Goal: Task Accomplishment & Management: Manage account settings

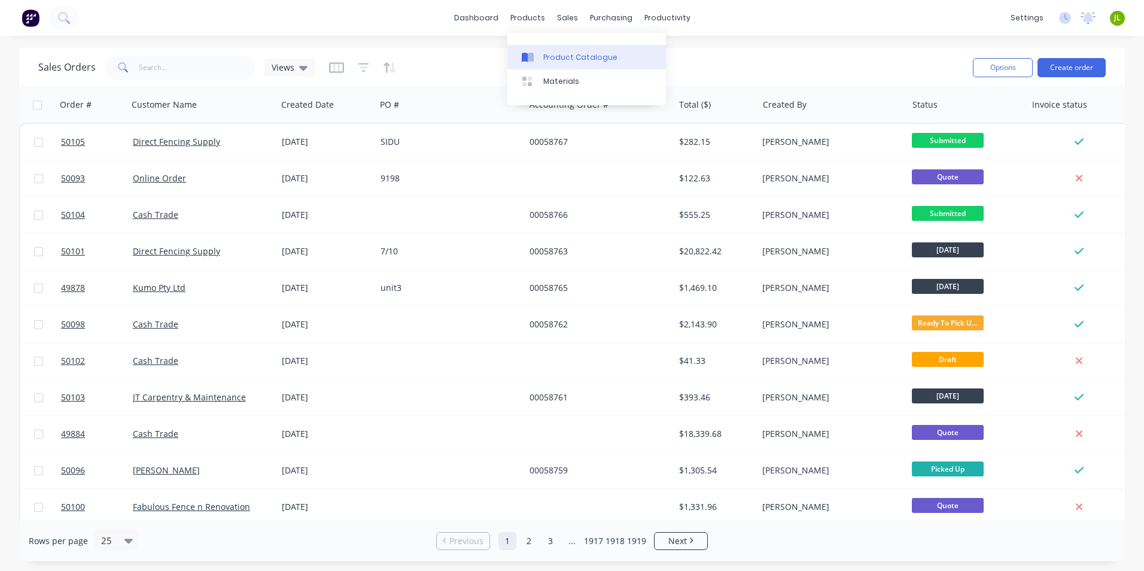
click at [538, 53] on div at bounding box center [531, 57] width 18 height 11
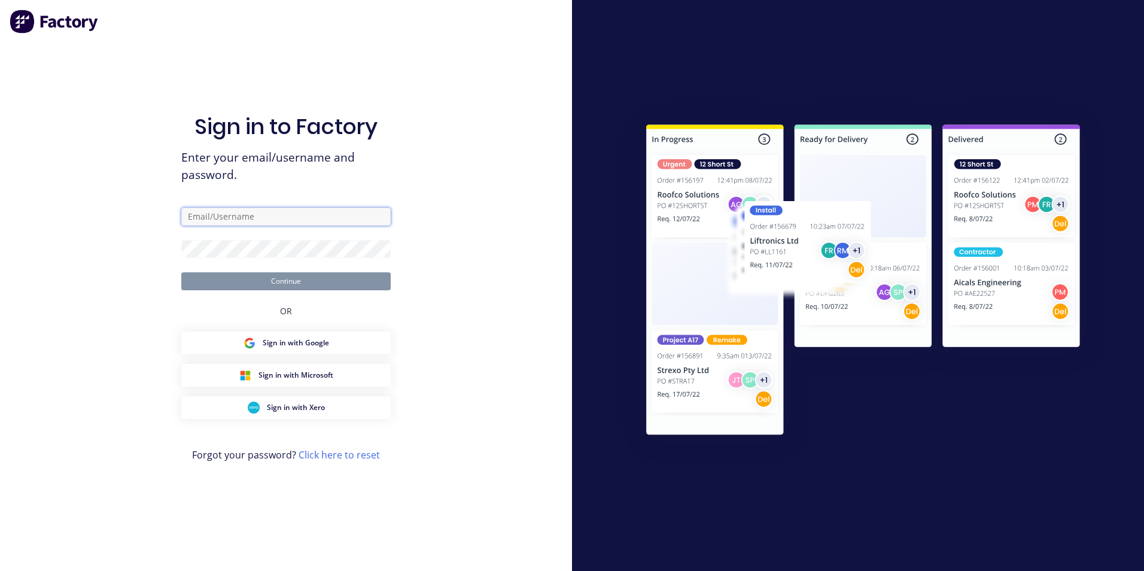
type input "ailing@dynamicsteelform.com.au"
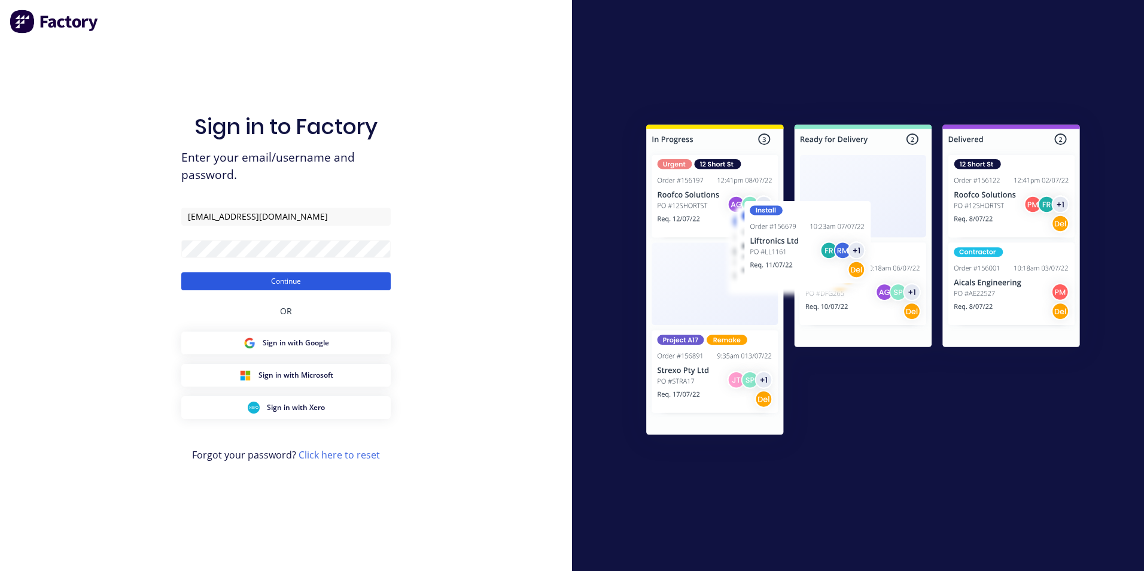
click at [298, 275] on button "Continue" at bounding box center [285, 281] width 209 height 18
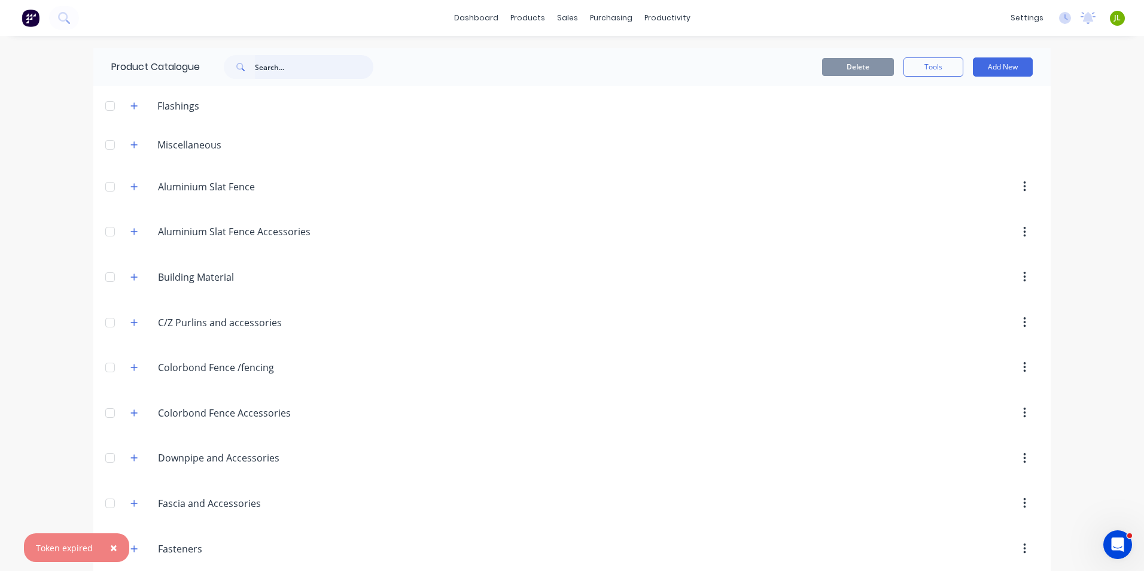
click at [283, 77] on input "text" at bounding box center [314, 67] width 118 height 24
type input "ridge"
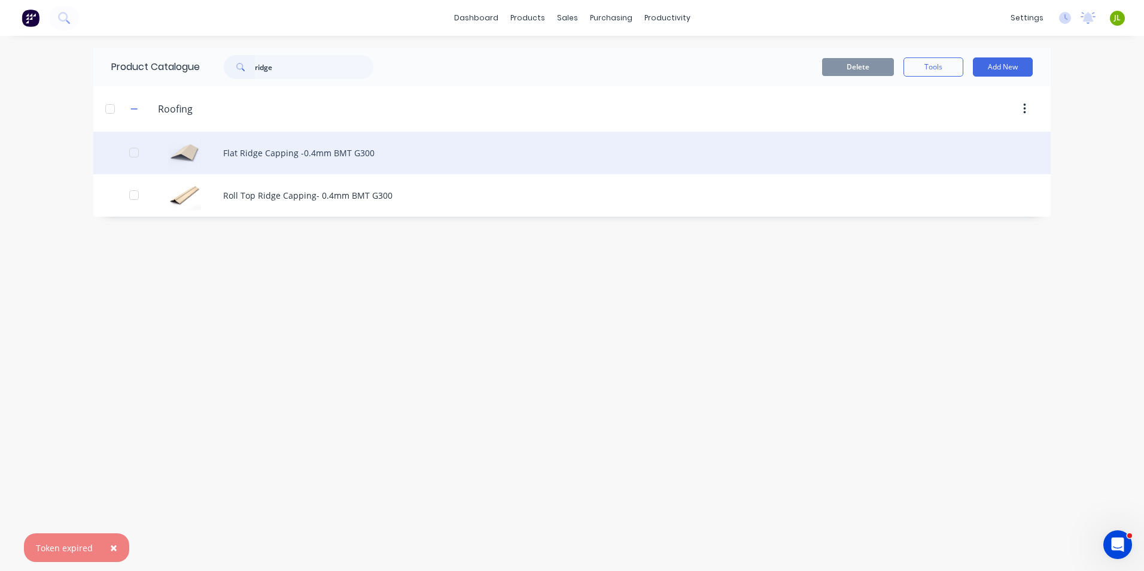
click at [264, 162] on div "Flat Ridge Capping -0.4mm BMT G300" at bounding box center [571, 153] width 957 height 42
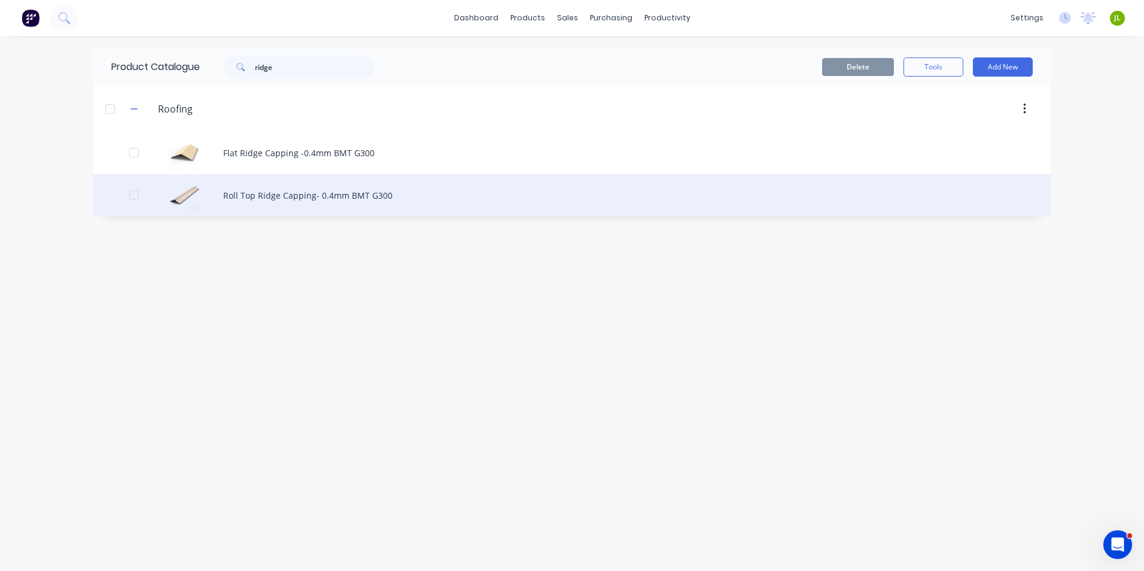
click at [340, 196] on div "Roll Top Ridge Capping- 0.4mm BMT G300" at bounding box center [571, 195] width 957 height 42
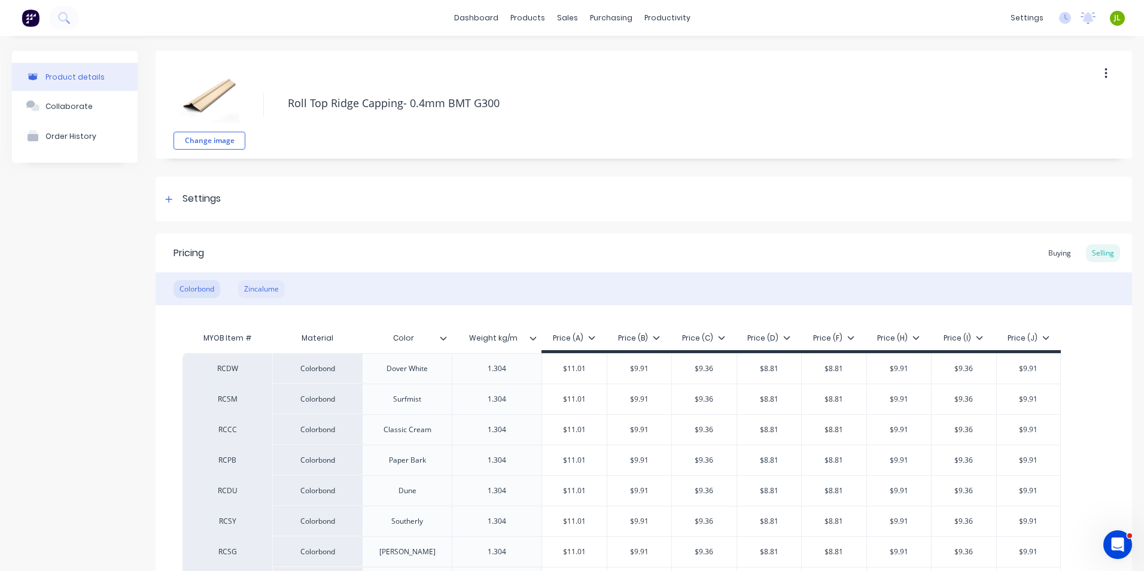
click at [267, 293] on div "Zincalume" at bounding box center [261, 289] width 47 height 18
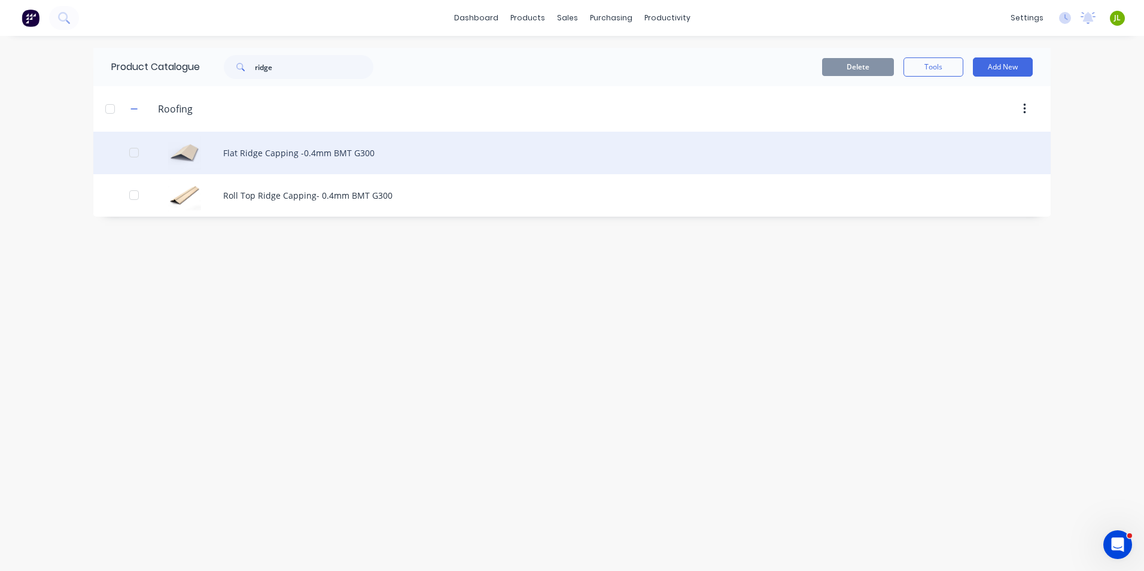
click at [291, 146] on div "Flat Ridge Capping -0.4mm BMT G300" at bounding box center [571, 153] width 957 height 42
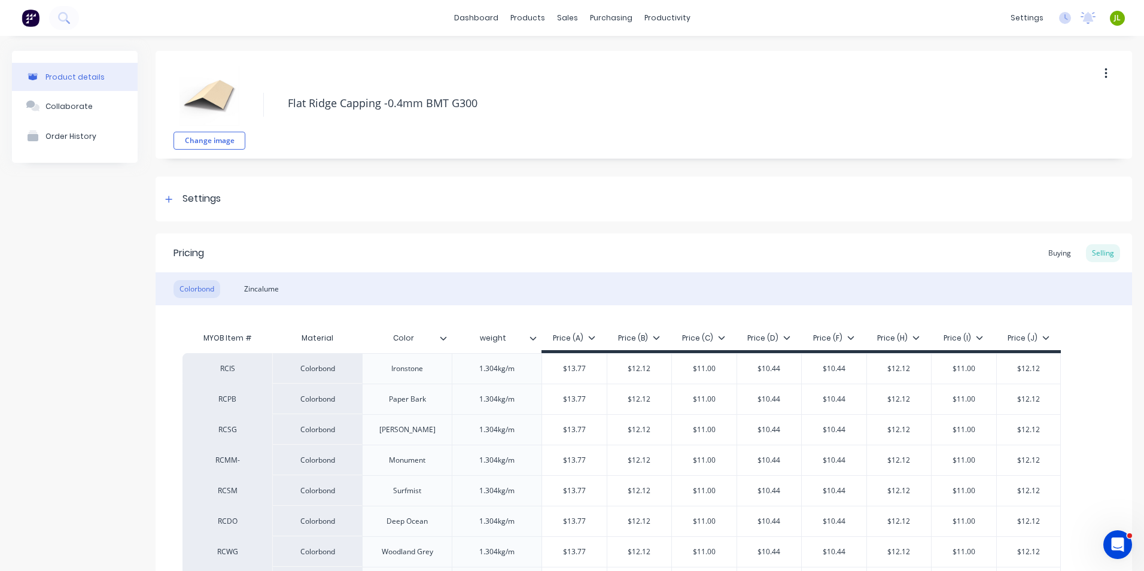
click at [286, 292] on div "Colorbond Zincalume" at bounding box center [644, 288] width 976 height 33
click at [258, 288] on div "Zincalume" at bounding box center [261, 289] width 47 height 18
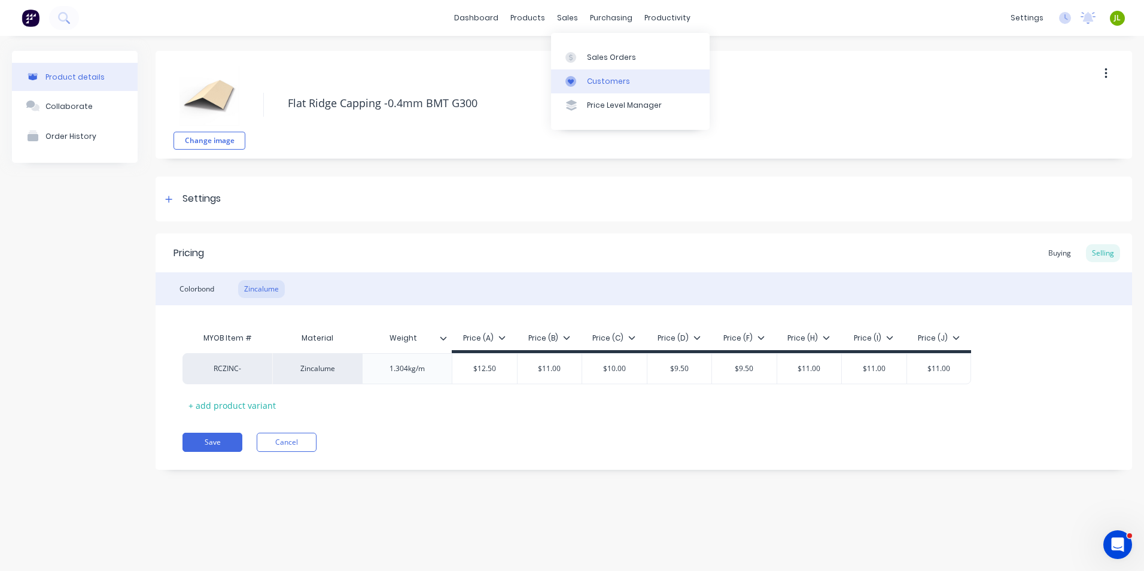
click at [576, 82] on div at bounding box center [574, 81] width 18 height 11
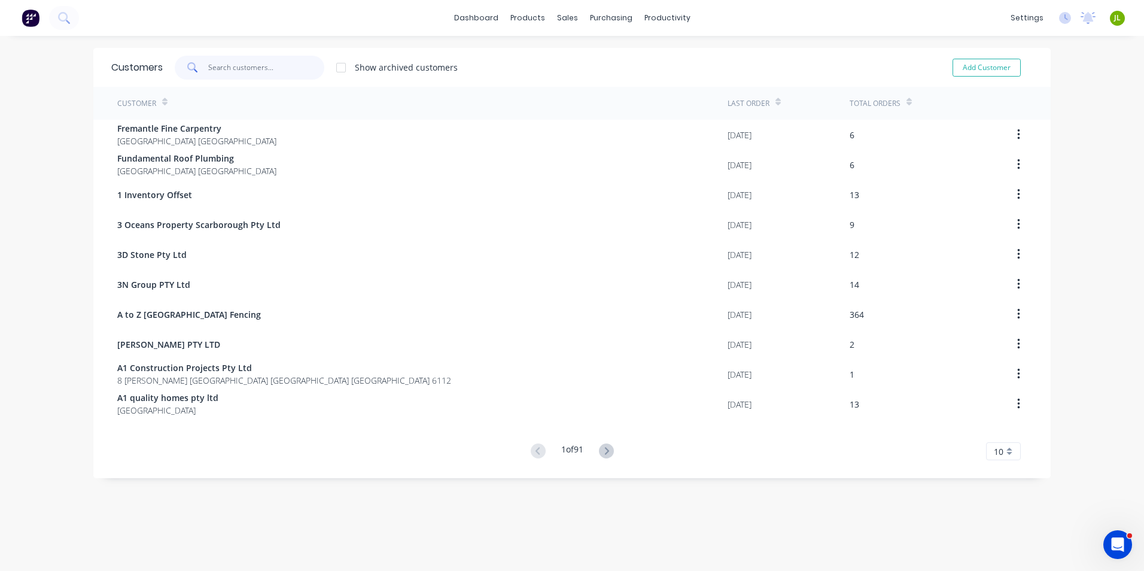
click at [237, 69] on input "text" at bounding box center [266, 68] width 117 height 24
click at [529, 57] on icon at bounding box center [526, 58] width 6 height 10
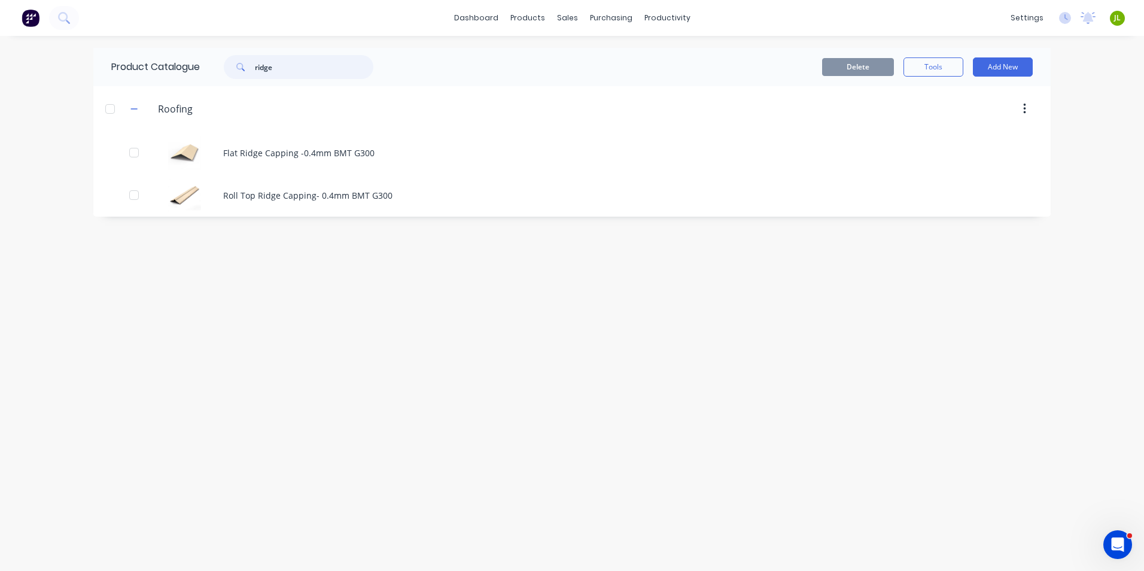
drag, startPoint x: 283, startPoint y: 66, endPoint x: 219, endPoint y: 72, distance: 64.9
click at [219, 72] on div "ridge" at bounding box center [292, 67] width 161 height 24
type input "hk"
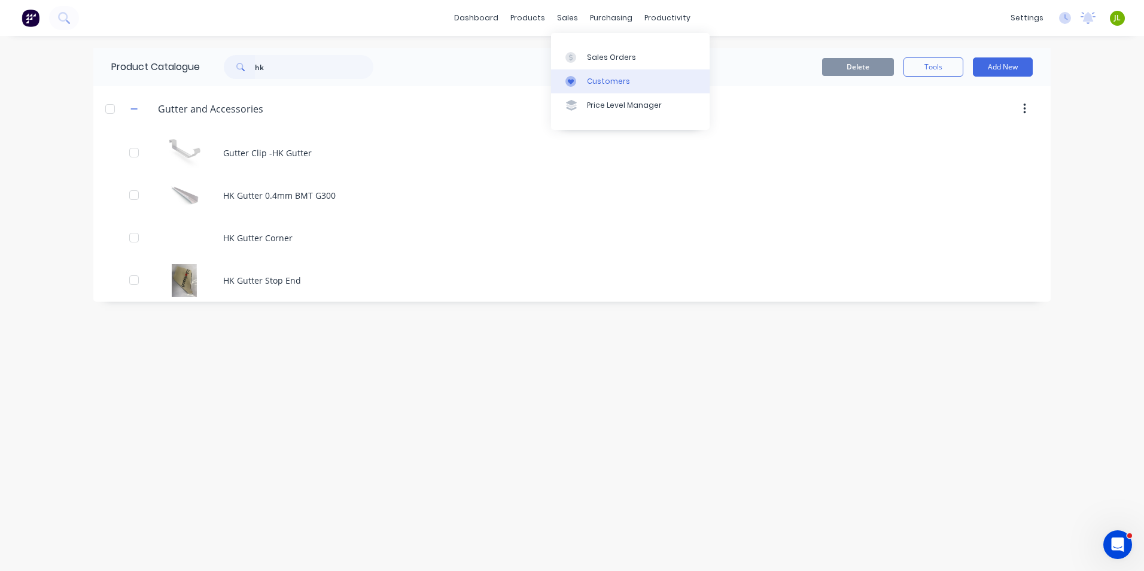
click at [560, 78] on link "Customers" at bounding box center [630, 81] width 158 height 24
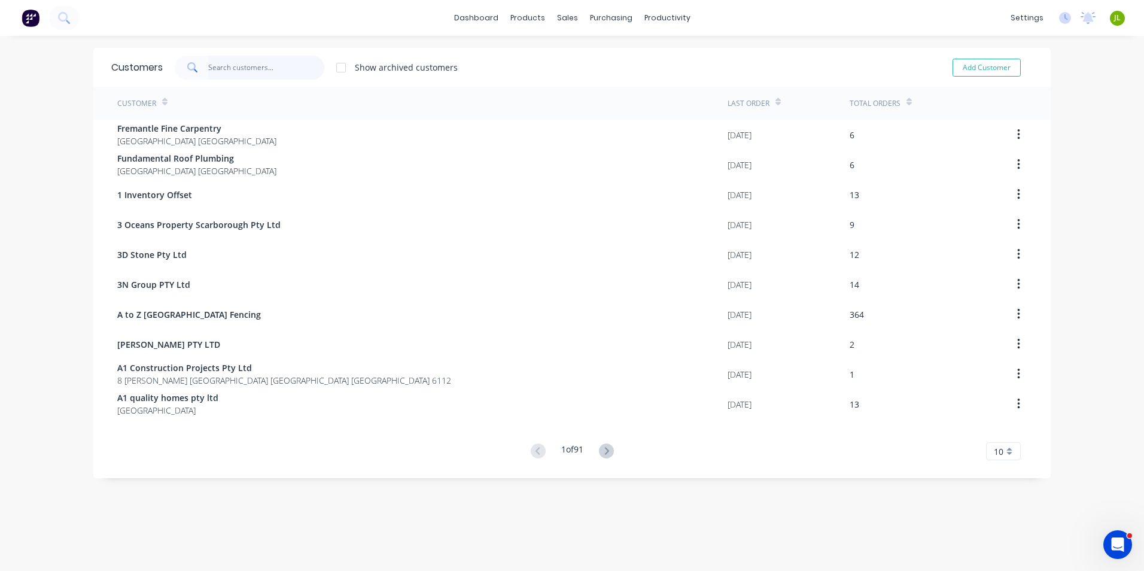
click at [244, 68] on input "text" at bounding box center [266, 68] width 117 height 24
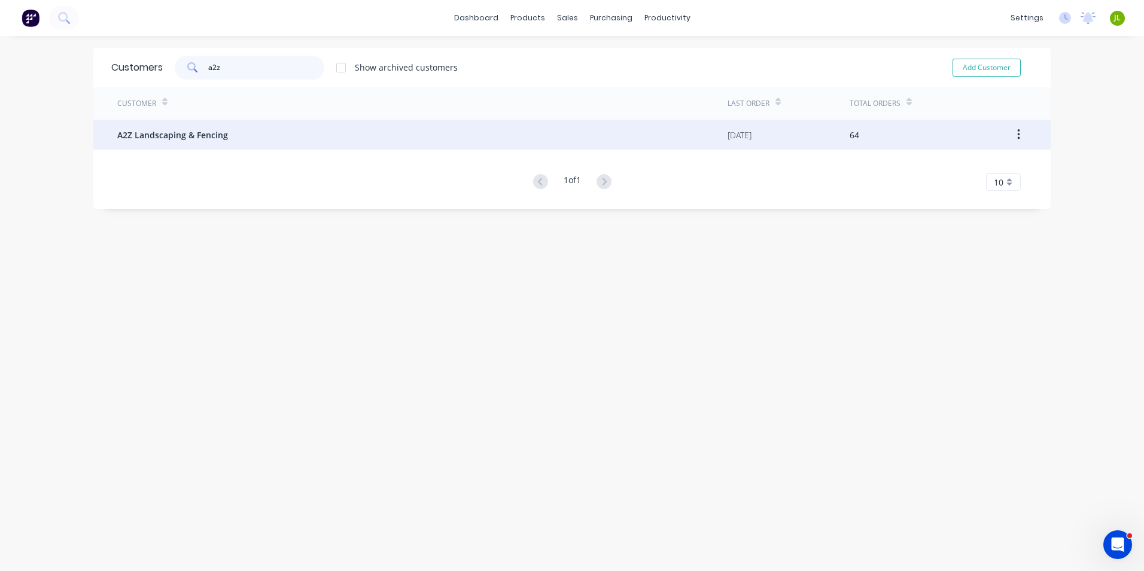
type input "a2z"
click at [211, 133] on span "A2Z Landscaping & Fencing" at bounding box center [172, 135] width 111 height 13
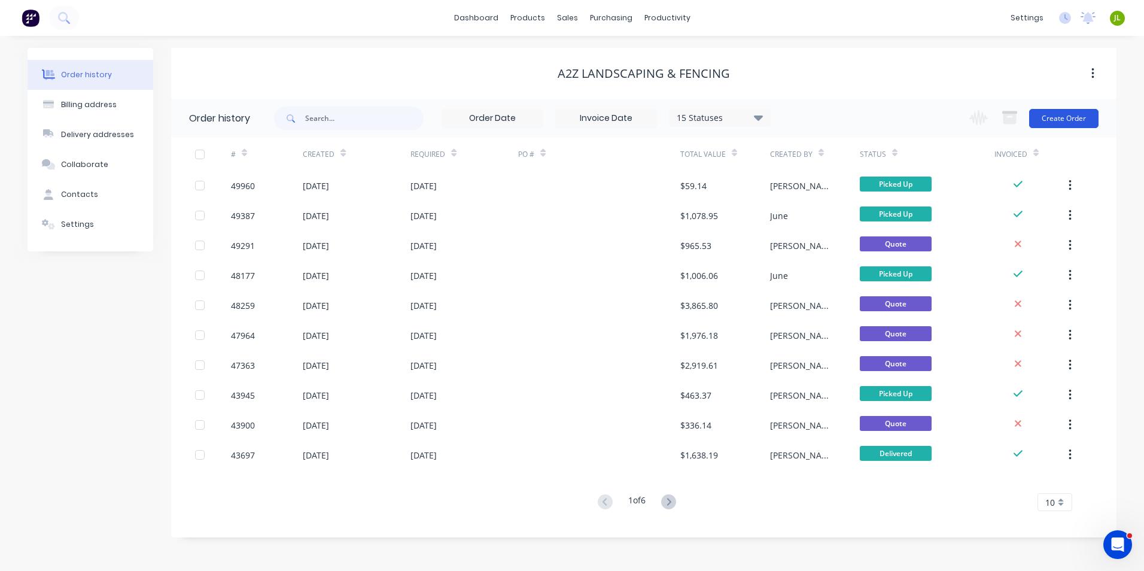
click at [1049, 115] on button "Create Order" at bounding box center [1063, 118] width 69 height 19
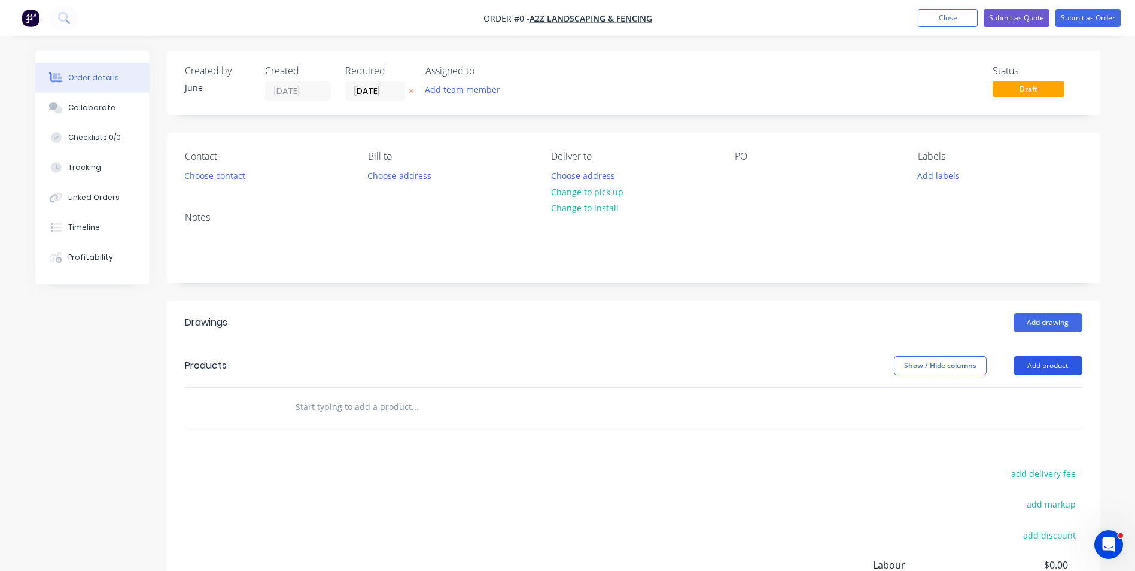
click at [1030, 361] on button "Add product" at bounding box center [1047, 365] width 69 height 19
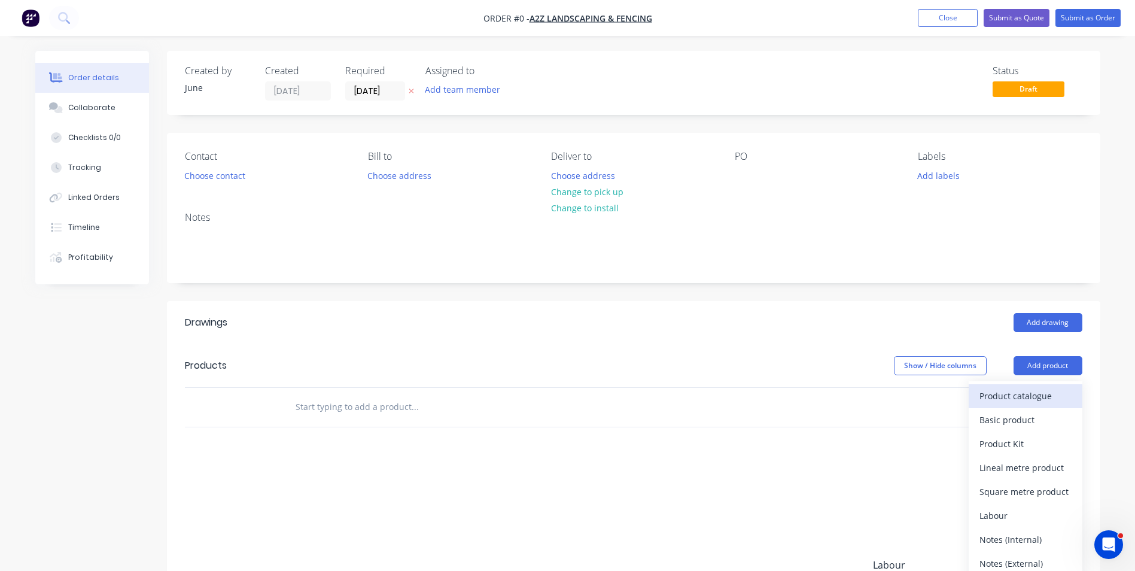
click at [1012, 401] on div "Product catalogue" at bounding box center [1025, 395] width 92 height 17
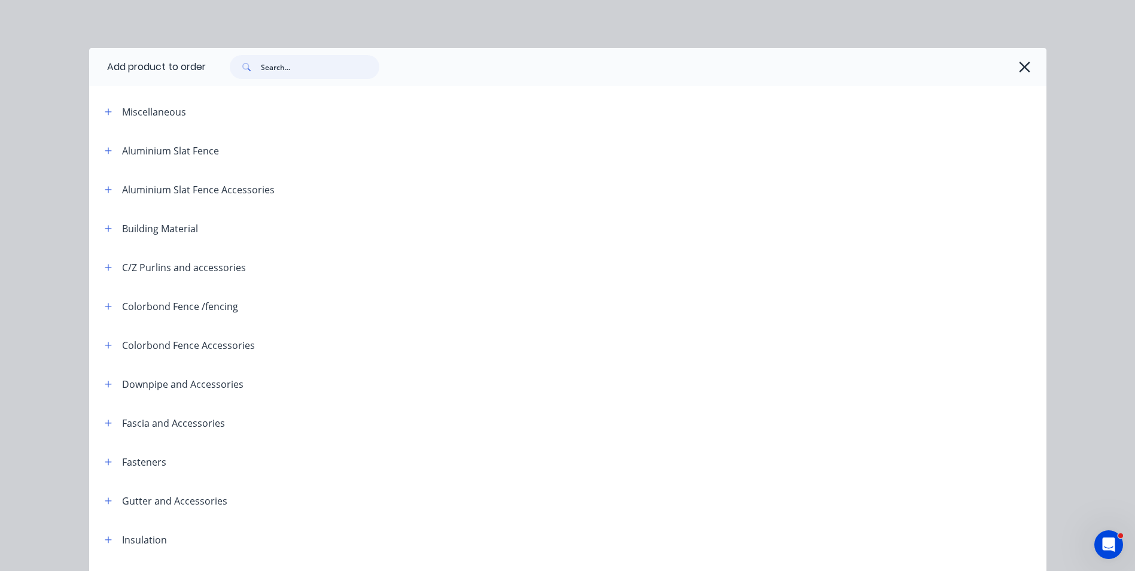
click at [350, 68] on input "text" at bounding box center [320, 67] width 118 height 24
type input "hk"
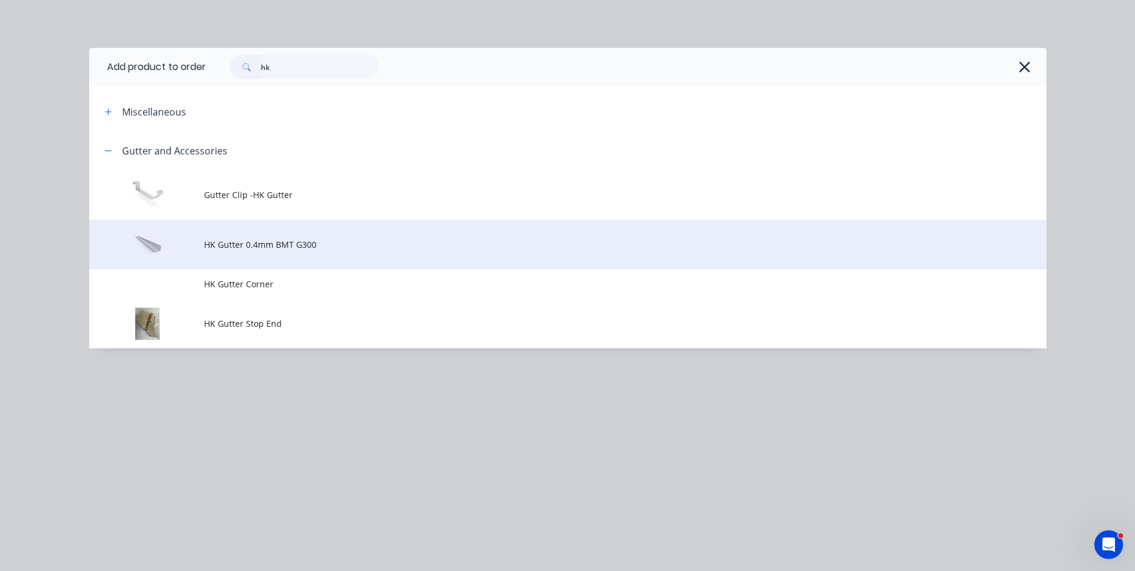
click at [345, 251] on td "HK Gutter 0.4mm BMT G300" at bounding box center [625, 244] width 842 height 50
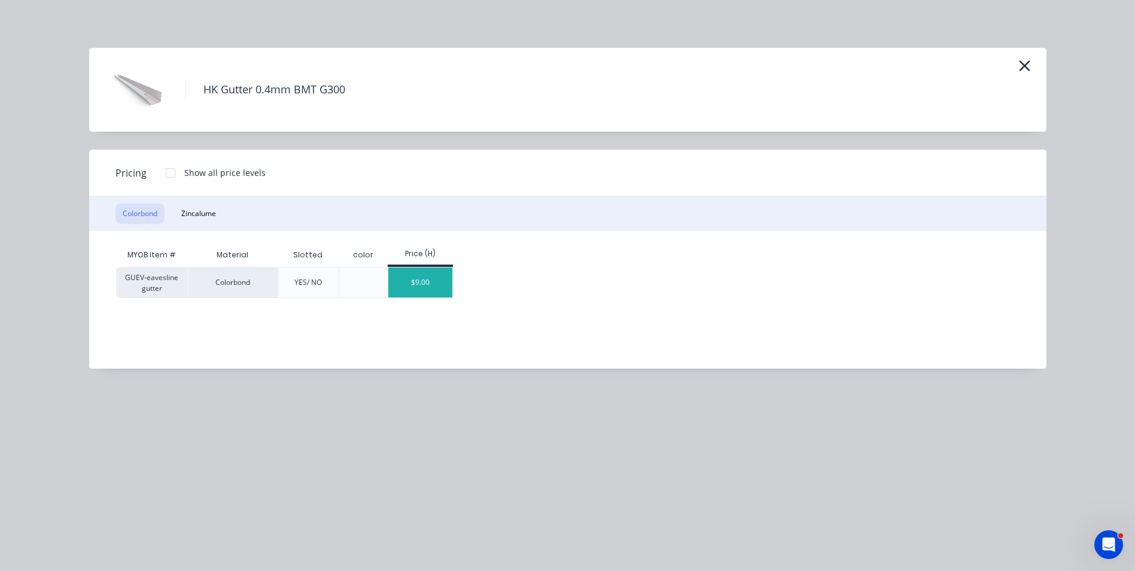
click at [390, 272] on div "$9.00" at bounding box center [420, 282] width 64 height 30
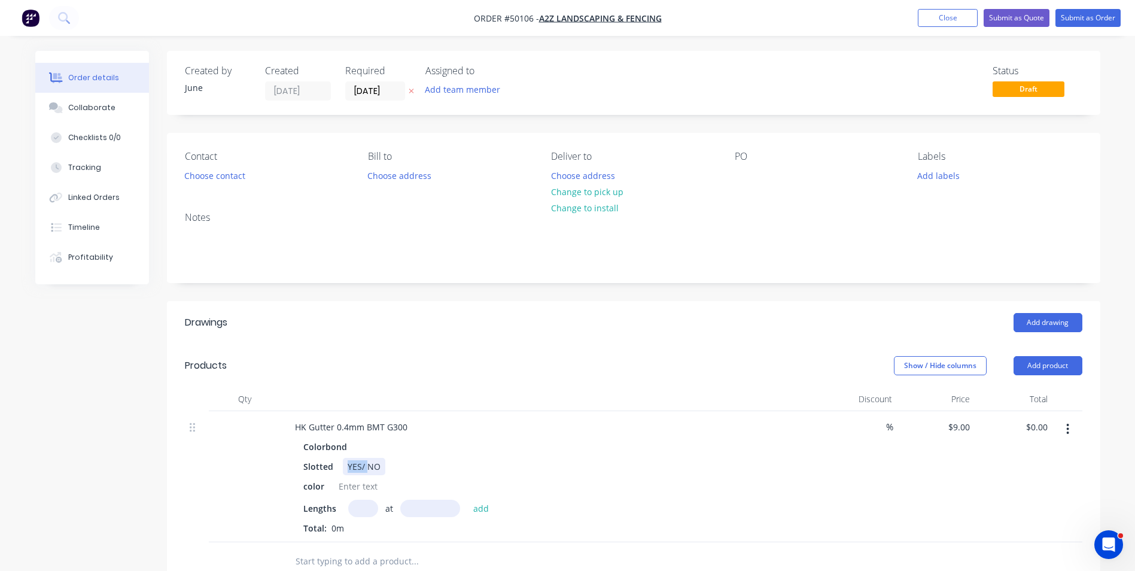
drag, startPoint x: 367, startPoint y: 466, endPoint x: 344, endPoint y: 468, distance: 23.4
click at [344, 468] on div "YES/ NO" at bounding box center [364, 466] width 42 height 17
click at [690, 456] on div "Colorbond Slotted NO color Lengths at add Total: 0m" at bounding box center [549, 486] width 529 height 96
click at [374, 517] on div "Lengths at add Total: 0m" at bounding box center [549, 516] width 493 height 35
click at [367, 505] on input "text" at bounding box center [363, 507] width 30 height 17
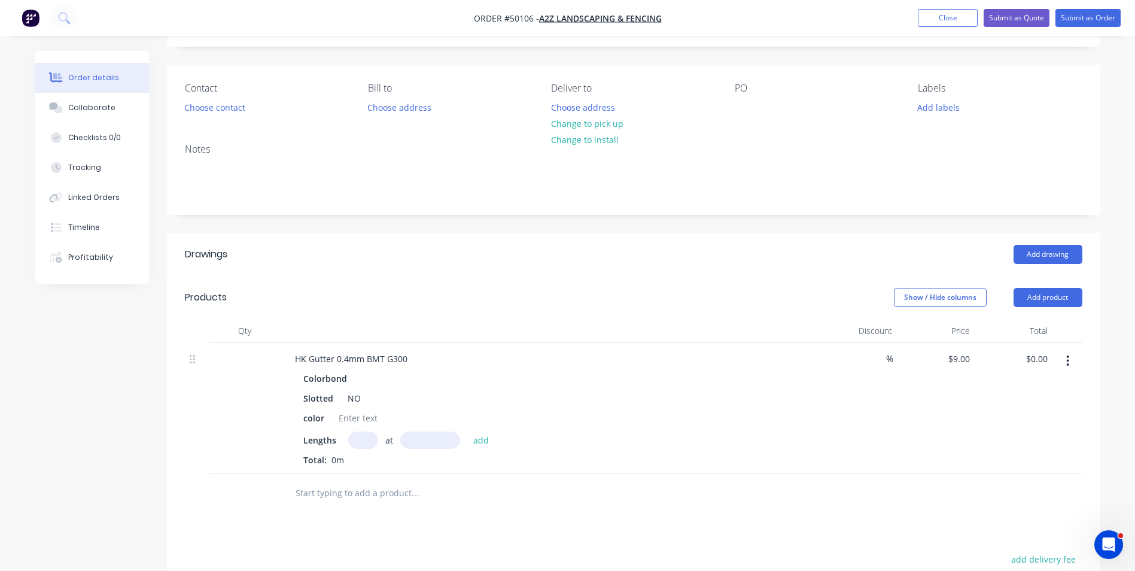
scroll to position [120, 0]
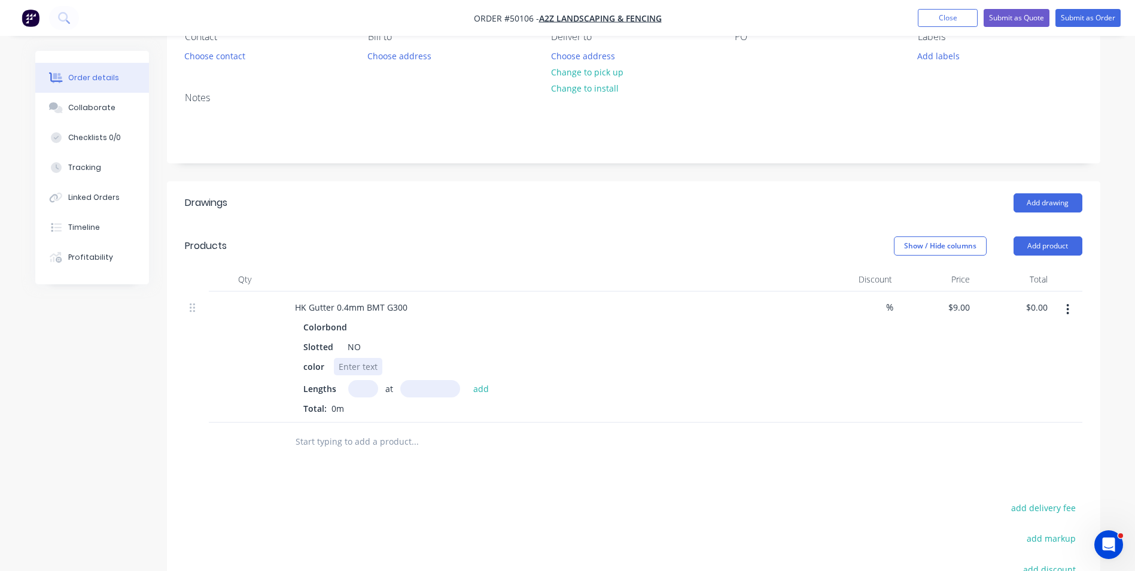
click at [363, 371] on div at bounding box center [358, 366] width 48 height 17
click at [361, 388] on input "text" at bounding box center [363, 388] width 30 height 17
type input "10"
click at [408, 386] on input "text" at bounding box center [430, 388] width 60 height 17
type input "4000"
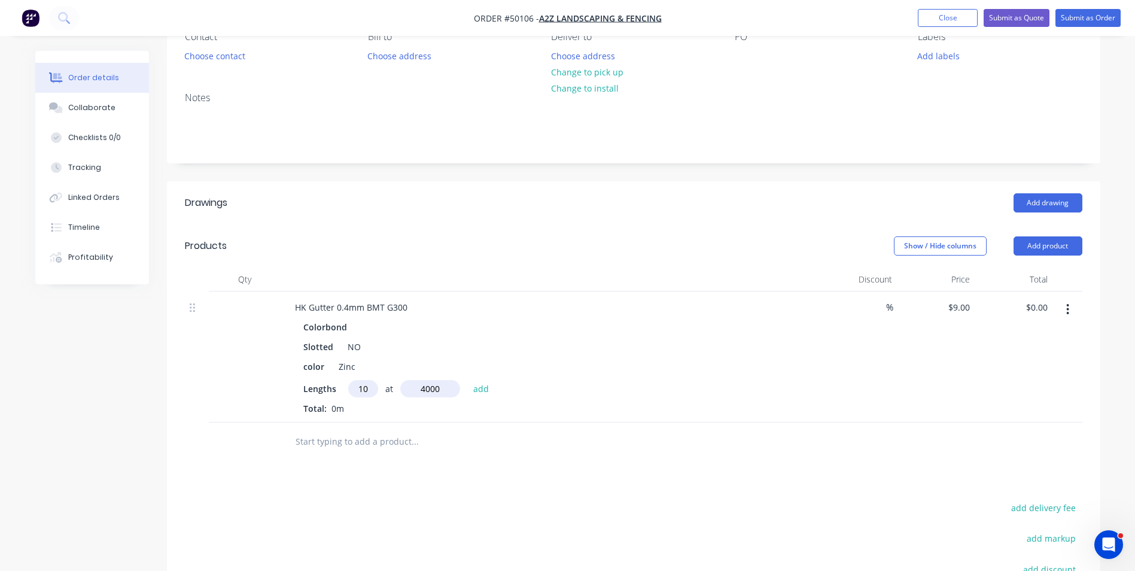
click at [467, 380] on button "add" at bounding box center [481, 388] width 28 height 16
type input "$360.00"
click at [816, 355] on div "HK Gutter 0.4mm BMT G300 Colorbond Slotted NO color Zinc Lengths at add 10 at 4…" at bounding box center [549, 366] width 538 height 151
click at [1051, 243] on button "Add product" at bounding box center [1047, 245] width 69 height 19
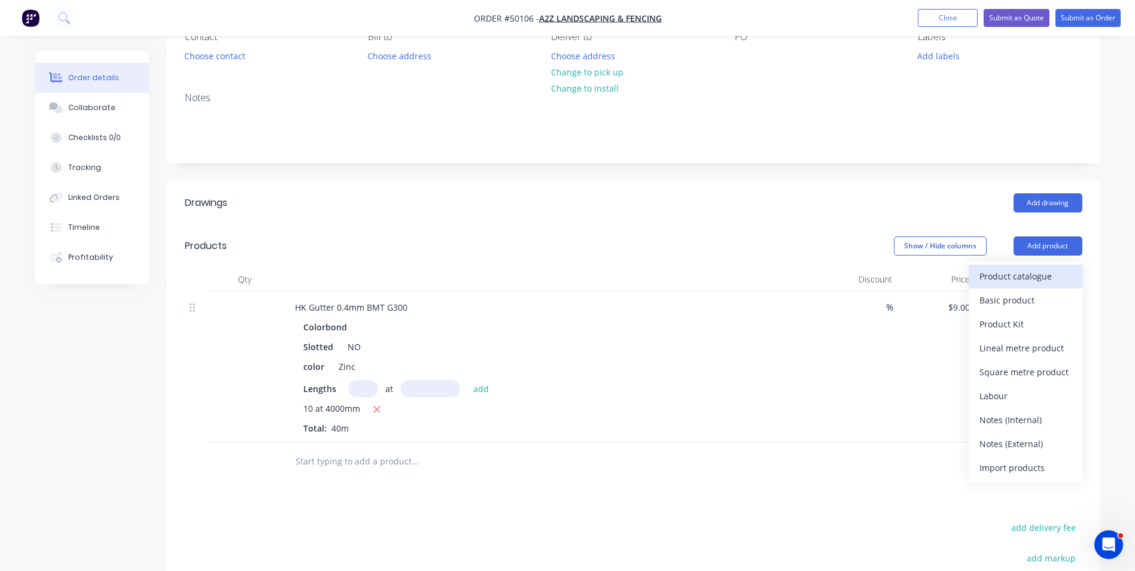
click at [1040, 273] on div "Product catalogue" at bounding box center [1025, 275] width 92 height 17
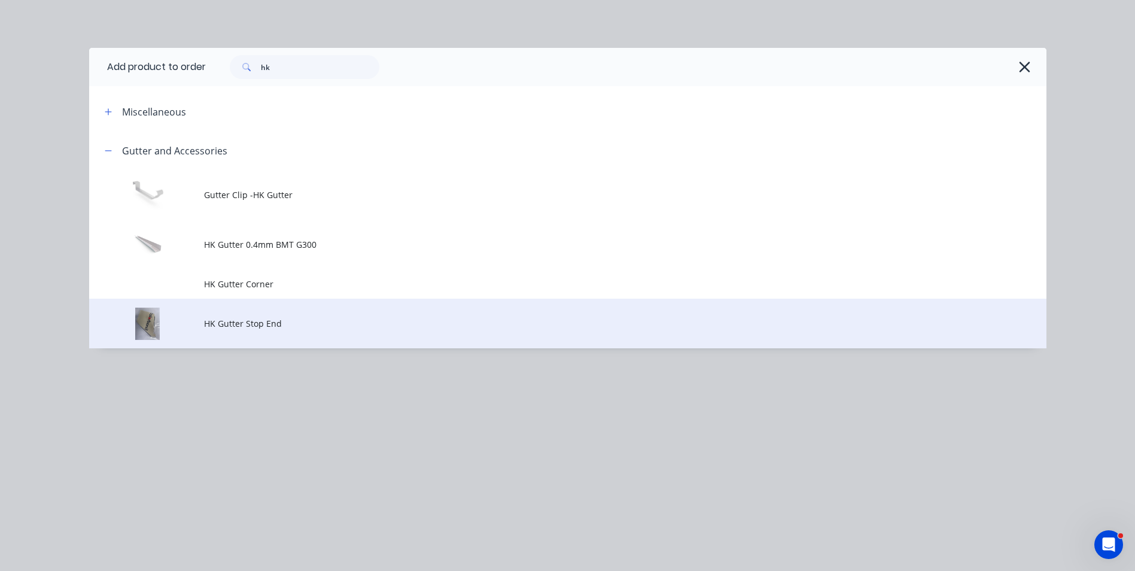
click at [287, 331] on td "HK Gutter Stop End" at bounding box center [625, 323] width 842 height 50
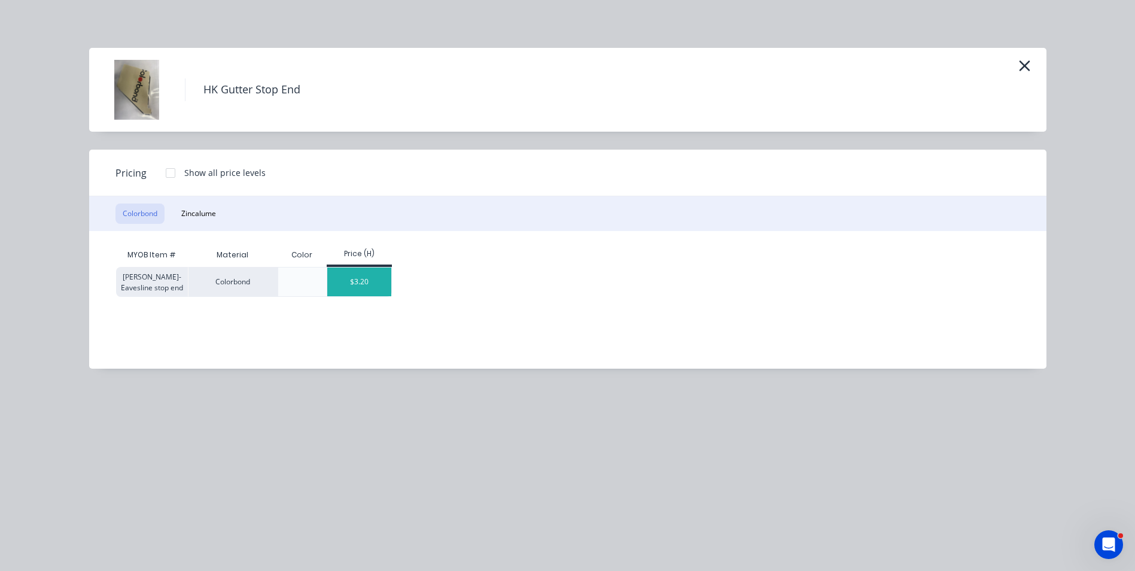
click at [337, 275] on div "$3.20" at bounding box center [359, 281] width 64 height 29
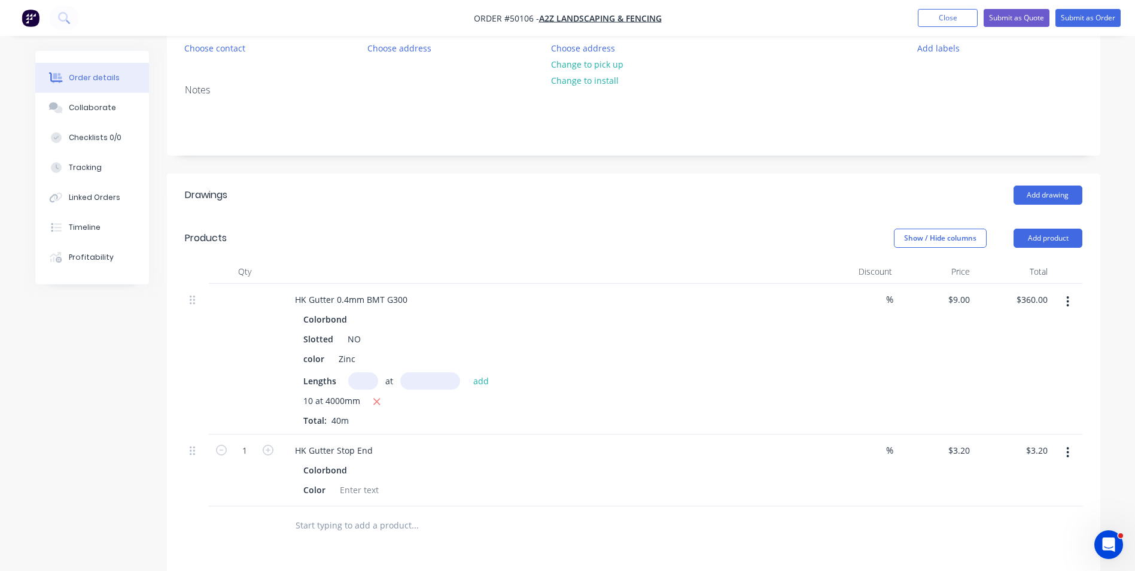
scroll to position [179, 0]
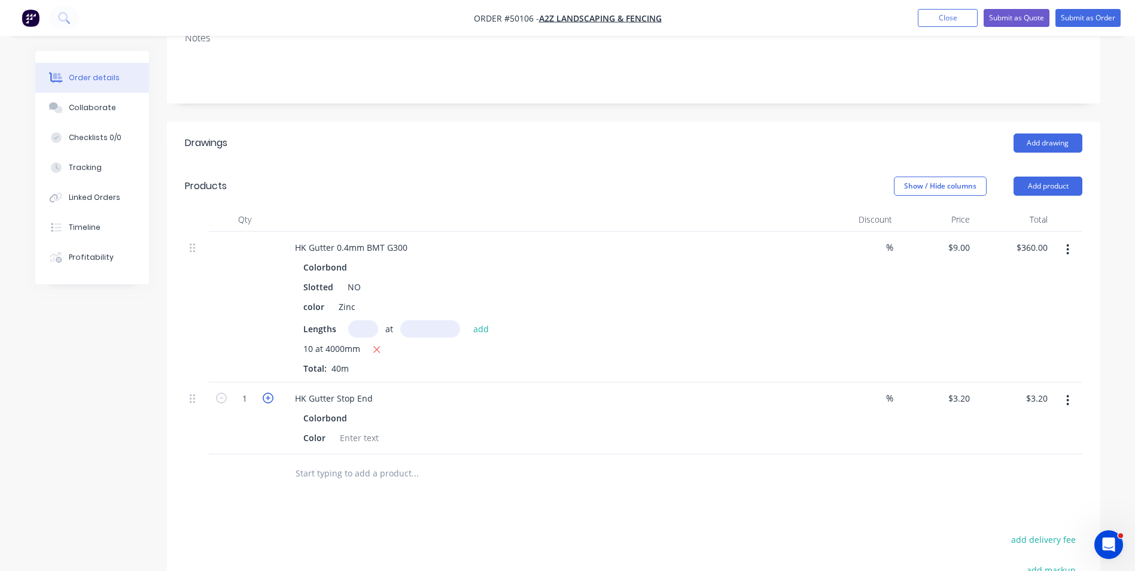
click at [264, 399] on icon "button" at bounding box center [268, 397] width 11 height 11
type input "2"
type input "$6.40"
click at [264, 399] on icon "button" at bounding box center [268, 397] width 11 height 11
type input "3"
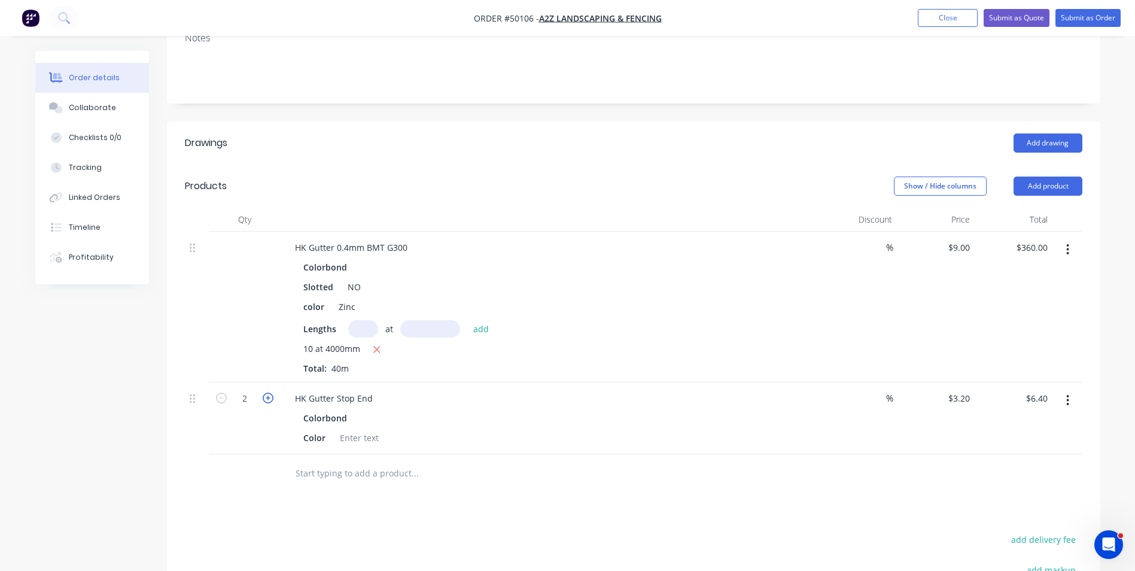
type input "$9.60"
click at [264, 399] on icon "button" at bounding box center [268, 397] width 11 height 11
type input "4"
type input "$12.80"
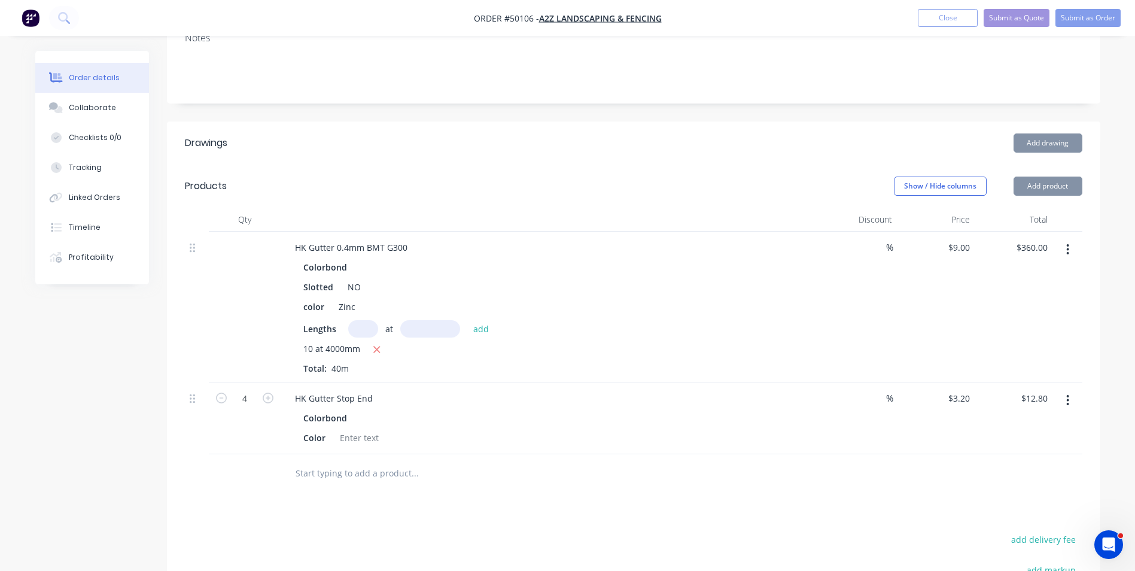
click at [265, 431] on div "4" at bounding box center [245, 418] width 72 height 72
click at [381, 397] on div "HK Gutter Stop End" at bounding box center [549, 397] width 529 height 17
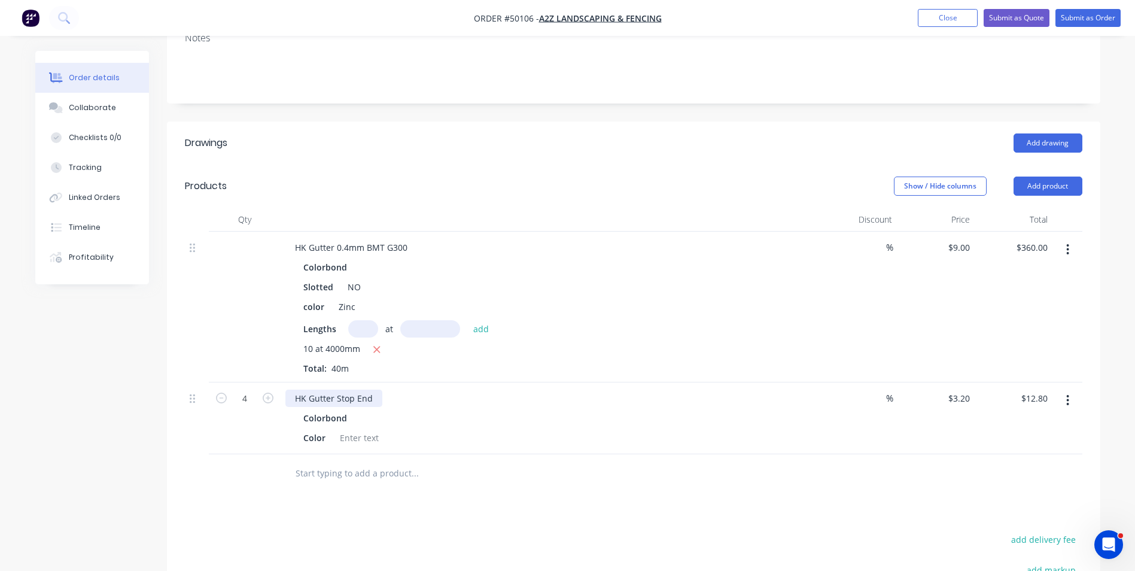
click at [378, 400] on div "HK Gutter Stop End" at bounding box center [333, 397] width 97 height 17
click at [342, 441] on div at bounding box center [359, 437] width 48 height 17
click at [344, 440] on div at bounding box center [359, 437] width 48 height 17
click at [471, 429] on div "Color zinc" at bounding box center [547, 437] width 498 height 17
click at [1032, 185] on button "Add product" at bounding box center [1047, 185] width 69 height 19
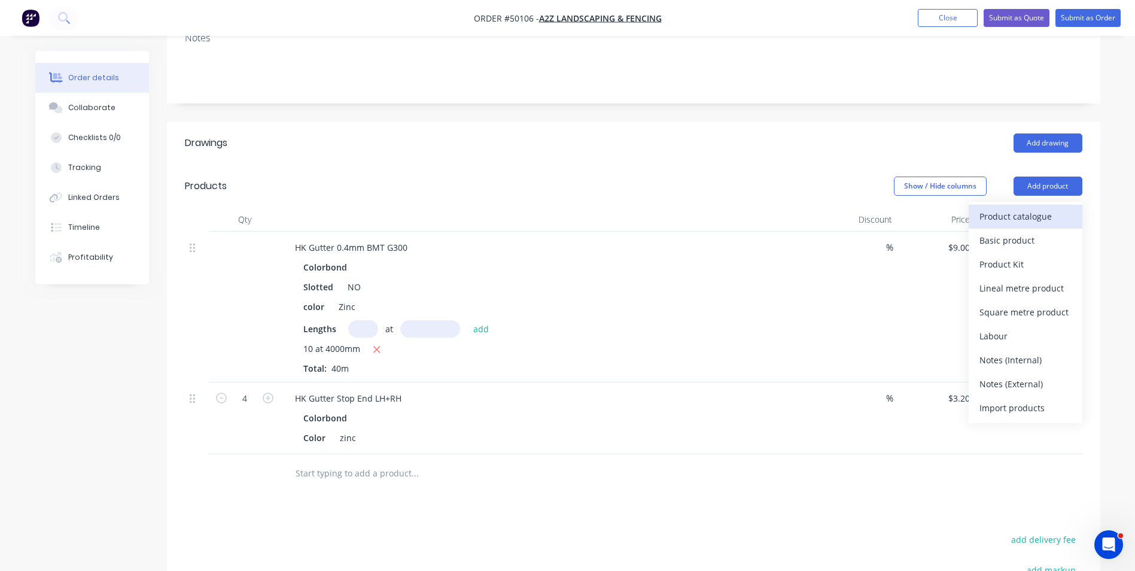
click at [1020, 210] on div "Product catalogue" at bounding box center [1025, 216] width 92 height 17
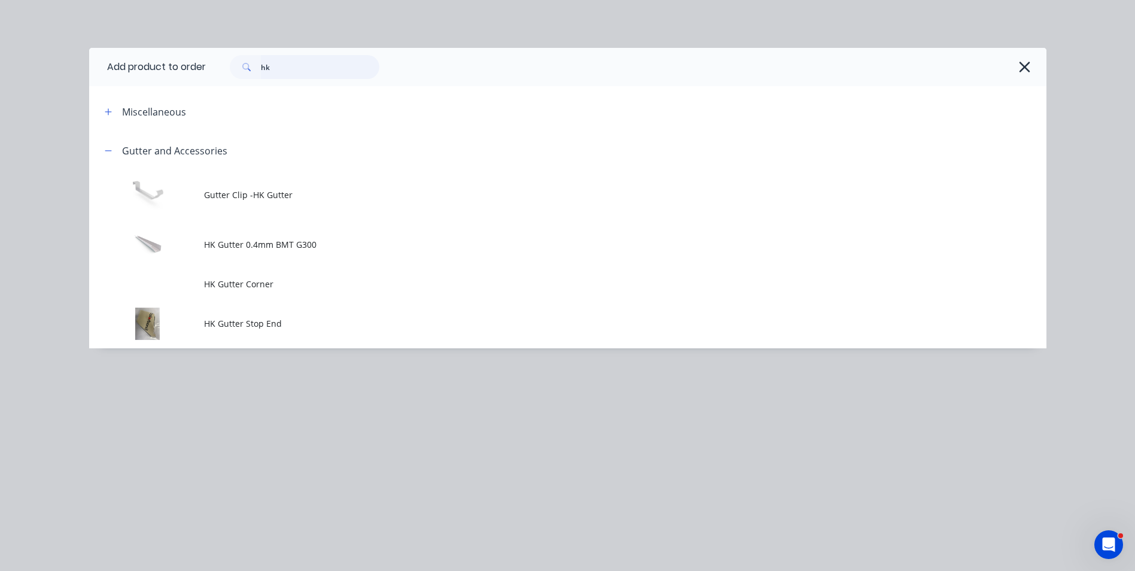
drag, startPoint x: 302, startPoint y: 65, endPoint x: 239, endPoint y: 65, distance: 62.8
click at [239, 65] on div "hk" at bounding box center [305, 67] width 150 height 24
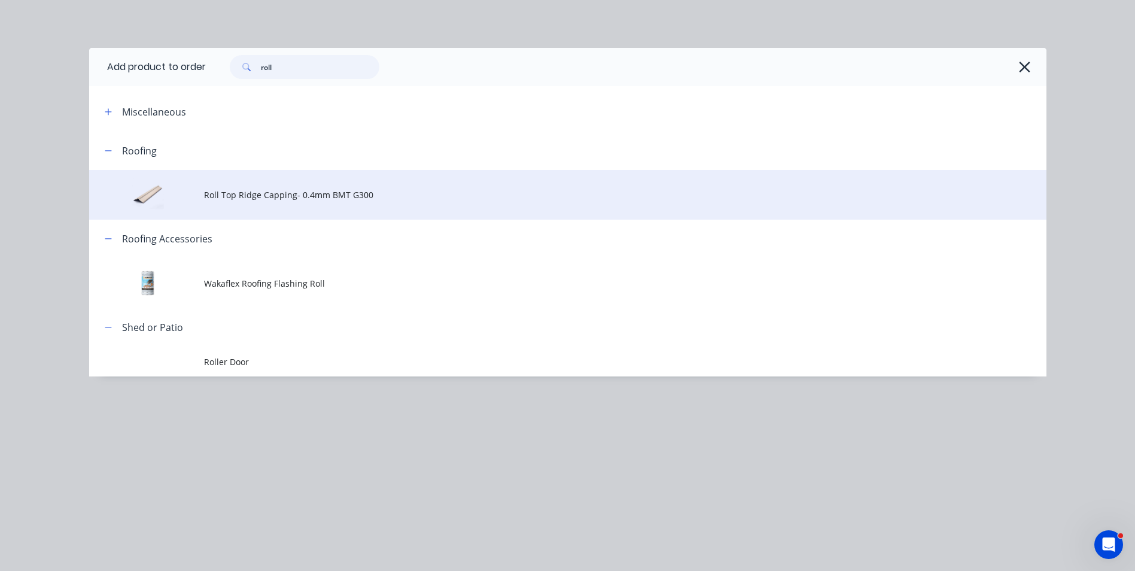
type input "roll"
click at [245, 187] on td "Roll Top Ridge Capping- 0.4mm BMT G300" at bounding box center [625, 195] width 842 height 50
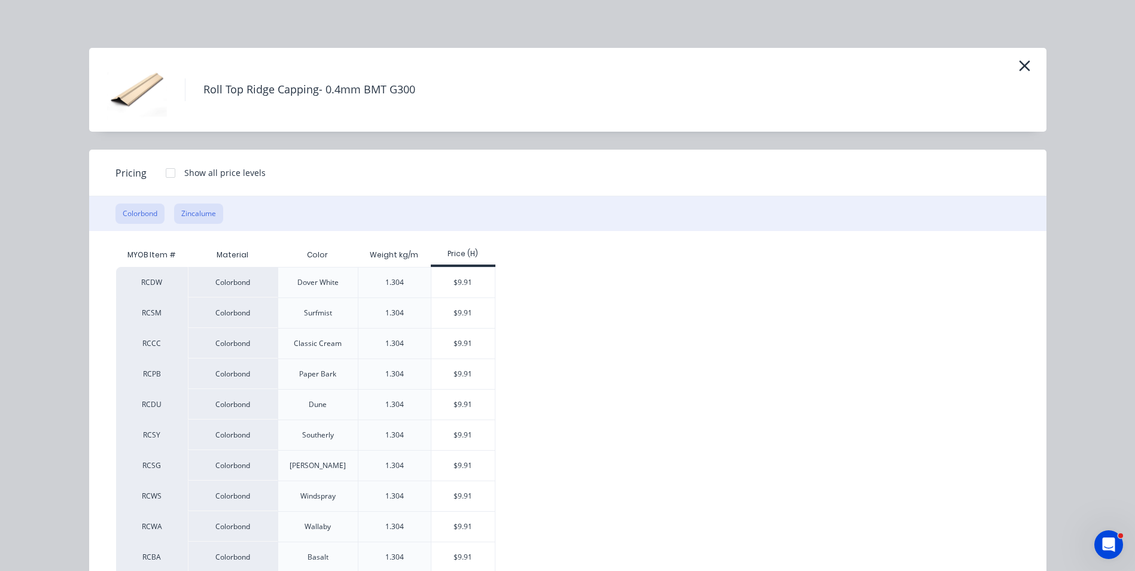
click at [176, 209] on button "Zincalume" at bounding box center [198, 213] width 49 height 20
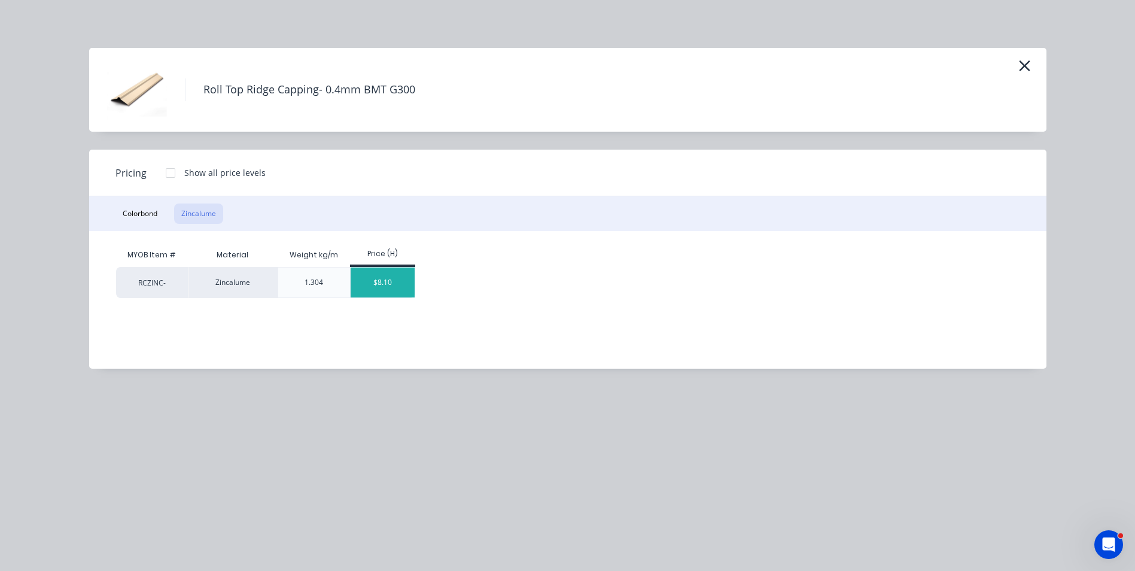
click at [395, 278] on div "$8.10" at bounding box center [382, 282] width 64 height 30
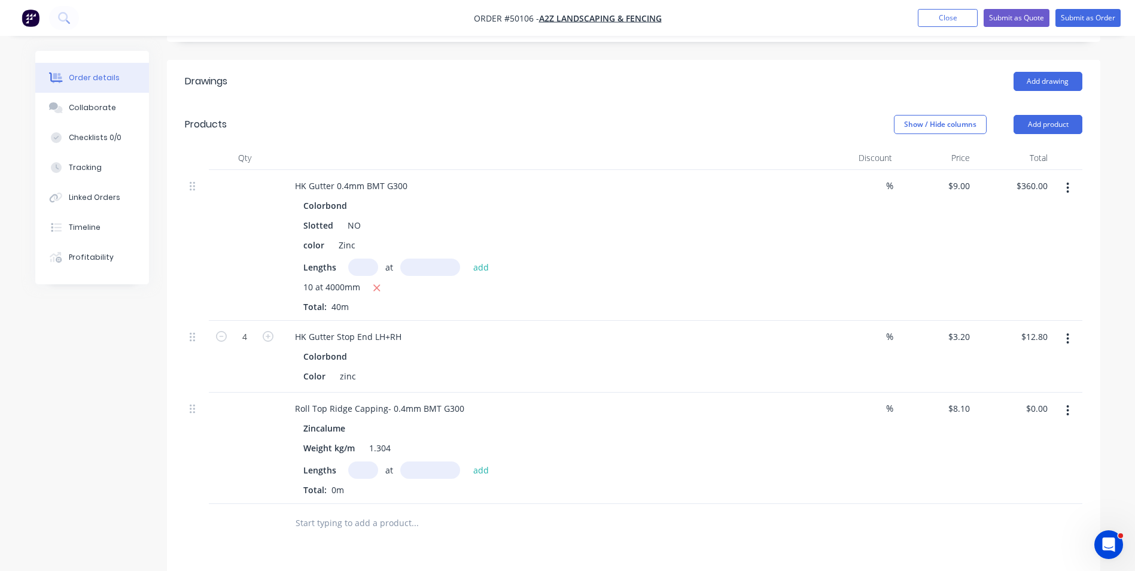
scroll to position [299, 0]
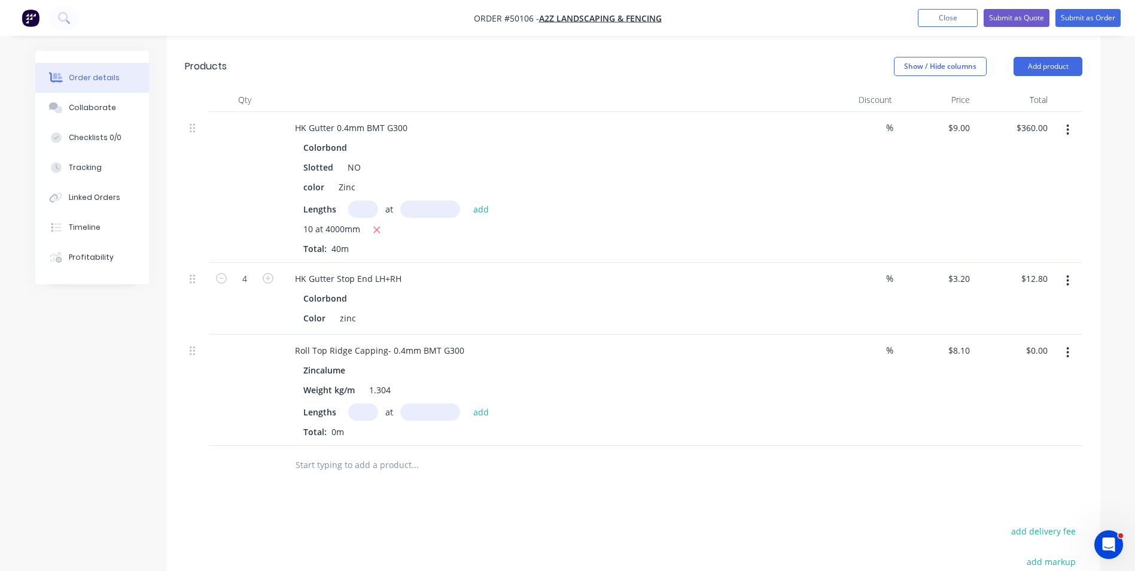
click at [357, 413] on input "text" at bounding box center [363, 411] width 30 height 17
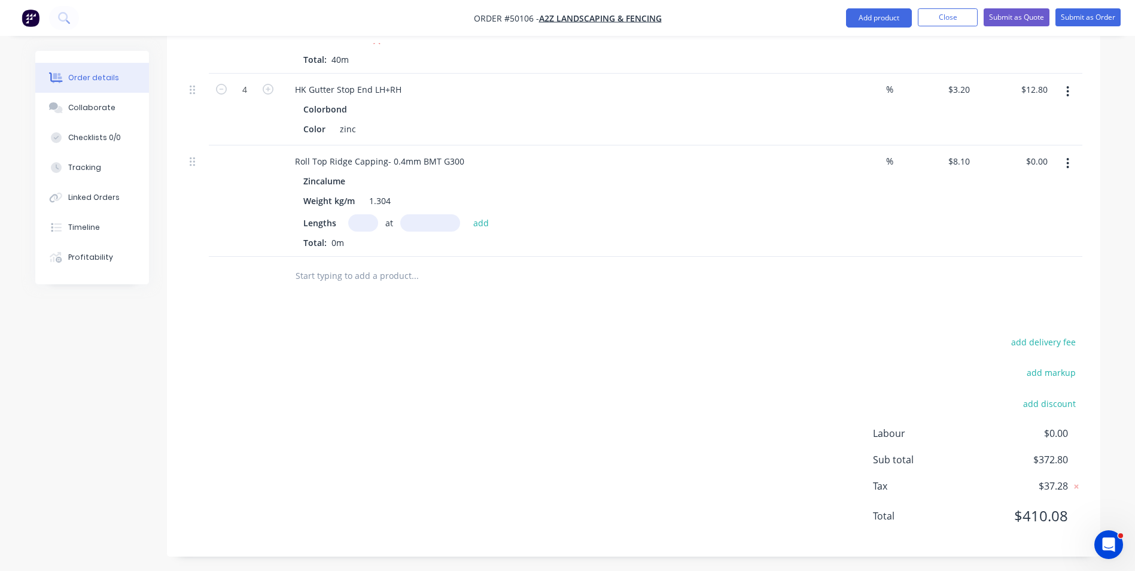
scroll to position [492, 0]
type input "4"
click at [426, 215] on input "text" at bounding box center [430, 219] width 60 height 17
type input "6000"
click at [467, 211] on button "add" at bounding box center [481, 219] width 28 height 16
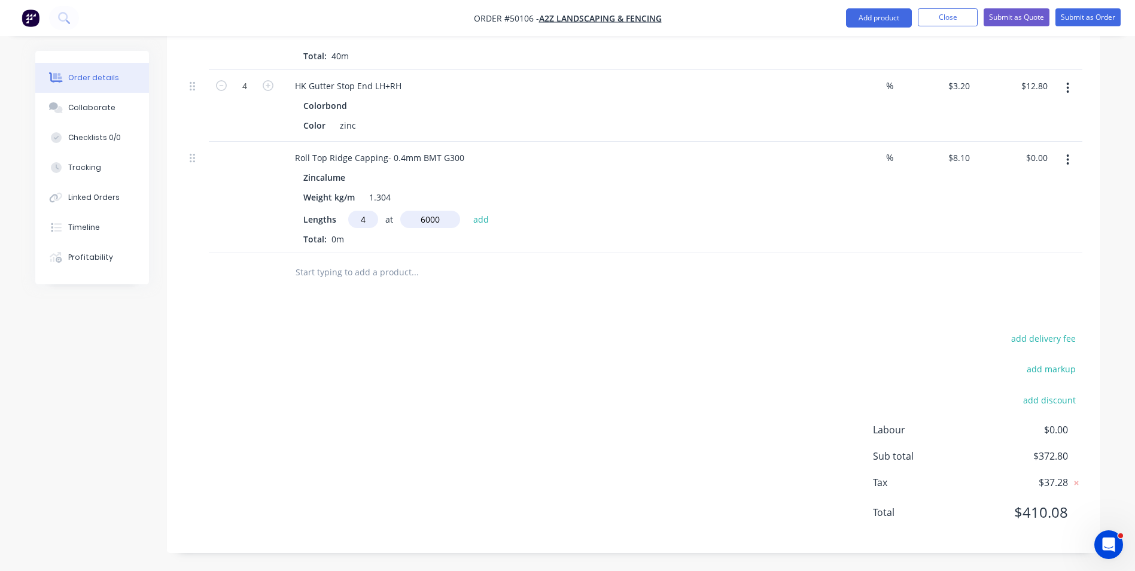
type input "$194.40"
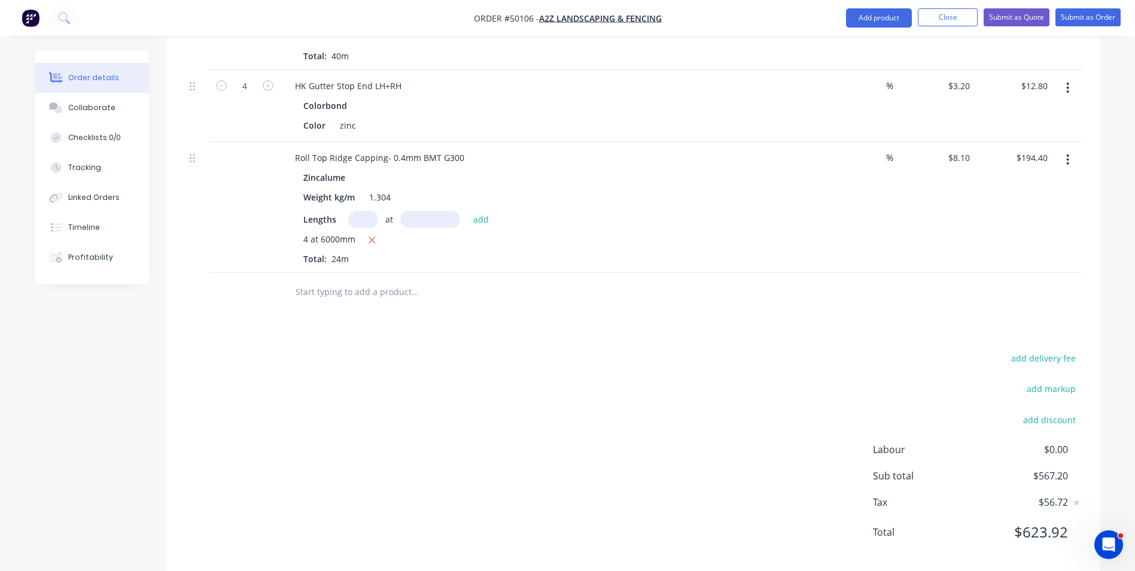
click at [697, 378] on div "add delivery fee add markup add discount Labour $0.00 Sub total $567.20 Tax $56…" at bounding box center [633, 452] width 897 height 205
click at [676, 431] on div "add delivery fee add markup add discount Labour $0.00 Sub total $567.20 Tax $56…" at bounding box center [633, 452] width 897 height 205
click at [646, 420] on div "add delivery fee add markup add discount Labour $0.00 Sub total $567.20 Tax $56…" at bounding box center [633, 452] width 897 height 205
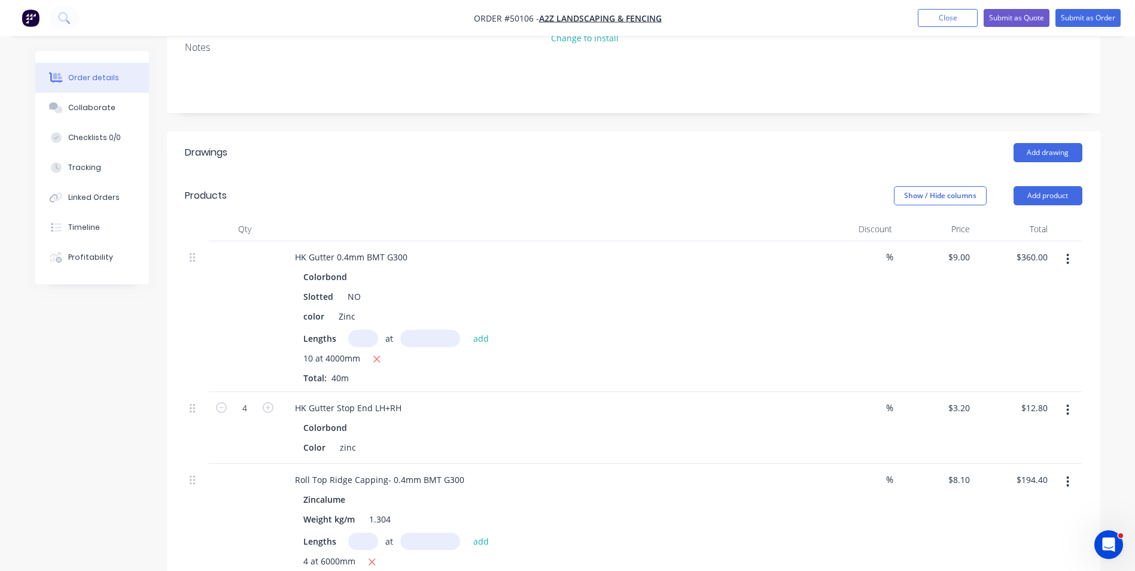
scroll to position [0, 0]
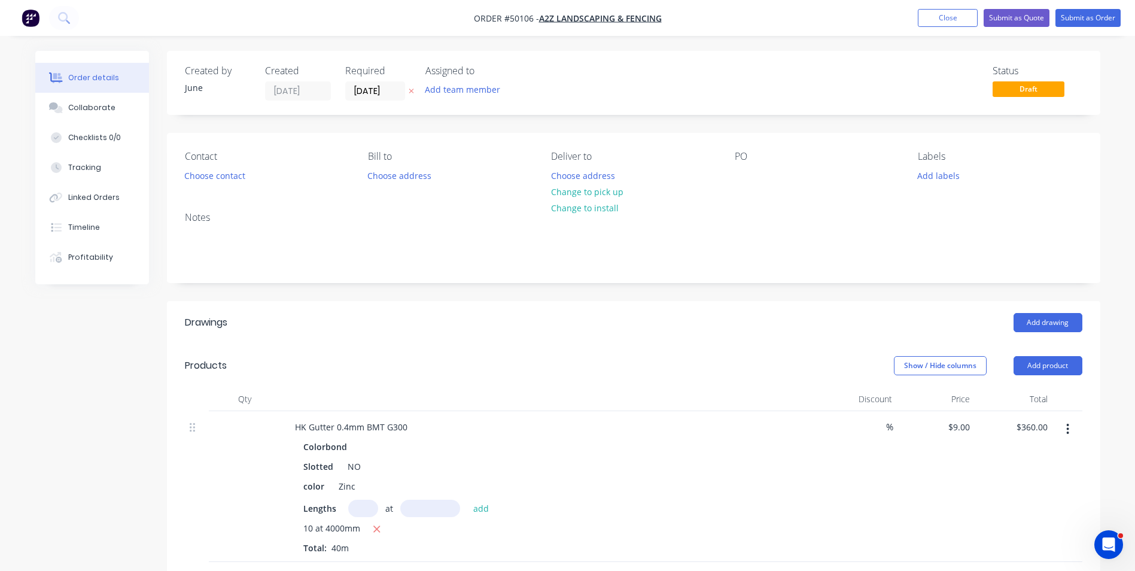
click at [220, 166] on div "Contact Choose contact" at bounding box center [267, 167] width 164 height 33
click at [222, 172] on button "Choose contact" at bounding box center [215, 175] width 74 height 16
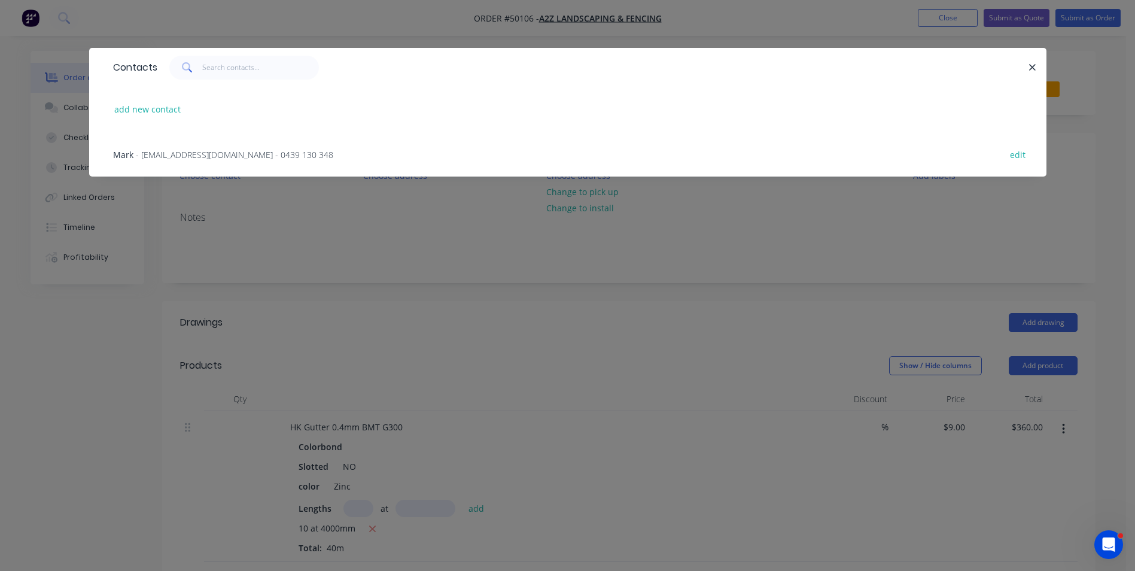
click at [218, 153] on span "- a2z.fencing.landscaping@gmail.com - 0439 130 348" at bounding box center [234, 154] width 197 height 11
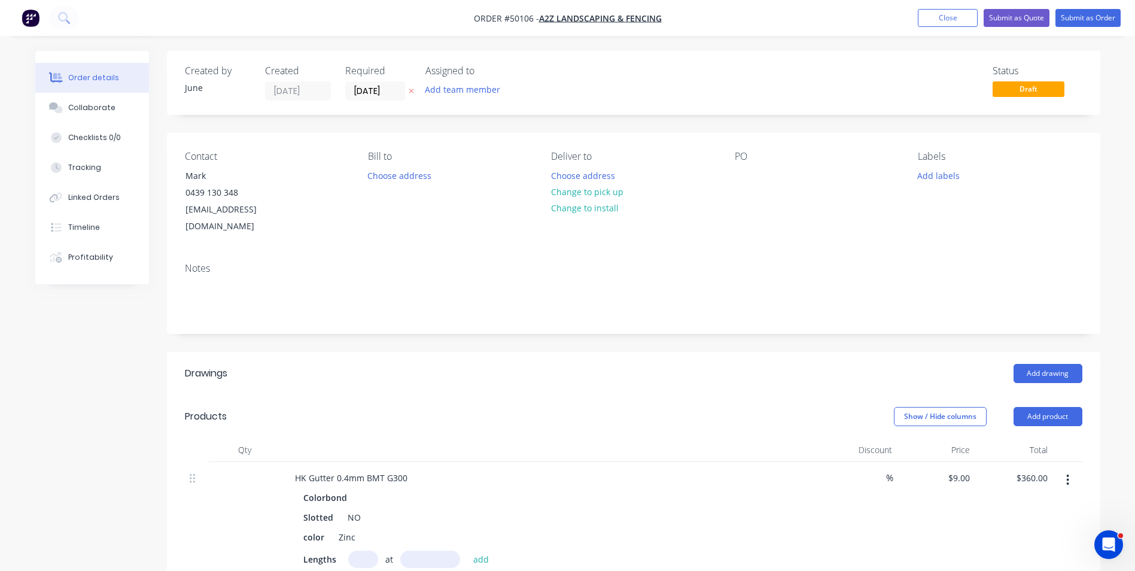
click at [392, 253] on div "Notes" at bounding box center [633, 293] width 933 height 80
click at [598, 194] on button "Change to pick up" at bounding box center [586, 192] width 85 height 16
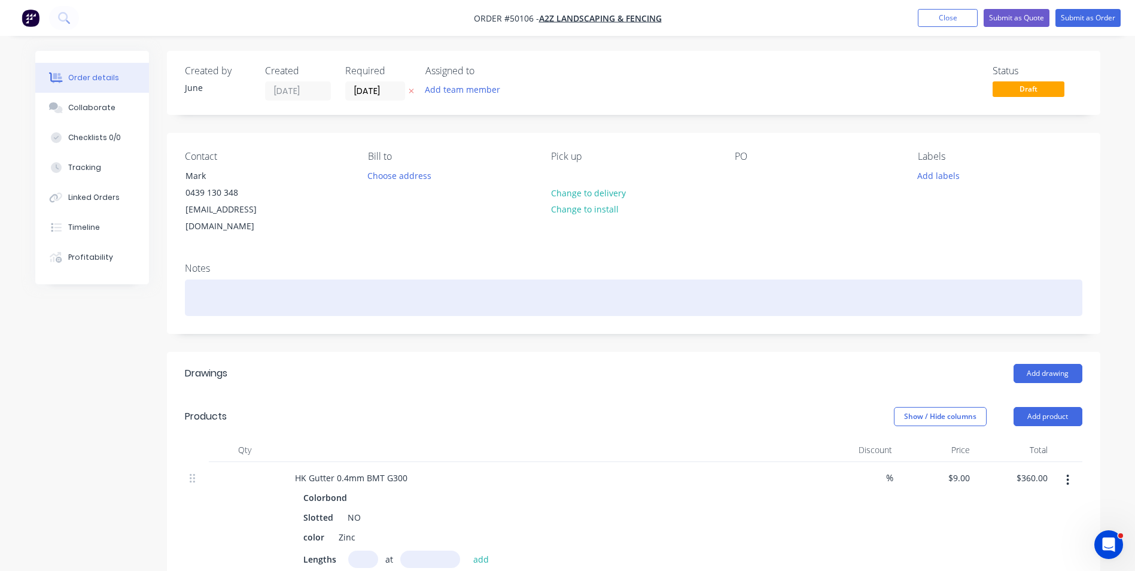
click at [481, 279] on div at bounding box center [633, 297] width 897 height 36
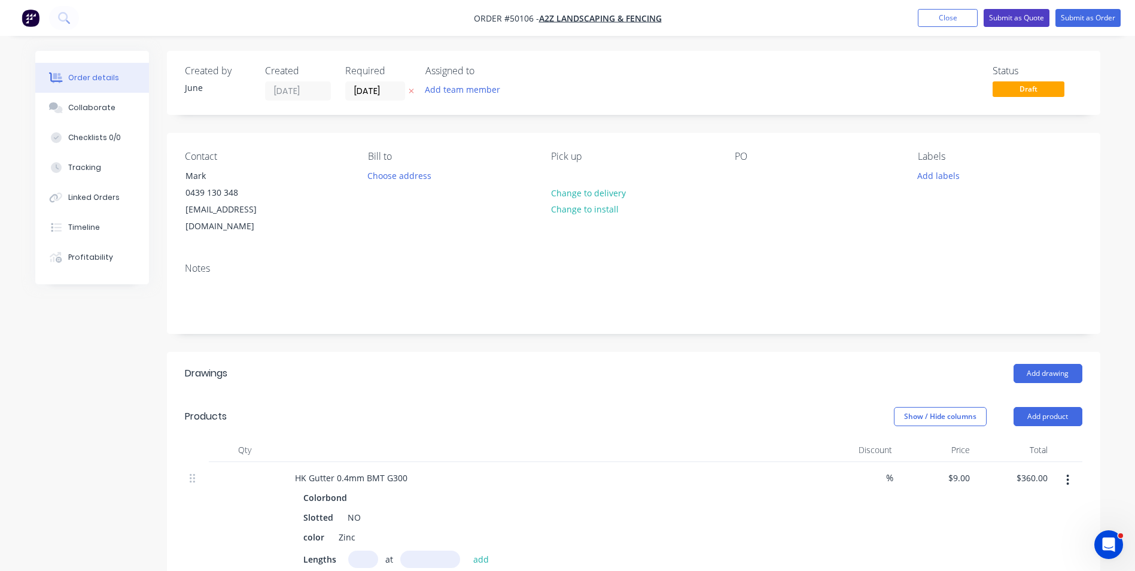
click at [1027, 20] on button "Submit as Quote" at bounding box center [1016, 18] width 66 height 18
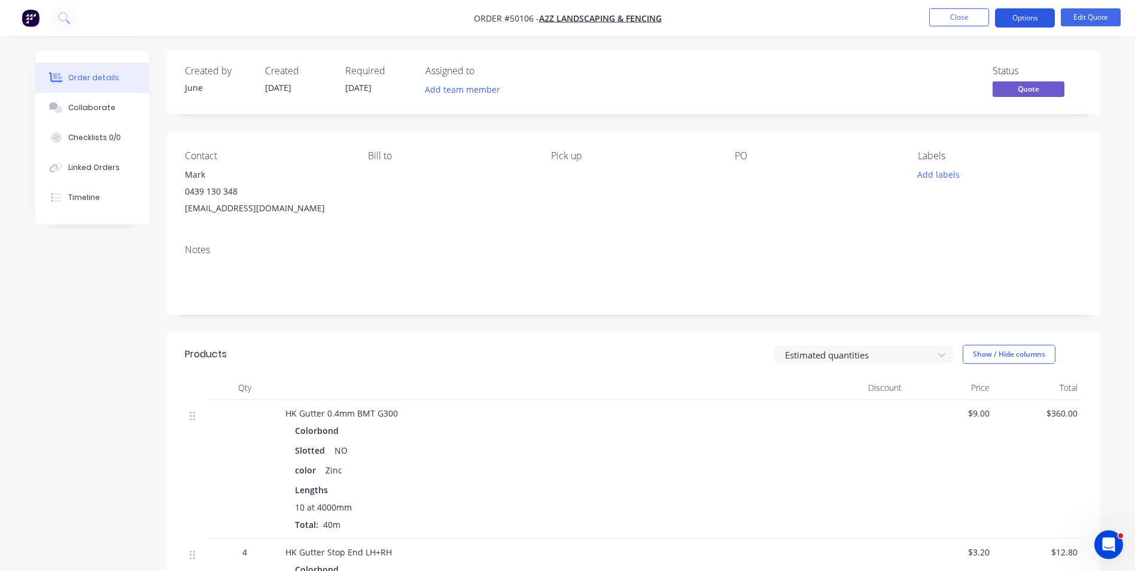
click at [1027, 16] on button "Options" at bounding box center [1025, 17] width 60 height 19
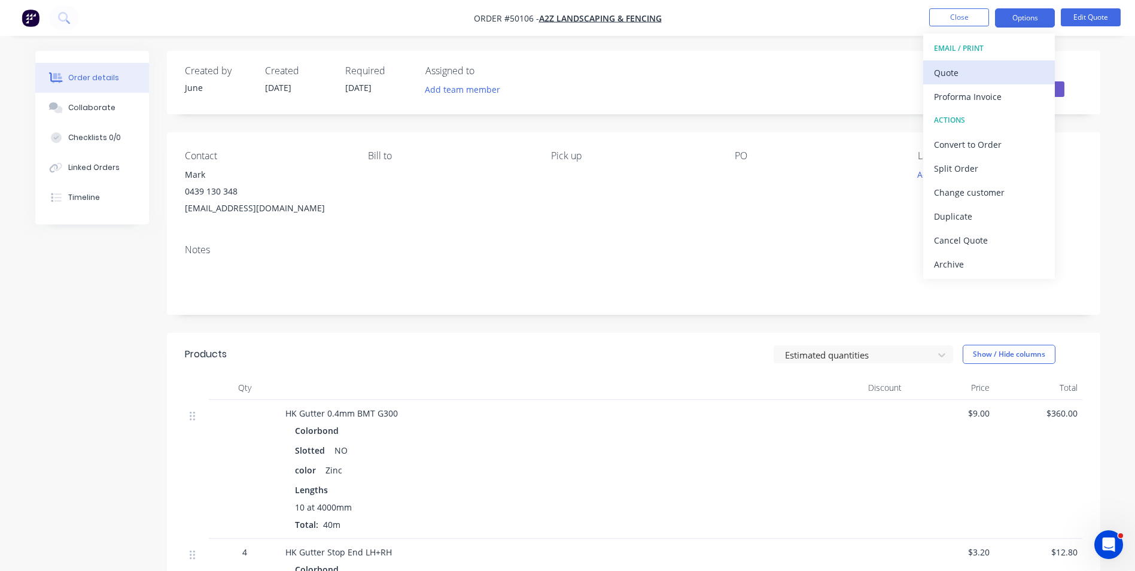
click at [984, 75] on div "Quote" at bounding box center [989, 72] width 110 height 17
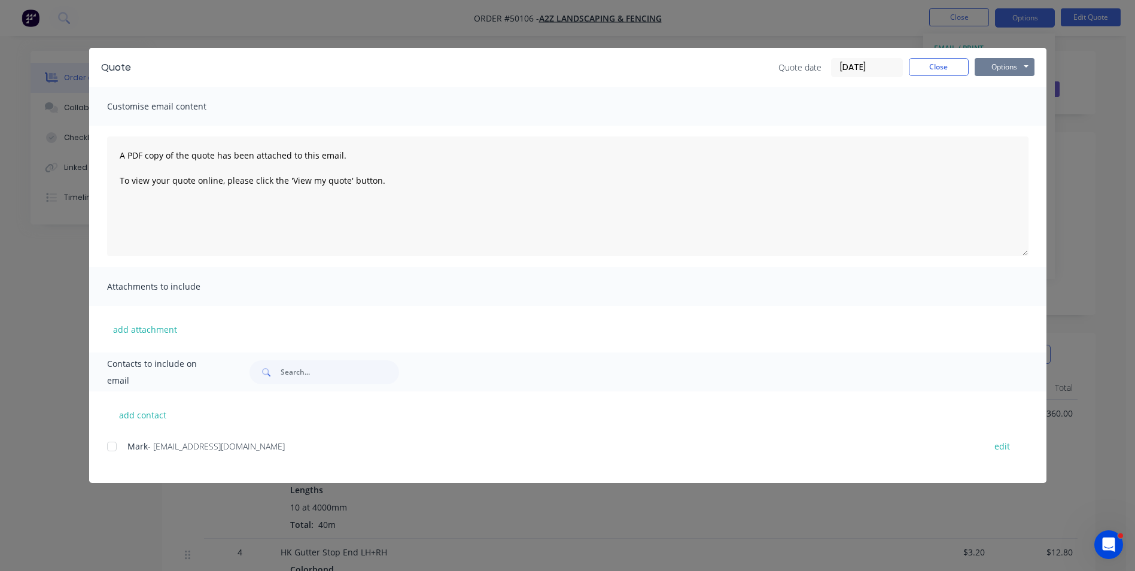
click at [999, 71] on button "Options" at bounding box center [1004, 67] width 60 height 18
click at [1008, 106] on button "Print" at bounding box center [1012, 108] width 77 height 20
click at [917, 59] on button "Close" at bounding box center [938, 67] width 60 height 18
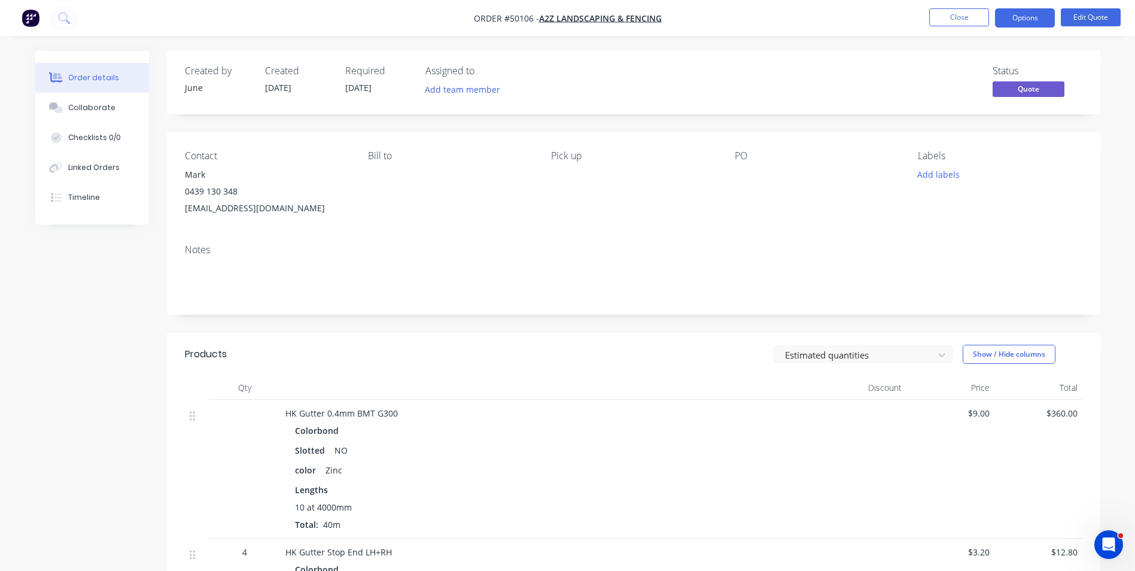
drag, startPoint x: 337, startPoint y: 208, endPoint x: 327, endPoint y: 211, distance: 10.8
click at [327, 211] on div "a2z.fencing.landscaping@gmail.com" at bounding box center [267, 208] width 164 height 17
click at [973, 13] on button "Close" at bounding box center [959, 17] width 60 height 18
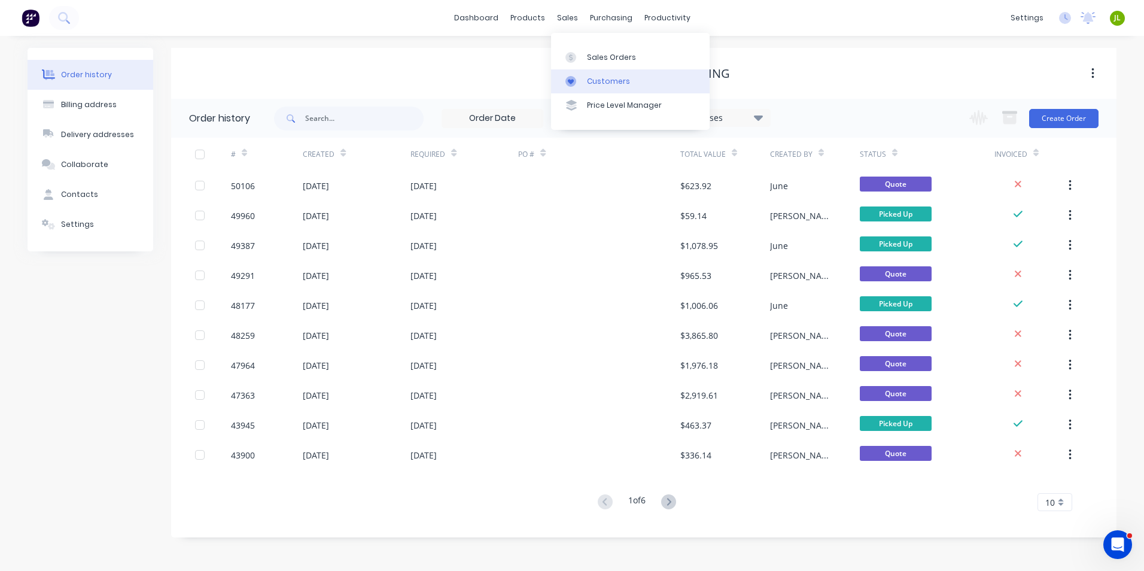
click at [585, 85] on link "Customers" at bounding box center [630, 81] width 158 height 24
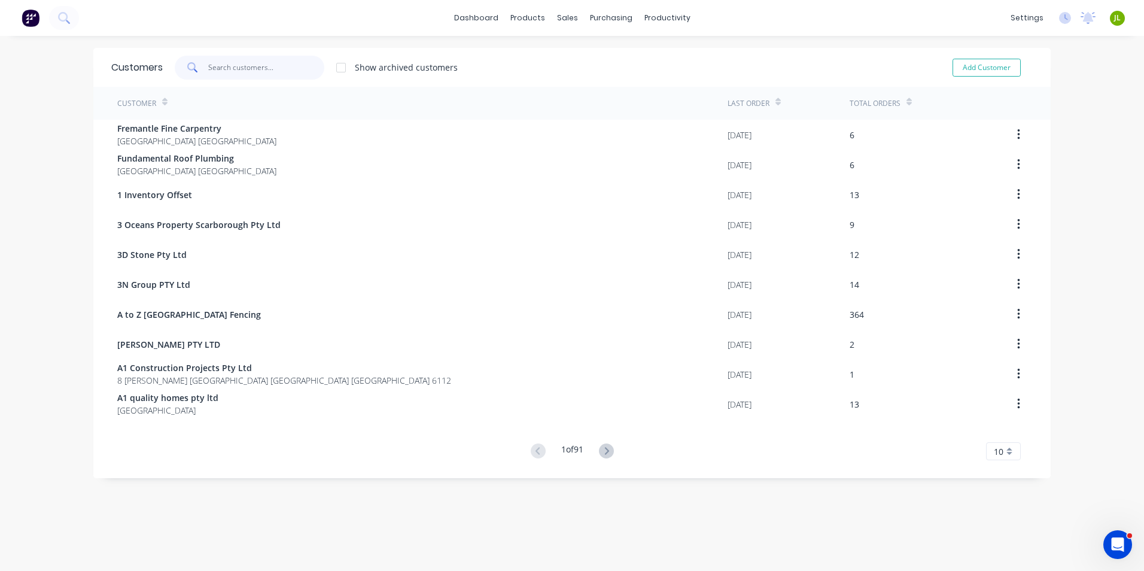
click at [237, 68] on input "text" at bounding box center [266, 68] width 117 height 24
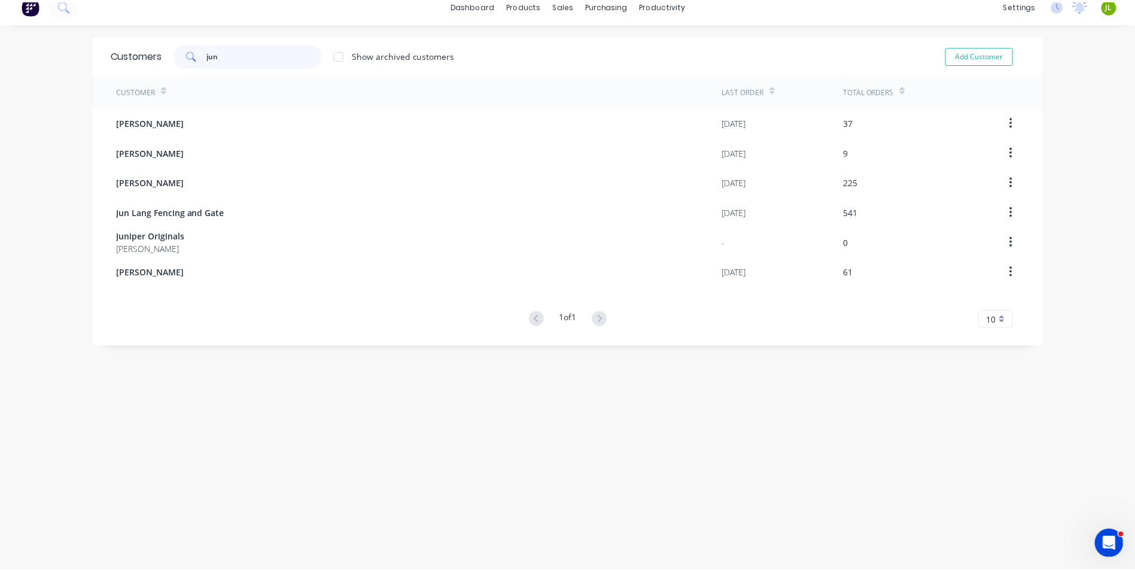
scroll to position [24, 0]
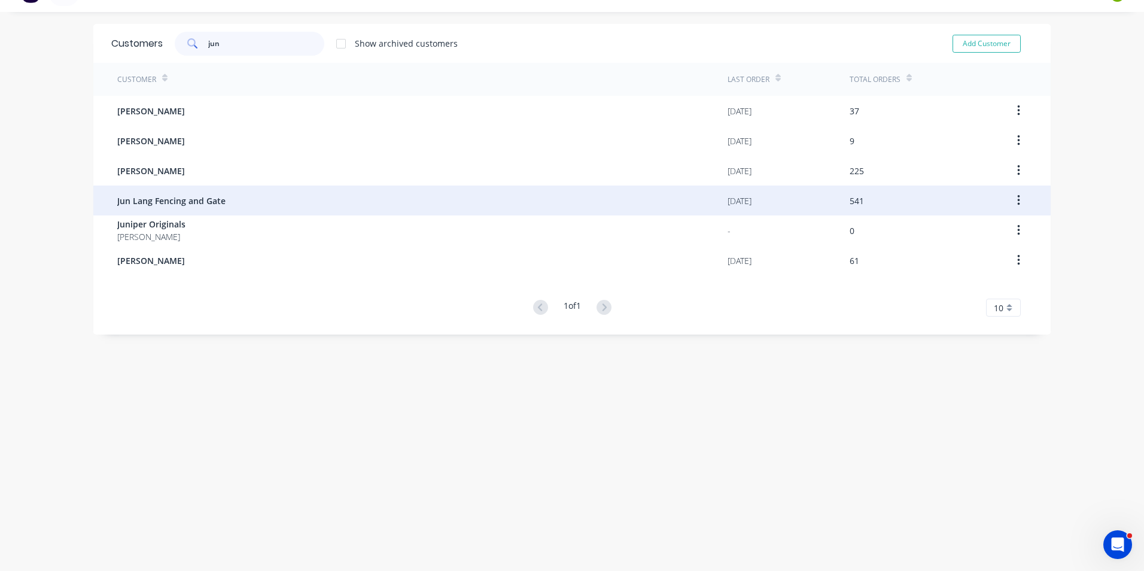
type input "jun"
click at [237, 208] on div "Jun Lang Fencing and Gate" at bounding box center [422, 200] width 610 height 30
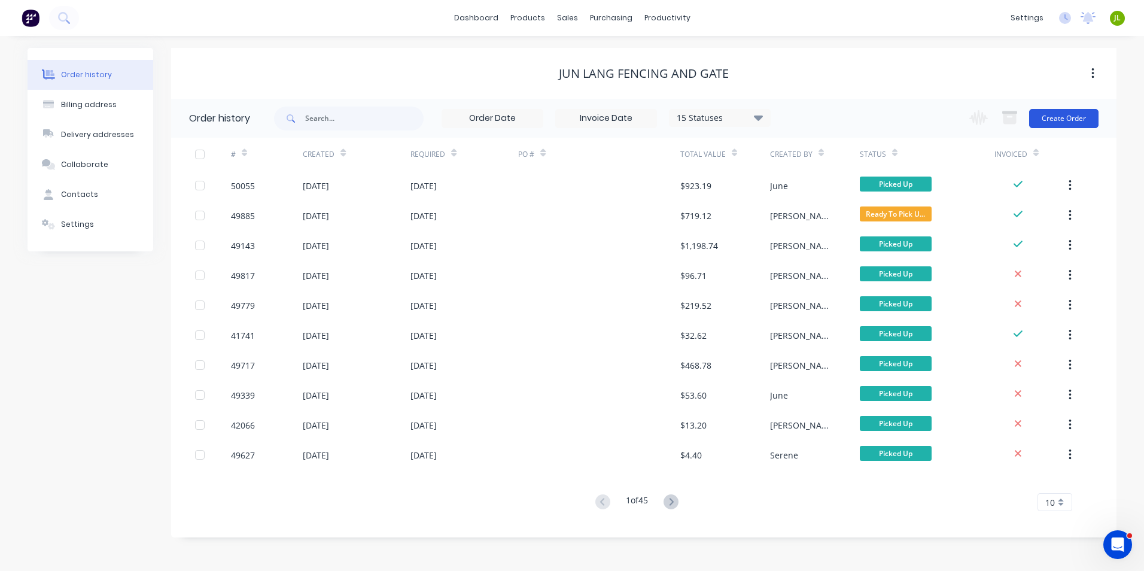
click at [1069, 120] on button "Create Order" at bounding box center [1063, 118] width 69 height 19
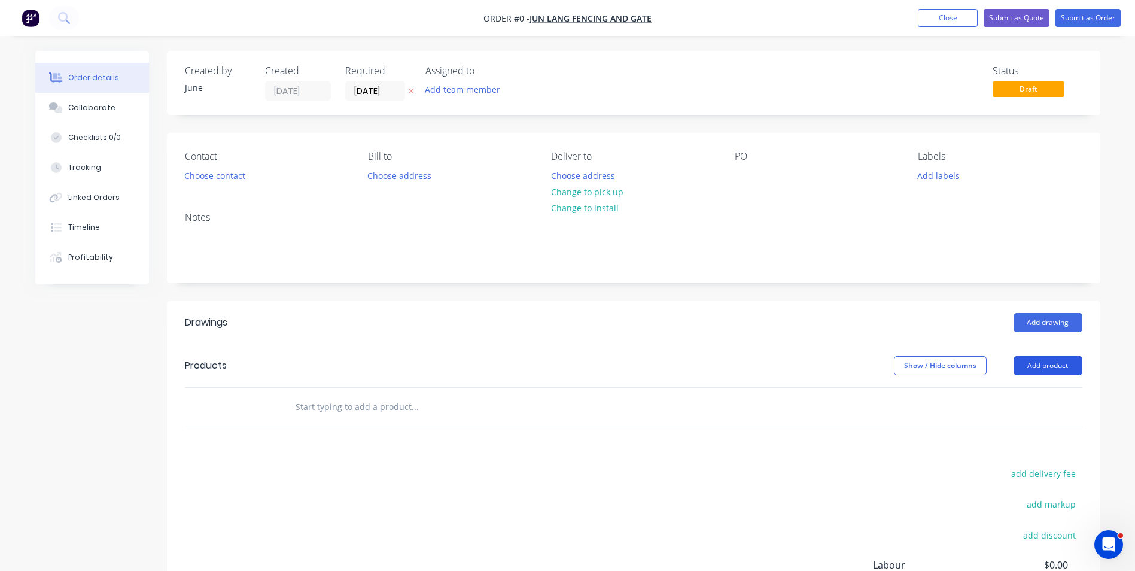
click at [1063, 368] on button "Add product" at bounding box center [1047, 365] width 69 height 19
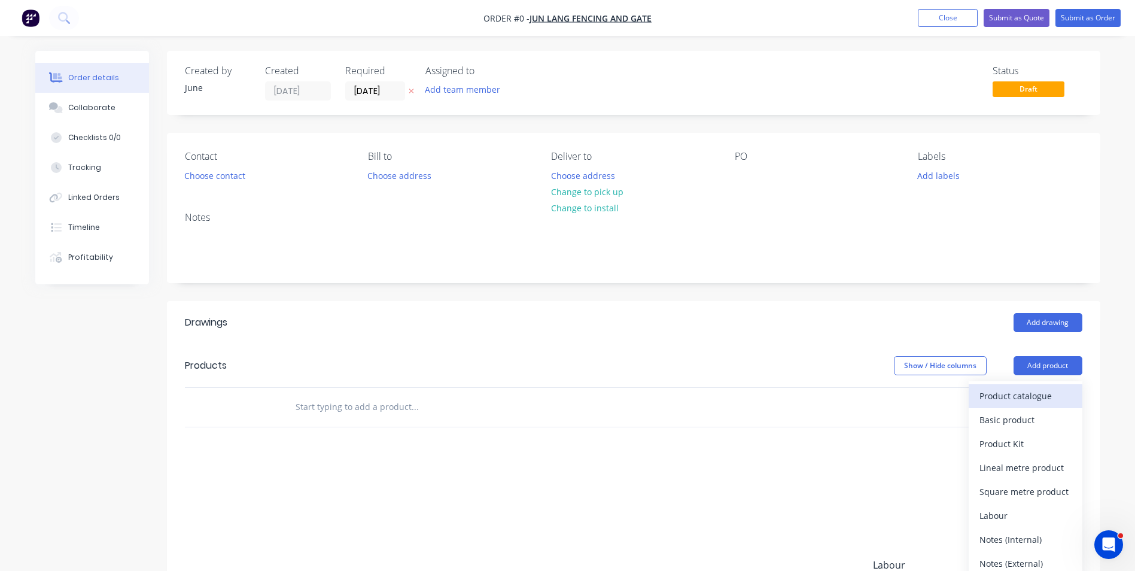
click at [1048, 398] on div "Product catalogue" at bounding box center [1025, 395] width 92 height 17
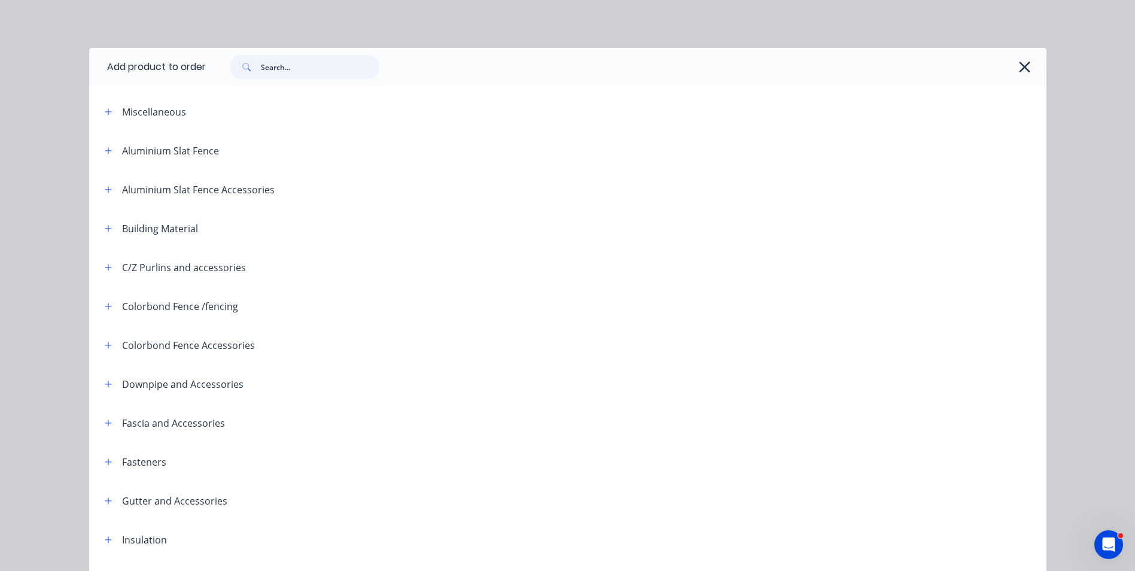
click at [292, 56] on input "text" at bounding box center [320, 67] width 118 height 24
type input "sheet"
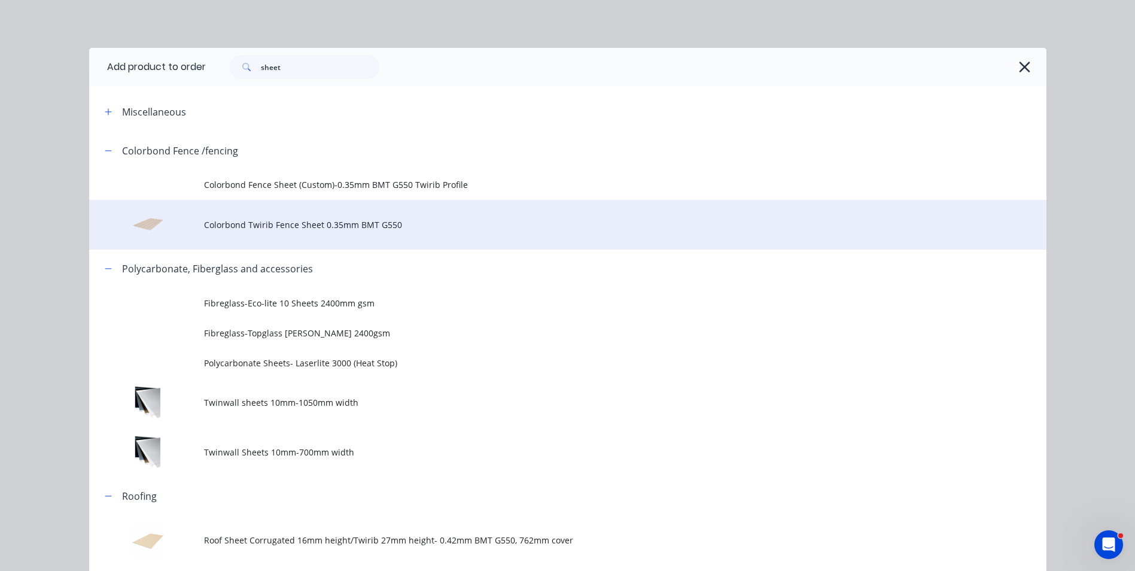
click at [322, 237] on td "Colorbond Twirib Fence Sheet 0.35mm BMT G550" at bounding box center [625, 225] width 842 height 50
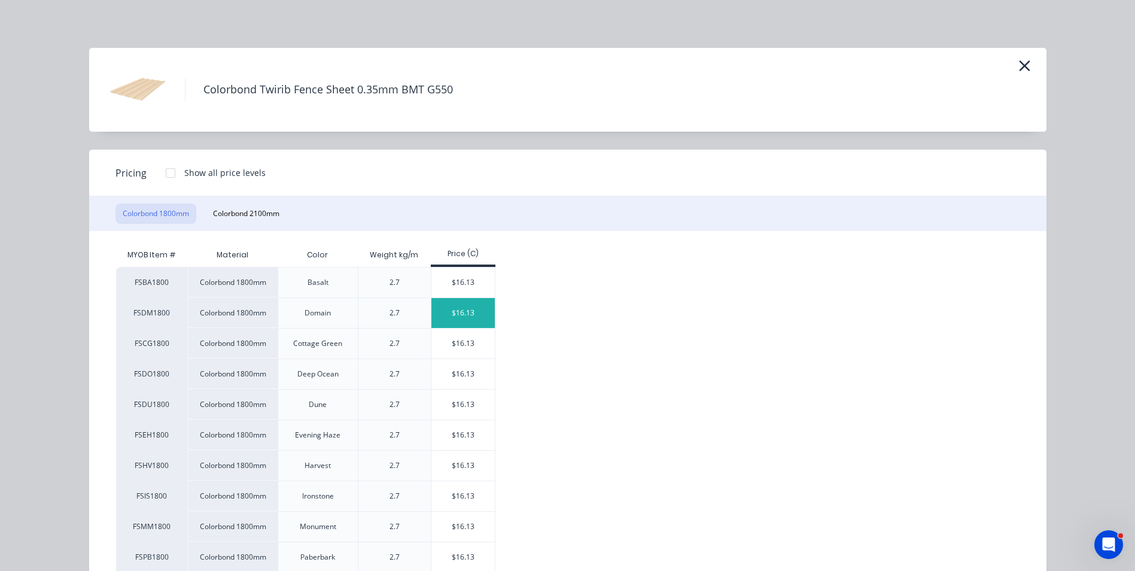
click at [480, 326] on div "$16.13" at bounding box center [463, 313] width 64 height 30
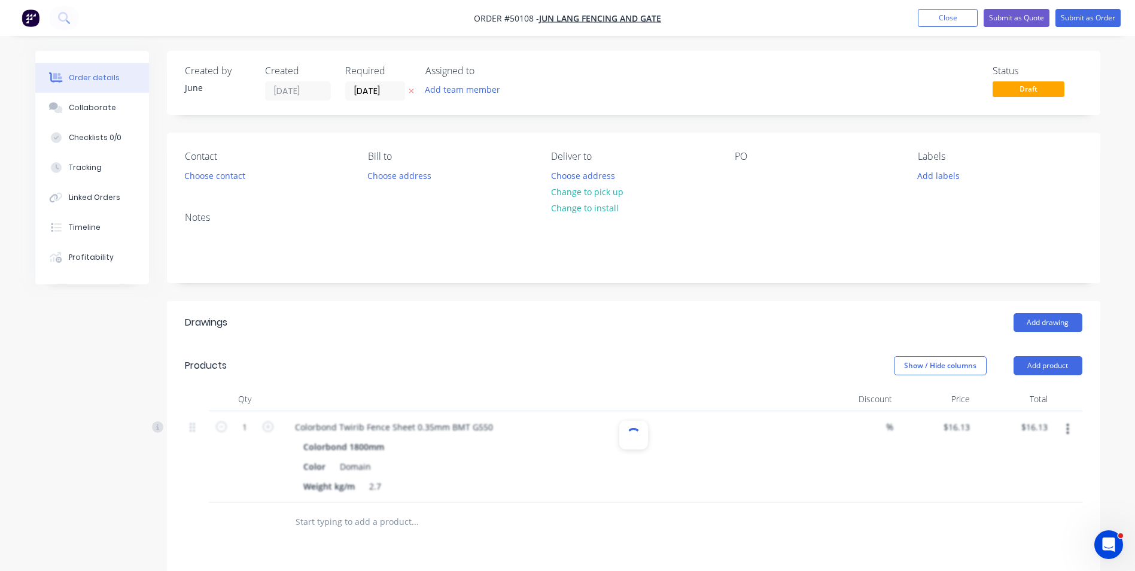
scroll to position [120, 0]
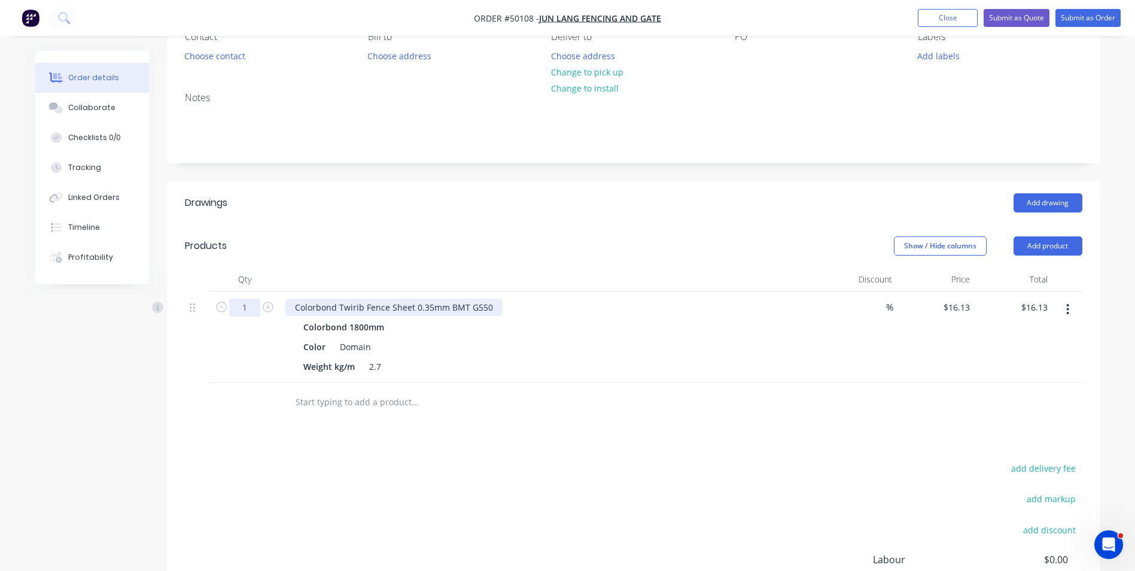
drag, startPoint x: 245, startPoint y: 308, endPoint x: 433, endPoint y: 308, distance: 187.8
click at [245, 308] on input "1" at bounding box center [244, 307] width 31 height 18
type input "63"
type input "$1,016.19"
click at [742, 335] on div "Colorbond 1800mm" at bounding box center [549, 326] width 493 height 17
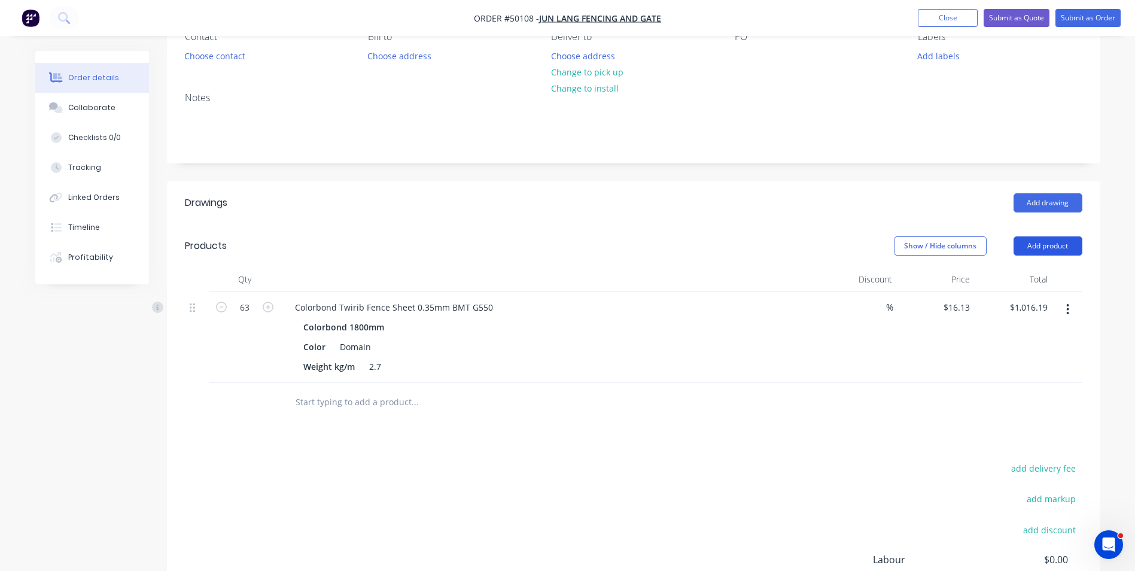
click at [1052, 248] on button "Add product" at bounding box center [1047, 245] width 69 height 19
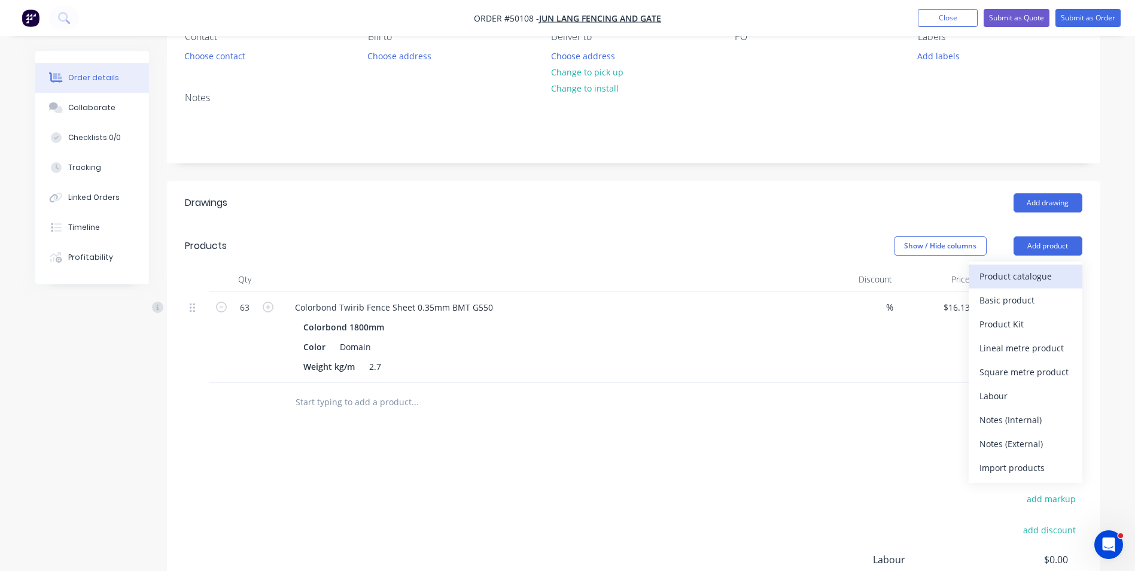
click at [1045, 275] on div "Product catalogue" at bounding box center [1025, 275] width 92 height 17
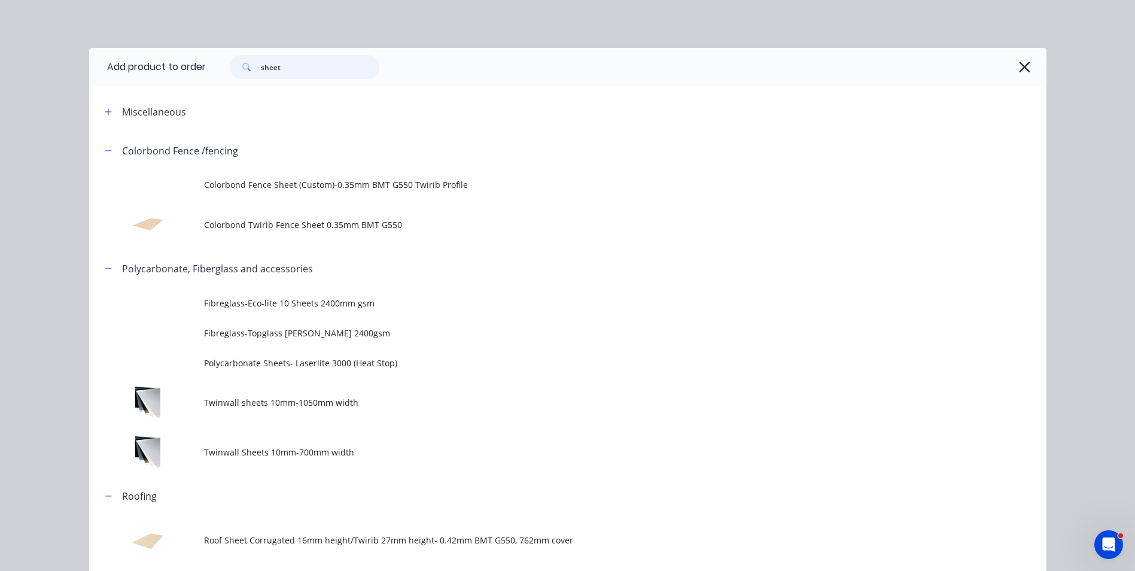
drag, startPoint x: 152, startPoint y: 86, endPoint x: 139, endPoint y: 87, distance: 13.2
click at [139, 87] on div "Add product to order sheet Miscellaneous Colorbond Fence /fencing Colorbond Fen…" at bounding box center [567, 321] width 957 height 547
type input "rail"
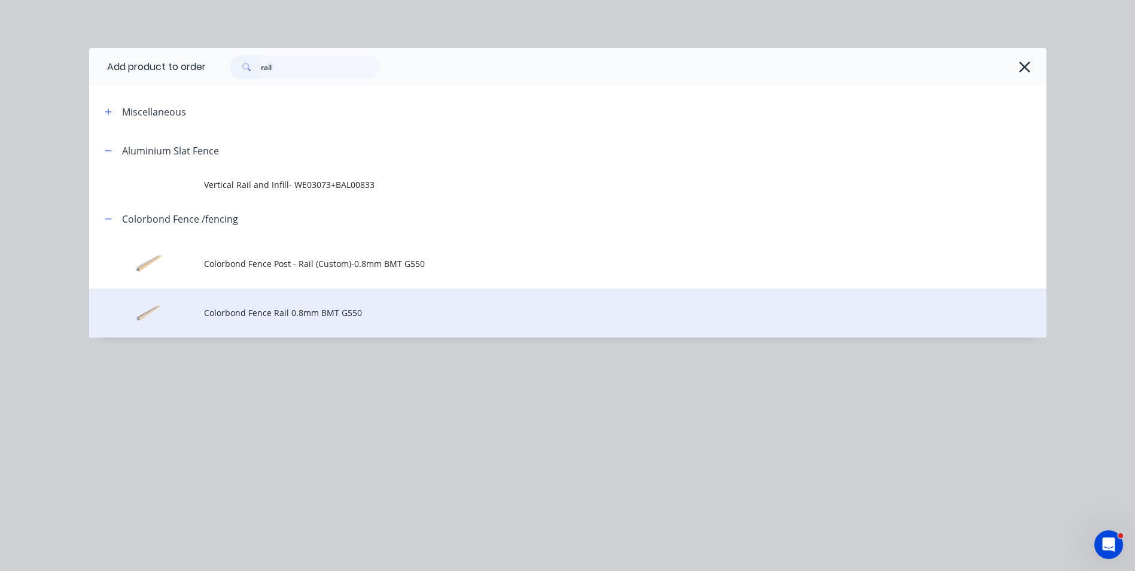
click at [291, 312] on span "Colorbond Fence Rail 0.8mm BMT G550" at bounding box center [540, 312] width 673 height 13
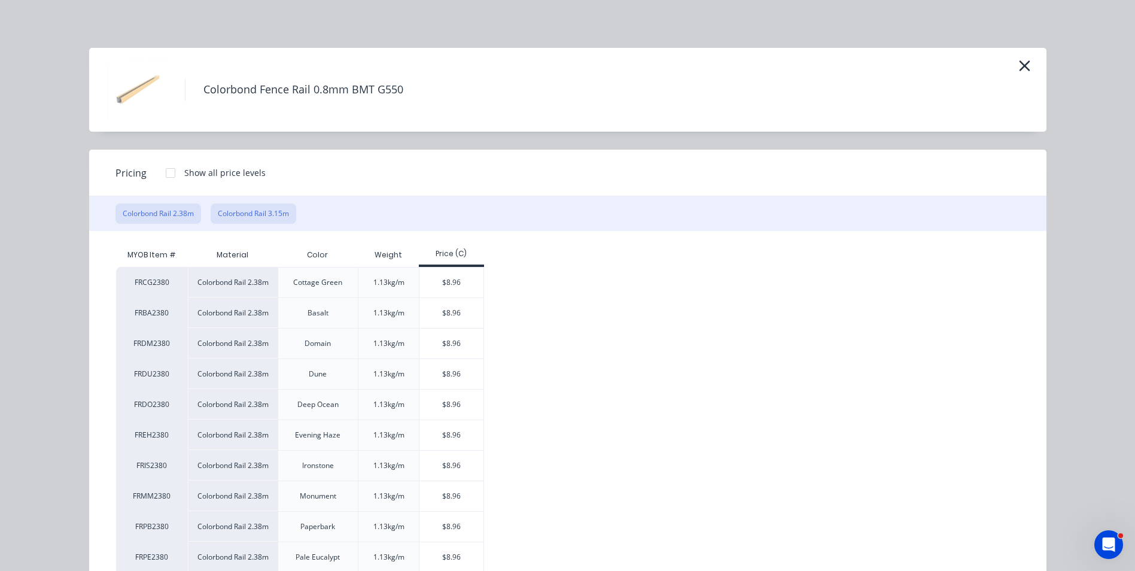
click at [276, 220] on button "Colorbond Rail 3.15m" at bounding box center [254, 213] width 86 height 20
click at [446, 294] on div "$11.85" at bounding box center [451, 282] width 64 height 30
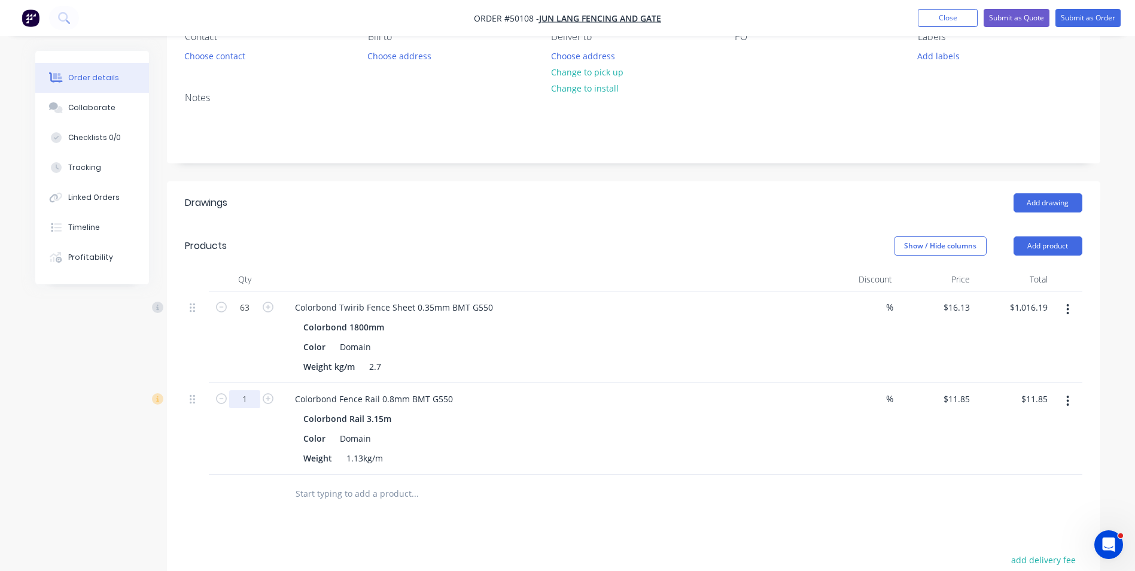
click at [251, 400] on input "1" at bounding box center [244, 399] width 31 height 18
type input "6"
type input "$71.10"
click at [552, 365] on div "Weight kg/m 2.7" at bounding box center [547, 366] width 498 height 17
click at [1061, 260] on header "Products Show / Hide columns Add product" at bounding box center [633, 245] width 933 height 43
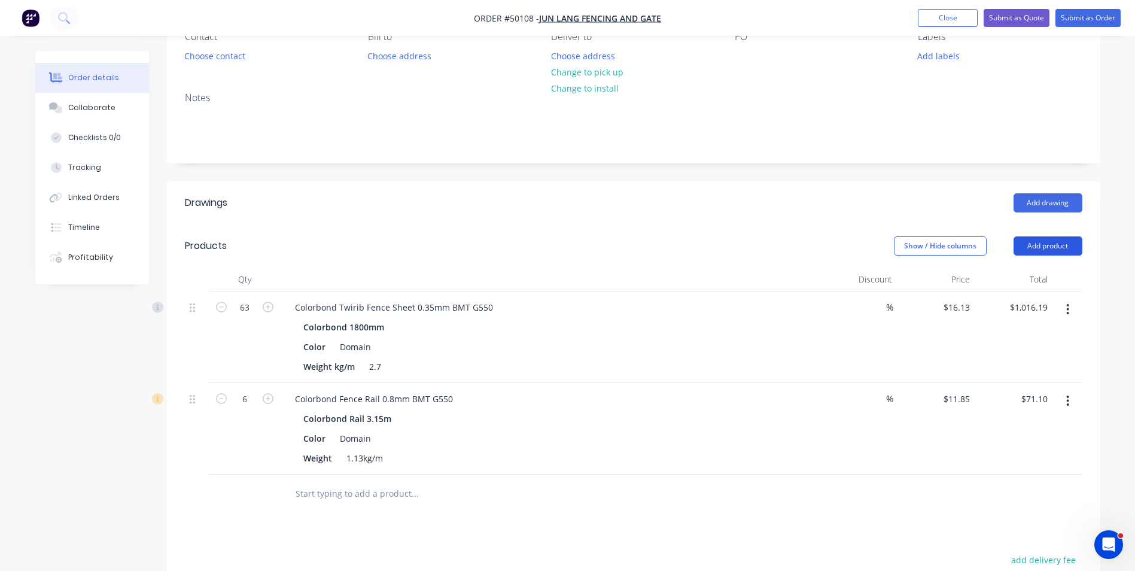
click at [1060, 249] on button "Add product" at bounding box center [1047, 245] width 69 height 19
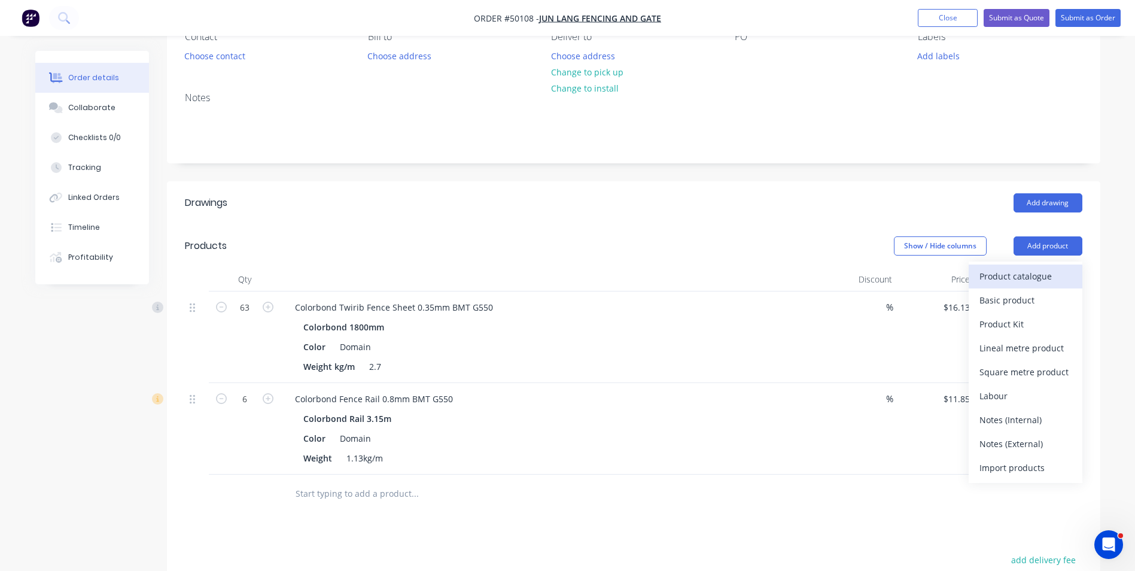
click at [1036, 277] on div "Product catalogue" at bounding box center [1025, 275] width 92 height 17
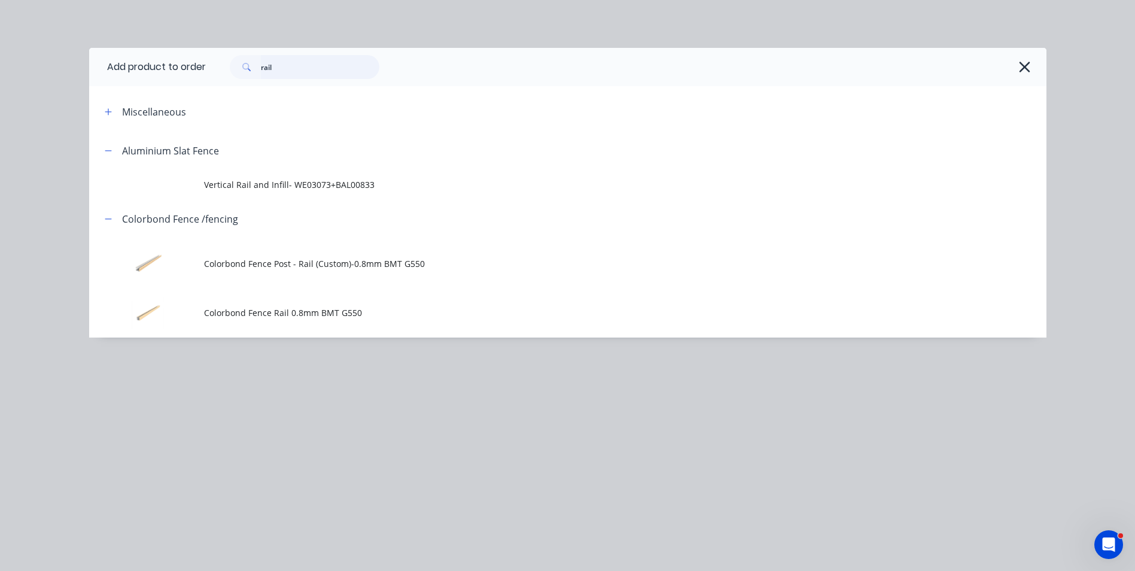
click at [167, 80] on header "Add product to order rail" at bounding box center [567, 67] width 957 height 38
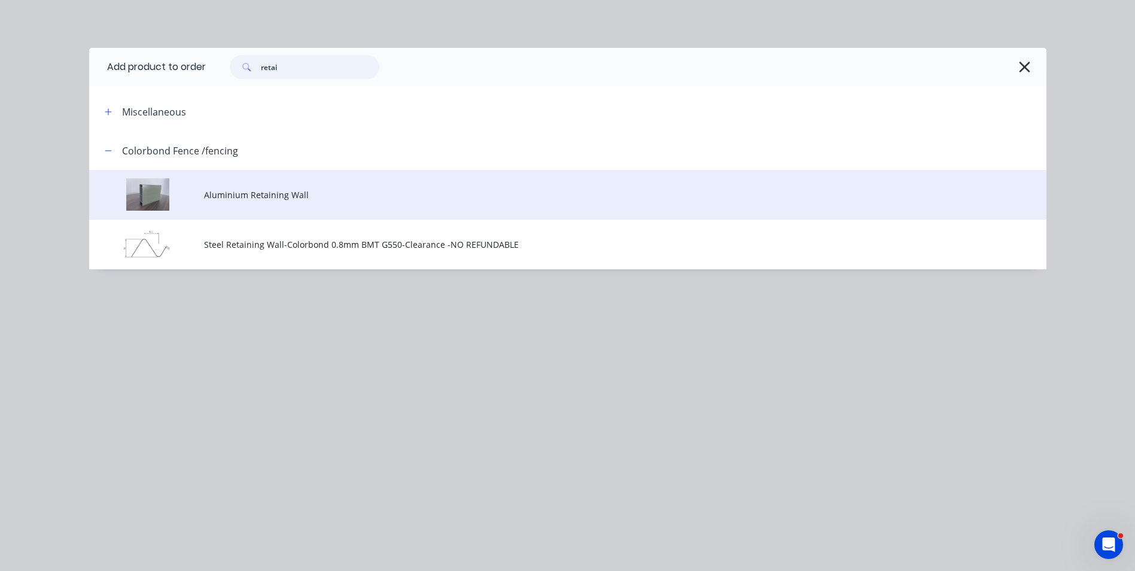
type input "retai"
click at [288, 182] on td "Aluminium Retaining Wall" at bounding box center [625, 195] width 842 height 50
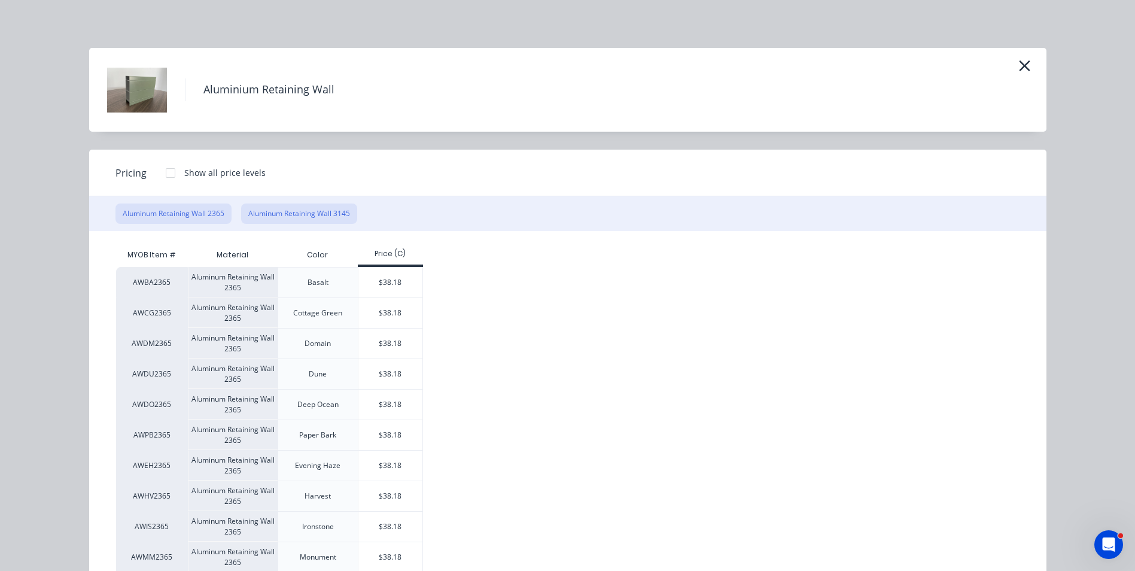
click at [306, 217] on button "Aluminum Retaining Wall 3145" at bounding box center [299, 213] width 116 height 20
click at [393, 351] on div "$50.78" at bounding box center [390, 343] width 64 height 30
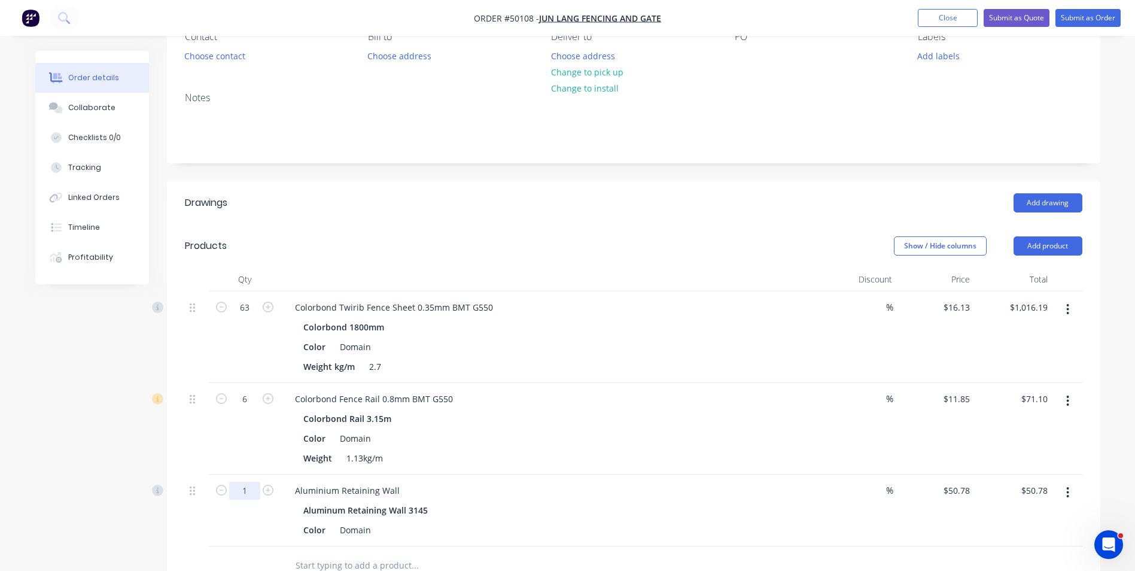
click at [251, 493] on input "1" at bounding box center [244, 490] width 31 height 18
type input "5"
type input "$253.90"
click at [643, 489] on div "Aluminium Retaining Wall" at bounding box center [549, 489] width 529 height 17
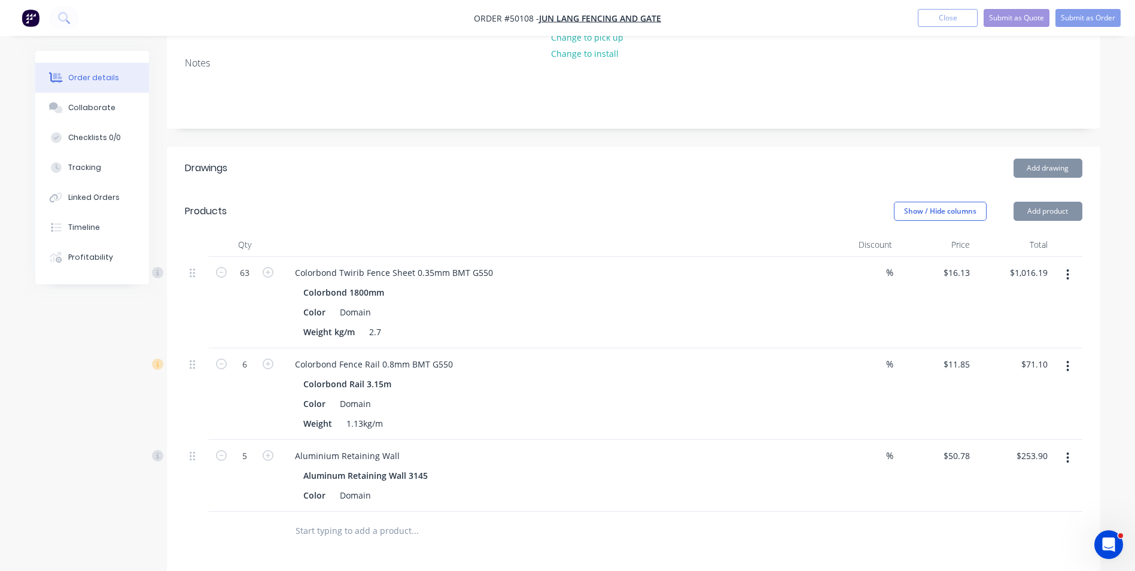
scroll to position [299, 0]
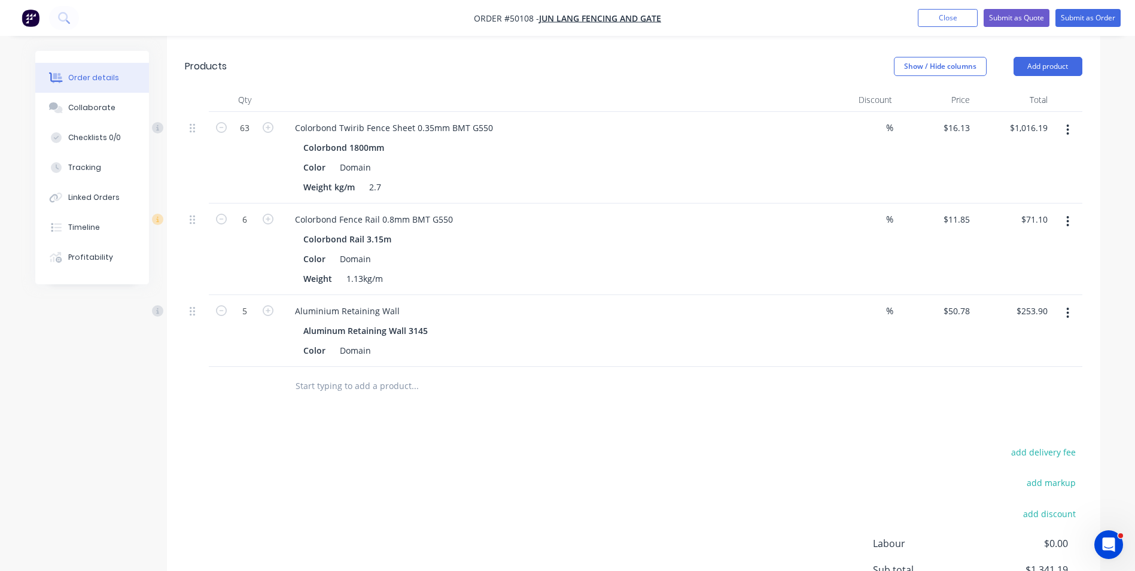
click at [1065, 317] on button "button" at bounding box center [1067, 313] width 28 height 22
click at [1044, 362] on div "Duplicate" at bounding box center [1025, 367] width 92 height 17
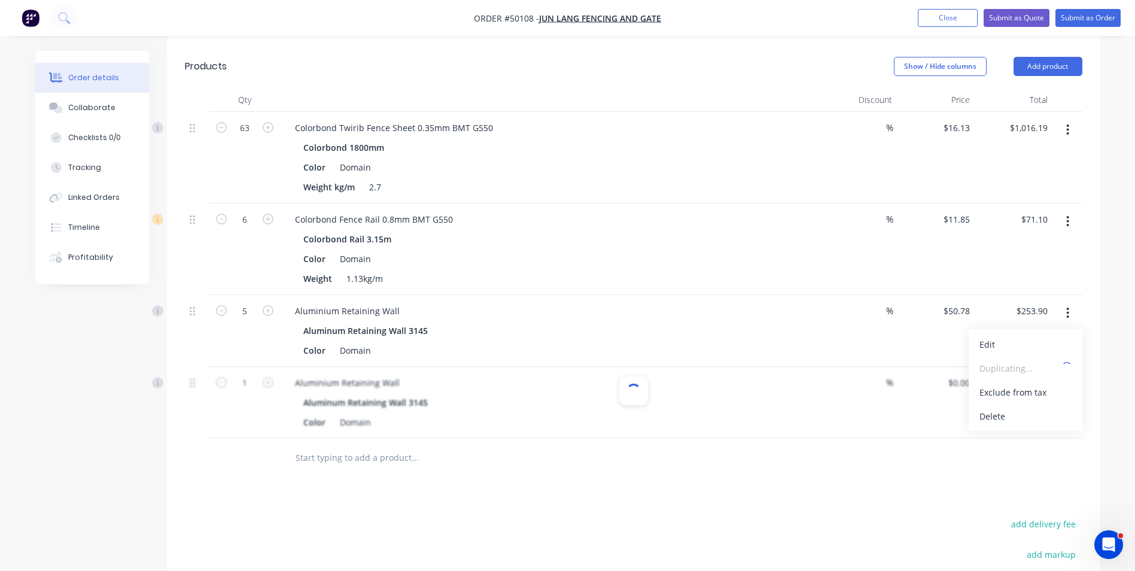
type input "$50.78"
click at [1059, 385] on button "button" at bounding box center [1067, 385] width 28 height 22
click at [1042, 410] on div "Edit" at bounding box center [1025, 415] width 92 height 17
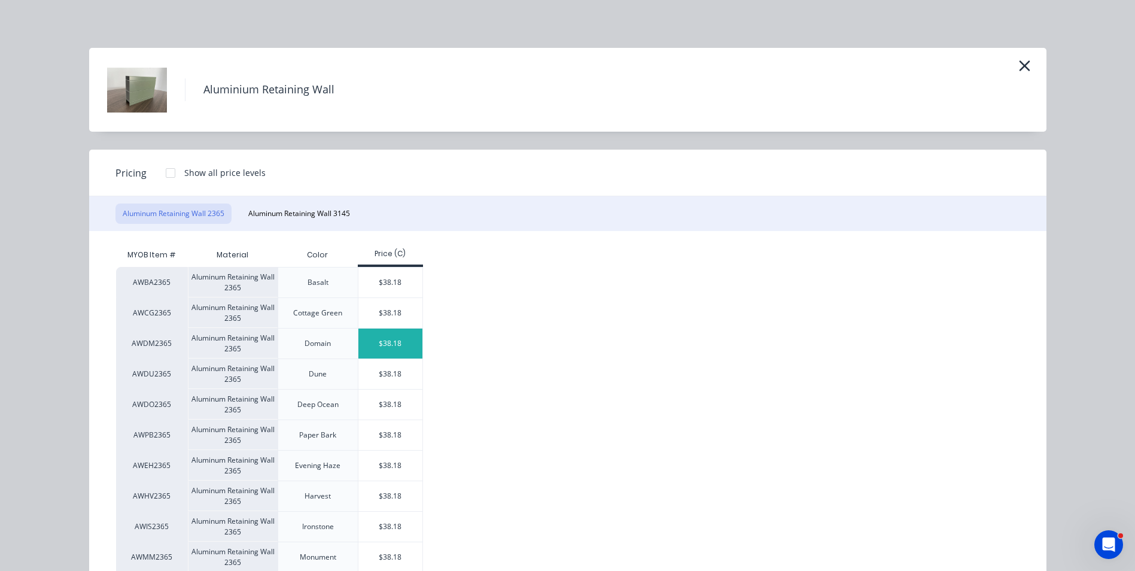
click at [380, 350] on div "$38.18" at bounding box center [390, 343] width 64 height 30
type input "$38.18"
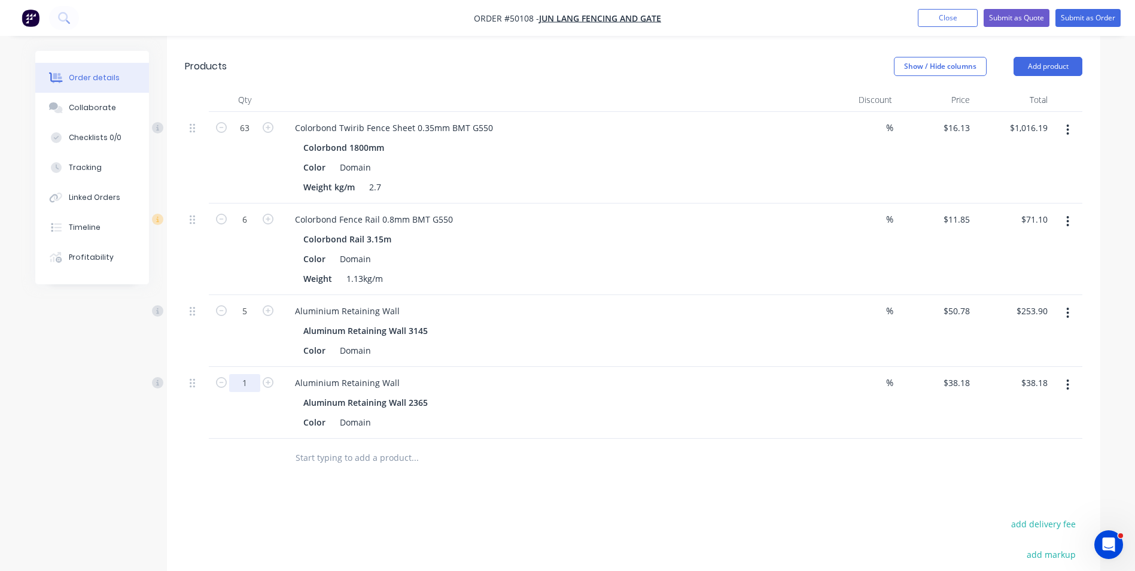
click at [252, 388] on input "1" at bounding box center [244, 383] width 31 height 18
type input "16"
type input "$610.88"
click at [548, 358] on div "Aluminium Retaining Wall Aluminum Retaining Wall 3145 Color Domain" at bounding box center [549, 331] width 538 height 72
click at [1050, 68] on button "Add product" at bounding box center [1047, 66] width 69 height 19
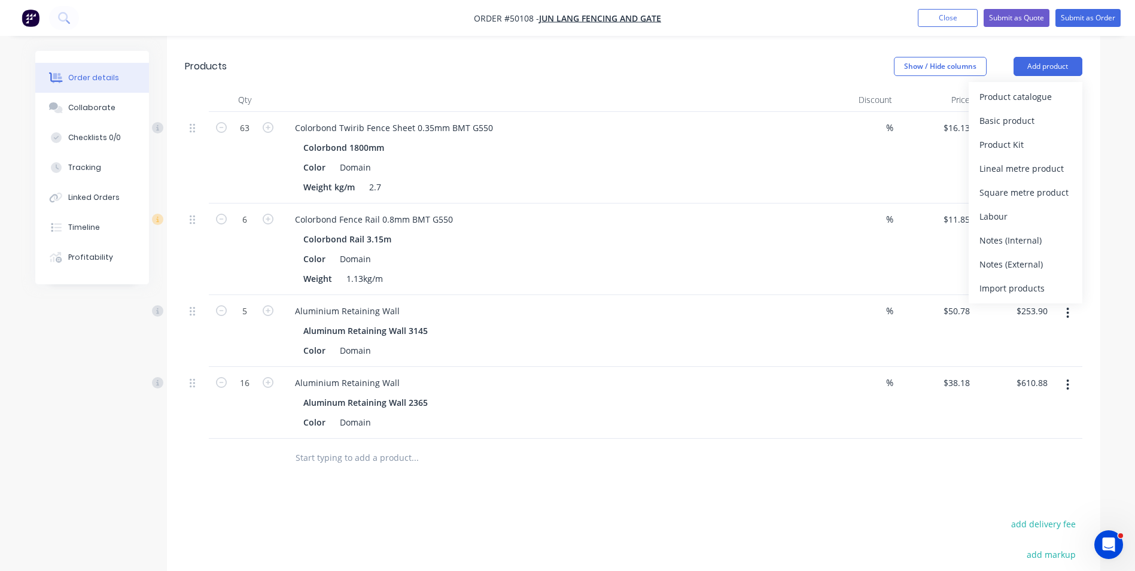
click at [1039, 94] on div "Product catalogue" at bounding box center [1025, 96] width 92 height 17
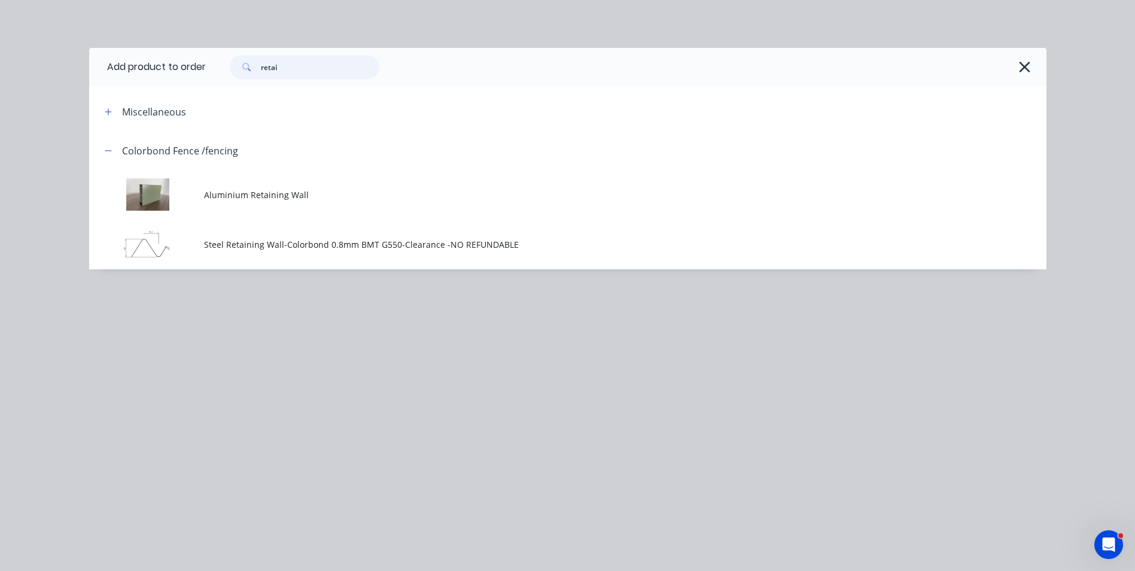
drag, startPoint x: 312, startPoint y: 71, endPoint x: 161, endPoint y: 68, distance: 150.2
click at [161, 68] on header "Add product to order retai" at bounding box center [567, 67] width 957 height 38
type input "16"
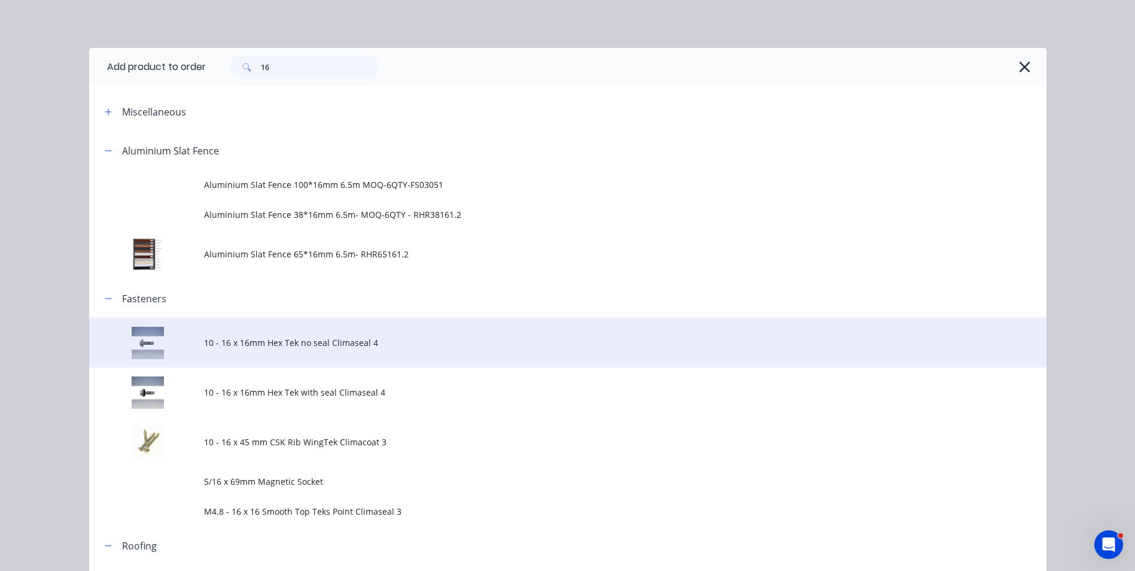
click at [349, 353] on td "10 - 16 x 16mm Hex Tek no seal Climaseal 4" at bounding box center [625, 343] width 842 height 50
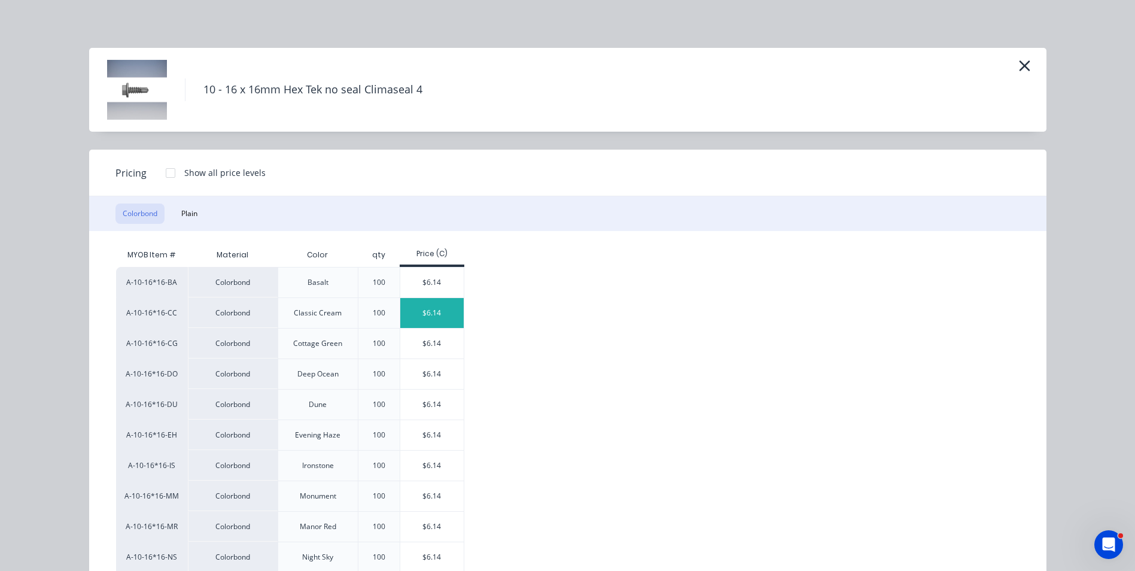
click at [425, 312] on div "$6.14" at bounding box center [432, 313] width 64 height 30
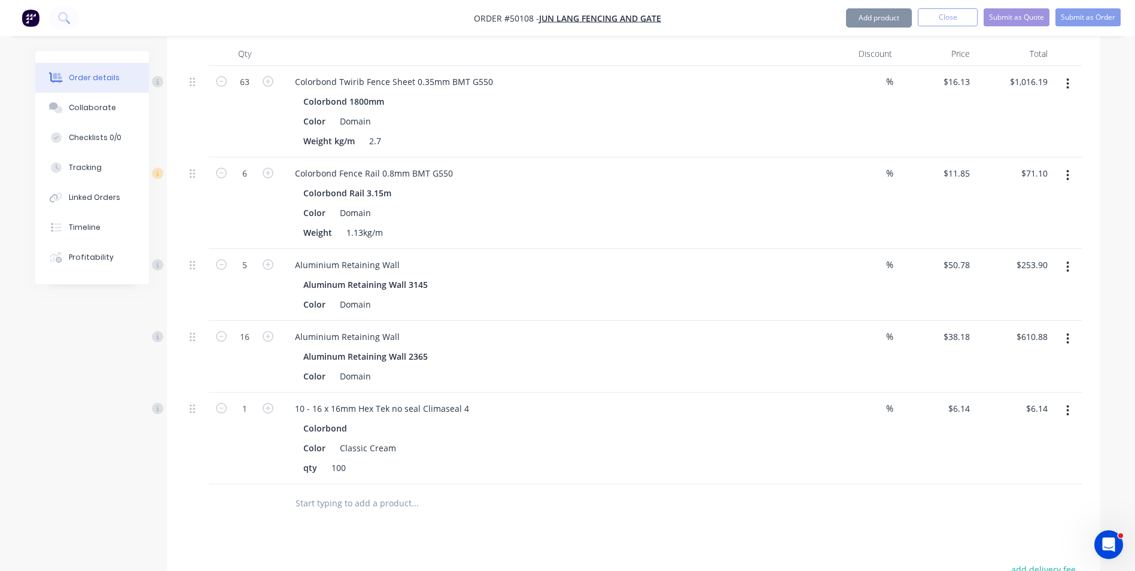
scroll to position [359, 0]
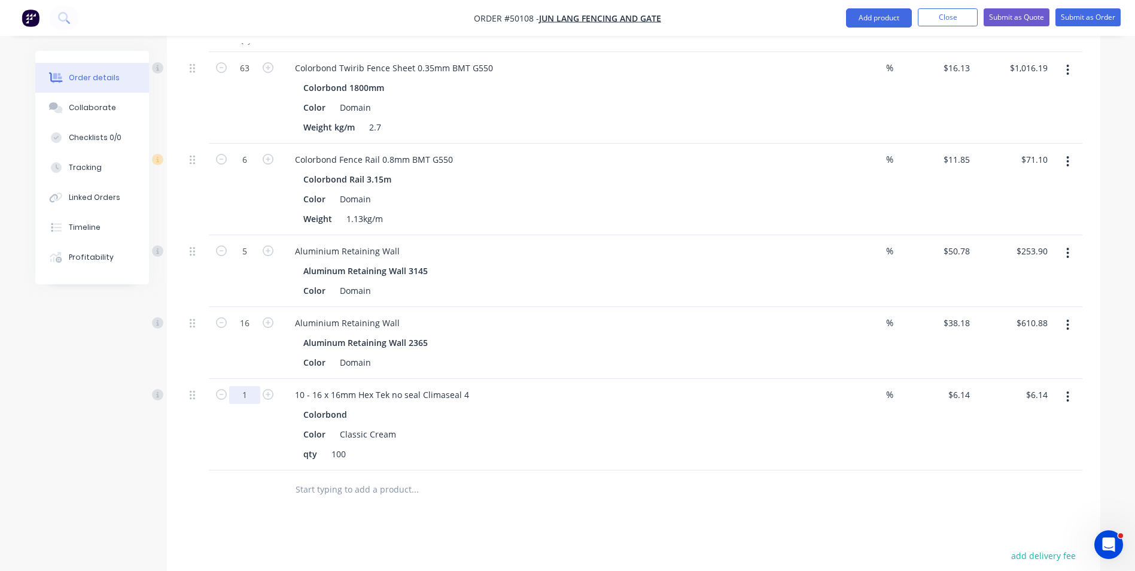
click at [243, 397] on input "1" at bounding box center [244, 395] width 31 height 18
type input "1.08"
type input "$6.63"
click at [694, 463] on div "10 - 16 x 16mm Hex Tek no seal Climaseal 4 Colorbond Color Classic Cream qty 100" at bounding box center [549, 425] width 538 height 92
click at [972, 398] on input "6.14" at bounding box center [963, 394] width 23 height 17
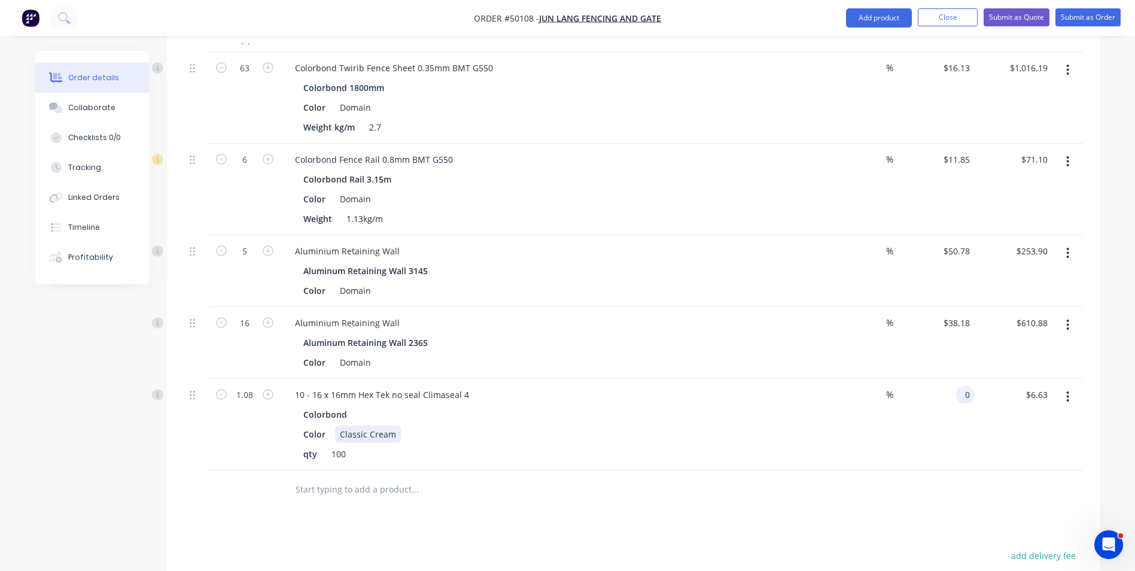
type input "$0.00"
click at [796, 435] on div "Colorbond Color Classic Cream qty 100" at bounding box center [549, 433] width 529 height 57
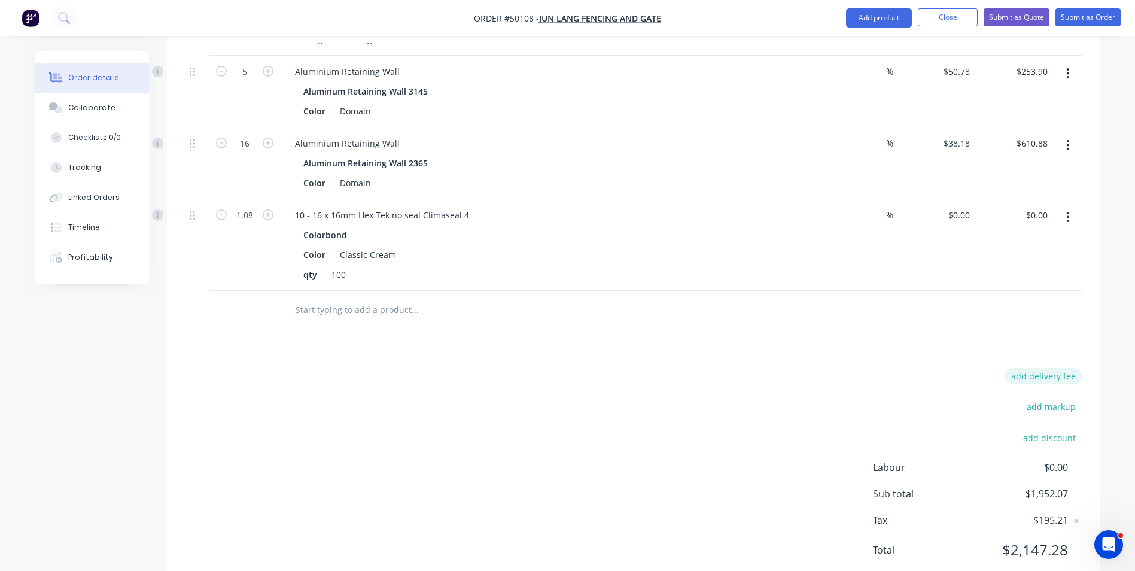
click at [1050, 369] on button "add delivery fee" at bounding box center [1043, 376] width 77 height 16
click at [1060, 398] on button "add markup" at bounding box center [1051, 403] width 62 height 16
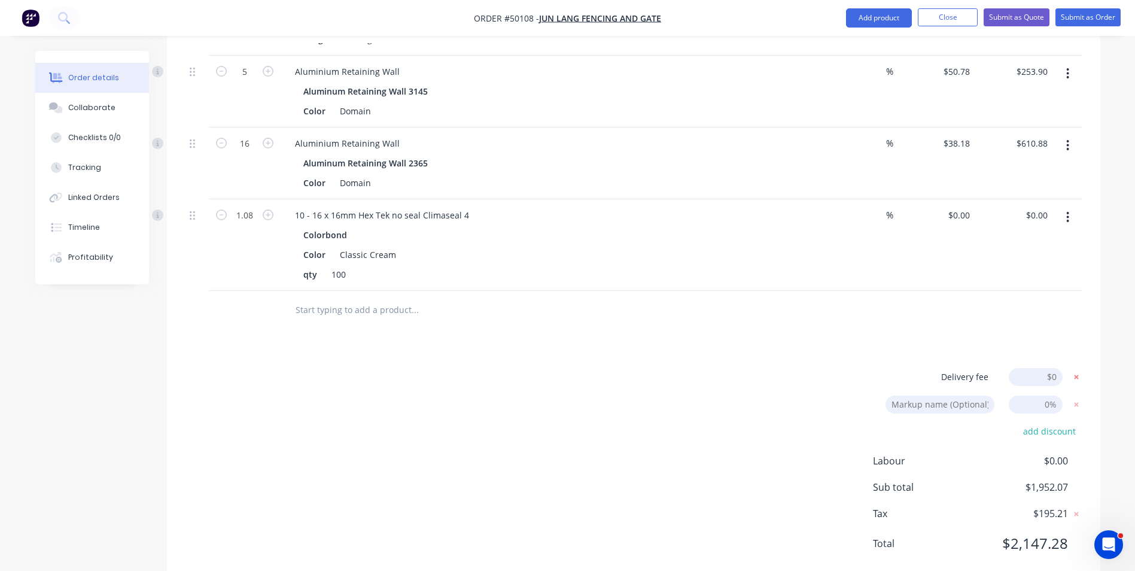
click at [1073, 379] on icon at bounding box center [1076, 377] width 12 height 12
click at [1074, 410] on icon at bounding box center [1076, 407] width 12 height 12
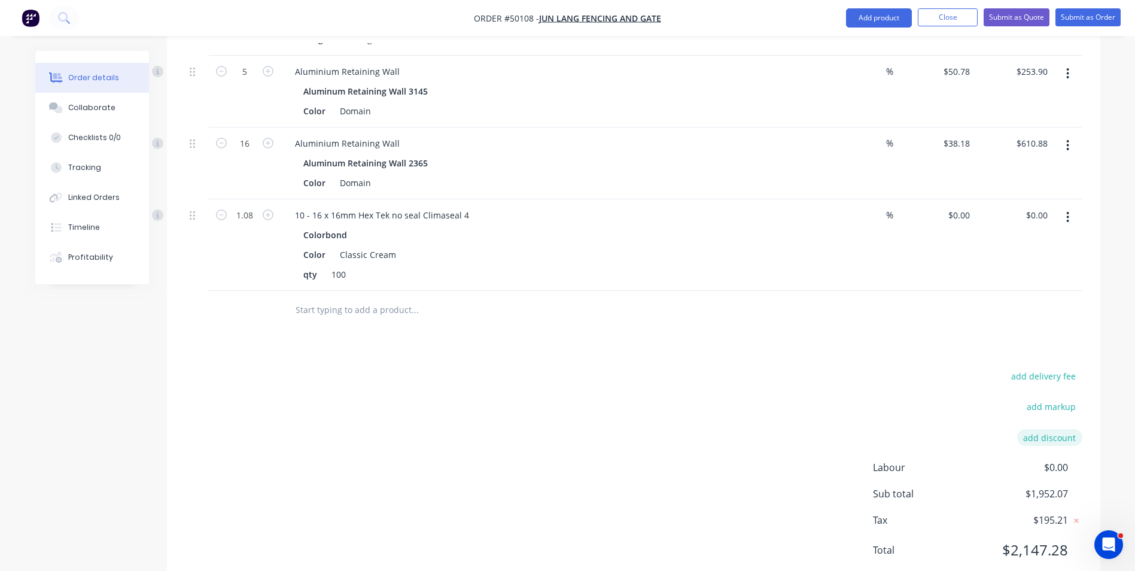
click at [1067, 431] on button "add discount" at bounding box center [1049, 437] width 65 height 16
click at [987, 441] on input at bounding box center [937, 438] width 113 height 18
type input "Discount"
click at [1024, 441] on input at bounding box center [1035, 438] width 54 height 18
type input "7"
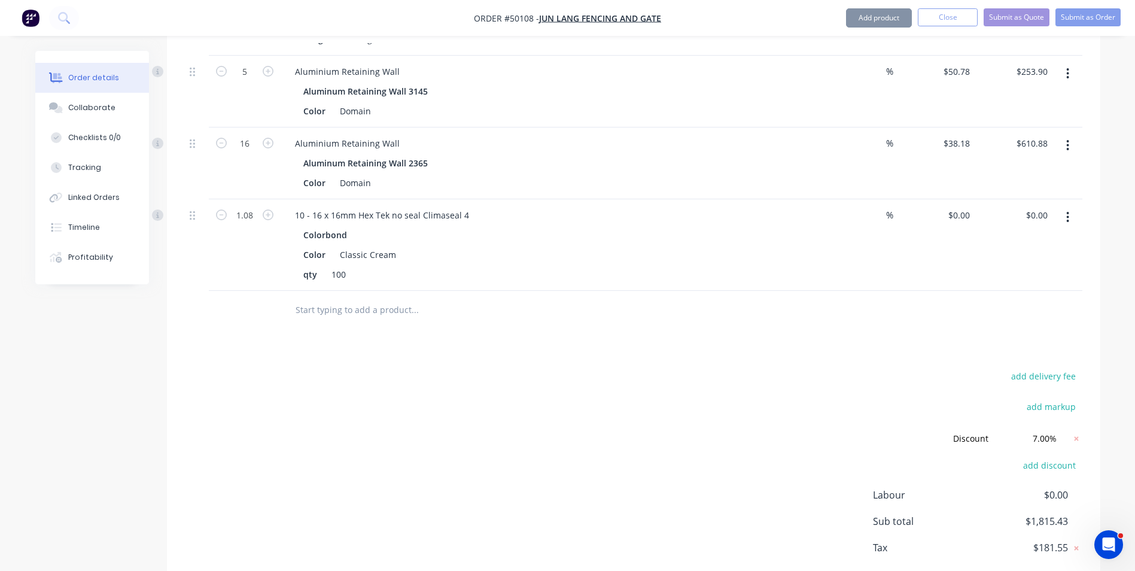
click at [753, 336] on div "Drawings Add drawing Products Show / Hide columns Add product Qty Discount Pric…" at bounding box center [633, 190] width 933 height 855
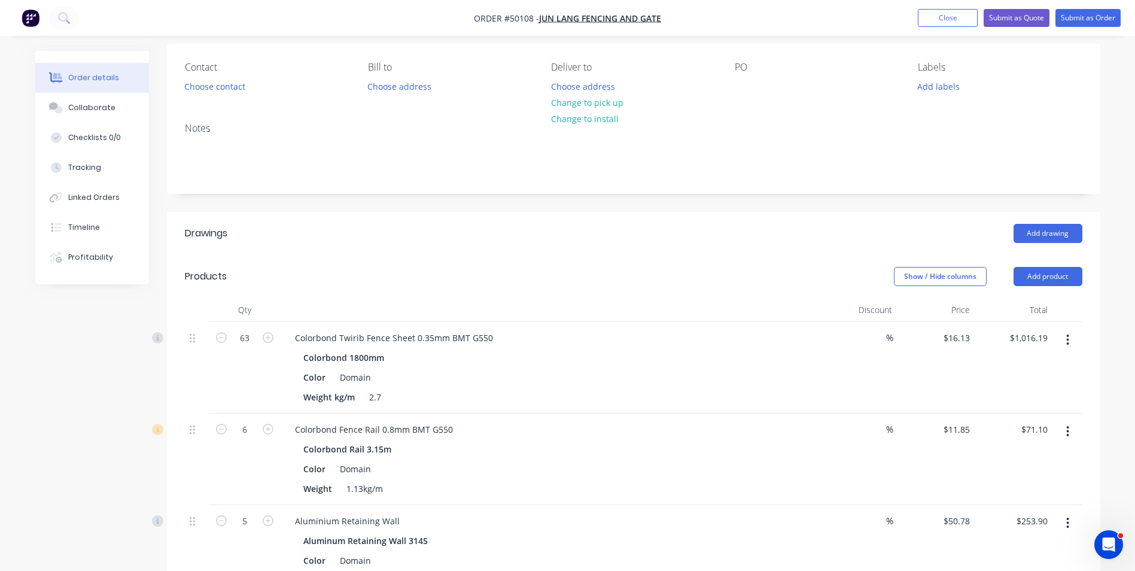
scroll to position [0, 0]
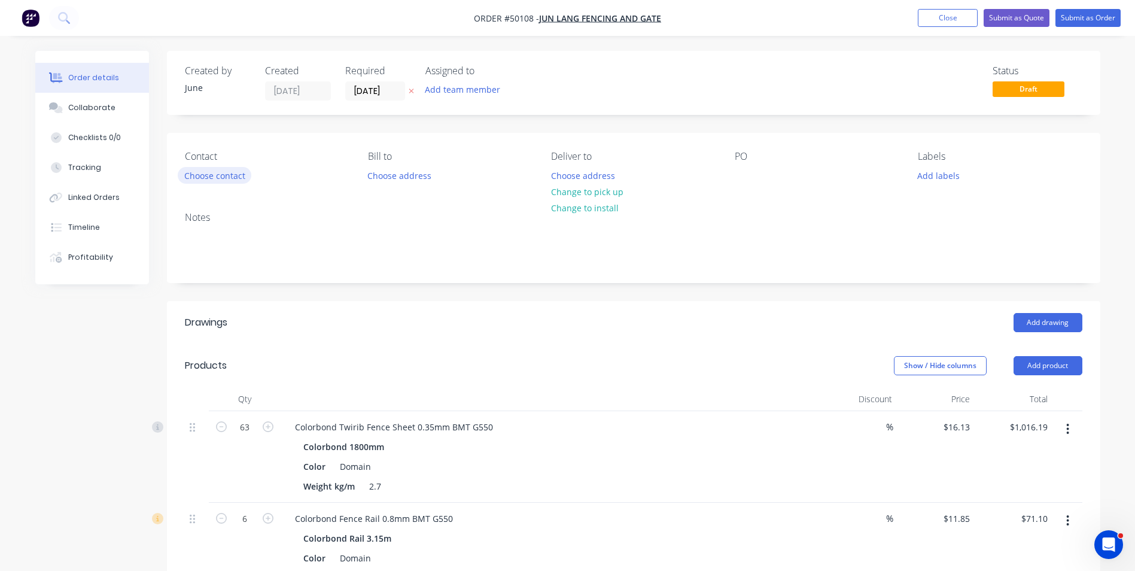
click at [234, 182] on button "Choose contact" at bounding box center [215, 175] width 74 height 16
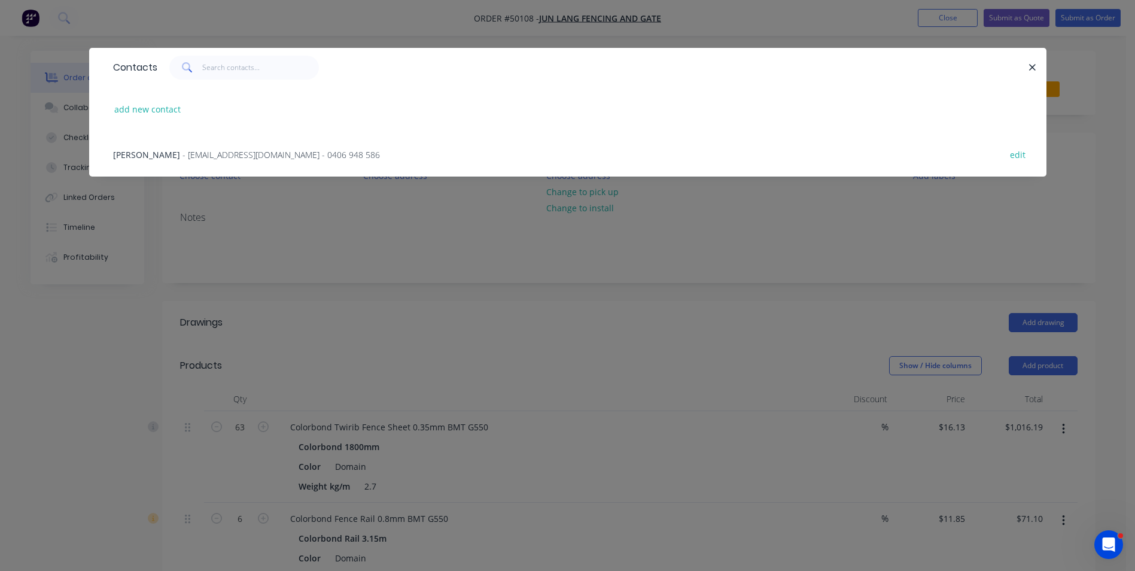
click at [197, 148] on div "Tom Cao - tomcao2013@gmail.com - 0406 948 586" at bounding box center [246, 154] width 267 height 13
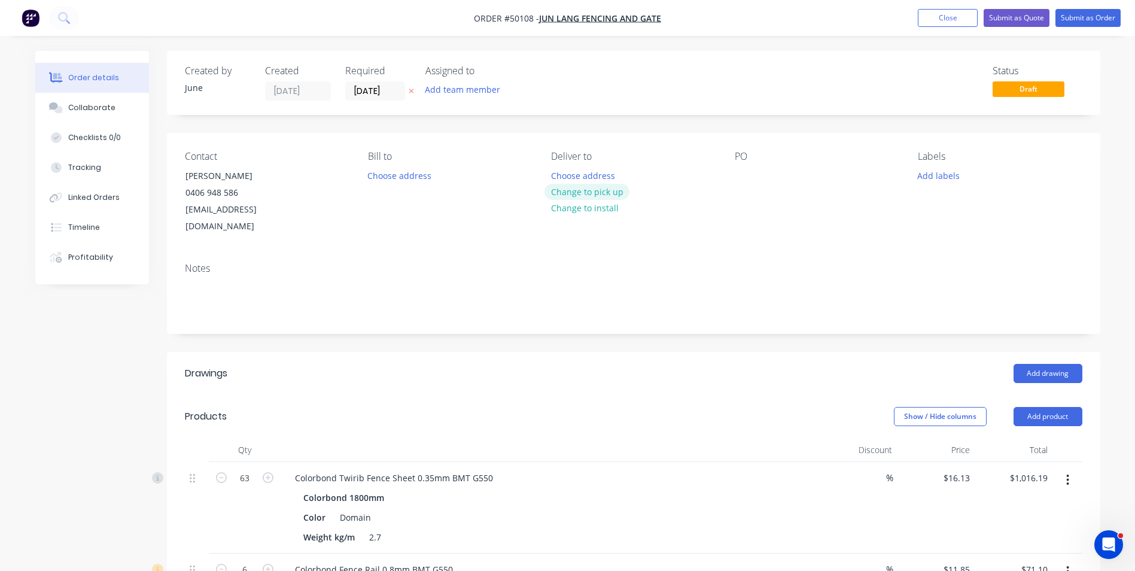
click at [605, 192] on button "Change to pick up" at bounding box center [586, 192] width 85 height 16
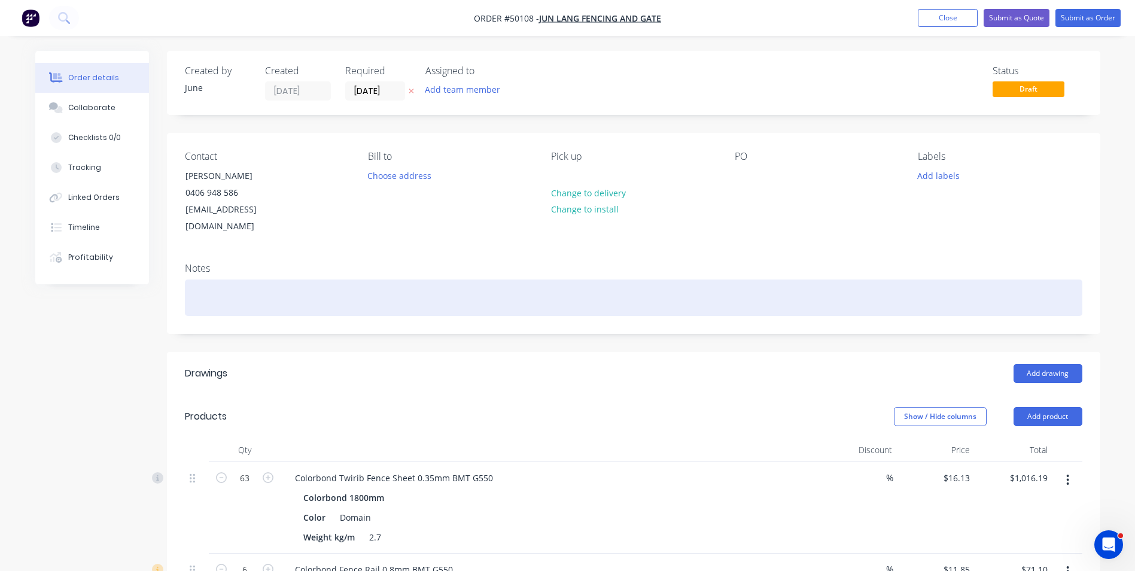
click at [646, 289] on div at bounding box center [633, 297] width 897 height 36
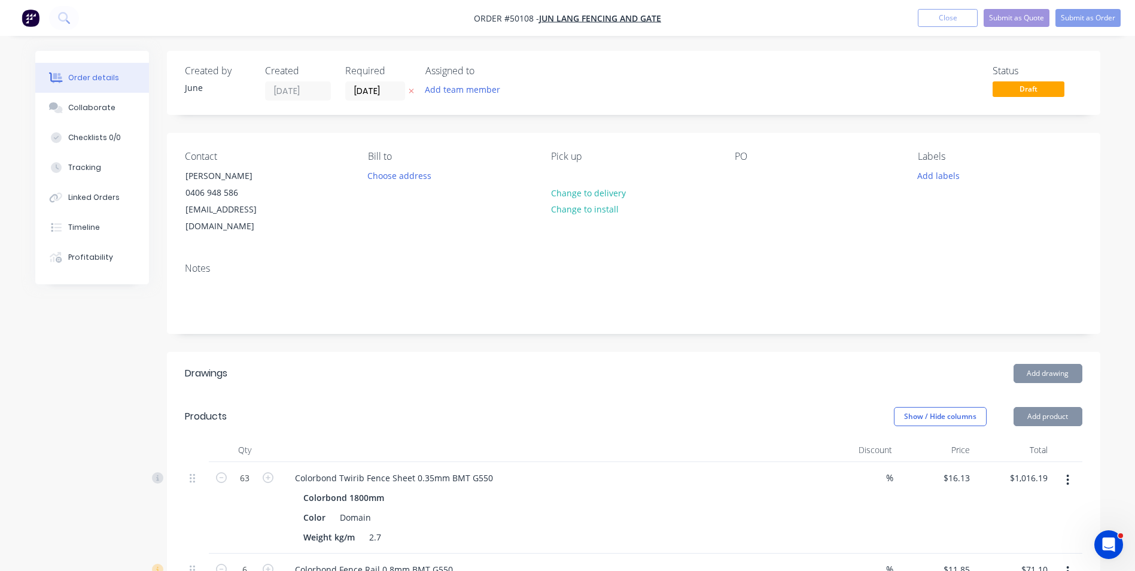
click at [508, 364] on div "Add drawing" at bounding box center [728, 373] width 706 height 19
click at [1079, 17] on button "Submit as Order" at bounding box center [1087, 18] width 65 height 18
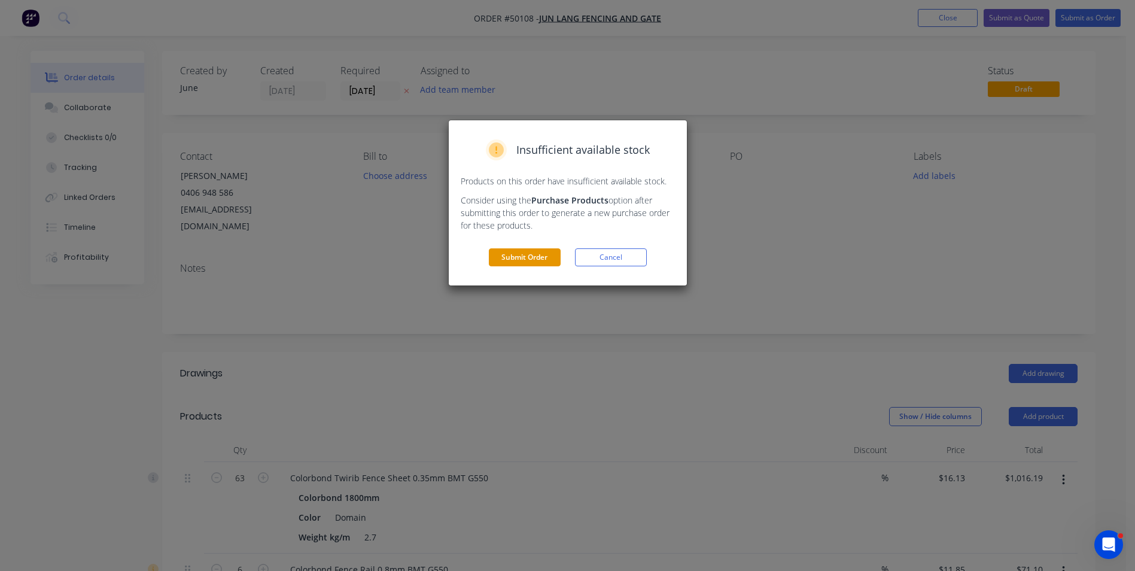
click at [511, 259] on button "Submit Order" at bounding box center [525, 257] width 72 height 18
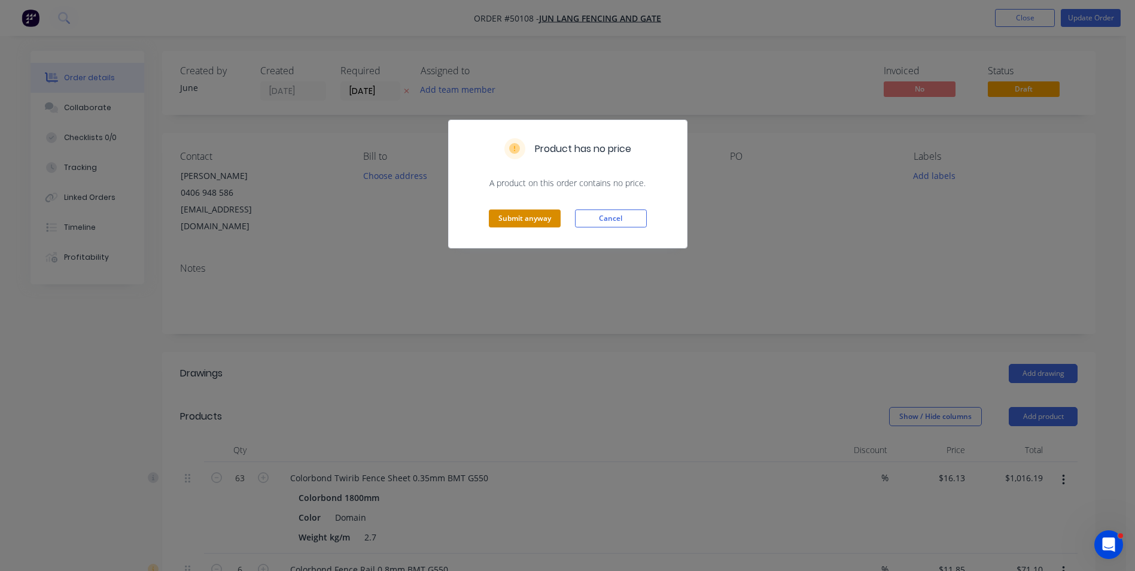
drag, startPoint x: 544, startPoint y: 217, endPoint x: 551, endPoint y: 212, distance: 9.0
click at [545, 215] on button "Submit anyway" at bounding box center [525, 218] width 72 height 18
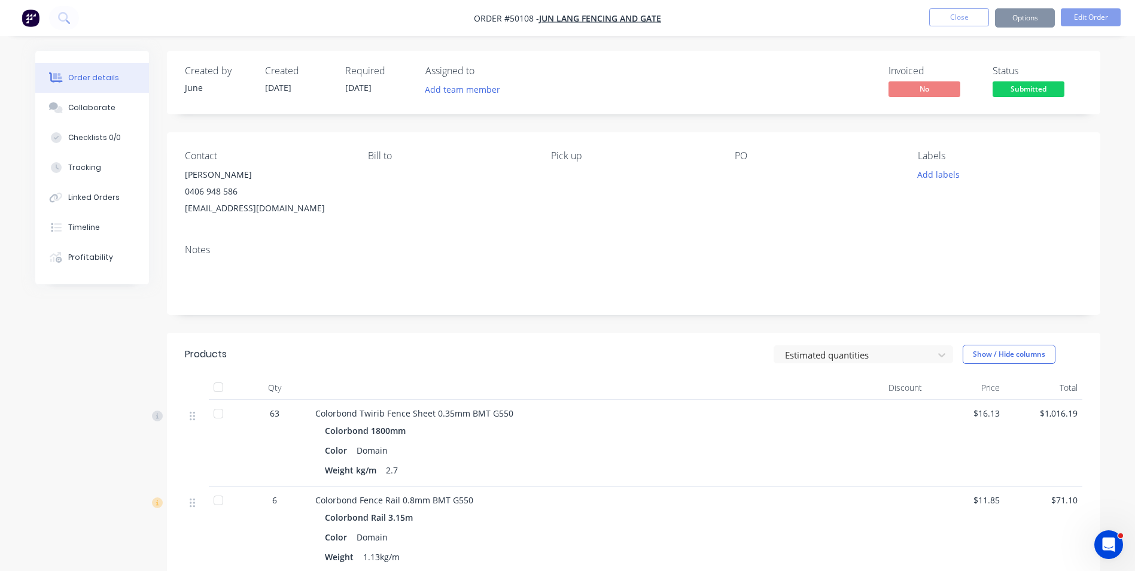
click at [1027, 15] on button "Options" at bounding box center [1025, 17] width 60 height 19
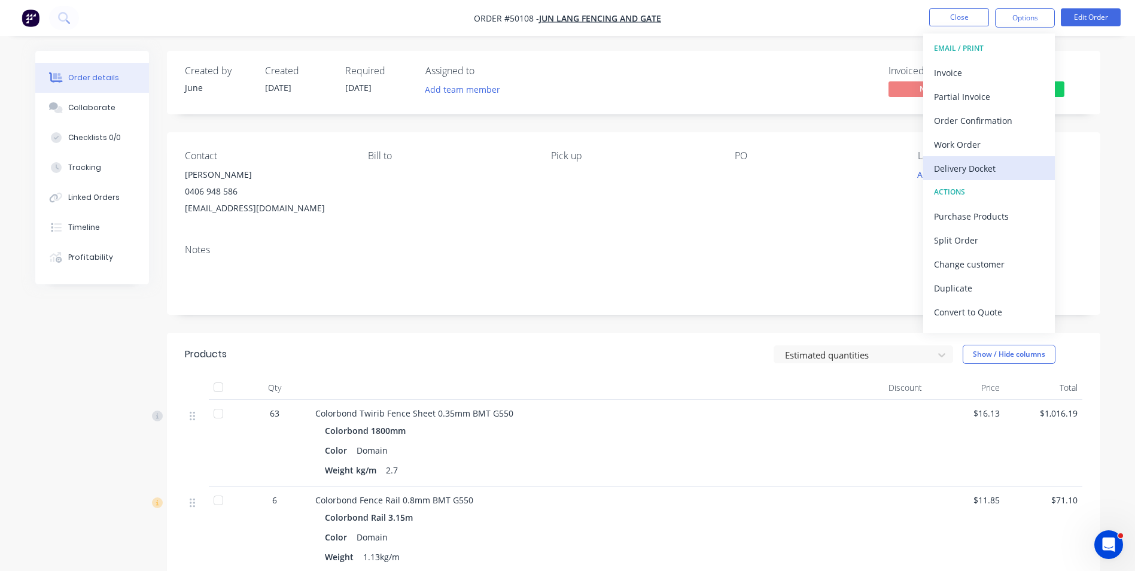
click at [1025, 168] on div "Delivery Docket" at bounding box center [989, 168] width 110 height 17
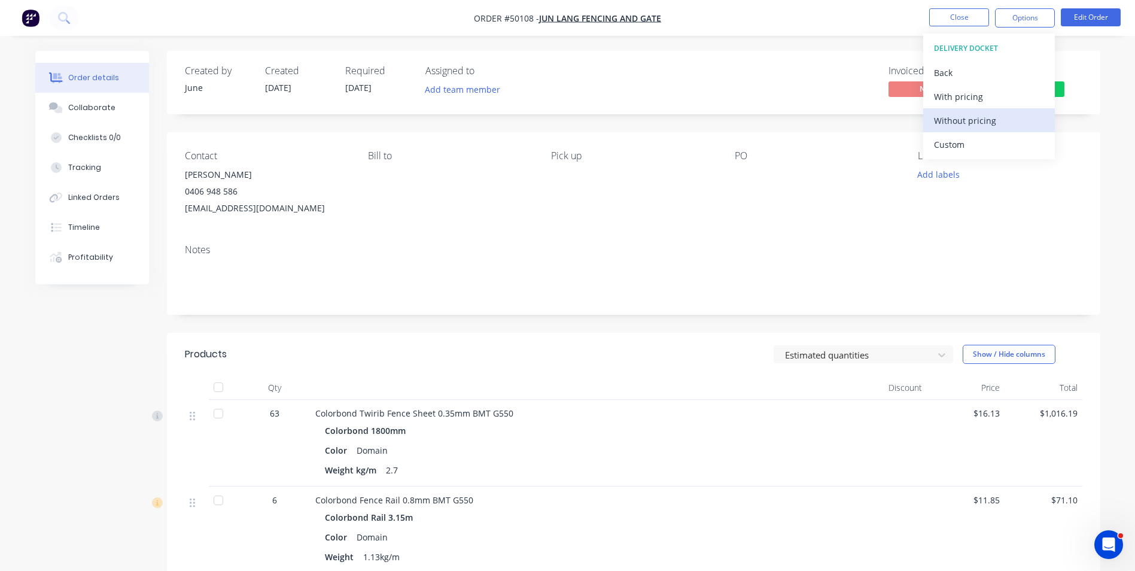
click at [1028, 131] on button "Without pricing" at bounding box center [989, 120] width 132 height 24
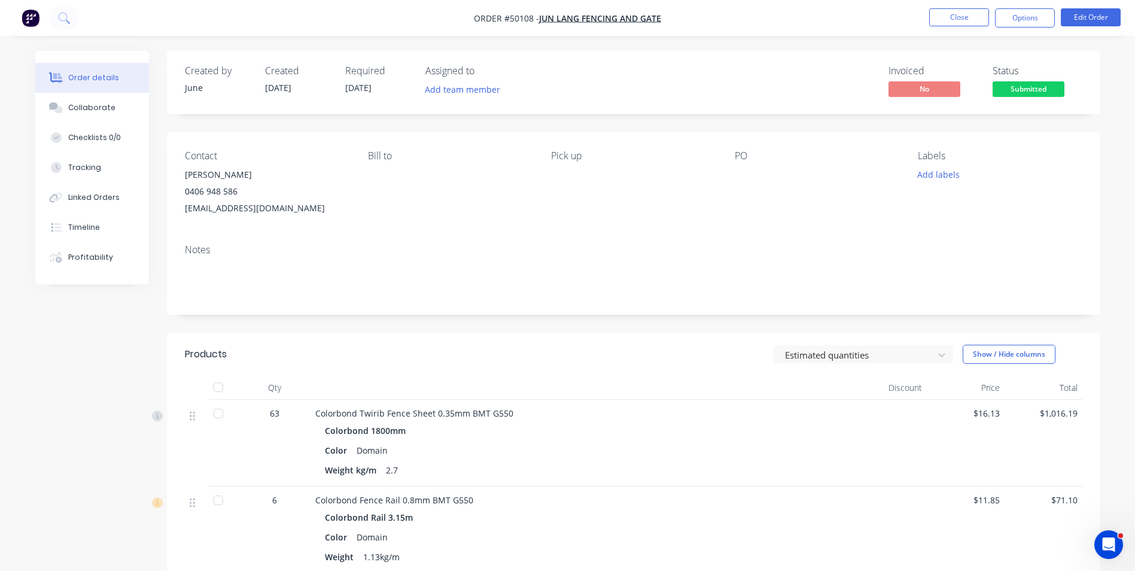
click at [527, 215] on div "Bill to" at bounding box center [450, 183] width 164 height 66
click at [1044, 90] on span "Submitted" at bounding box center [1028, 88] width 72 height 15
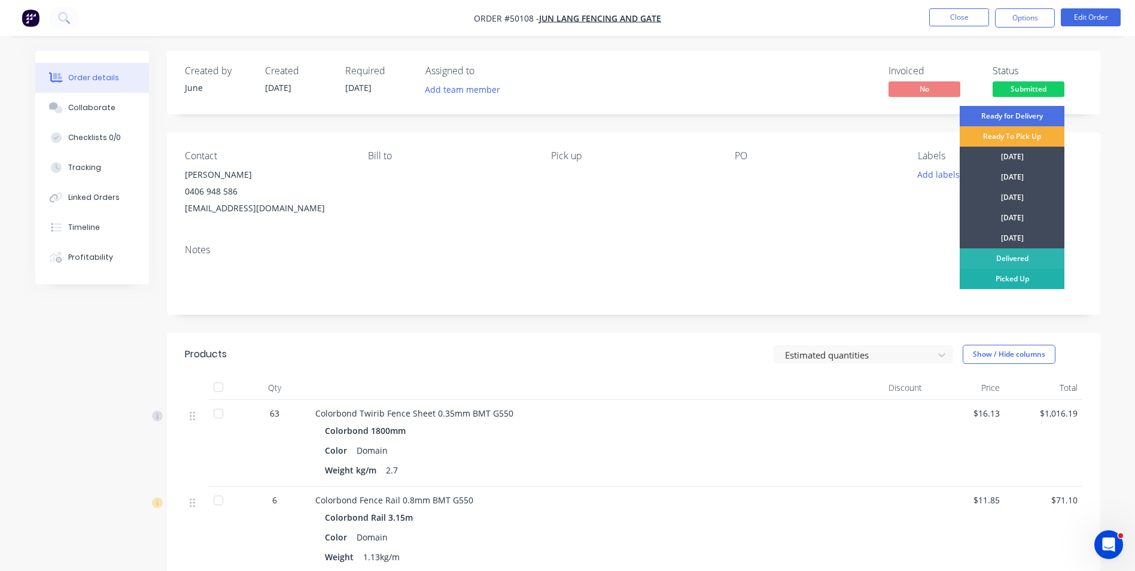
click at [993, 272] on div "Picked Up" at bounding box center [1011, 279] width 105 height 20
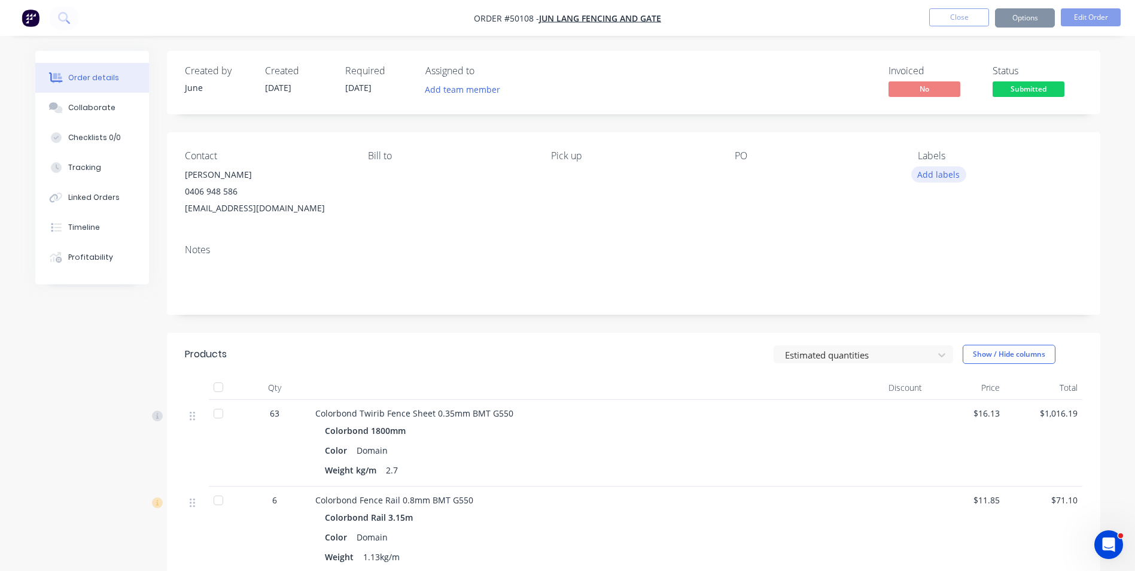
click at [955, 175] on button "Add labels" at bounding box center [938, 174] width 55 height 16
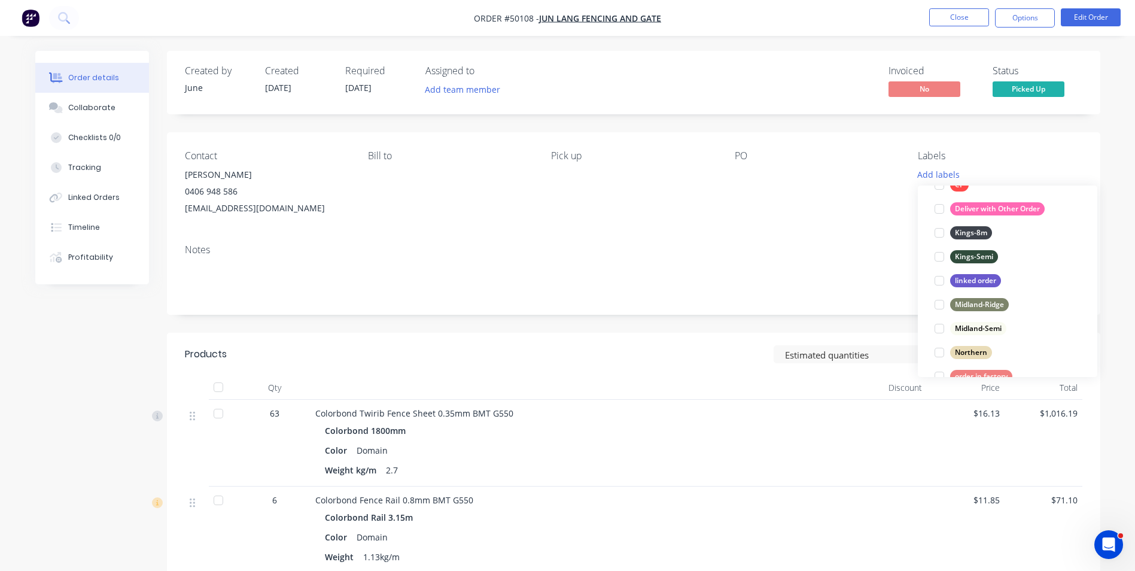
scroll to position [239, 0]
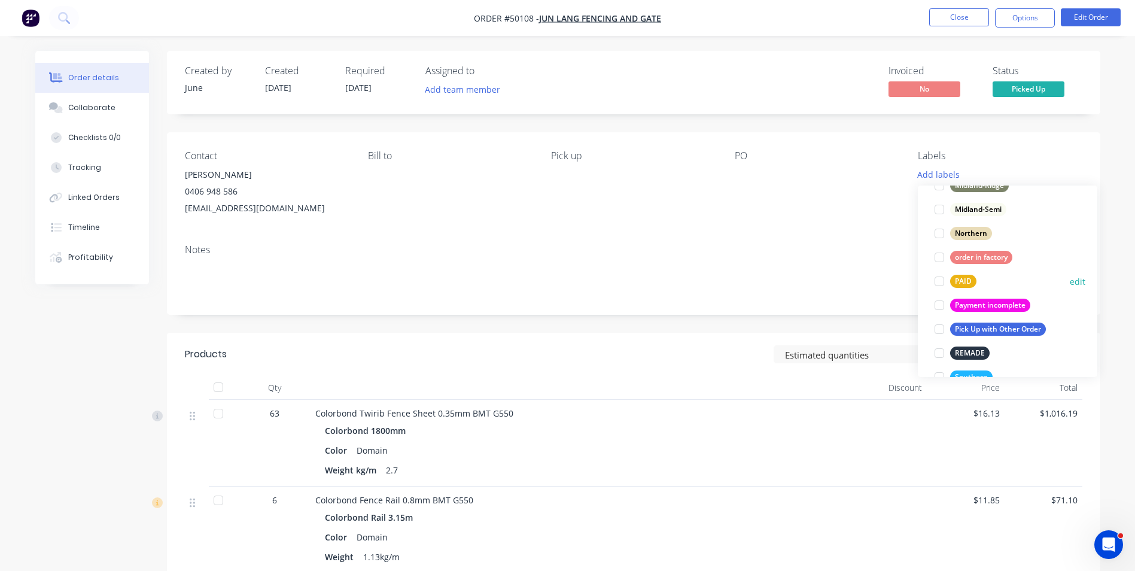
click at [939, 278] on div at bounding box center [939, 281] width 24 height 24
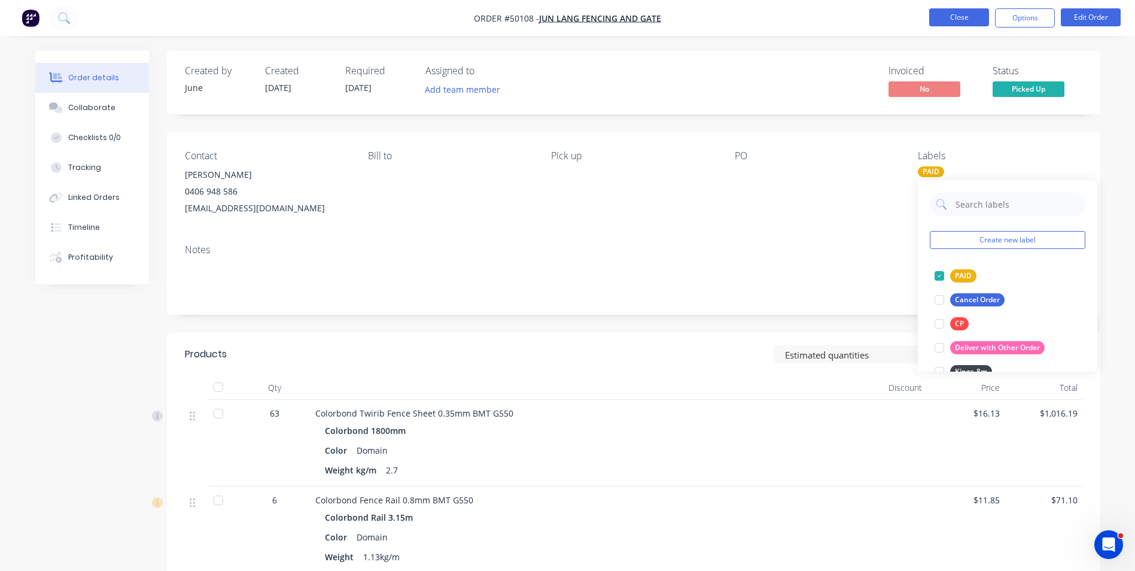
click at [963, 16] on button "Close" at bounding box center [959, 17] width 60 height 18
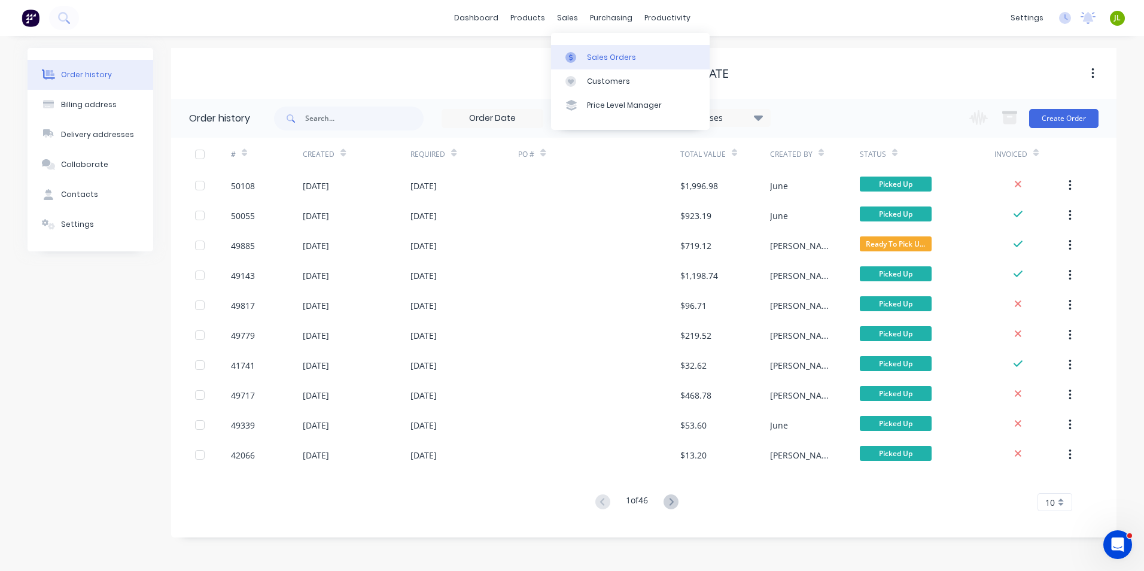
click at [576, 56] on div at bounding box center [574, 57] width 18 height 11
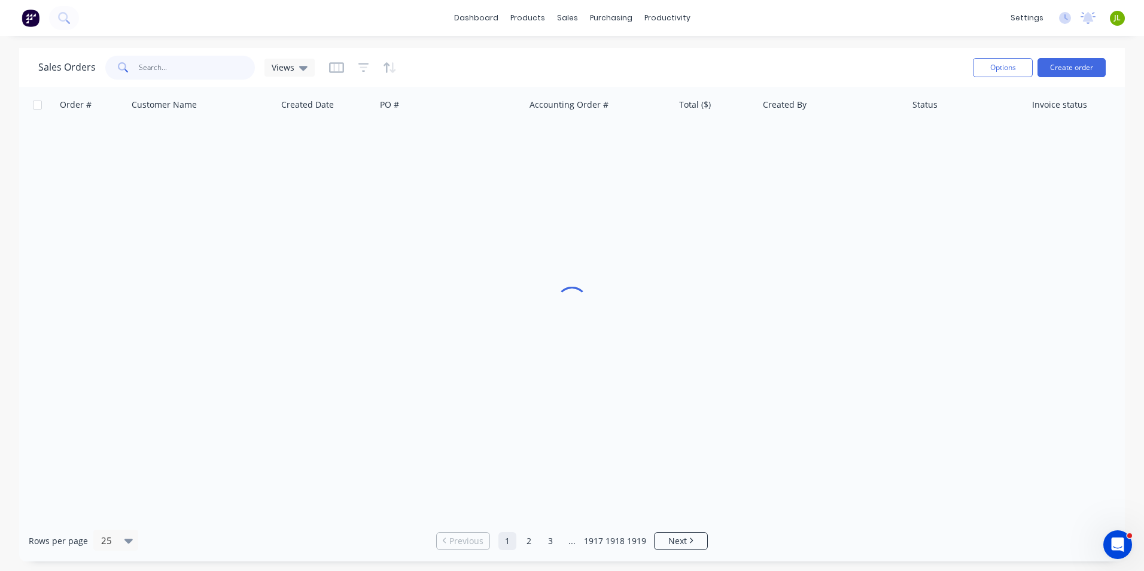
click at [192, 72] on input "text" at bounding box center [197, 68] width 117 height 24
type input "49628"
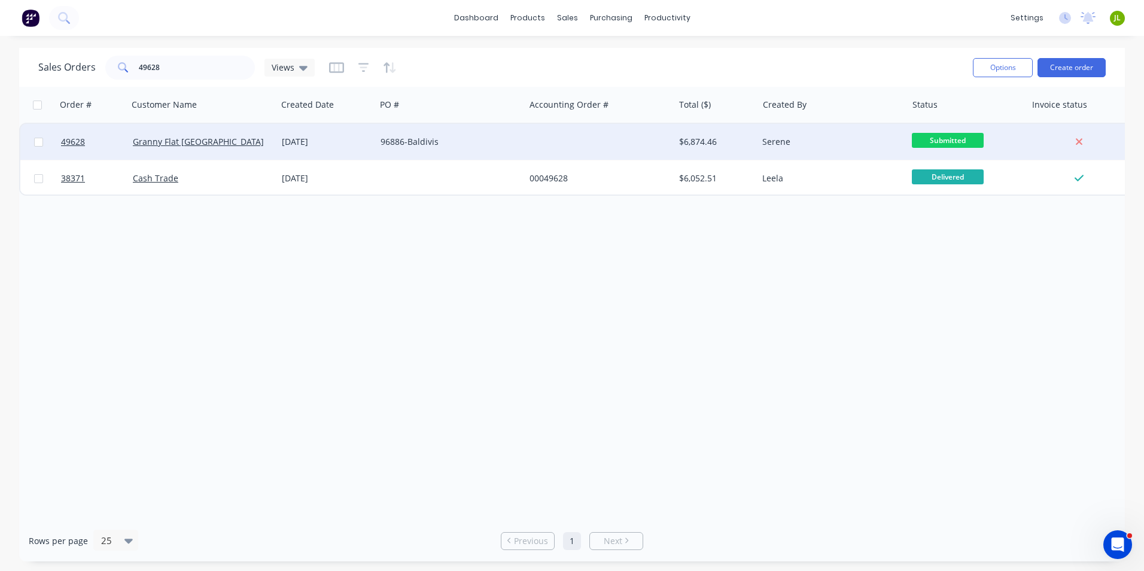
click at [237, 141] on div "Granny Flat [GEOGRAPHIC_DATA]" at bounding box center [199, 142] width 133 height 12
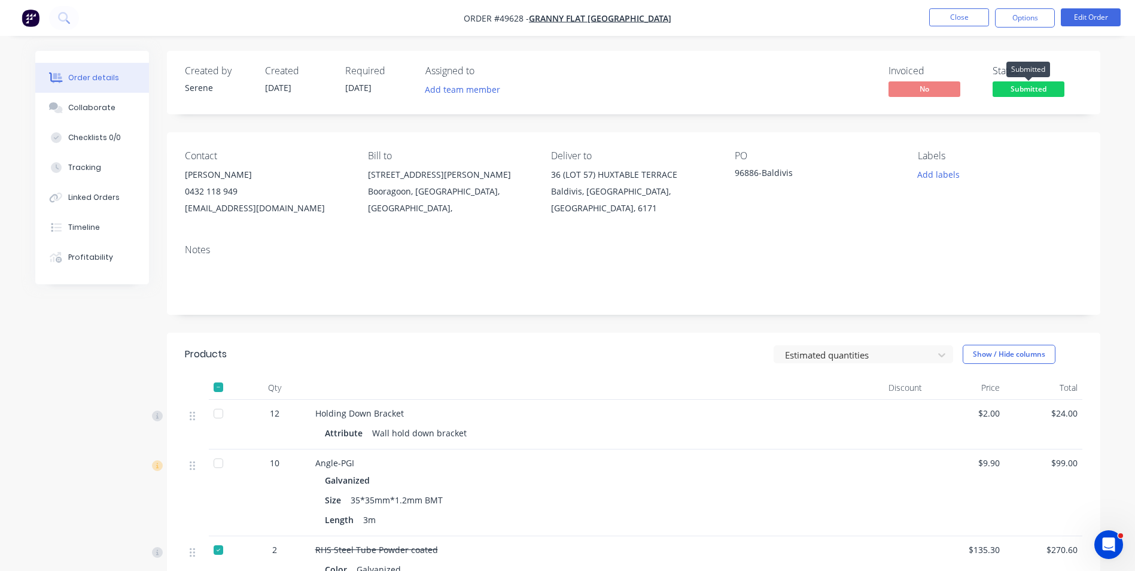
click at [1014, 92] on span "Submitted" at bounding box center [1028, 88] width 72 height 15
click at [709, 67] on div "Invoiced No Status Submitted" at bounding box center [813, 82] width 537 height 35
drag, startPoint x: 946, startPoint y: 27, endPoint x: 788, endPoint y: 49, distance: 158.8
click at [946, 27] on li "Close" at bounding box center [959, 17] width 60 height 19
click at [941, 16] on button "Close" at bounding box center [959, 17] width 60 height 18
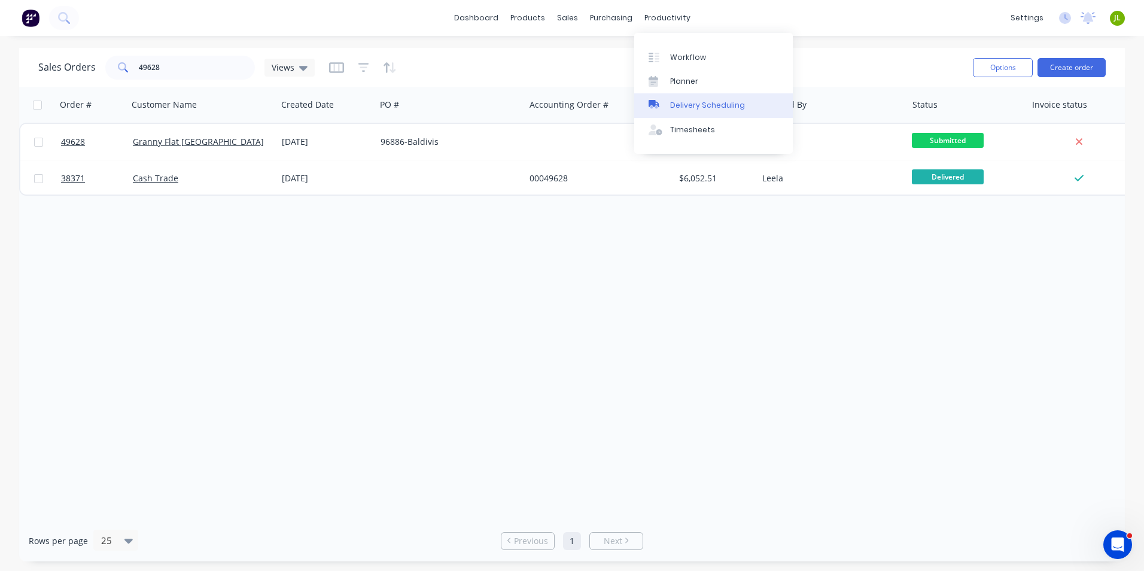
click at [681, 103] on div "Delivery Scheduling" at bounding box center [707, 105] width 75 height 11
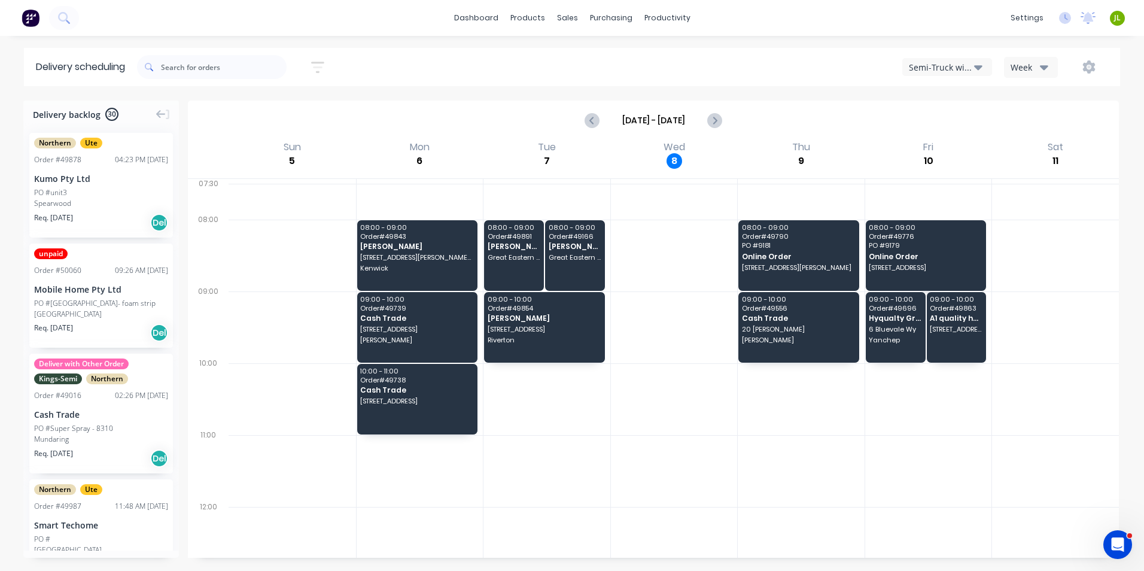
click at [907, 71] on button "Semi-Truck with Hiab" at bounding box center [947, 67] width 90 height 18
click at [920, 99] on div "Semi-Truck with Hiab" at bounding box center [961, 98] width 118 height 24
click at [932, 74] on button "Semi-Truck with Hiab" at bounding box center [947, 67] width 90 height 18
click at [936, 139] on div "Utes Delivery" at bounding box center [961, 145] width 118 height 24
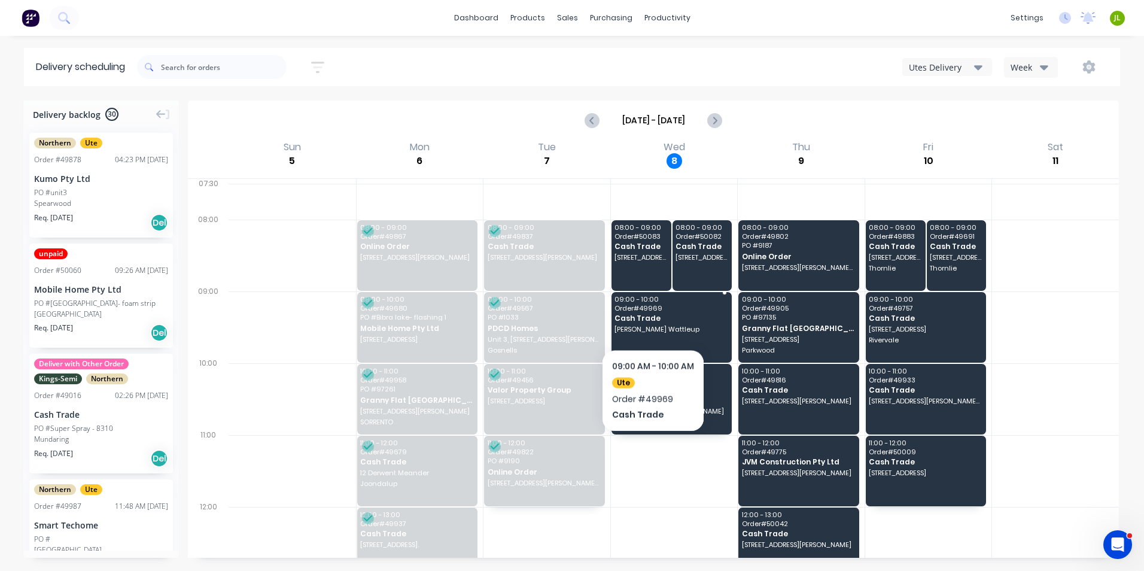
click at [653, 318] on span "Cash Trade" at bounding box center [670, 318] width 112 height 8
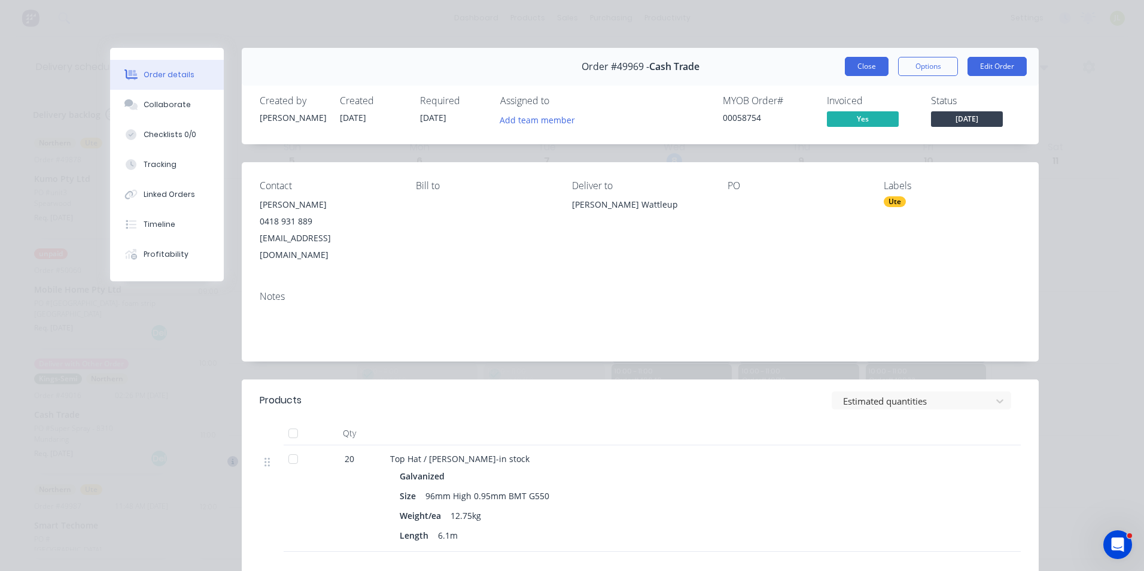
click at [862, 65] on button "Close" at bounding box center [866, 66] width 44 height 19
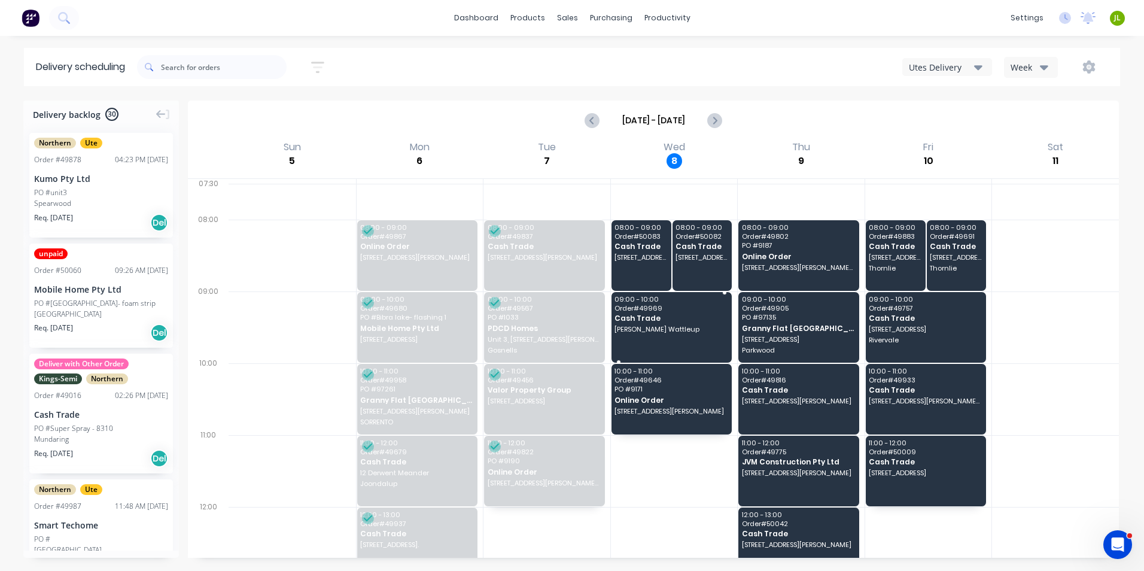
click at [687, 326] on span "[PERSON_NAME] Wattleup" at bounding box center [670, 328] width 112 height 7
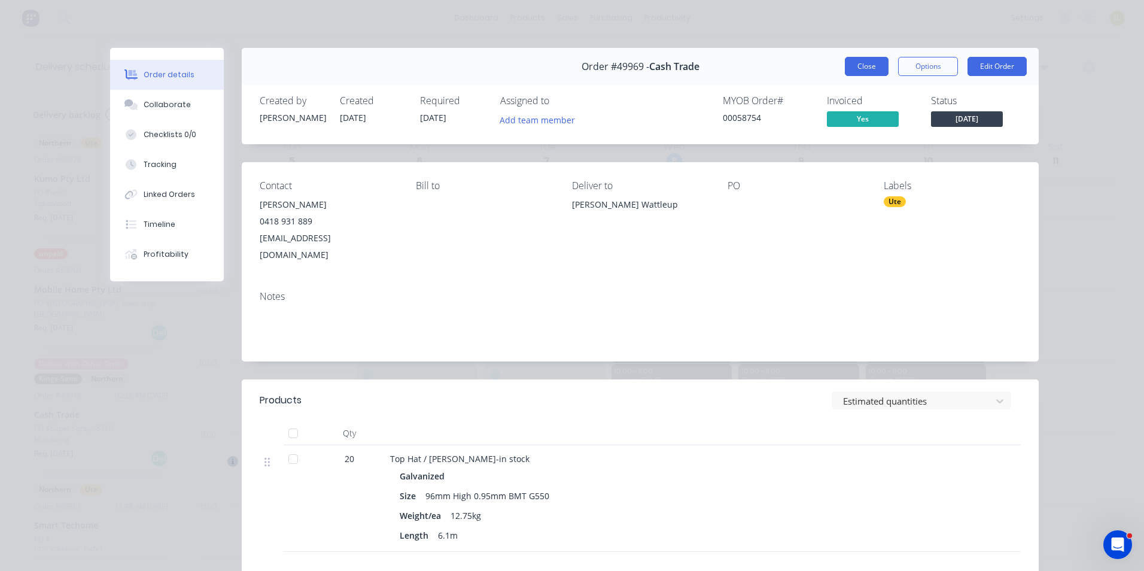
click at [855, 64] on button "Close" at bounding box center [866, 66] width 44 height 19
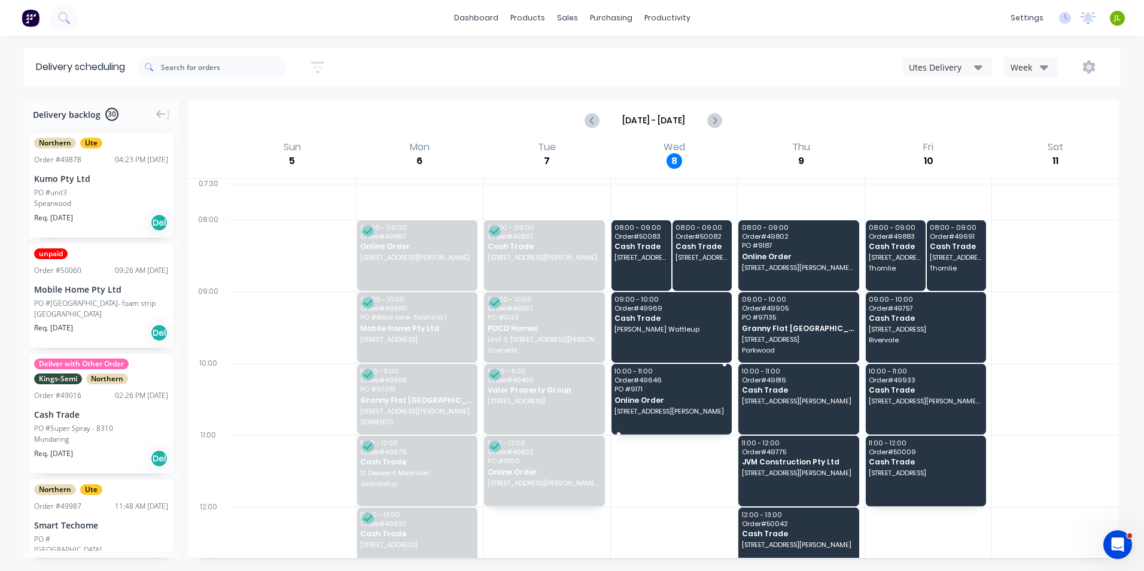
click at [651, 394] on div "10:00 - 11:00 Order # 49646 PO # 9171 Online Order 23 Biarritz Pass, Port Kenne…" at bounding box center [671, 399] width 121 height 71
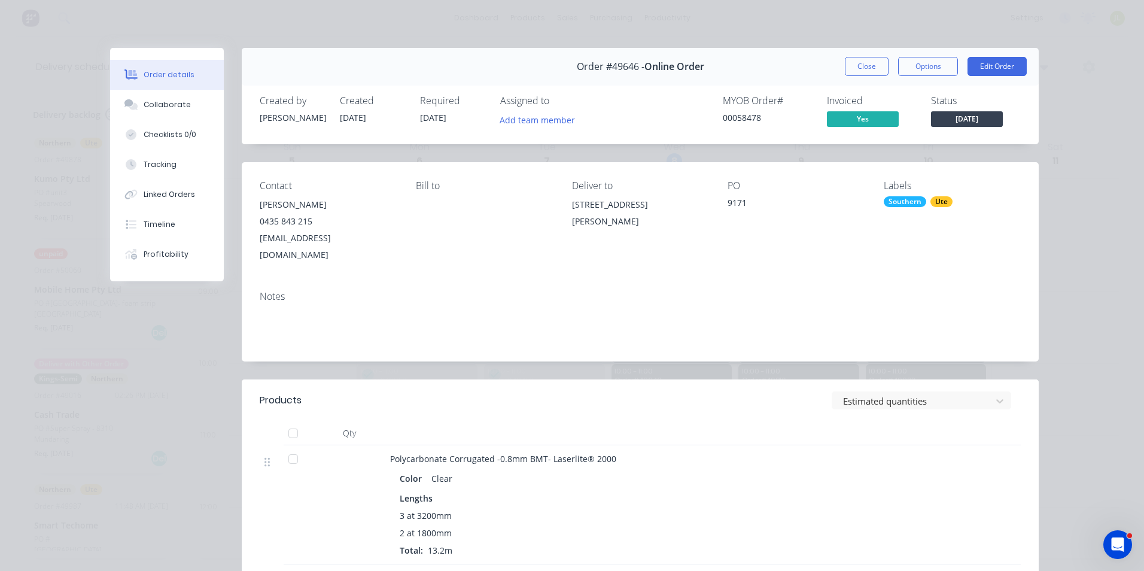
click at [852, 56] on div "Order #49646 - Online Order Close Options Edit Order" at bounding box center [640, 67] width 797 height 38
click at [851, 61] on button "Close" at bounding box center [866, 66] width 44 height 19
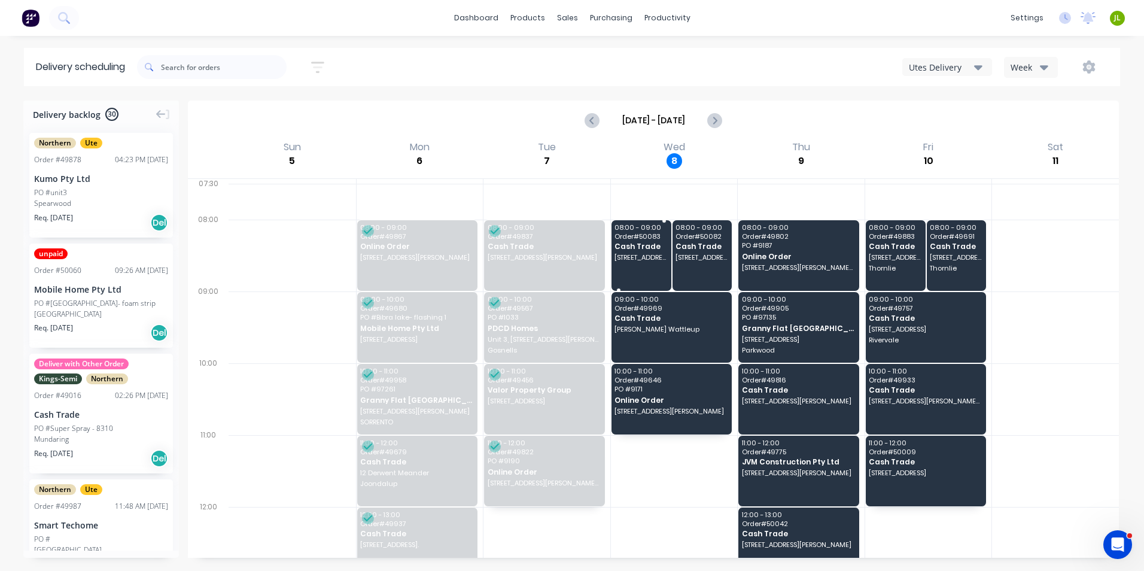
click at [639, 256] on span "[STREET_ADDRESS][MEDICAL_DATA][PERSON_NAME]" at bounding box center [640, 257] width 53 height 7
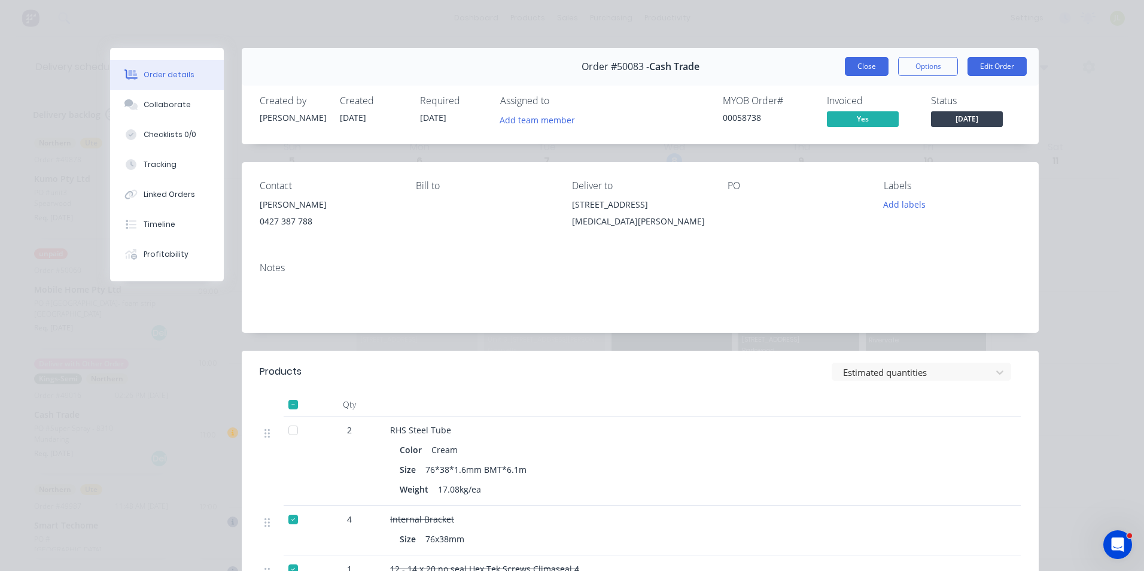
click at [856, 69] on button "Close" at bounding box center [866, 66] width 44 height 19
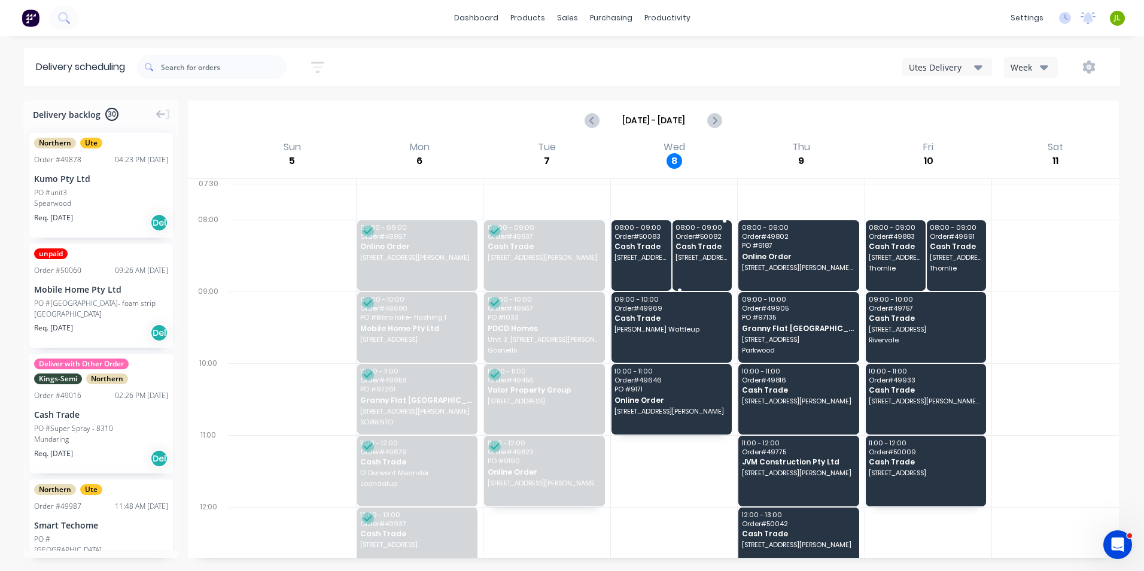
click at [711, 261] on span "[STREET_ADDRESS][MEDICAL_DATA][PERSON_NAME]" at bounding box center [701, 257] width 53 height 7
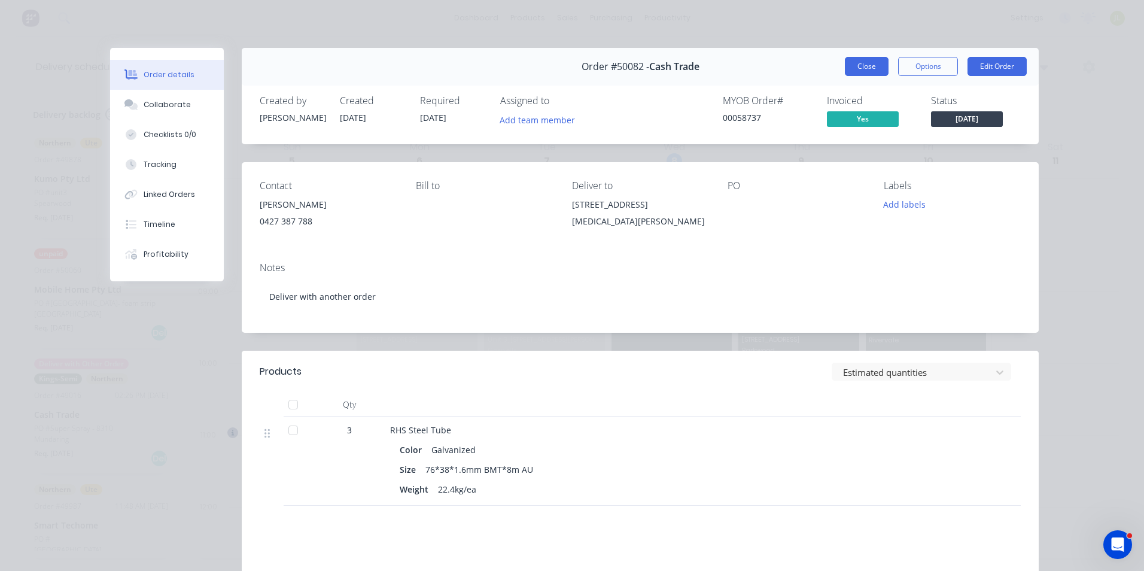
click at [852, 62] on button "Close" at bounding box center [866, 66] width 44 height 19
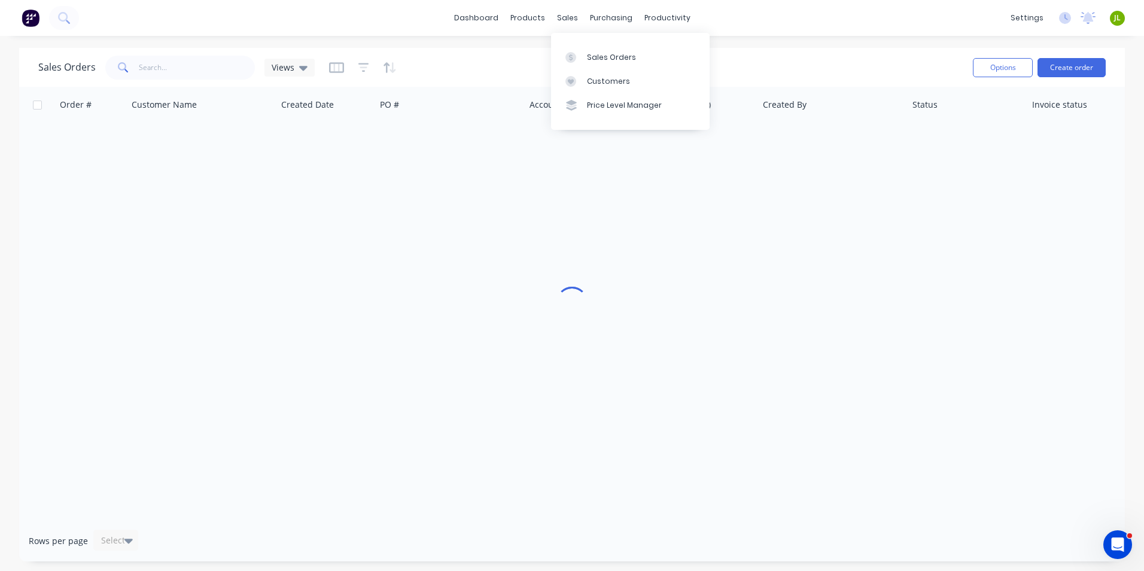
click at [134, 74] on span at bounding box center [121, 68] width 33 height 24
click at [146, 69] on input "text" at bounding box center [197, 68] width 117 height 24
type input "49887"
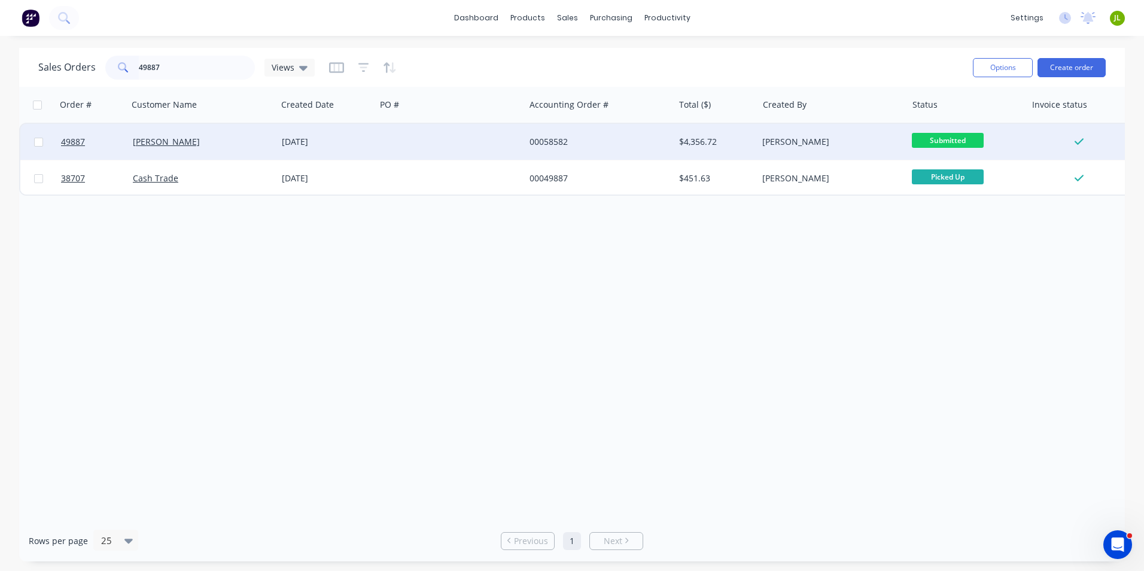
click at [205, 142] on div "[PERSON_NAME]" at bounding box center [199, 142] width 133 height 12
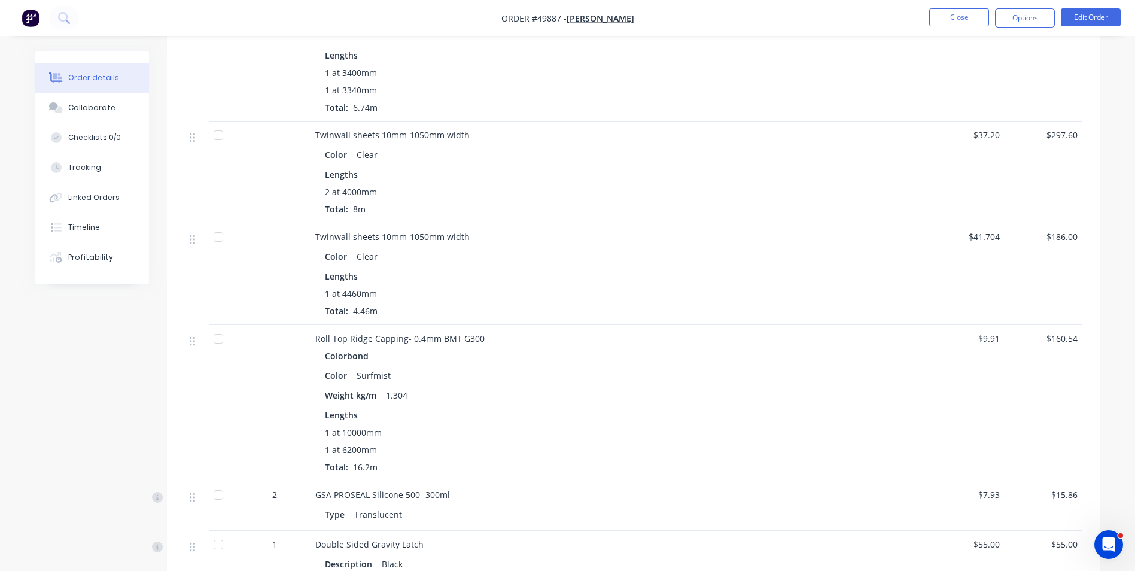
scroll to position [957, 0]
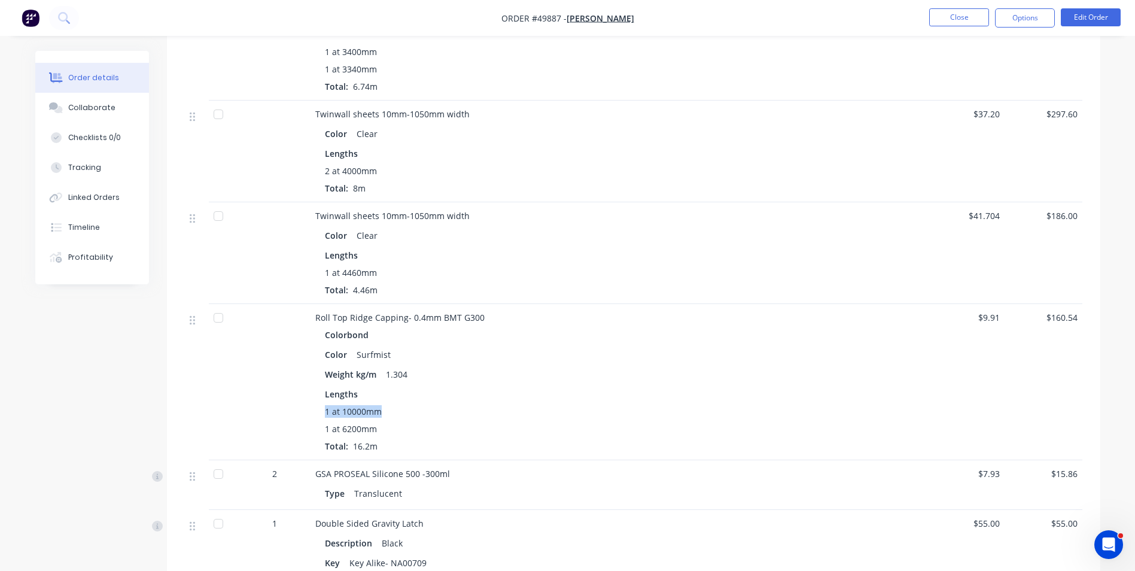
drag, startPoint x: 391, startPoint y: 411, endPoint x: 324, endPoint y: 415, distance: 67.1
click at [324, 415] on div "Colorbond Color Surfmist Weight kg/m 1.304 Lengths 1 at 10000mm 1 at 6200mm Tot…" at bounding box center [579, 389] width 529 height 126
click at [404, 411] on div "1 at 10000mm" at bounding box center [580, 411] width 510 height 13
drag, startPoint x: 392, startPoint y: 412, endPoint x: 321, endPoint y: 412, distance: 70.6
click at [321, 412] on div "Colorbond Color Surfmist Weight kg/m 1.304 Lengths 1 at 10000mm 1 at 6200mm Tot…" at bounding box center [579, 389] width 529 height 126
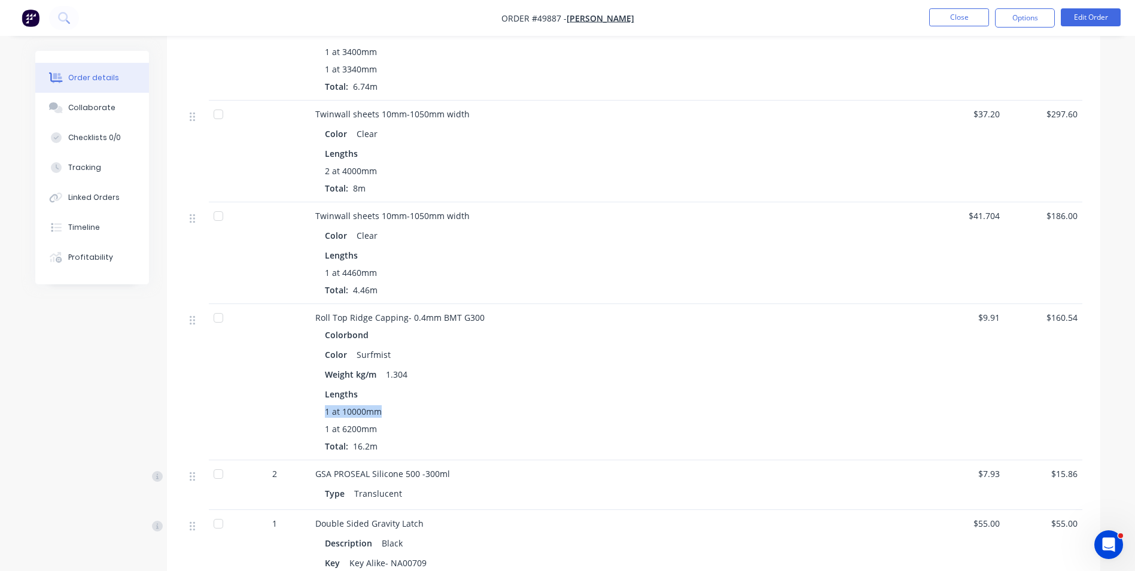
click at [401, 413] on div "1 at 10000mm" at bounding box center [580, 411] width 510 height 13
click at [958, 14] on button "Close" at bounding box center [959, 17] width 60 height 18
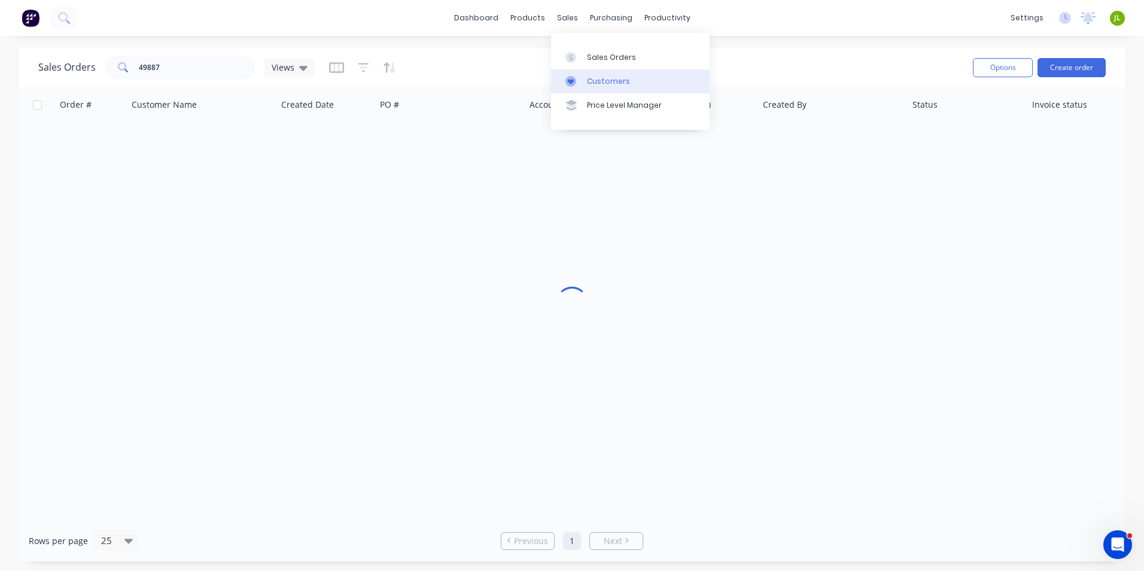
click at [579, 69] on link "Customers" at bounding box center [630, 81] width 158 height 24
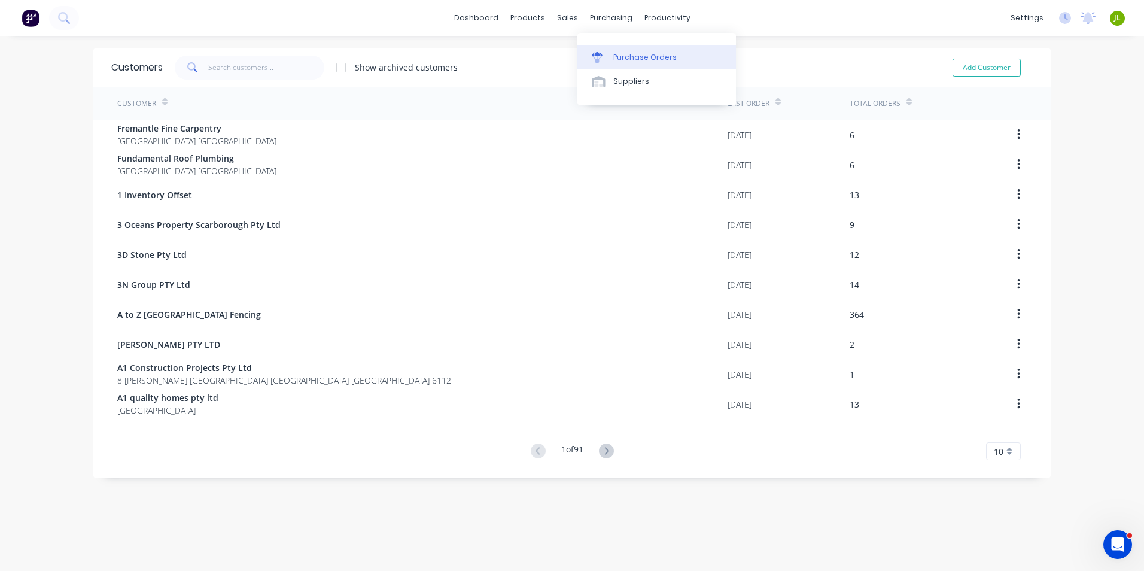
click at [599, 51] on link "Purchase Orders" at bounding box center [656, 57] width 158 height 24
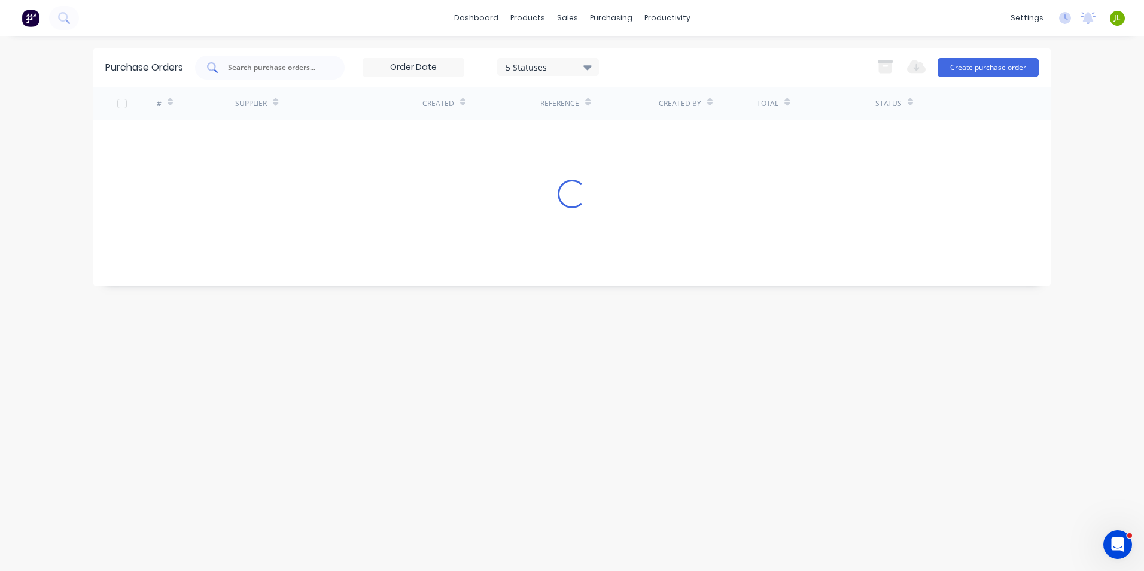
click at [304, 69] on input "text" at bounding box center [276, 68] width 99 height 12
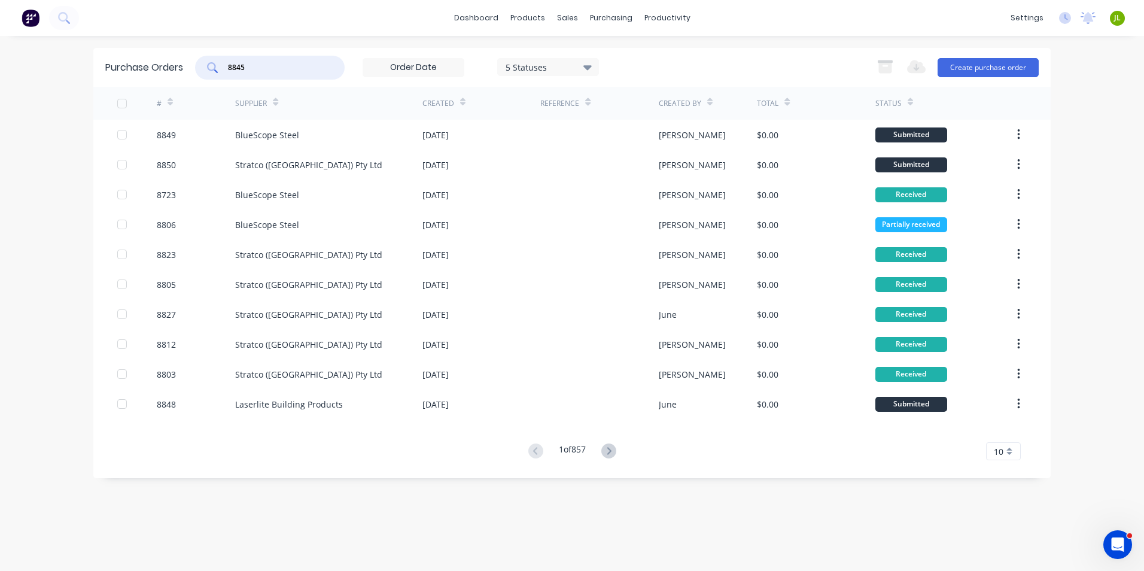
type input "8845"
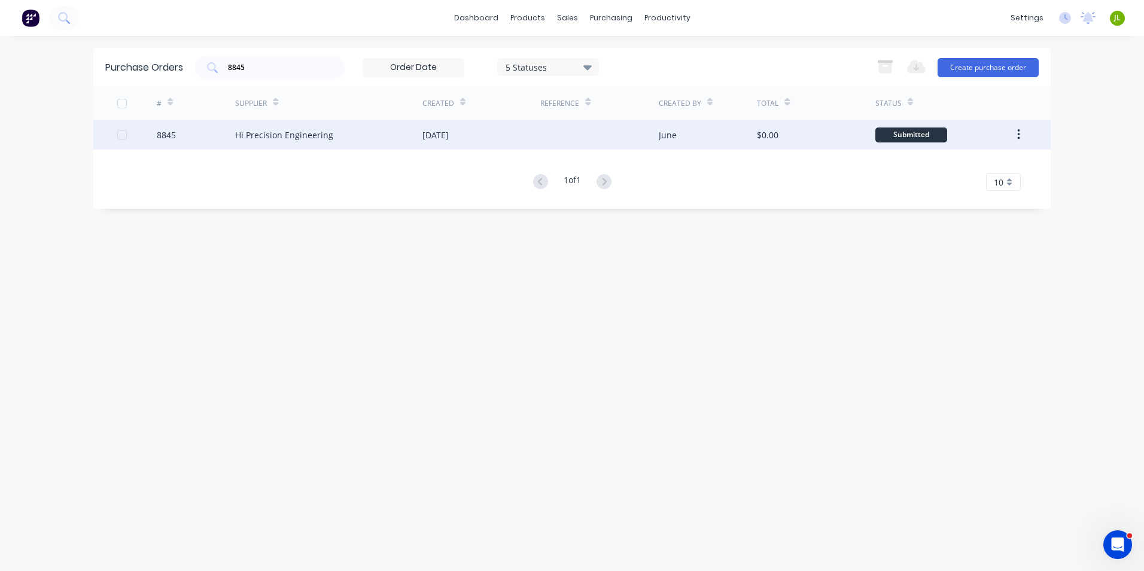
click at [309, 143] on div "Hi Precision Engineering" at bounding box center [328, 135] width 187 height 30
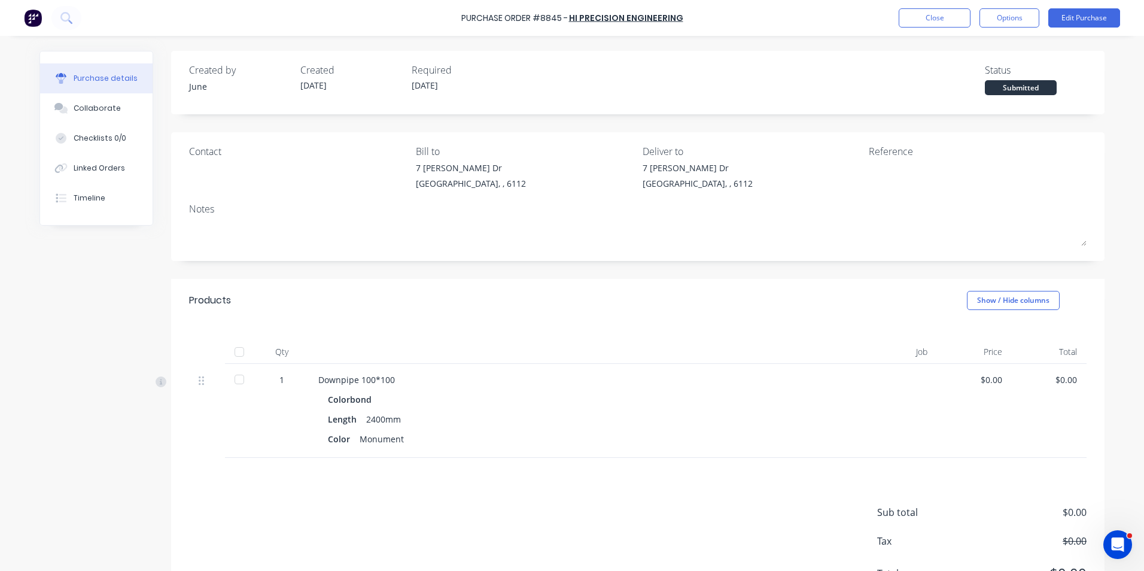
click at [233, 353] on div at bounding box center [239, 352] width 24 height 24
click at [99, 169] on div "Linked Orders" at bounding box center [99, 168] width 51 height 11
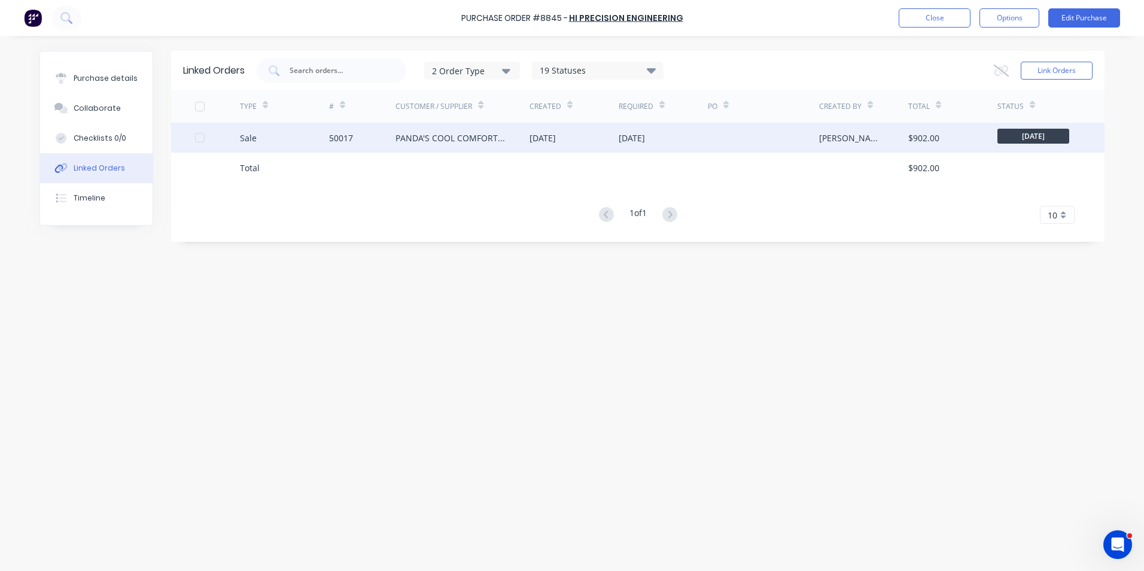
click at [374, 150] on div "50017" at bounding box center [362, 138] width 67 height 30
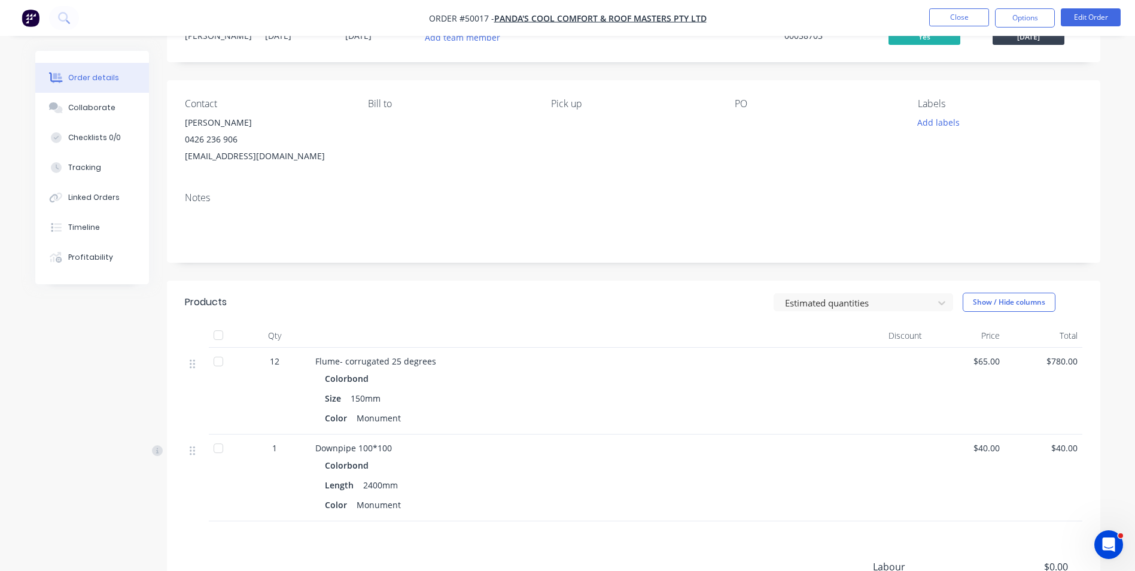
scroll to position [120, 0]
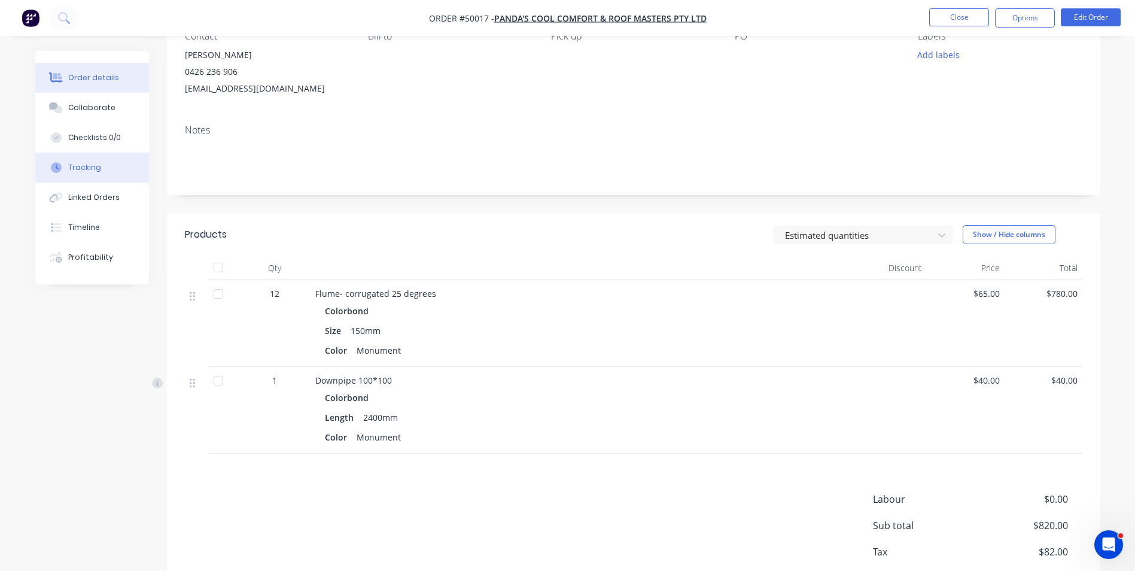
click at [95, 175] on button "Tracking" at bounding box center [92, 168] width 114 height 30
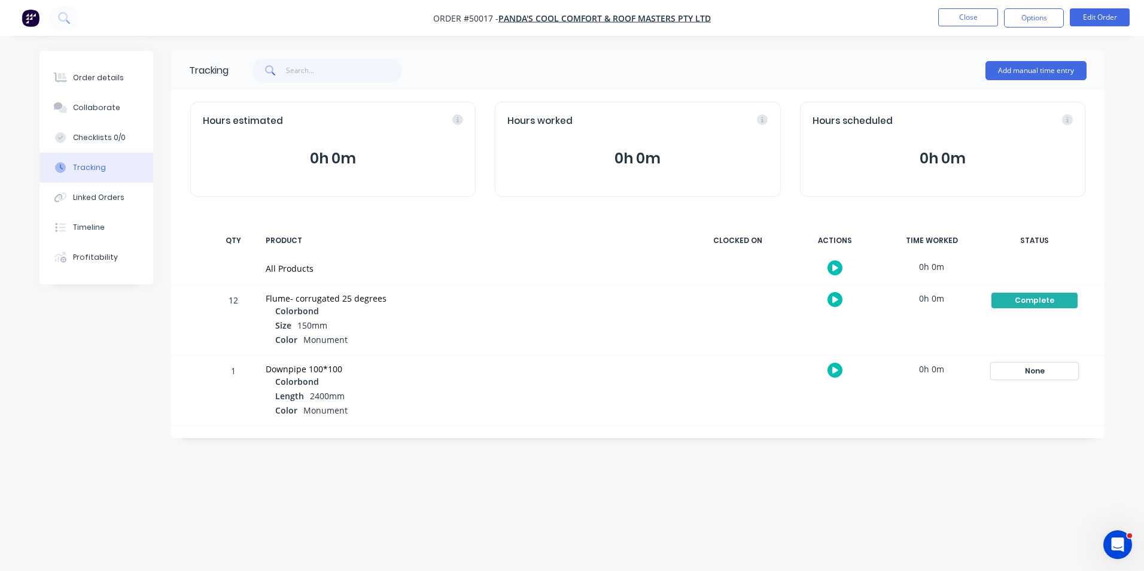
click at [1025, 374] on div "None" at bounding box center [1034, 371] width 86 height 16
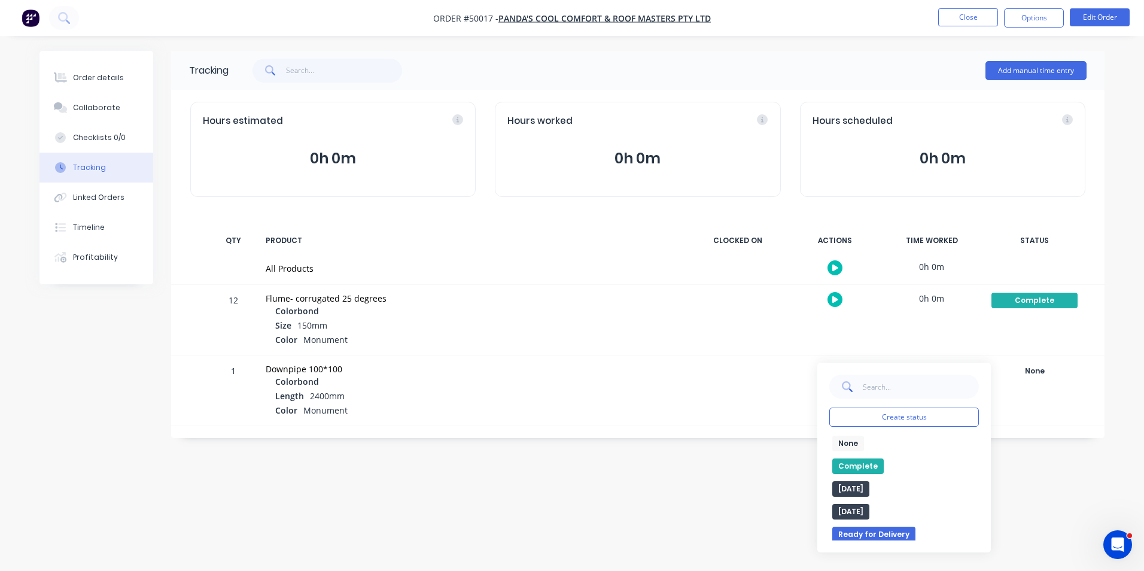
click at [862, 464] on button "Complete" at bounding box center [857, 466] width 51 height 16
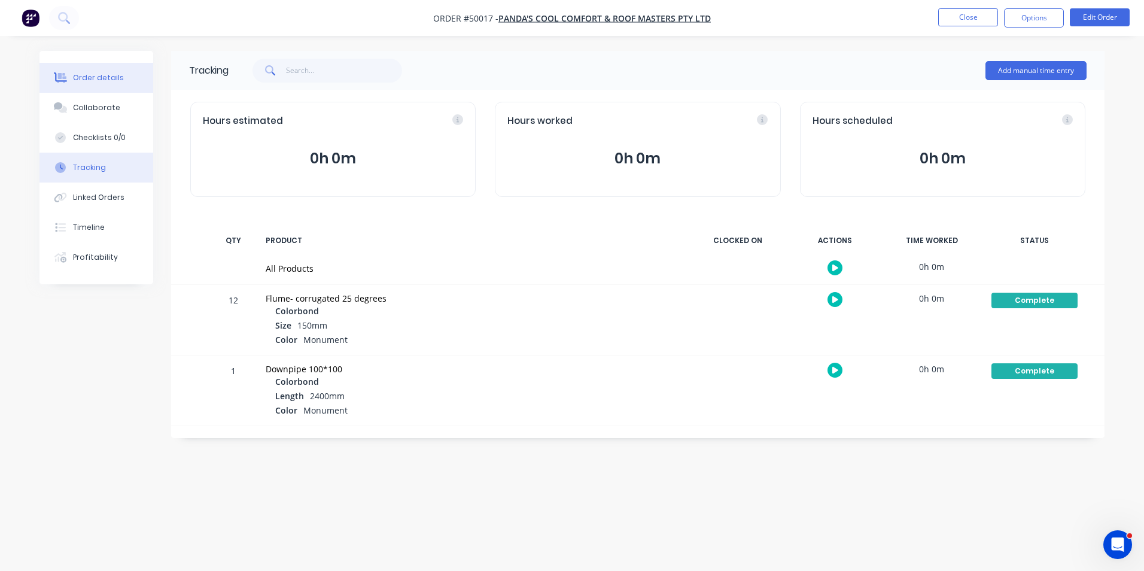
click at [70, 66] on button "Order details" at bounding box center [96, 78] width 114 height 30
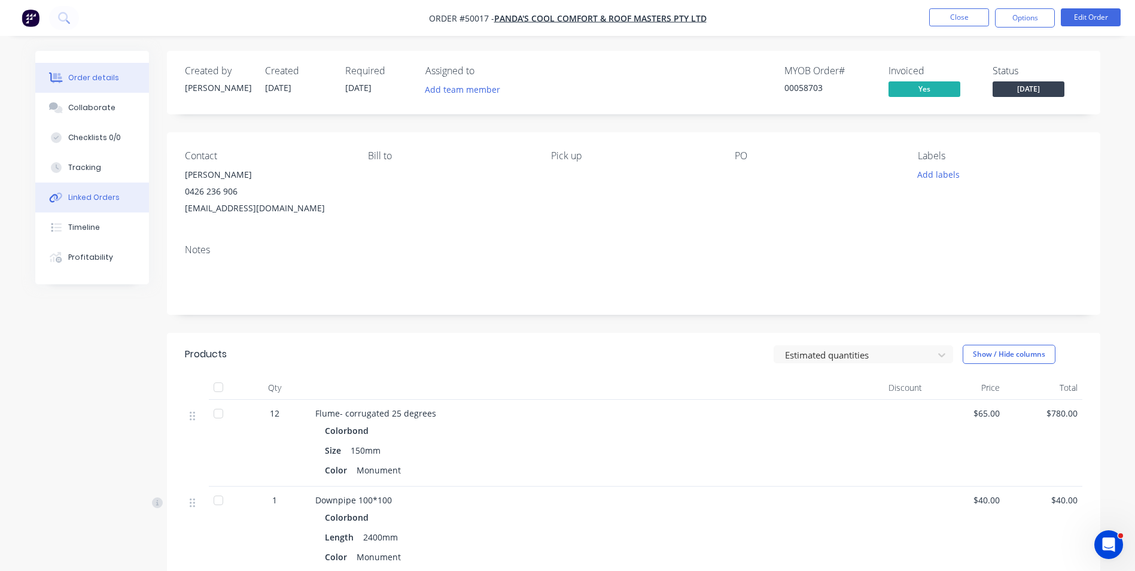
click at [111, 195] on div "Linked Orders" at bounding box center [93, 197] width 51 height 11
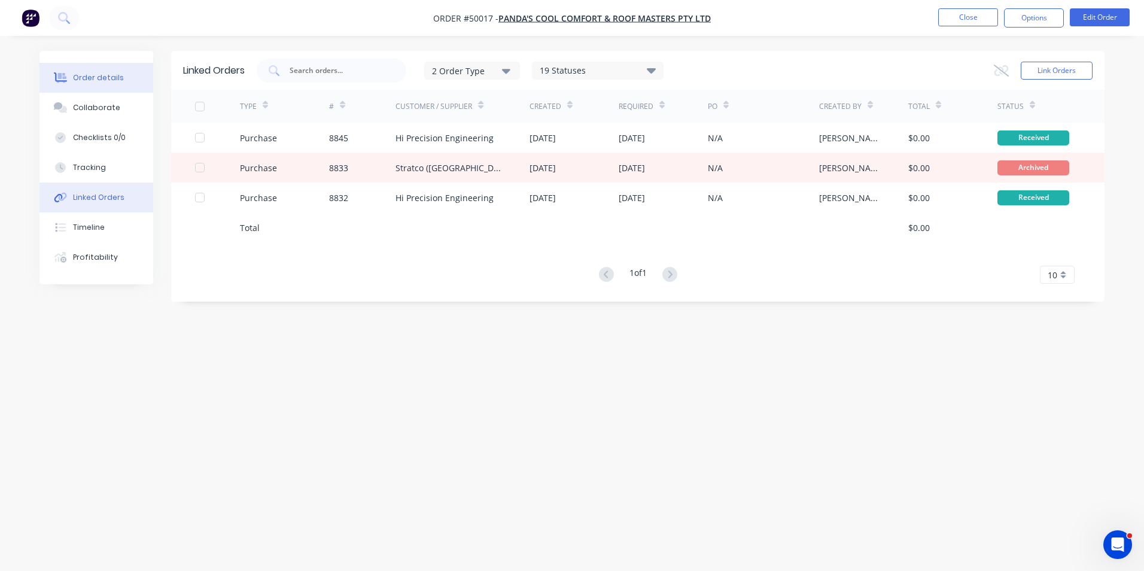
click at [122, 81] on button "Order details" at bounding box center [96, 78] width 114 height 30
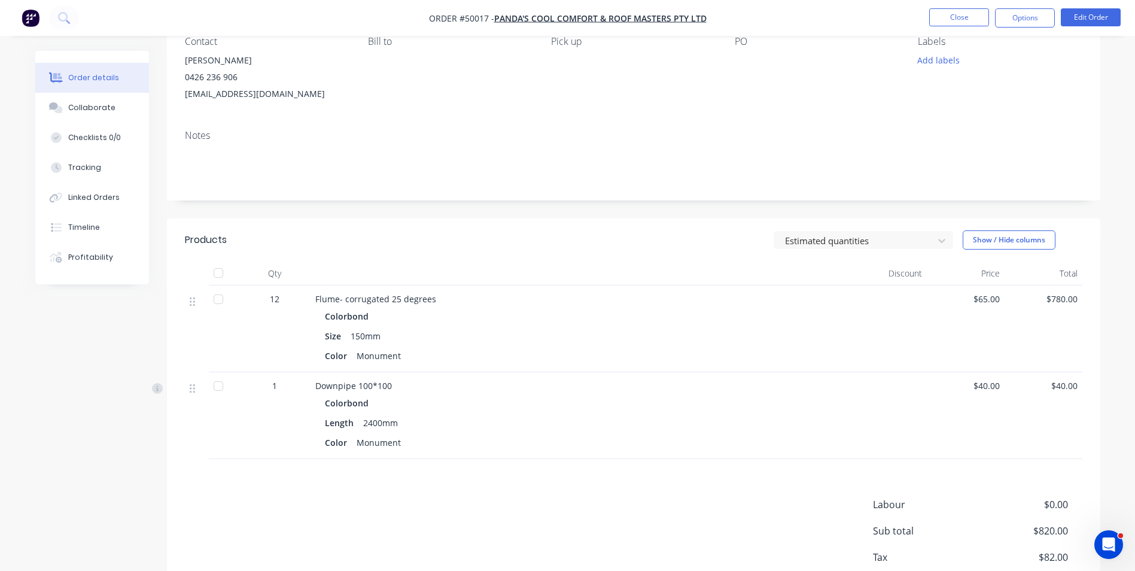
scroll to position [120, 0]
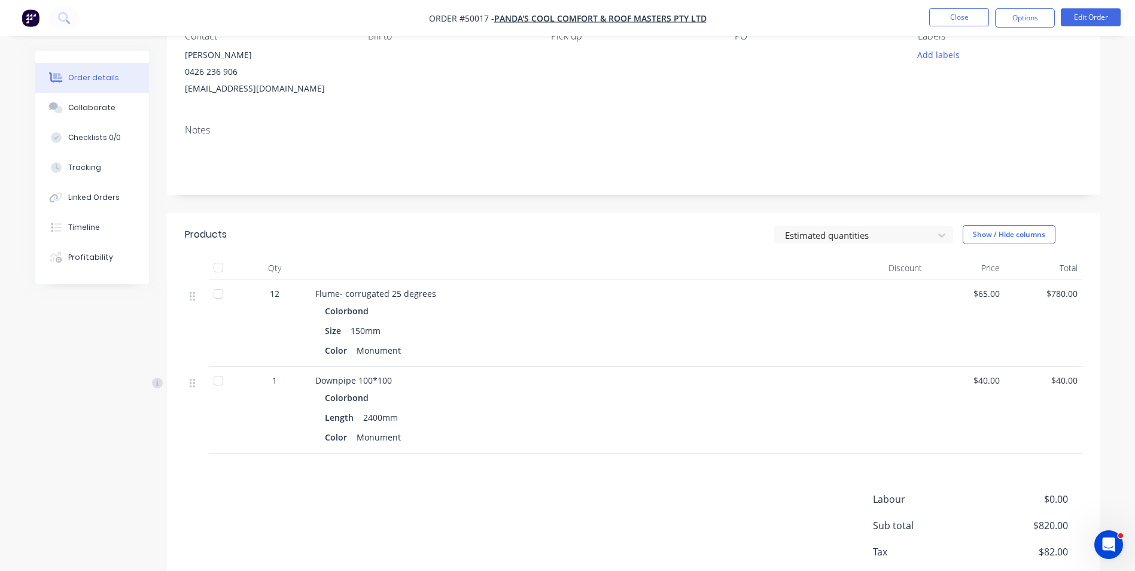
click at [225, 385] on div at bounding box center [218, 380] width 24 height 24
click at [499, 399] on div "Colorbond" at bounding box center [580, 397] width 510 height 17
drag, startPoint x: 645, startPoint y: 54, endPoint x: 660, endPoint y: 126, distance: 73.3
click at [645, 56] on div "Pick up" at bounding box center [633, 64] width 164 height 66
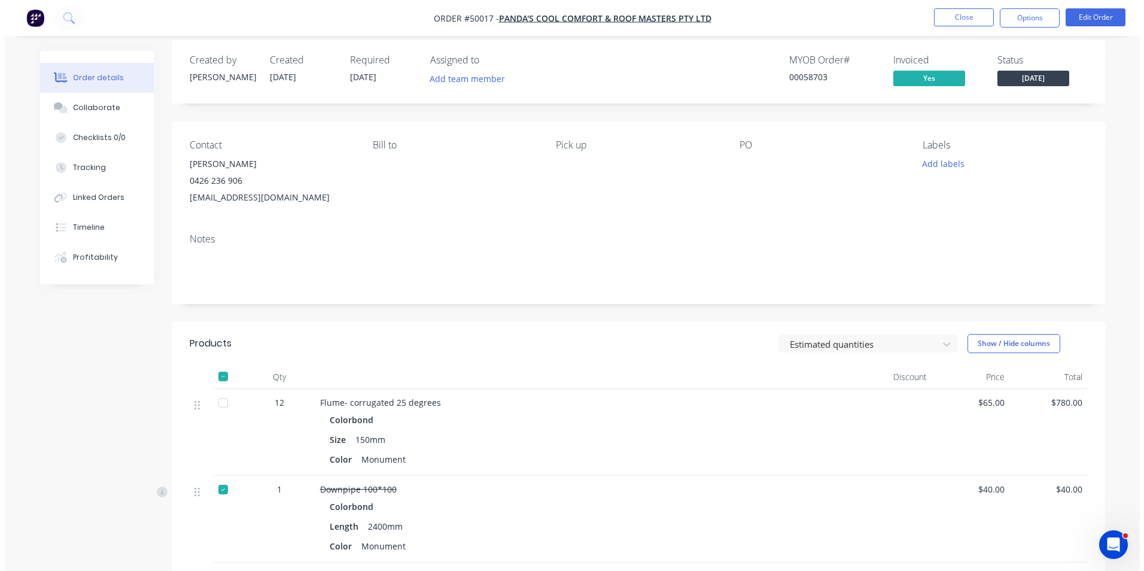
scroll to position [0, 0]
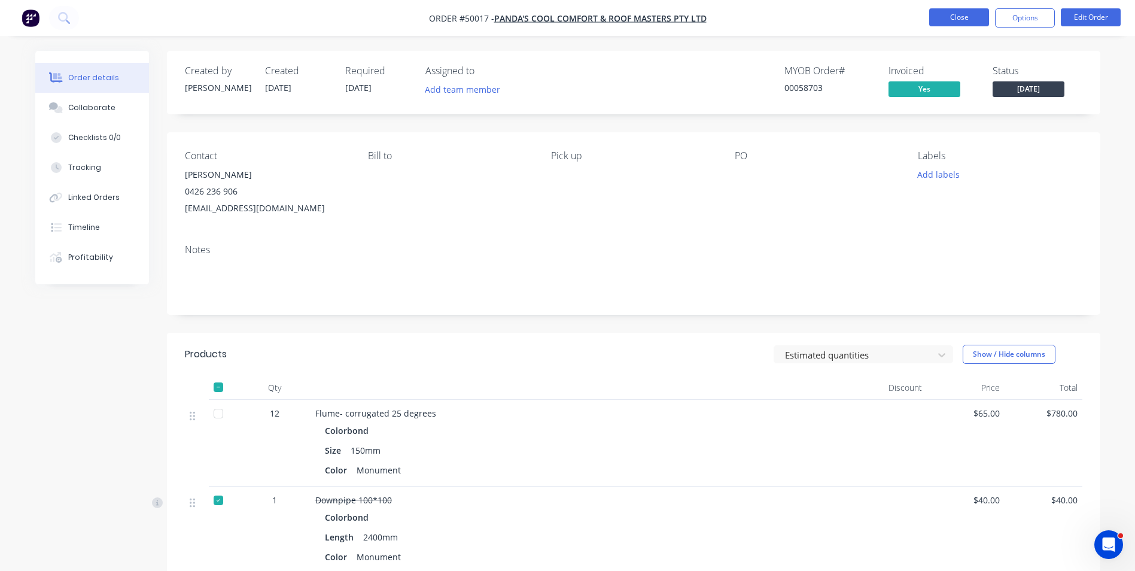
click at [947, 26] on button "Close" at bounding box center [959, 17] width 60 height 18
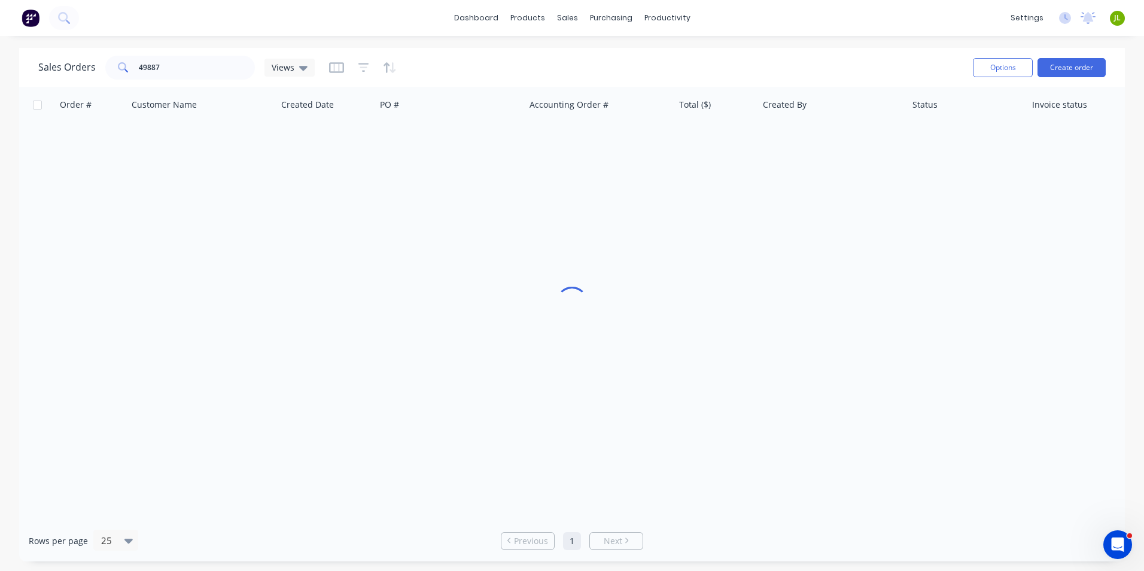
click at [950, 19] on div "dashboard products sales purchasing productivity dashboard products Product Cat…" at bounding box center [572, 18] width 1144 height 36
click at [684, 100] on div "Delivery Scheduling" at bounding box center [707, 105] width 75 height 11
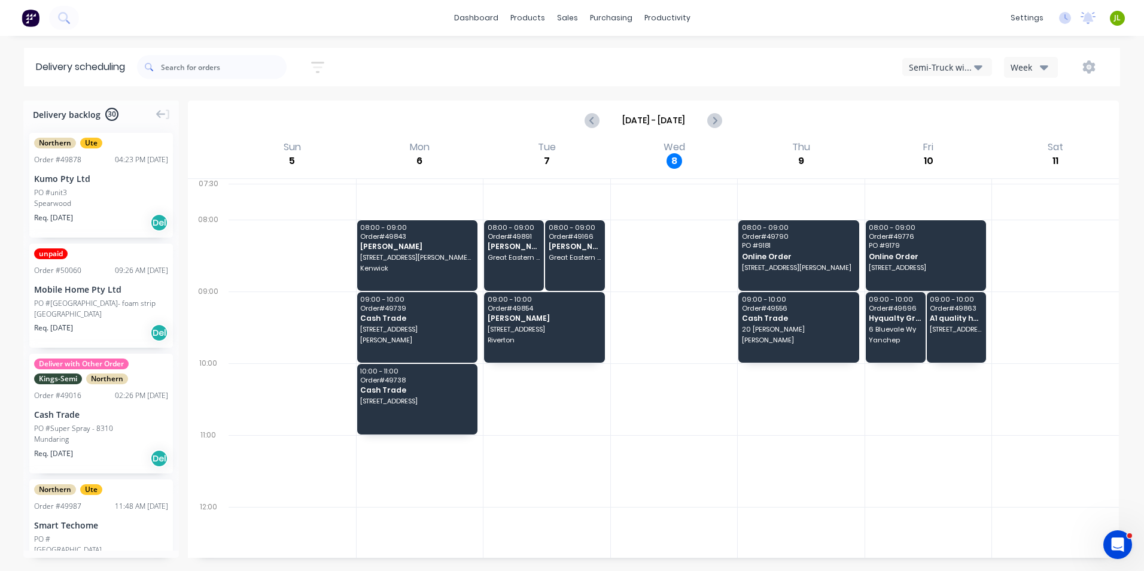
click at [915, 67] on div "Semi-Truck with Hiab" at bounding box center [940, 67] width 65 height 13
click at [919, 150] on div "Utes Delivery" at bounding box center [961, 145] width 118 height 24
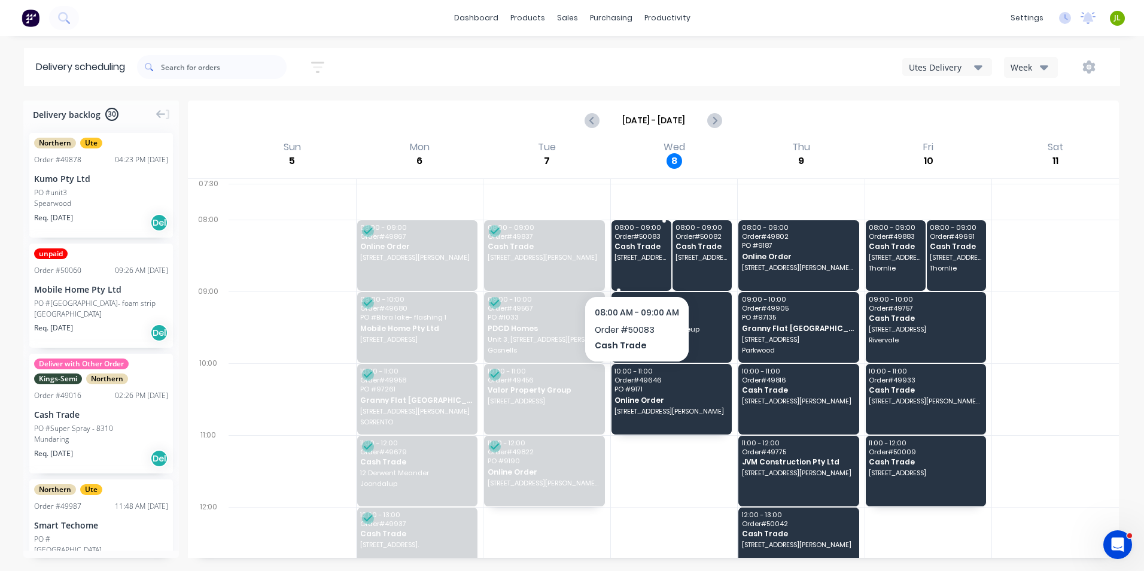
click at [630, 273] on div "08:00 - 09:00 Order # 50083 Cash Trade 2 Exon Ct, Camillo WA 6111" at bounding box center [641, 255] width 60 height 71
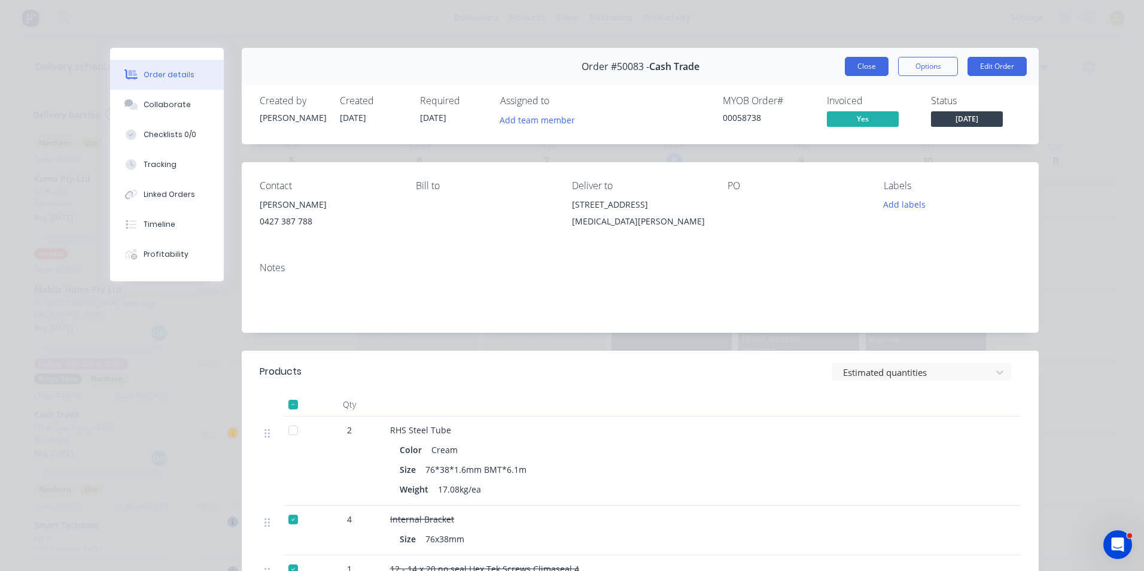
click at [878, 66] on button "Close" at bounding box center [866, 66] width 44 height 19
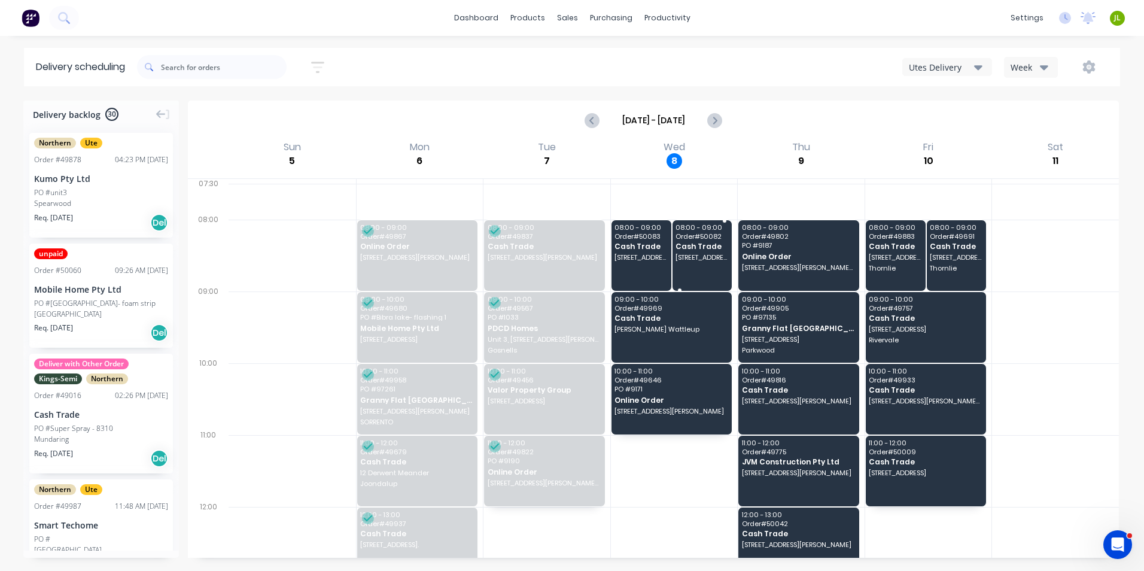
click at [702, 270] on div "08:00 - 09:00 Order # 50082 Cash Trade 2 Exon Ct, Camillo WA 6111" at bounding box center [702, 255] width 60 height 71
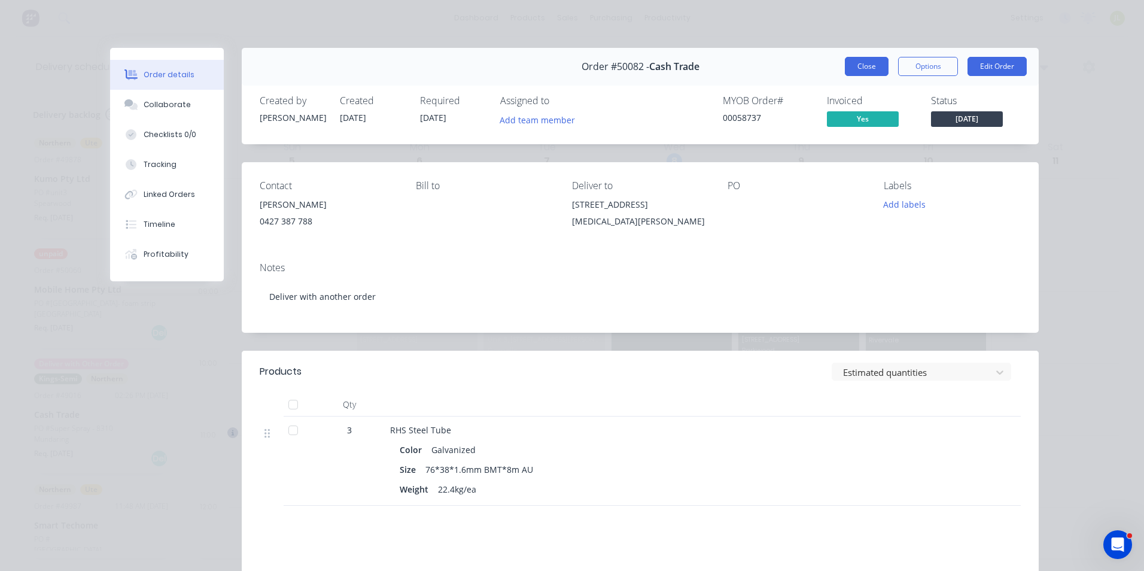
click at [858, 66] on button "Close" at bounding box center [866, 66] width 44 height 19
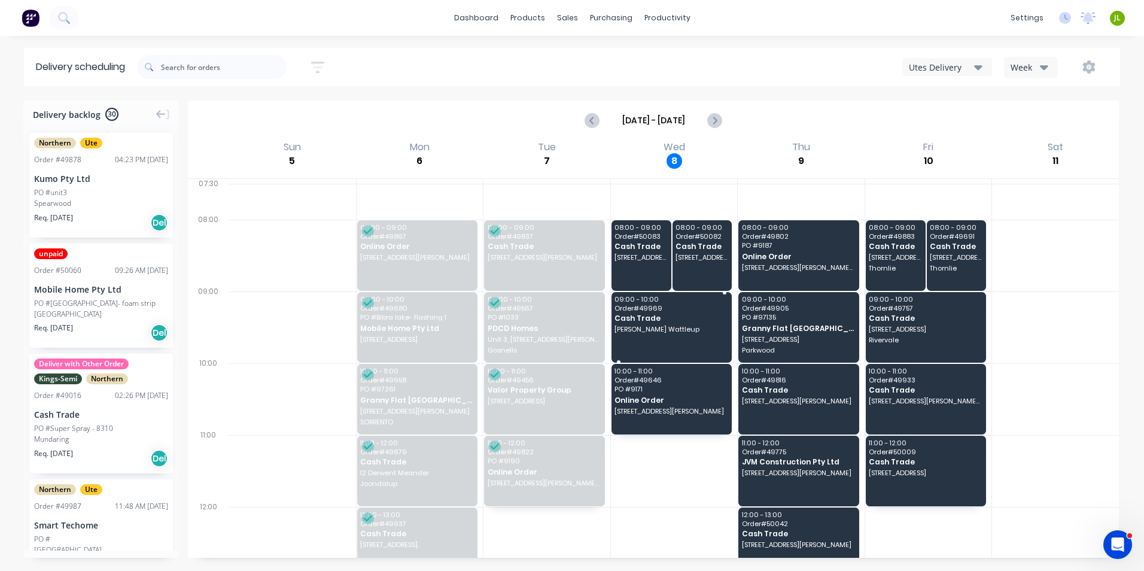
click at [675, 315] on span "Cash Trade" at bounding box center [670, 318] width 112 height 8
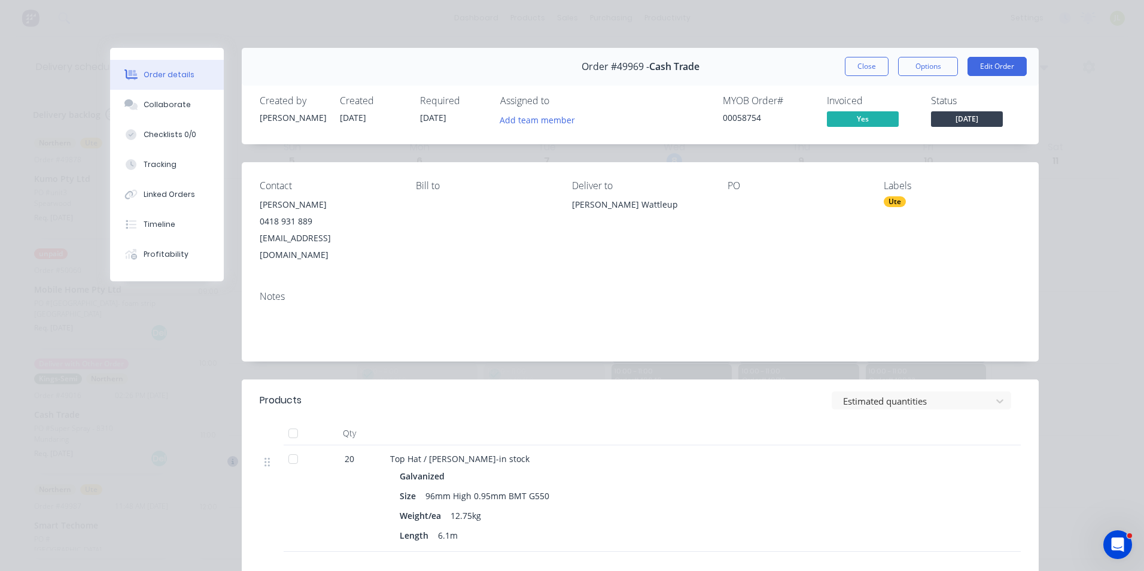
click at [882, 76] on div "Order #49969 - Cash Trade Close Options Edit Order" at bounding box center [640, 67] width 797 height 38
click at [864, 71] on button "Close" at bounding box center [866, 66] width 44 height 19
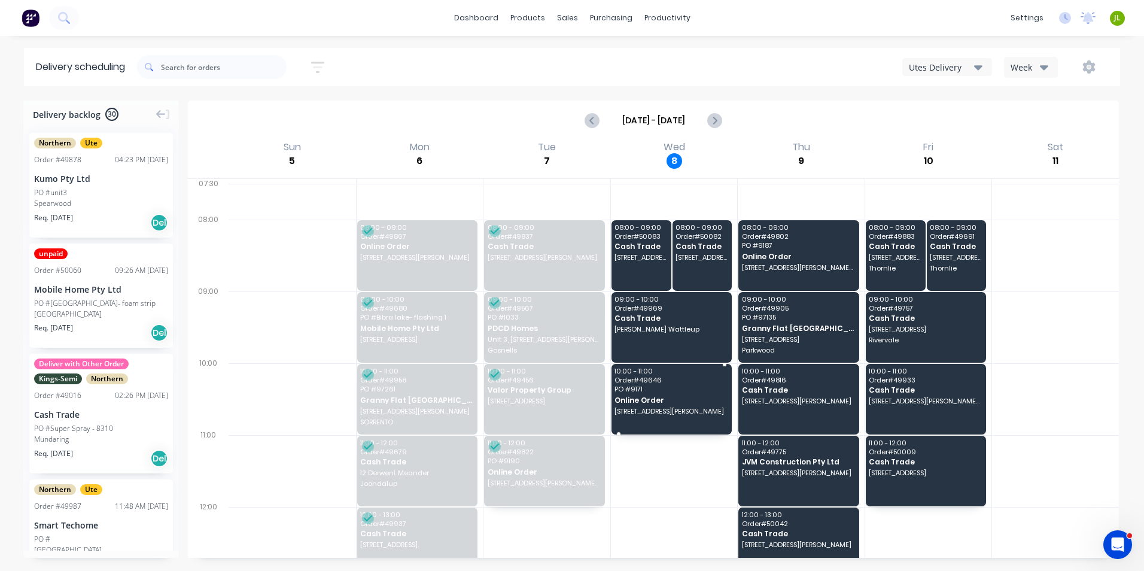
click at [687, 410] on span "23 Biarritz Pass, Port Kennedy WA 6172" at bounding box center [670, 410] width 112 height 7
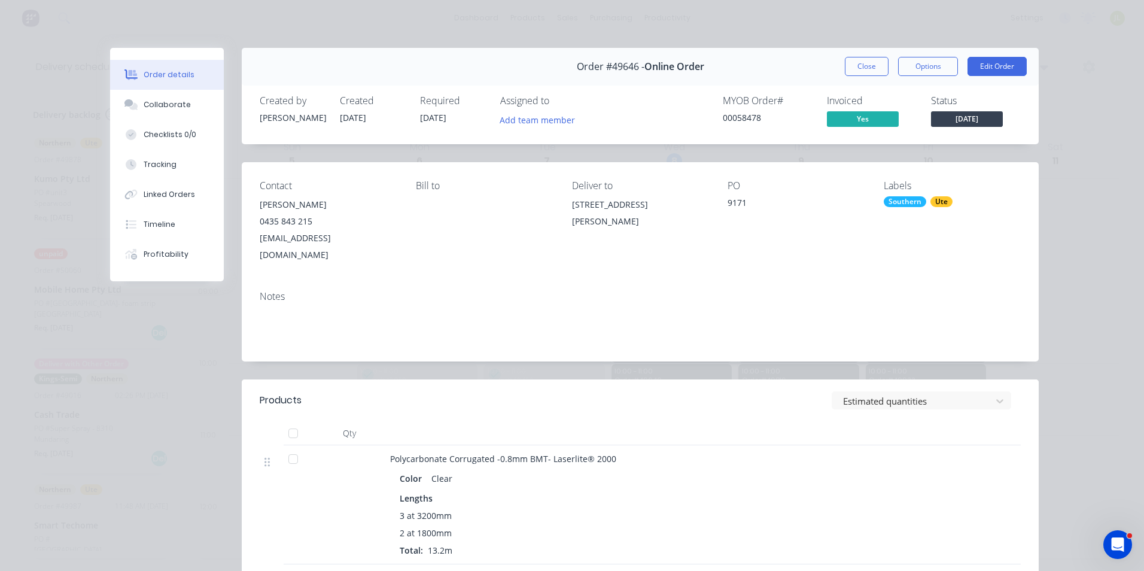
scroll to position [60, 0]
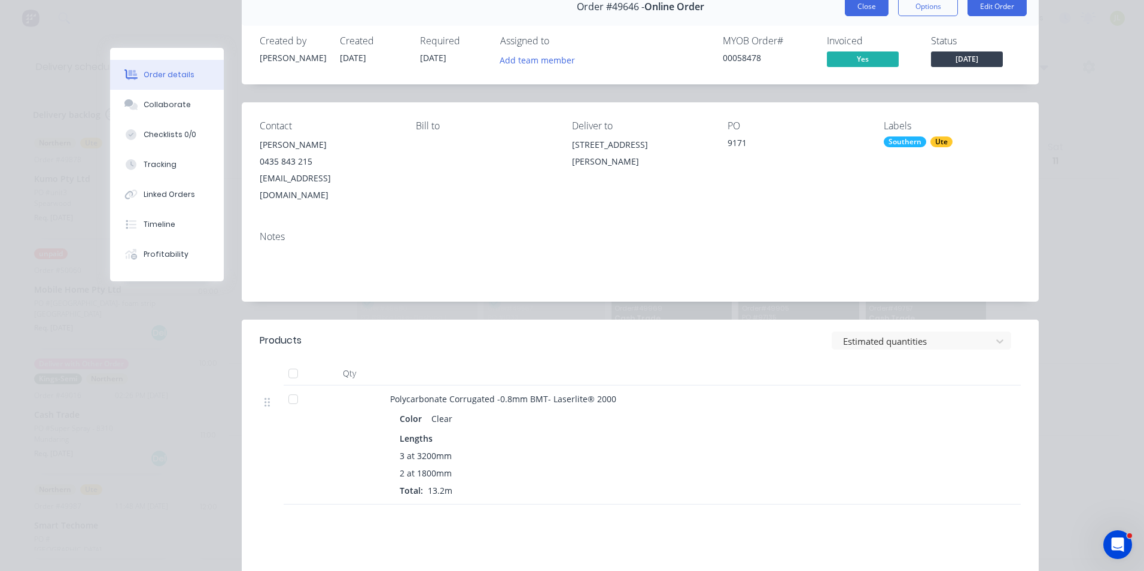
click at [867, 6] on button "Close" at bounding box center [866, 6] width 44 height 19
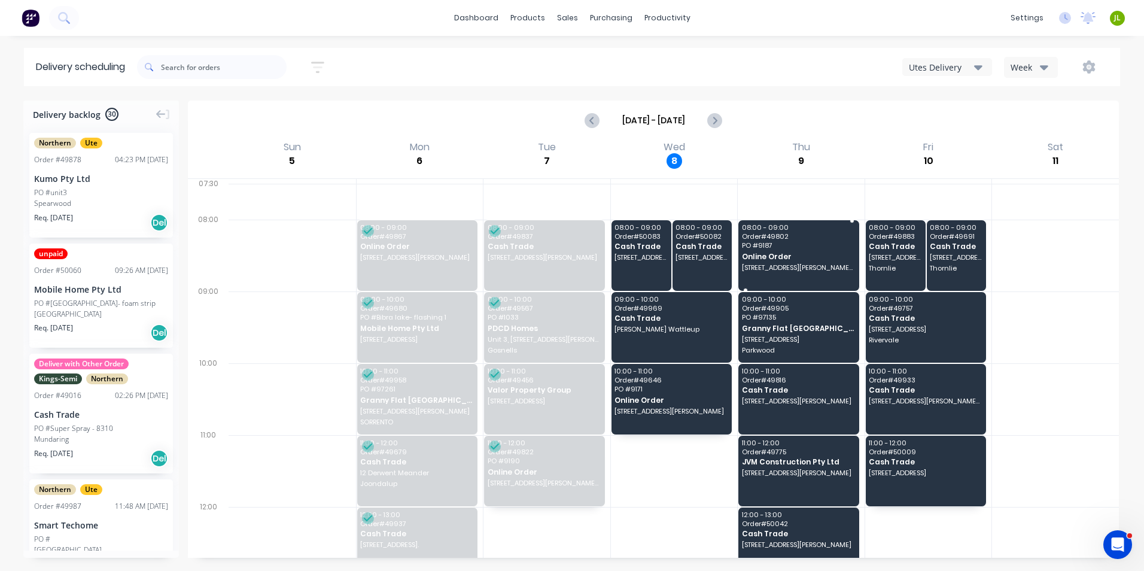
click at [809, 234] on span "Order # 49802" at bounding box center [798, 236] width 112 height 7
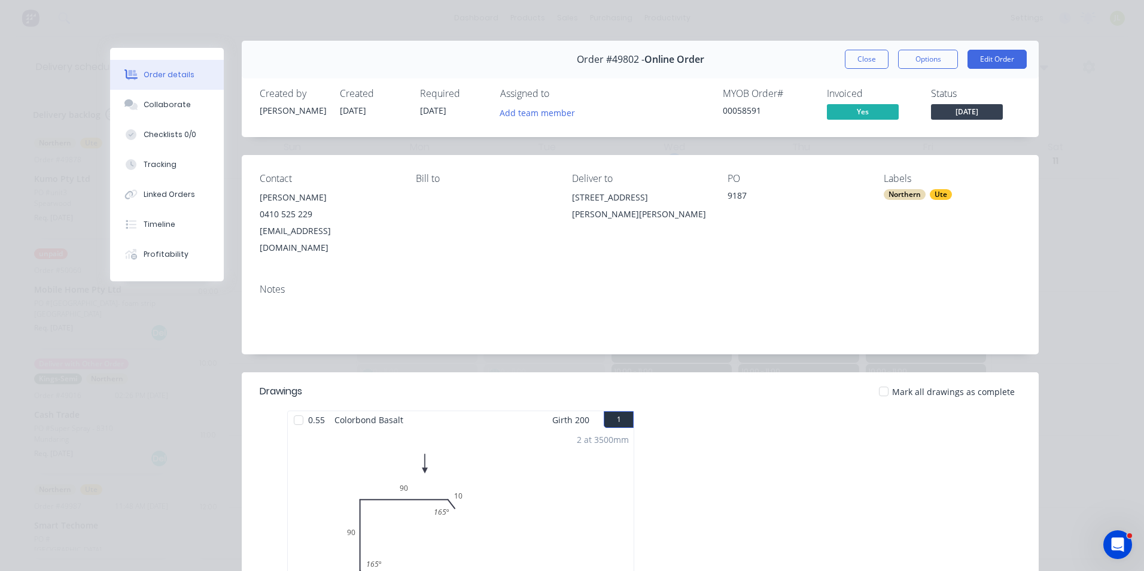
scroll to position [0, 0]
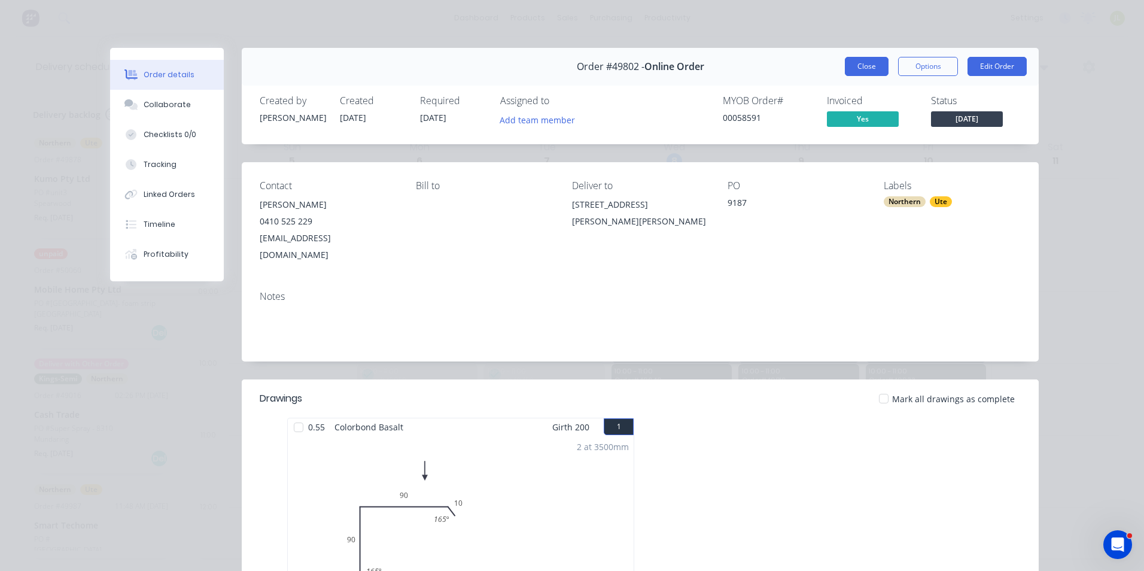
click at [865, 70] on button "Close" at bounding box center [866, 66] width 44 height 19
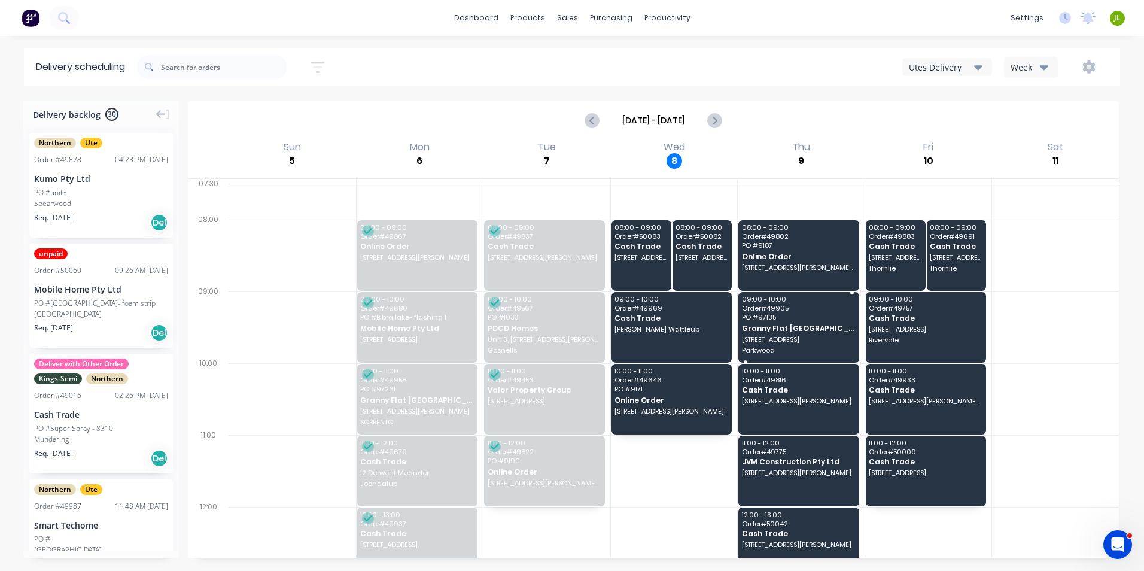
click at [809, 310] on span "Order # 49905" at bounding box center [798, 307] width 112 height 7
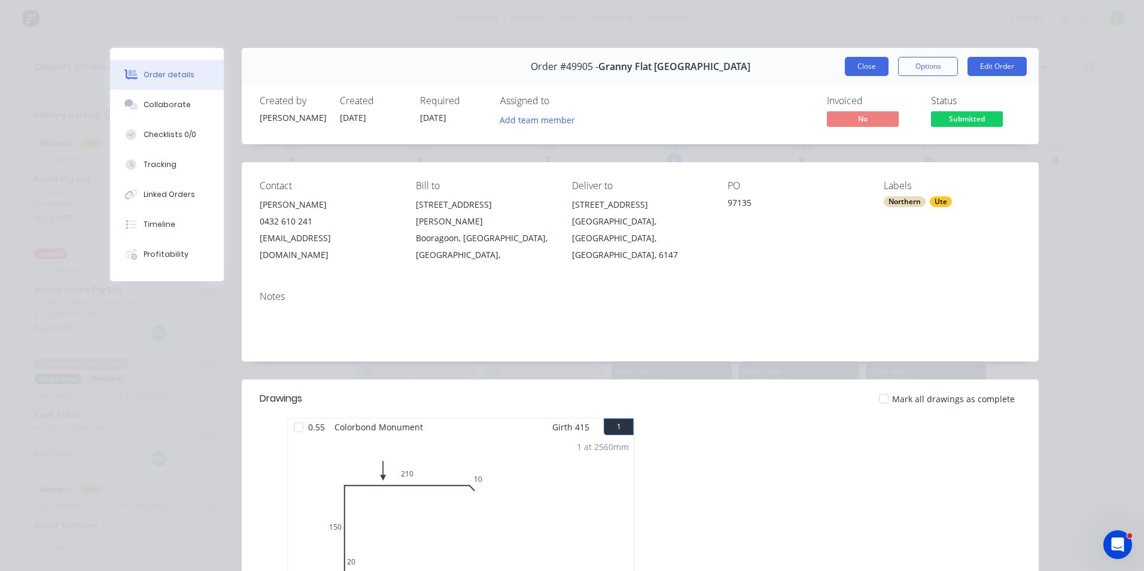
click at [859, 75] on button "Close" at bounding box center [866, 66] width 44 height 19
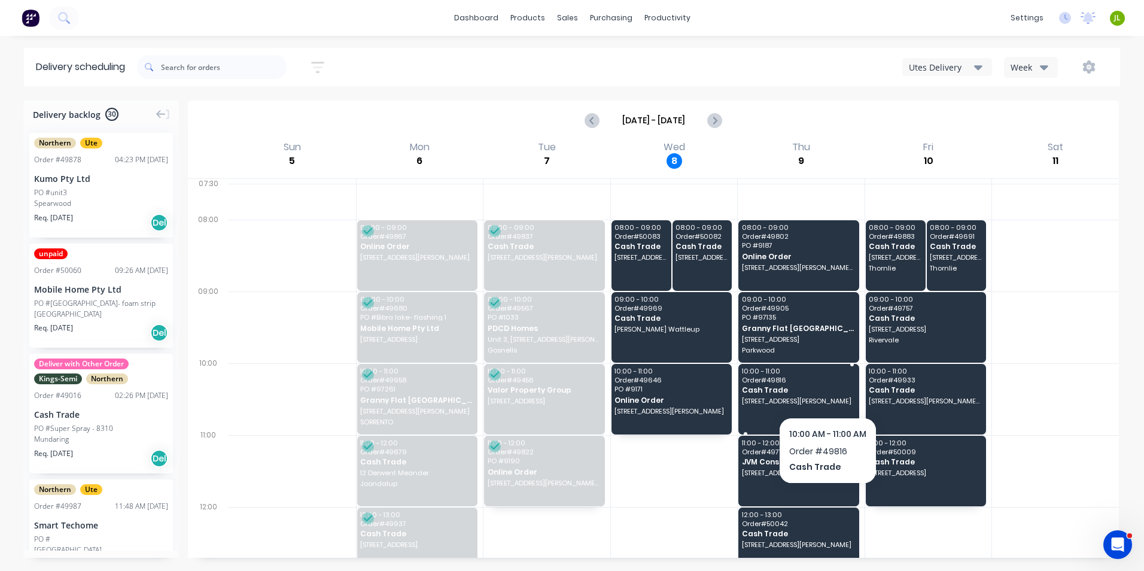
click at [827, 391] on span "Cash Trade" at bounding box center [798, 390] width 112 height 8
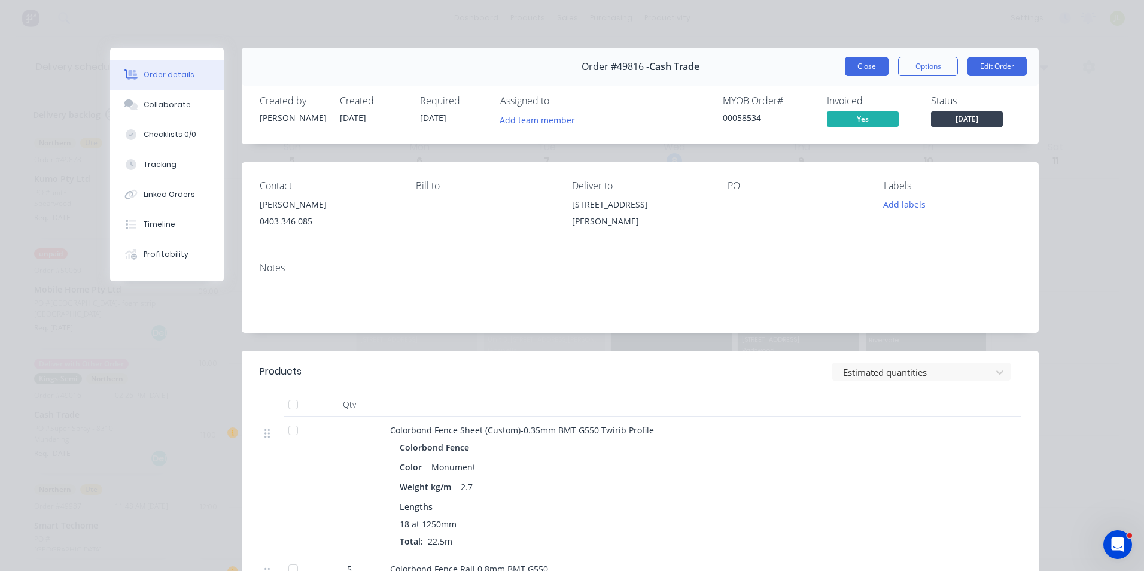
click at [847, 59] on button "Close" at bounding box center [866, 66] width 44 height 19
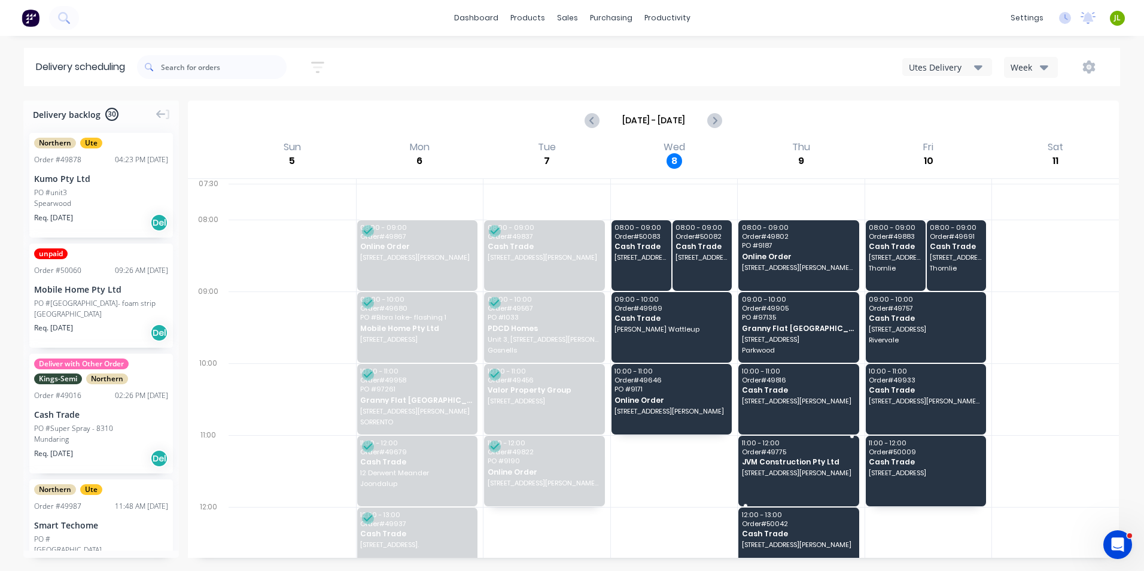
click at [794, 440] on span "11:00 - 12:00" at bounding box center [798, 442] width 112 height 7
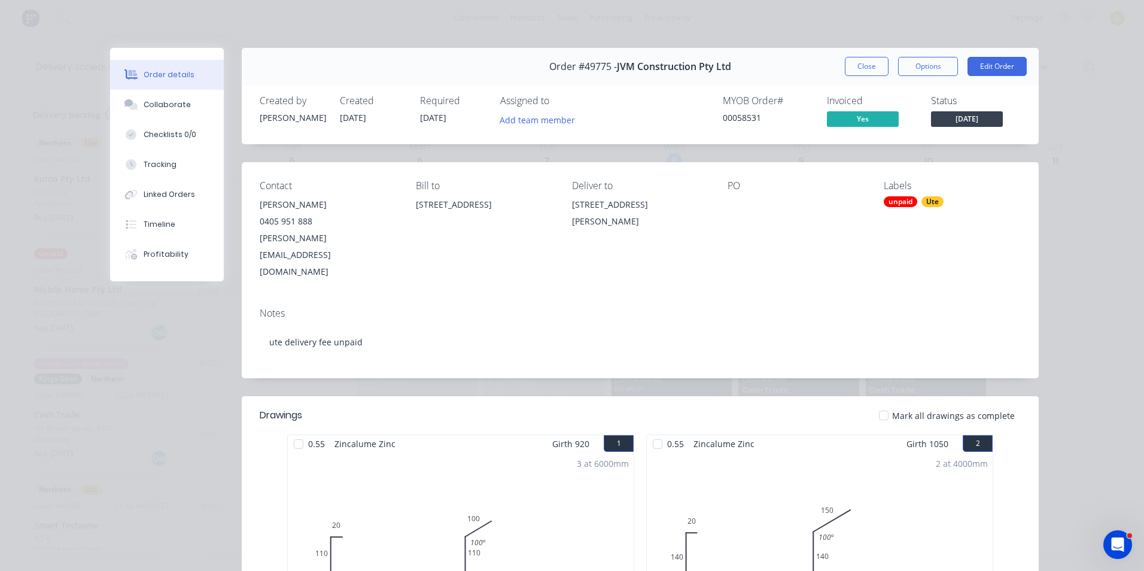
click at [870, 56] on div "Order #49775 - JVM Construction Pty Ltd Close Options Edit Order" at bounding box center [640, 67] width 797 height 38
click at [869, 66] on button "Close" at bounding box center [866, 66] width 44 height 19
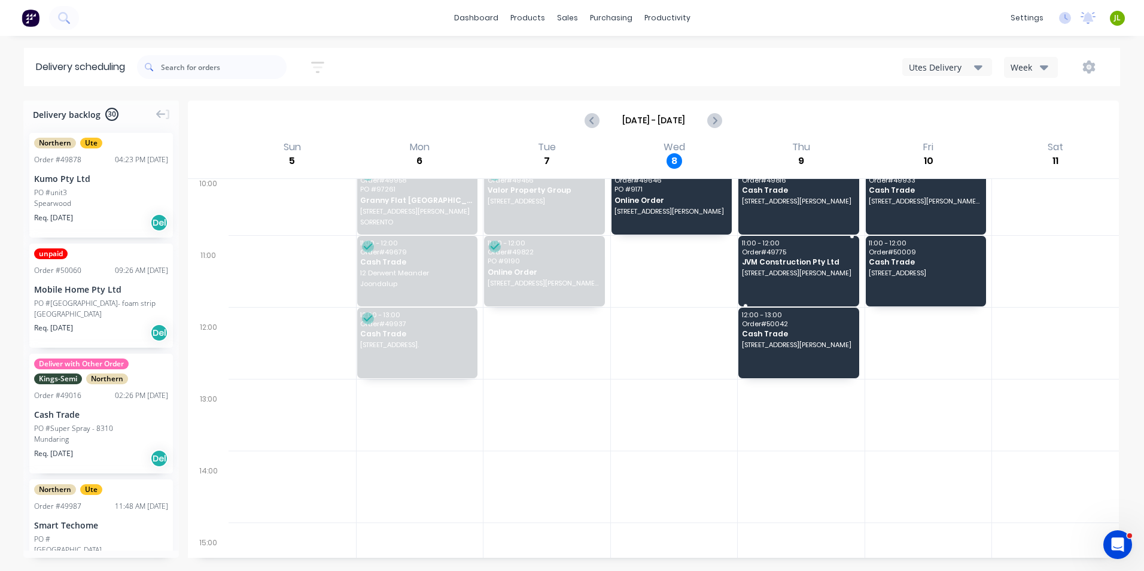
scroll to position [179, 0]
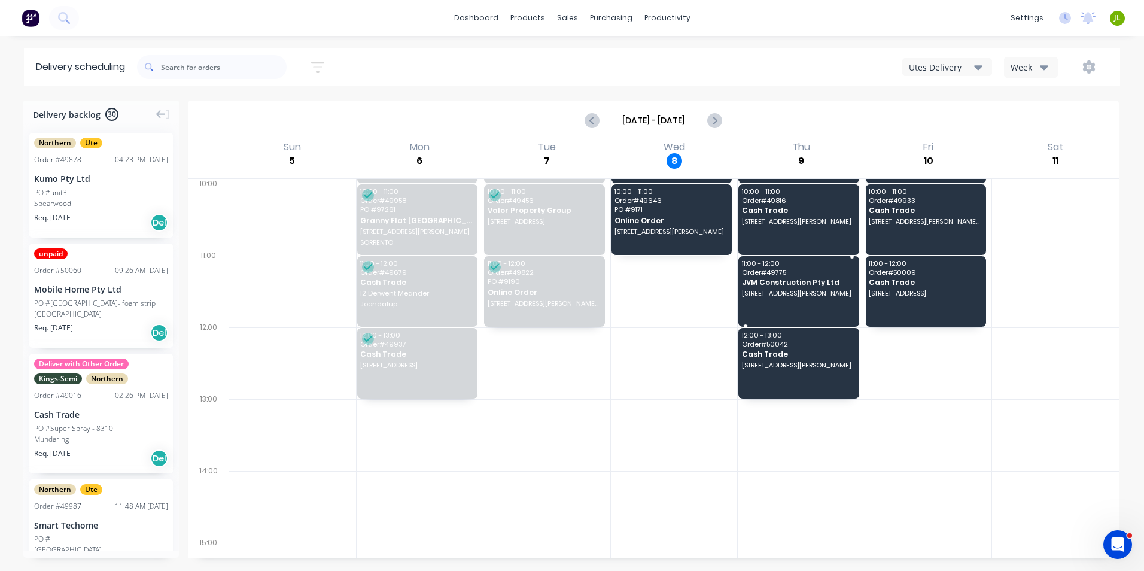
click at [806, 305] on div "11:00 - 12:00 Order # 49775 JVM Construction Pty Ltd 128 Kelvin Rd, Maddington …" at bounding box center [798, 291] width 121 height 71
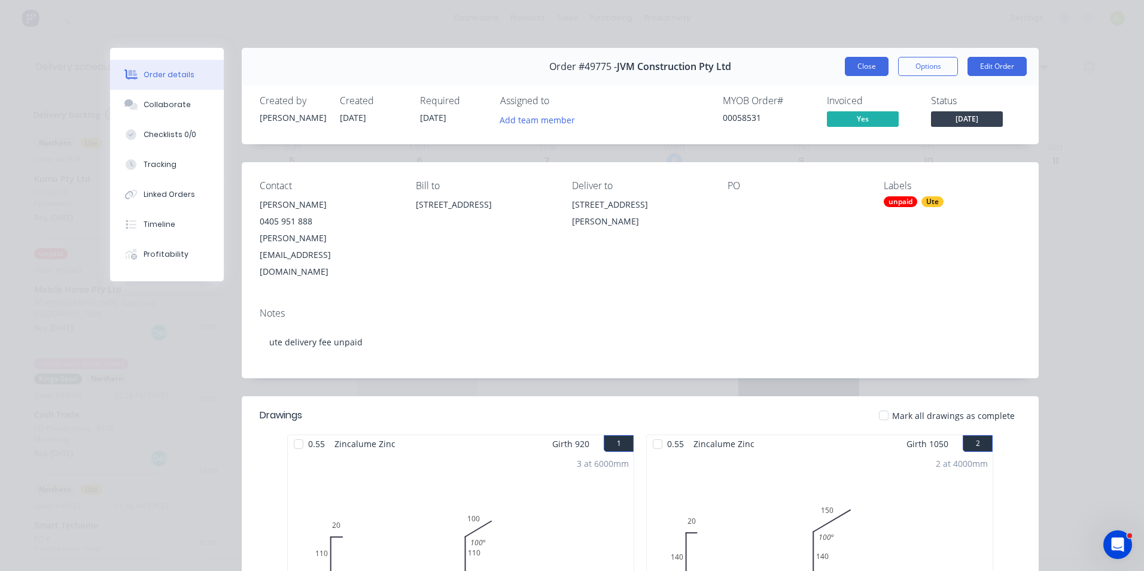
click at [853, 69] on button "Close" at bounding box center [866, 66] width 44 height 19
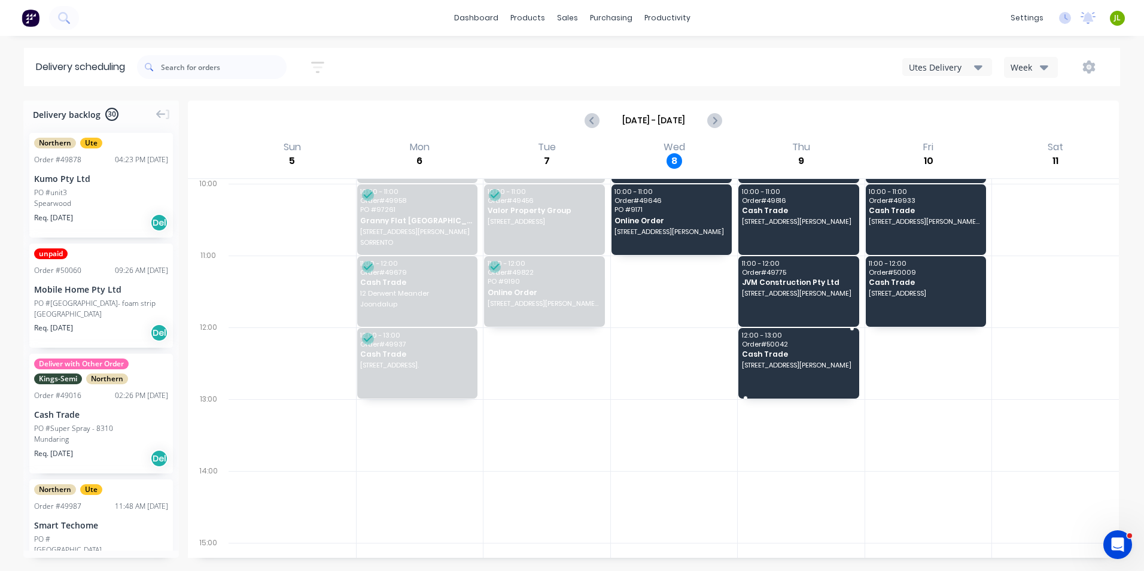
click at [844, 365] on span "64 McCallum Cres, Ardross WA 6153" at bounding box center [798, 364] width 112 height 7
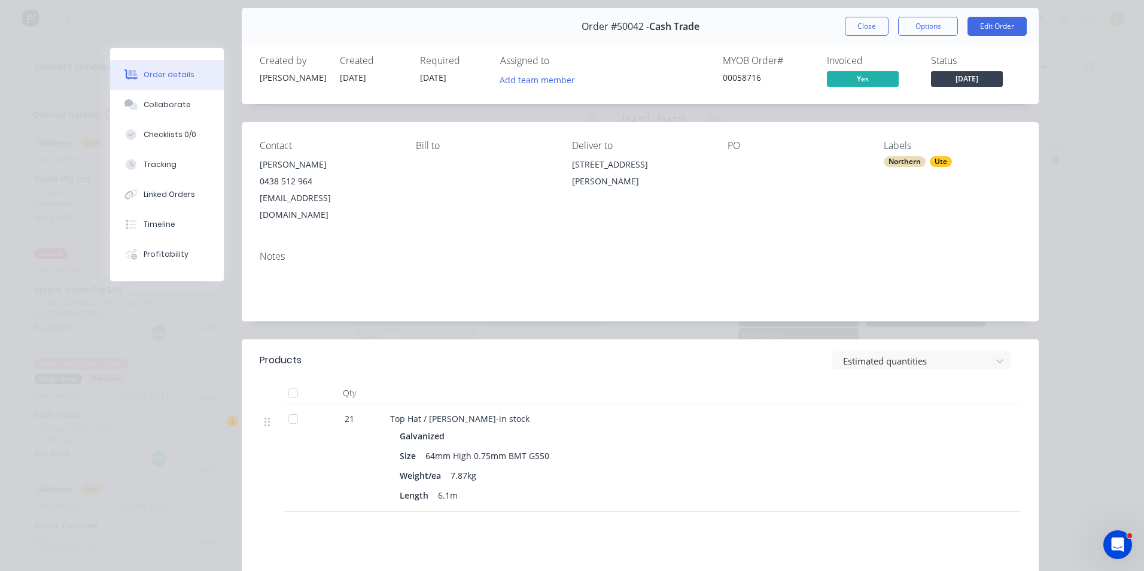
scroll to position [60, 0]
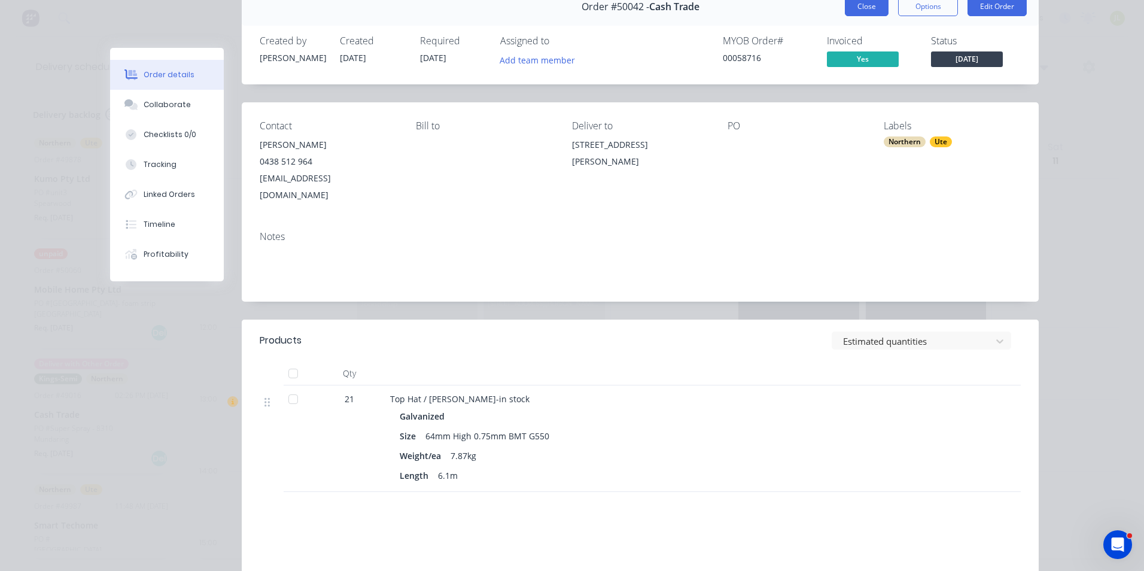
click at [865, 5] on button "Close" at bounding box center [866, 6] width 44 height 19
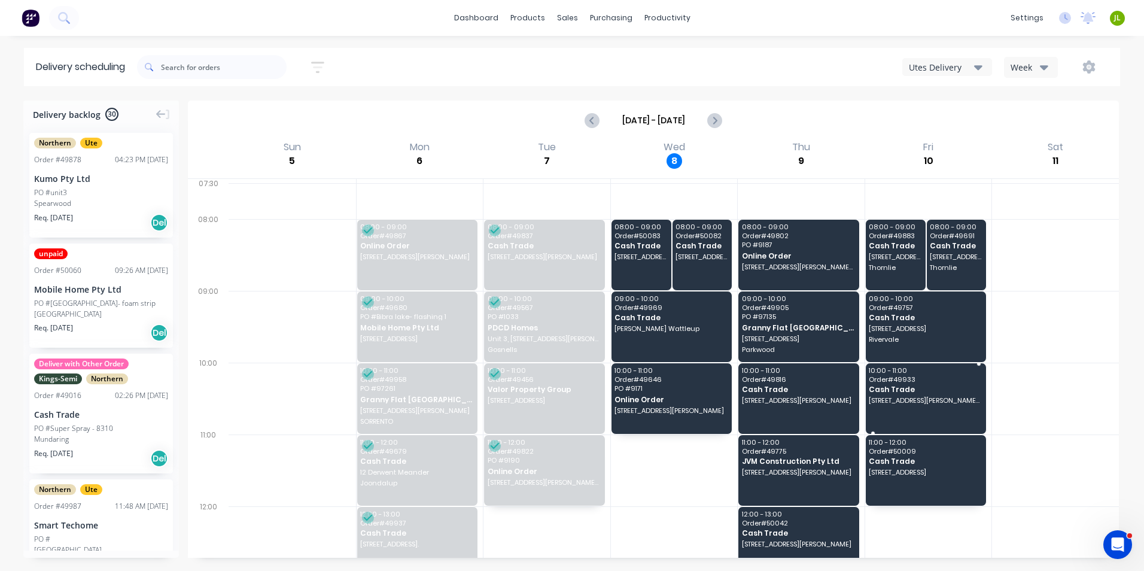
scroll to position [0, 0]
click at [884, 259] on span "25 Glyndebourne Ave" at bounding box center [894, 257] width 53 height 7
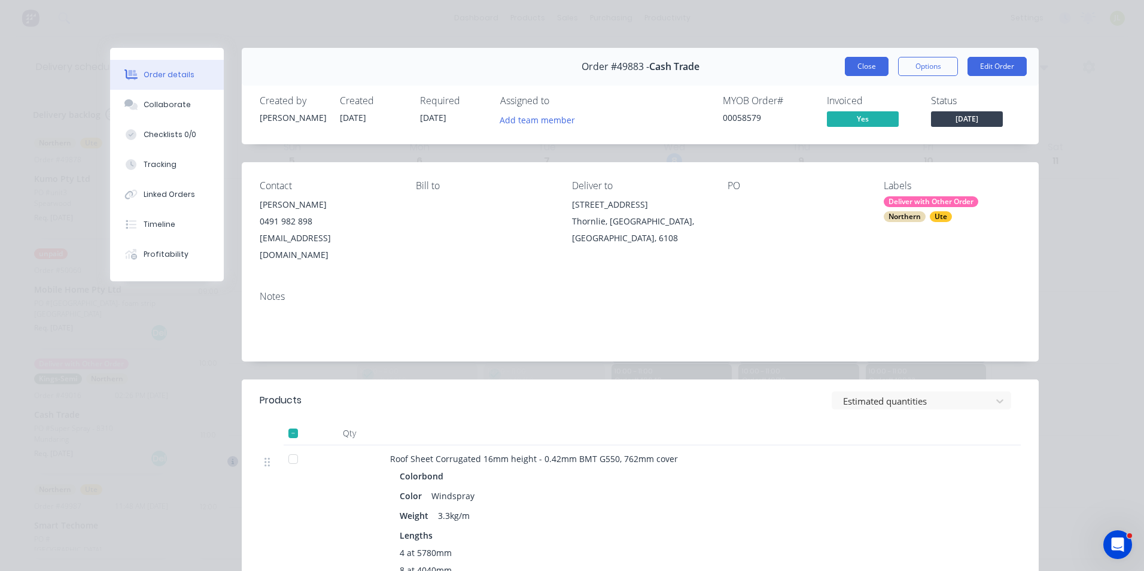
click at [869, 74] on button "Close" at bounding box center [866, 66] width 44 height 19
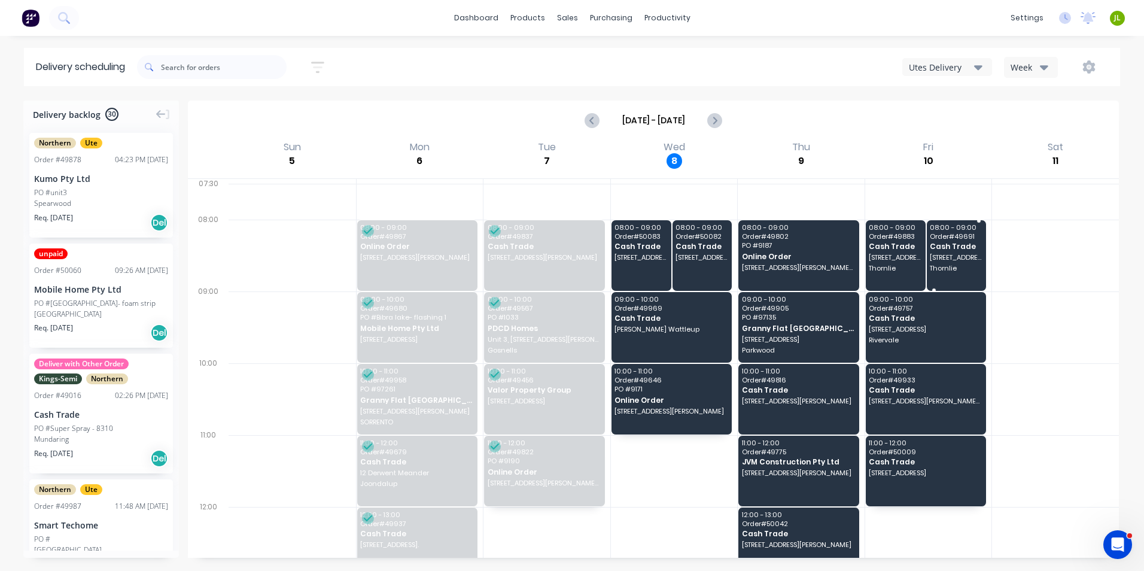
click at [949, 240] on div "08:00 - 09:00 Order # 49691 Cash Trade 25 Glyndebourne Ave Thornlie" at bounding box center [956, 255] width 60 height 71
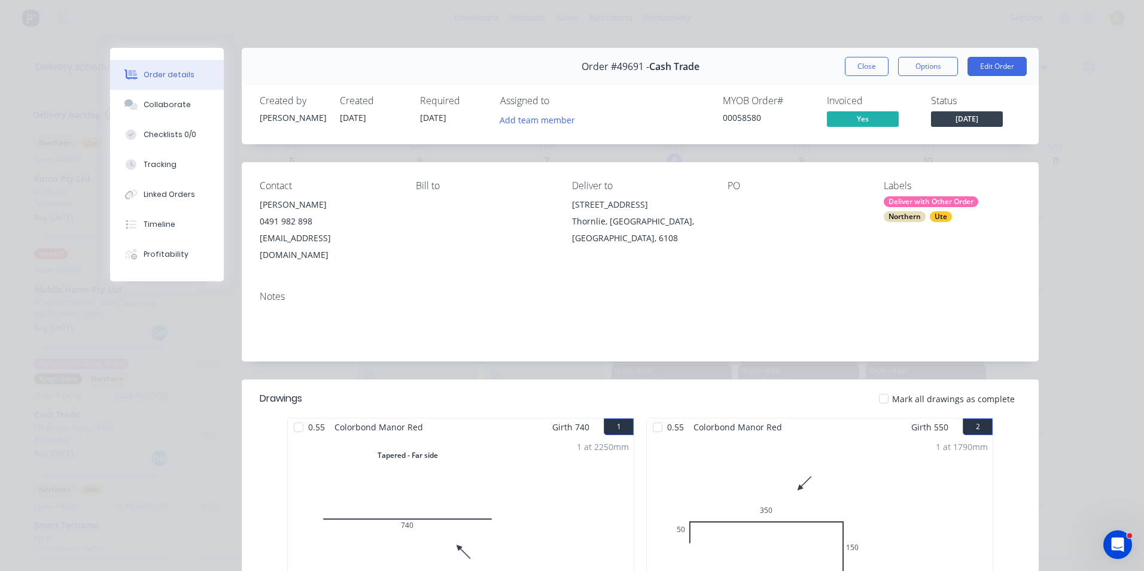
click at [855, 51] on div "Order #49691 - Cash Trade Close Options Edit Order" at bounding box center [640, 67] width 797 height 38
click at [858, 59] on button "Close" at bounding box center [866, 66] width 44 height 19
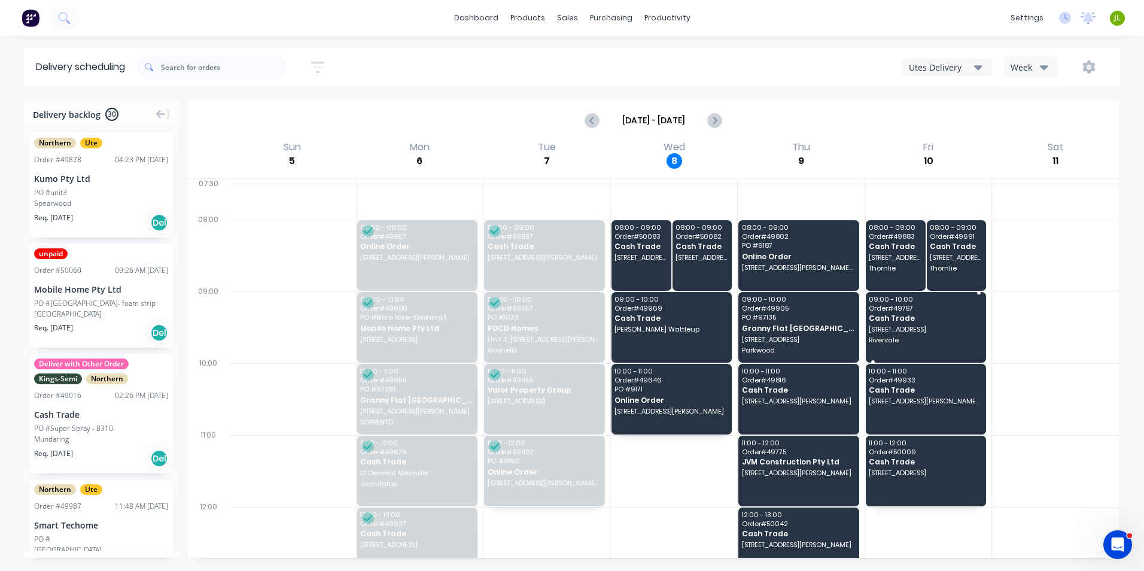
click at [881, 319] on span "Cash Trade" at bounding box center [924, 318] width 112 height 8
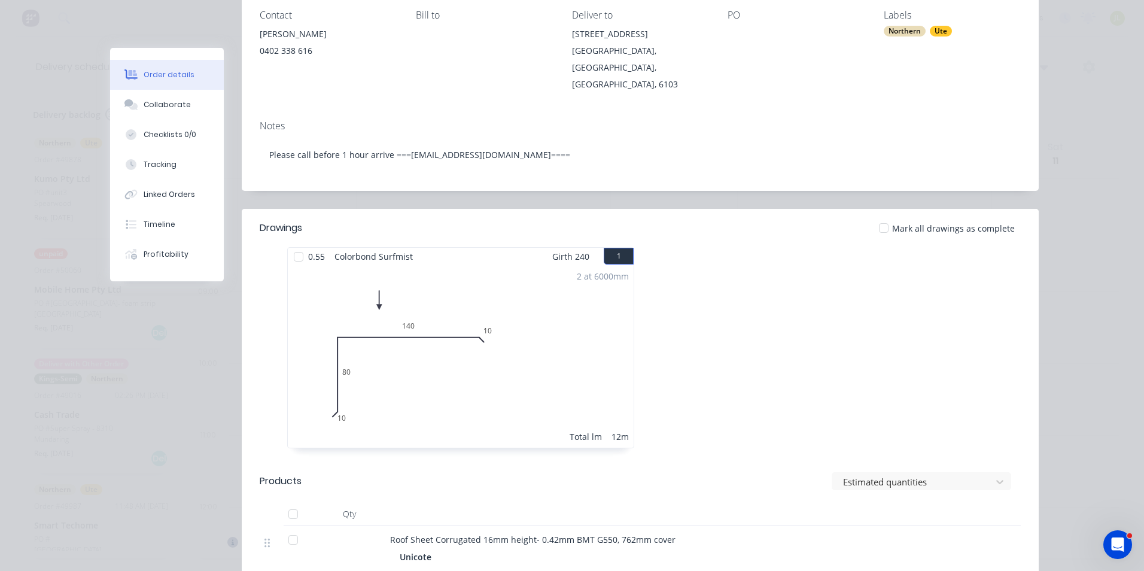
scroll to position [62, 0]
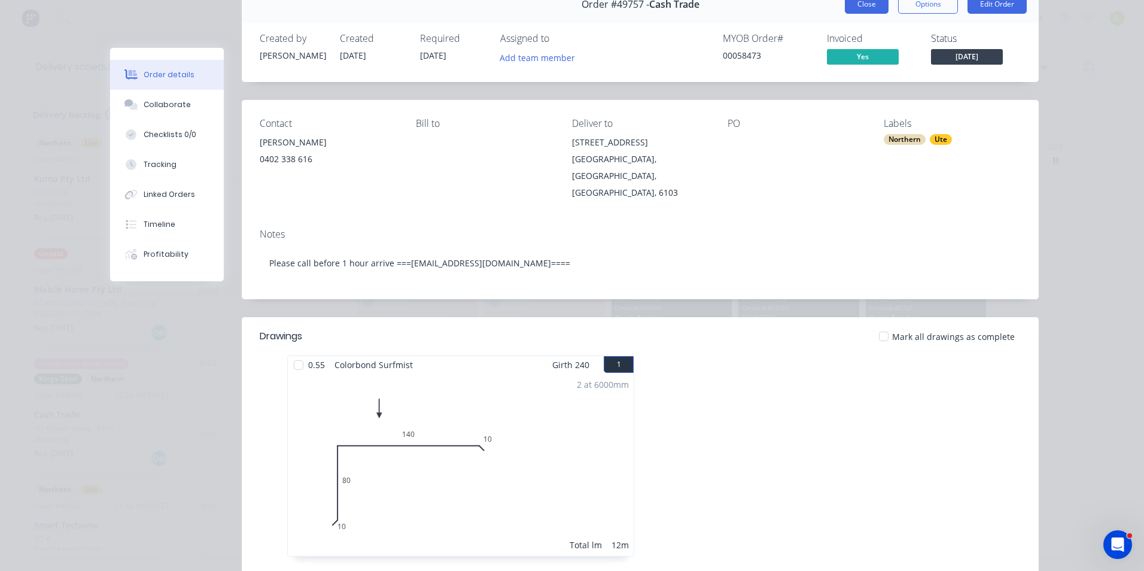
click at [856, 7] on button "Close" at bounding box center [866, 4] width 44 height 19
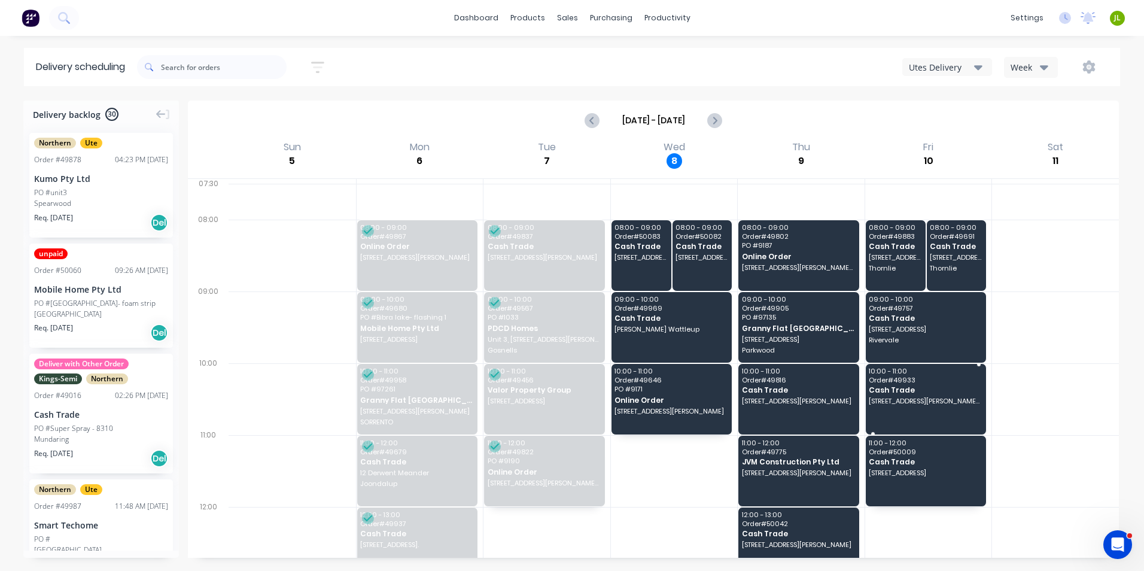
click at [880, 399] on span "130 Lyon Rd, Aubin Grove WA 6164" at bounding box center [924, 400] width 112 height 7
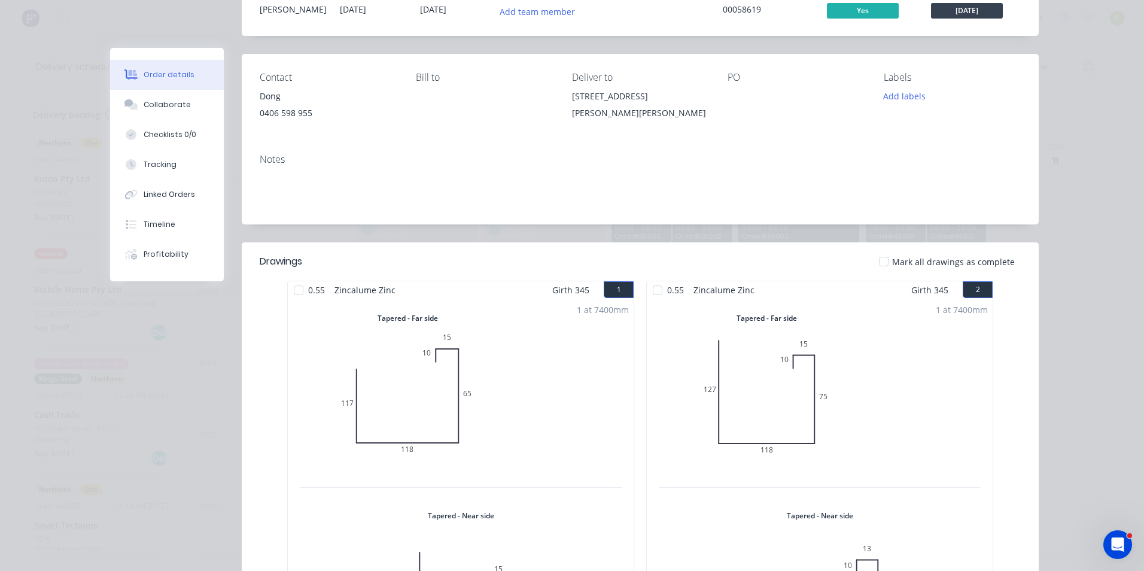
scroll to position [0, 0]
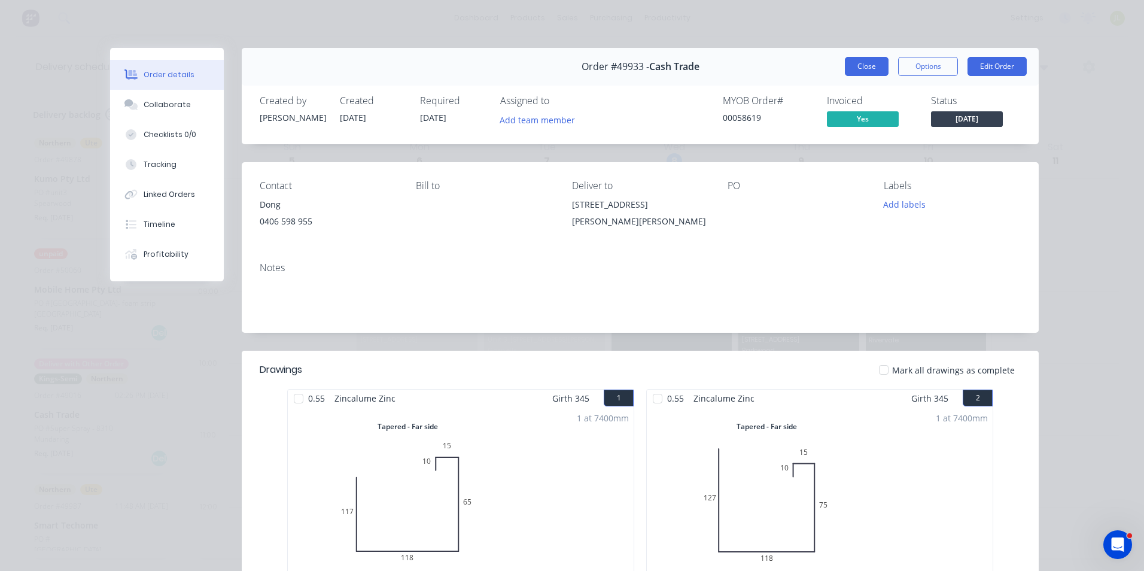
click at [867, 74] on button "Close" at bounding box center [866, 66] width 44 height 19
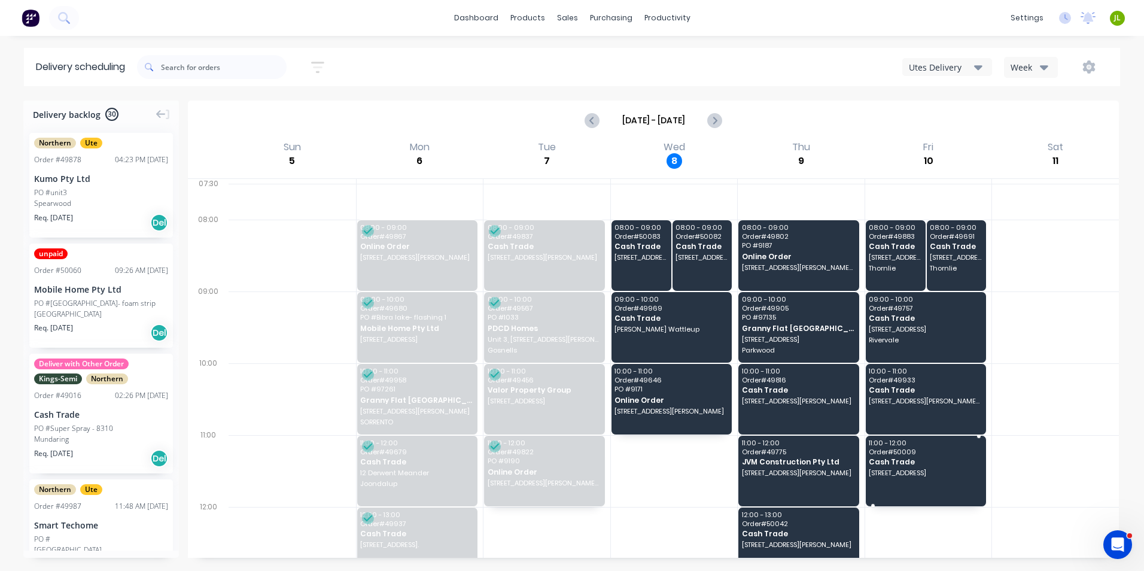
click at [937, 467] on div "11:00 - 12:00 Order # 50009 Cash Trade 151 Weaponess Rd, Wembley Downs WA 6019" at bounding box center [925, 470] width 121 height 71
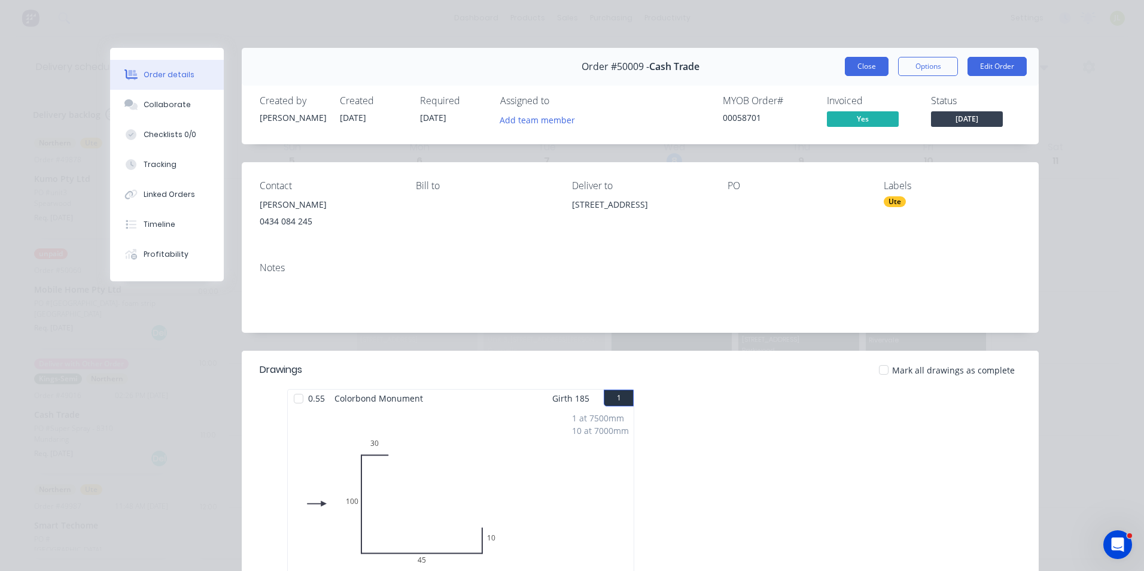
click at [870, 72] on button "Close" at bounding box center [866, 66] width 44 height 19
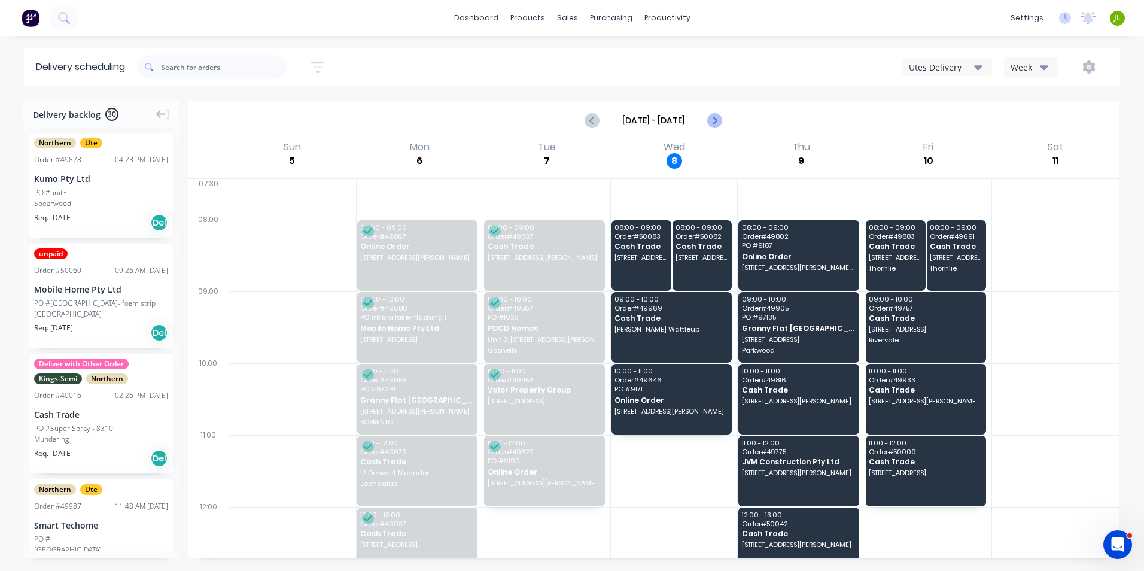
click at [720, 125] on icon "Next page" at bounding box center [714, 120] width 14 height 14
type input "Oct 12 - Oct 18"
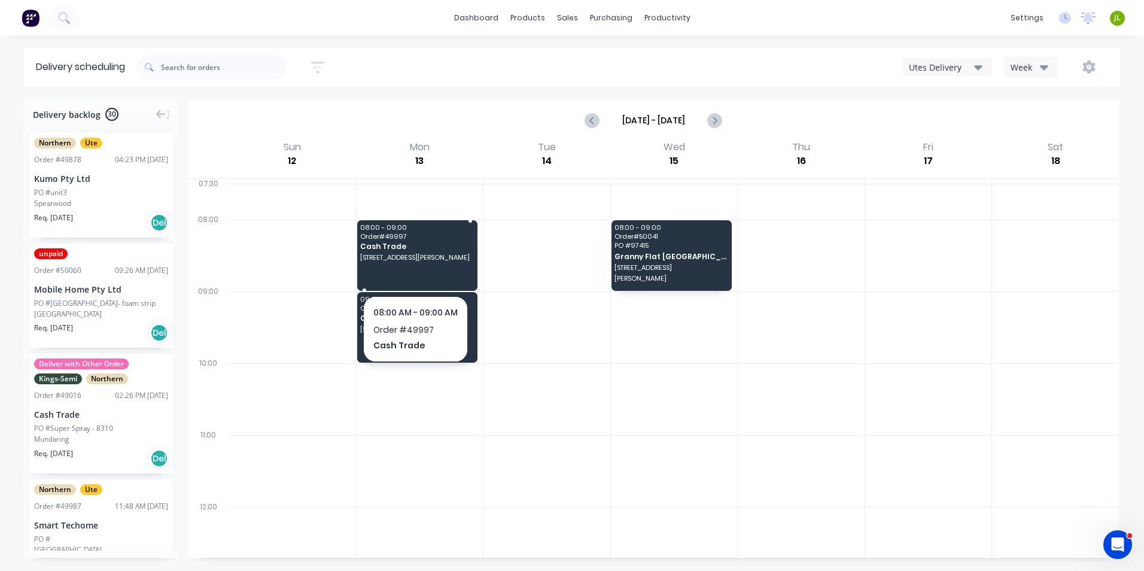
click at [457, 264] on div "08:00 - 09:00 Order # 49997 Cash Trade 16 Errina Pl, Willetton WA 6155" at bounding box center [417, 255] width 121 height 71
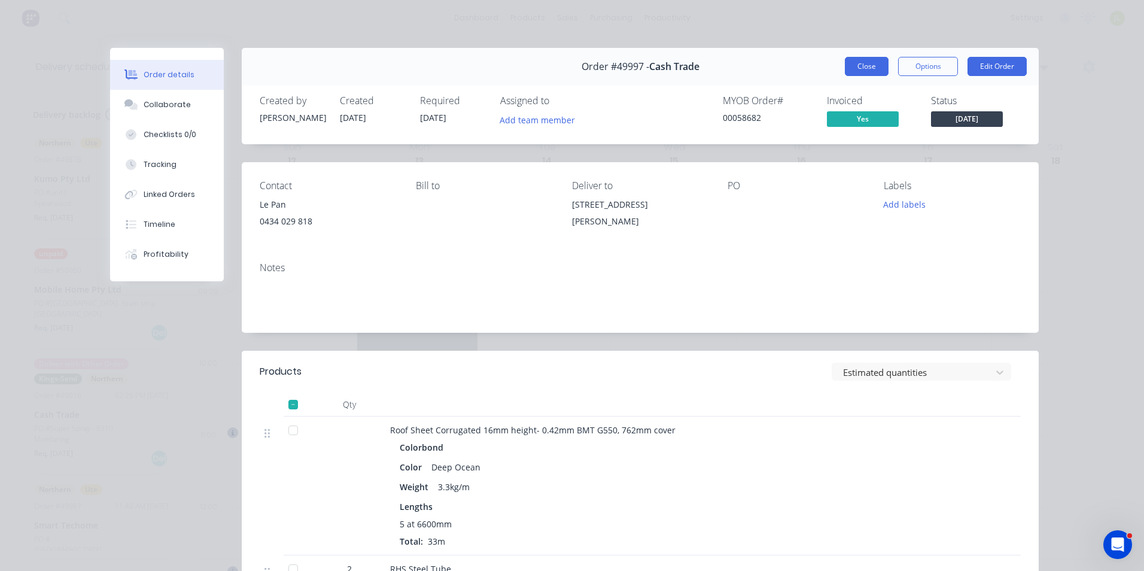
click at [864, 72] on button "Close" at bounding box center [866, 66] width 44 height 19
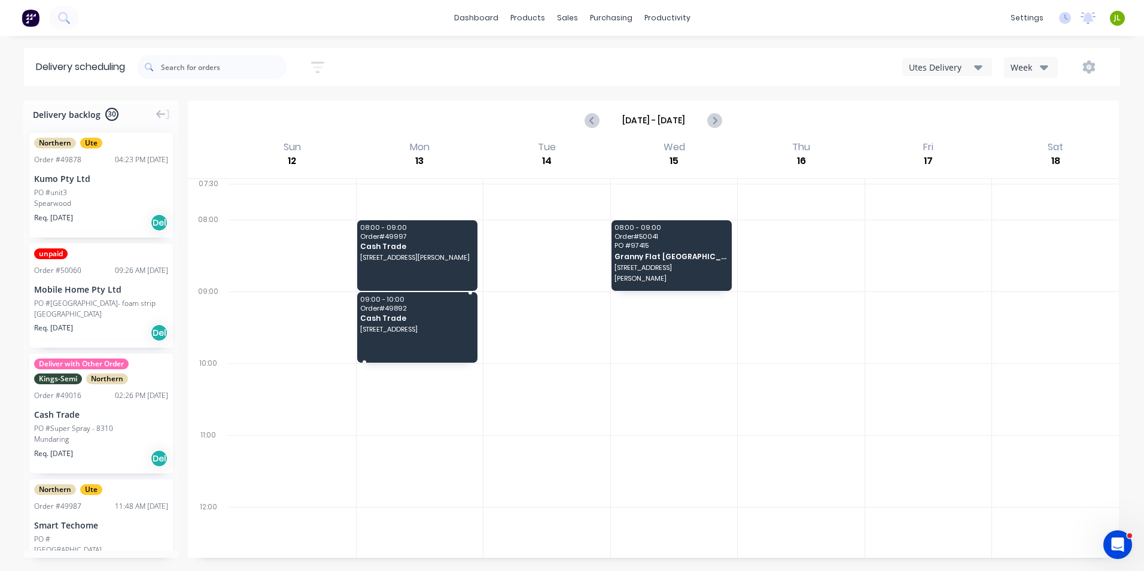
click at [445, 349] on div "09:00 - 10:00 Order # 49892 Cash Trade Unit 15/12 Hobart Pl, Willetton WA 6155" at bounding box center [417, 327] width 121 height 71
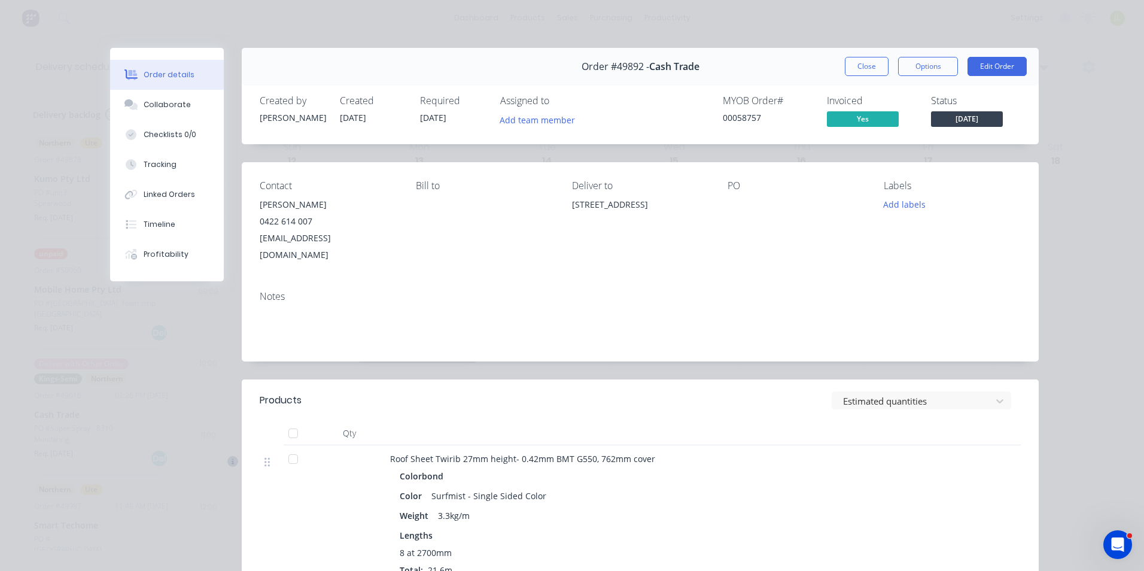
click at [844, 69] on button "Close" at bounding box center [866, 66] width 44 height 19
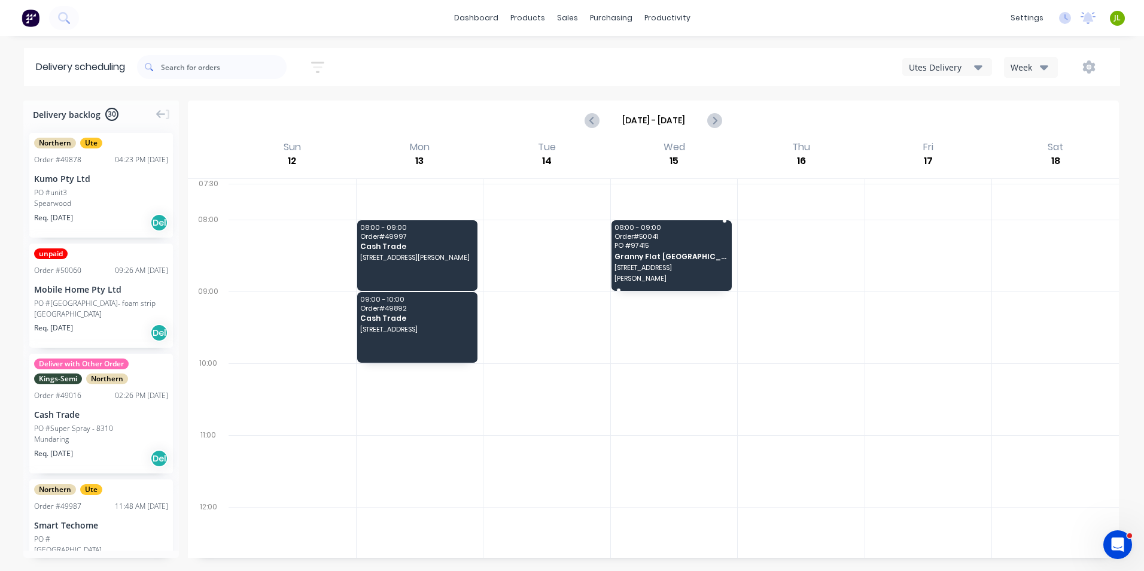
click at [698, 254] on span "Granny Flat [GEOGRAPHIC_DATA]" at bounding box center [670, 256] width 112 height 8
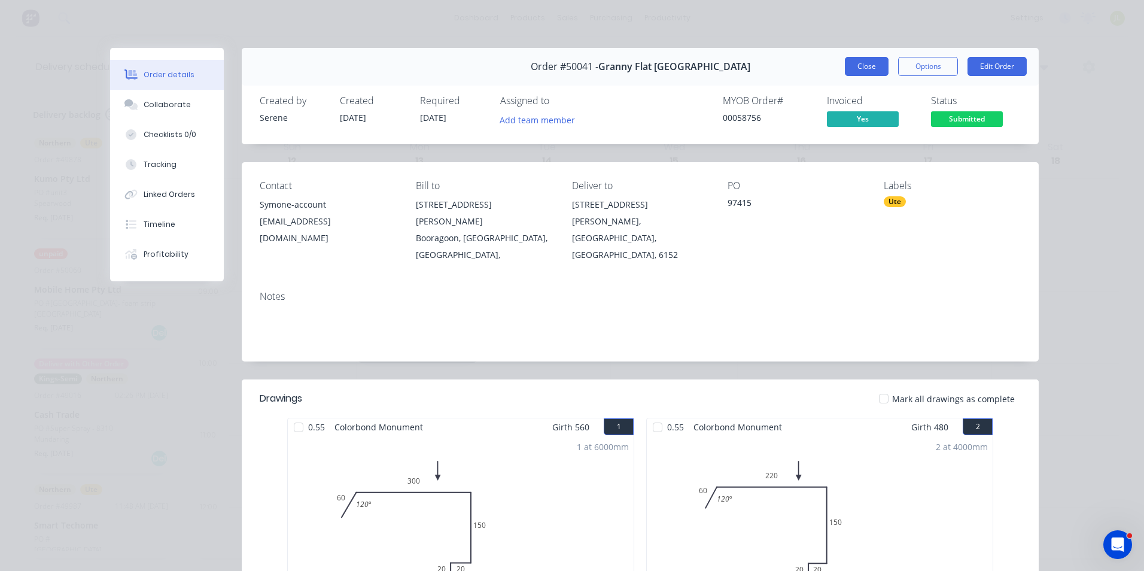
click at [871, 73] on button "Close" at bounding box center [866, 66] width 44 height 19
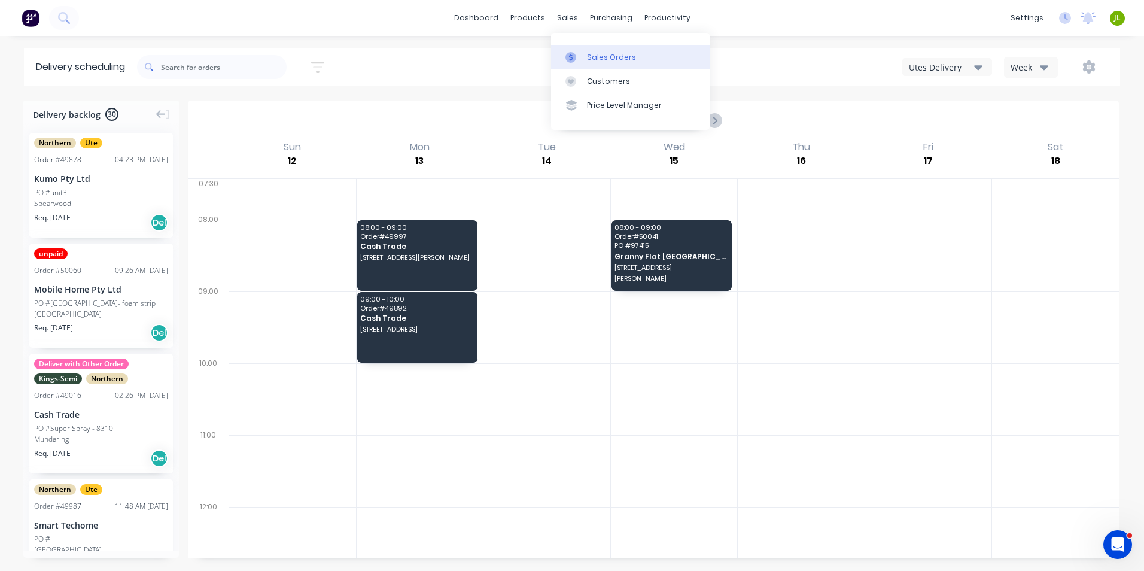
click at [589, 63] on link "Sales Orders" at bounding box center [630, 57] width 158 height 24
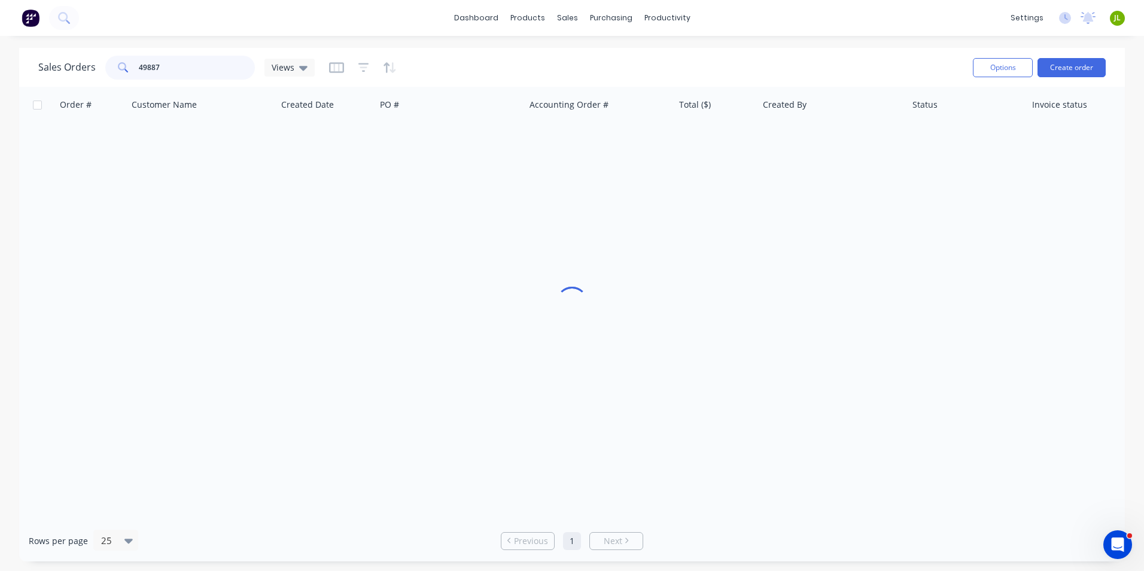
drag, startPoint x: 209, startPoint y: 66, endPoint x: 77, endPoint y: 56, distance: 132.6
click at [77, 56] on div "Sales Orders 49887 Views" at bounding box center [176, 68] width 276 height 24
click at [1054, 65] on button "Create order" at bounding box center [1071, 67] width 68 height 19
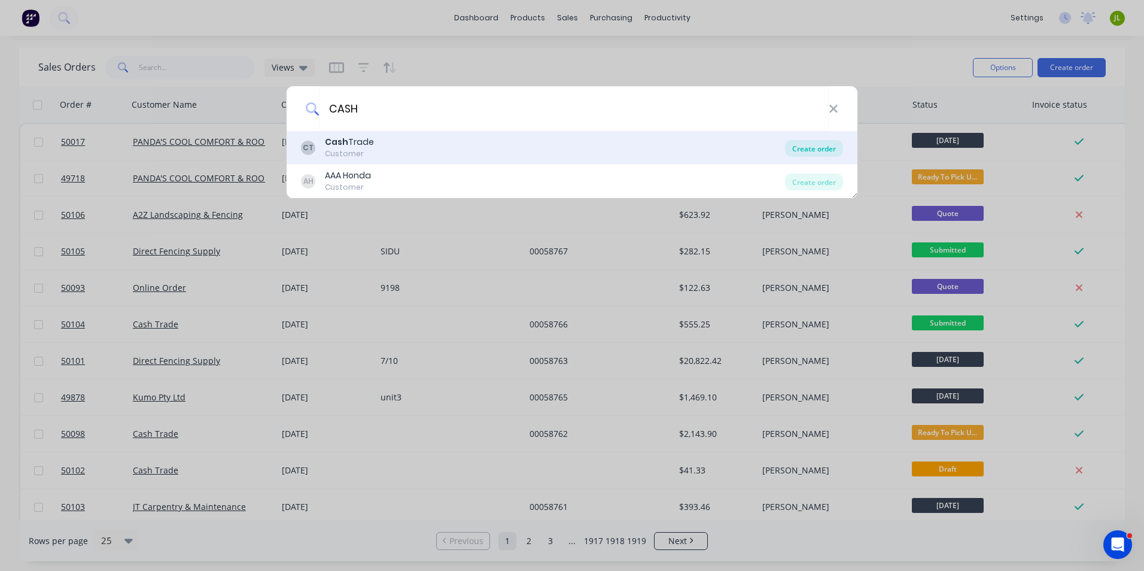
type input "CASH"
click at [816, 148] on div "Create order" at bounding box center [814, 148] width 58 height 17
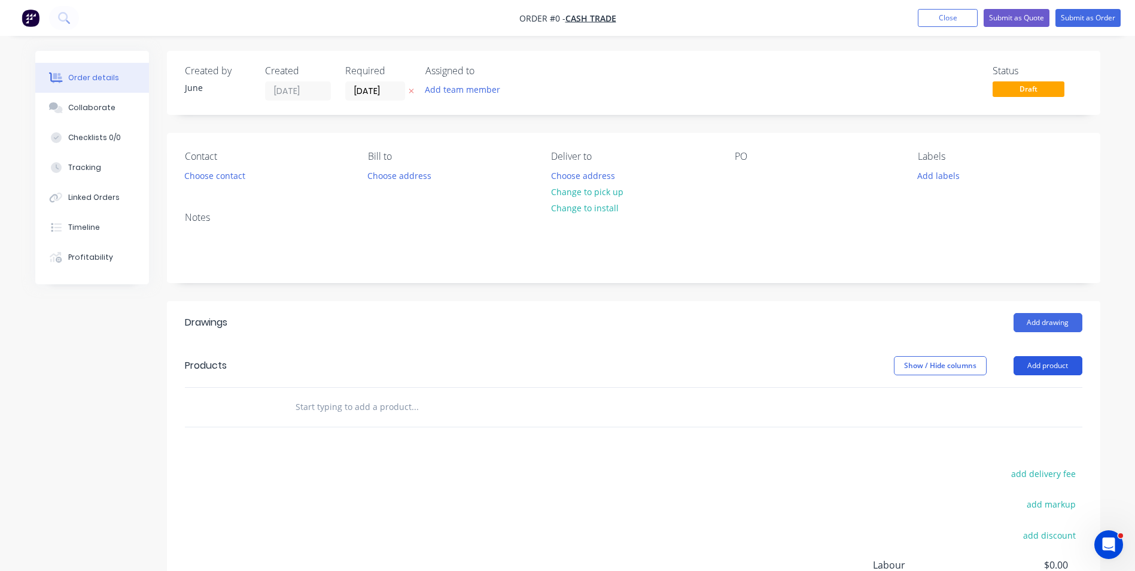
click at [1043, 364] on button "Add product" at bounding box center [1047, 365] width 69 height 19
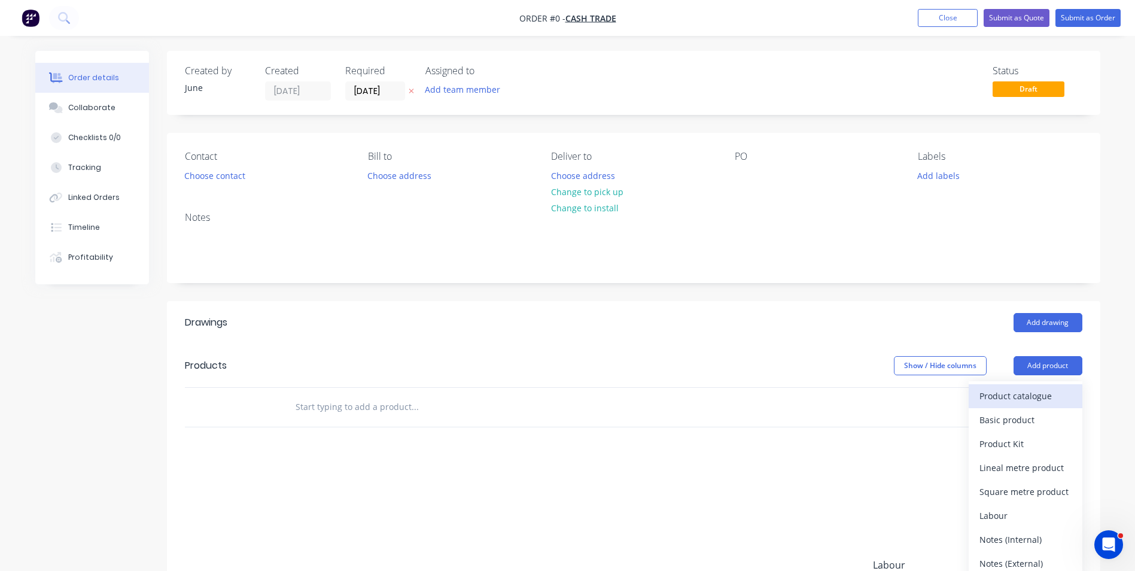
click at [1012, 405] on button "Product catalogue" at bounding box center [1025, 396] width 114 height 24
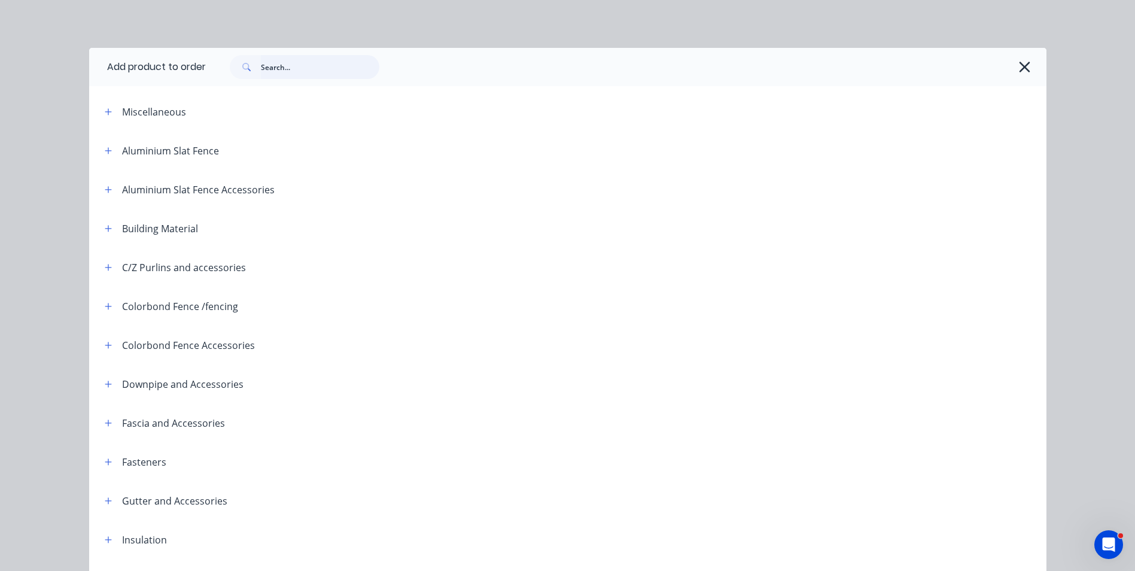
click at [295, 64] on input "text" at bounding box center [320, 67] width 118 height 24
type input "roof"
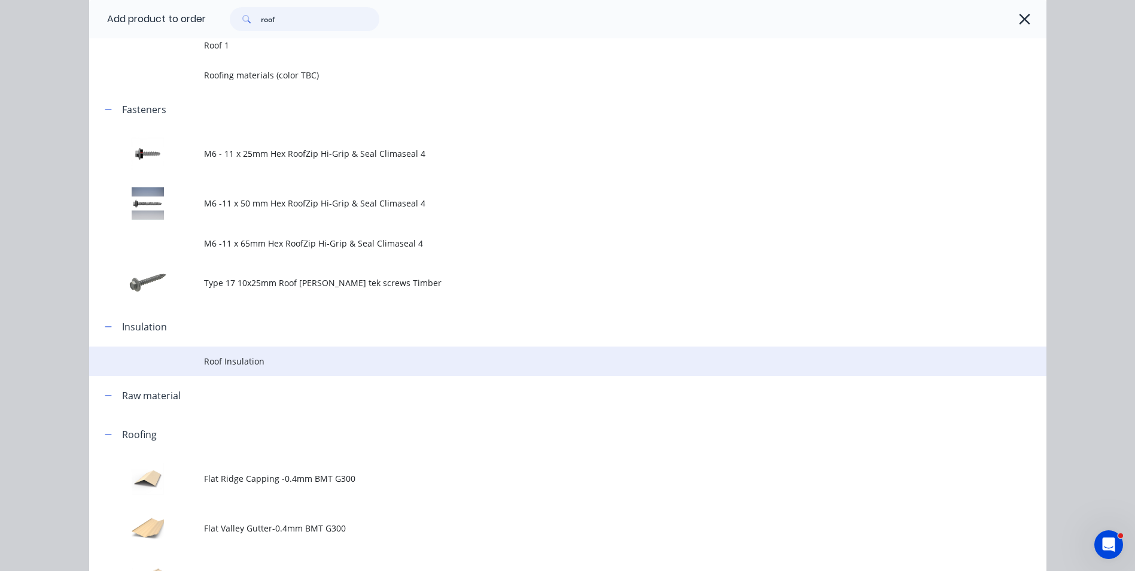
scroll to position [239, 0]
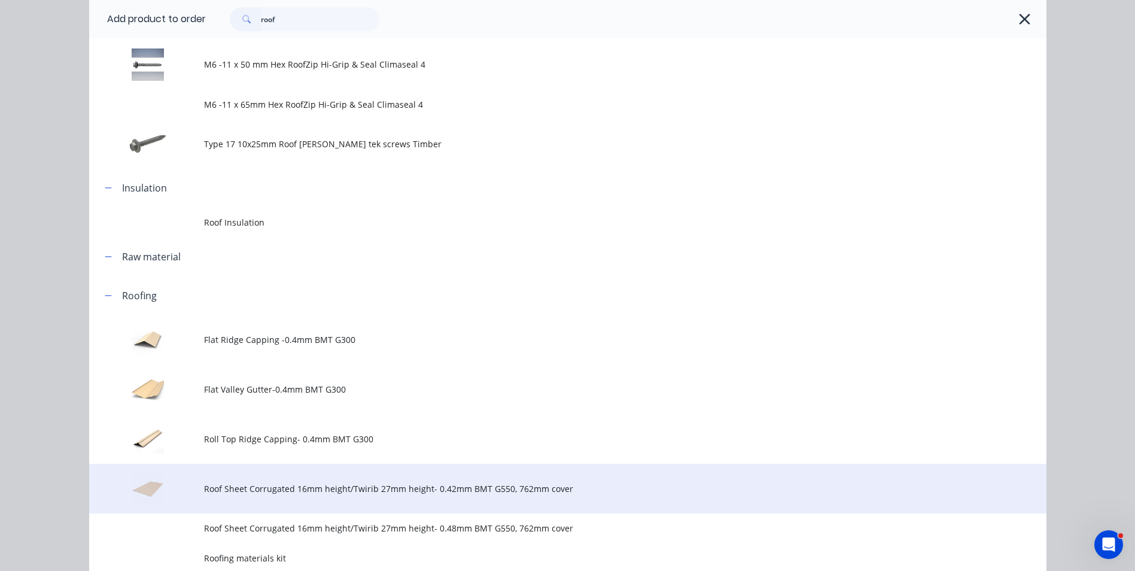
click at [259, 495] on td "Roof Sheet Corrugated 16mm height/Twirib 27mm height- 0.42mm BMT G550, 762mm co…" at bounding box center [625, 489] width 842 height 50
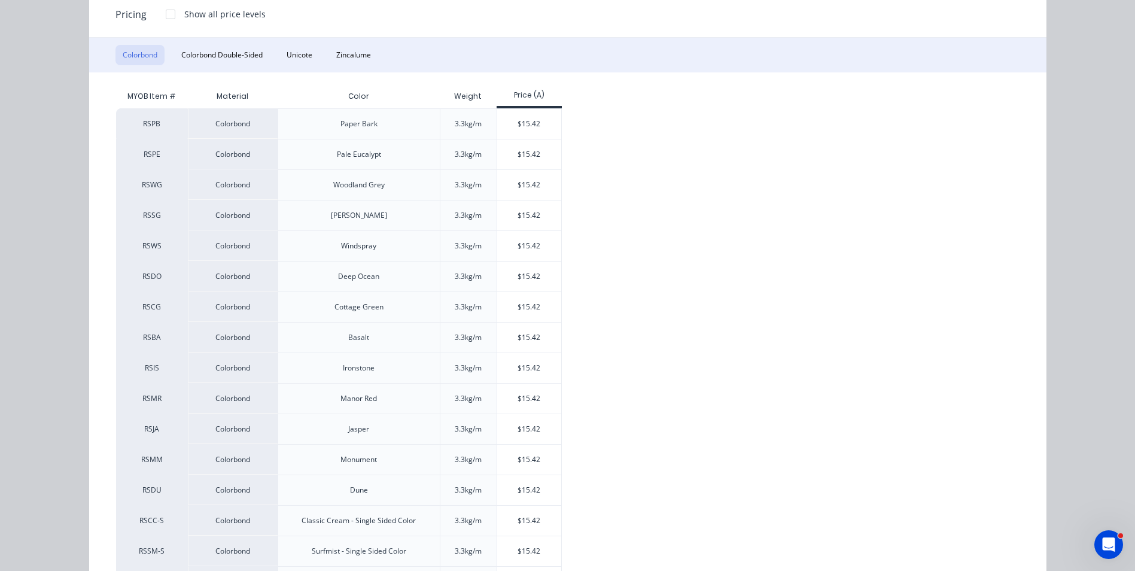
scroll to position [179, 0]
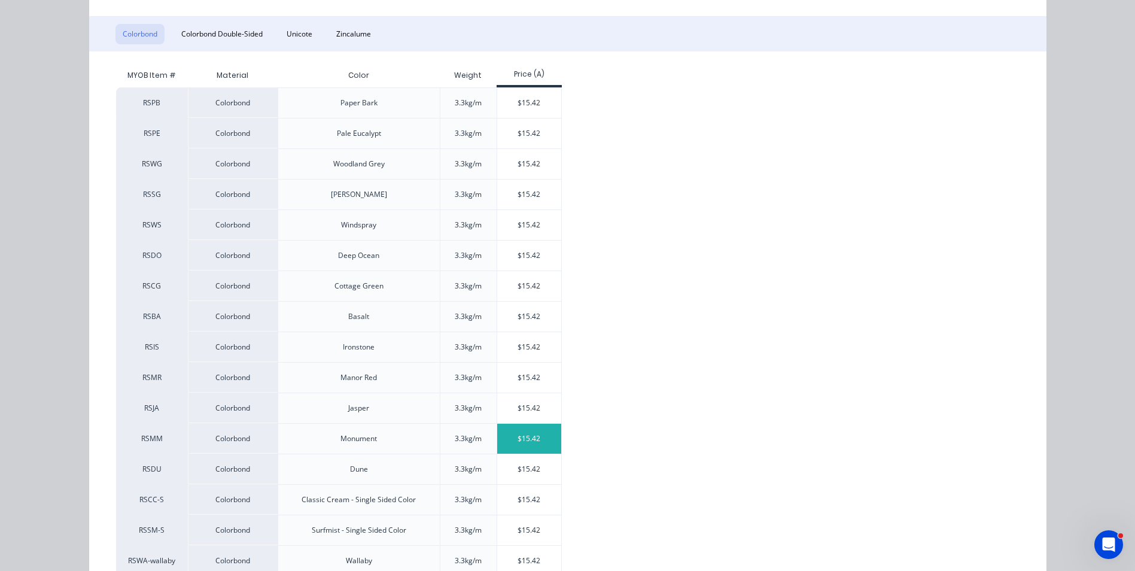
click at [520, 429] on div "$15.42" at bounding box center [529, 438] width 64 height 30
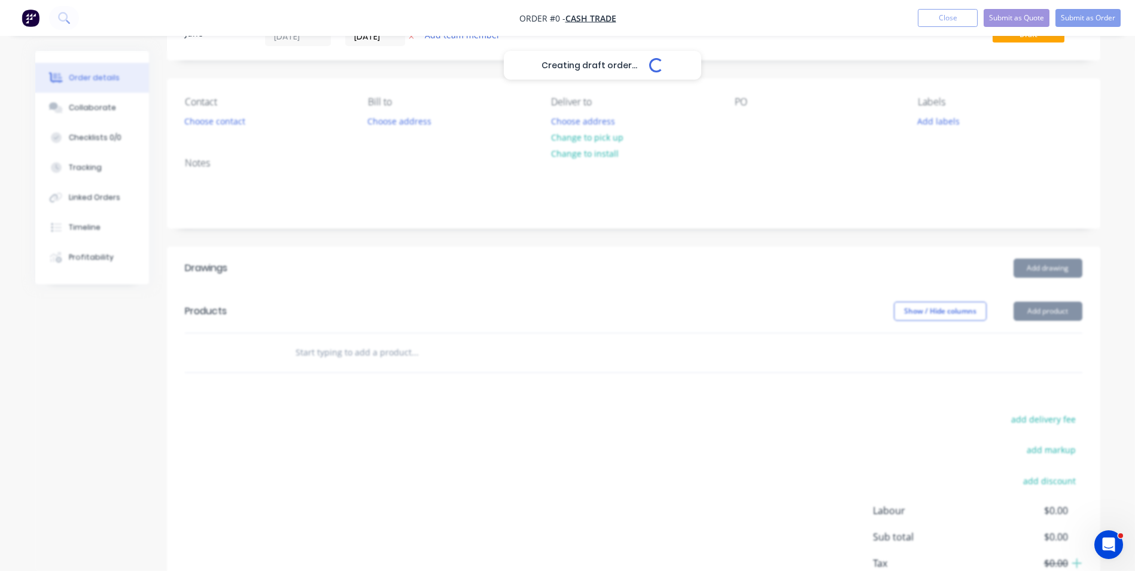
scroll to position [120, 0]
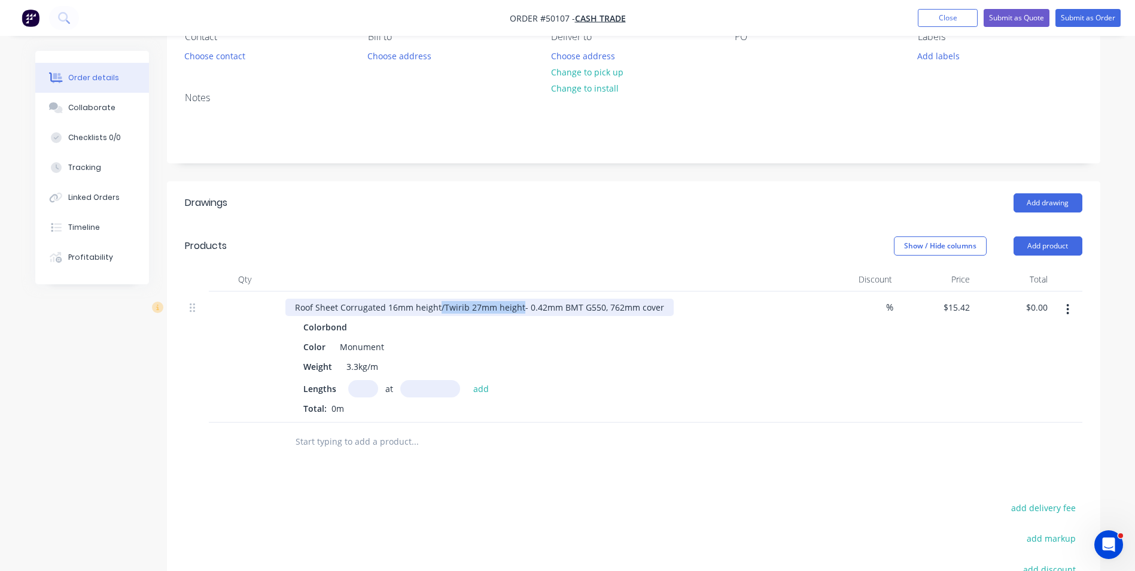
drag, startPoint x: 438, startPoint y: 307, endPoint x: 519, endPoint y: 307, distance: 80.7
click at [519, 307] on div "Roof Sheet Corrugated 16mm height/Twirib 27mm height- 0.42mm BMT G550, 762mm co…" at bounding box center [479, 306] width 388 height 17
click at [365, 380] on input "text" at bounding box center [363, 388] width 30 height 17
type input "5"
click at [443, 392] on input "text" at bounding box center [430, 388] width 60 height 17
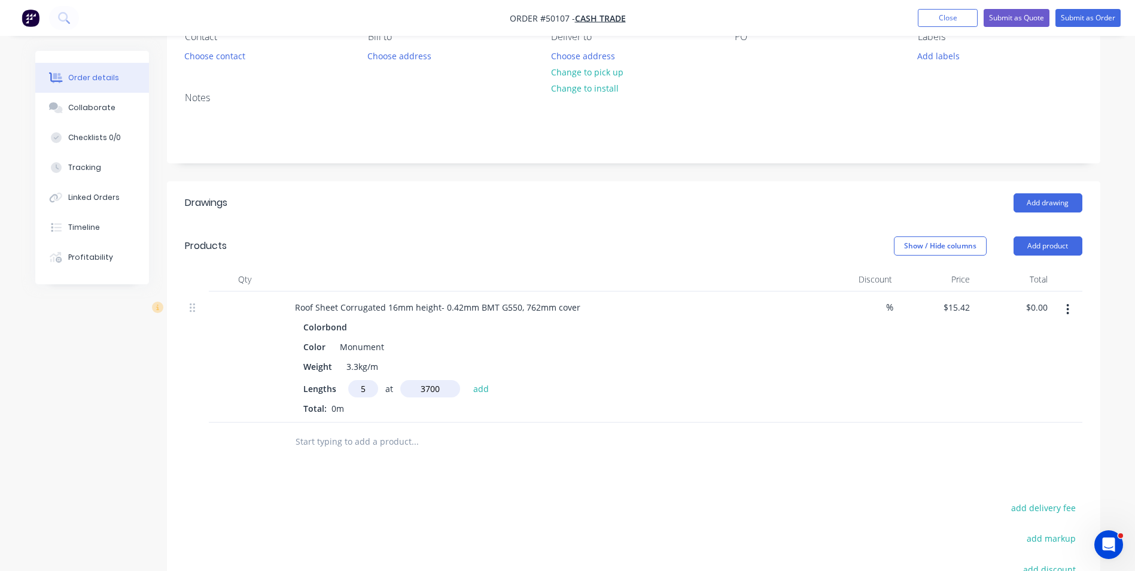
type input "3700"
click at [467, 380] on button "add" at bounding box center [481, 388] width 28 height 16
type input "$285.27"
click at [446, 442] on div at bounding box center [495, 461] width 431 height 39
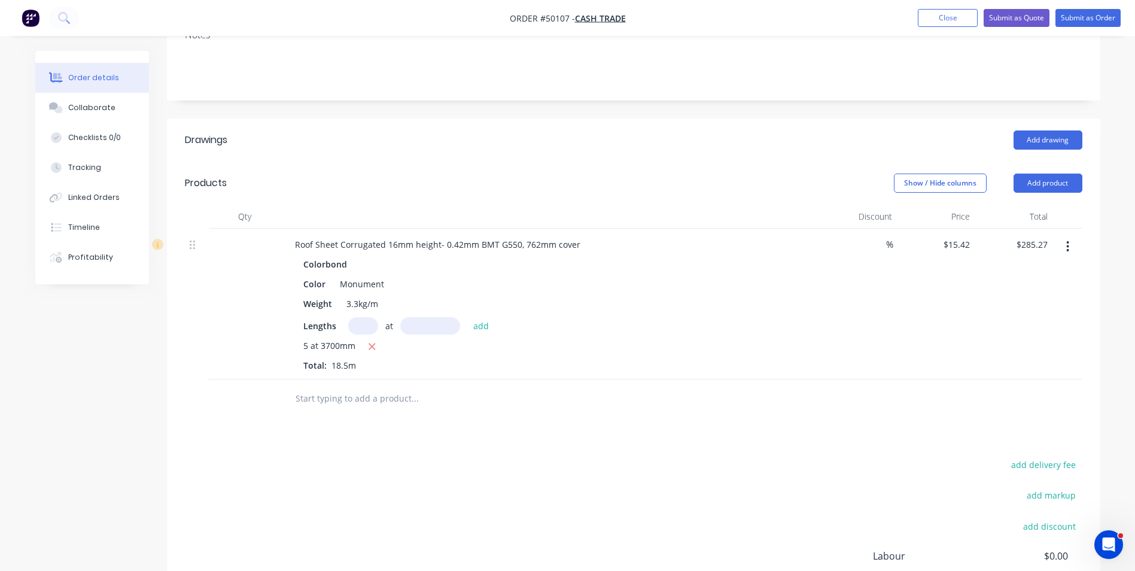
scroll to position [179, 0]
click at [1068, 185] on button "Add product" at bounding box center [1047, 185] width 69 height 19
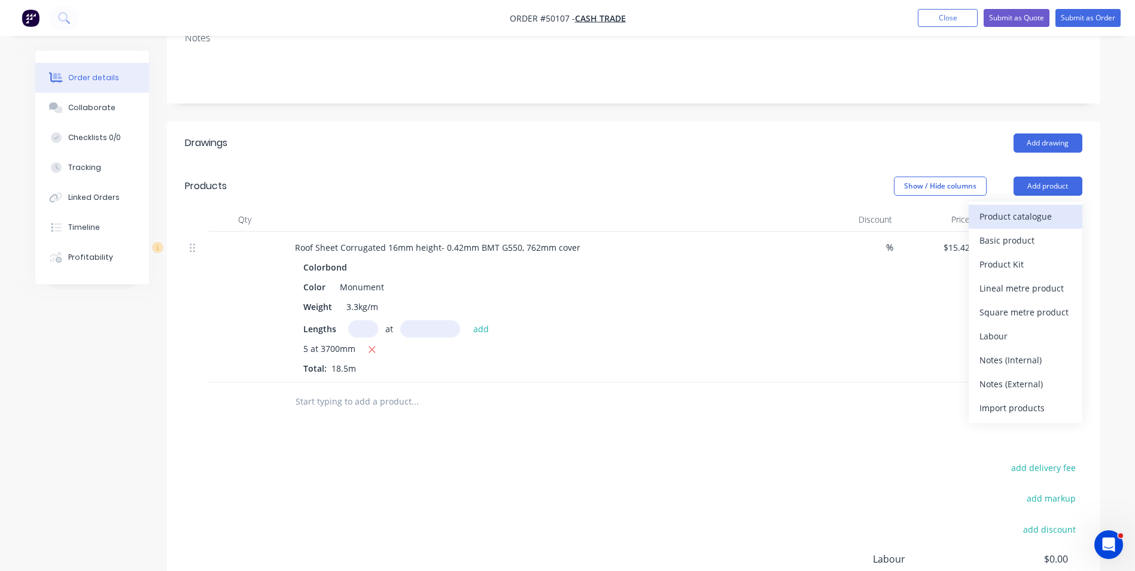
click at [1014, 215] on div "Product catalogue" at bounding box center [1025, 216] width 92 height 17
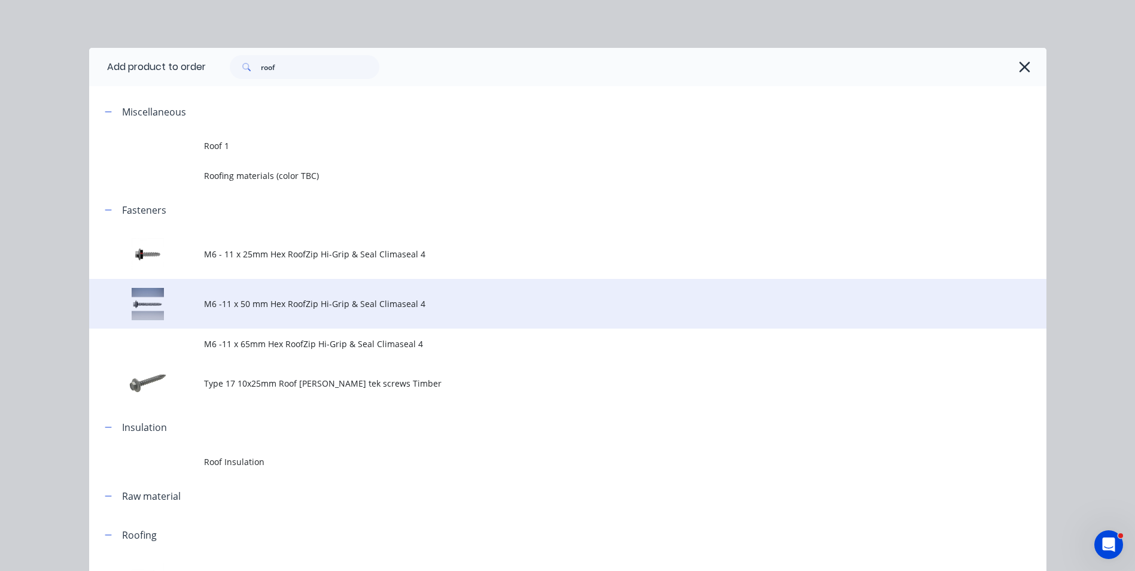
click at [306, 309] on span "M6 -11 x 50 mm Hex RoofZip Hi-Grip & Seal Climaseal 4" at bounding box center [540, 303] width 673 height 13
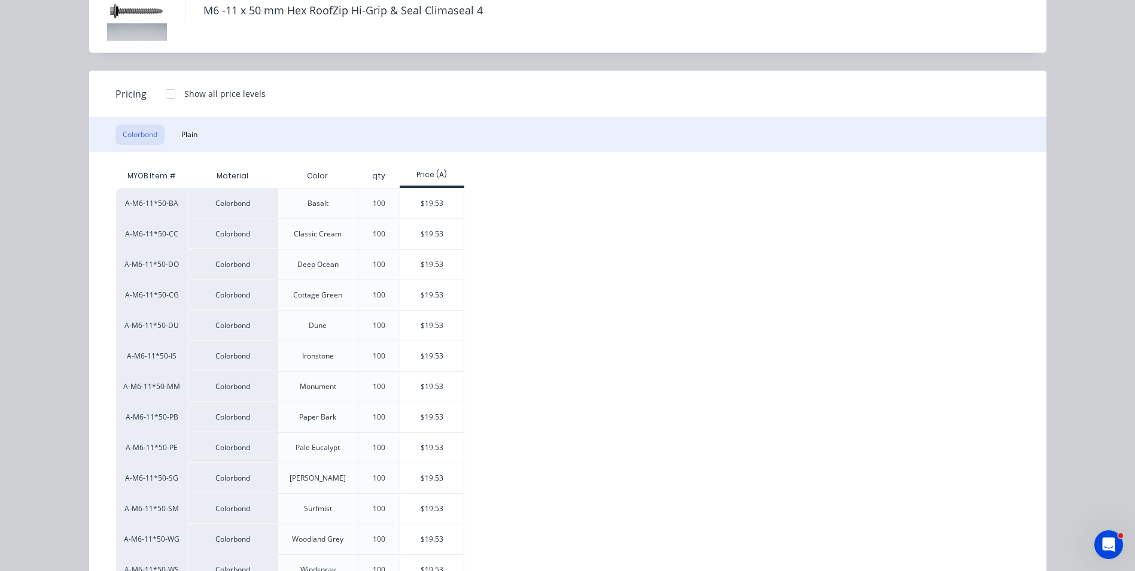
scroll to position [120, 0]
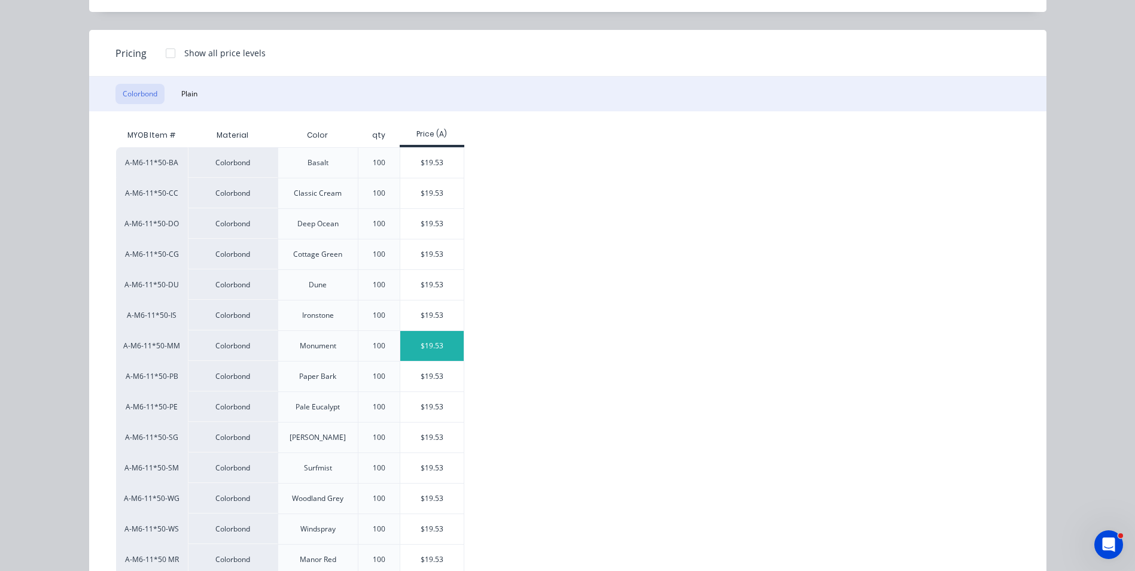
click at [408, 340] on div "$19.53" at bounding box center [432, 346] width 64 height 30
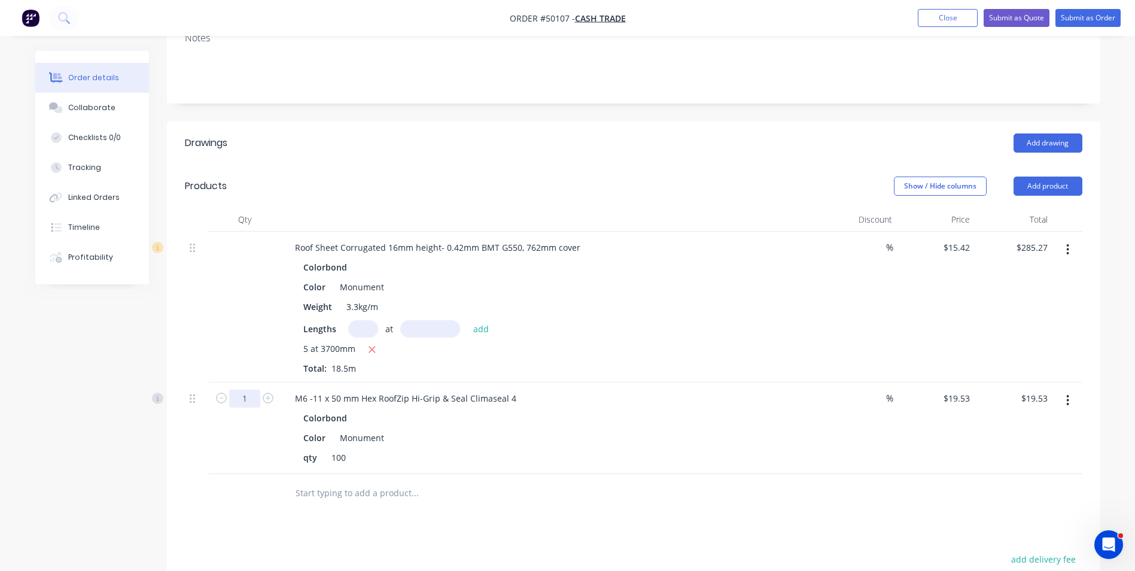
click at [237, 402] on input "1" at bounding box center [244, 398] width 31 height 18
click at [560, 379] on div "Roof Sheet Corrugated 16mm height- 0.42mm BMT G550, 762mm cover Colorbond Color…" at bounding box center [549, 306] width 538 height 151
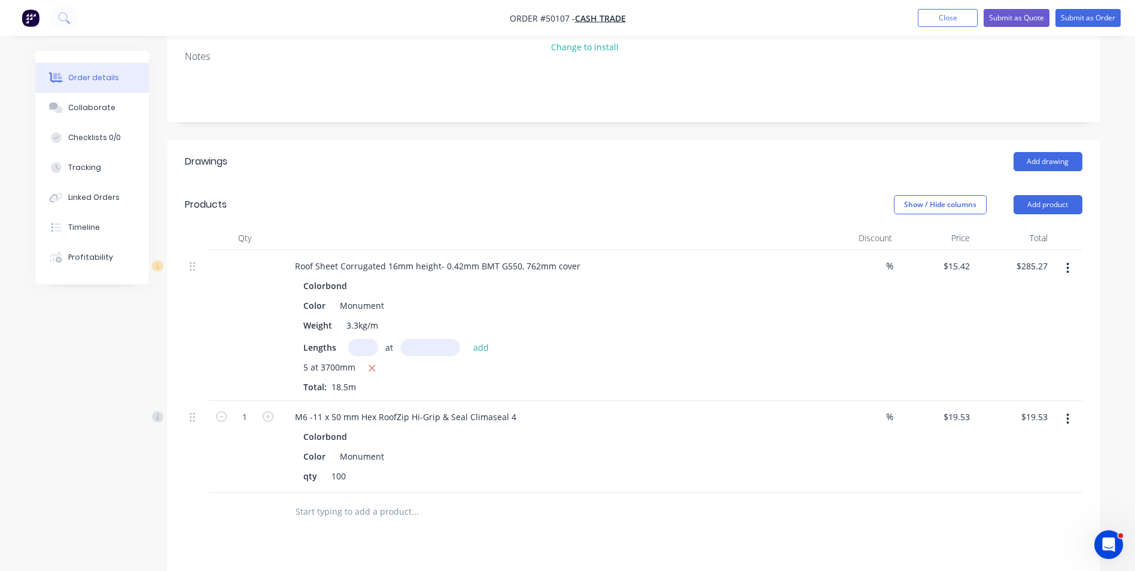
scroll to position [0, 0]
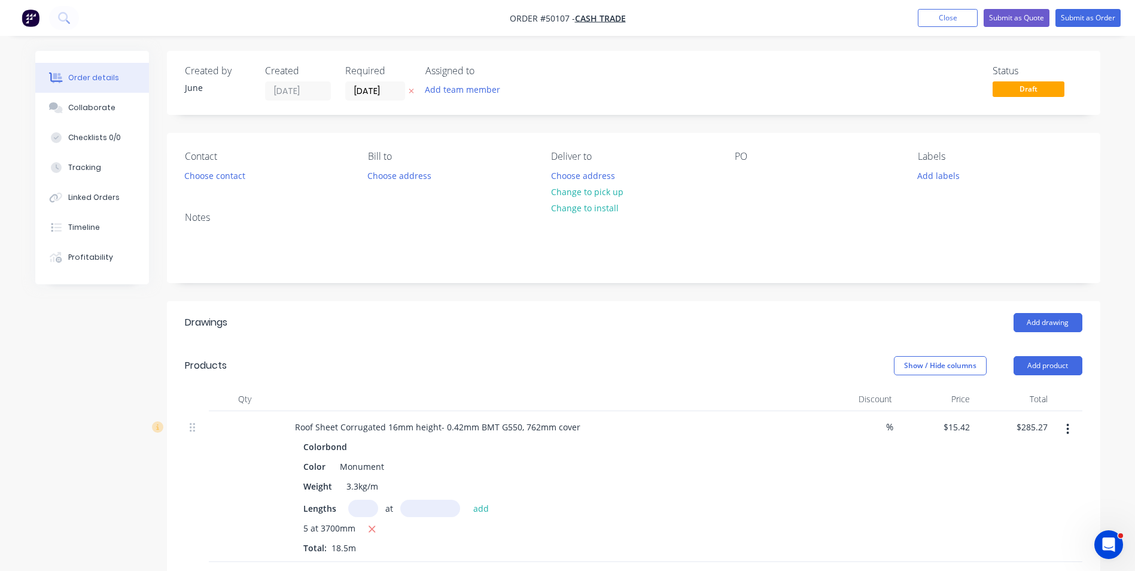
click at [695, 499] on div "Lengths at add" at bounding box center [549, 507] width 493 height 17
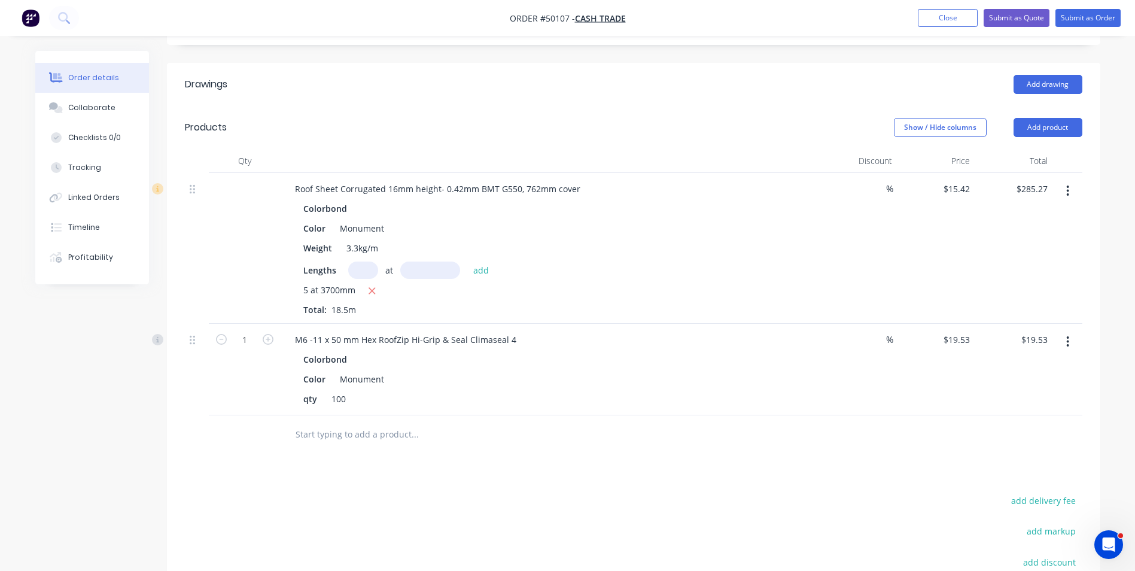
scroll to position [73, 0]
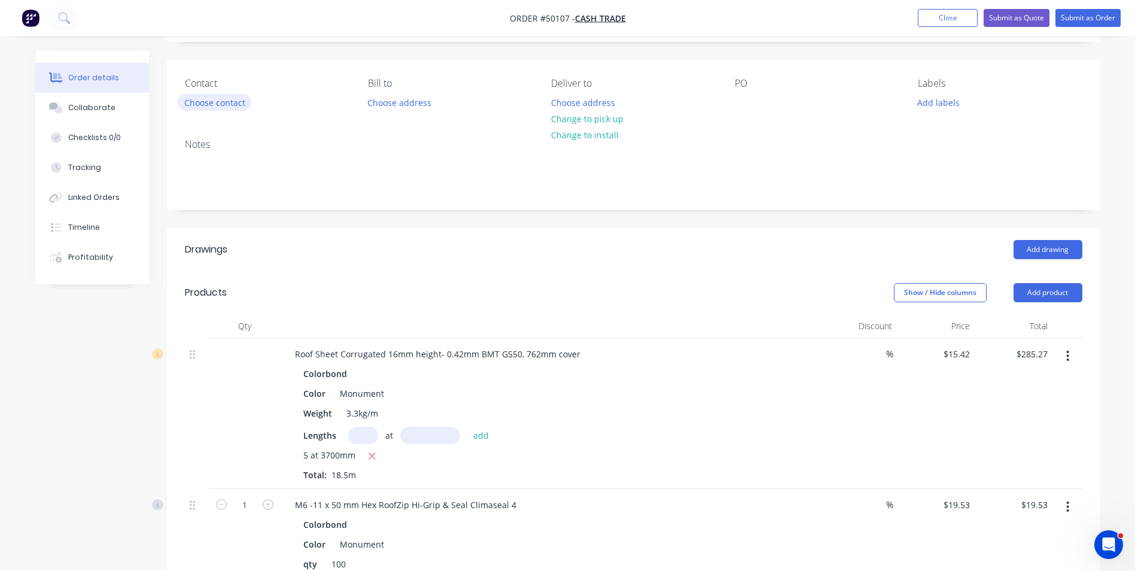
click at [206, 108] on button "Choose contact" at bounding box center [215, 102] width 74 height 16
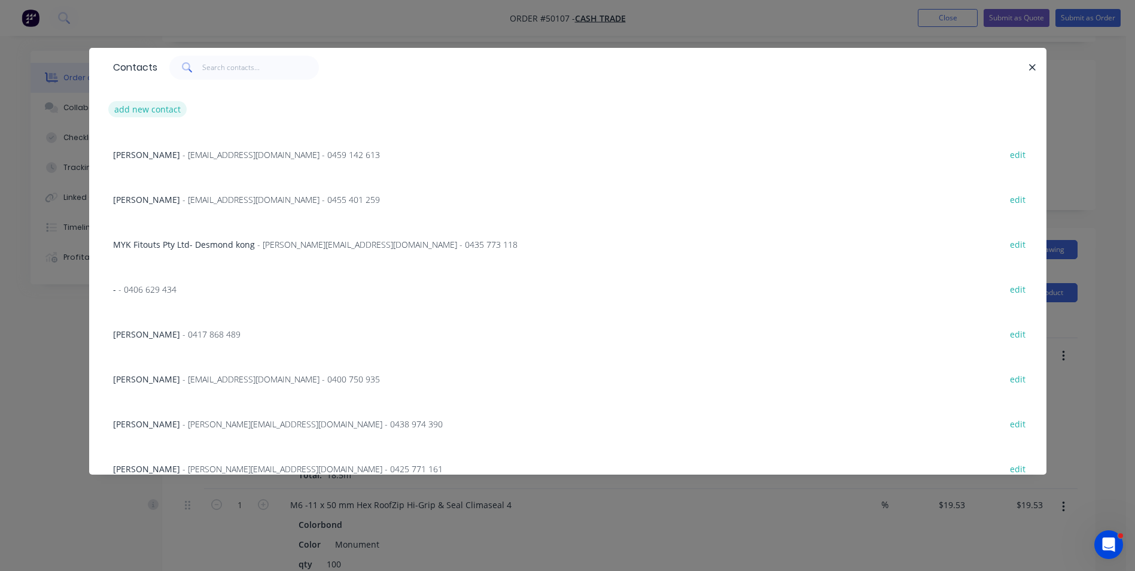
click at [124, 111] on button "add new contact" at bounding box center [147, 109] width 79 height 16
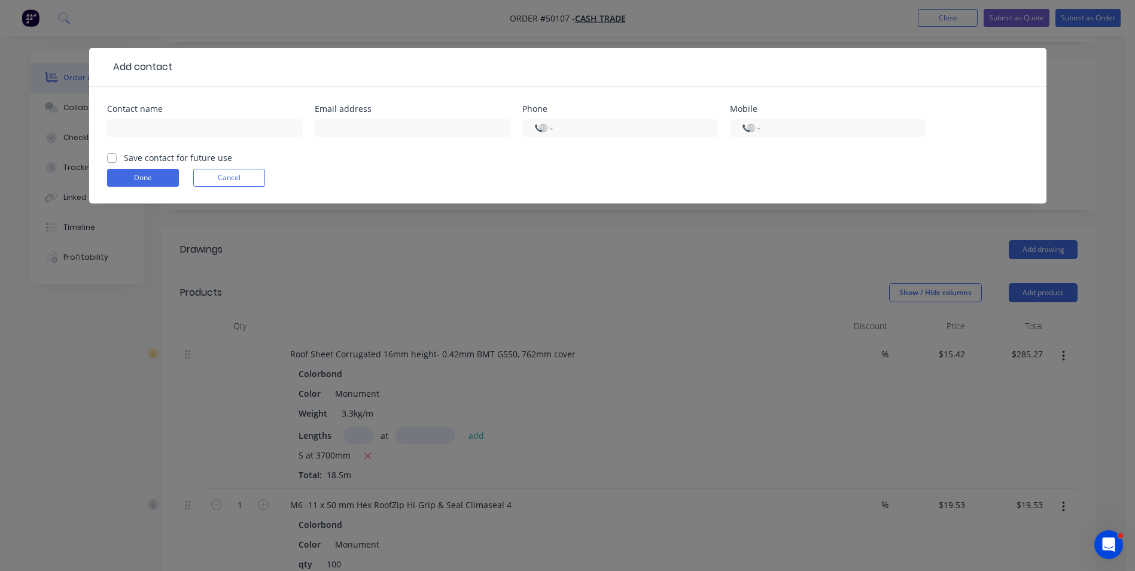
select select "AU"
click at [253, 134] on input "text" at bounding box center [205, 128] width 196 height 18
type input "Paul"
click at [249, 109] on div "Contact name" at bounding box center [205, 109] width 196 height 8
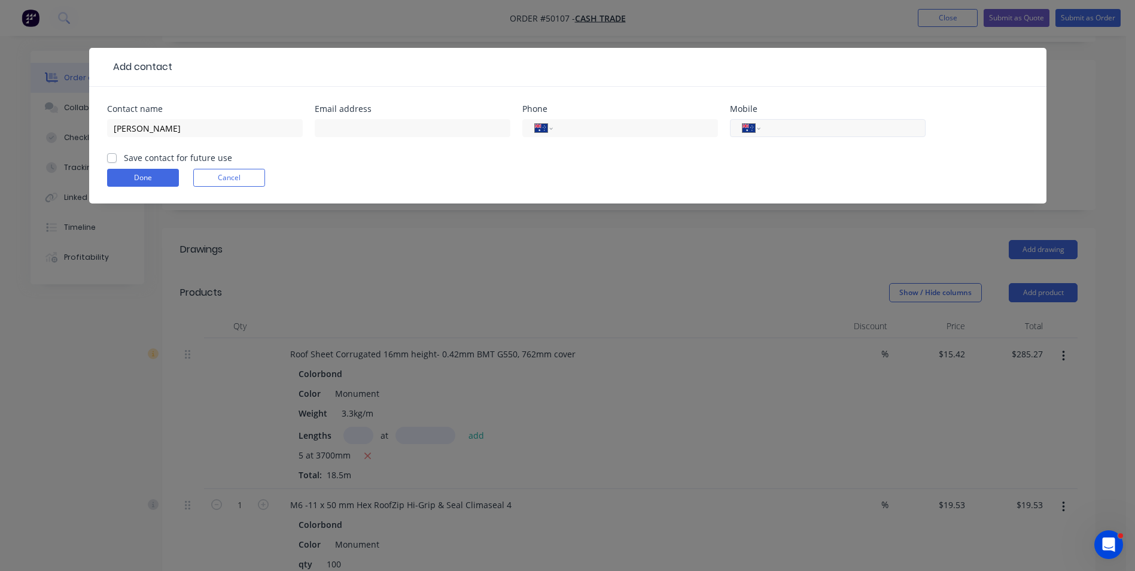
click at [822, 129] on input "tel" at bounding box center [841, 128] width 144 height 14
type input "0450 007 325"
click at [135, 173] on button "Done" at bounding box center [143, 178] width 72 height 18
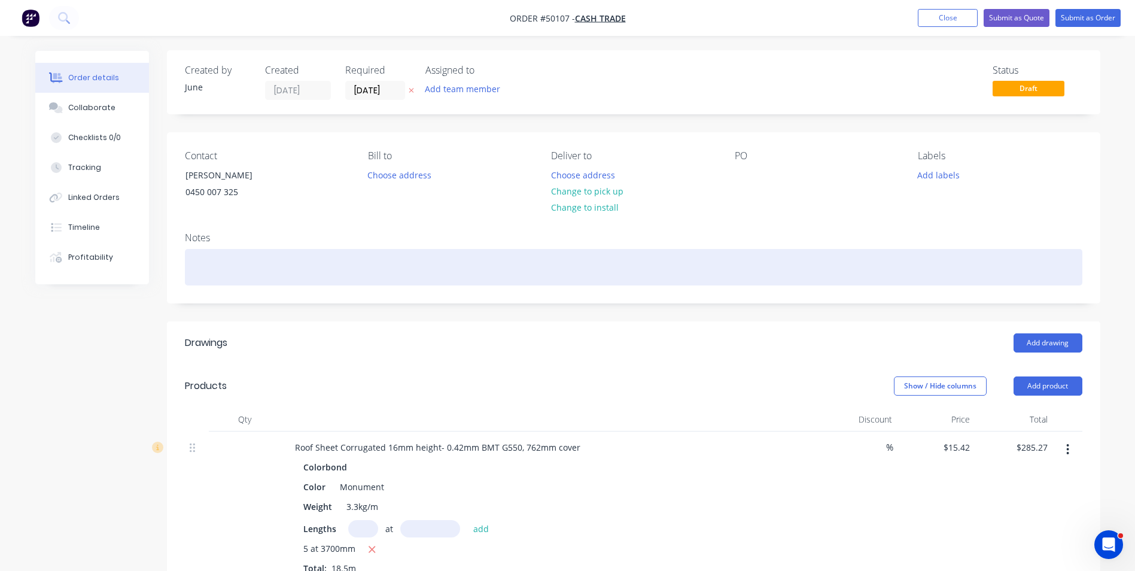
scroll to position [0, 0]
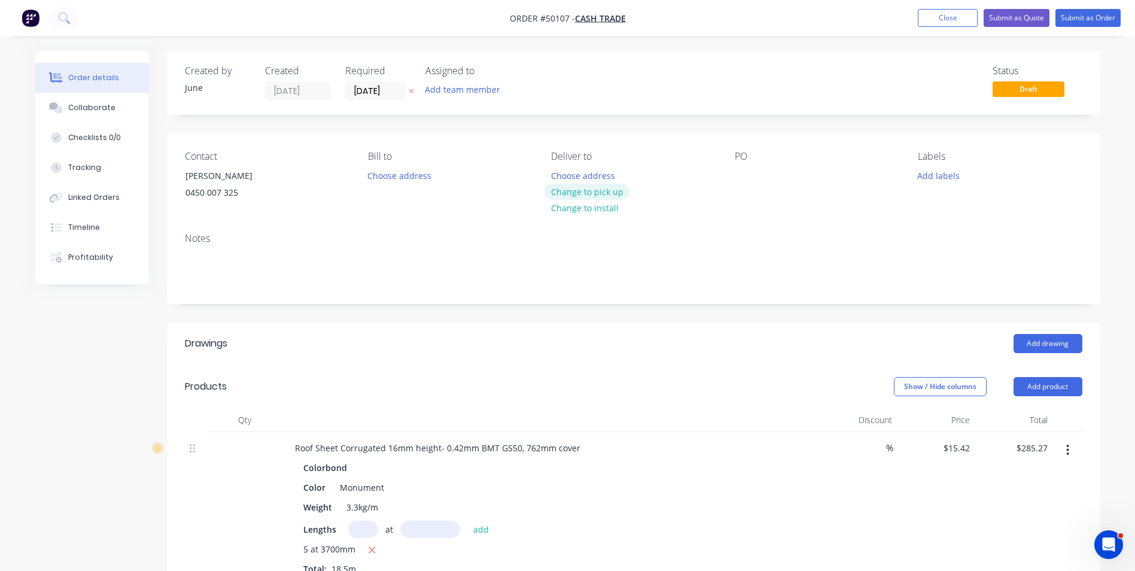
click at [616, 191] on button "Change to pick up" at bounding box center [586, 192] width 85 height 16
click at [372, 93] on input "[DATE]" at bounding box center [375, 91] width 59 height 18
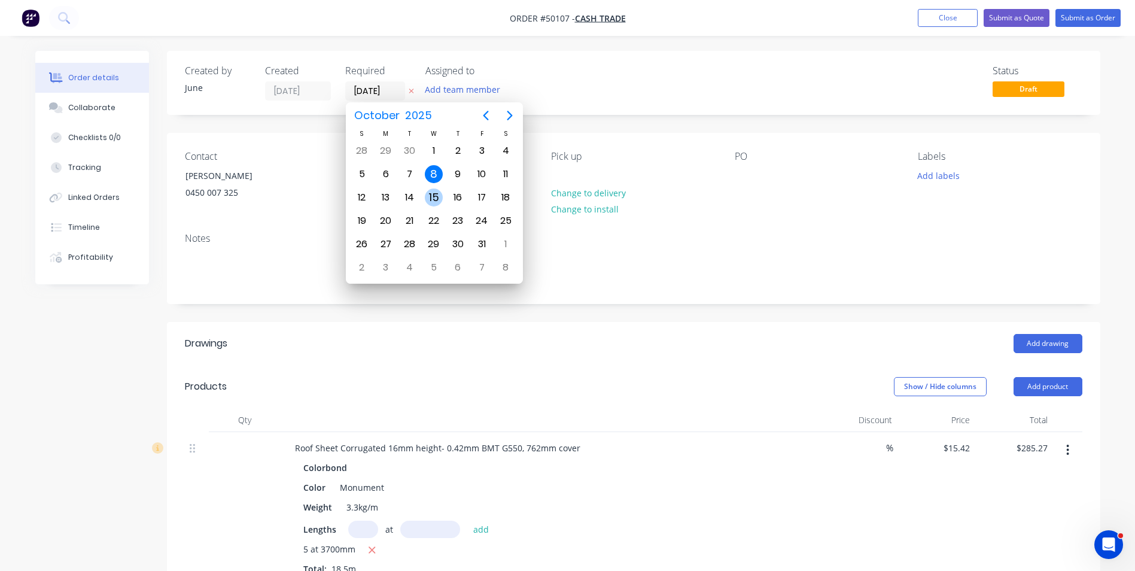
click at [435, 194] on div "15" at bounding box center [434, 197] width 18 height 18
type input "15/10/25"
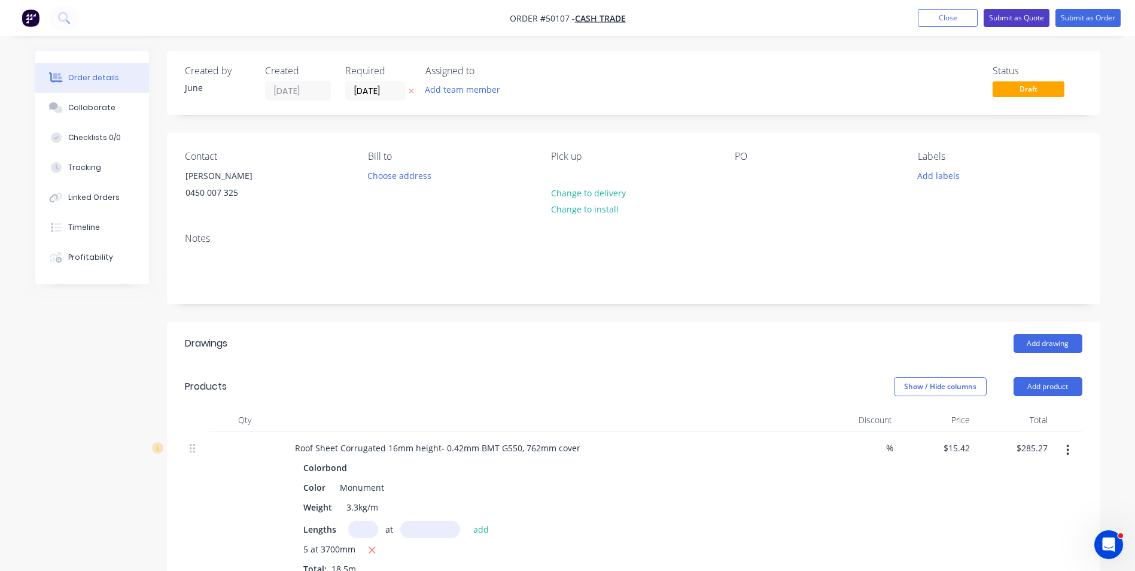
click at [999, 14] on button "Submit as Quote" at bounding box center [1016, 18] width 66 height 18
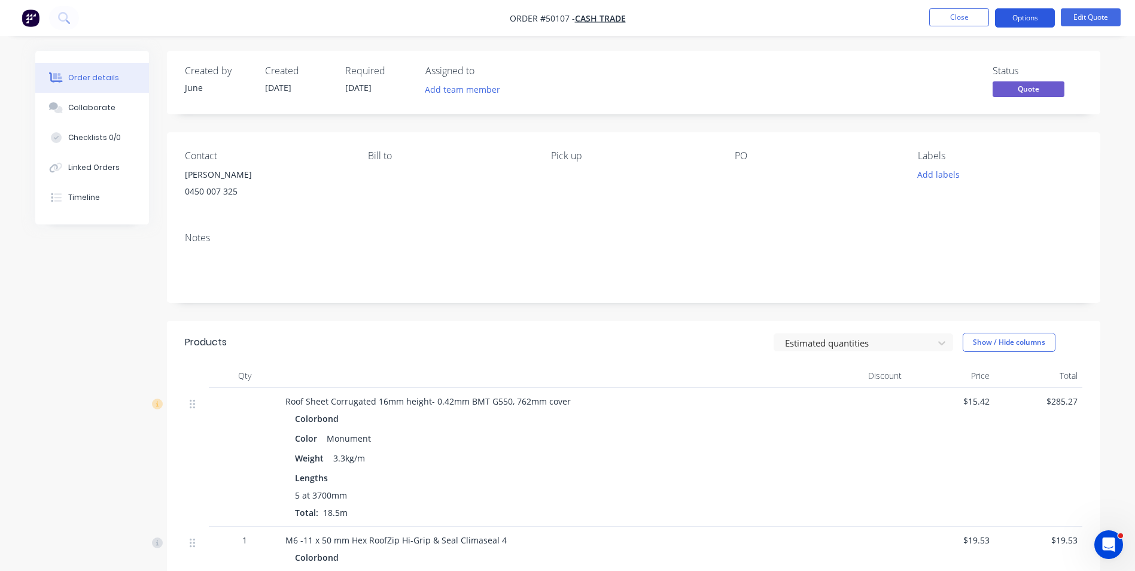
click at [1023, 17] on button "Options" at bounding box center [1025, 17] width 60 height 19
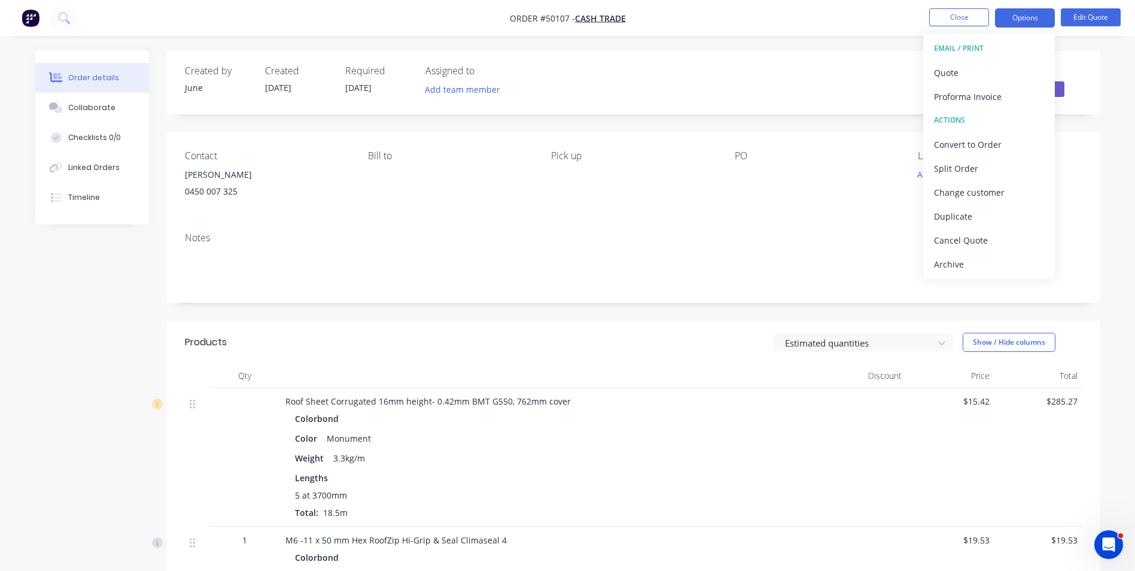
click at [995, 60] on button "EMAIL / PRINT" at bounding box center [989, 48] width 132 height 24
click at [990, 69] on div "Quote" at bounding box center [989, 72] width 110 height 17
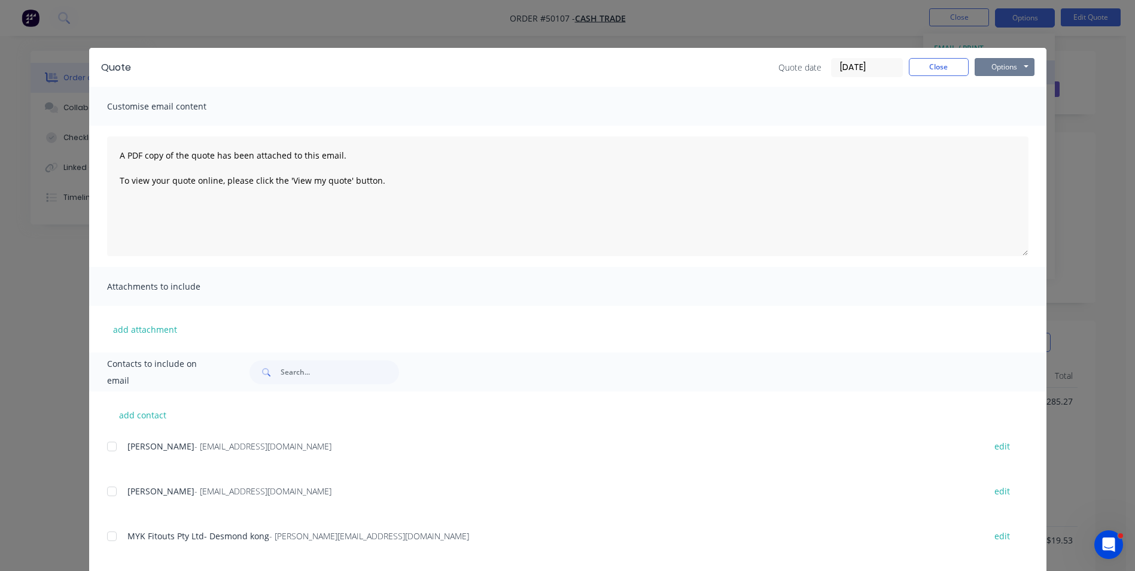
click at [990, 69] on button "Options" at bounding box center [1004, 67] width 60 height 18
click at [982, 109] on button "Print" at bounding box center [1012, 108] width 77 height 20
click at [929, 69] on button "Close" at bounding box center [938, 67] width 60 height 18
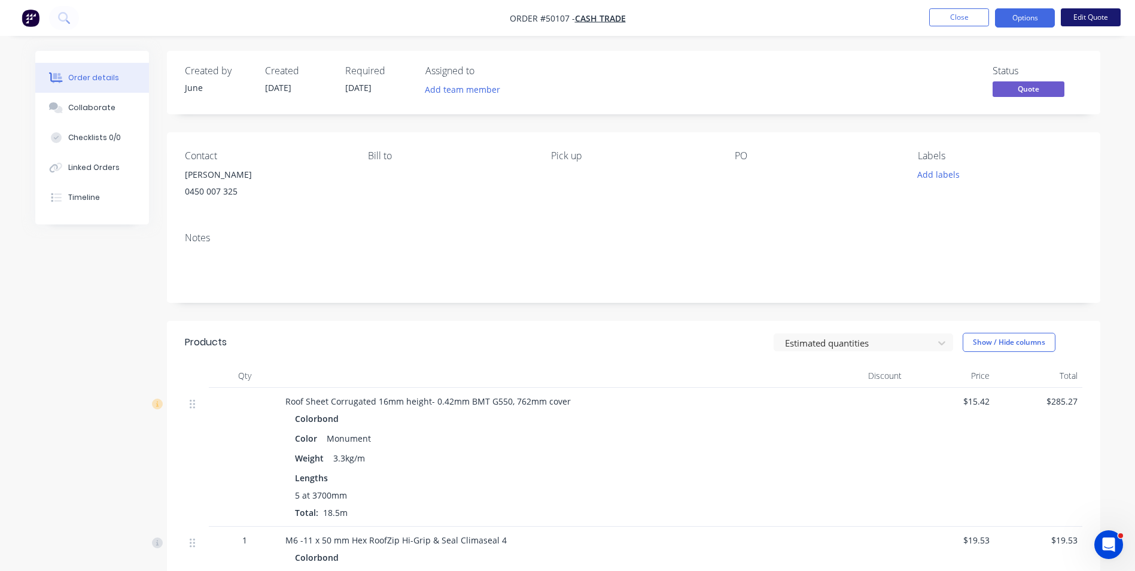
click at [1082, 11] on button "Edit Quote" at bounding box center [1090, 17] width 60 height 18
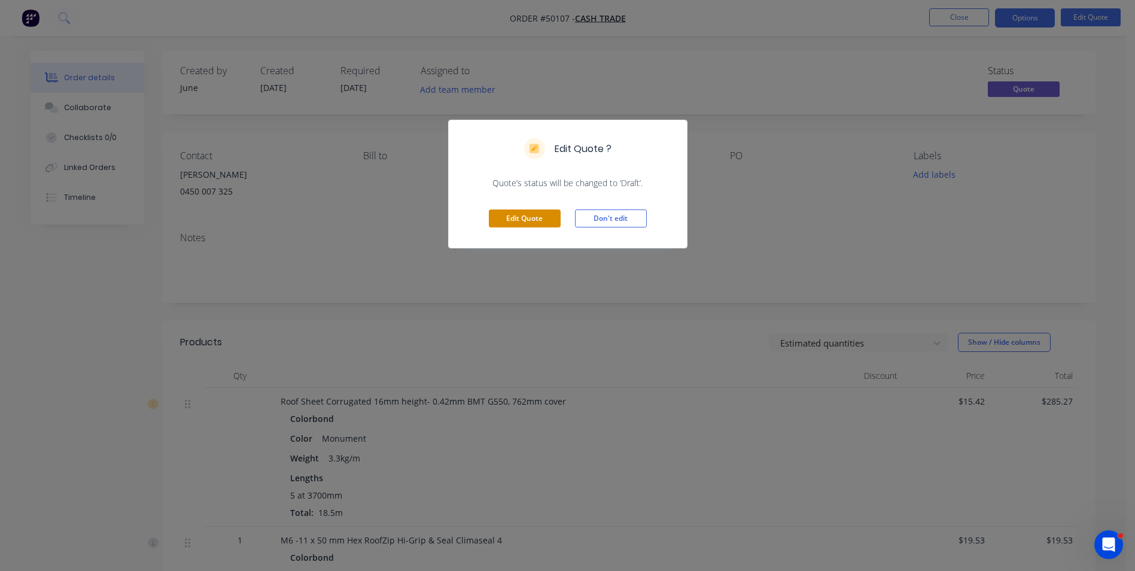
click at [545, 214] on button "Edit Quote" at bounding box center [525, 218] width 72 height 18
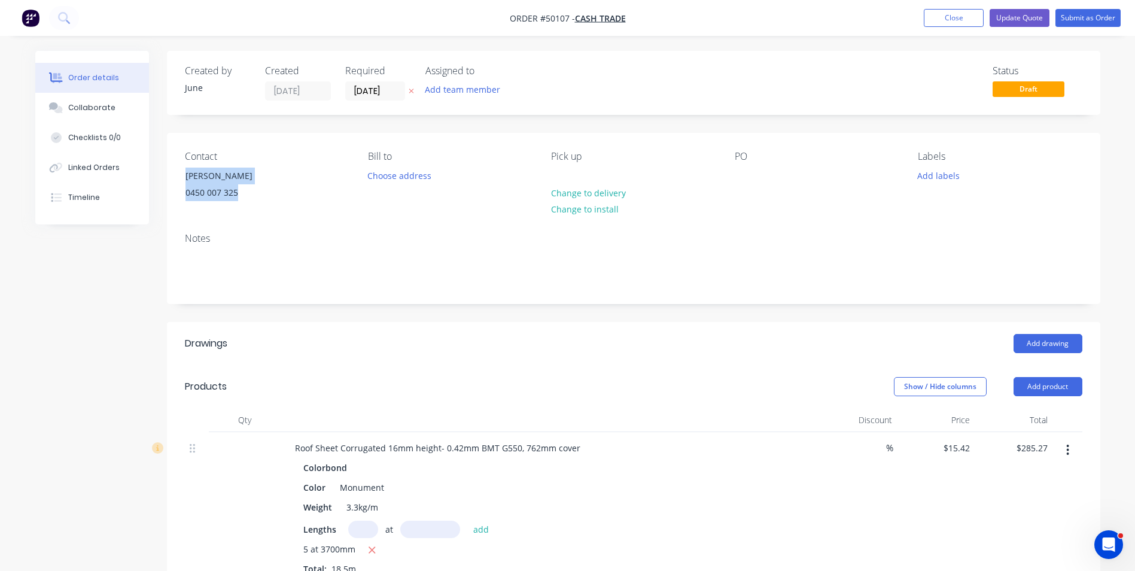
drag, startPoint x: 248, startPoint y: 198, endPoint x: 169, endPoint y: 167, distance: 85.4
click at [169, 167] on div "Contact Paul 0450 007 325 Bill to Choose address Pick up Change to delivery Cha…" at bounding box center [633, 178] width 933 height 90
copy div "Paul 0450 007 325"
click at [231, 197] on div "0450 007 325" at bounding box center [234, 192] width 99 height 17
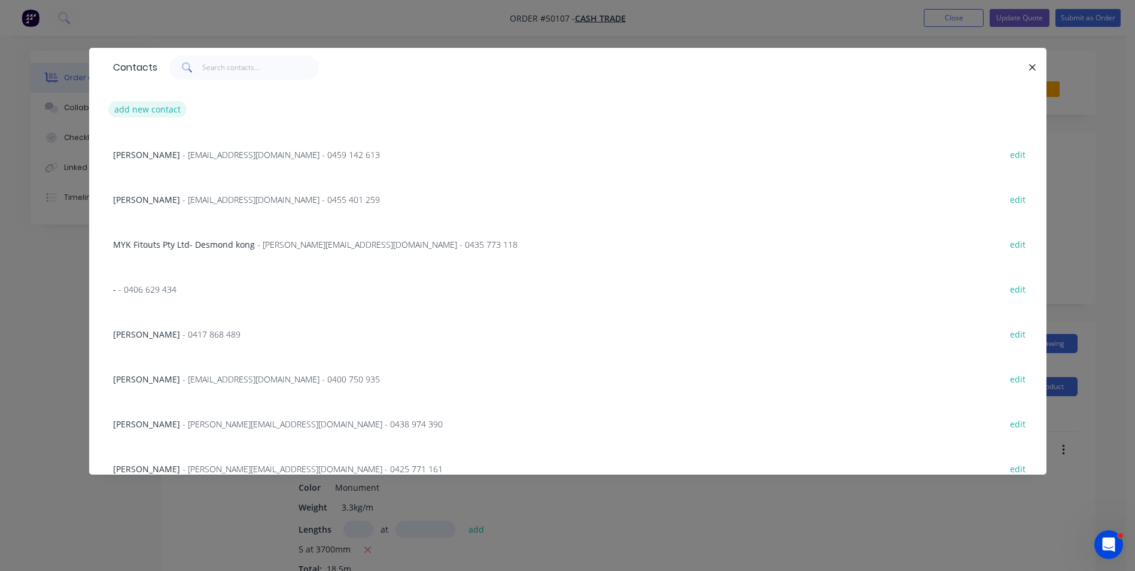
click at [133, 108] on button "add new contact" at bounding box center [147, 109] width 79 height 16
select select "AU"
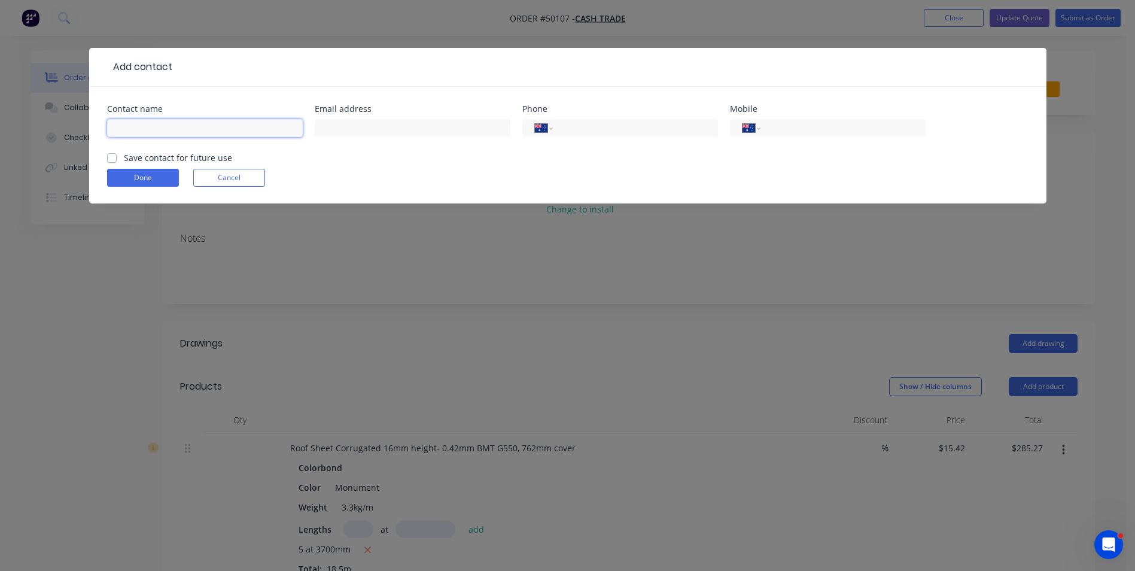
click at [198, 128] on input "text" at bounding box center [205, 128] width 196 height 18
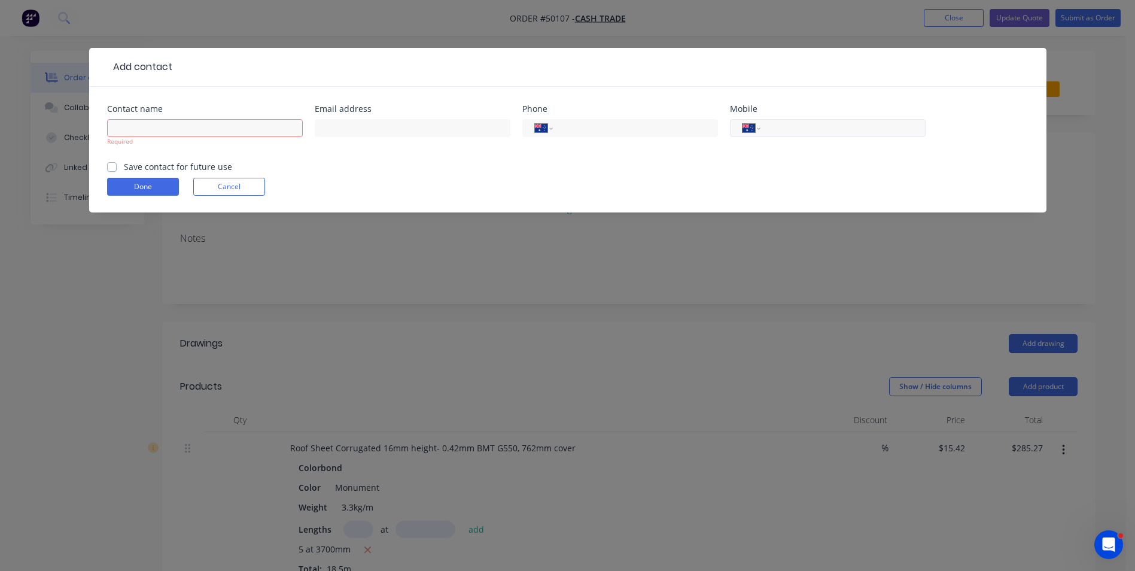
click at [837, 132] on input "tel" at bounding box center [841, 128] width 144 height 14
paste input "0450 007 325"
type input "0450 007 325"
click at [232, 130] on input "text" at bounding box center [205, 128] width 196 height 18
type input "Paul"
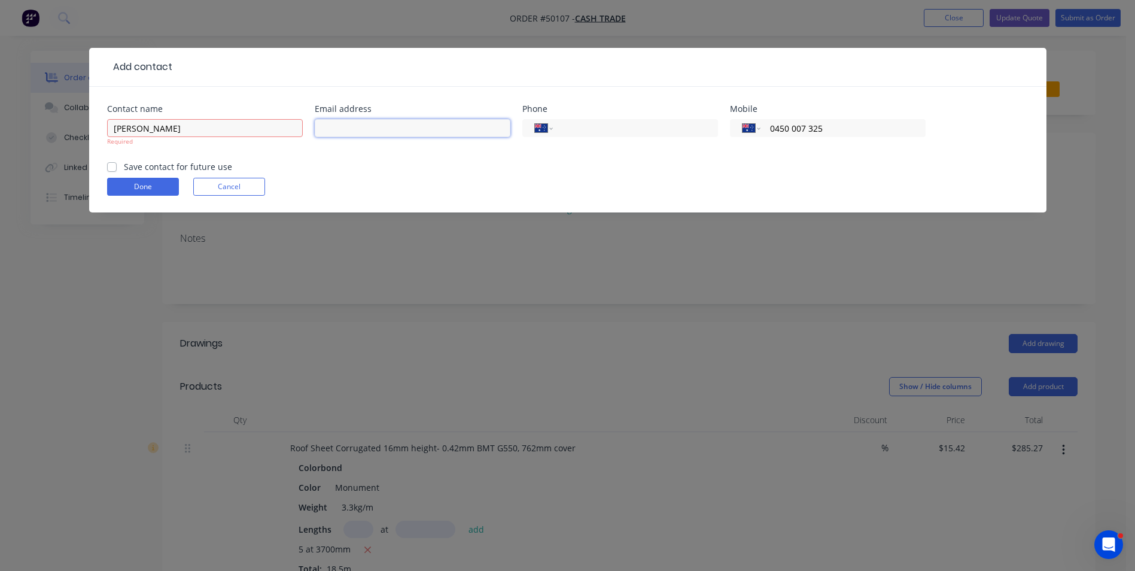
click at [353, 129] on input "text" at bounding box center [413, 128] width 196 height 18
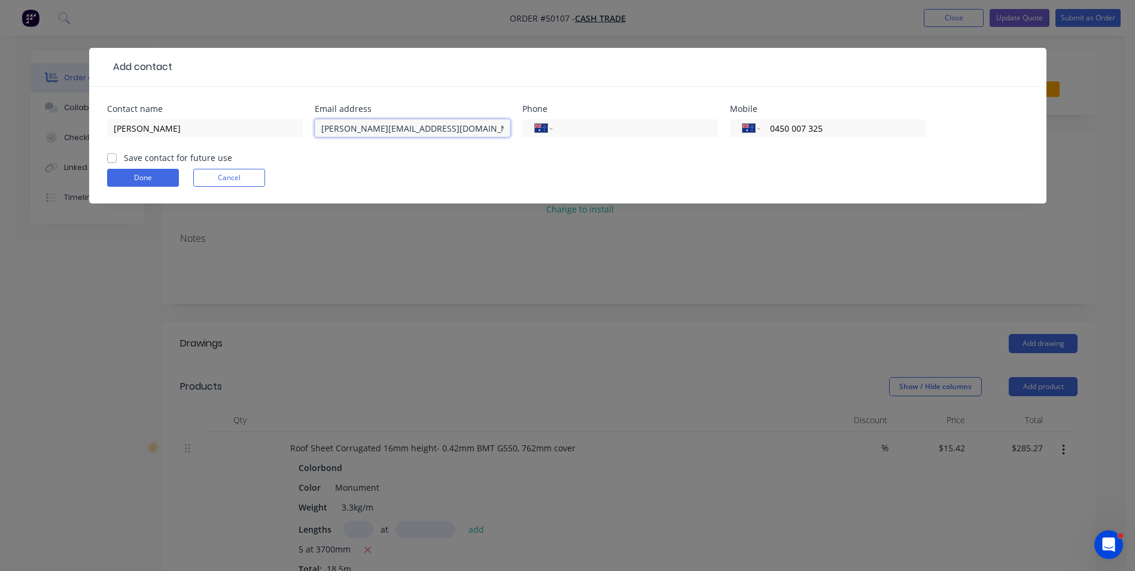
type input "paul.blythman@gmail.com"
click at [376, 166] on form "Contact name Paul Email address paul.blythman@gmail.com Phone International Afg…" at bounding box center [567, 154] width 921 height 99
click at [171, 175] on button "Done" at bounding box center [143, 178] width 72 height 18
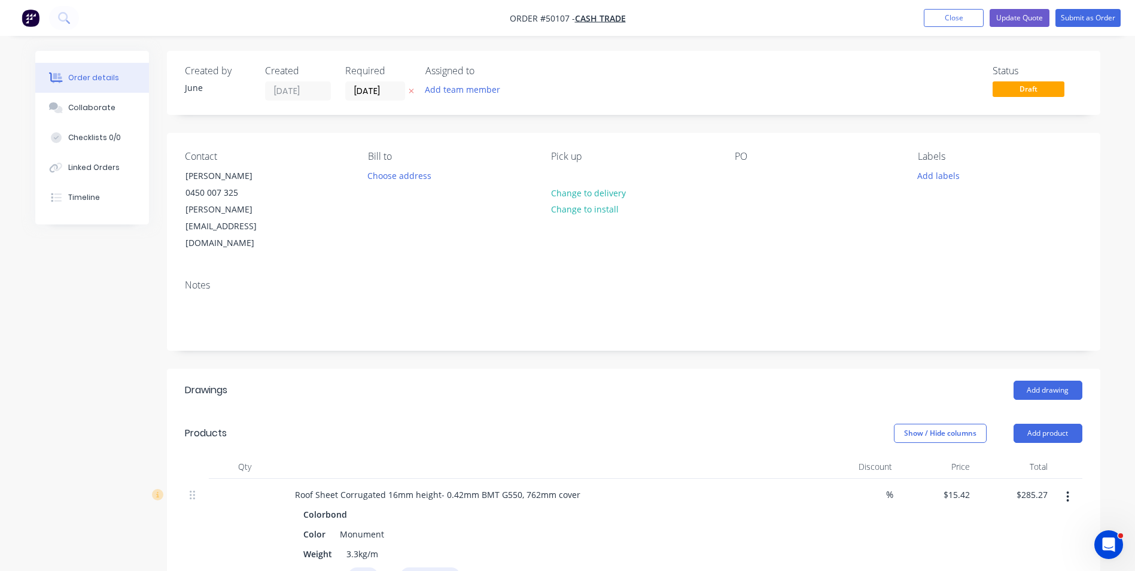
click at [380, 201] on div "Bill to Choose address" at bounding box center [450, 201] width 164 height 101
click at [1036, 16] on button "Update Quote" at bounding box center [1019, 18] width 60 height 18
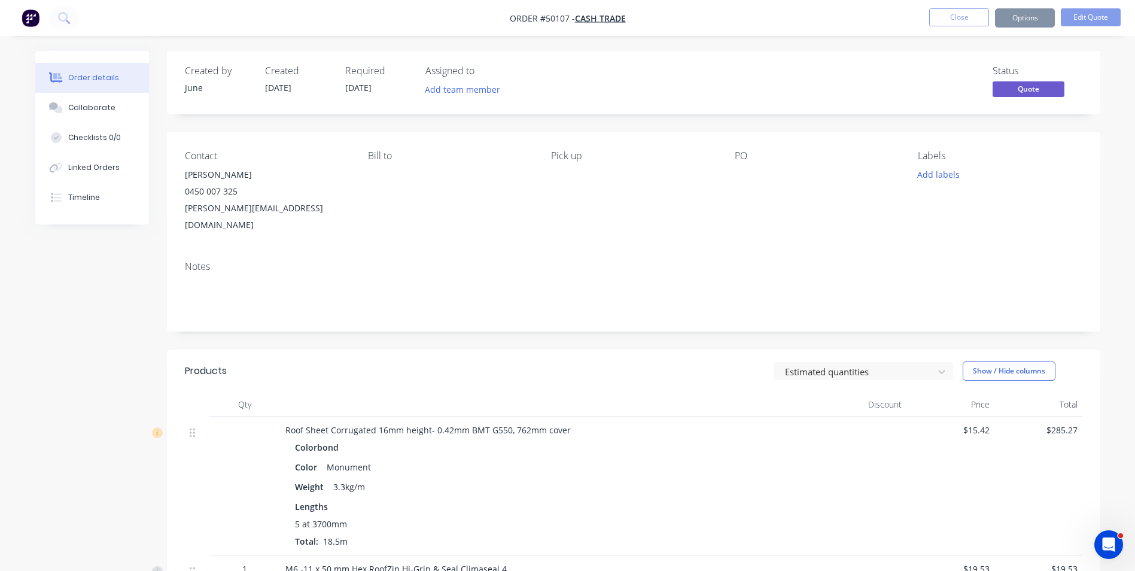
click at [1032, 22] on button "Options" at bounding box center [1025, 17] width 60 height 19
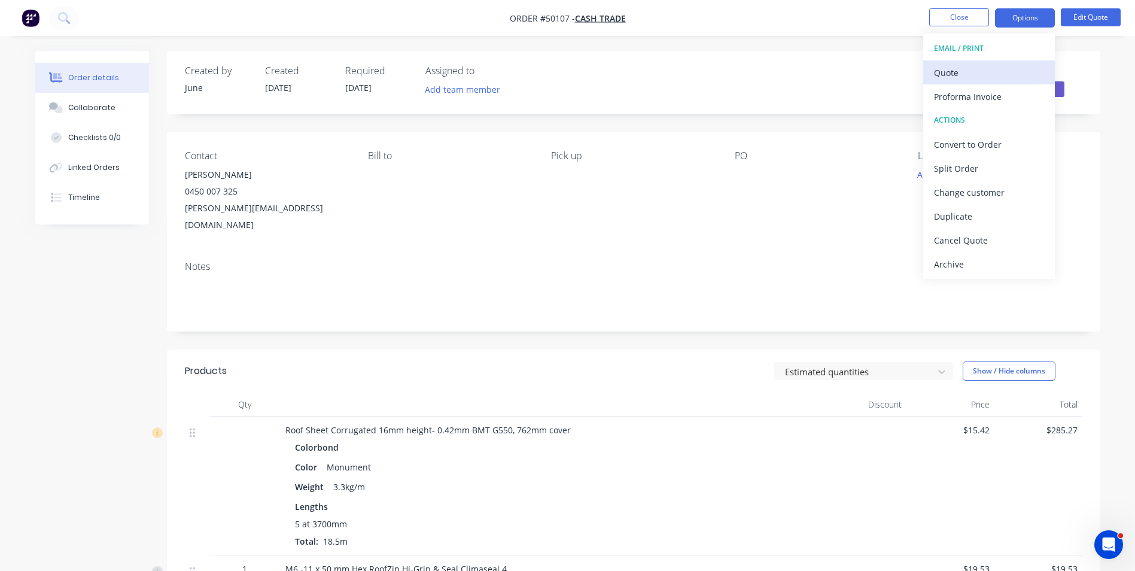
click at [1004, 69] on div "Quote" at bounding box center [989, 72] width 110 height 17
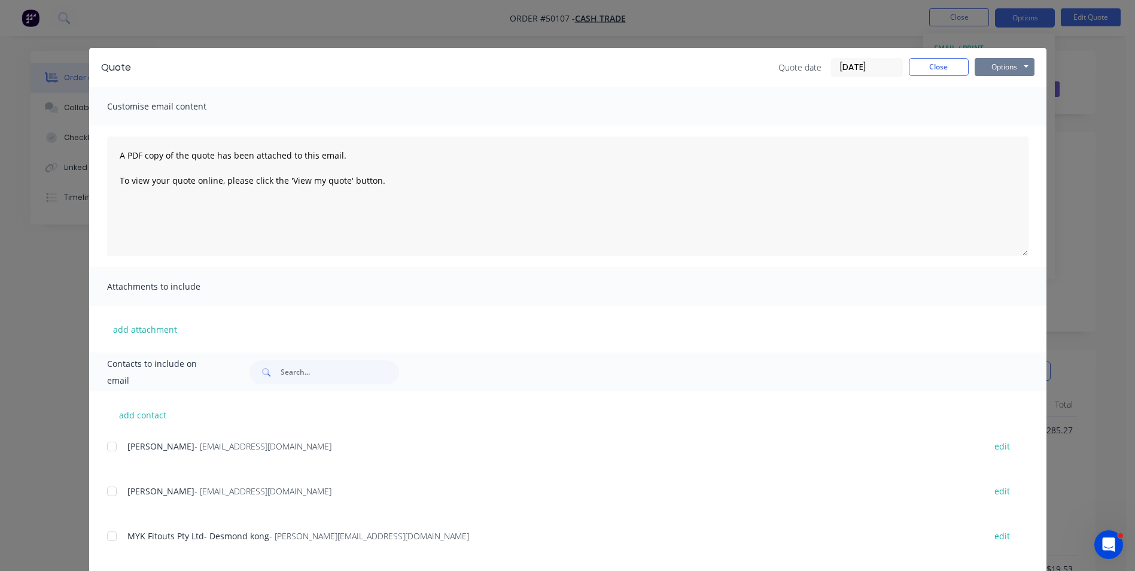
click at [995, 73] on button "Options" at bounding box center [1004, 67] width 60 height 18
click at [981, 107] on button "Print" at bounding box center [1012, 108] width 77 height 20
click at [926, 74] on button "Close" at bounding box center [938, 67] width 60 height 18
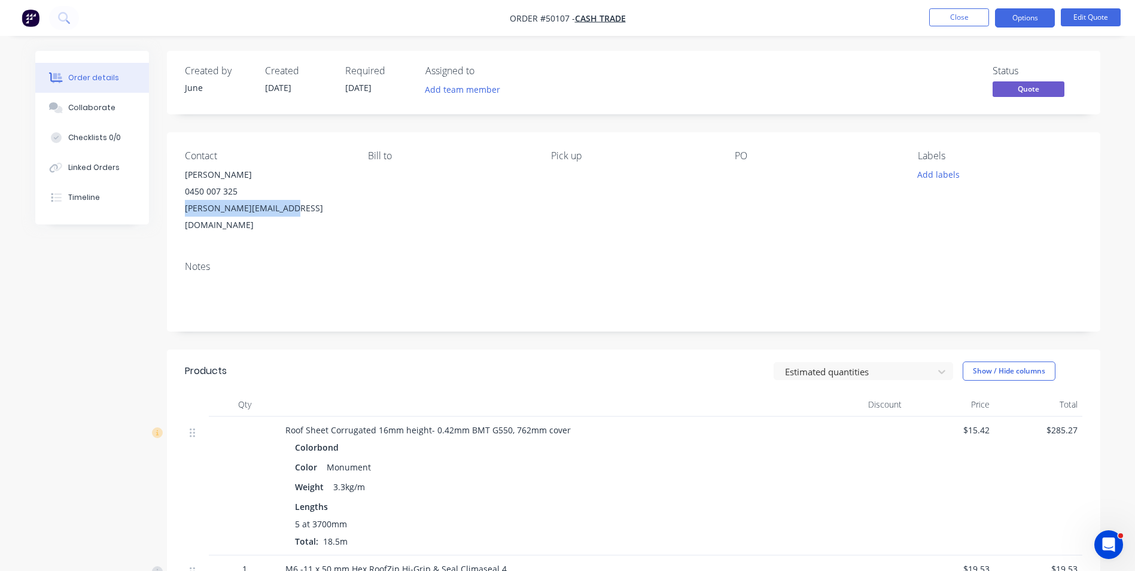
drag, startPoint x: 291, startPoint y: 209, endPoint x: 184, endPoint y: 211, distance: 107.1
click at [185, 211] on div "paul.blythman@gmail.com" at bounding box center [267, 216] width 164 height 33
copy div "paul.blythman@gmail.com"
click at [969, 25] on button "Close" at bounding box center [959, 17] width 60 height 18
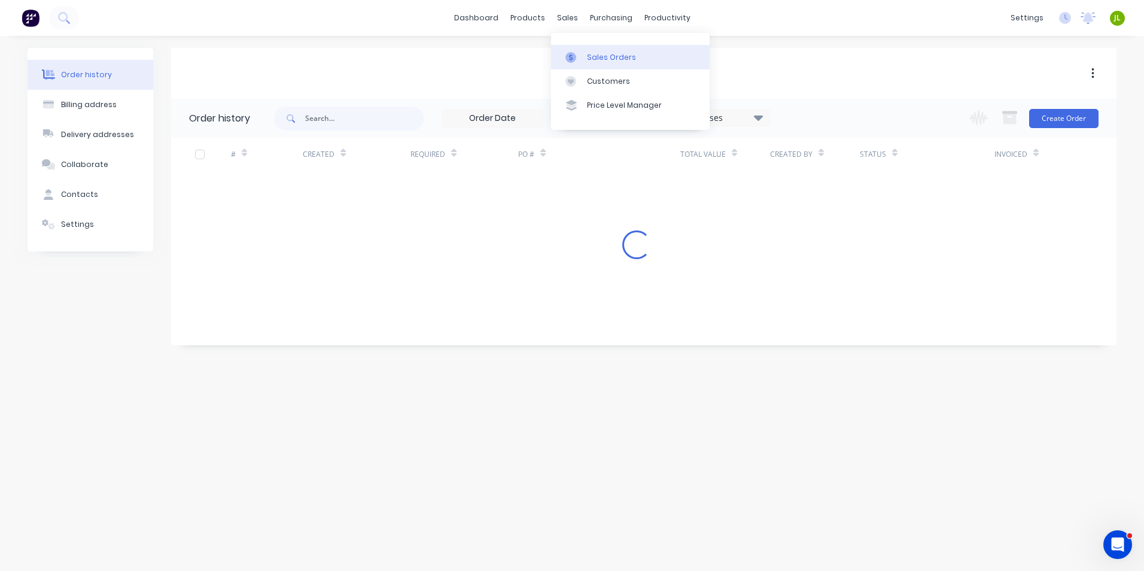
click at [574, 52] on icon at bounding box center [570, 57] width 11 height 11
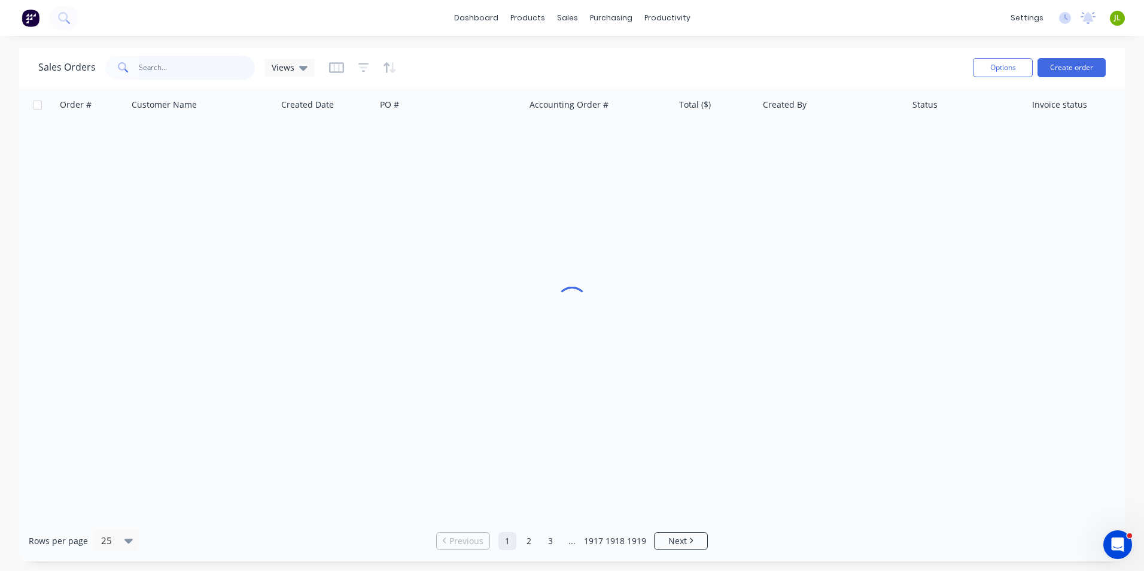
click at [217, 72] on input "text" at bounding box center [197, 68] width 117 height 24
click at [145, 66] on input "96079" at bounding box center [197, 68] width 117 height 24
drag, startPoint x: 150, startPoint y: 69, endPoint x: 165, endPoint y: 64, distance: 15.7
click at [165, 64] on input "97079" at bounding box center [197, 68] width 117 height 24
type input "97069"
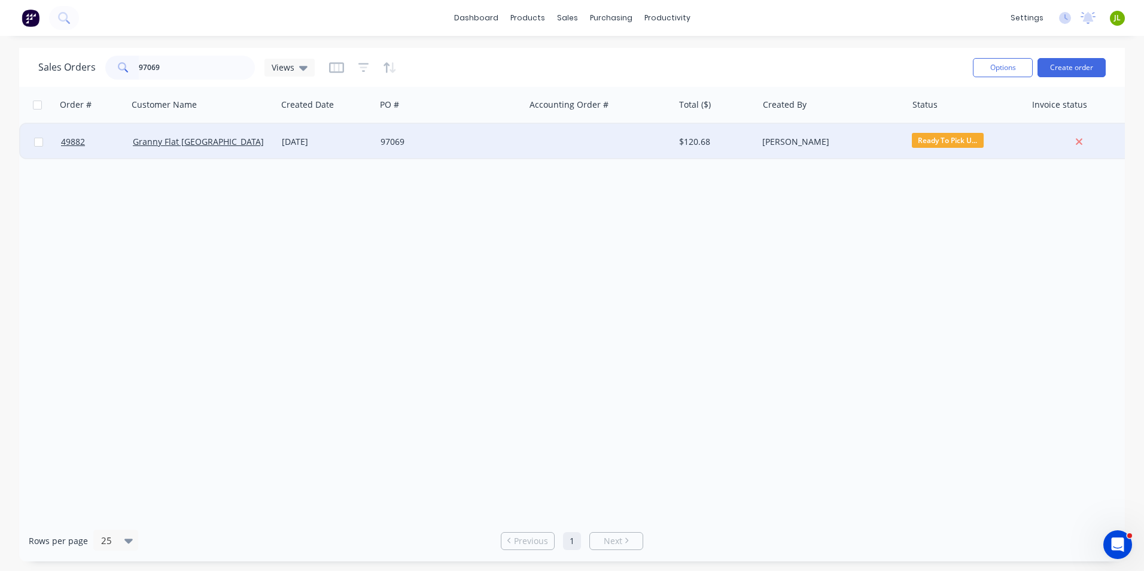
click at [263, 140] on div "Granny Flat [GEOGRAPHIC_DATA]" at bounding box center [199, 142] width 133 height 12
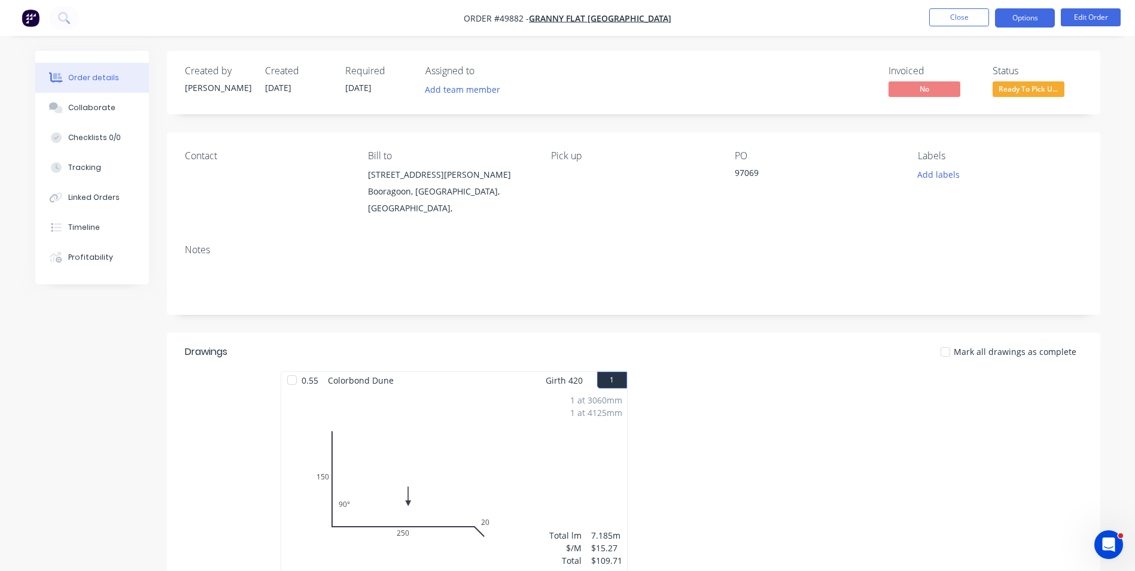
click at [1017, 18] on button "Options" at bounding box center [1025, 17] width 60 height 19
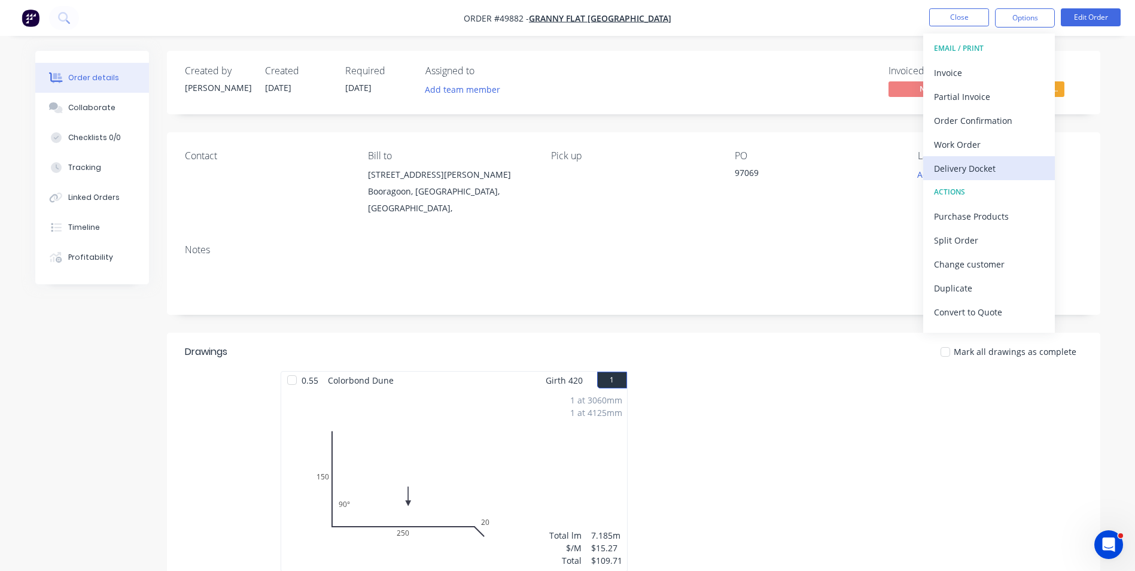
click at [981, 169] on div "Delivery Docket" at bounding box center [989, 168] width 110 height 17
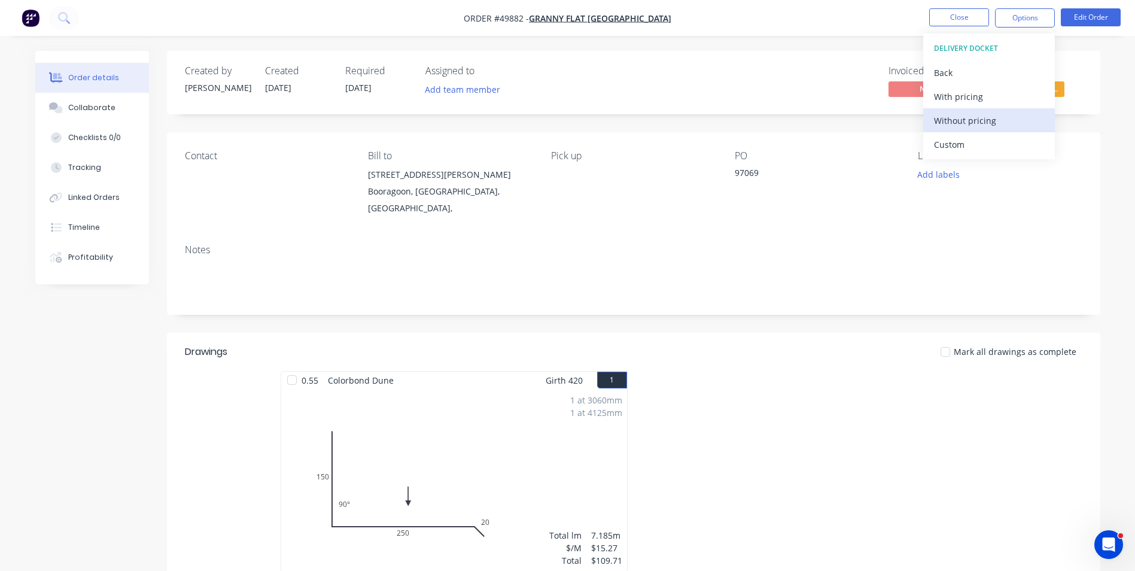
click at [975, 122] on div "Without pricing" at bounding box center [989, 120] width 110 height 17
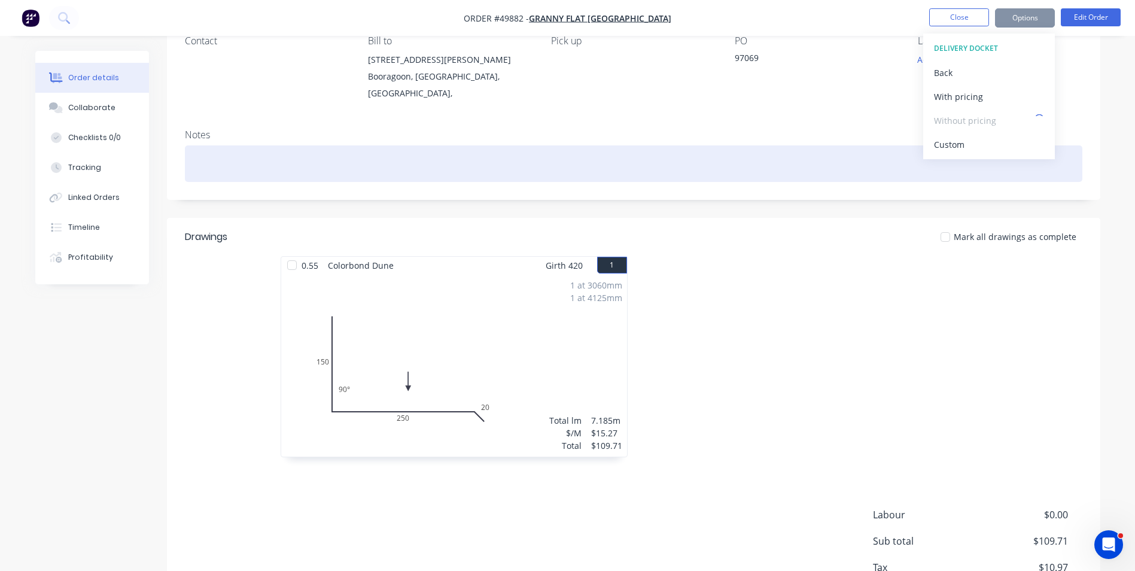
scroll to position [188, 0]
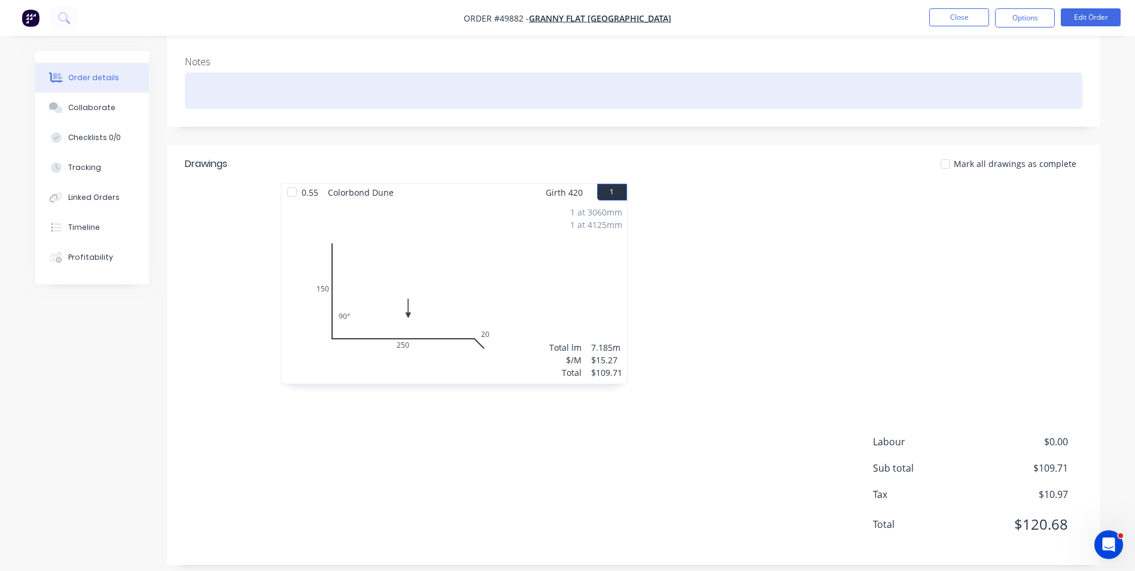
click at [624, 72] on div at bounding box center [633, 90] width 897 height 36
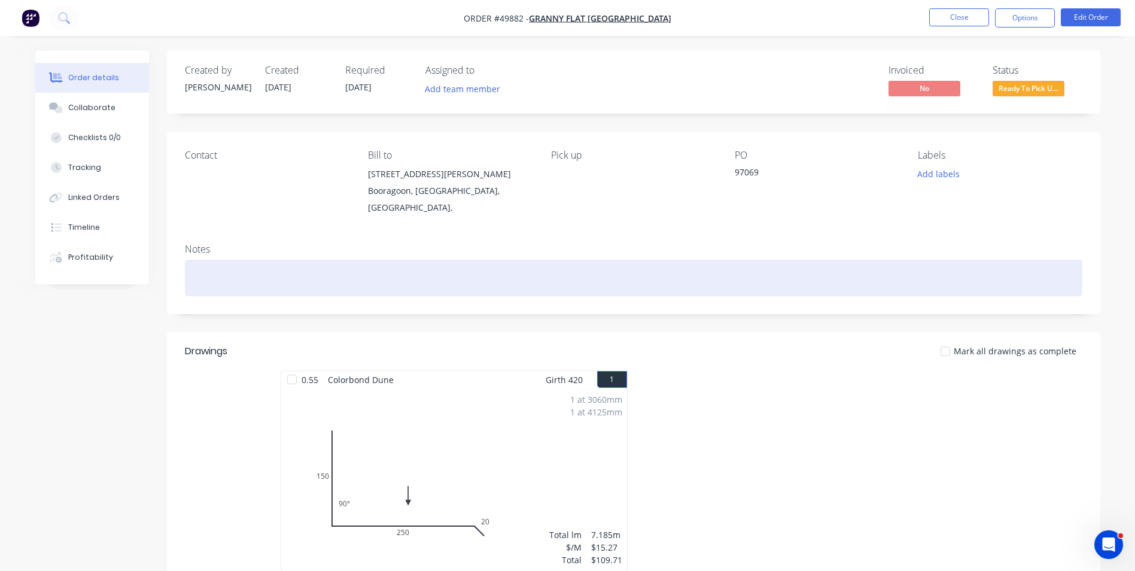
scroll to position [0, 0]
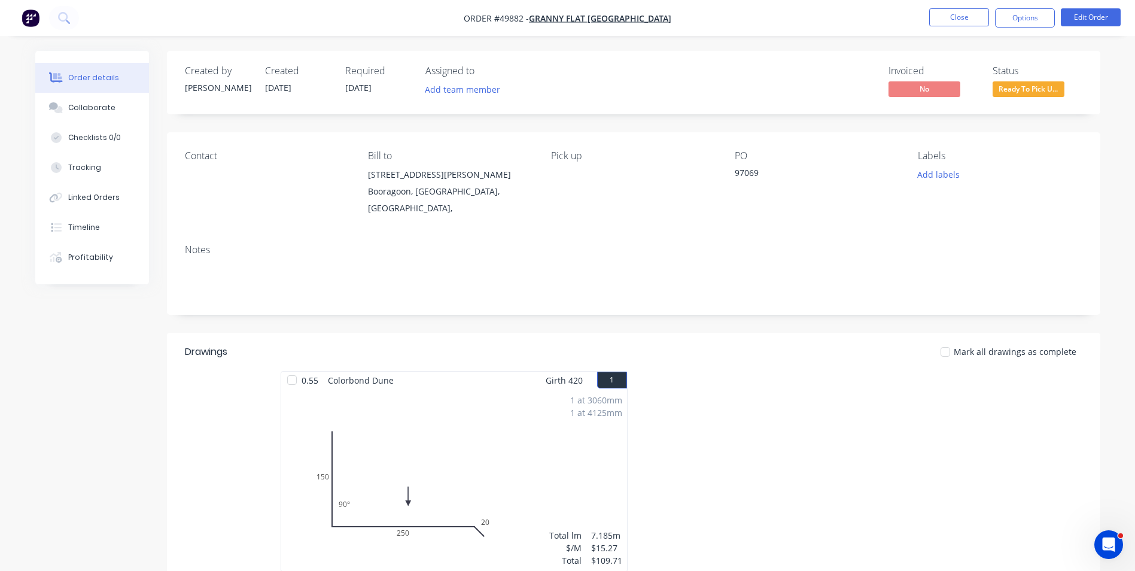
click at [1020, 89] on span "Ready To Pick U..." at bounding box center [1028, 88] width 72 height 15
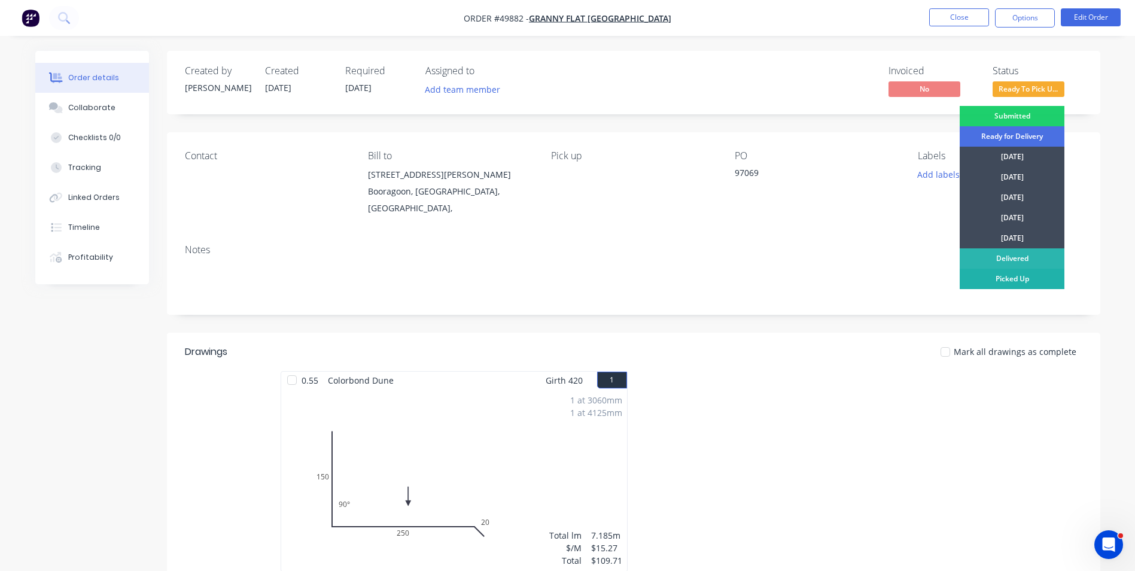
click at [1013, 276] on div "Picked Up" at bounding box center [1011, 279] width 105 height 20
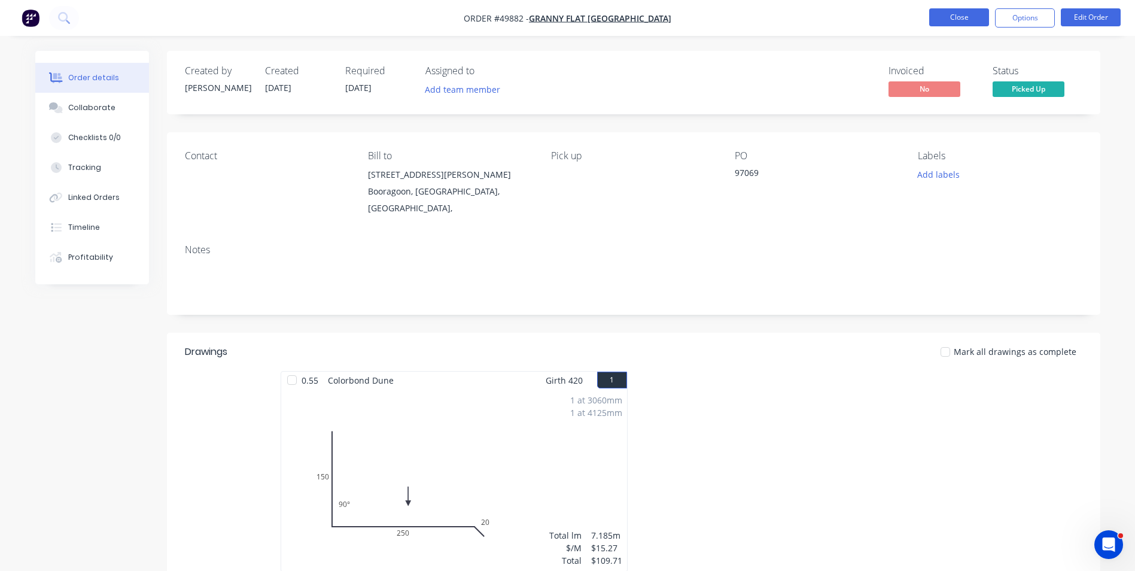
click at [949, 19] on button "Close" at bounding box center [959, 17] width 60 height 18
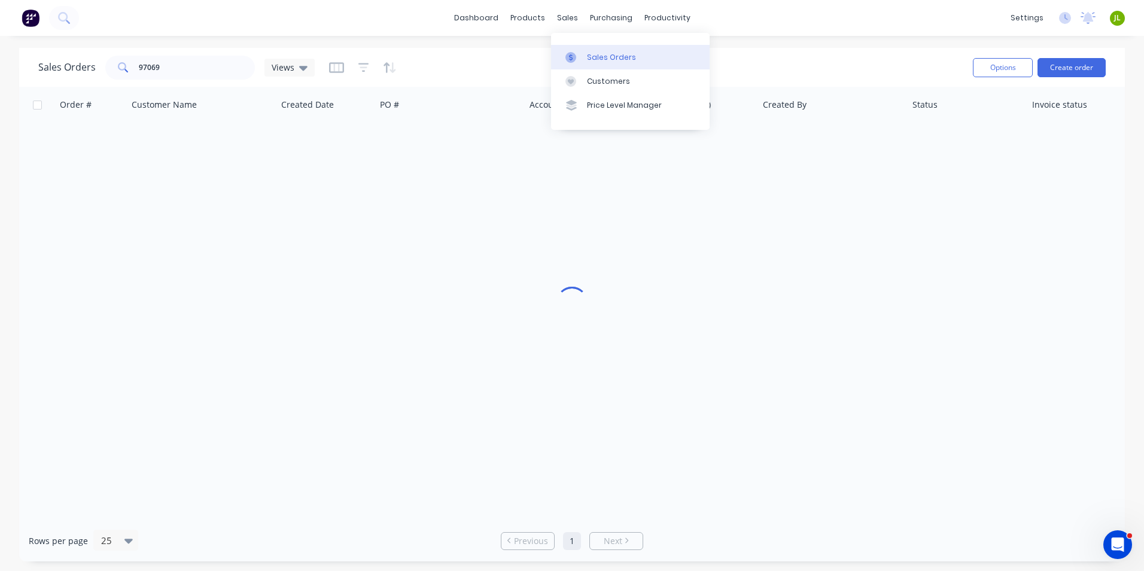
click at [582, 65] on link "Sales Orders" at bounding box center [630, 57] width 158 height 24
drag, startPoint x: 204, startPoint y: 61, endPoint x: 93, endPoint y: 57, distance: 111.3
click at [93, 57] on div "Sales Orders 97069 Views" at bounding box center [176, 68] width 276 height 24
type input "0431029686"
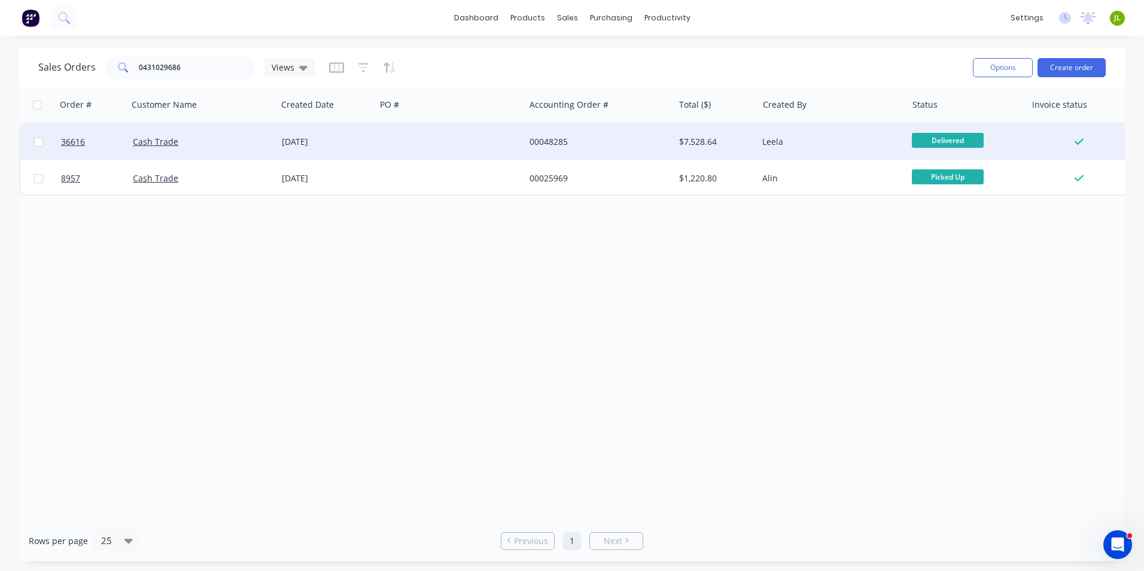
click at [420, 147] on div at bounding box center [450, 142] width 149 height 36
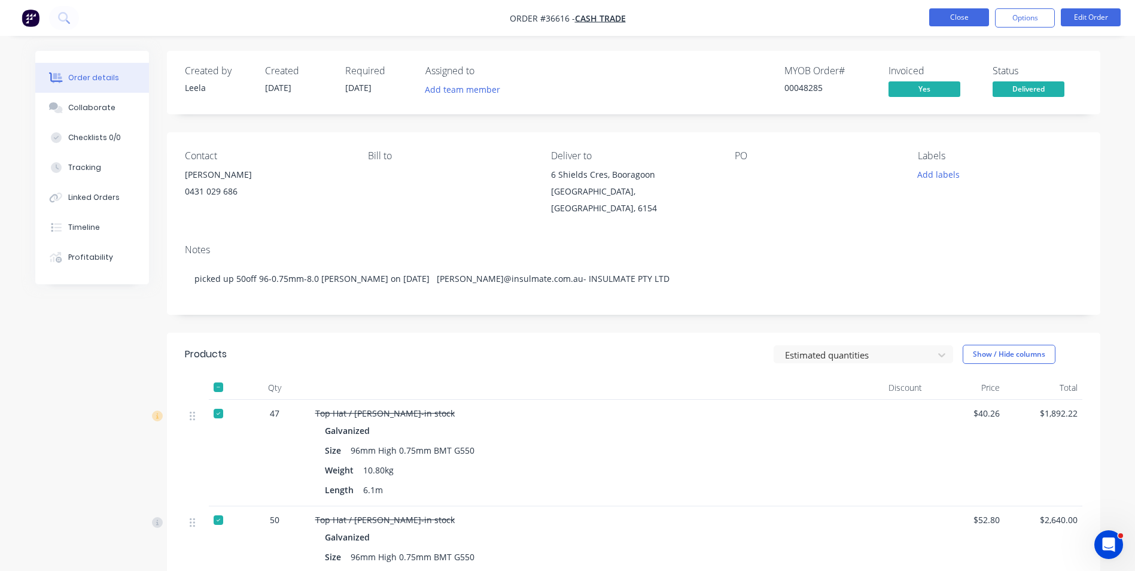
click at [952, 16] on button "Close" at bounding box center [959, 17] width 60 height 18
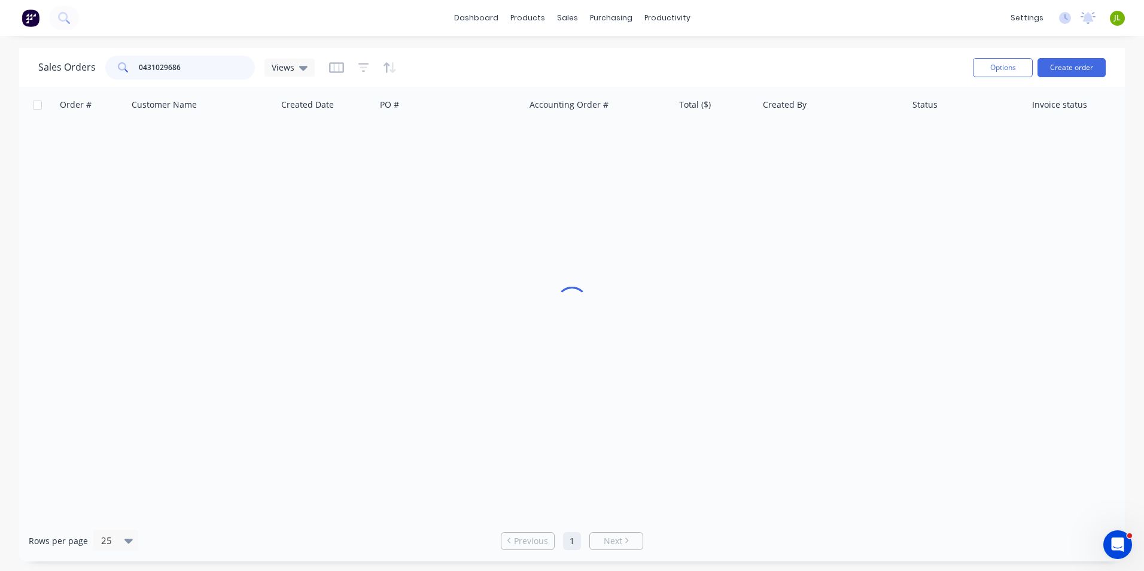
drag, startPoint x: 189, startPoint y: 69, endPoint x: 0, endPoint y: 69, distance: 189.0
click at [0, 69] on html "dashboard products sales purchasing productivity dashboard products Product Cat…" at bounding box center [572, 285] width 1144 height 571
drag, startPoint x: 188, startPoint y: 68, endPoint x: 139, endPoint y: 76, distance: 49.8
click at [139, 76] on input "0478174698" at bounding box center [197, 68] width 117 height 24
click at [179, 62] on input "0478174698" at bounding box center [197, 68] width 117 height 24
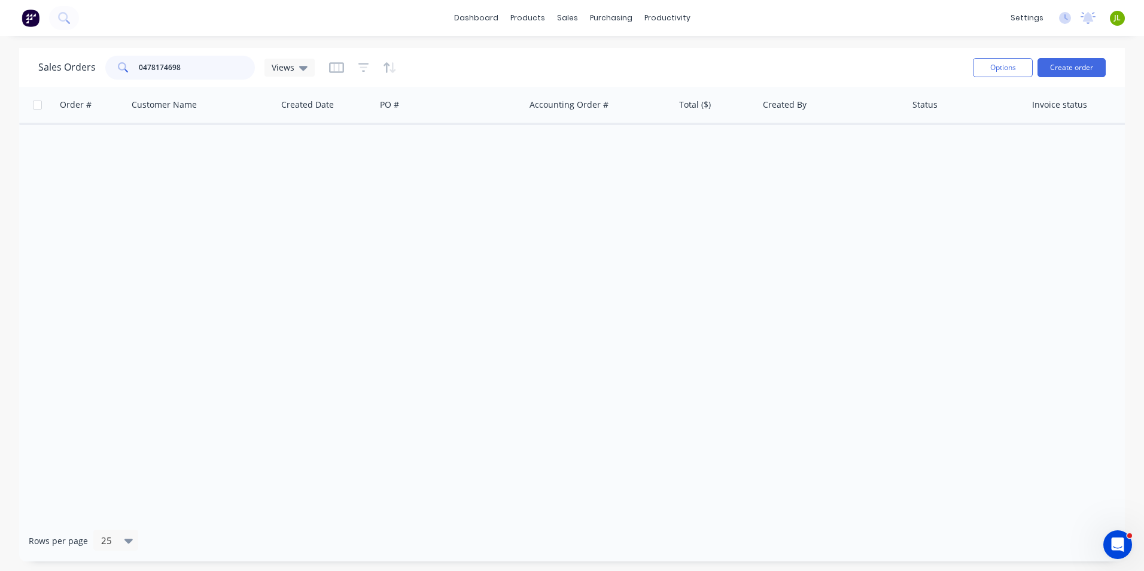
click at [218, 61] on input "0478174698" at bounding box center [197, 68] width 117 height 24
click at [206, 53] on div "Sales Orders 0478174698 Views" at bounding box center [500, 67] width 925 height 29
drag, startPoint x: 225, startPoint y: 66, endPoint x: 87, endPoint y: 70, distance: 138.8
click at [87, 70] on div "Sales Orders 0478174698 Views" at bounding box center [176, 68] width 276 height 24
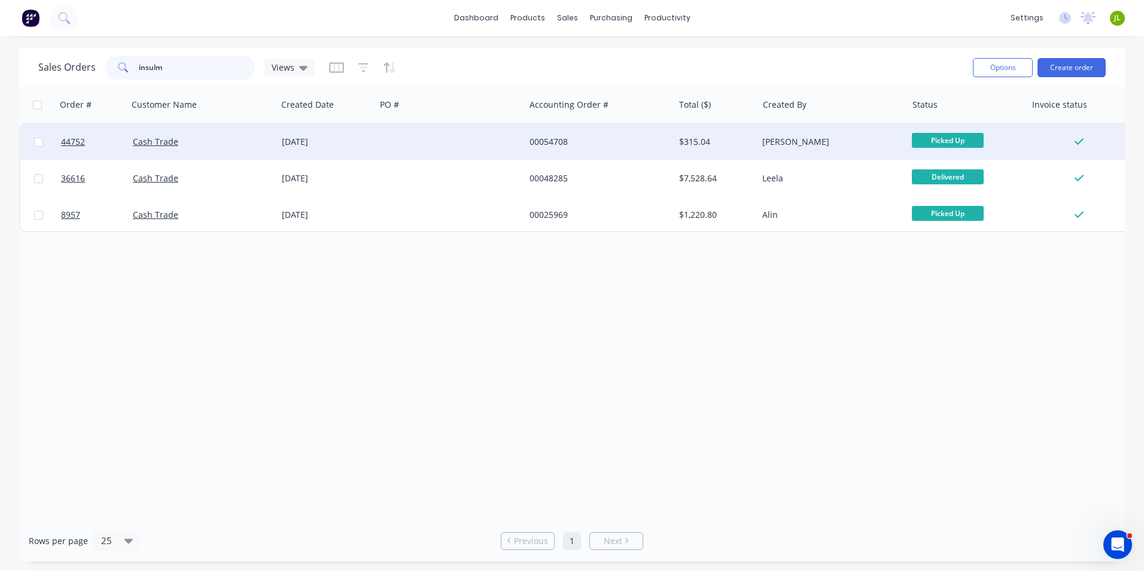
type input "insulm"
click at [464, 145] on div at bounding box center [450, 142] width 149 height 36
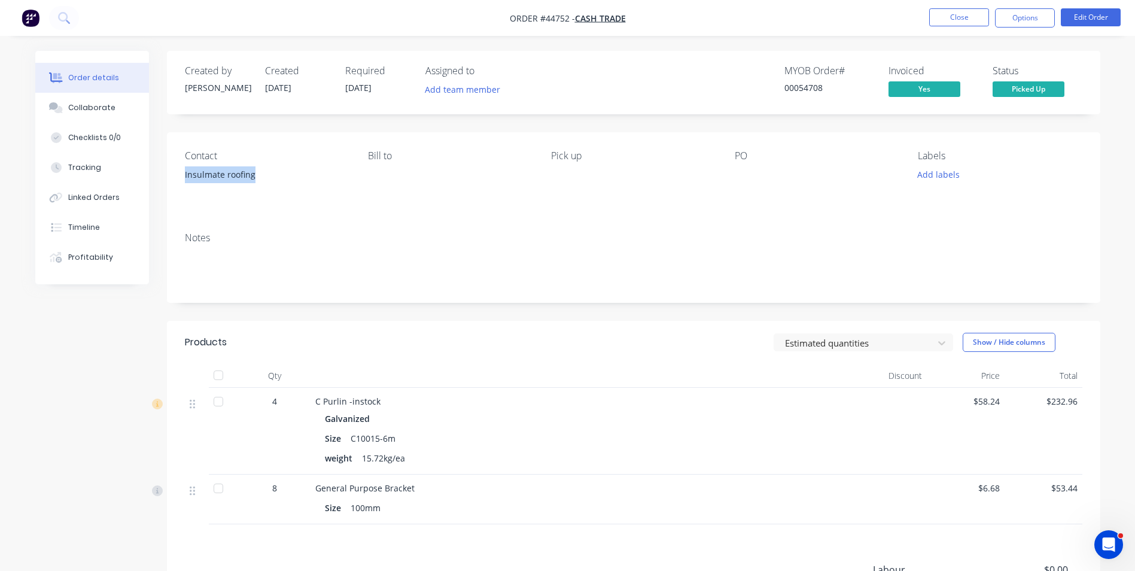
drag, startPoint x: 258, startPoint y: 175, endPoint x: 182, endPoint y: 185, distance: 77.2
click at [182, 185] on div "Contact Insulmate roofing Bill to Pick up PO Labels Add labels" at bounding box center [633, 177] width 933 height 90
copy div "Insulmate roofing"
click at [972, 24] on button "Close" at bounding box center [959, 17] width 60 height 18
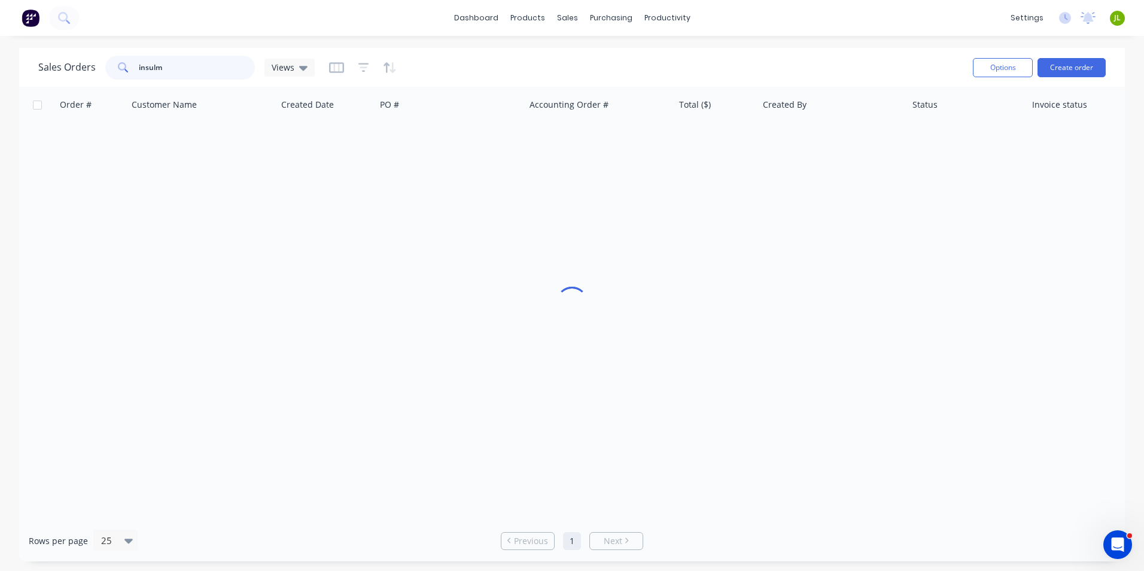
drag, startPoint x: 199, startPoint y: 79, endPoint x: 144, endPoint y: 74, distance: 55.9
click at [144, 74] on input "insulm" at bounding box center [197, 68] width 117 height 24
type input "i"
paste input "Insulmate roofing"
type input "Insulmate roofing"
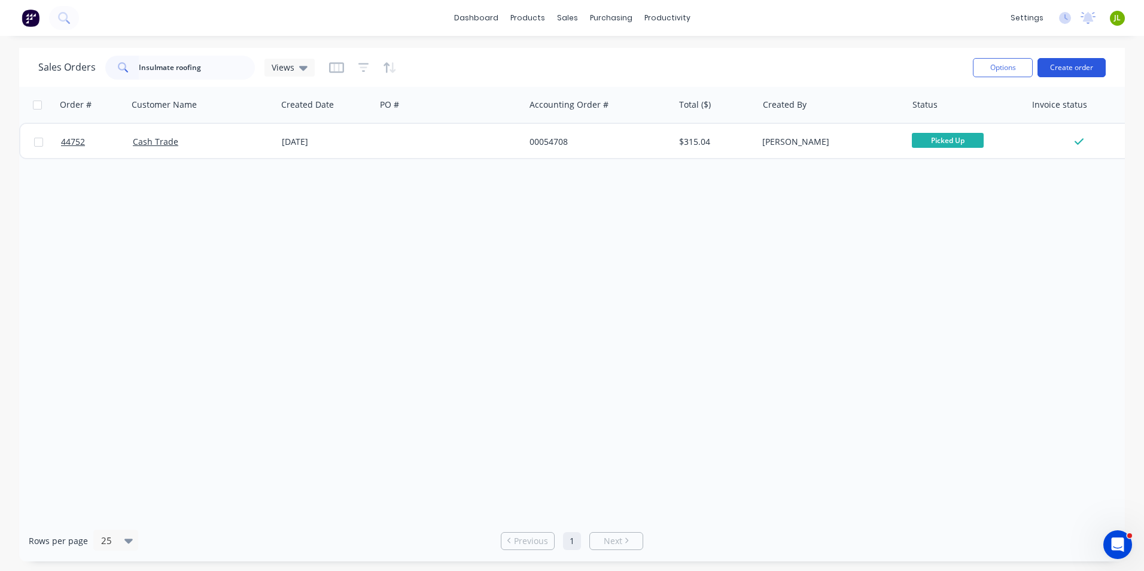
click at [1076, 66] on button "Create order" at bounding box center [1071, 67] width 68 height 19
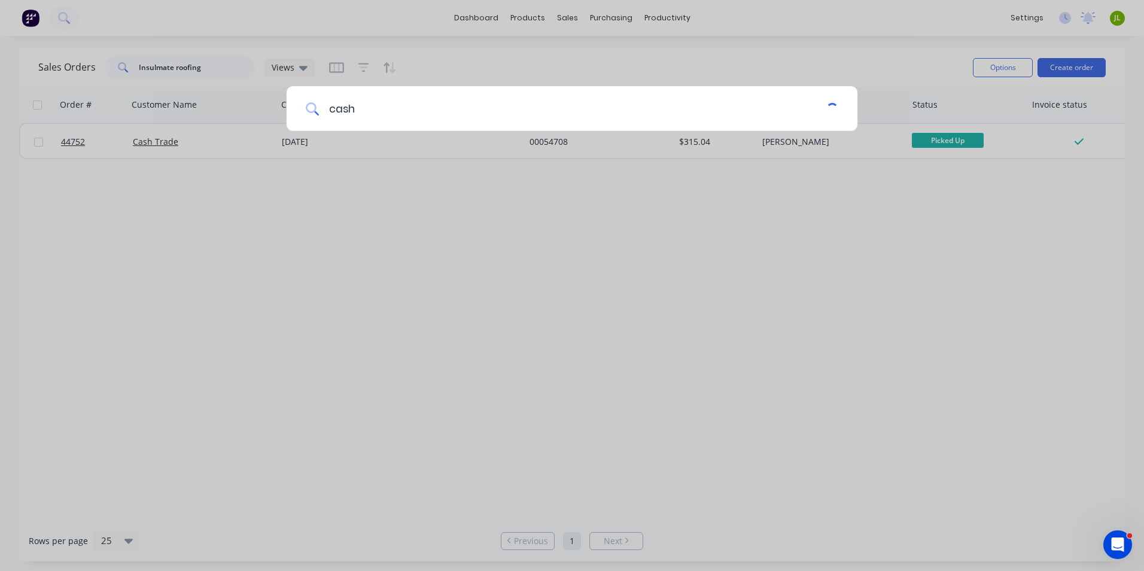
type input "cash"
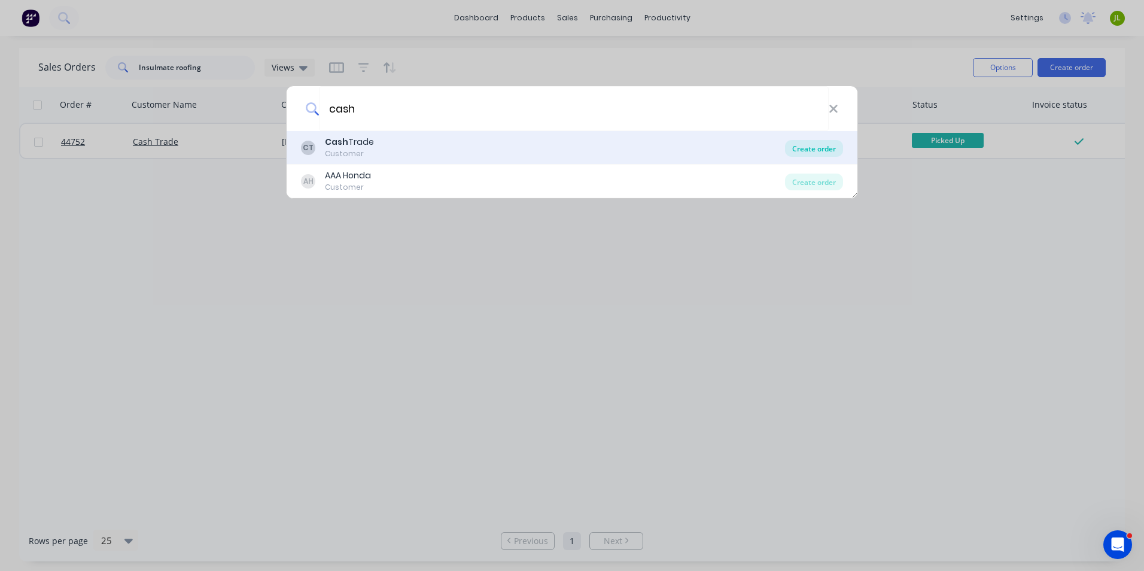
click at [819, 149] on div "Create order" at bounding box center [814, 148] width 58 height 17
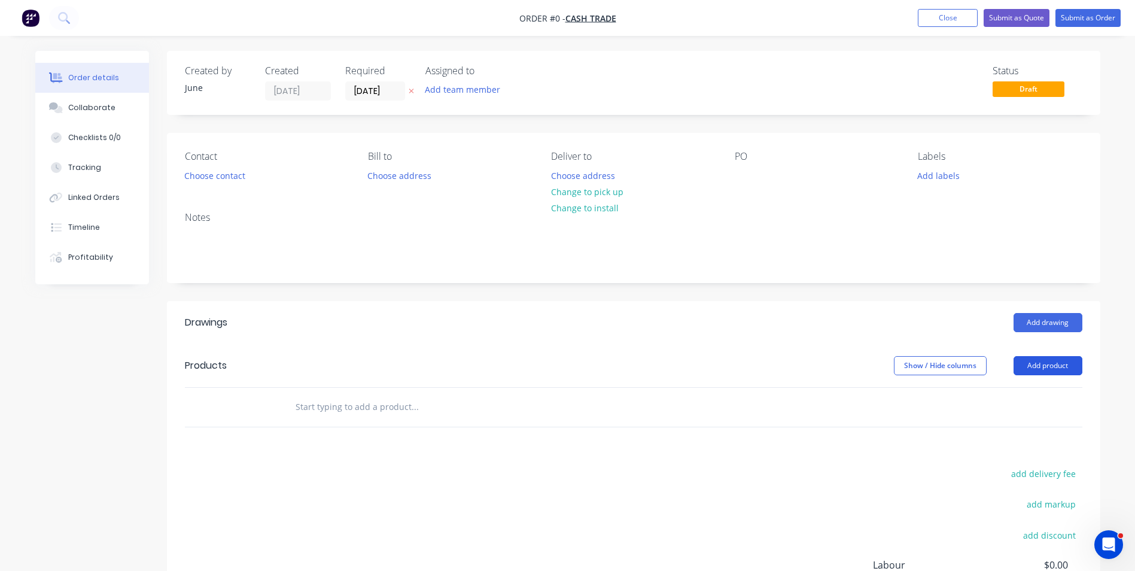
click at [1042, 370] on button "Add product" at bounding box center [1047, 365] width 69 height 19
click at [1022, 394] on div "Product catalogue" at bounding box center [1025, 395] width 92 height 17
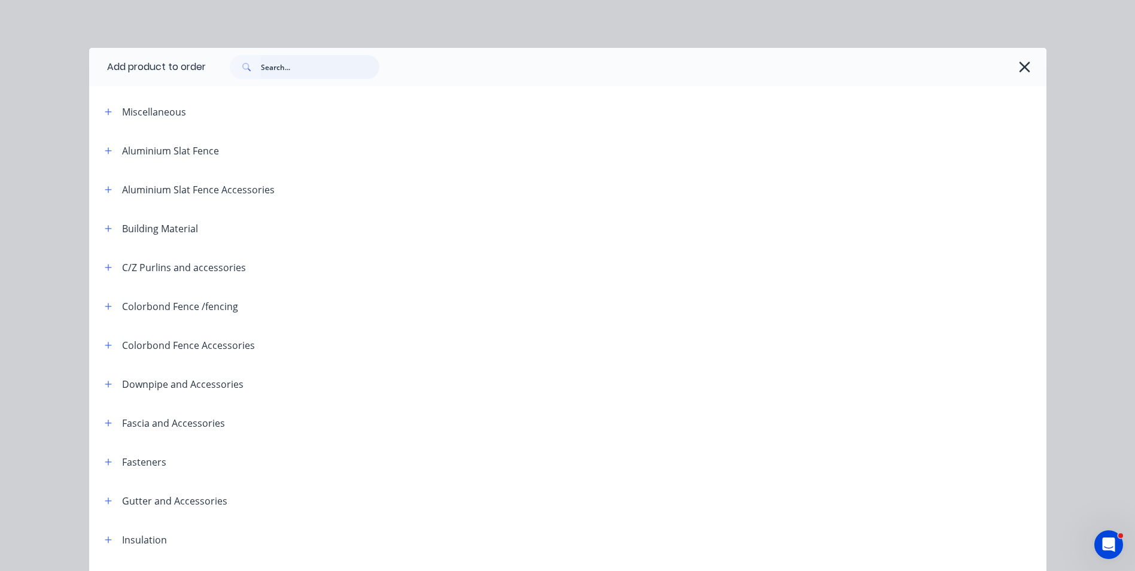
click at [302, 68] on input "text" at bounding box center [320, 67] width 118 height 24
type input "top"
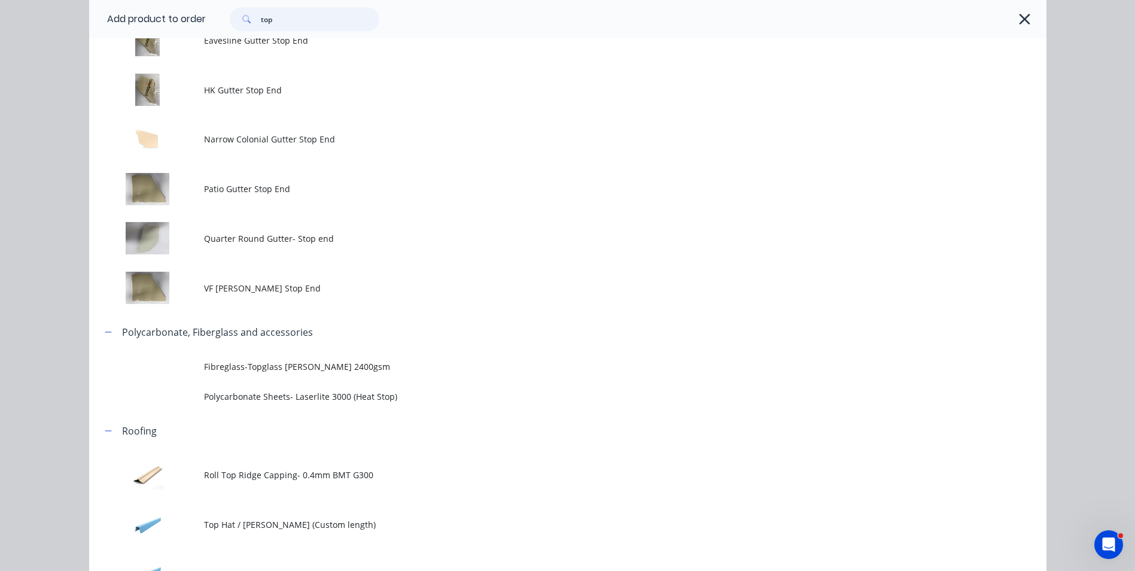
scroll to position [579, 0]
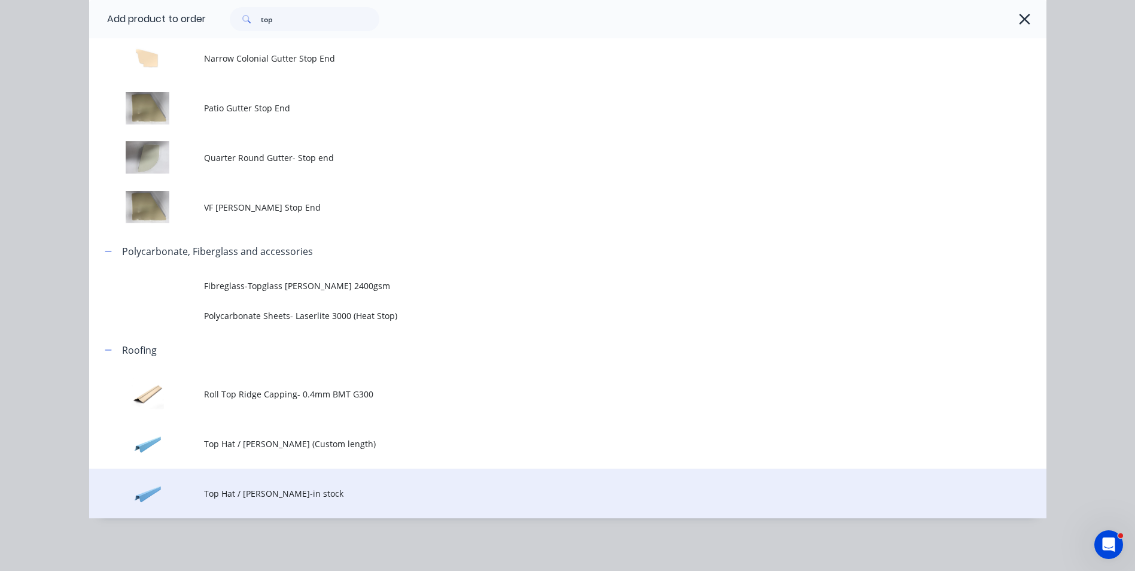
click at [274, 492] on span "Top Hat / Batten-in stock" at bounding box center [540, 493] width 673 height 13
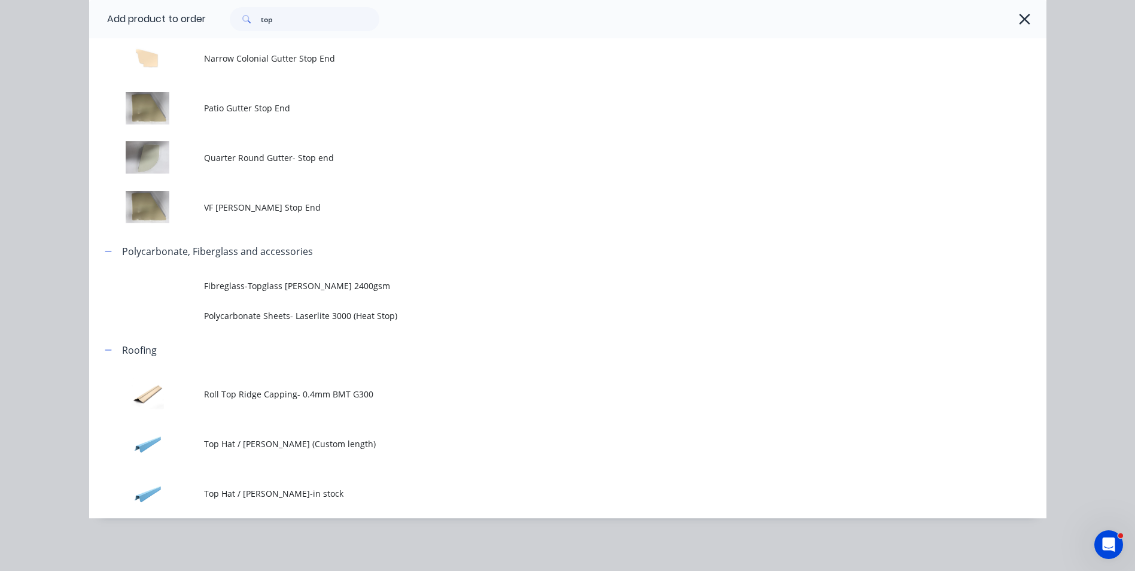
scroll to position [0, 0]
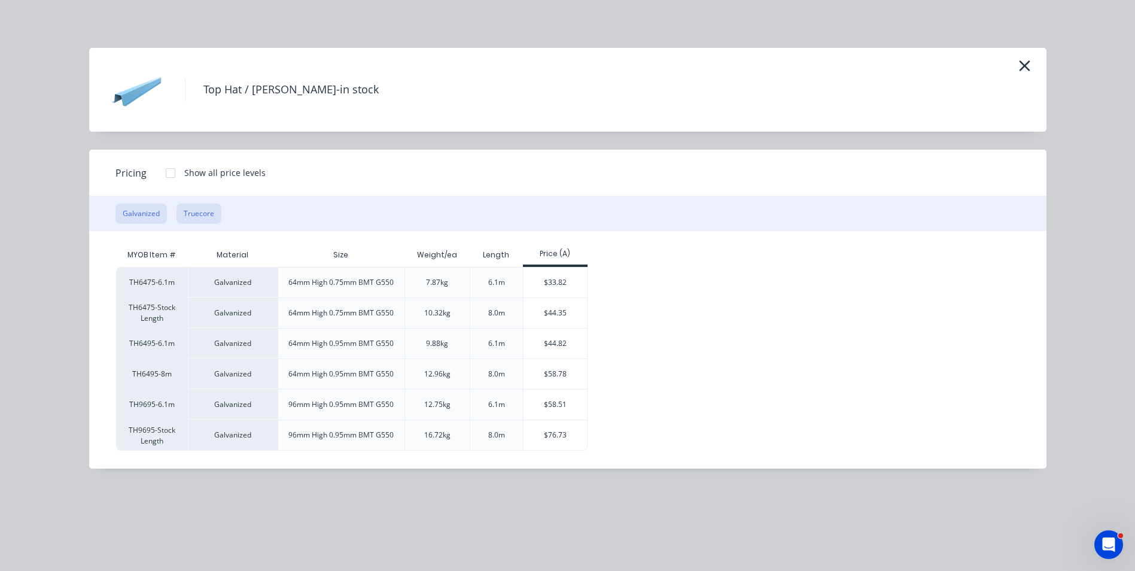
click at [209, 211] on button "Truecore" at bounding box center [198, 213] width 45 height 20
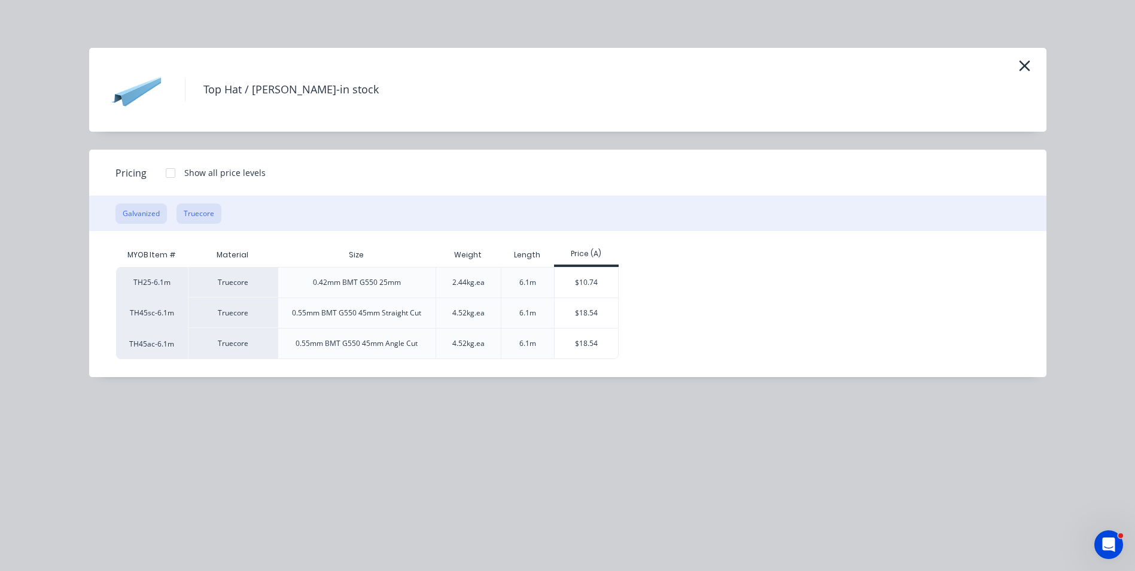
click at [154, 211] on button "Galvanized" at bounding box center [140, 213] width 51 height 20
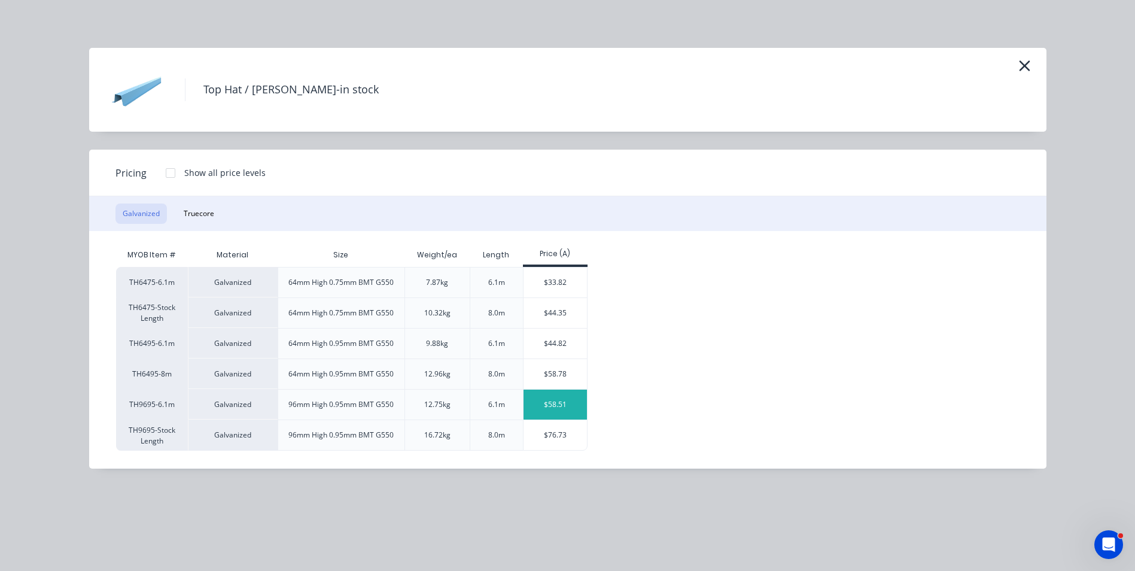
click at [565, 401] on div "$58.51" at bounding box center [555, 404] width 64 height 30
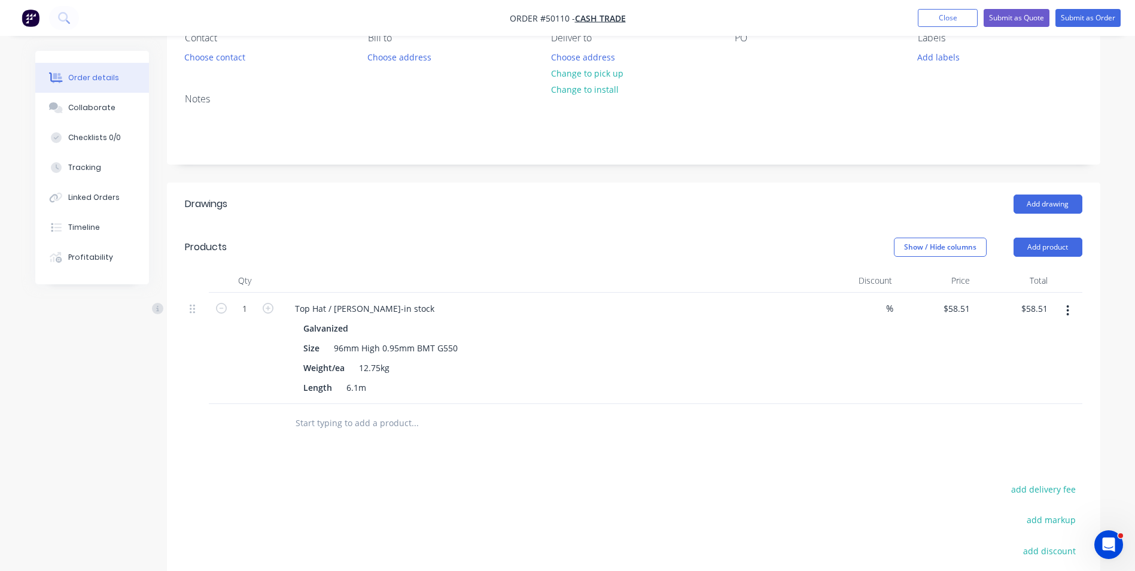
scroll to position [120, 0]
drag, startPoint x: 244, startPoint y: 311, endPoint x: 261, endPoint y: 311, distance: 16.7
click at [244, 311] on input "1" at bounding box center [244, 307] width 31 height 18
type input "220"
type input "$12,872.20"
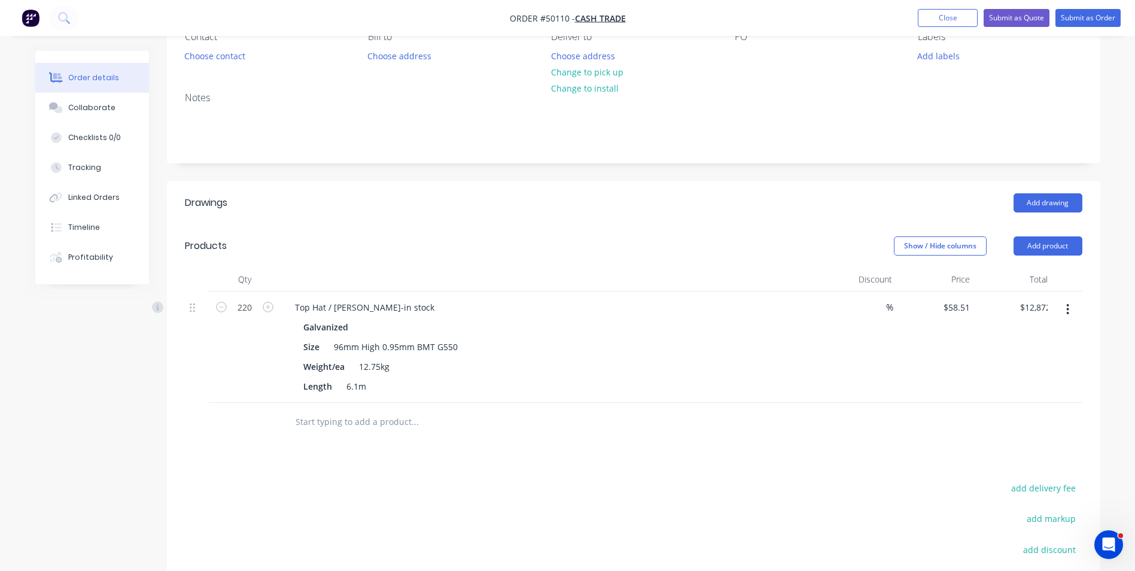
click at [542, 338] on div "Size 96mm High 0.95mm BMT G550" at bounding box center [547, 346] width 498 height 17
click at [248, 312] on input "220" at bounding box center [244, 307] width 31 height 18
type input "38"
type input "$2,223.38"
click at [287, 273] on div at bounding box center [549, 279] width 538 height 24
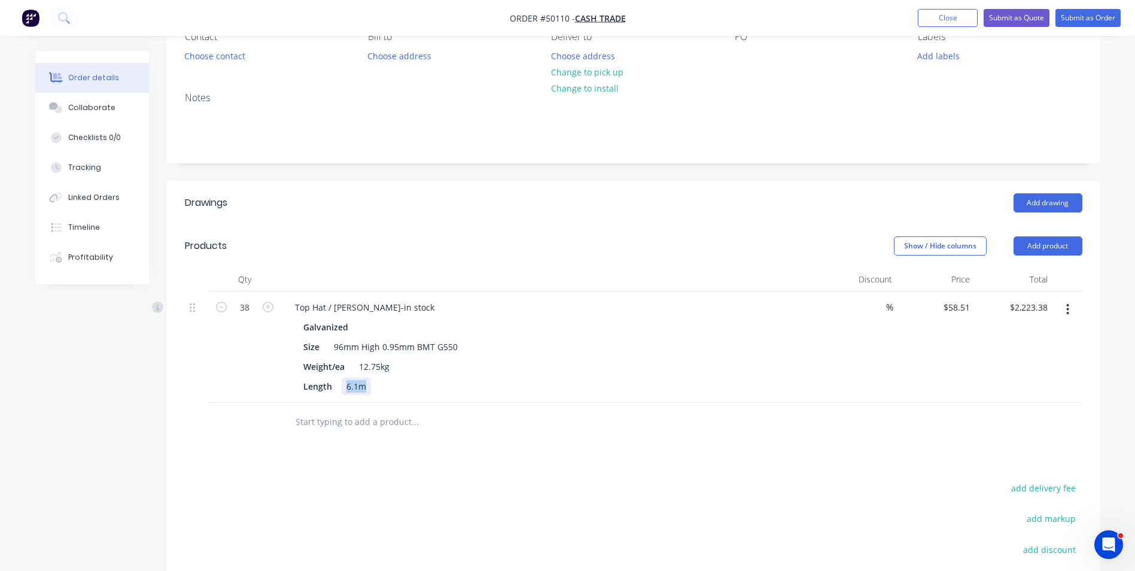
drag, startPoint x: 372, startPoint y: 388, endPoint x: 342, endPoint y: 390, distance: 30.0
click at [342, 390] on div "Length 6.1m" at bounding box center [547, 385] width 498 height 17
click at [413, 382] on div "Length 6.1m" at bounding box center [547, 385] width 498 height 17
click at [258, 309] on input "38" at bounding box center [244, 307] width 31 height 18
type input "40"
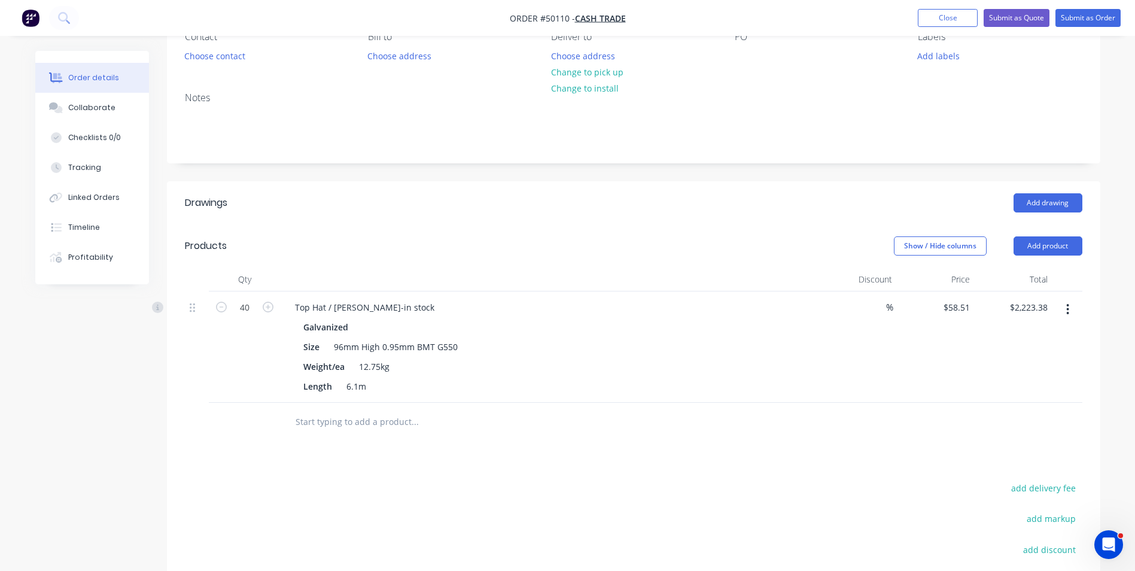
type input "$2,340.40"
click at [321, 253] on div "Products" at bounding box center [280, 245] width 191 height 19
click at [635, 396] on div "Top Hat / Batten-in stock Galvanized Size 96mm High 0.95mm BMT G550 Weight/ea 1…" at bounding box center [549, 346] width 538 height 111
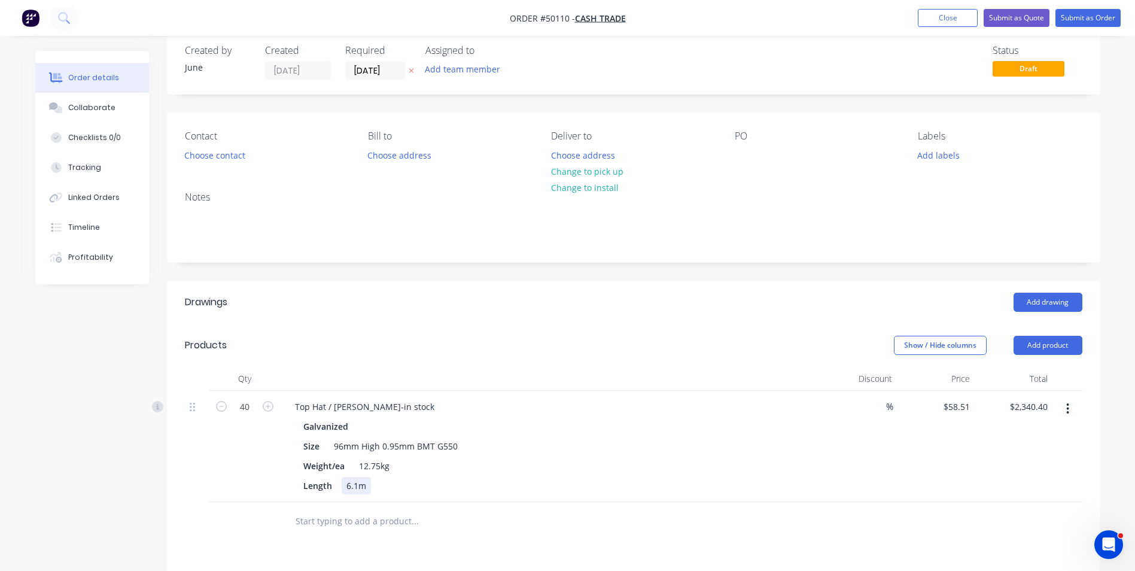
scroll to position [0, 0]
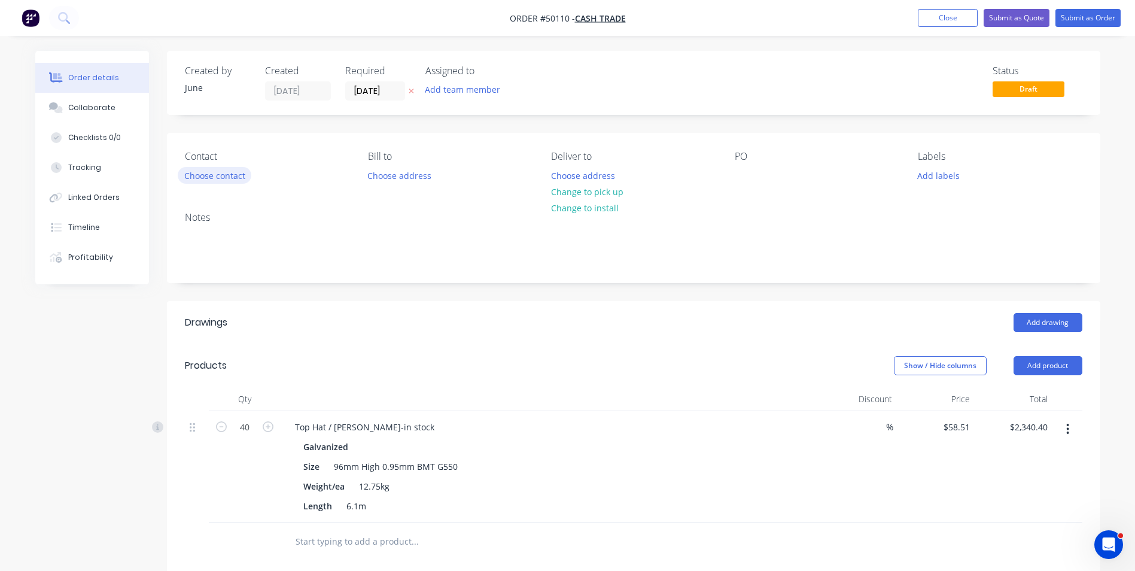
click at [239, 181] on button "Choose contact" at bounding box center [215, 175] width 74 height 16
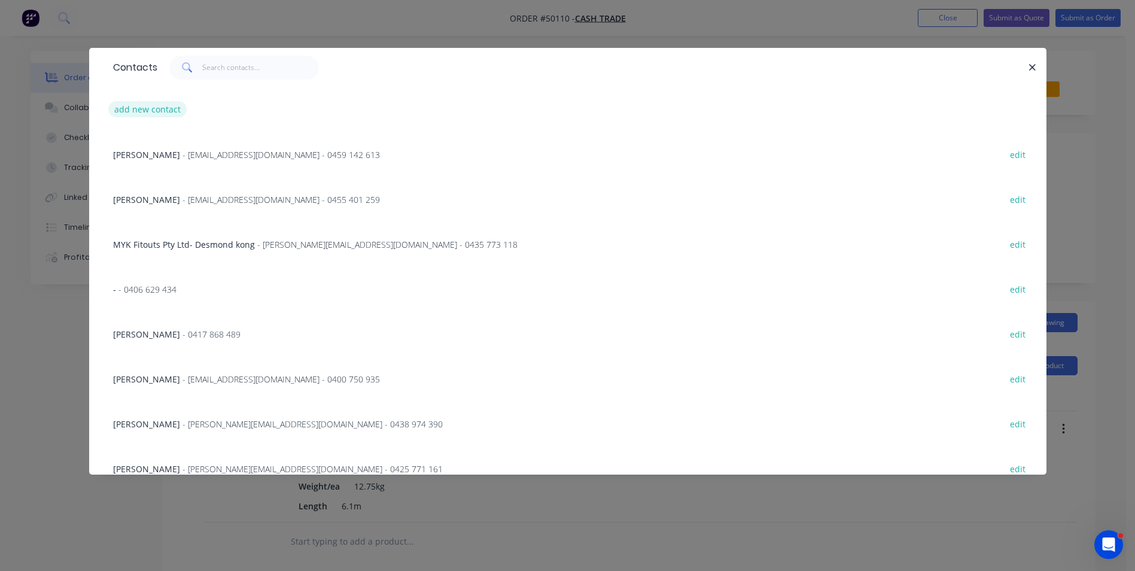
click at [168, 105] on button "add new contact" at bounding box center [147, 109] width 79 height 16
select select "AU"
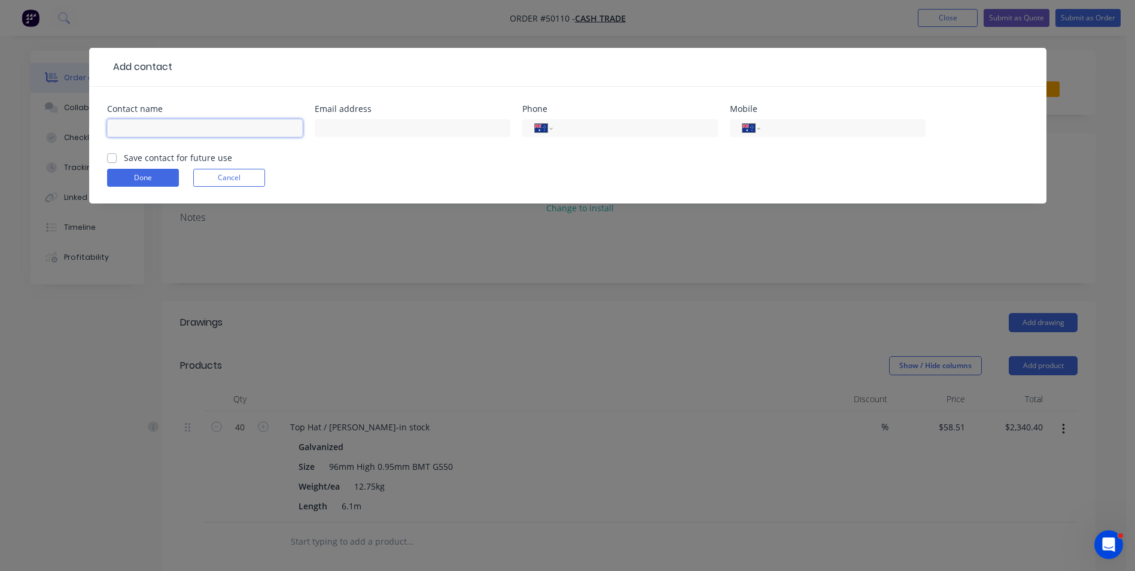
click at [166, 130] on input "text" at bounding box center [205, 128] width 196 height 18
paste input "Insulmate roofing"
type input "Insulmate roofing"
click at [793, 126] on input "tel" at bounding box center [841, 128] width 144 height 14
type input "0431 029 686"
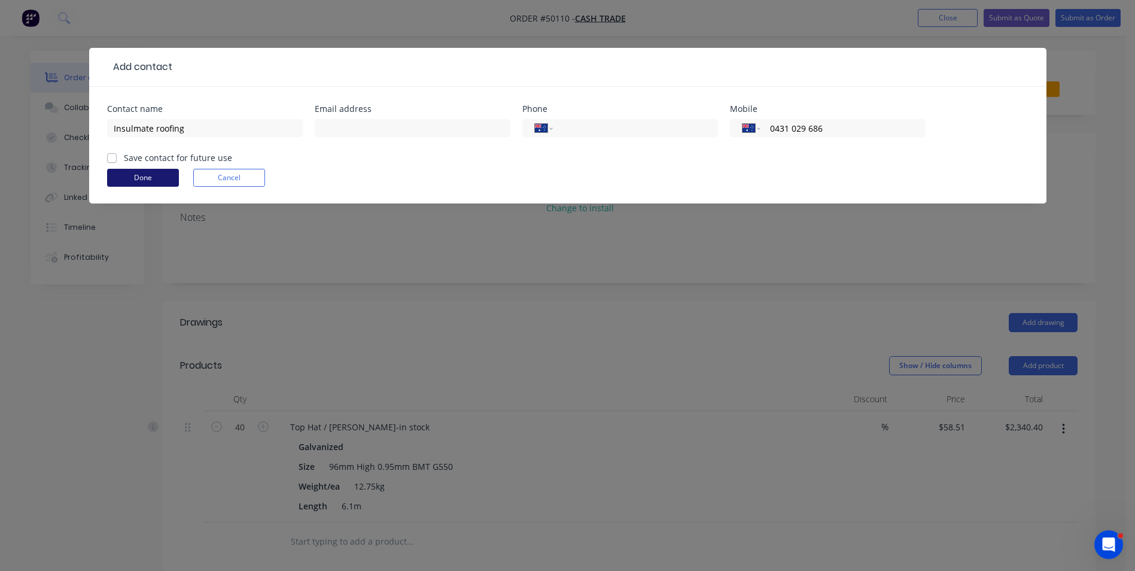
click at [172, 175] on button "Done" at bounding box center [143, 178] width 72 height 18
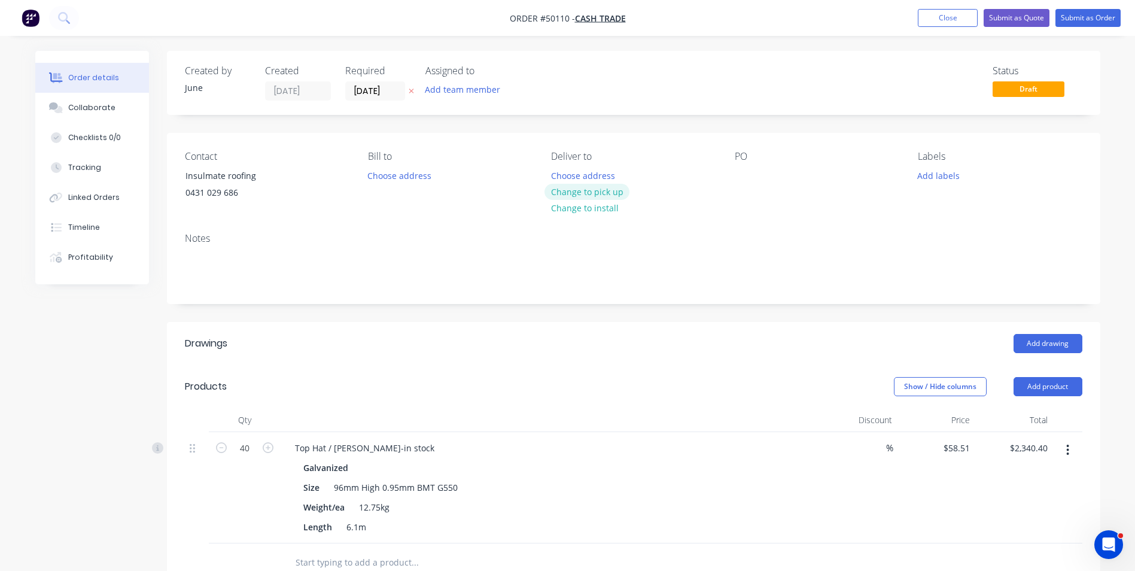
click at [569, 197] on button "Change to pick up" at bounding box center [586, 192] width 85 height 16
click at [392, 94] on input "08/10/25" at bounding box center [375, 91] width 59 height 18
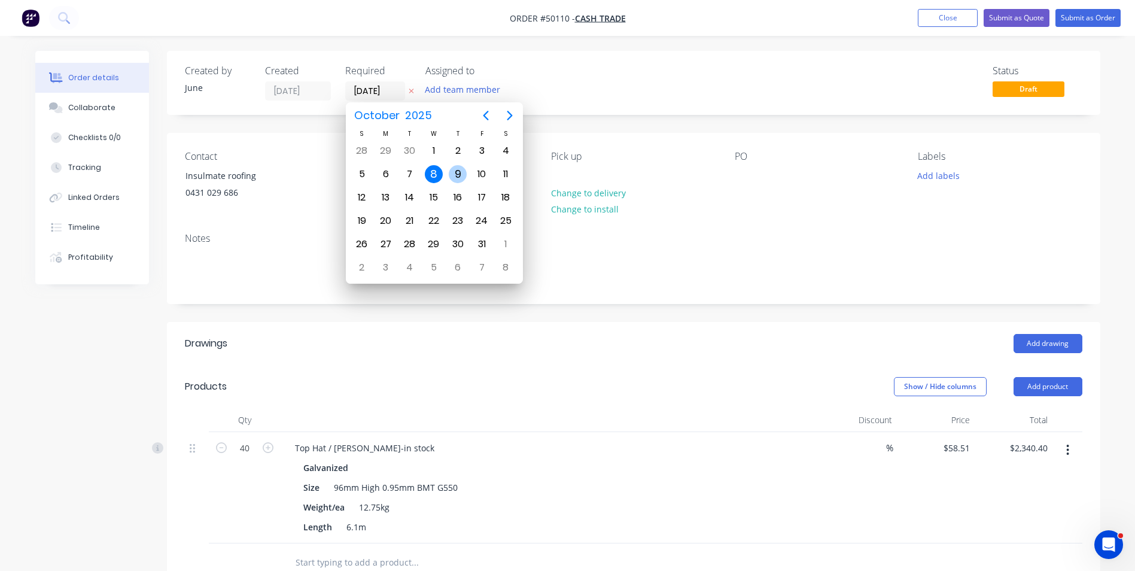
click at [453, 175] on div "9" at bounding box center [458, 174] width 18 height 18
type input "09/10/25"
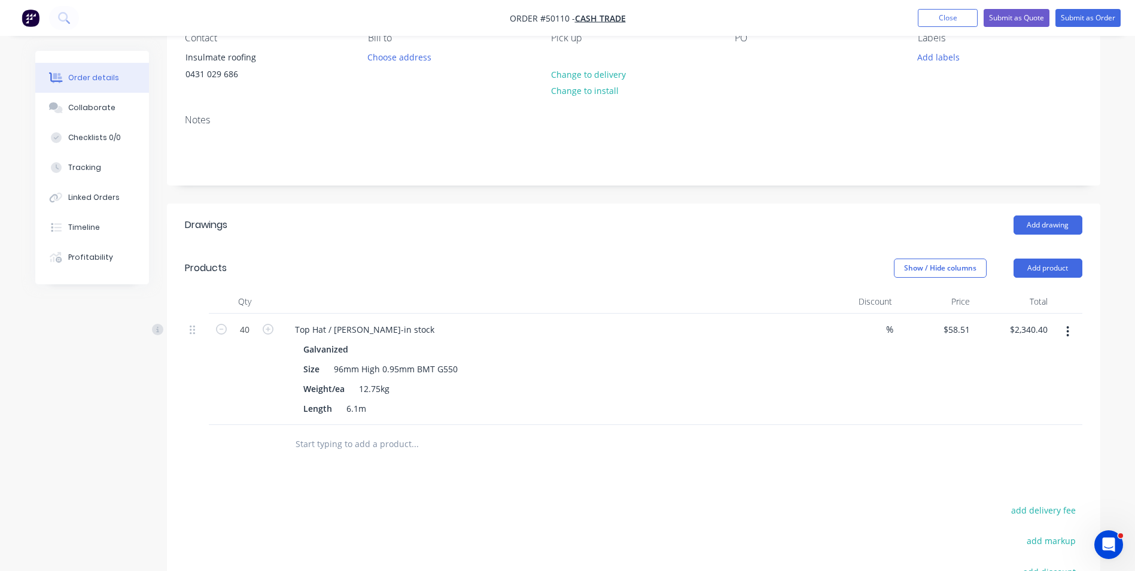
scroll to position [120, 0]
click at [1070, 329] on button "button" at bounding box center [1067, 330] width 28 height 22
click at [1044, 362] on div "Edit" at bounding box center [1025, 361] width 92 height 17
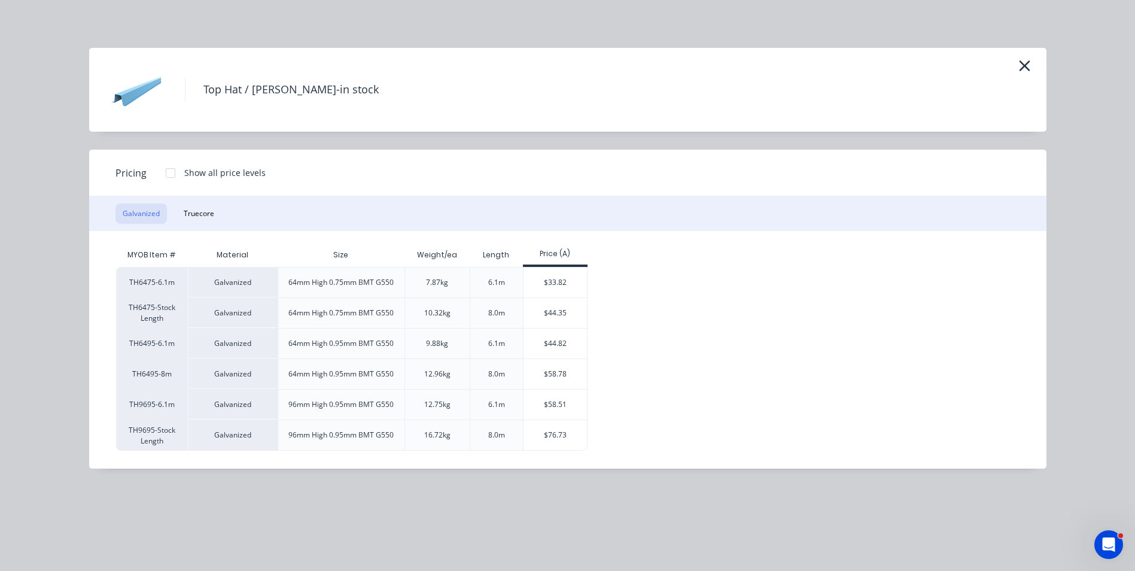
click at [168, 169] on div at bounding box center [170, 173] width 24 height 24
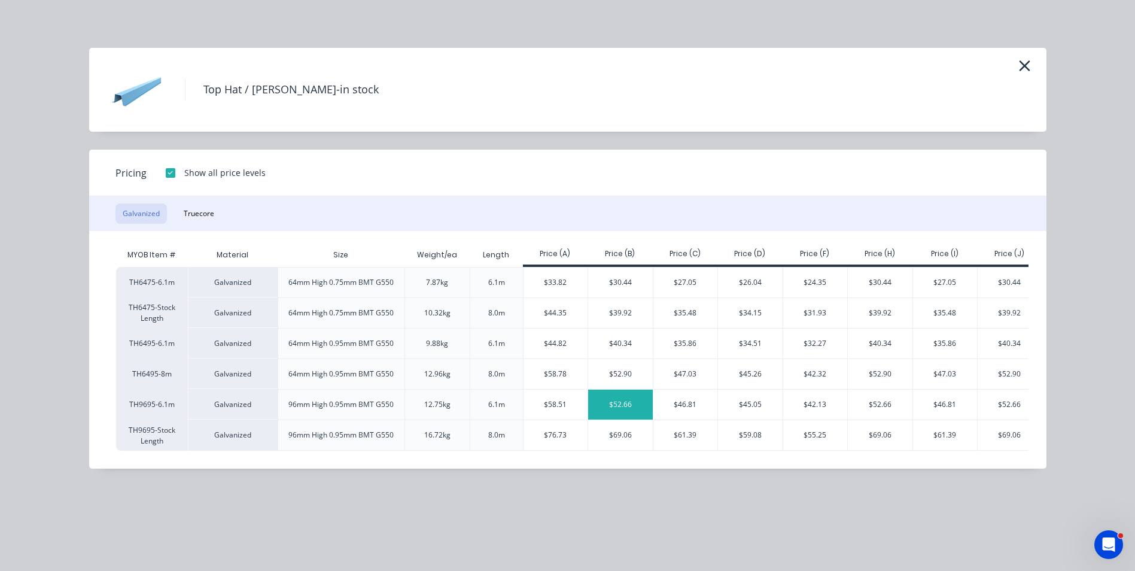
click at [615, 406] on div "$52.66" at bounding box center [620, 404] width 65 height 30
type input "$52.66"
type input "$2,106.40"
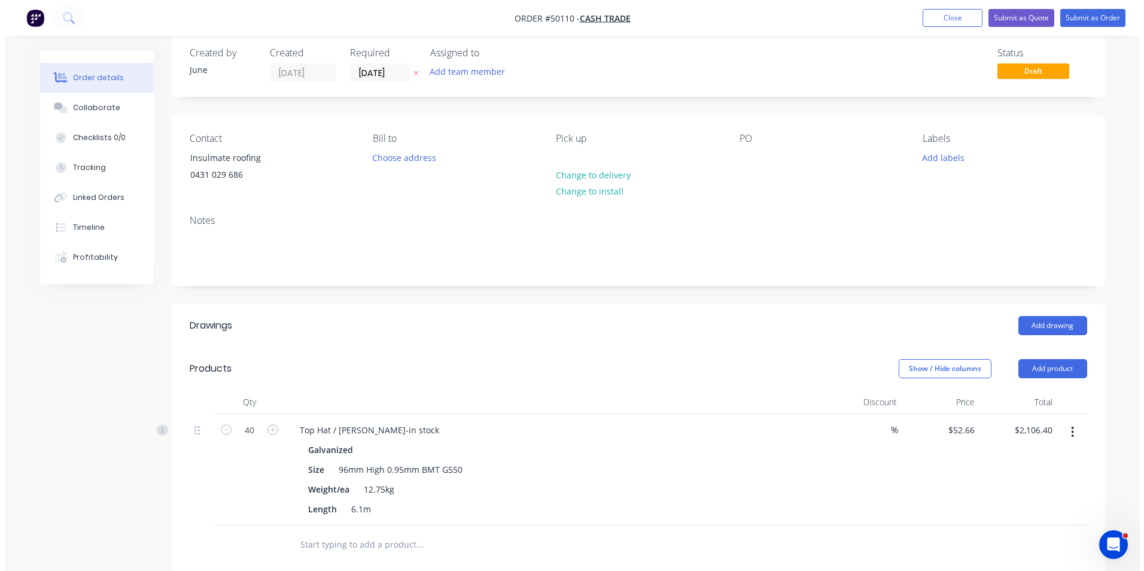
scroll to position [0, 0]
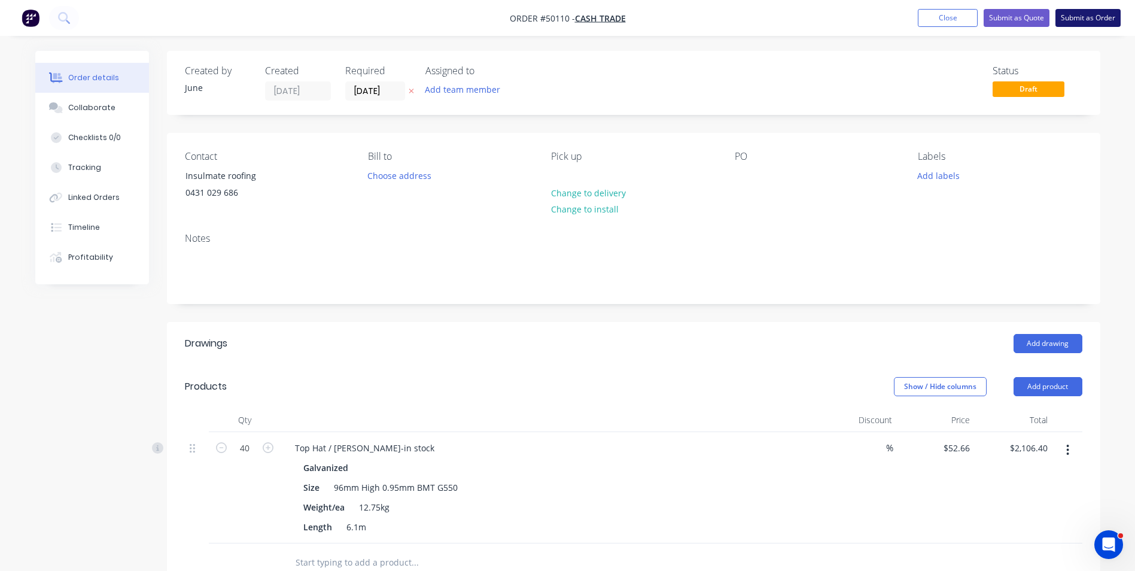
click at [1079, 22] on button "Submit as Order" at bounding box center [1087, 18] width 65 height 18
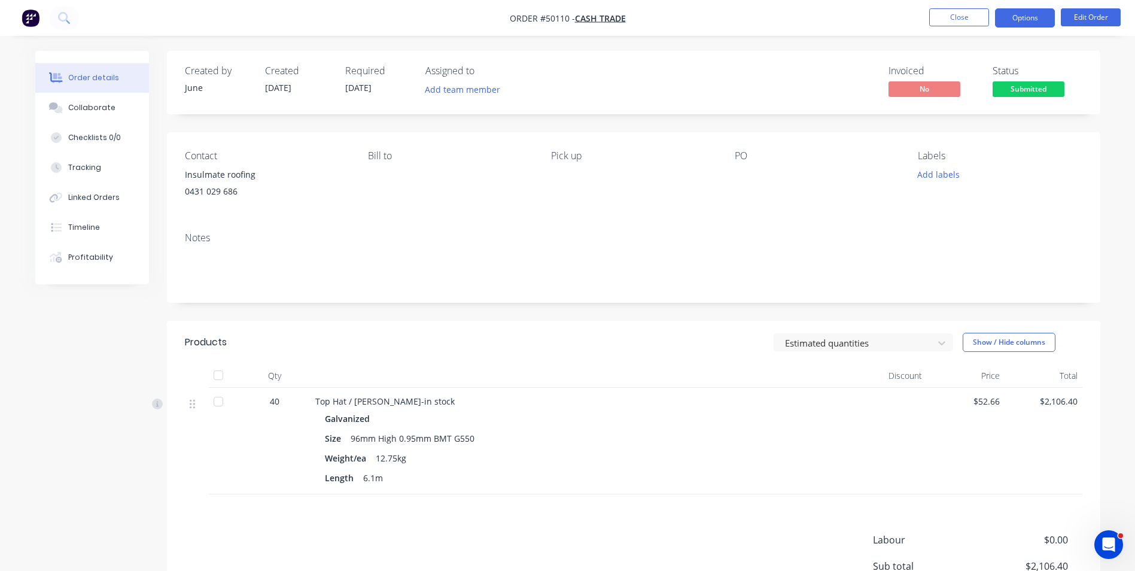
click at [1038, 26] on button "Options" at bounding box center [1025, 17] width 60 height 19
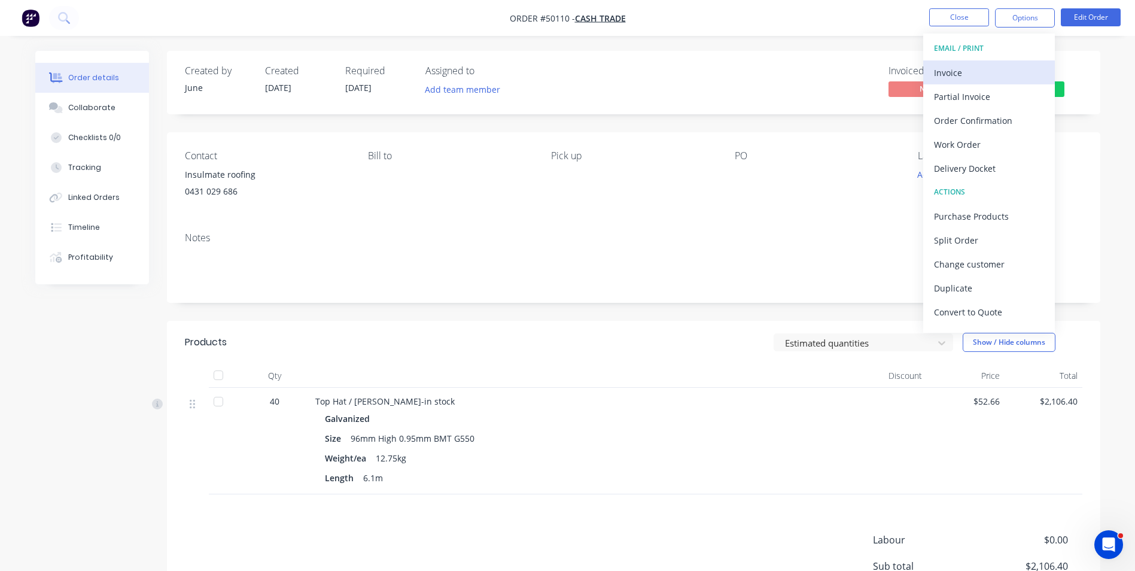
click at [1013, 75] on div "Invoice" at bounding box center [989, 72] width 110 height 17
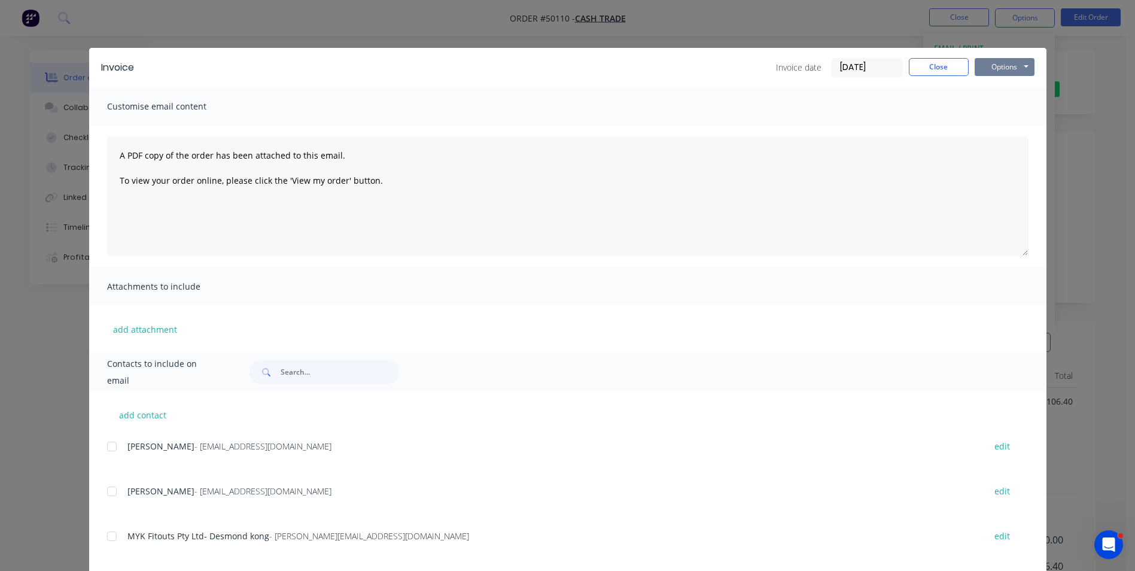
click at [999, 71] on button "Options" at bounding box center [1004, 67] width 60 height 18
click at [995, 113] on button "Print" at bounding box center [1012, 108] width 77 height 20
click at [928, 74] on button "Close" at bounding box center [938, 67] width 60 height 18
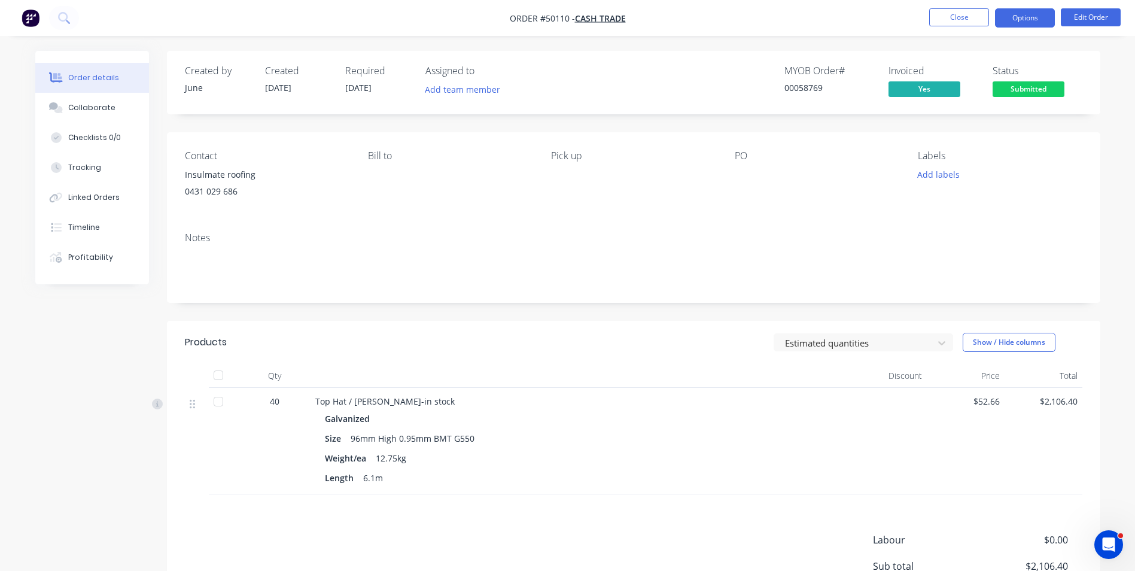
click at [1036, 23] on button "Options" at bounding box center [1025, 17] width 60 height 19
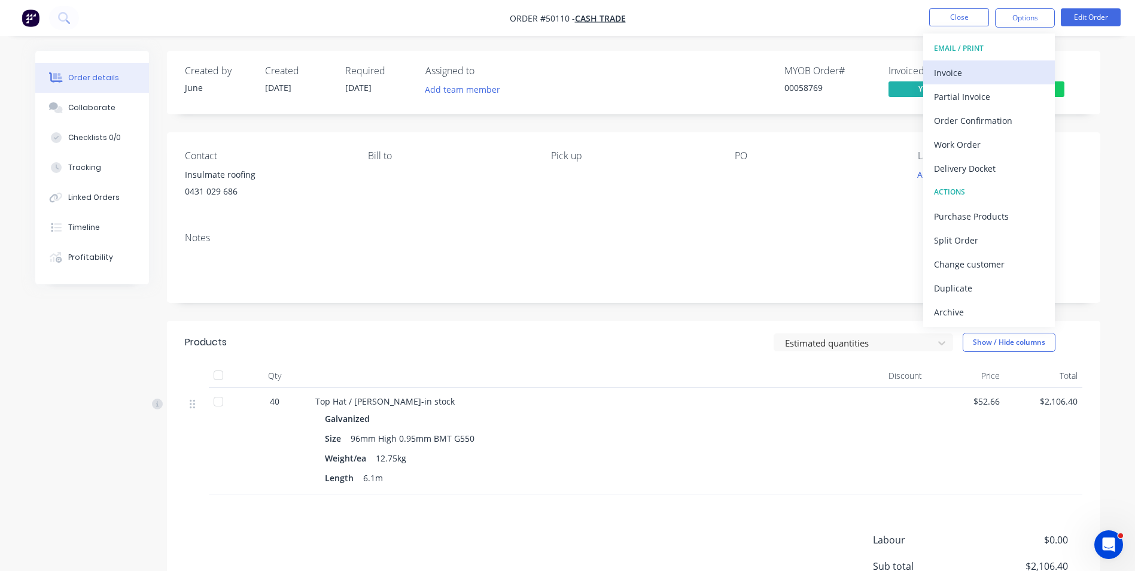
click at [971, 81] on div "Invoice" at bounding box center [989, 72] width 110 height 17
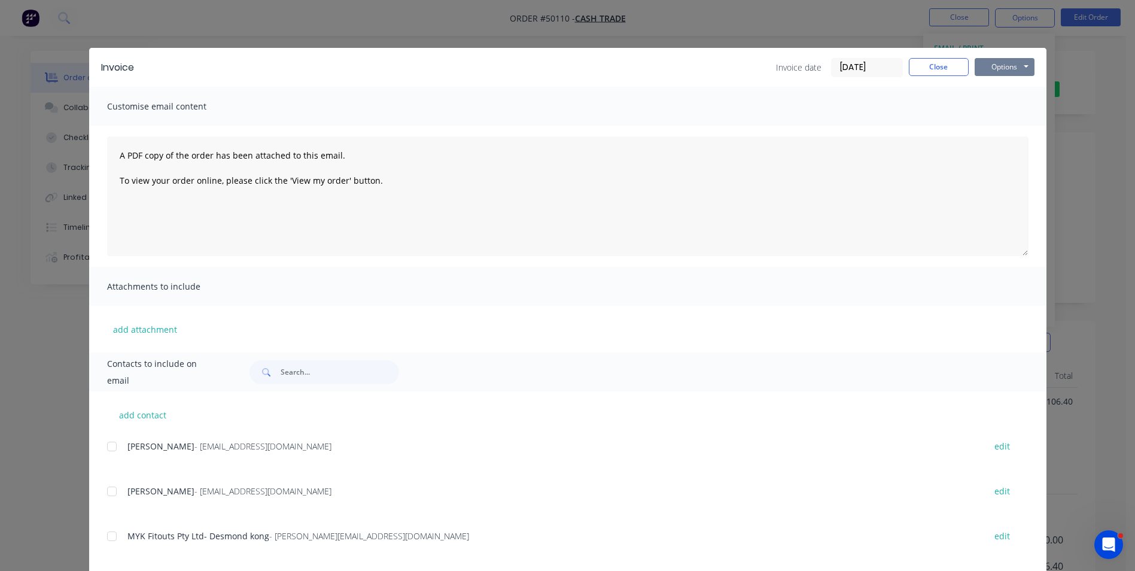
click at [999, 72] on button "Options" at bounding box center [1004, 67] width 60 height 18
click at [995, 105] on button "Print" at bounding box center [1012, 108] width 77 height 20
click at [923, 70] on button "Close" at bounding box center [938, 67] width 60 height 18
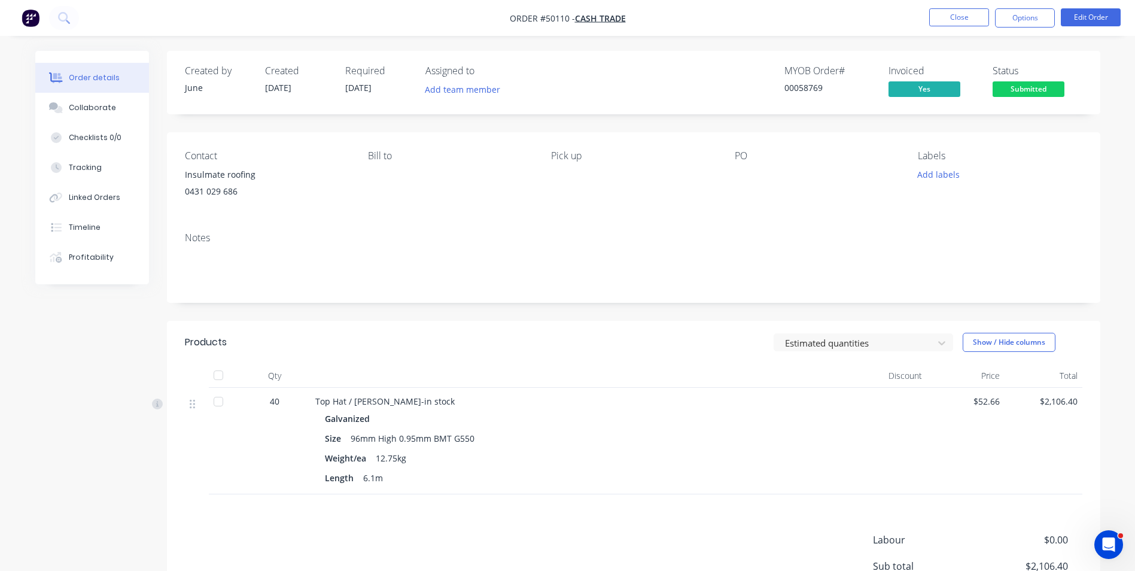
click at [1039, 7] on nav "Order #50110 - Cash Trade Close Options Edit Order" at bounding box center [567, 18] width 1135 height 36
click at [1039, 11] on button "Options" at bounding box center [1025, 17] width 60 height 19
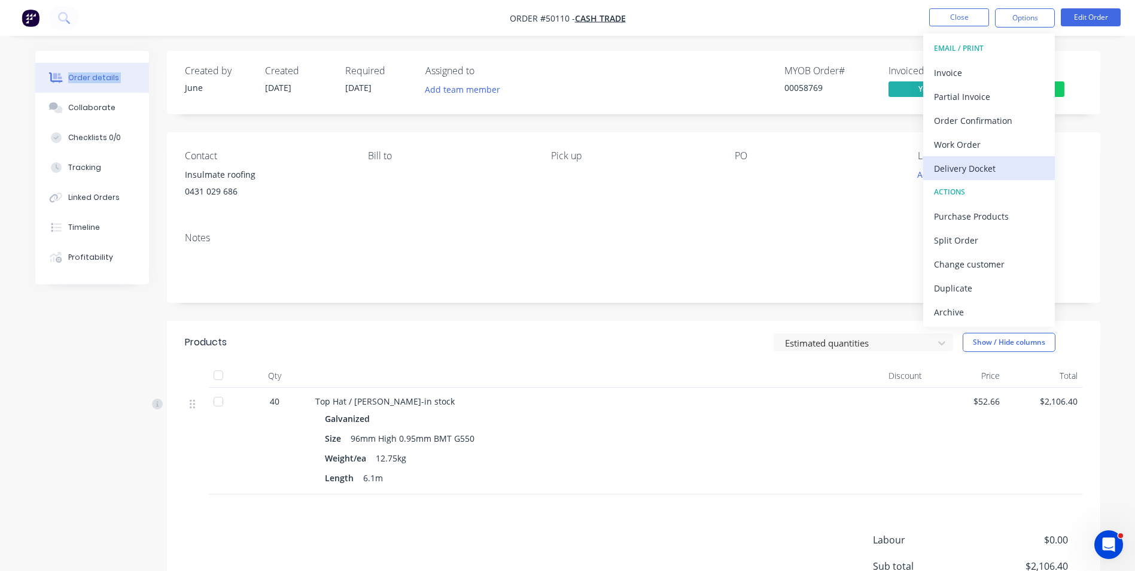
click at [976, 161] on div "Delivery Docket" at bounding box center [989, 168] width 110 height 17
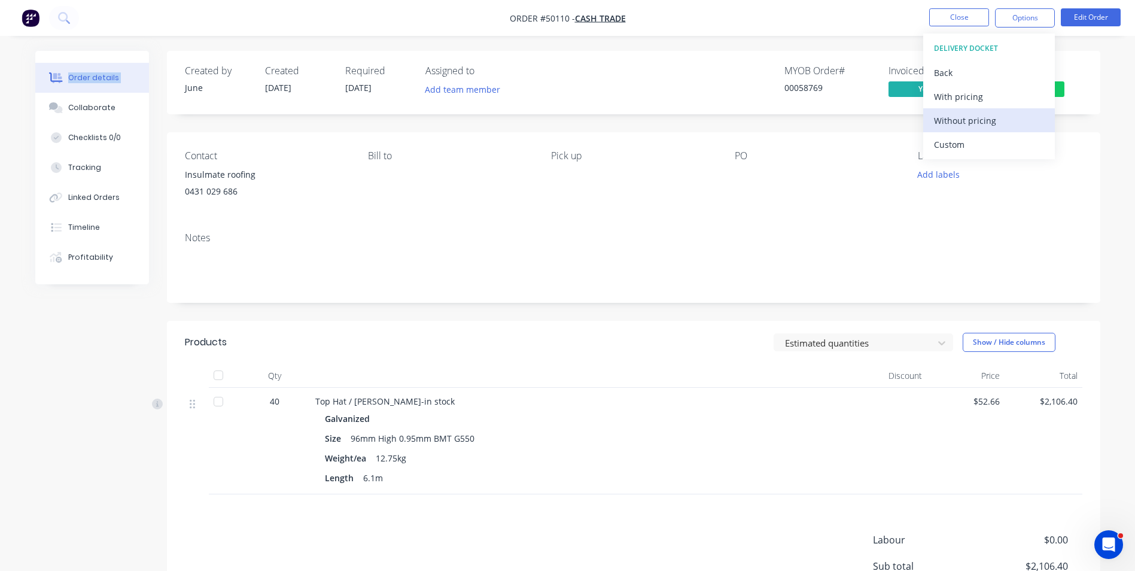
click at [974, 124] on div "Without pricing" at bounding box center [989, 120] width 110 height 17
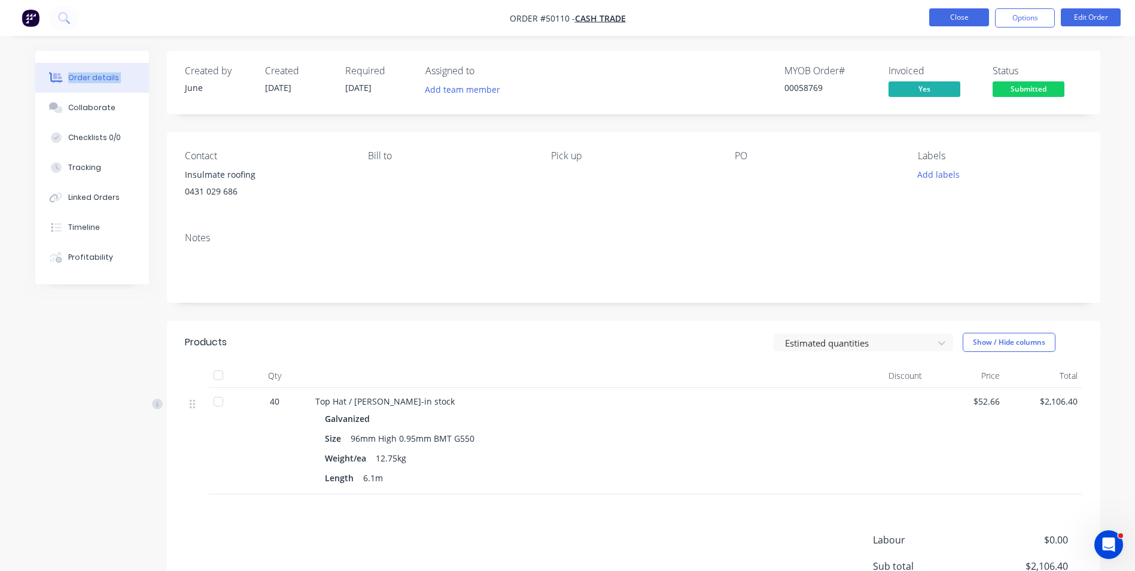
click at [930, 10] on button "Close" at bounding box center [959, 17] width 60 height 18
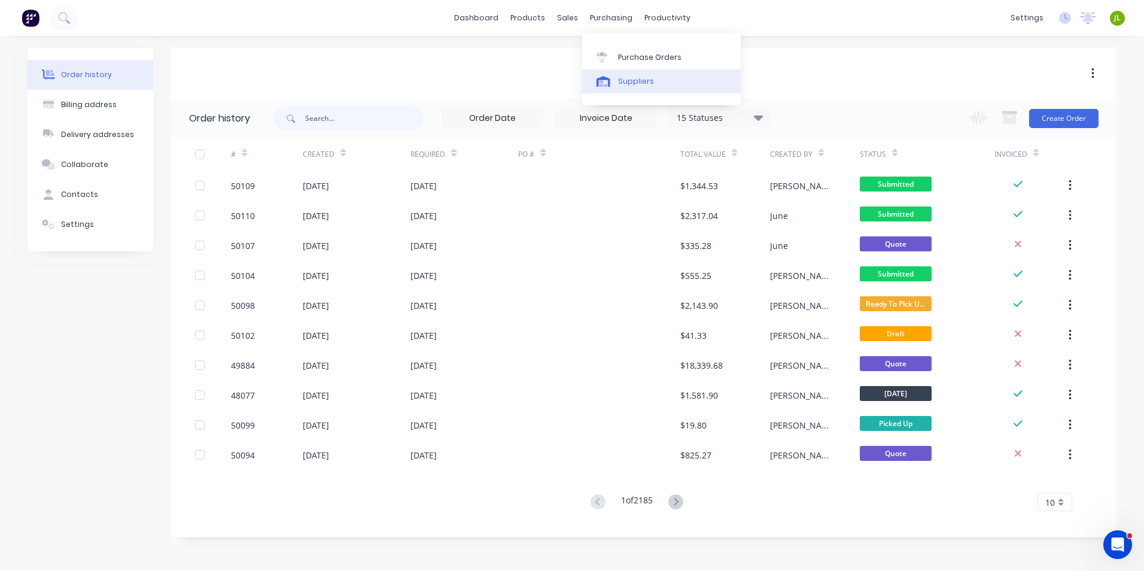
click at [599, 71] on link "Suppliers" at bounding box center [661, 81] width 158 height 24
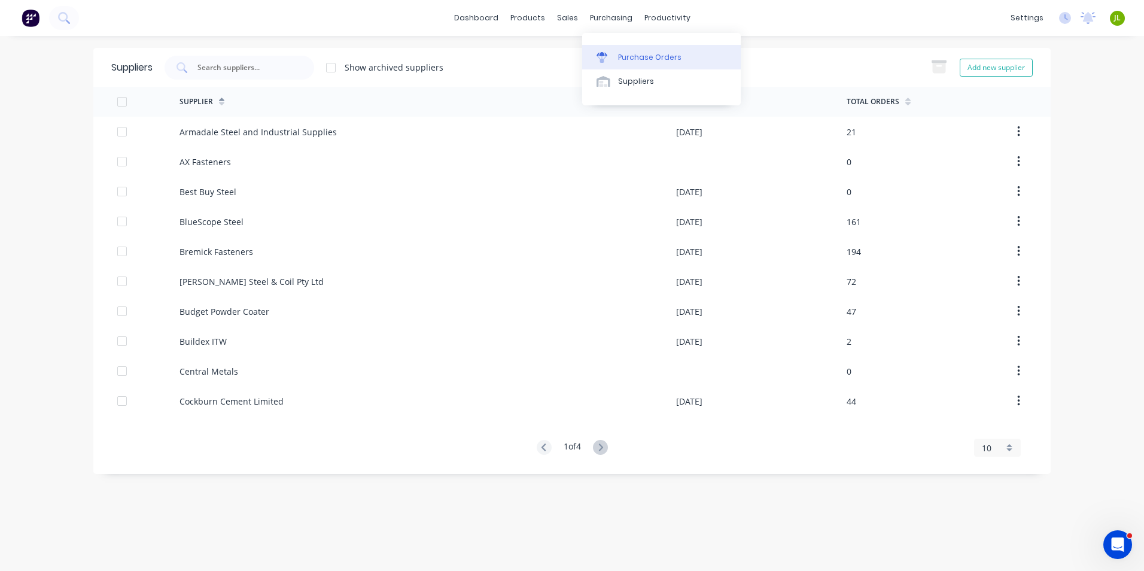
click at [614, 51] on link "Purchase Orders" at bounding box center [661, 57] width 158 height 24
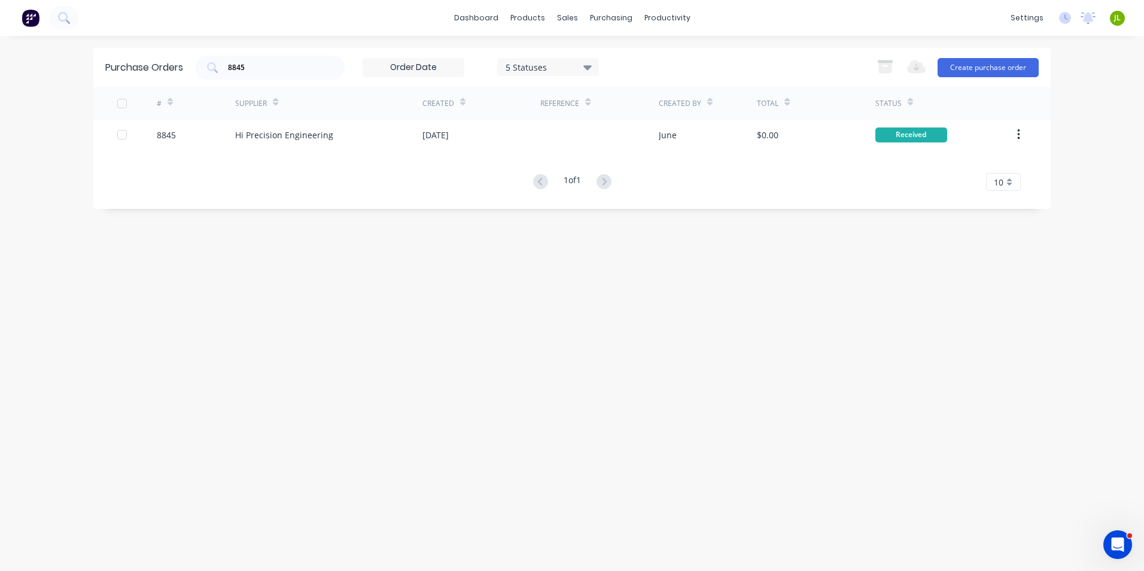
click at [206, 83] on div "Purchase Orders 8845 5 Statuses 5 Statuses Export to Excel (XLSX) Create purcha…" at bounding box center [571, 67] width 957 height 39
type input "8825"
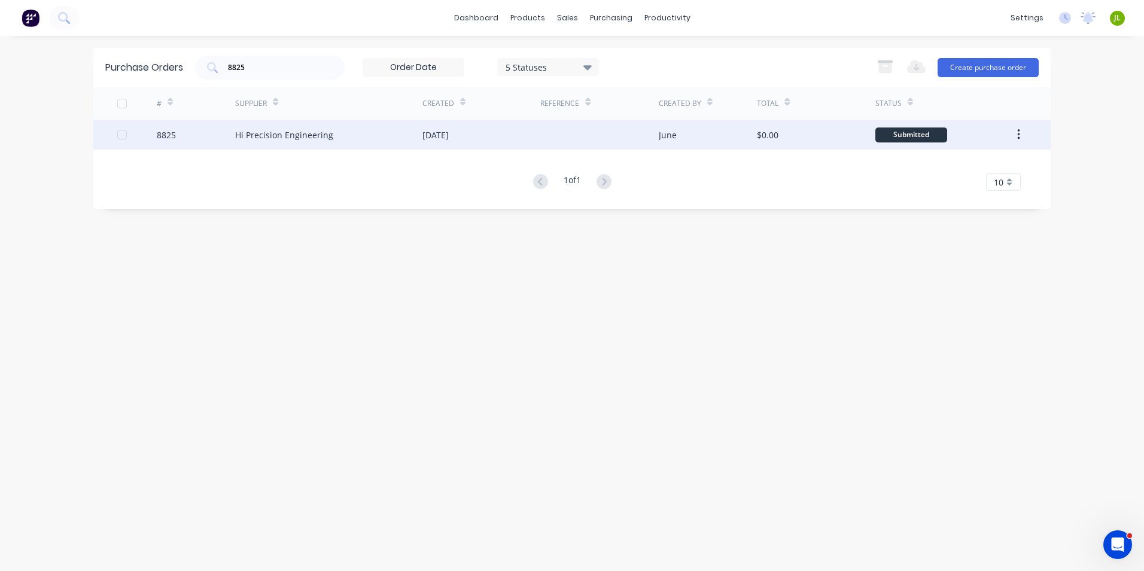
click at [427, 129] on div "03 Oct 2025" at bounding box center [435, 135] width 26 height 13
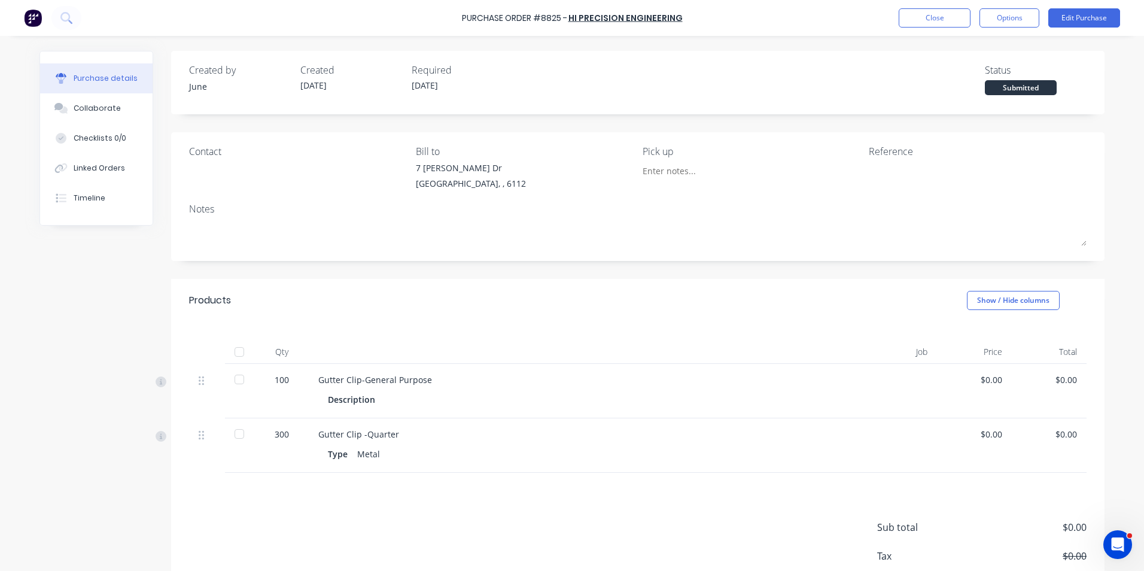
click at [236, 362] on div at bounding box center [239, 352] width 24 height 24
click at [940, 10] on button "Close" at bounding box center [934, 17] width 72 height 19
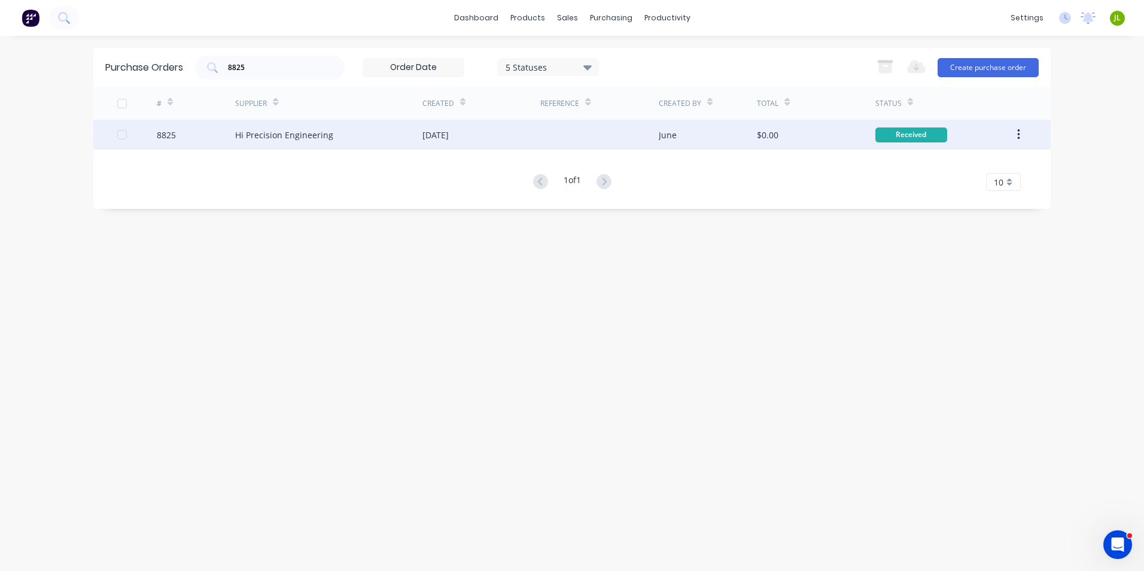
click at [320, 135] on div "Hi Precision Engineering" at bounding box center [284, 135] width 98 height 13
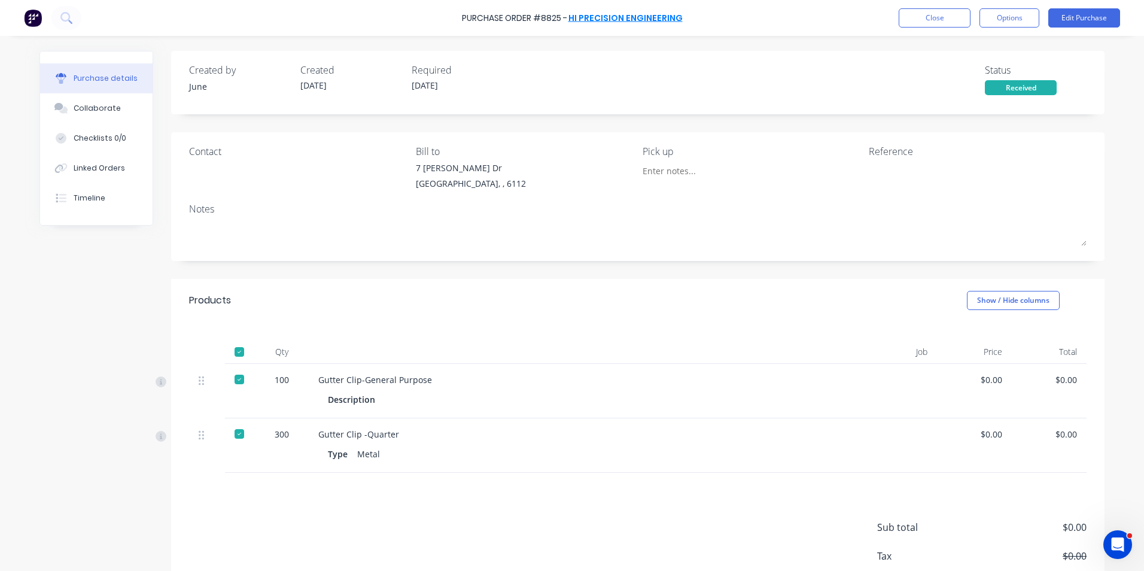
click at [606, 19] on link "Hi Precision Engineering" at bounding box center [625, 18] width 114 height 12
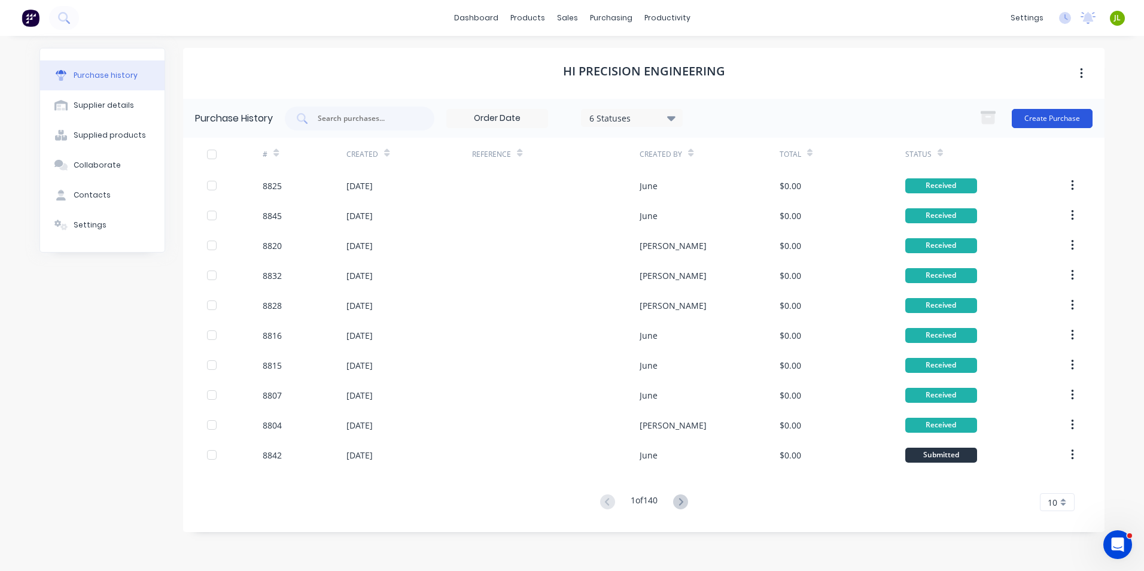
click at [1057, 109] on button "Create Purchase" at bounding box center [1051, 118] width 81 height 19
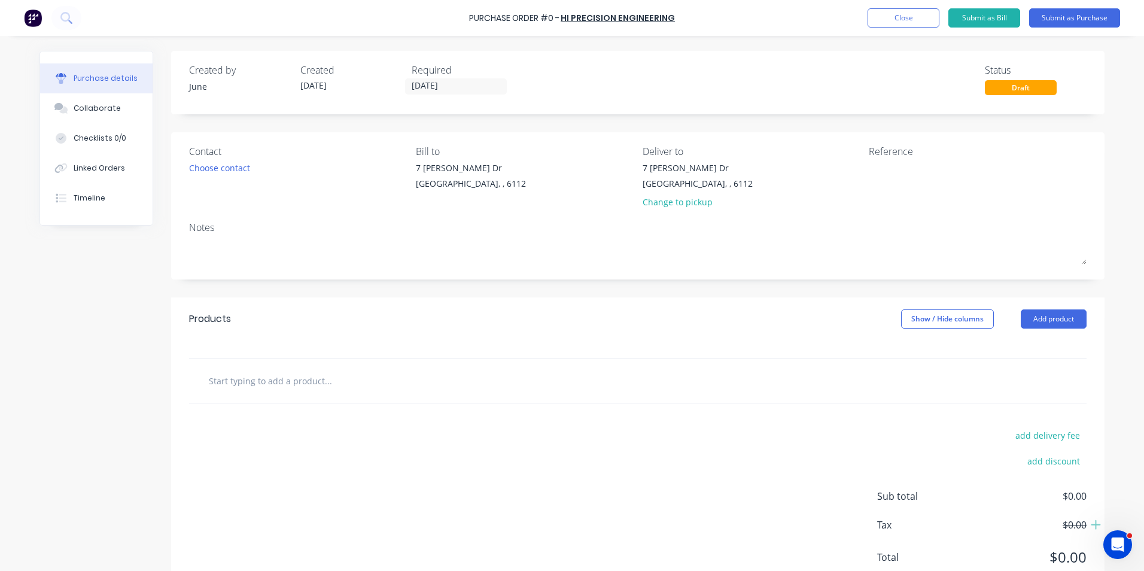
drag, startPoint x: 1033, startPoint y: 312, endPoint x: 1019, endPoint y: 332, distance: 24.8
click at [1034, 315] on button "Add product" at bounding box center [1053, 318] width 66 height 19
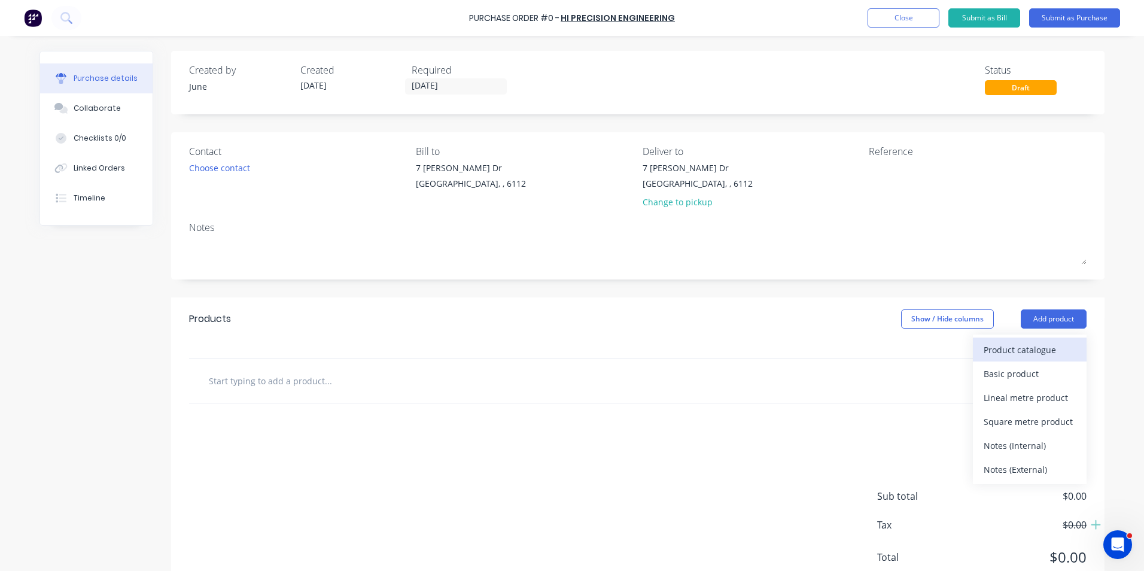
click at [1004, 346] on div "Product catalogue" at bounding box center [1029, 349] width 92 height 17
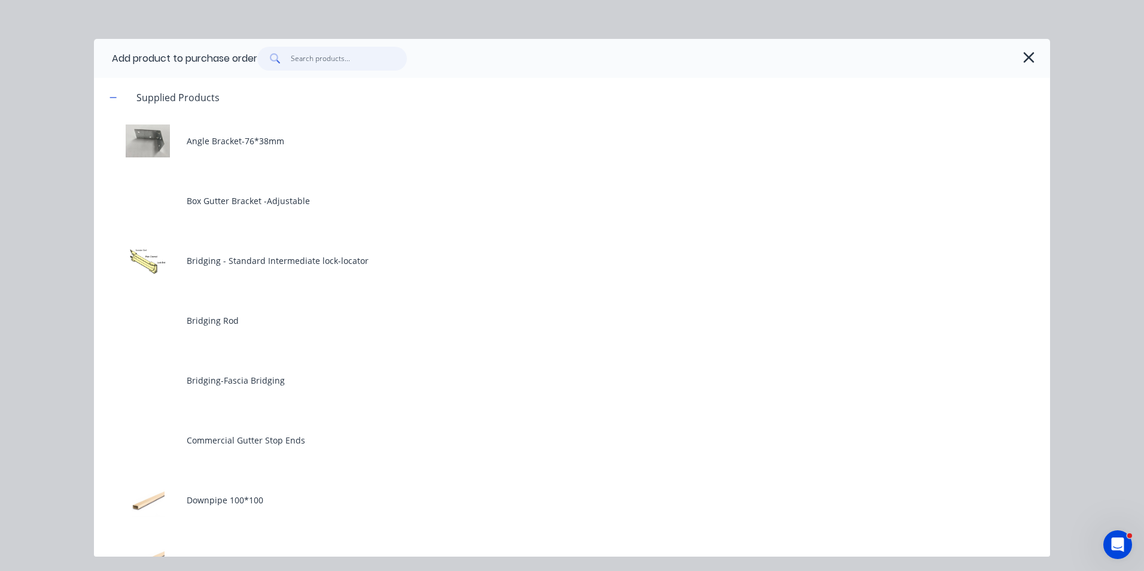
click at [355, 58] on input "text" at bounding box center [349, 59] width 117 height 24
type input "i"
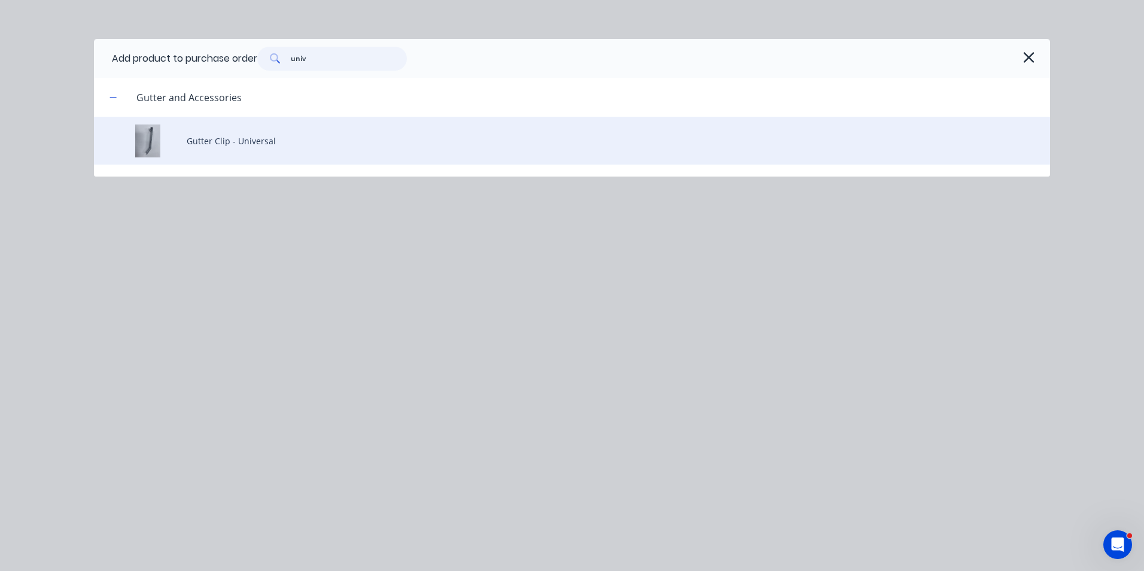
type input "univ"
click at [371, 129] on div "Gutter Clip - Universal" at bounding box center [572, 141] width 956 height 48
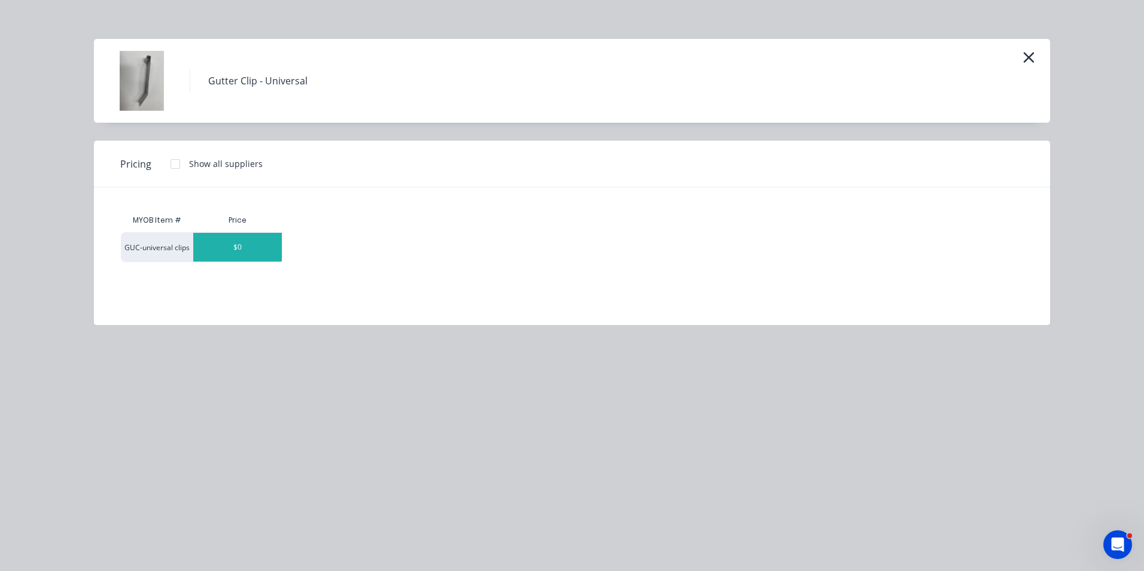
click at [240, 252] on div "$0" at bounding box center [237, 247] width 89 height 29
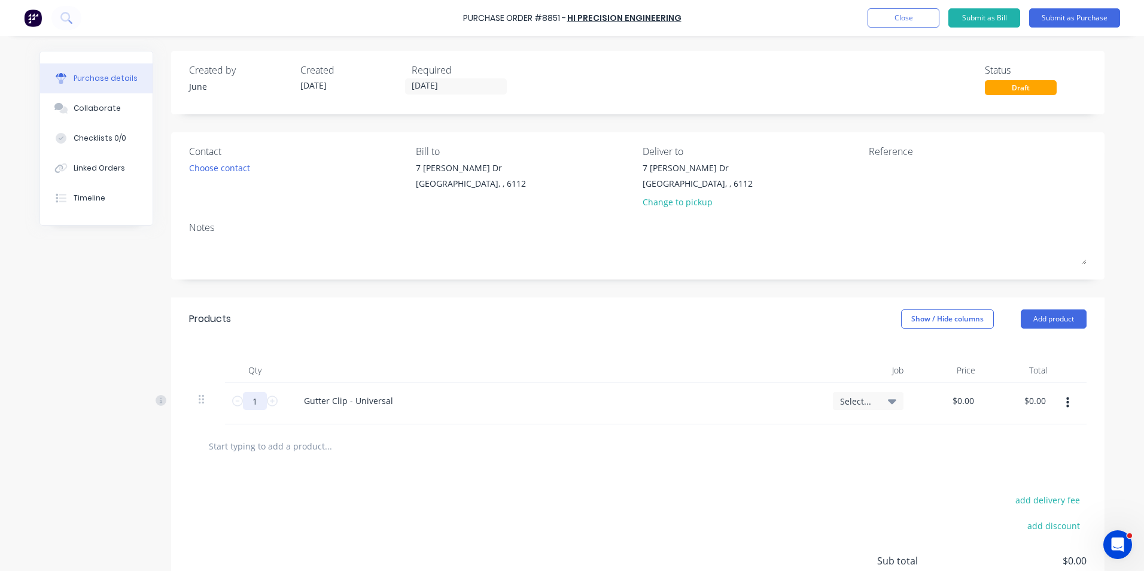
click at [246, 403] on input "1" at bounding box center [255, 401] width 24 height 18
type input "250"
click at [292, 318] on div "Products Show / Hide columns Add product" at bounding box center [637, 318] width 933 height 43
click at [684, 202] on div "Change to pickup" at bounding box center [697, 202] width 110 height 13
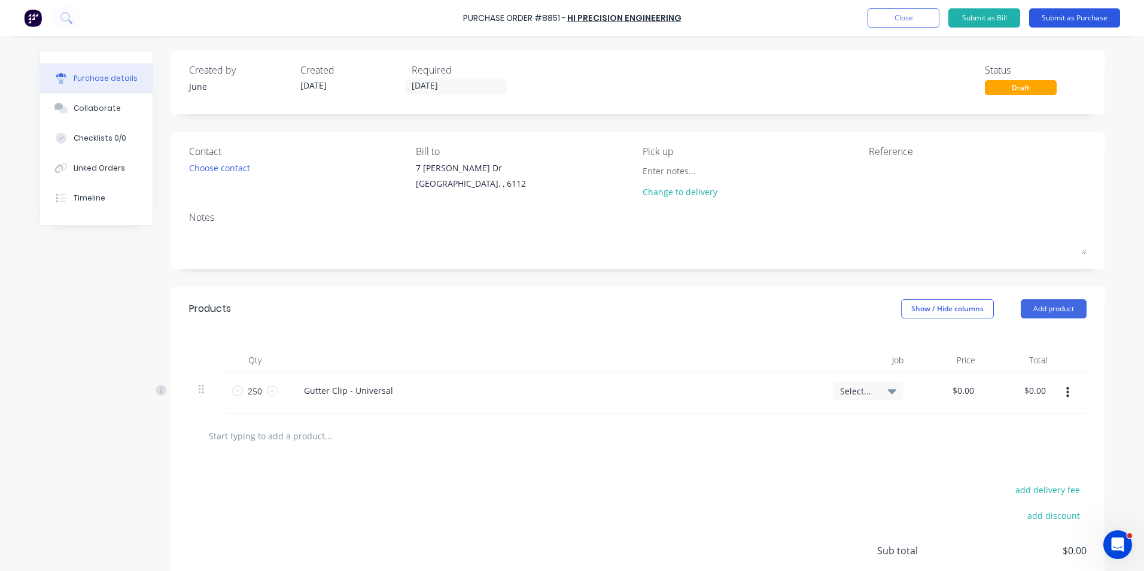
click at [1056, 22] on button "Submit as Purchase" at bounding box center [1074, 17] width 91 height 19
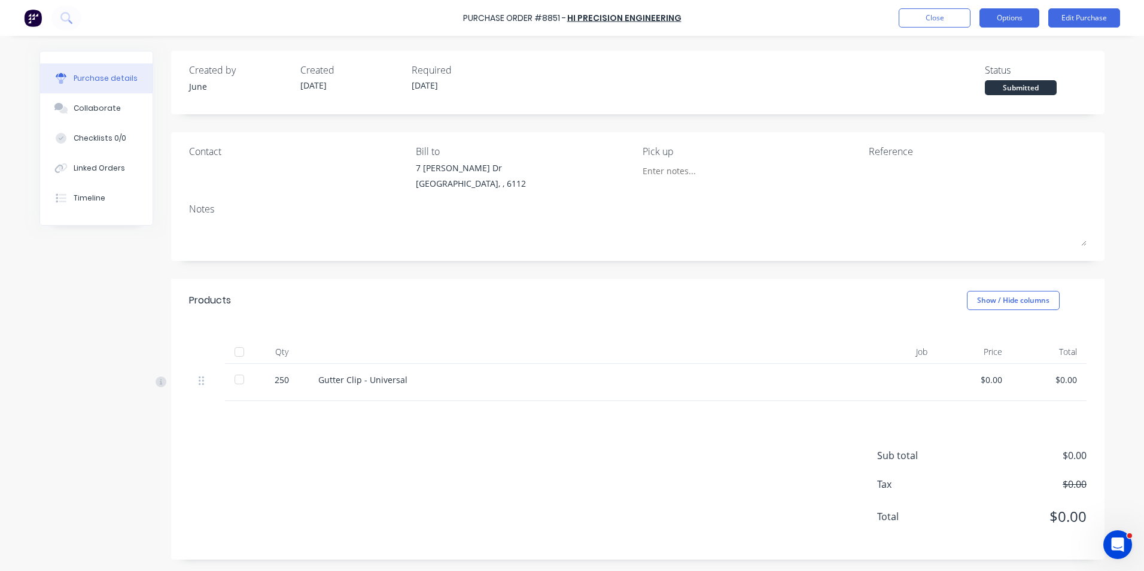
click at [1016, 20] on button "Options" at bounding box center [1009, 17] width 60 height 19
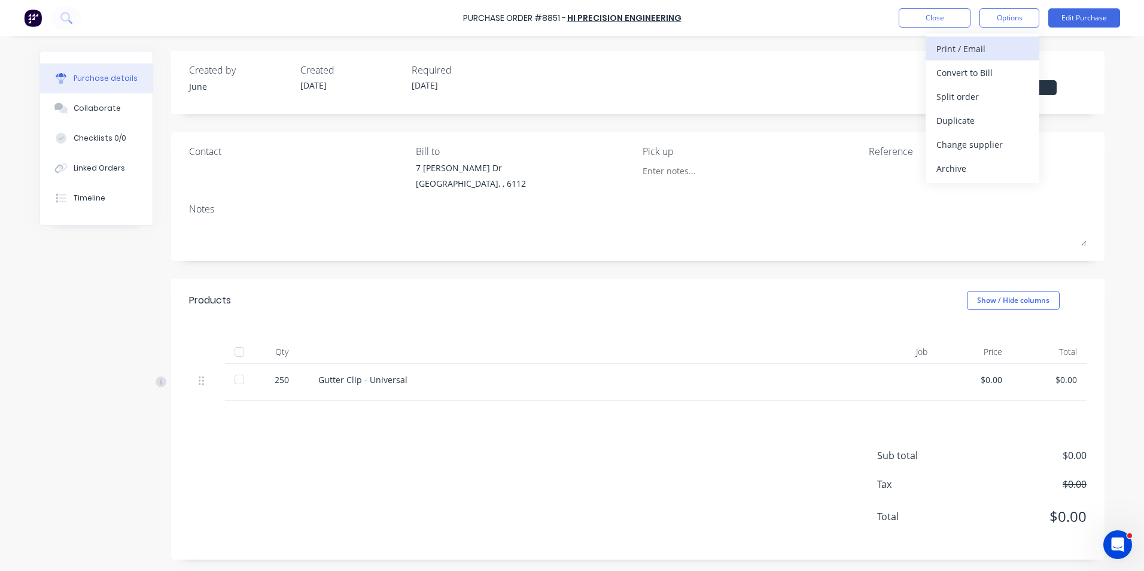
click at [1013, 59] on button "Print / Email" at bounding box center [982, 48] width 114 height 24
click at [998, 97] on div "Without pricing" at bounding box center [982, 96] width 92 height 17
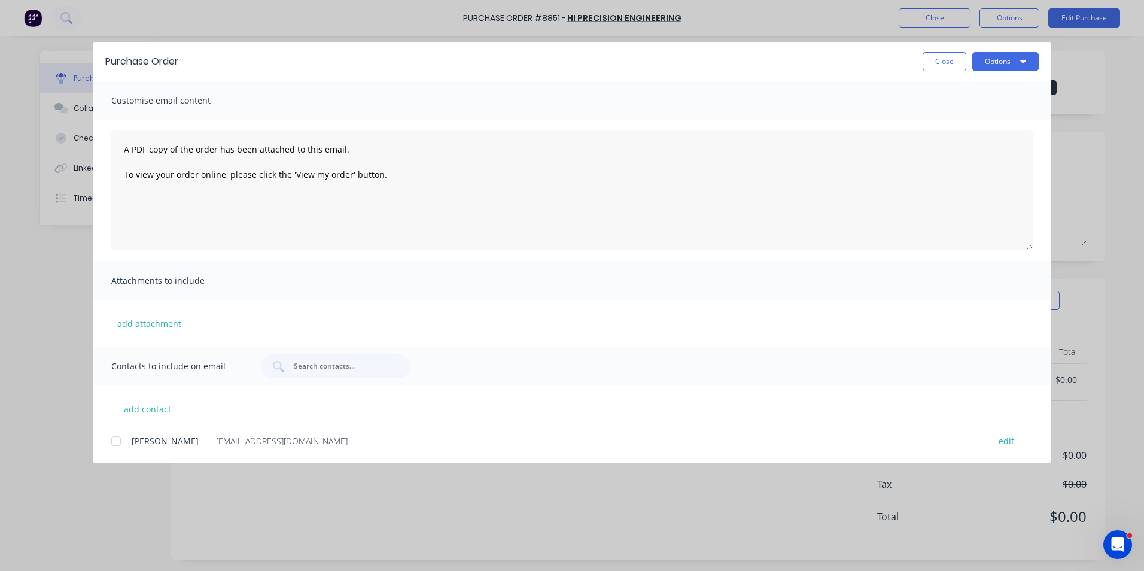
click at [118, 441] on div at bounding box center [116, 441] width 24 height 24
drag, startPoint x: 383, startPoint y: 184, endPoint x: 113, endPoint y: 150, distance: 272.5
click at [113, 150] on textarea "A PDF copy of the order has been attached to this email. To view your order onl…" at bounding box center [571, 190] width 921 height 120
click at [267, 148] on textarea "We already pick up this box of gutter but didn't send the PO. Here is the PO." at bounding box center [571, 190] width 921 height 120
click at [151, 182] on textarea "We already pick up this box of gutter this Monday but didn't send the PO. Here …" at bounding box center [571, 190] width 921 height 120
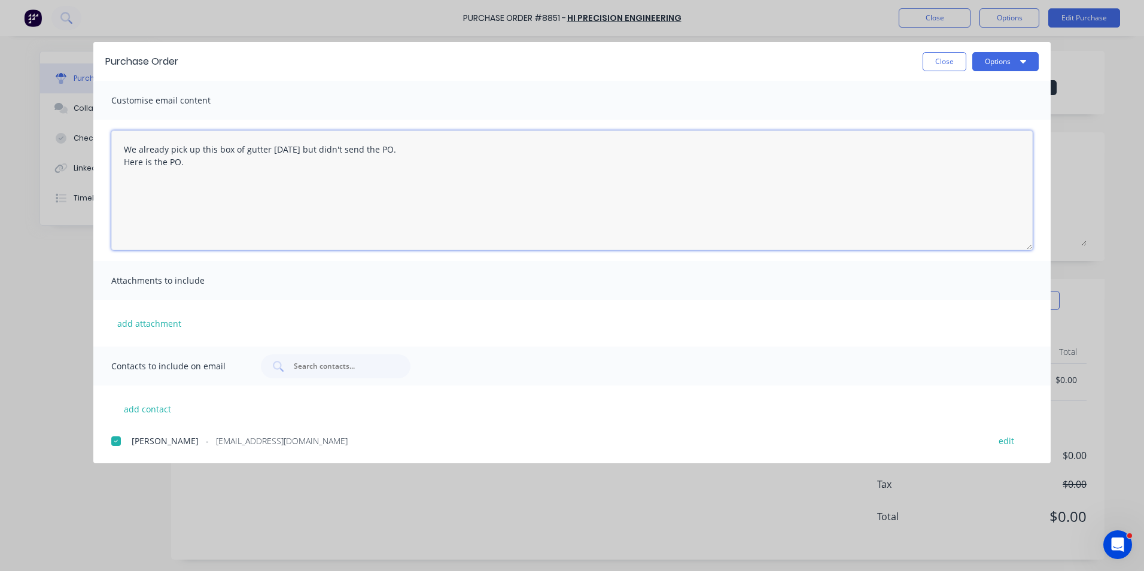
click at [132, 188] on textarea "We already pick up this box of gutter this Monday but didn't send the PO. Here …" at bounding box center [571, 190] width 921 height 120
click at [222, 175] on textarea "We already pick up this box of gutter this Monday but didn't send the PO. Here …" at bounding box center [571, 190] width 921 height 120
type textarea "We already pick up this box of gutter this Monday but didn't send the PO. Here …"
click at [990, 58] on button "Options" at bounding box center [1005, 61] width 66 height 19
click at [987, 133] on div "Email" at bounding box center [981, 139] width 92 height 17
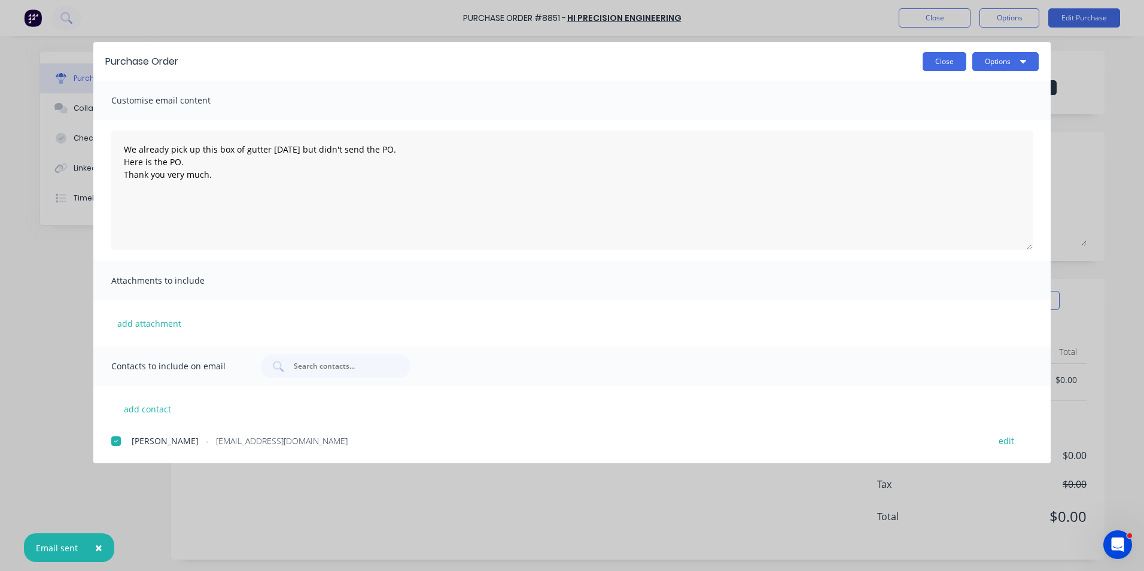
click at [948, 68] on button "Close" at bounding box center [944, 61] width 44 height 19
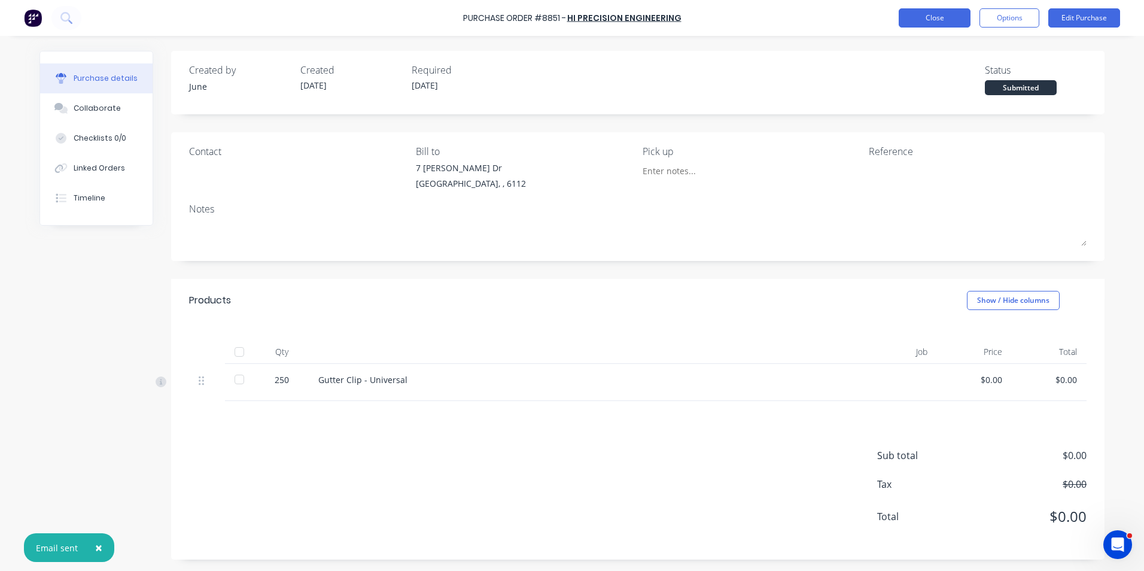
click at [941, 22] on button "Close" at bounding box center [934, 17] width 72 height 19
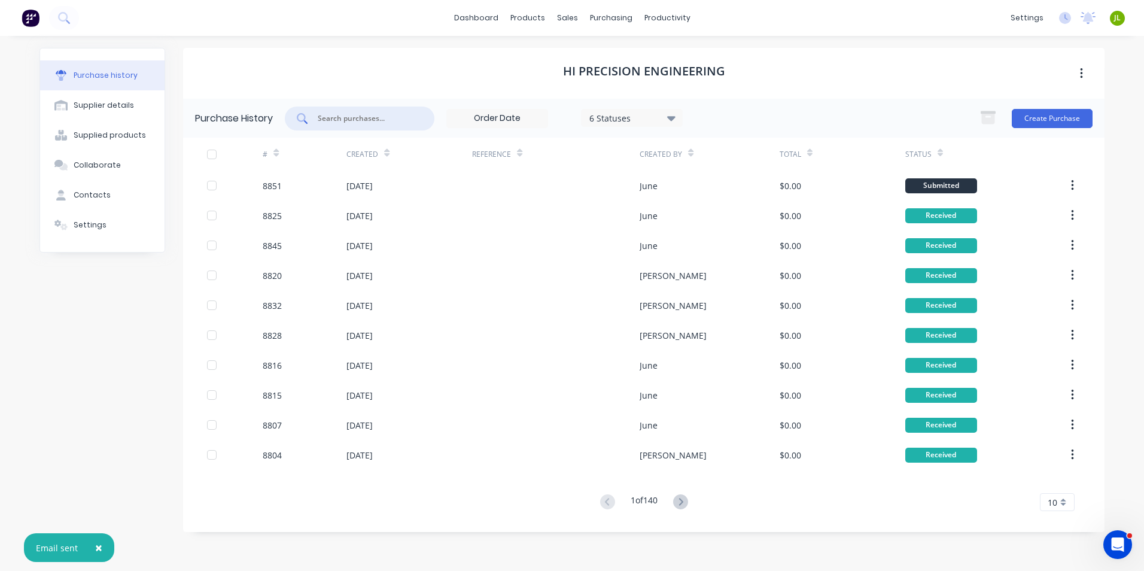
click at [336, 117] on input "text" at bounding box center [365, 118] width 99 height 12
type input "8842"
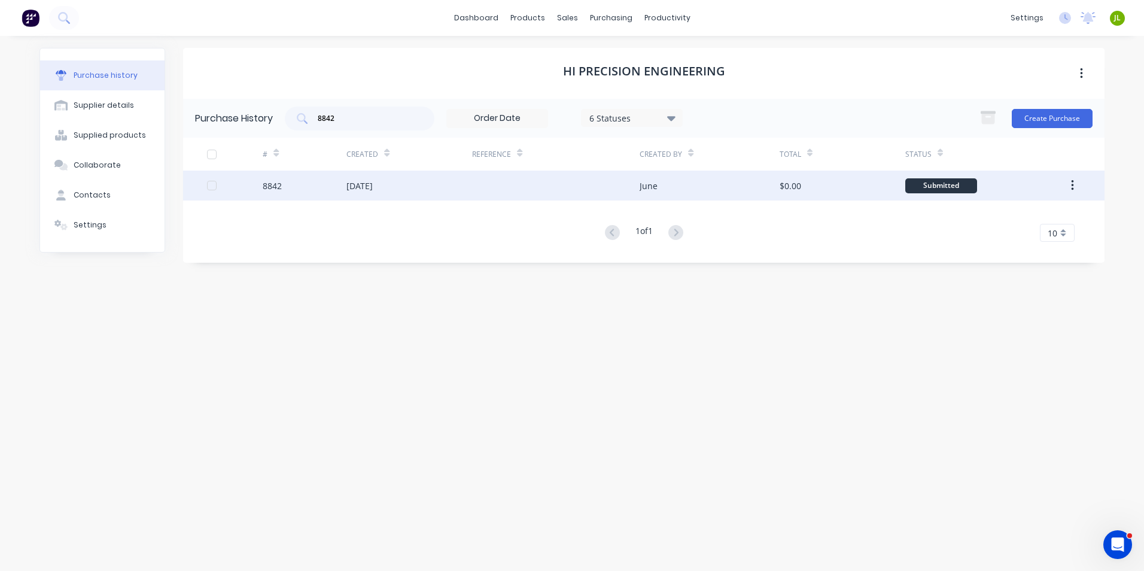
click at [332, 188] on div "8842" at bounding box center [305, 185] width 84 height 30
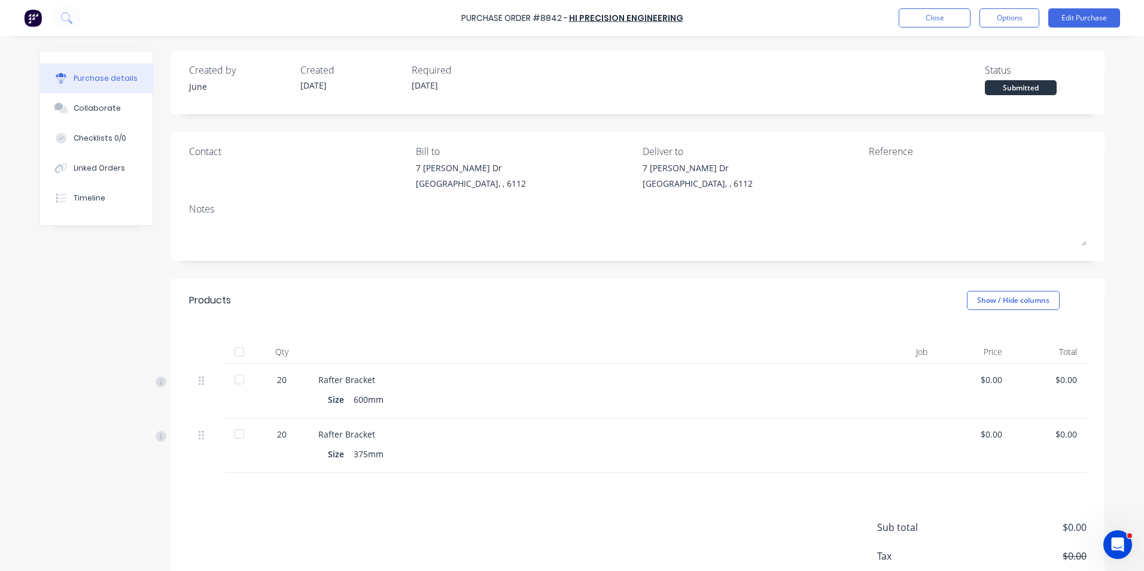
click at [240, 346] on div at bounding box center [239, 352] width 24 height 24
click at [913, 17] on button "Close" at bounding box center [934, 17] width 72 height 19
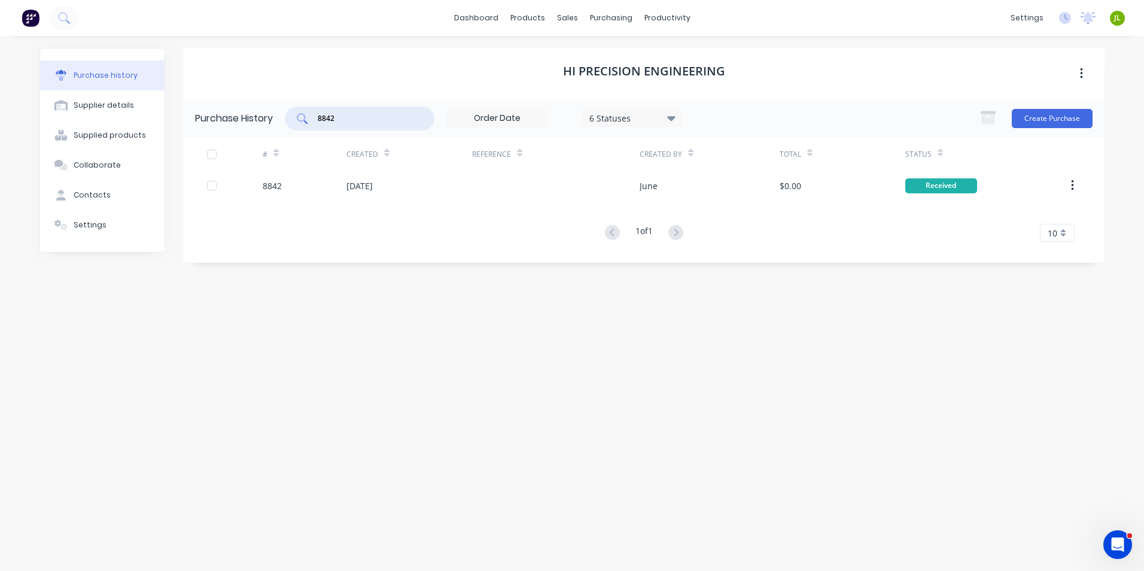
click at [295, 125] on div "8842" at bounding box center [360, 118] width 150 height 24
type input "8845"
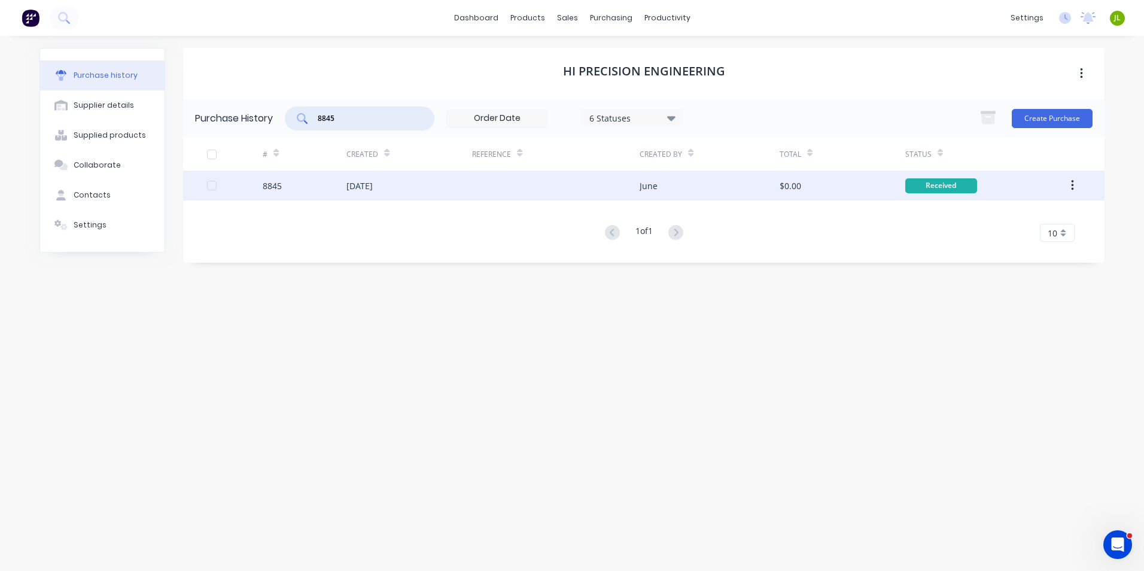
click at [339, 194] on div "8845" at bounding box center [305, 185] width 84 height 30
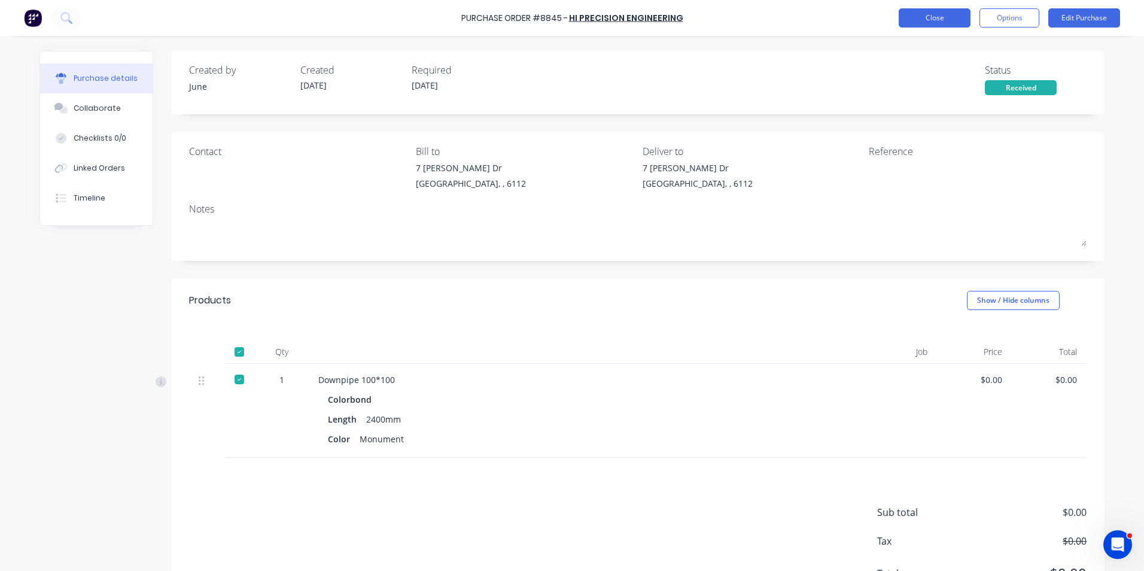
click at [910, 23] on button "Close" at bounding box center [934, 17] width 72 height 19
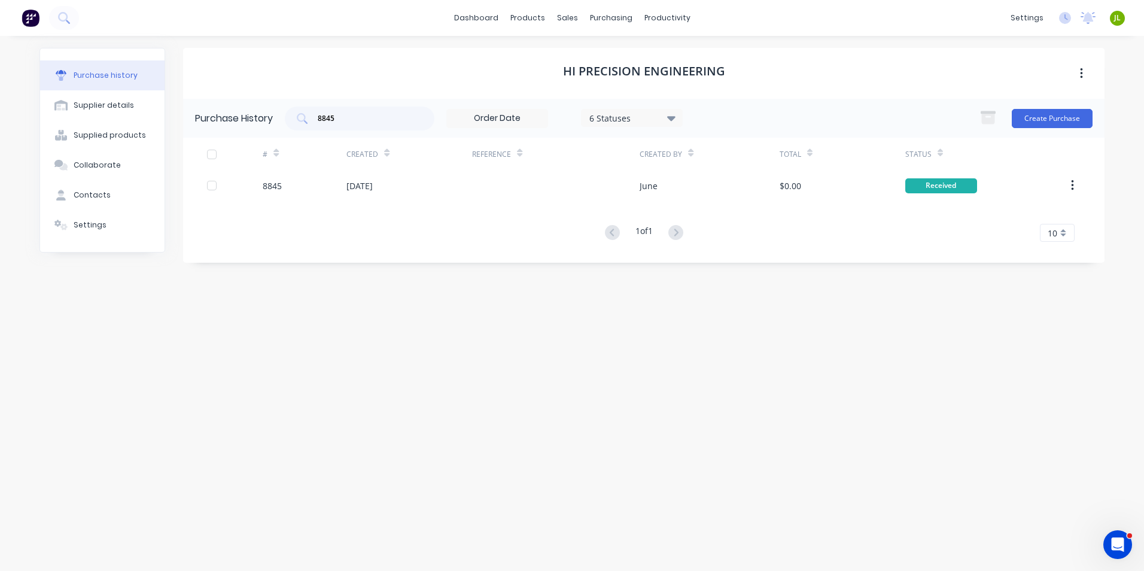
click at [910, 23] on div "dashboard products sales purchasing productivity dashboard products Product Cat…" at bounding box center [572, 18] width 1144 height 36
click at [587, 61] on div "Sales Orders" at bounding box center [611, 57] width 49 height 11
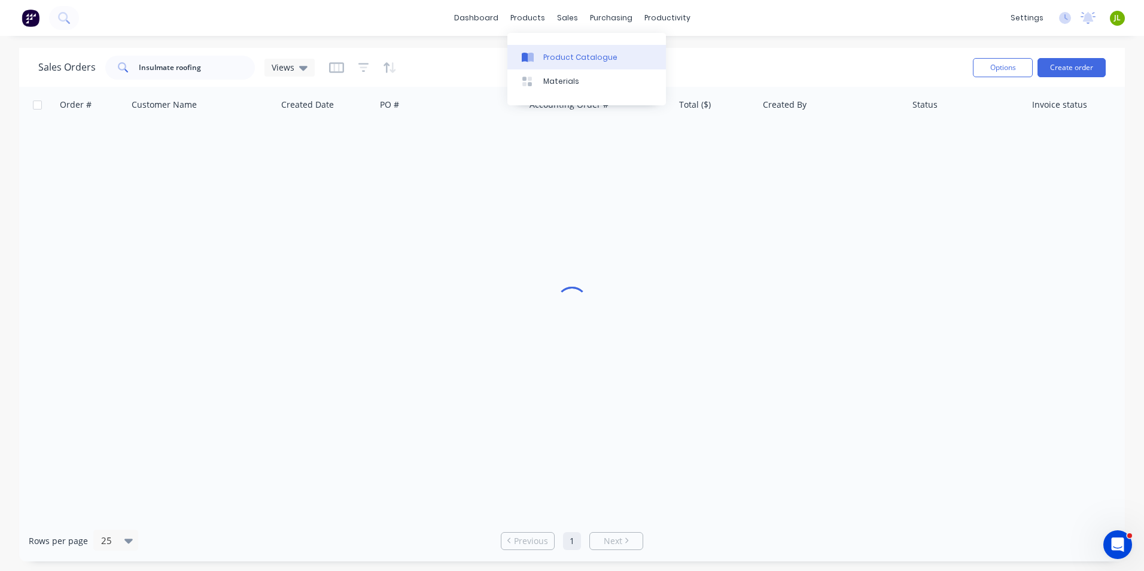
click at [538, 67] on link "Product Catalogue" at bounding box center [586, 57] width 158 height 24
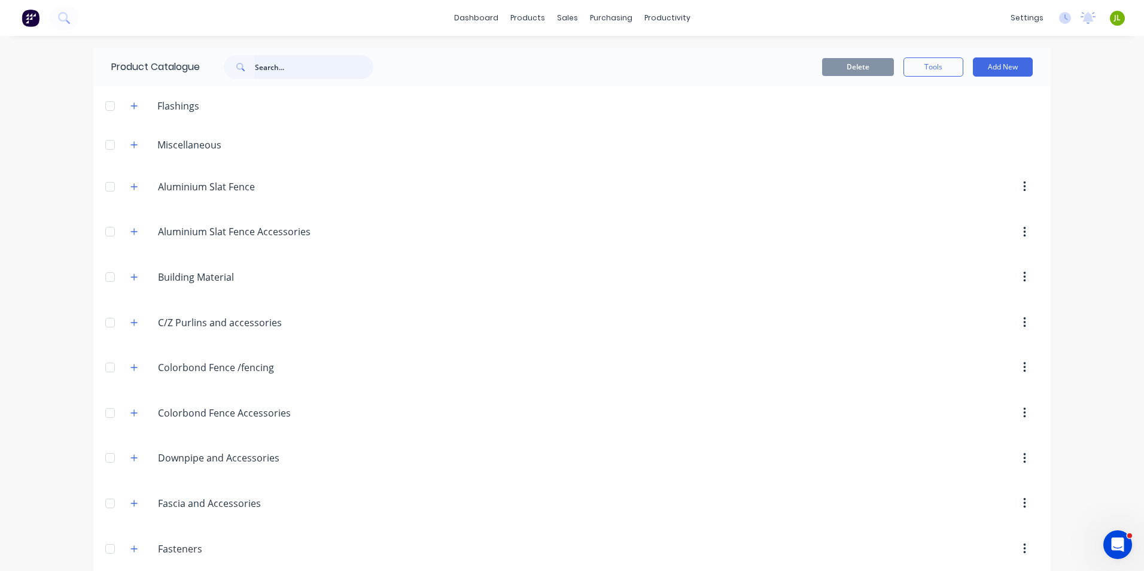
click at [295, 61] on input "text" at bounding box center [314, 67] width 118 height 24
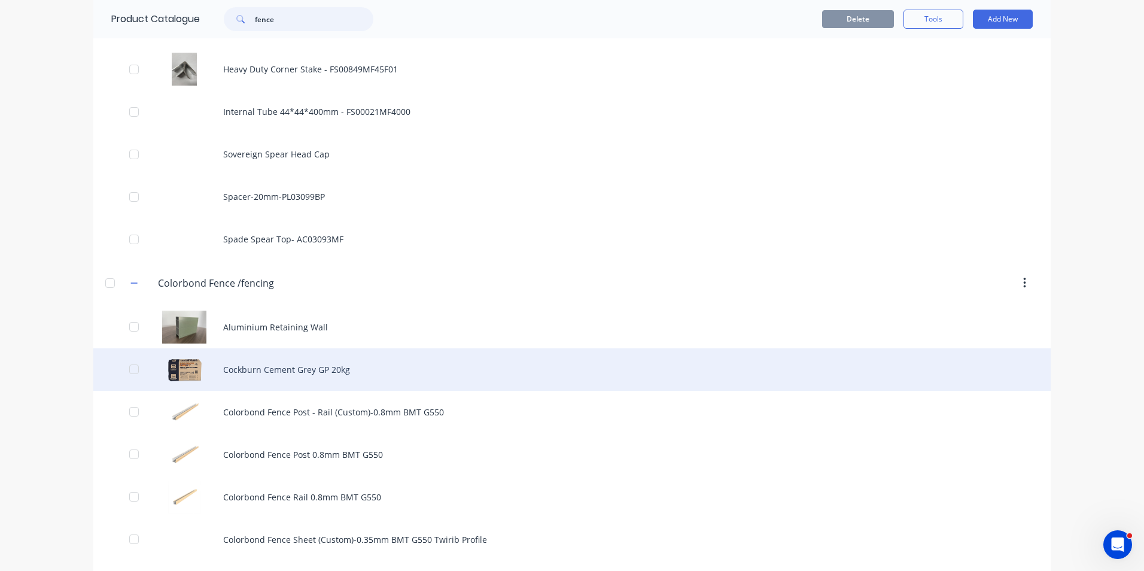
scroll to position [1256, 0]
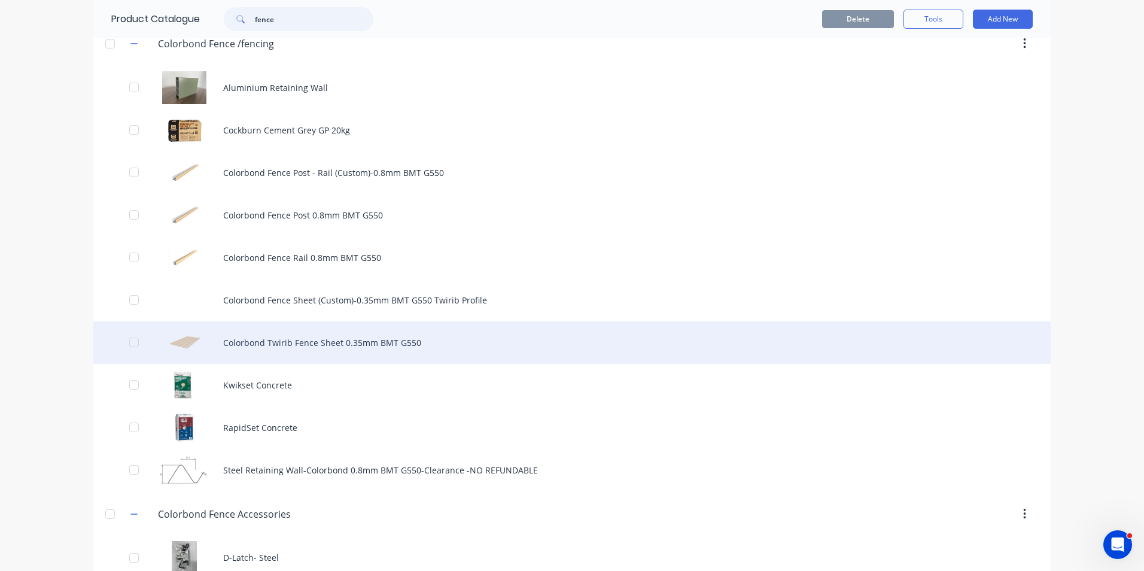
type input "fence"
click at [274, 340] on div "Colorbond Twirib Fence Sheet 0.35mm BMT G550" at bounding box center [571, 342] width 957 height 42
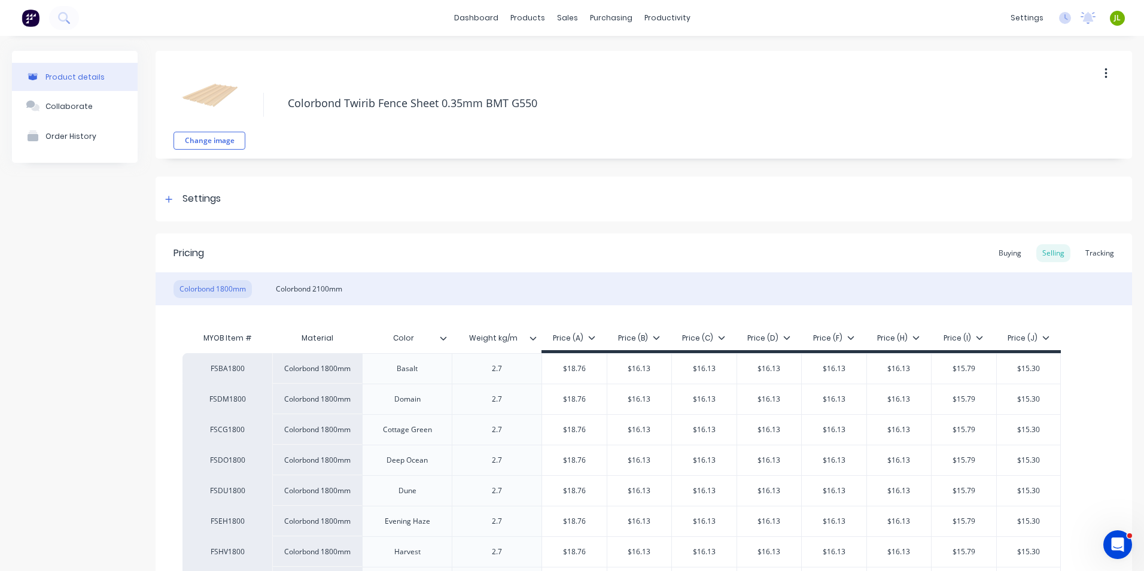
click at [727, 235] on div "Pricing Buying Selling Tracking" at bounding box center [644, 252] width 976 height 39
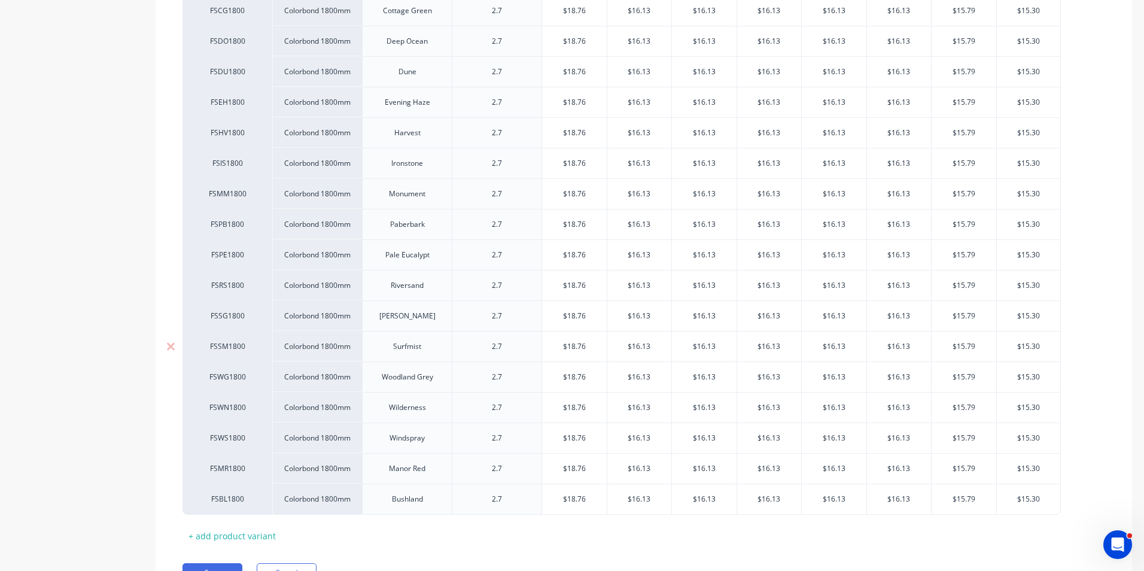
scroll to position [359, 0]
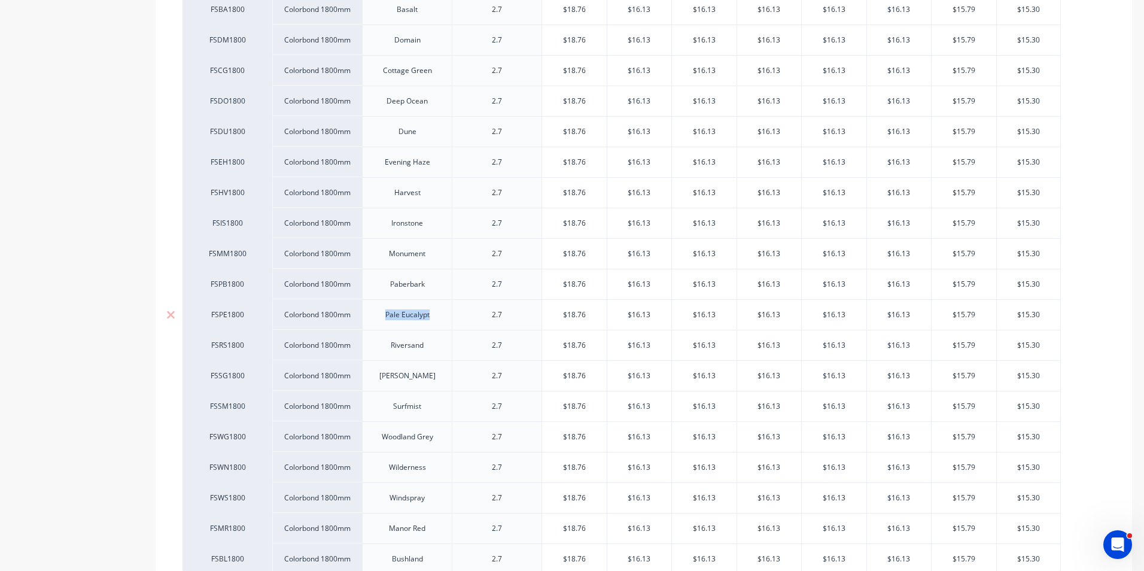
drag, startPoint x: 436, startPoint y: 319, endPoint x: 385, endPoint y: 322, distance: 50.9
click at [385, 322] on div "Pale Eucalypt" at bounding box center [407, 314] width 90 height 31
copy div "Pale Eucalypt"
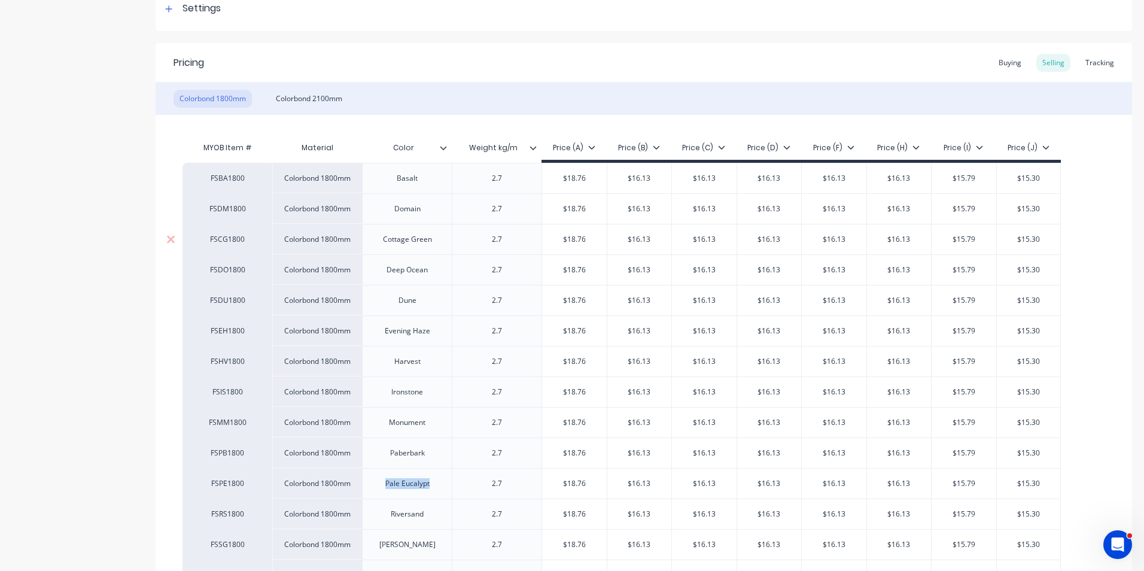
scroll to position [179, 0]
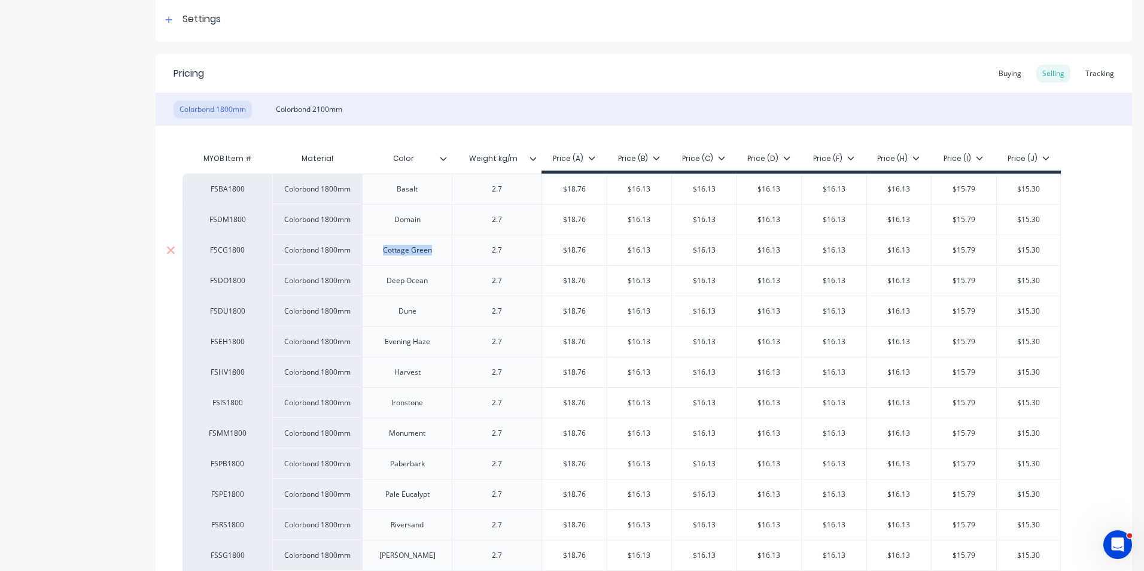
drag, startPoint x: 434, startPoint y: 256, endPoint x: 378, endPoint y: 257, distance: 56.2
click at [378, 257] on div "Cottage Green" at bounding box center [407, 250] width 68 height 16
copy div "Cottage Green"
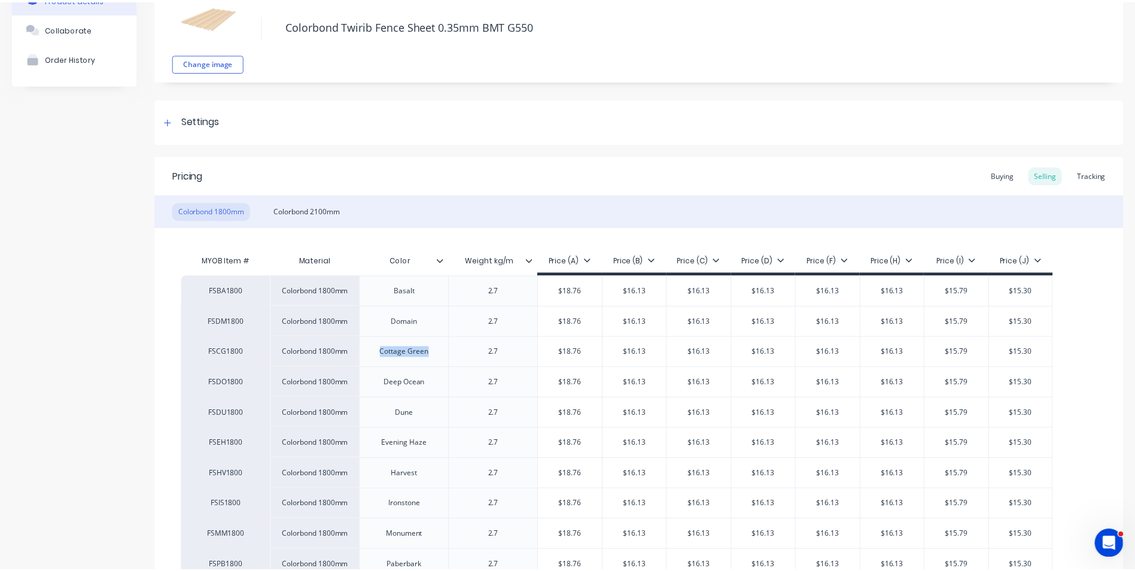
scroll to position [0, 0]
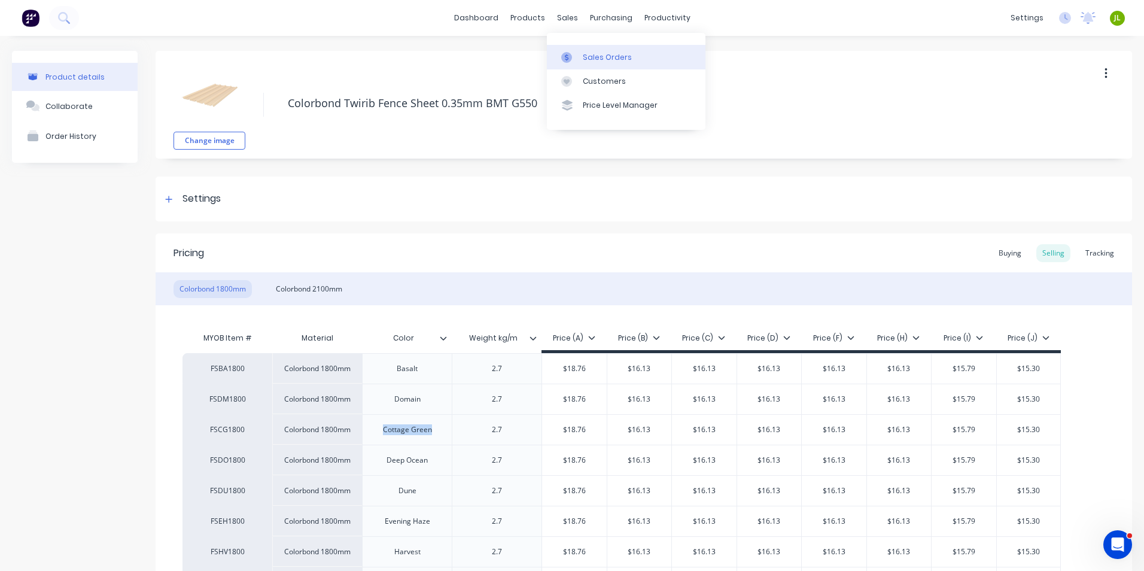
type textarea "x"
drag, startPoint x: 573, startPoint y: 63, endPoint x: 591, endPoint y: 53, distance: 20.9
click at [573, 63] on link "Sales Orders" at bounding box center [626, 57] width 158 height 24
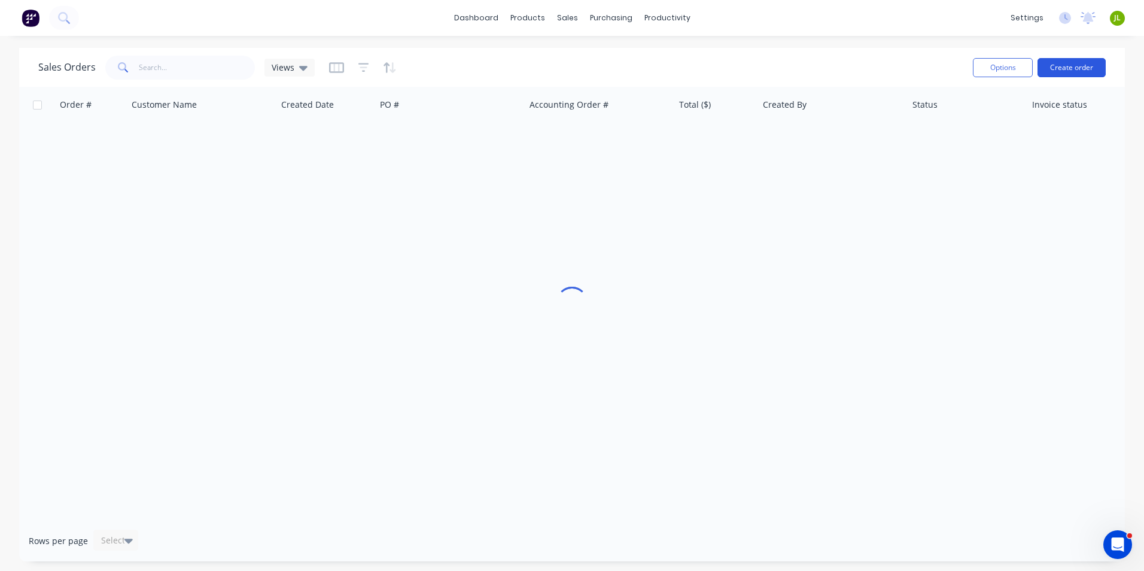
click at [1077, 72] on button "Create order" at bounding box center [1071, 67] width 68 height 19
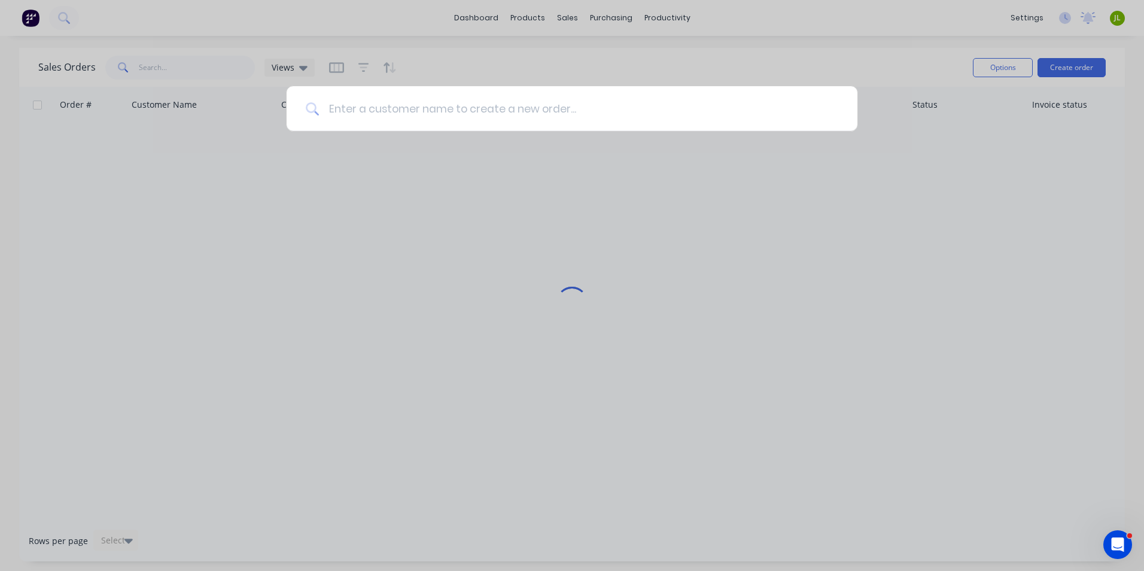
type input "c"
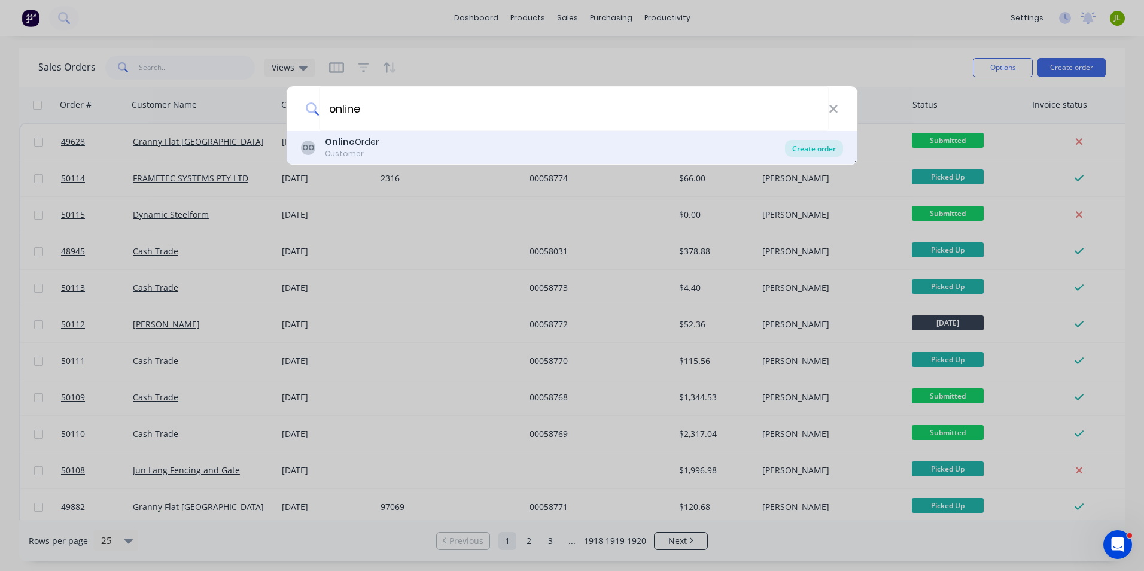
type input "online"
click at [804, 145] on div "Create order" at bounding box center [814, 148] width 58 height 17
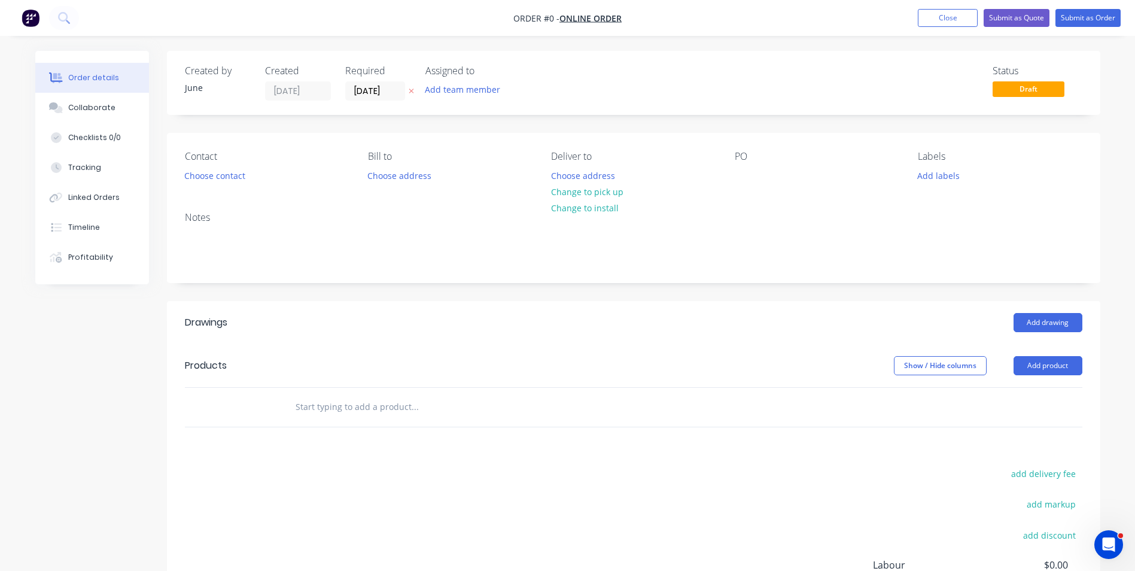
drag, startPoint x: 1049, startPoint y: 367, endPoint x: 1045, endPoint y: 377, distance: 10.4
click at [1048, 367] on button "Add product" at bounding box center [1047, 365] width 69 height 19
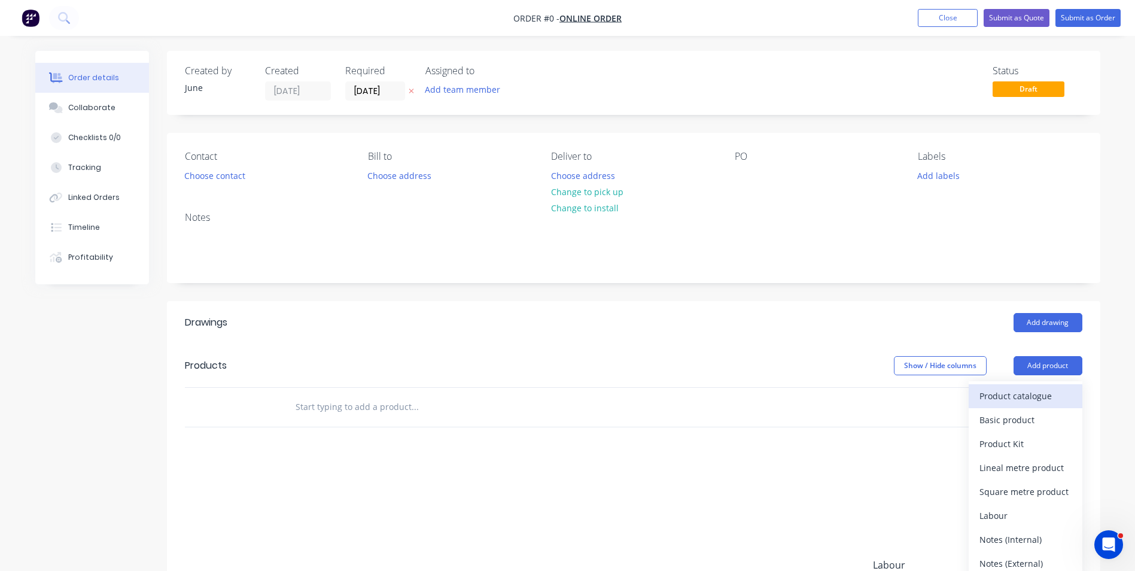
click at [1033, 400] on div "Product catalogue" at bounding box center [1025, 395] width 92 height 17
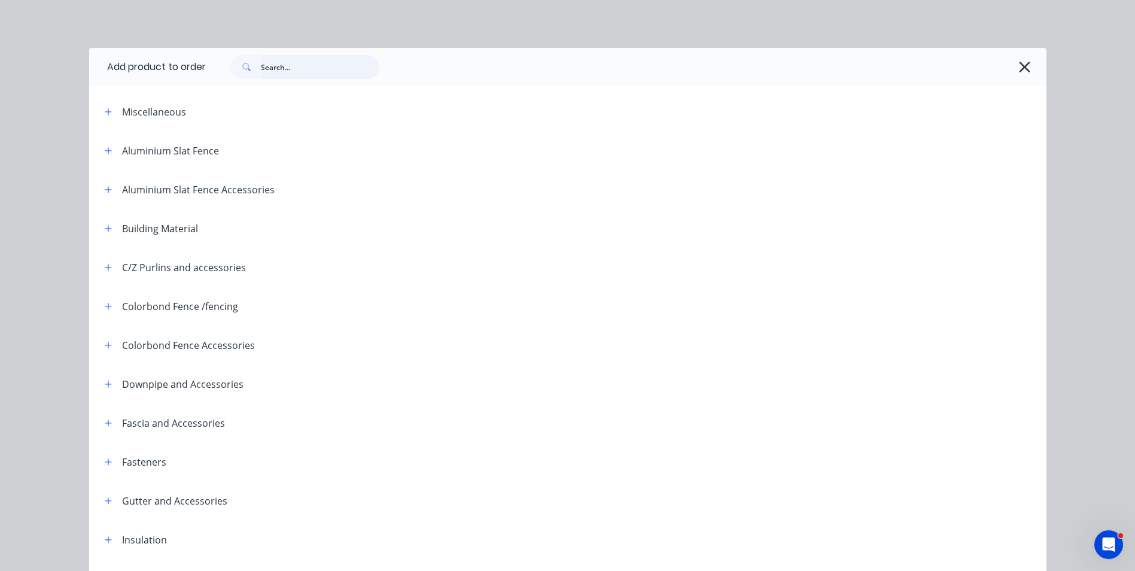
click at [269, 68] on input "text" at bounding box center [320, 67] width 118 height 24
type input "fence"
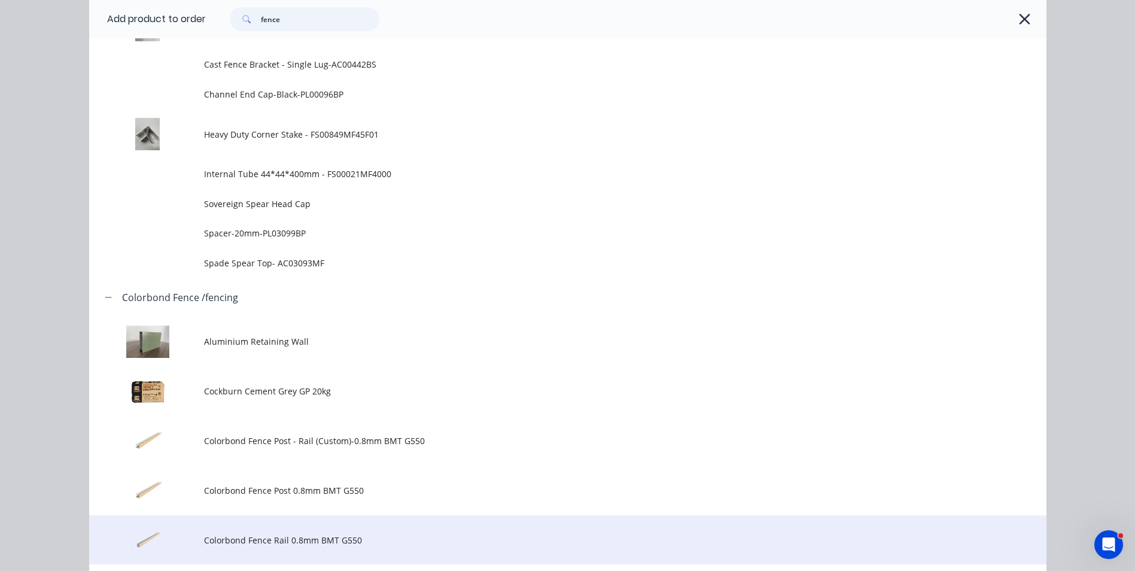
scroll to position [957, 0]
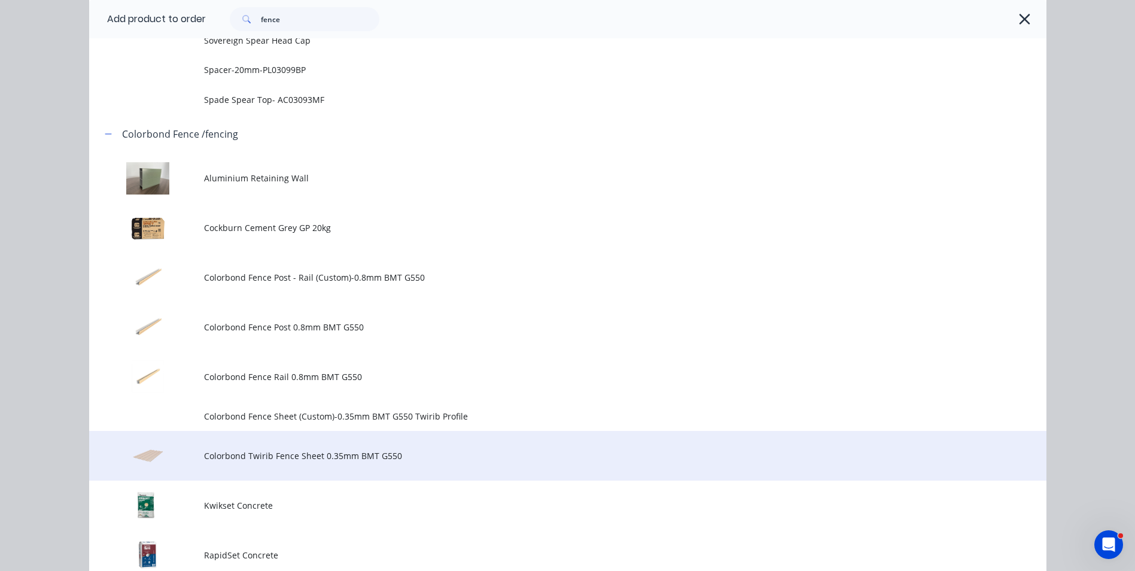
click at [226, 474] on td "Colorbond Twirib Fence Sheet 0.35mm BMT G550" at bounding box center [625, 456] width 842 height 50
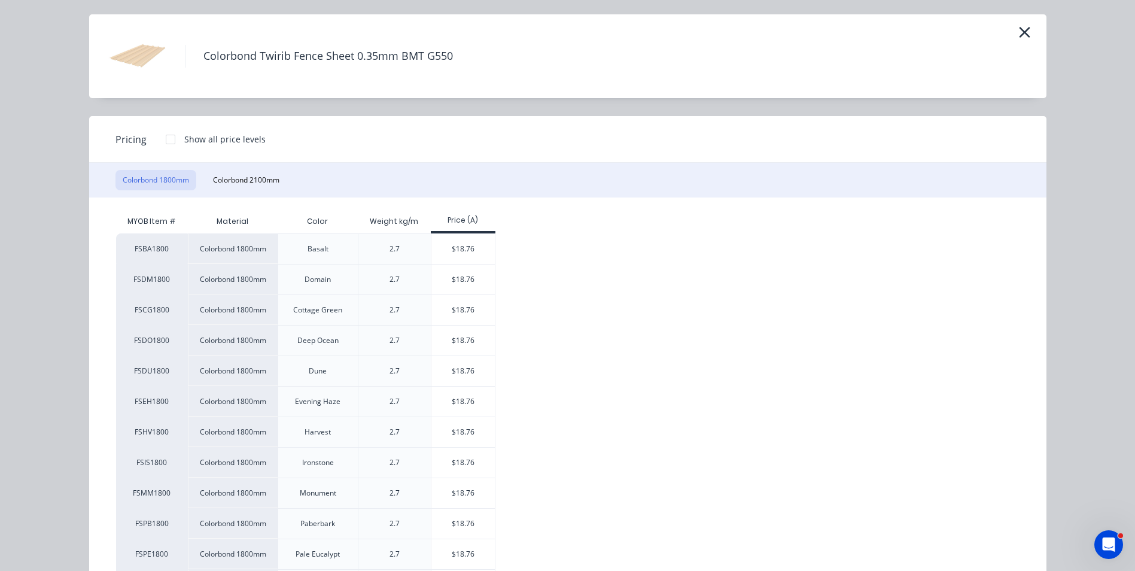
scroll to position [60, 0]
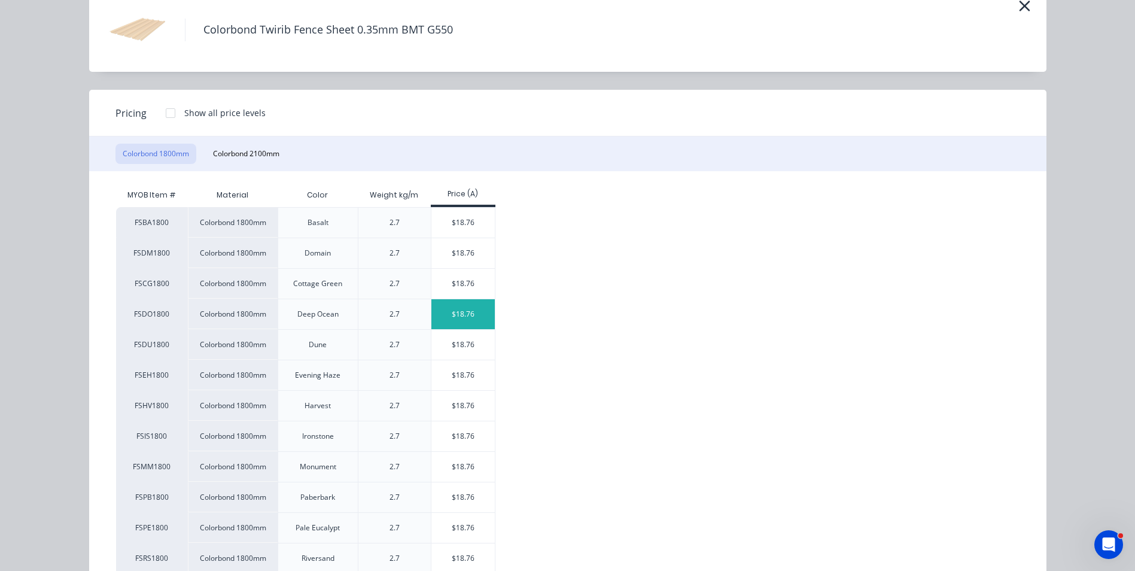
click at [446, 310] on div "$18.76" at bounding box center [463, 314] width 64 height 30
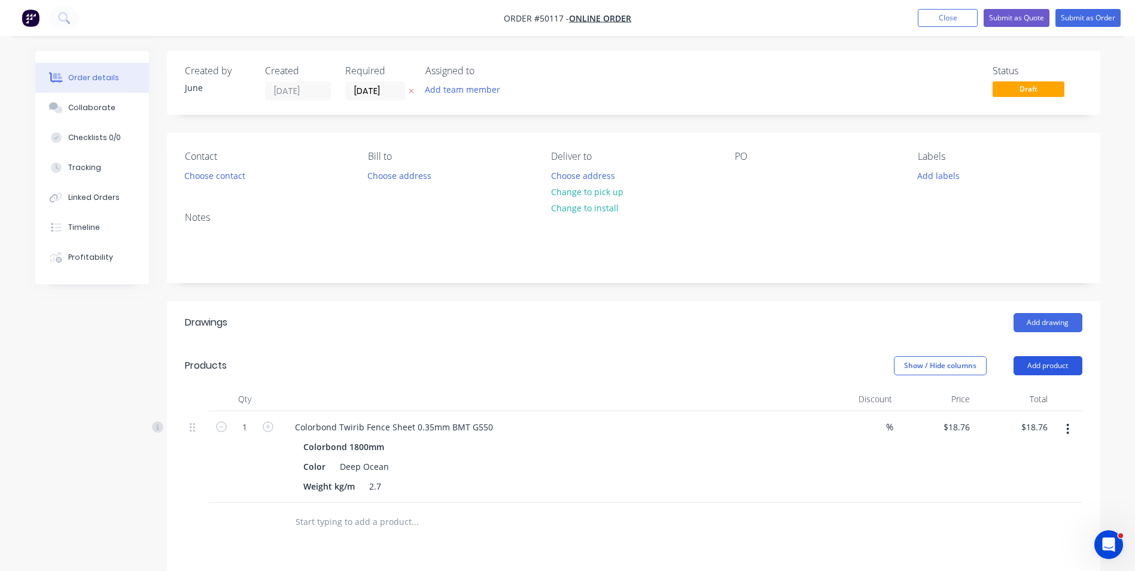
click at [1062, 372] on button "Add product" at bounding box center [1047, 365] width 69 height 19
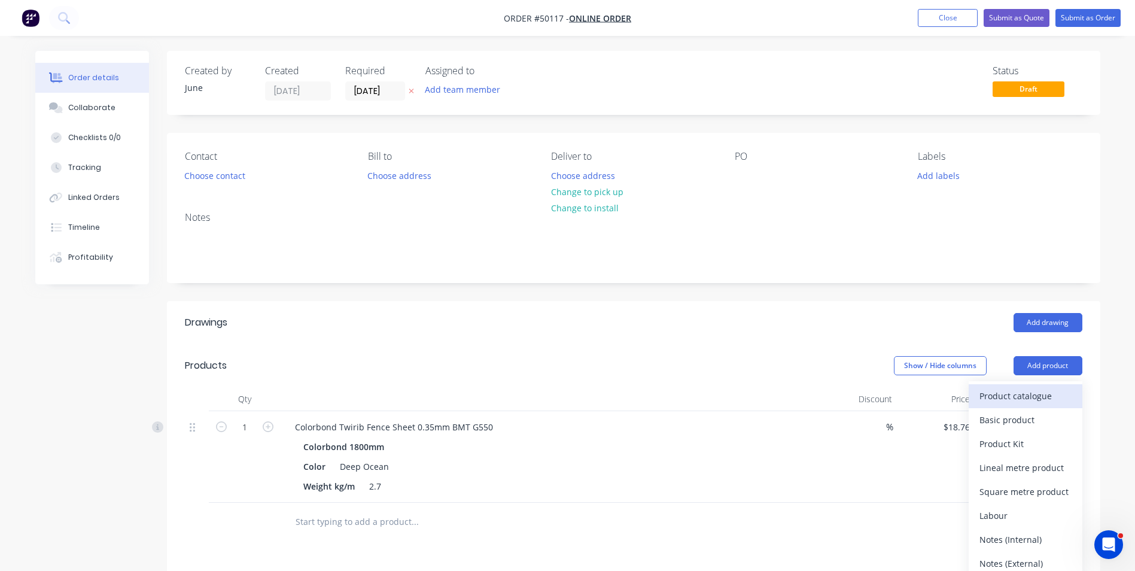
click at [1045, 389] on div "Product catalogue" at bounding box center [1025, 395] width 92 height 17
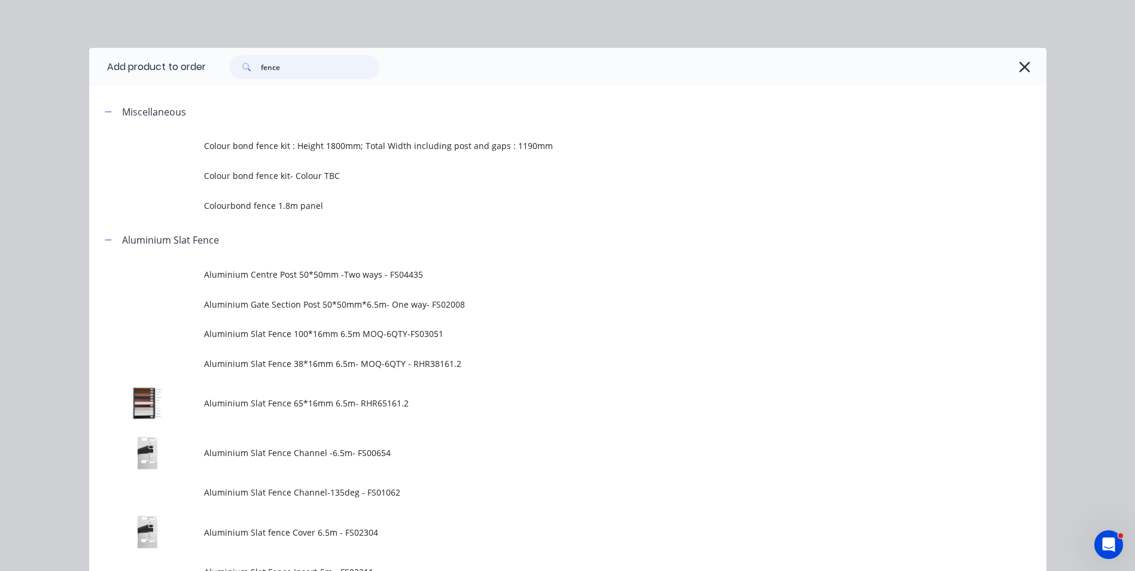
drag, startPoint x: 282, startPoint y: 62, endPoint x: 211, endPoint y: 69, distance: 71.0
click at [211, 69] on div "fence" at bounding box center [620, 67] width 828 height 24
type input "post"
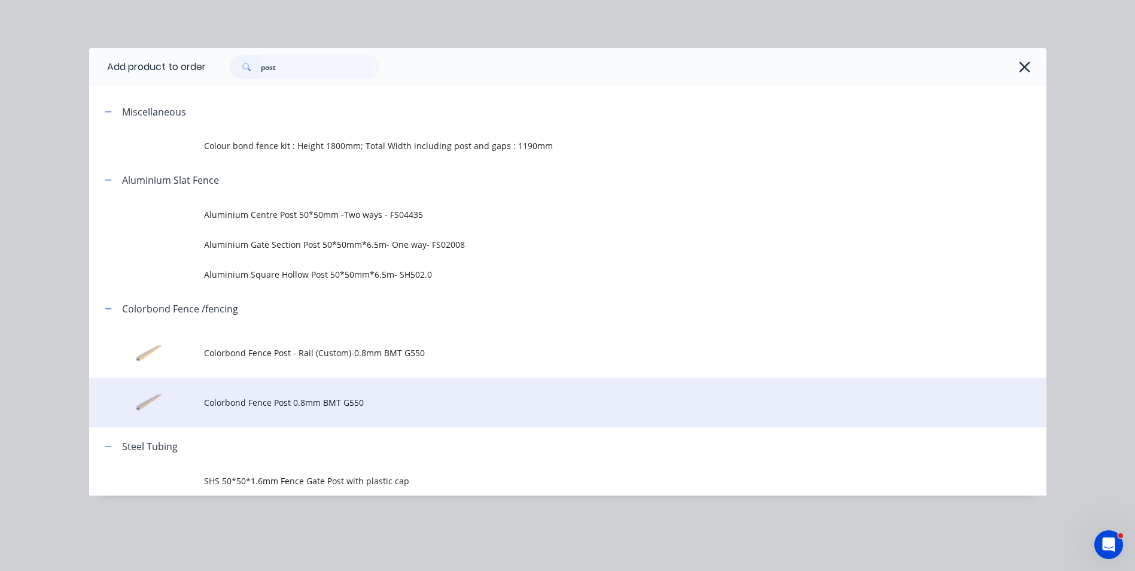
click at [294, 397] on span "Colorbond Fence Post 0.8mm BMT G550" at bounding box center [540, 402] width 673 height 13
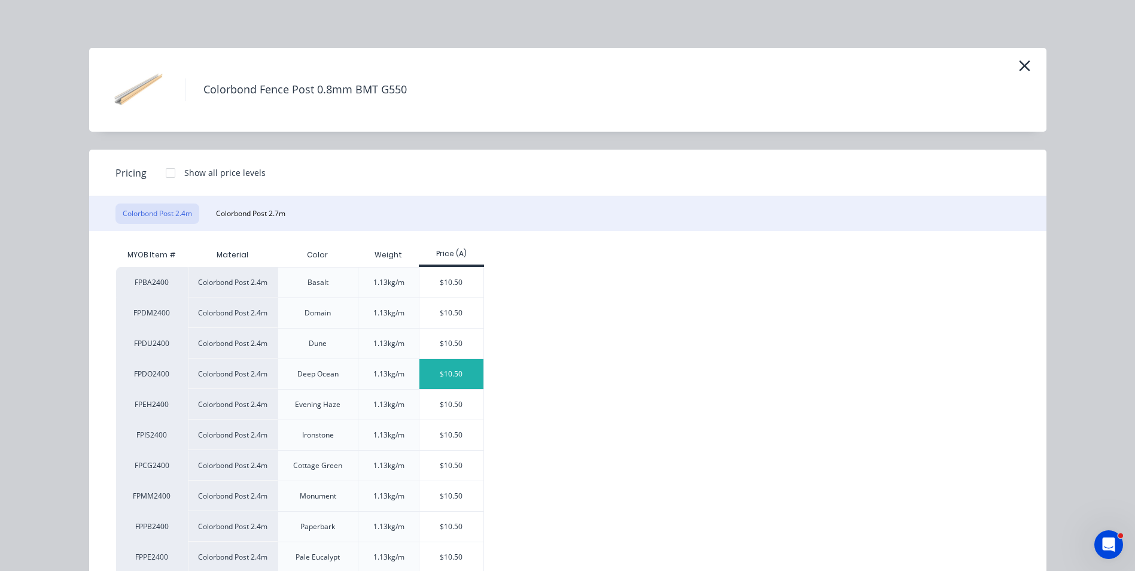
click at [453, 379] on div "$10.50" at bounding box center [451, 374] width 64 height 30
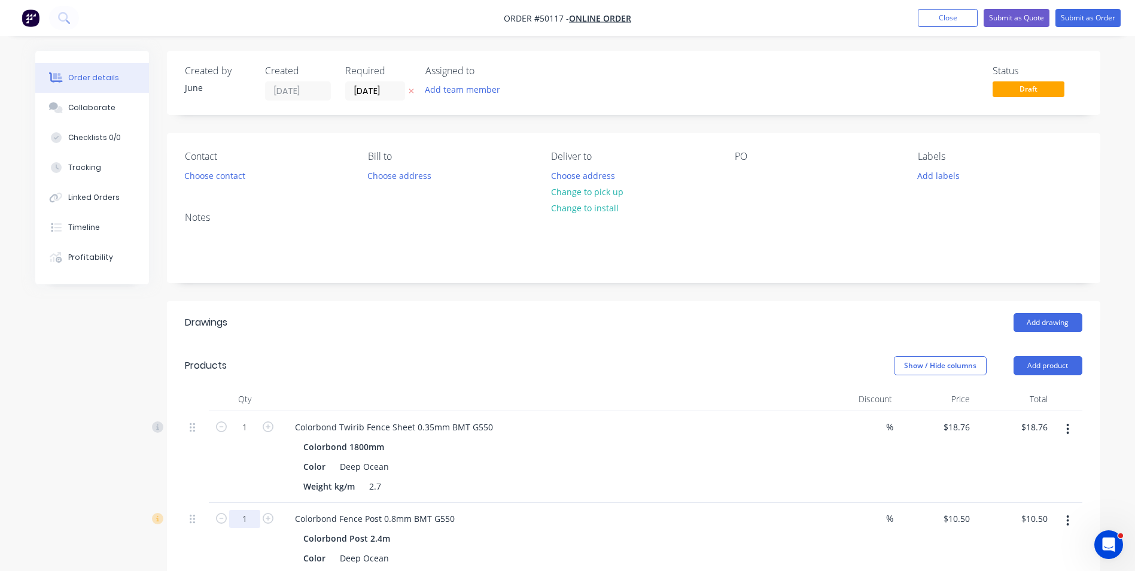
click at [253, 511] on input "1" at bounding box center [244, 519] width 31 height 18
type input "4"
type input "$42.00"
click at [597, 472] on div "Color Deep Ocean" at bounding box center [547, 466] width 498 height 17
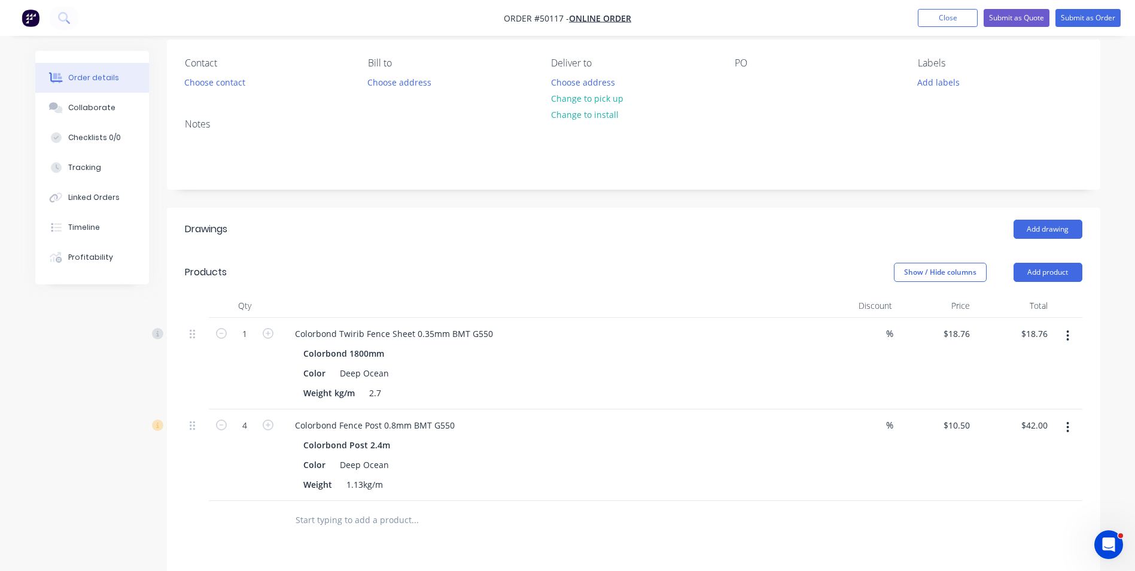
scroll to position [179, 0]
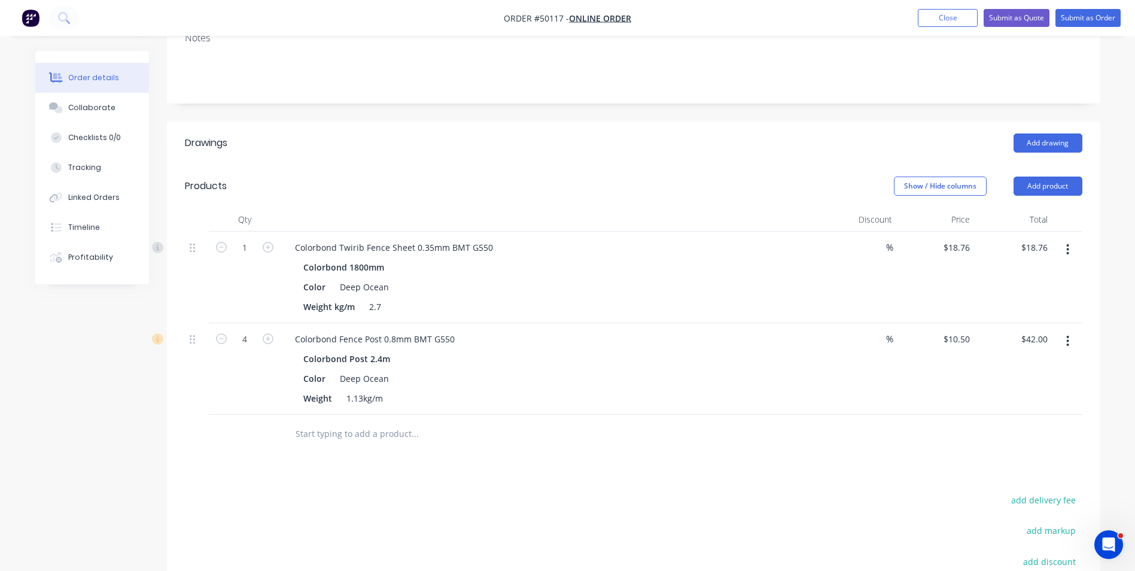
click at [1074, 342] on button "button" at bounding box center [1067, 341] width 28 height 22
click at [1051, 180] on button "Add product" at bounding box center [1047, 185] width 69 height 19
click at [1047, 215] on div "Product catalogue" at bounding box center [1025, 216] width 92 height 17
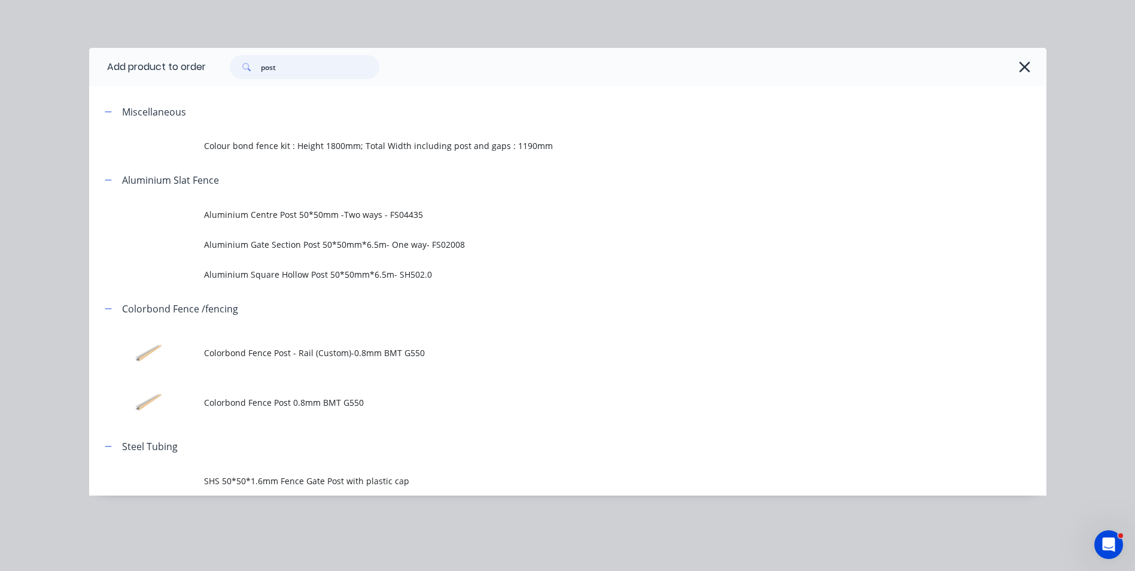
drag, startPoint x: 242, startPoint y: 73, endPoint x: 222, endPoint y: 73, distance: 19.1
click at [222, 73] on div "post" at bounding box center [298, 67] width 161 height 24
type input "rail"
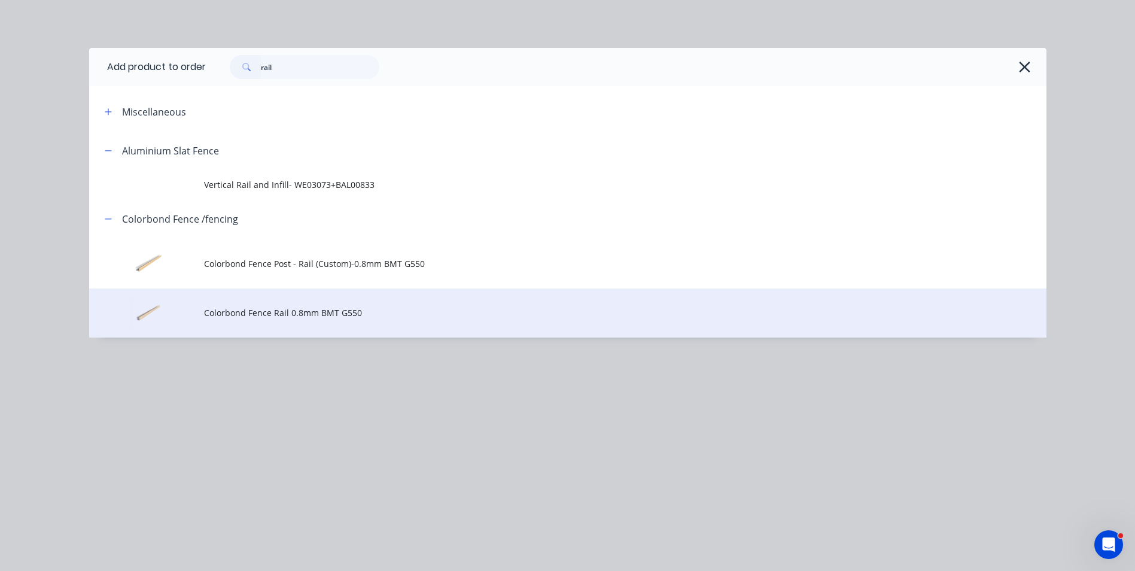
click at [255, 313] on span "Colorbond Fence Rail 0.8mm BMT G550" at bounding box center [540, 312] width 673 height 13
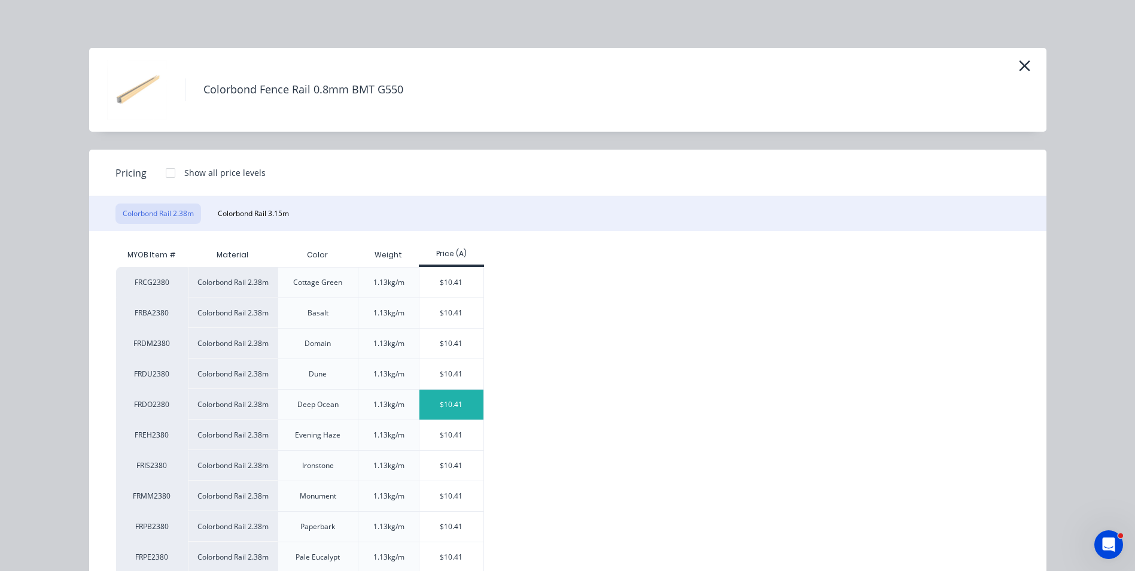
click at [431, 398] on div "$10.41" at bounding box center [451, 404] width 64 height 30
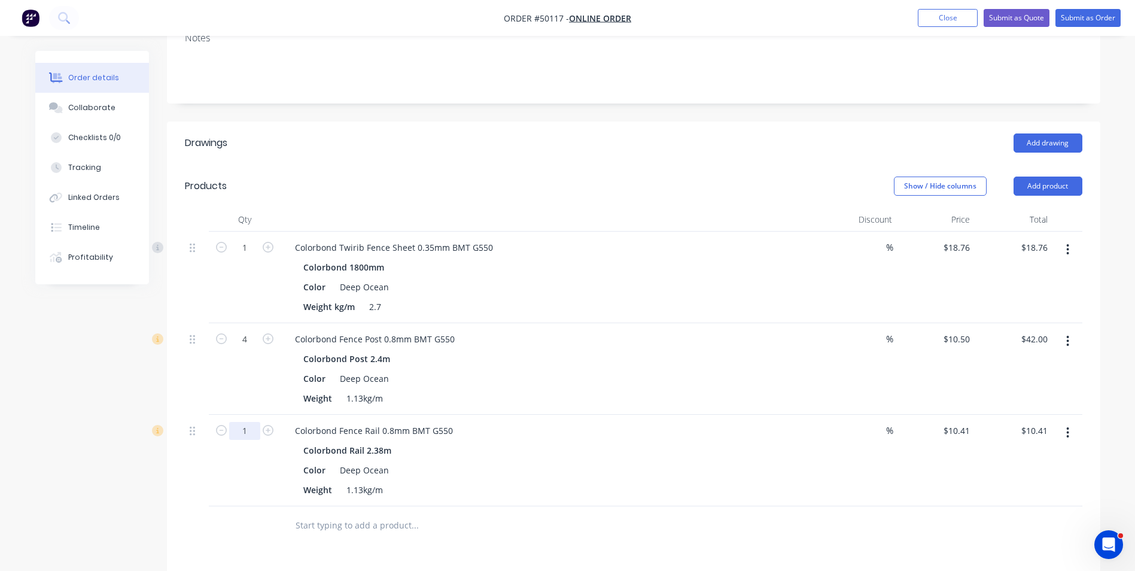
click at [245, 435] on input "1" at bounding box center [244, 431] width 31 height 18
type input "4"
type input "$41.64"
click at [634, 468] on div "Color Deep Ocean" at bounding box center [547, 469] width 498 height 17
click at [1069, 184] on button "Add product" at bounding box center [1047, 185] width 69 height 19
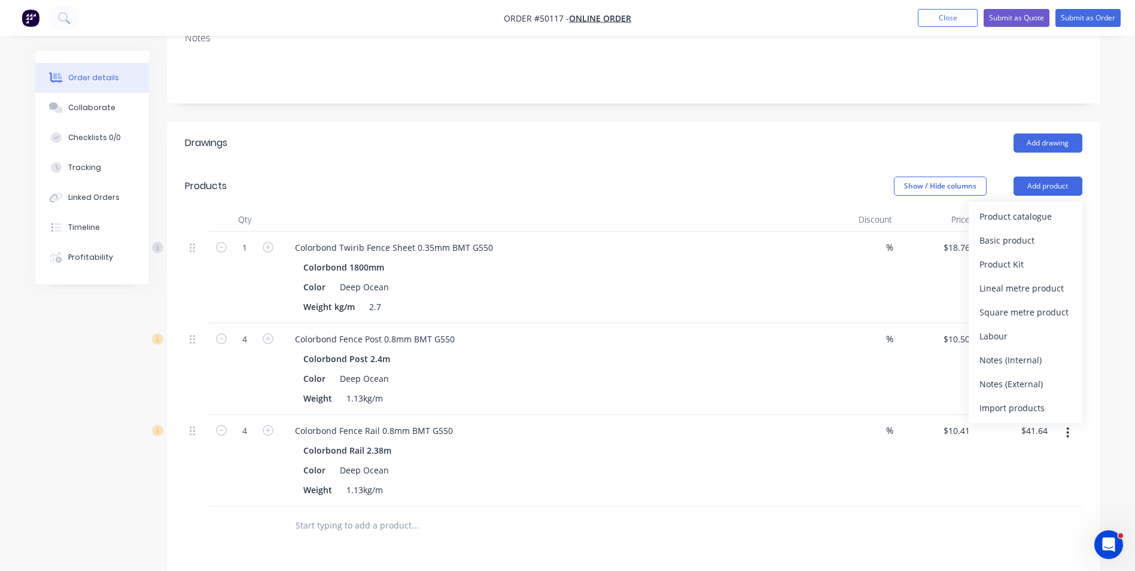
click at [1047, 203] on div "Product catalogue Basic product Product Kit Lineal metre product Square metre p…" at bounding box center [1025, 312] width 114 height 221
click at [1041, 212] on div "Product catalogue" at bounding box center [1025, 216] width 92 height 17
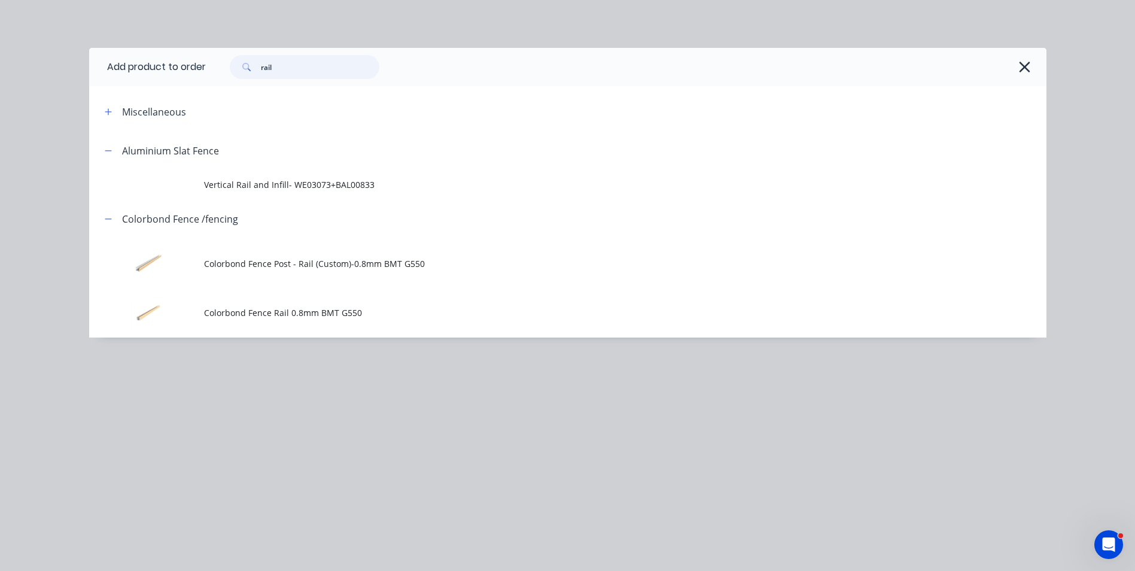
drag, startPoint x: 297, startPoint y: 62, endPoint x: 239, endPoint y: 72, distance: 58.3
click at [239, 72] on div "rail" at bounding box center [305, 67] width 150 height 24
type input "t"
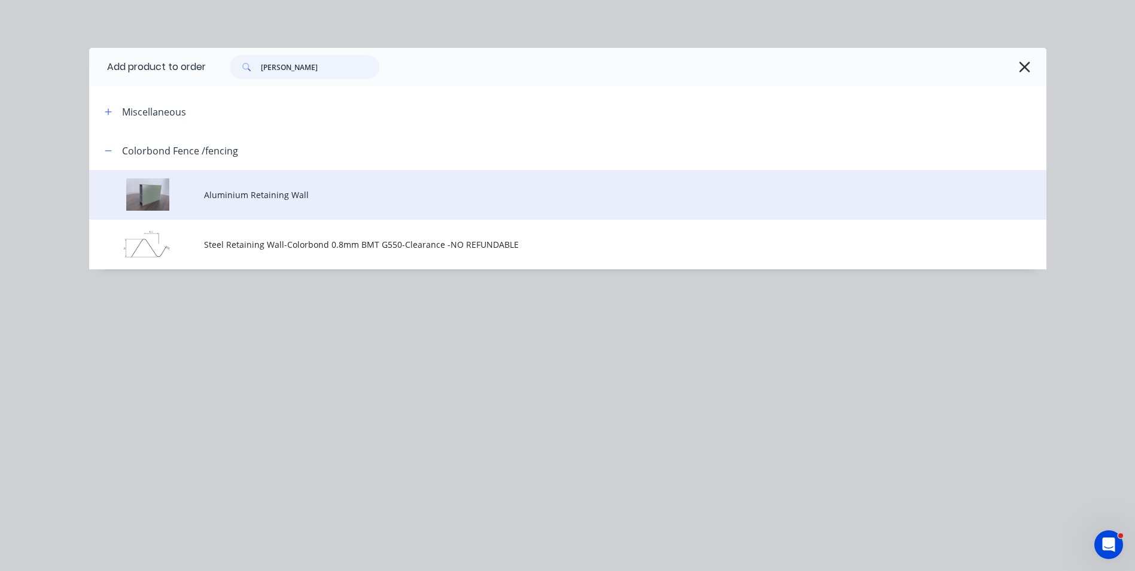
type input "reta"
click at [267, 200] on span "Aluminium Retaining Wall" at bounding box center [540, 194] width 673 height 13
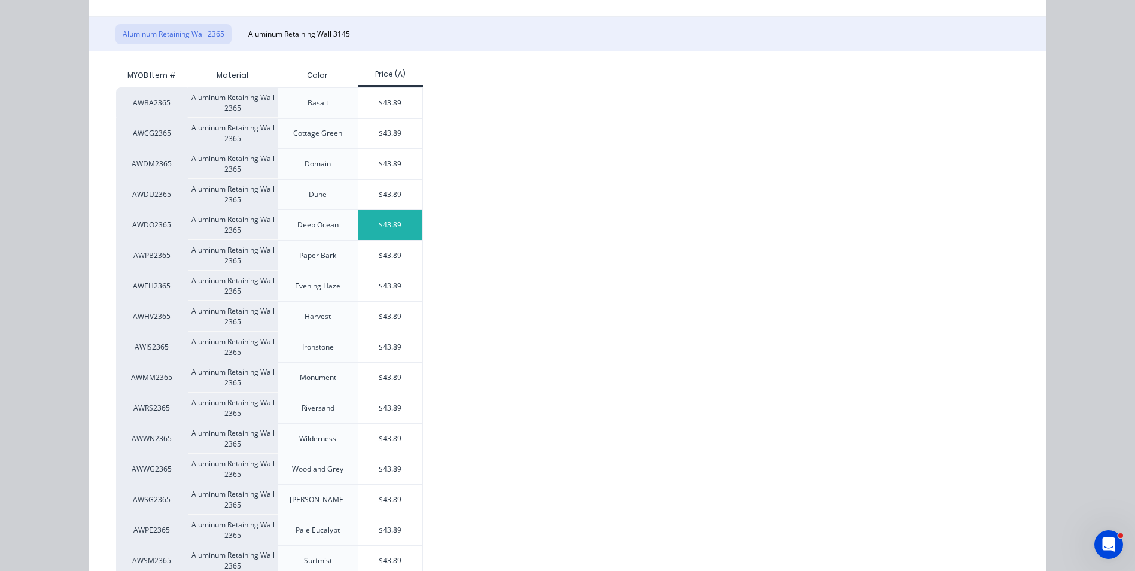
click at [361, 217] on div "$43.89" at bounding box center [390, 225] width 64 height 30
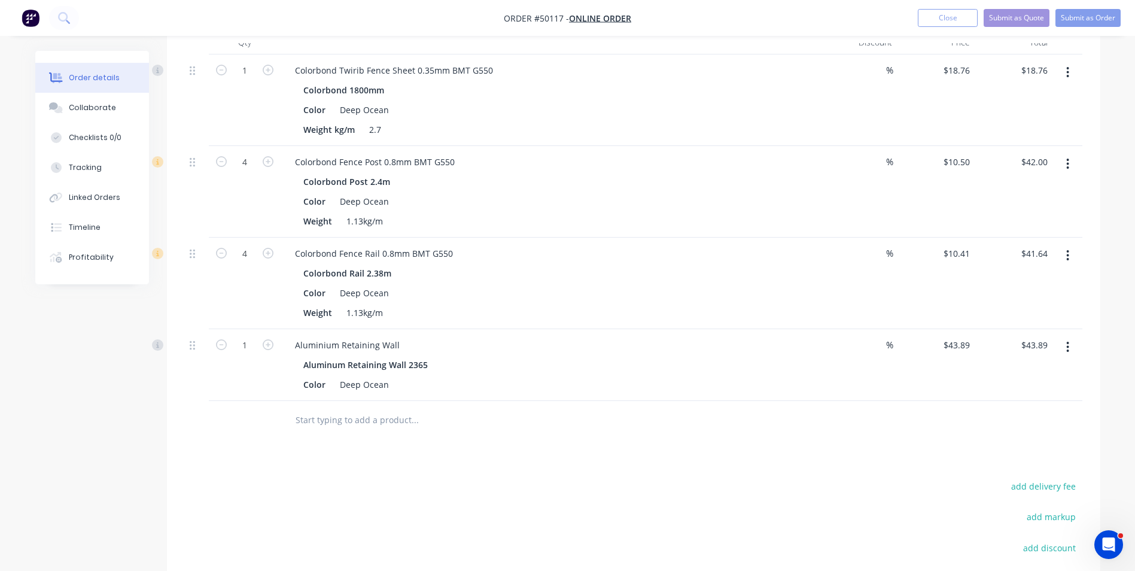
scroll to position [359, 0]
click at [266, 345] on icon "button" at bounding box center [268, 342] width 11 height 11
type input "2"
type input "$87.78"
click at [240, 388] on div "2" at bounding box center [245, 363] width 72 height 72
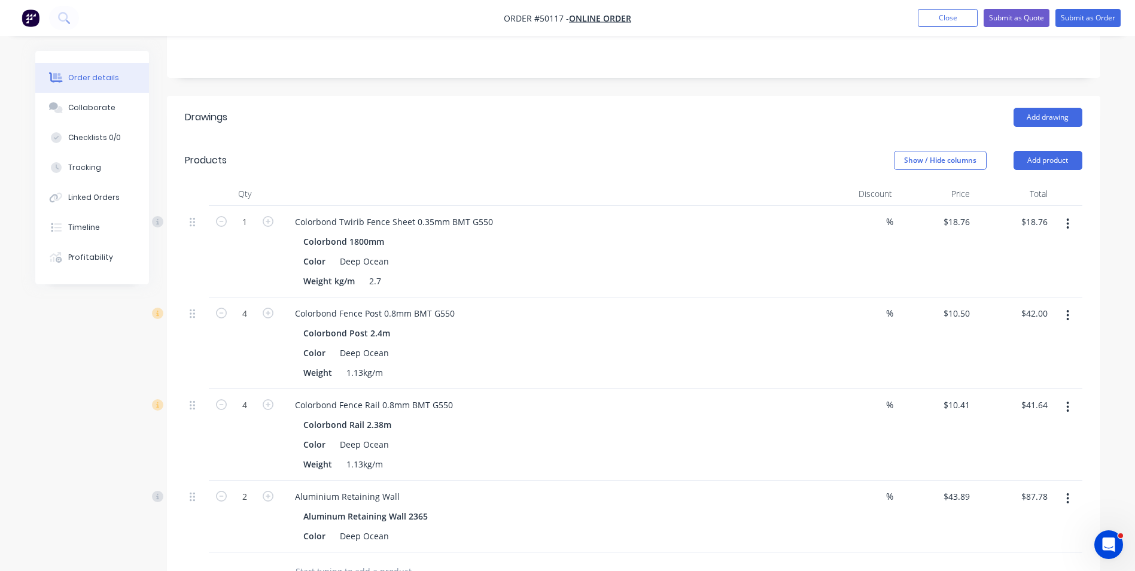
scroll to position [0, 0]
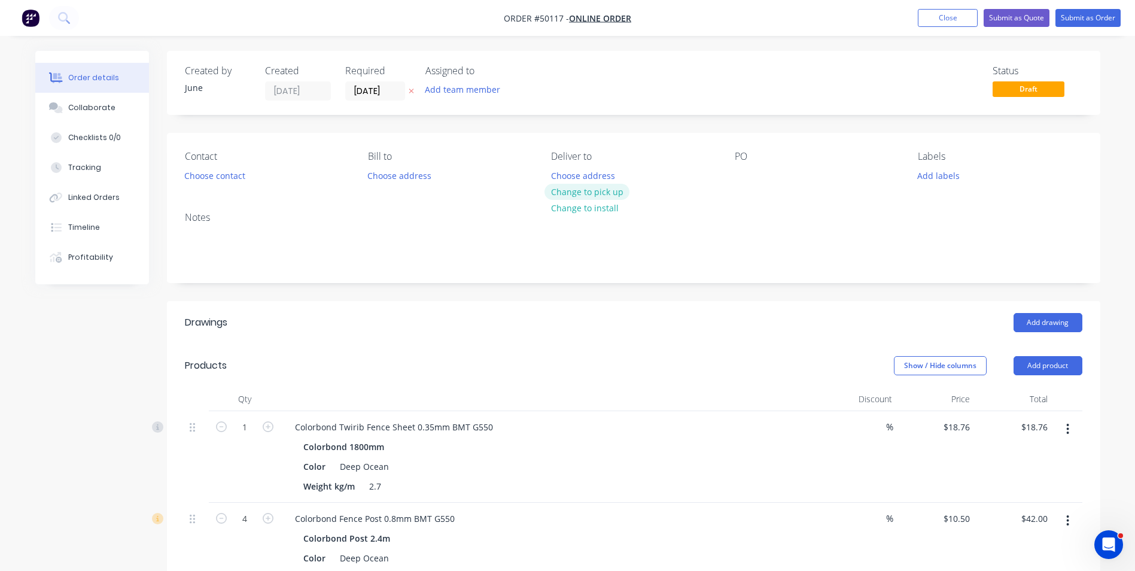
click at [579, 194] on button "Change to pick up" at bounding box center [586, 192] width 85 height 16
click at [203, 176] on button "Choose contact" at bounding box center [215, 175] width 74 height 16
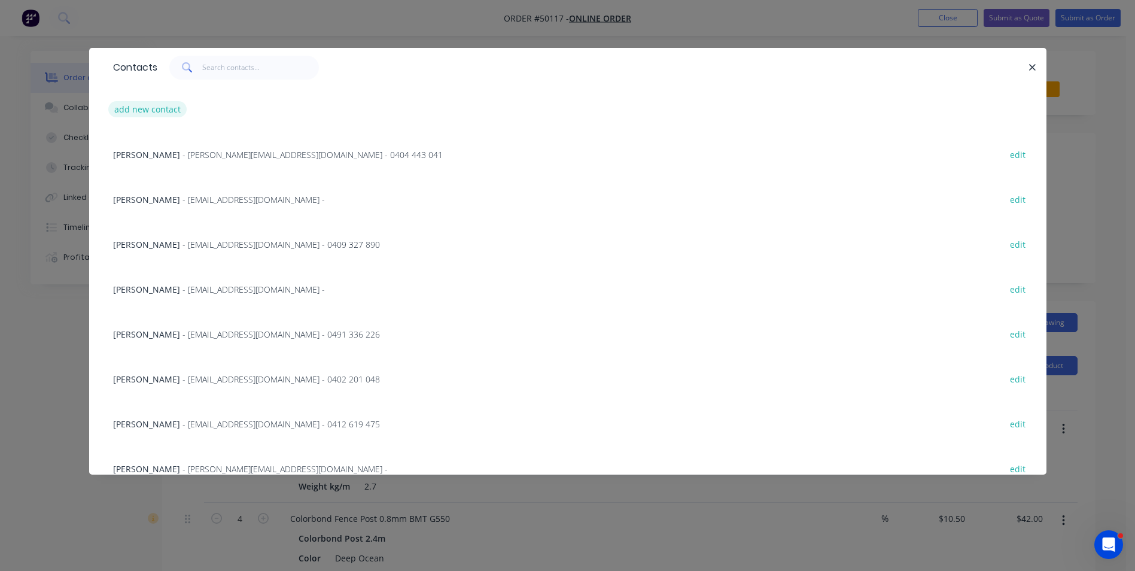
click at [163, 109] on button "add new contact" at bounding box center [147, 109] width 79 height 16
select select "AU"
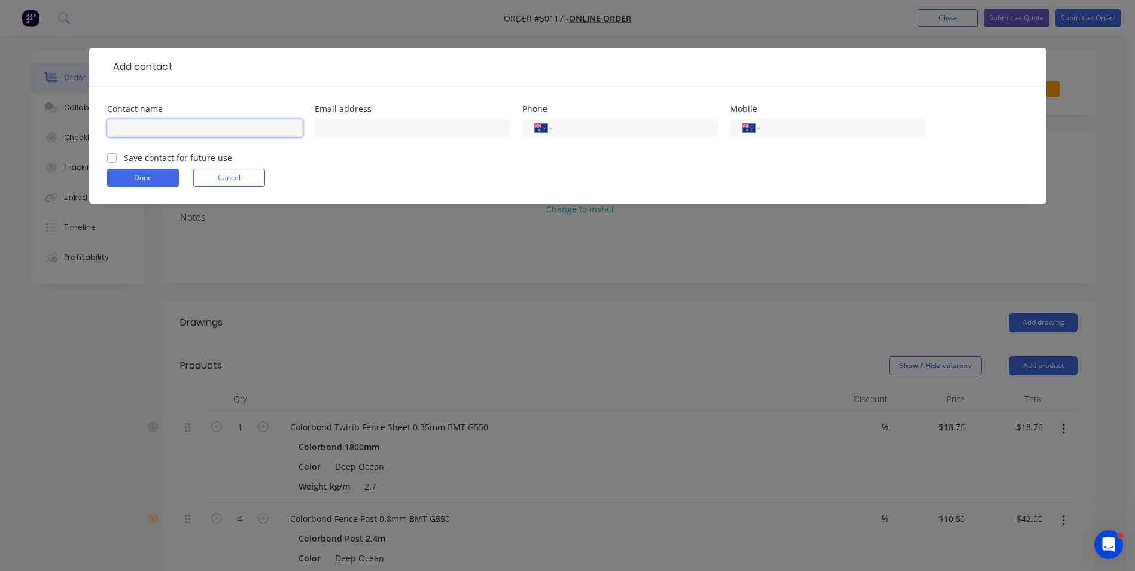
click at [163, 122] on input "text" at bounding box center [205, 128] width 196 height 18
paste input "Thomas Bloemendaal"
type input "Thomas Bloemendaal"
click at [443, 130] on input "text" at bounding box center [413, 128] width 196 height 18
paste input "0437202650"
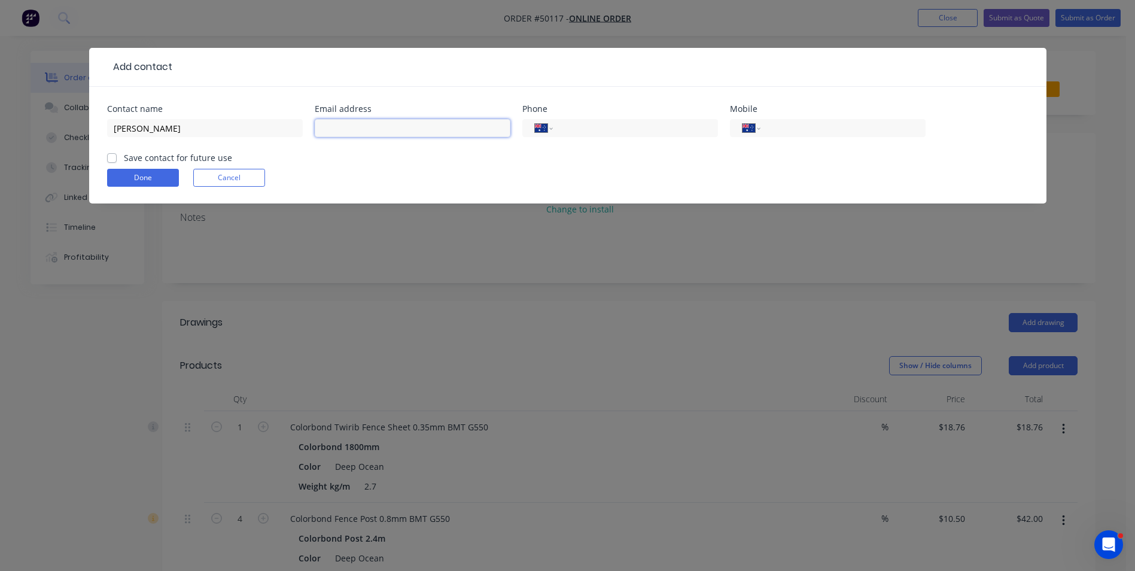
type input "0437202650"
click at [832, 128] on input "tel" at bounding box center [841, 128] width 144 height 14
paste input "0437 202 650"
type input "0437 202 650"
click at [413, 122] on input "text" at bounding box center [413, 128] width 196 height 18
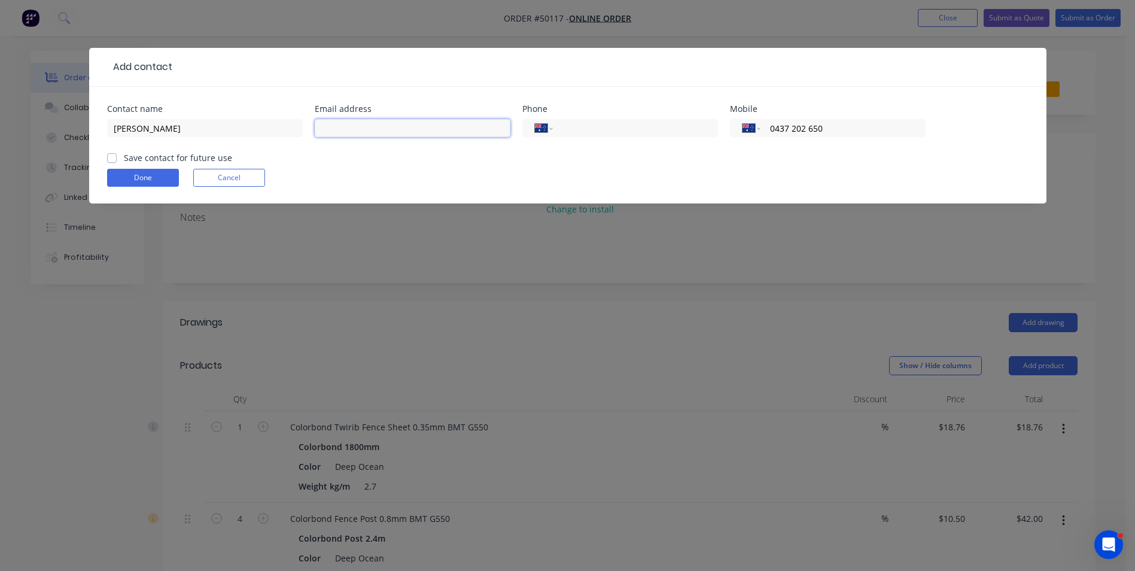
paste input "thomasb_b_@hotmail.com"
type input "thomasb_b_@hotmail.com"
click at [142, 178] on button "Done" at bounding box center [143, 178] width 72 height 18
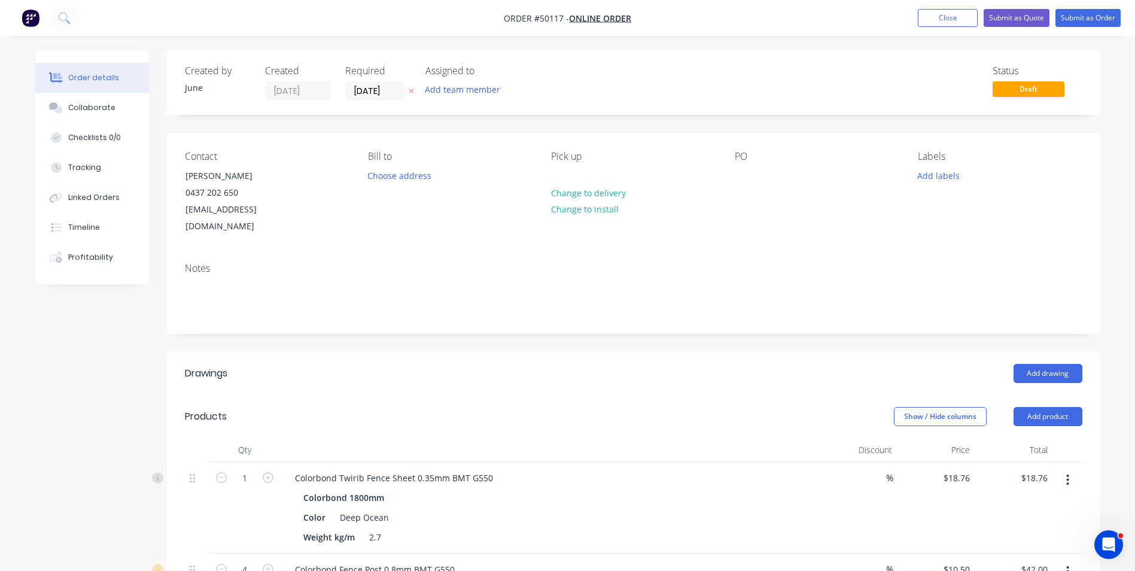
click at [733, 191] on div "Contact Thomas Bloemendaal 0437 202 650 thomasb_b_@hotmail.com Bill to Choose a…" at bounding box center [633, 193] width 933 height 120
click at [736, 184] on div "PO" at bounding box center [816, 193] width 164 height 84
click at [742, 178] on div at bounding box center [743, 175] width 19 height 17
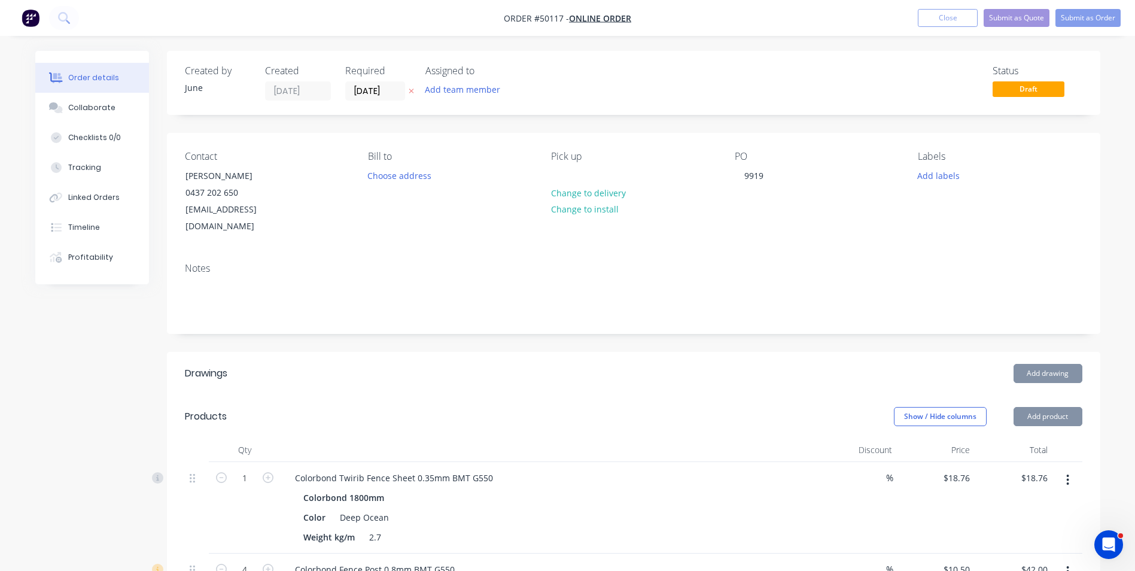
click at [727, 227] on div "Contact Thomas Bloemendaal 0437 202 650 thomasb_b_@hotmail.com Bill to Choose a…" at bounding box center [633, 193] width 933 height 120
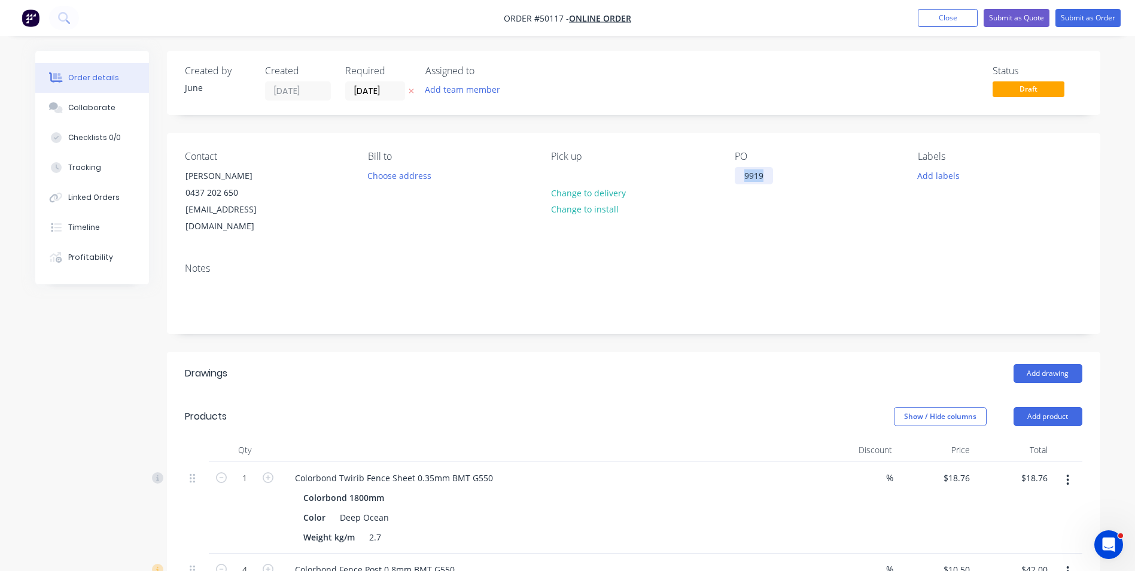
drag, startPoint x: 769, startPoint y: 175, endPoint x: 715, endPoint y: 179, distance: 54.0
click at [715, 179] on div "Contact Thomas Bloemendaal 0437 202 650 thomasb_b_@hotmail.com Bill to Choose a…" at bounding box center [633, 193] width 933 height 120
click at [715, 217] on div "Pick up Change to delivery Change to install" at bounding box center [633, 193] width 164 height 84
click at [1099, 23] on button "Submit as Order" at bounding box center [1087, 18] width 65 height 18
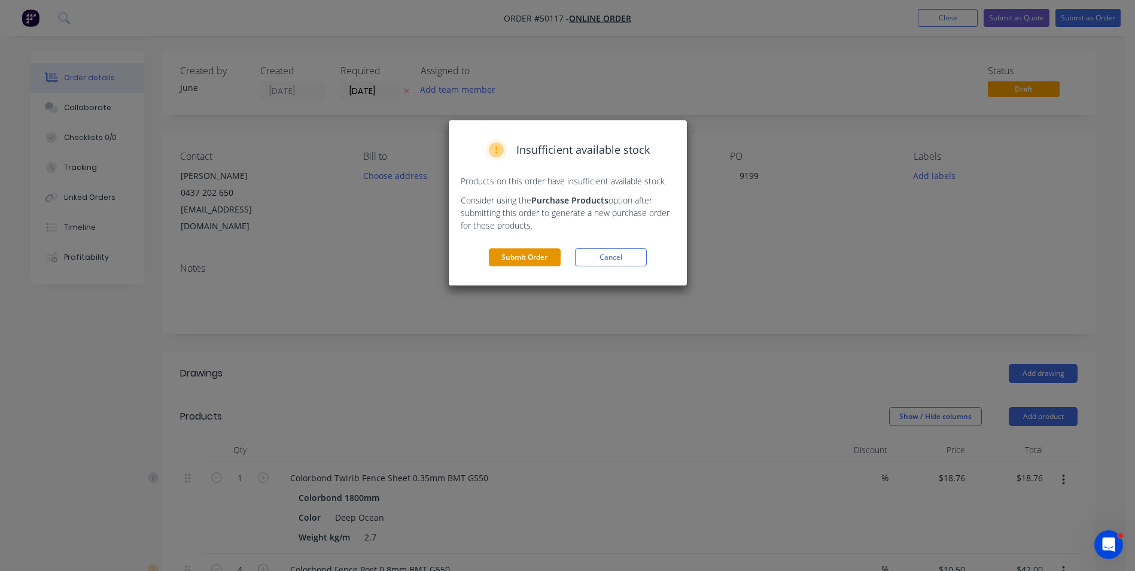
click at [513, 264] on button "Submit Order" at bounding box center [525, 257] width 72 height 18
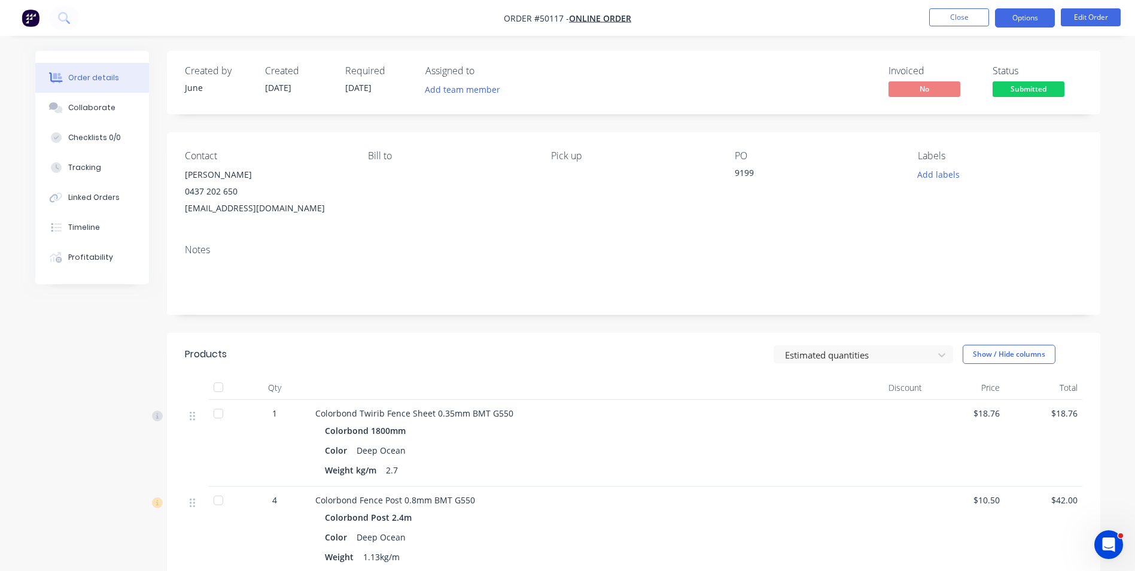
click at [1001, 17] on button "Options" at bounding box center [1025, 17] width 60 height 19
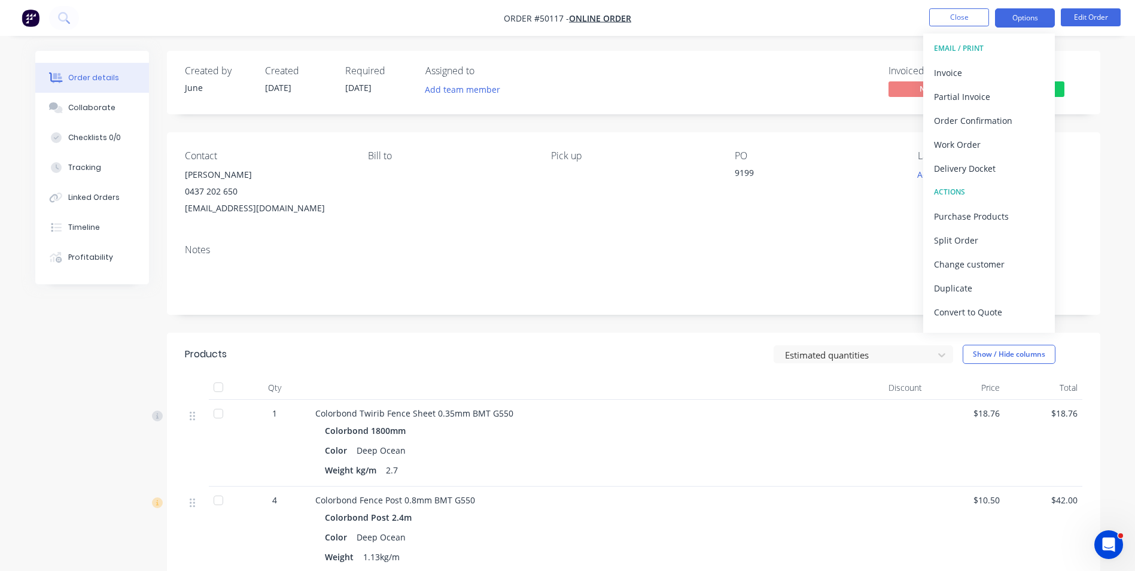
click at [1010, 12] on button "Options" at bounding box center [1025, 17] width 60 height 19
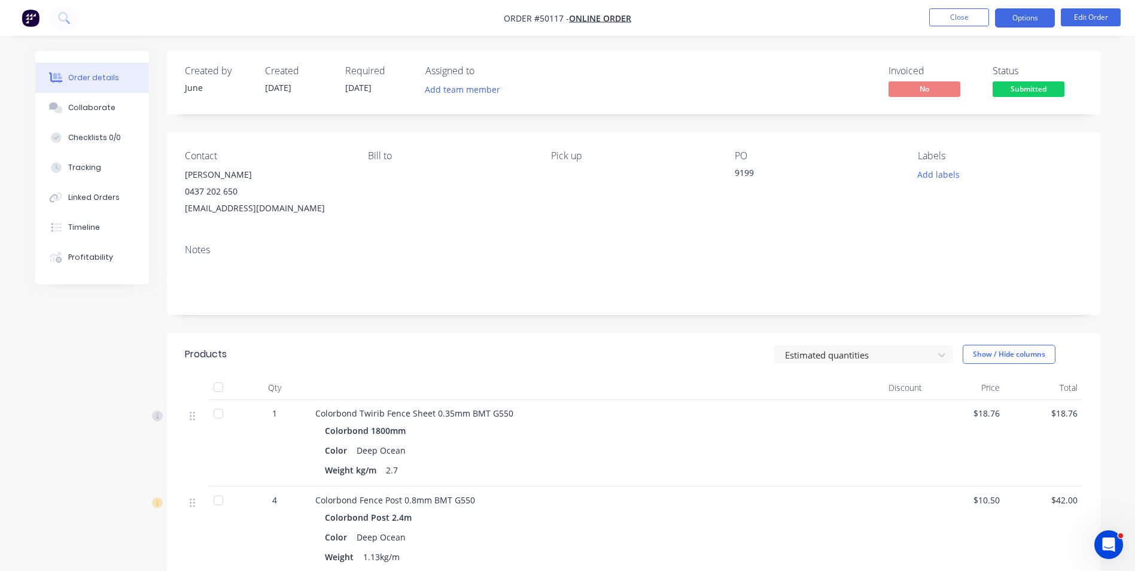
click at [1010, 12] on button "Options" at bounding box center [1025, 17] width 60 height 19
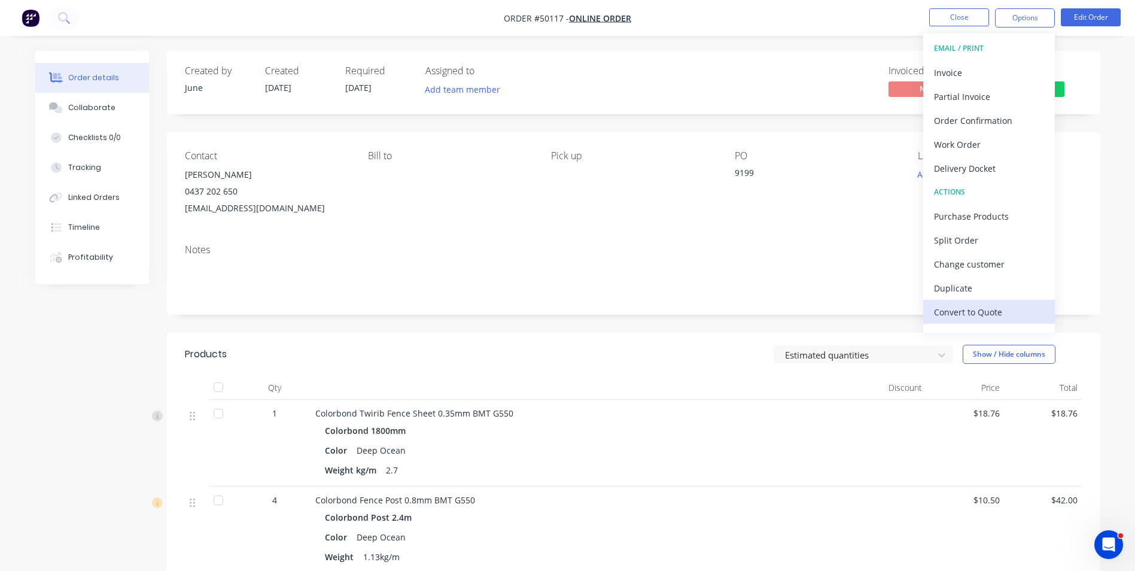
click at [954, 312] on div "Convert to Quote" at bounding box center [989, 311] width 110 height 17
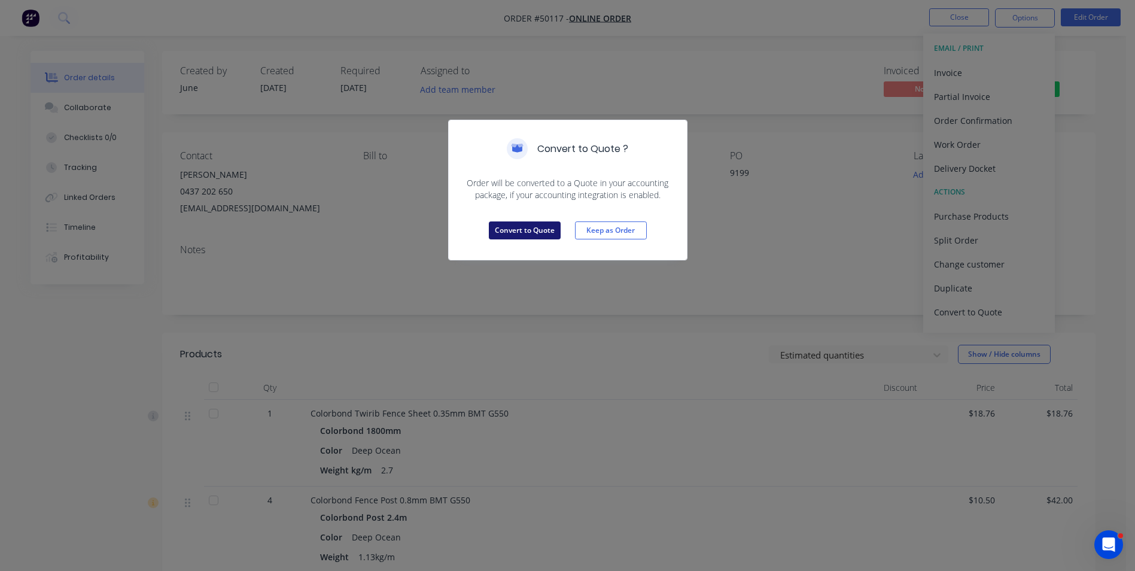
click at [538, 234] on button "Convert to Quote" at bounding box center [525, 230] width 72 height 18
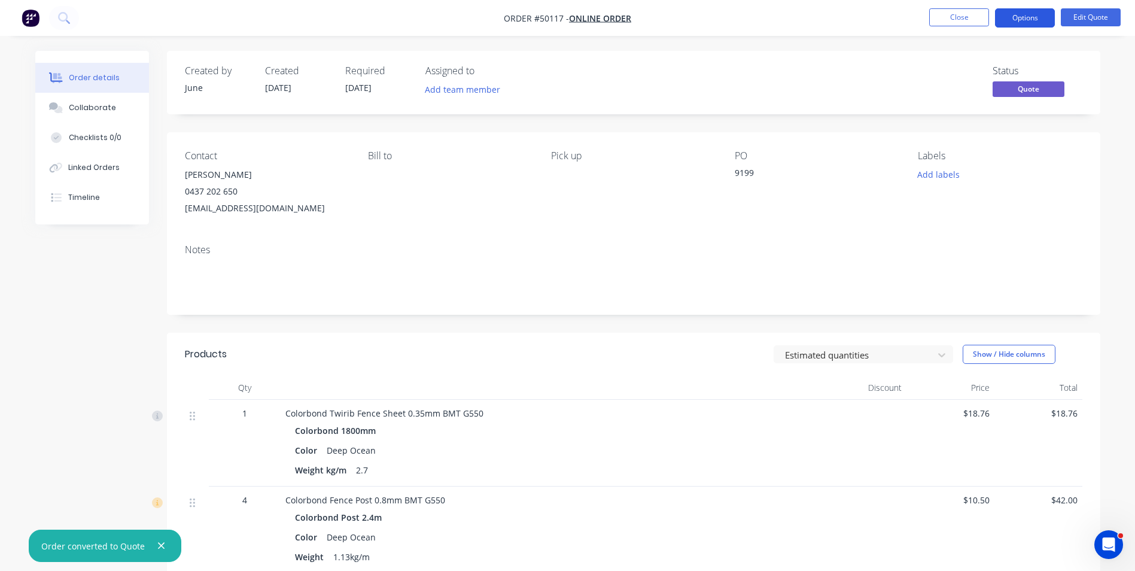
click at [1012, 17] on button "Options" at bounding box center [1025, 17] width 60 height 19
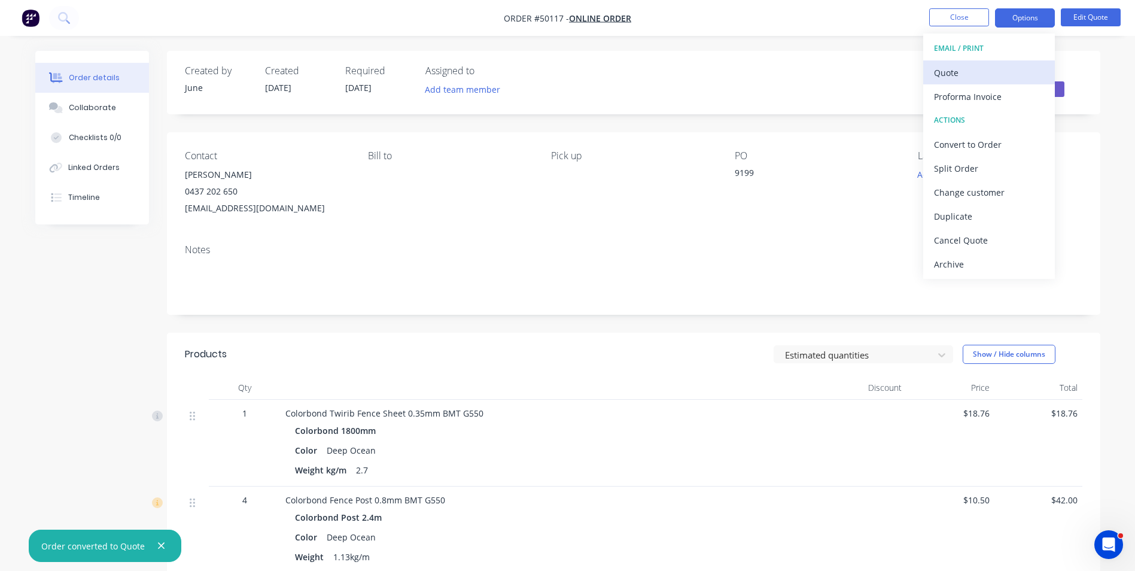
click at [993, 65] on div "Quote" at bounding box center [989, 72] width 110 height 17
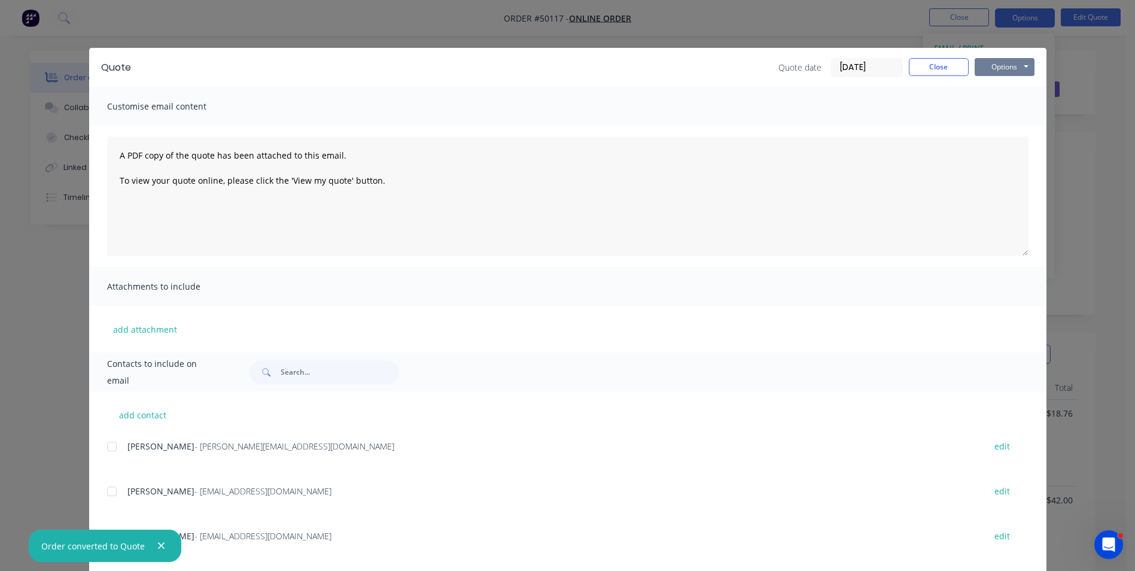
click at [996, 59] on button "Options" at bounding box center [1004, 67] width 60 height 18
click at [987, 104] on button "Print" at bounding box center [1012, 108] width 77 height 20
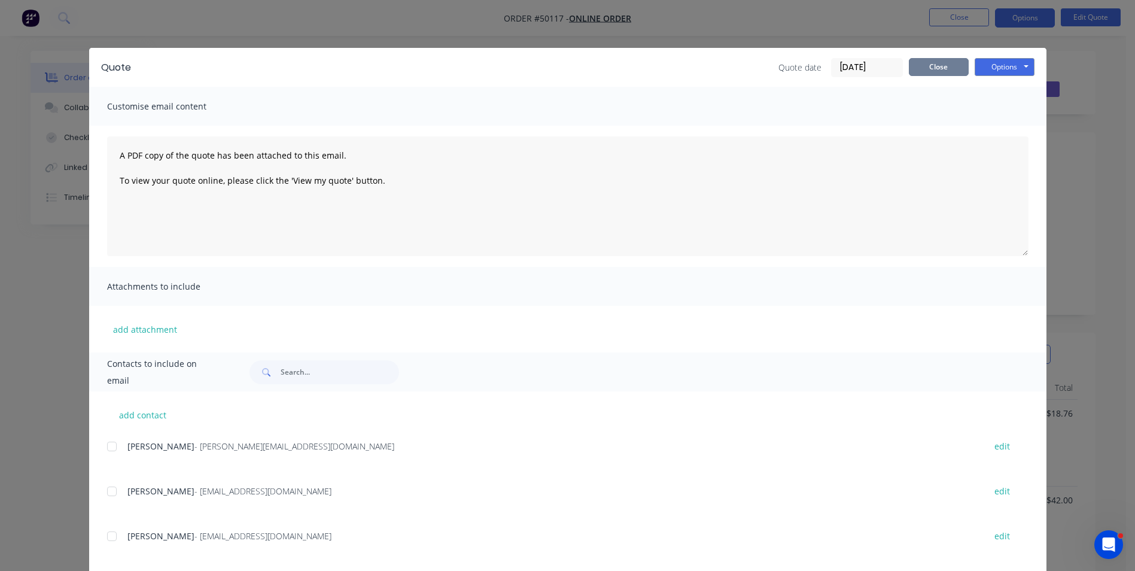
click at [917, 62] on button "Close" at bounding box center [938, 67] width 60 height 18
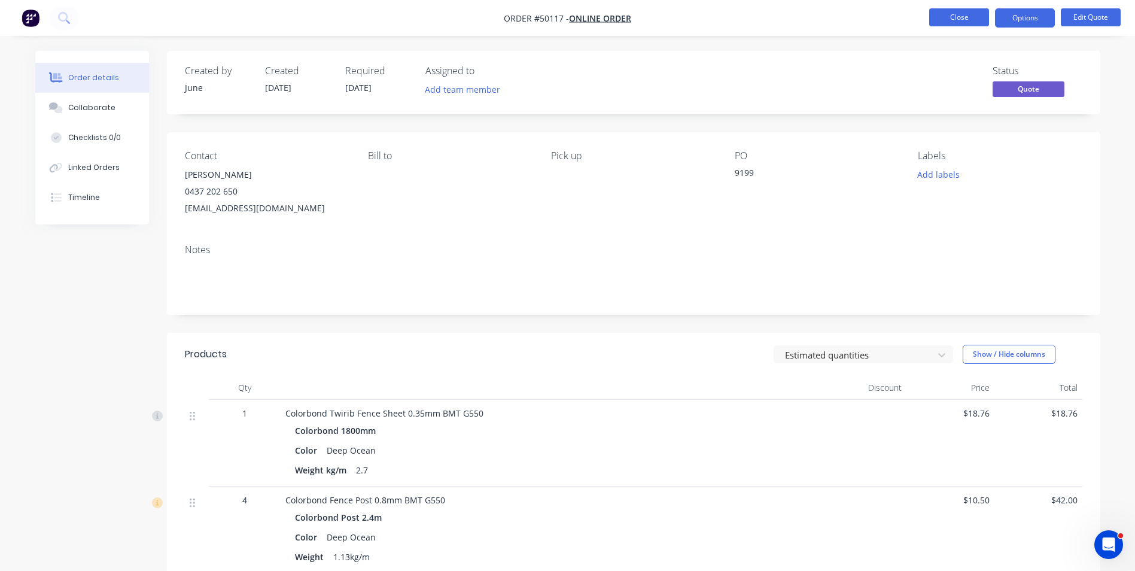
click at [961, 22] on button "Close" at bounding box center [959, 17] width 60 height 18
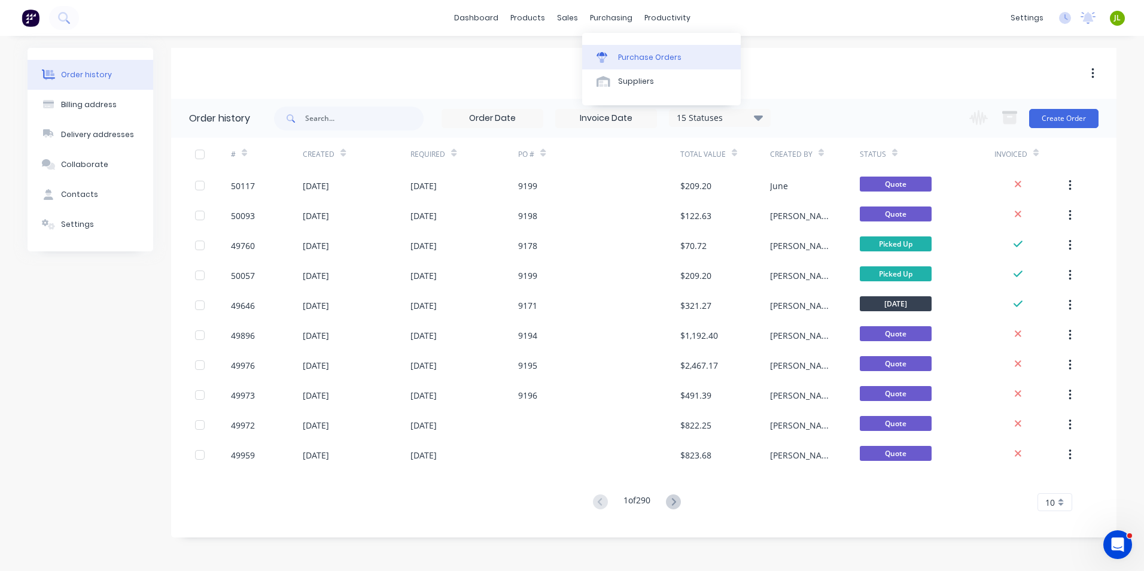
click at [618, 50] on link "Purchase Orders" at bounding box center [661, 57] width 158 height 24
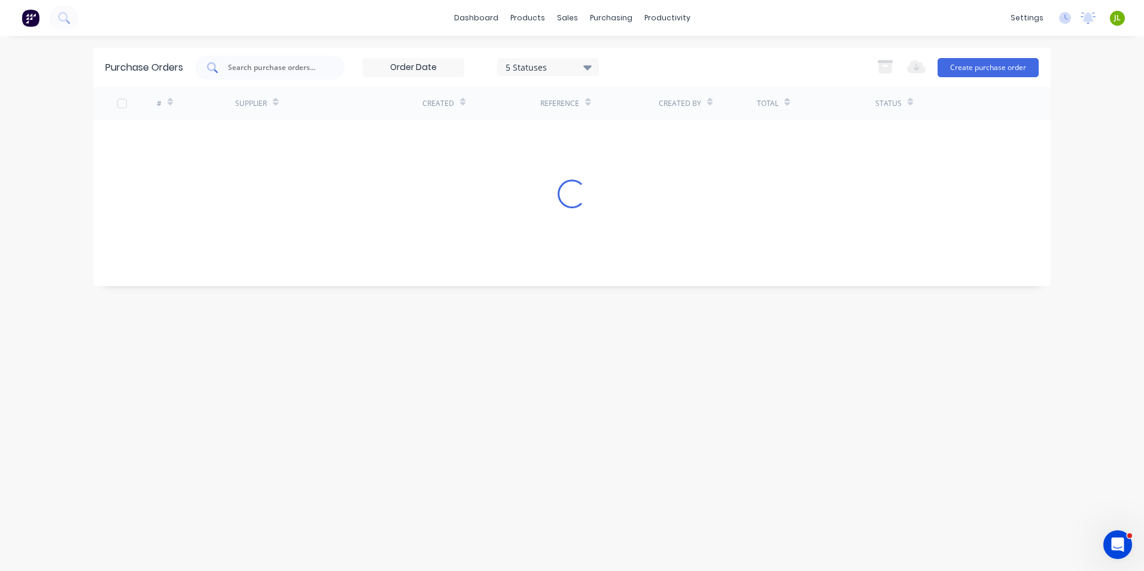
click at [278, 64] on input "text" at bounding box center [276, 68] width 99 height 12
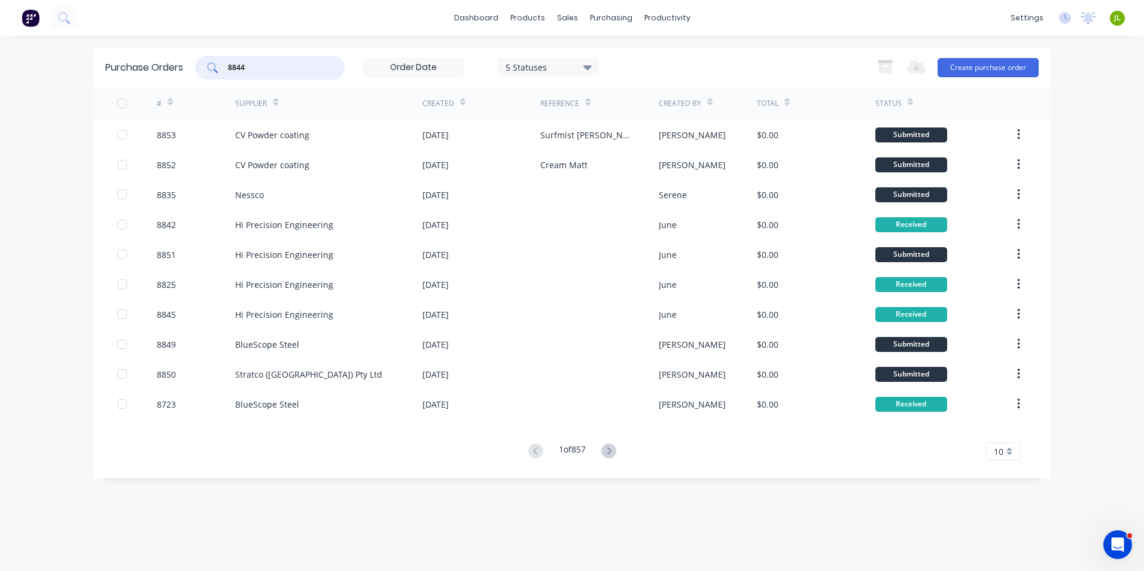
type input "8844"
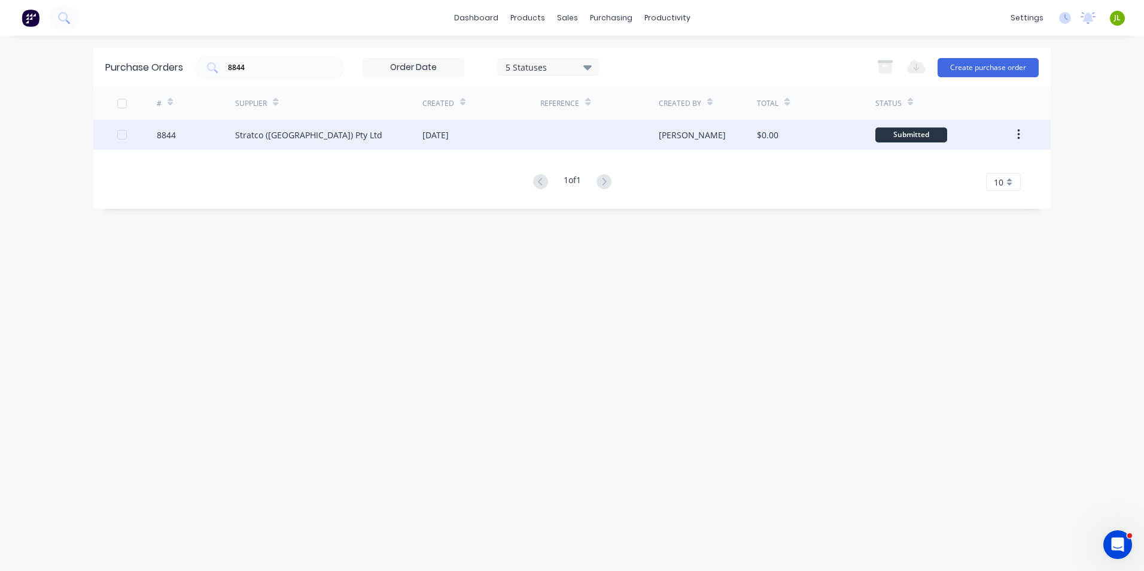
click at [337, 138] on div "Stratco ([GEOGRAPHIC_DATA]) Pty Ltd" at bounding box center [328, 135] width 187 height 30
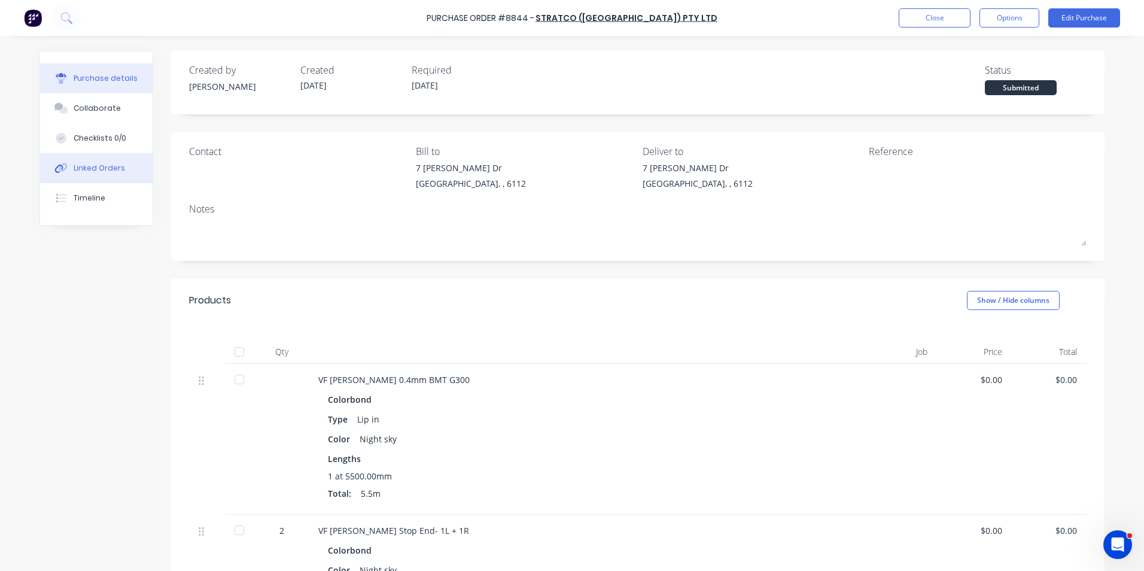
click at [66, 166] on button "Linked Orders" at bounding box center [96, 168] width 112 height 30
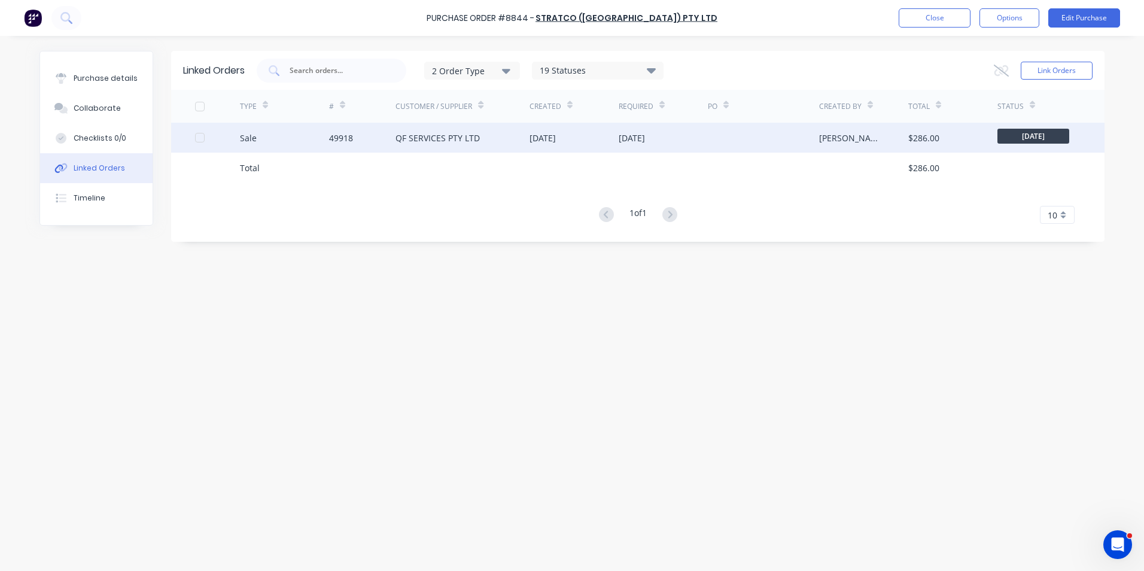
drag, startPoint x: 371, startPoint y: 148, endPoint x: 415, endPoint y: 148, distance: 43.7
click at [415, 148] on div "QF SERVICES PTY LTD" at bounding box center [462, 138] width 134 height 30
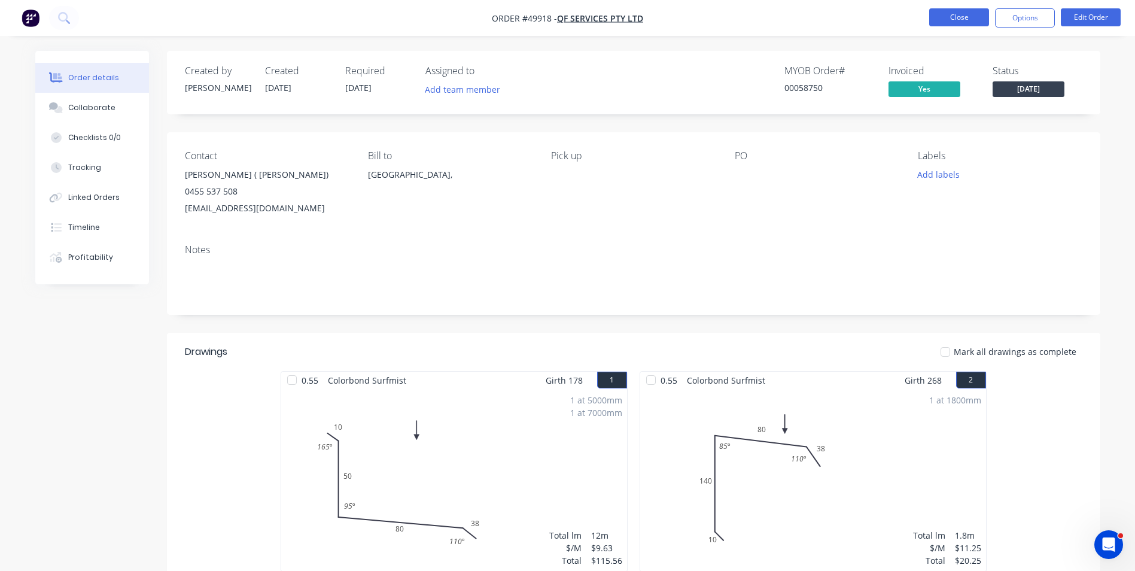
click at [961, 16] on button "Close" at bounding box center [959, 17] width 60 height 18
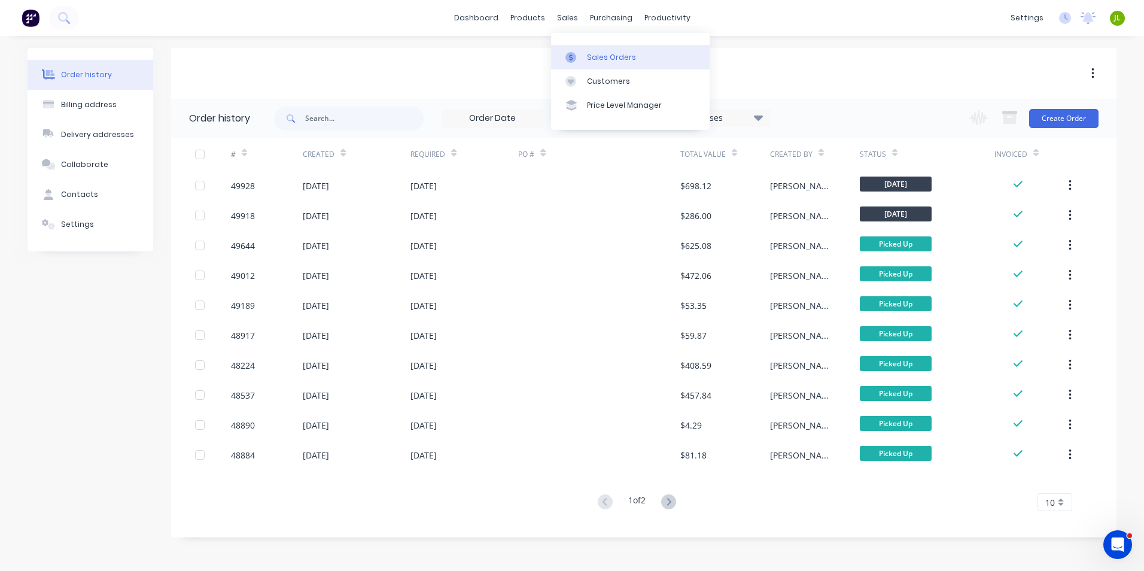
click at [575, 54] on icon at bounding box center [570, 57] width 11 height 11
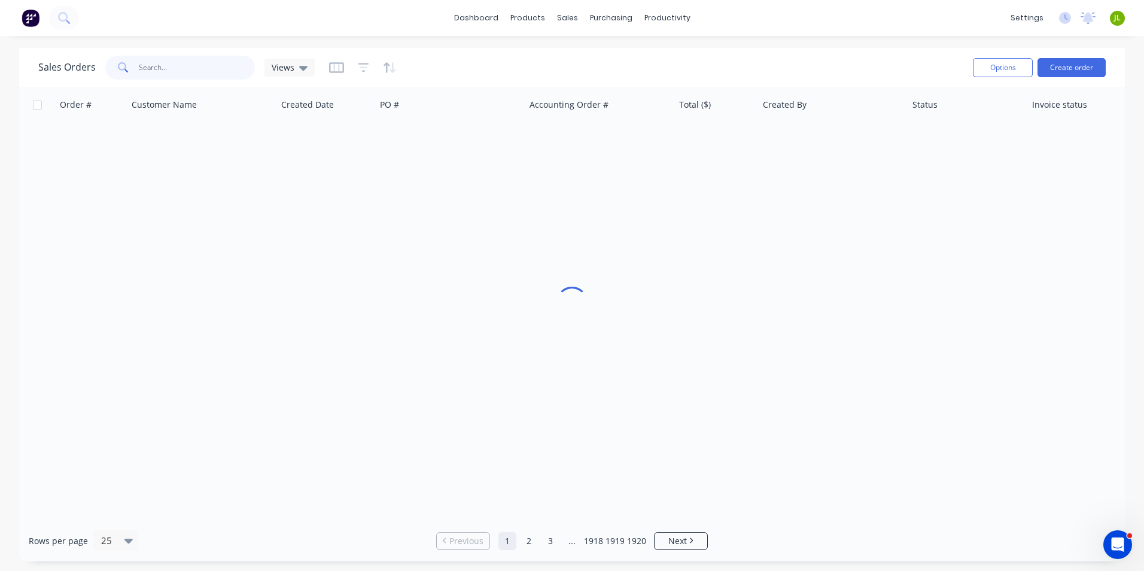
click at [209, 76] on input "text" at bounding box center [197, 68] width 117 height 24
type input "49893"
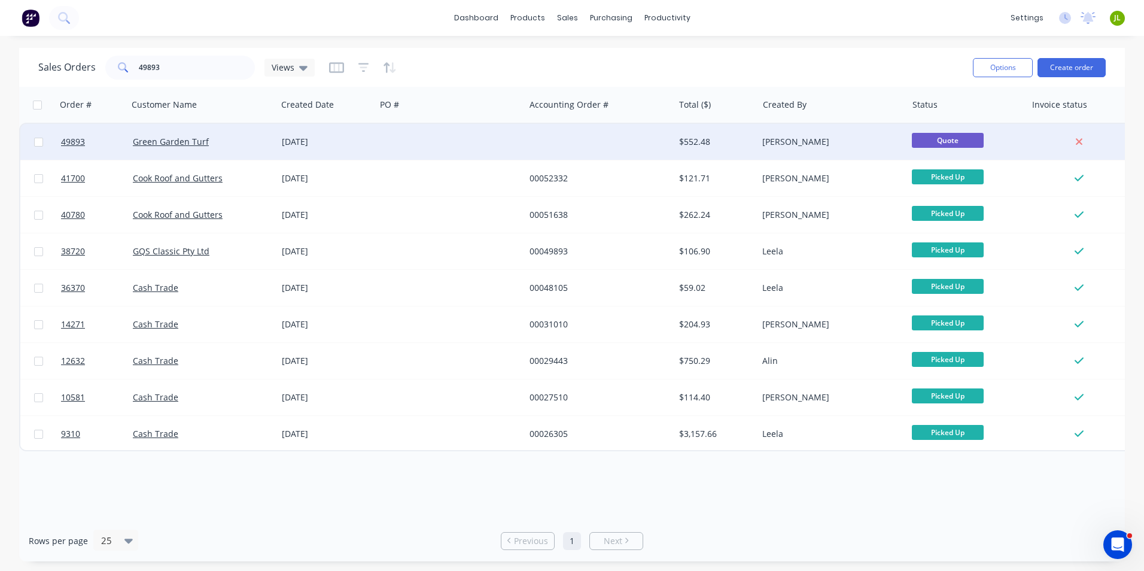
click at [435, 139] on div at bounding box center [450, 142] width 149 height 36
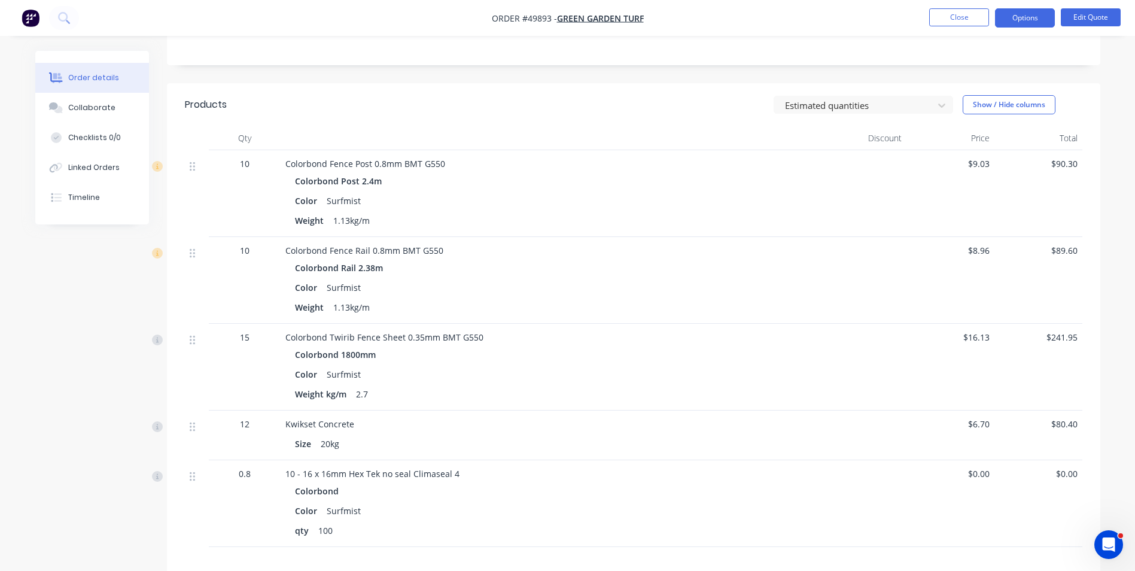
scroll to position [233, 0]
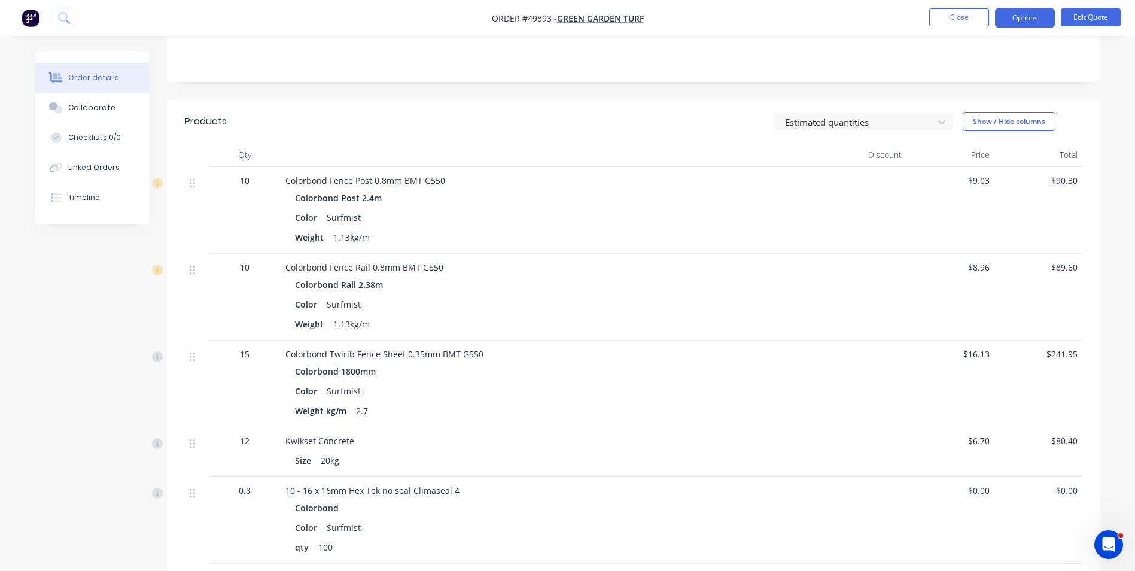
click at [716, 478] on div "10 - 16 x 16mm Hex Tek no seal Climaseal 4 Colorbond Color Surfmist qty 100" at bounding box center [549, 520] width 538 height 87
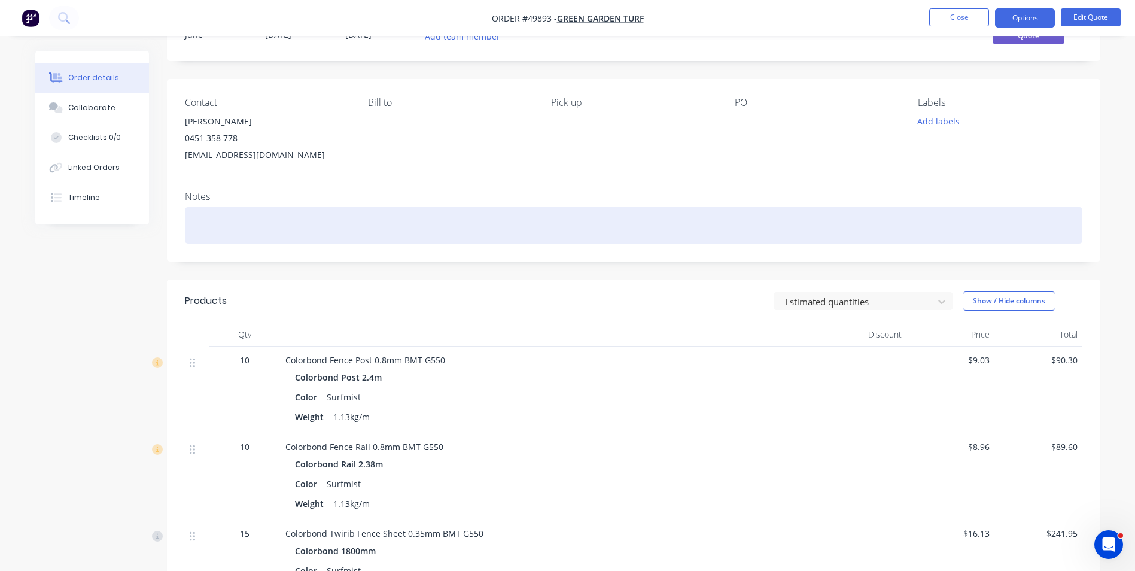
scroll to position [0, 0]
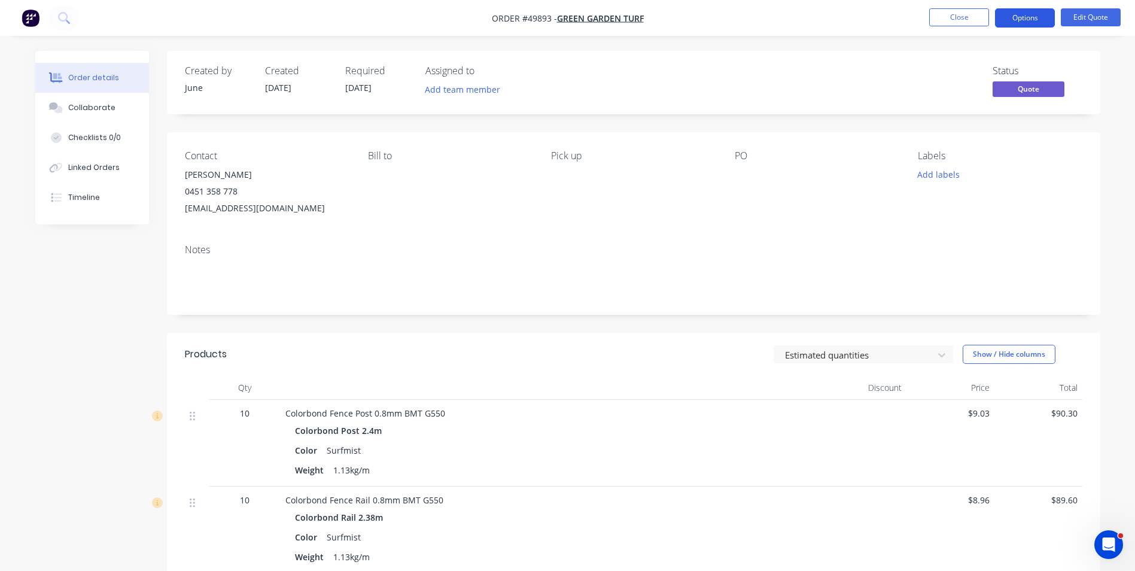
click at [1019, 19] on button "Options" at bounding box center [1025, 17] width 60 height 19
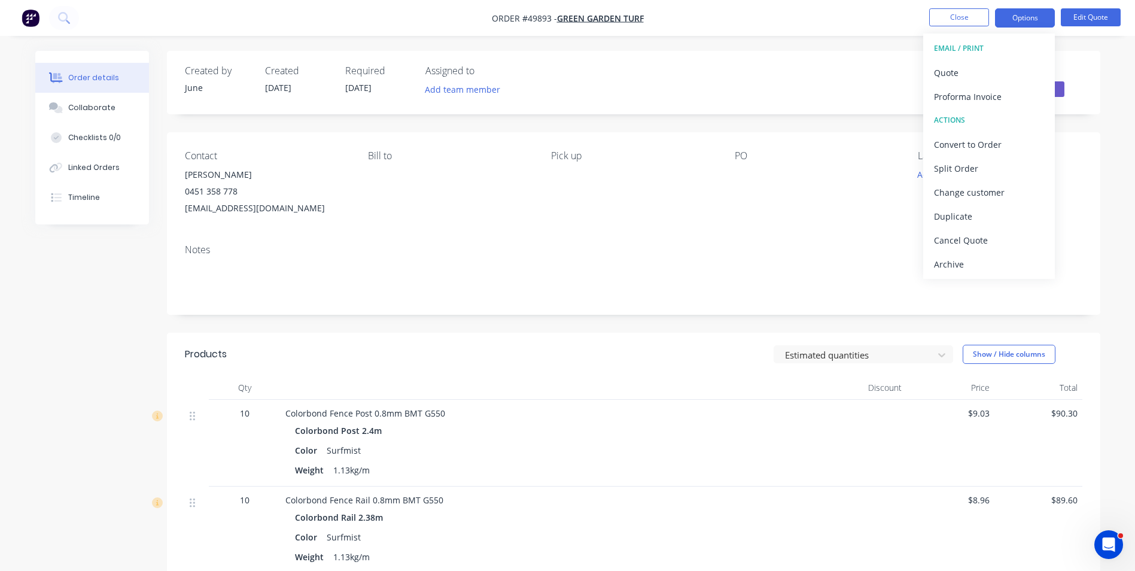
click at [853, 78] on div "Status Quote" at bounding box center [813, 82] width 537 height 35
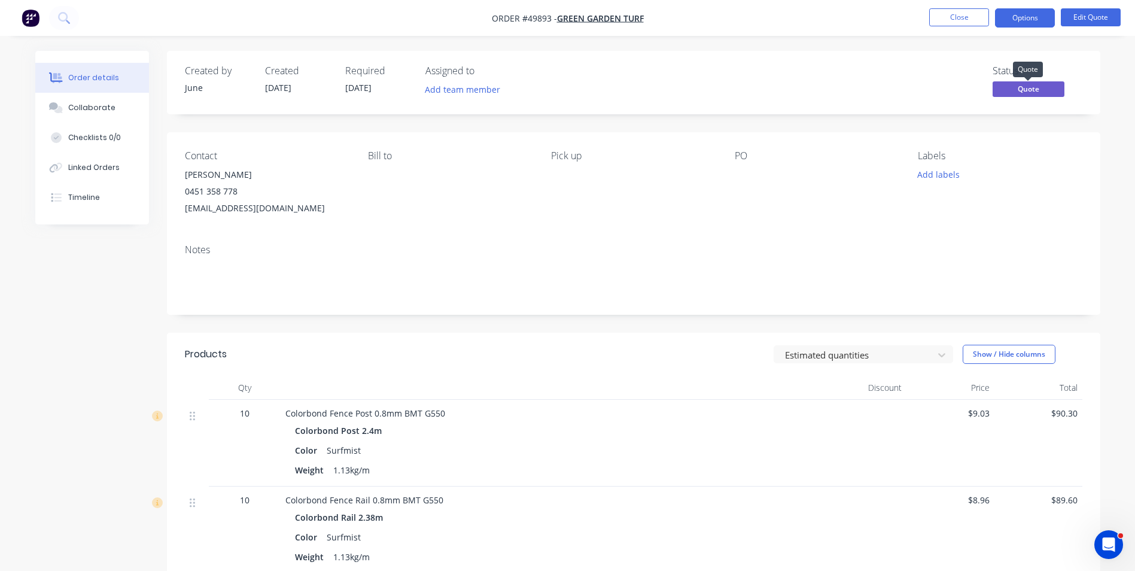
click at [1038, 84] on span "Quote" at bounding box center [1028, 88] width 72 height 15
click at [1030, 31] on nav "Order #49893 - Green Garden Turf Close Options Edit Quote" at bounding box center [567, 18] width 1135 height 36
click at [1036, 22] on button "Options" at bounding box center [1025, 17] width 60 height 19
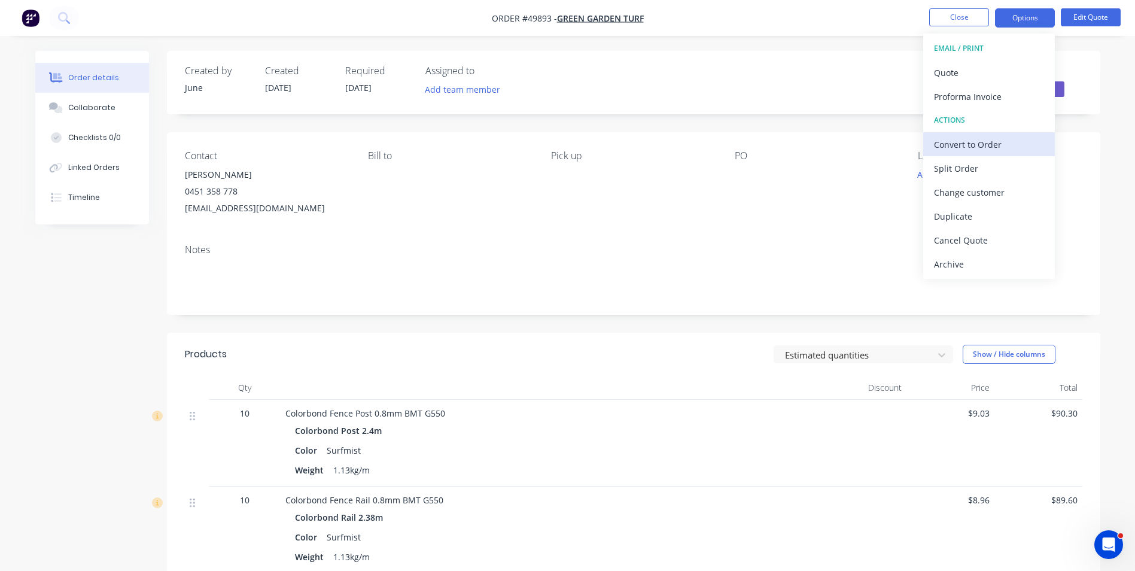
click at [995, 141] on div "Convert to Order" at bounding box center [989, 144] width 110 height 17
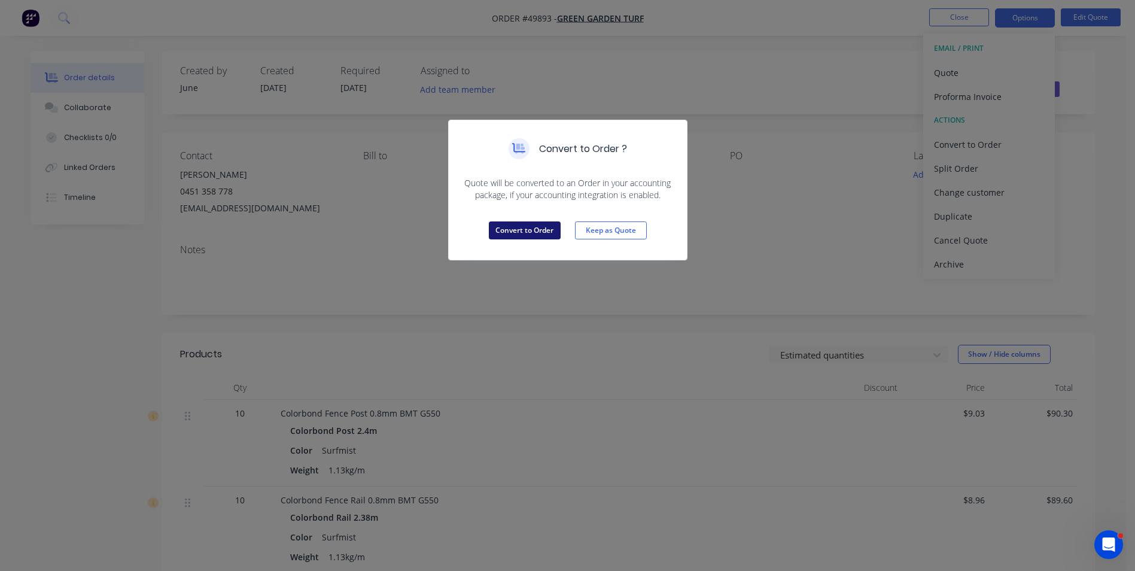
click at [526, 231] on button "Convert to Order" at bounding box center [525, 230] width 72 height 18
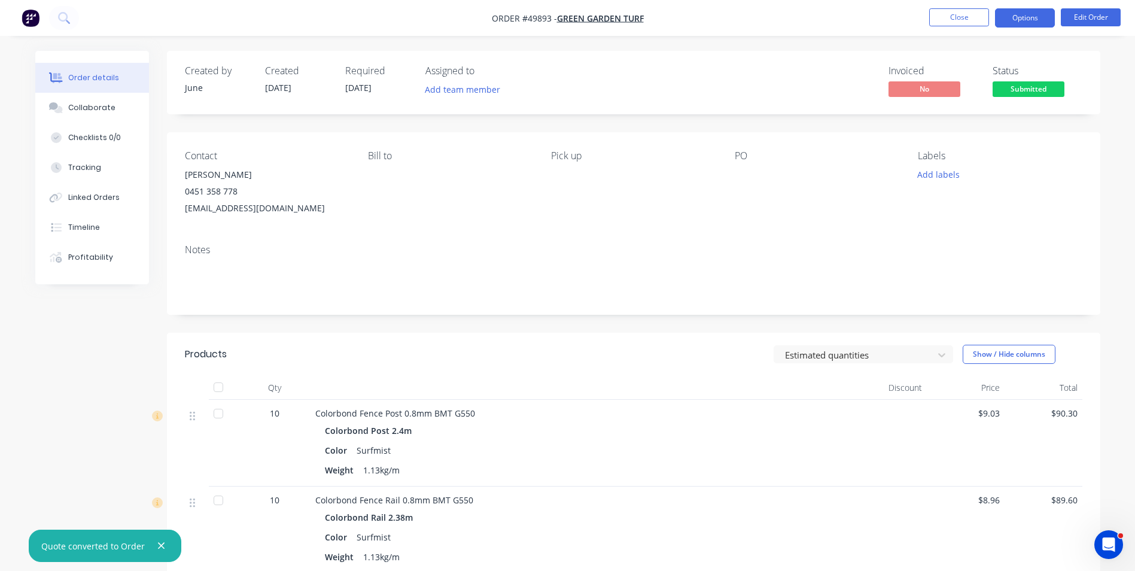
click at [1016, 20] on button "Options" at bounding box center [1025, 17] width 60 height 19
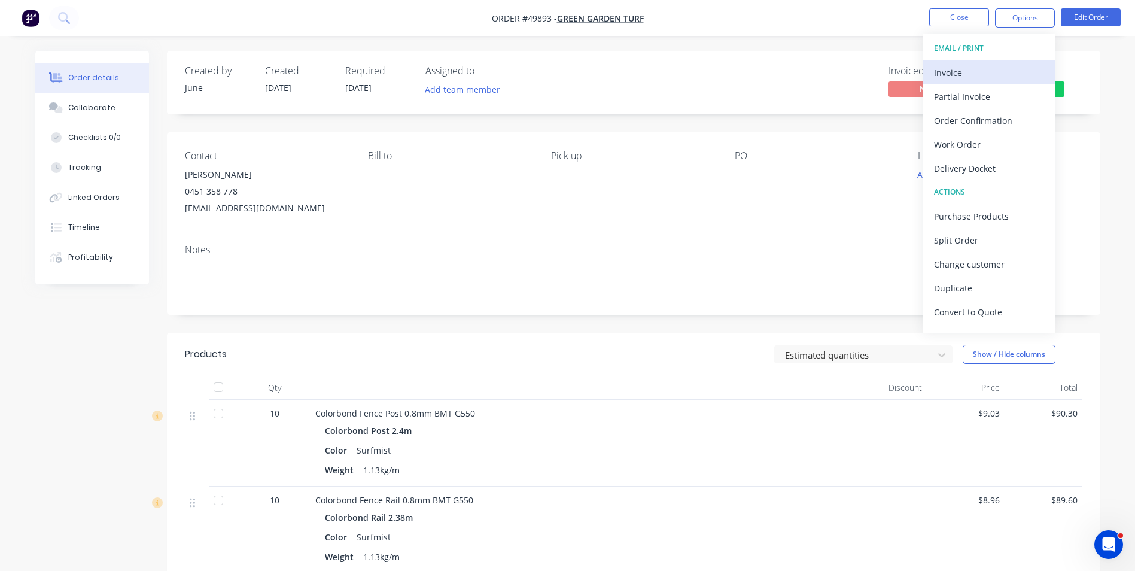
click at [999, 60] on button "Invoice" at bounding box center [989, 72] width 132 height 24
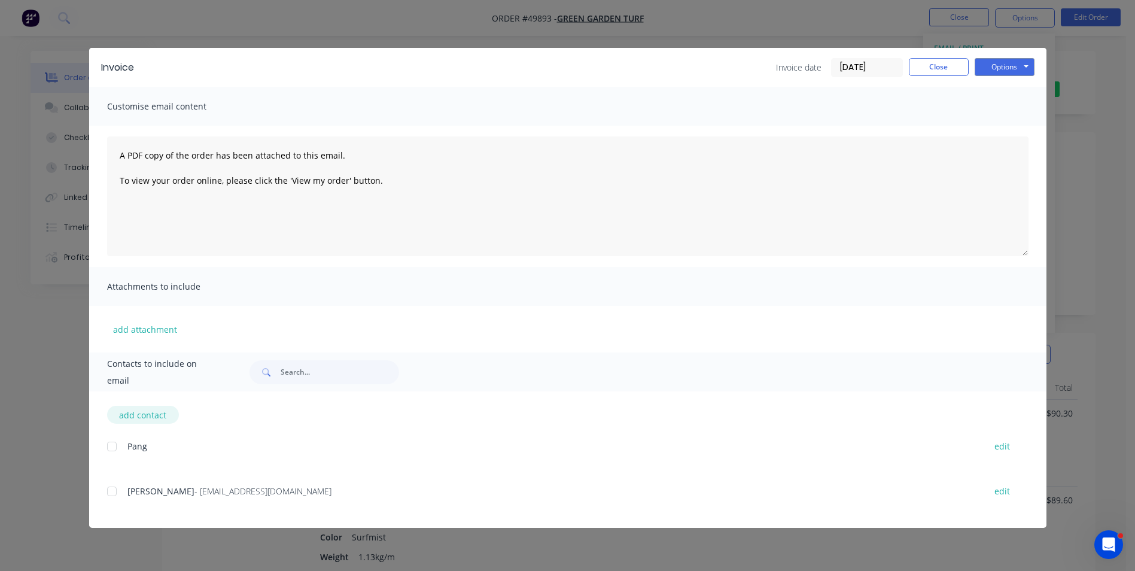
drag, startPoint x: 109, startPoint y: 493, endPoint x: 167, endPoint y: 420, distance: 92.8
click at [109, 493] on div at bounding box center [112, 491] width 24 height 24
click at [999, 64] on button "Options" at bounding box center [1004, 67] width 60 height 18
click at [1002, 123] on button "Email" at bounding box center [1012, 128] width 77 height 20
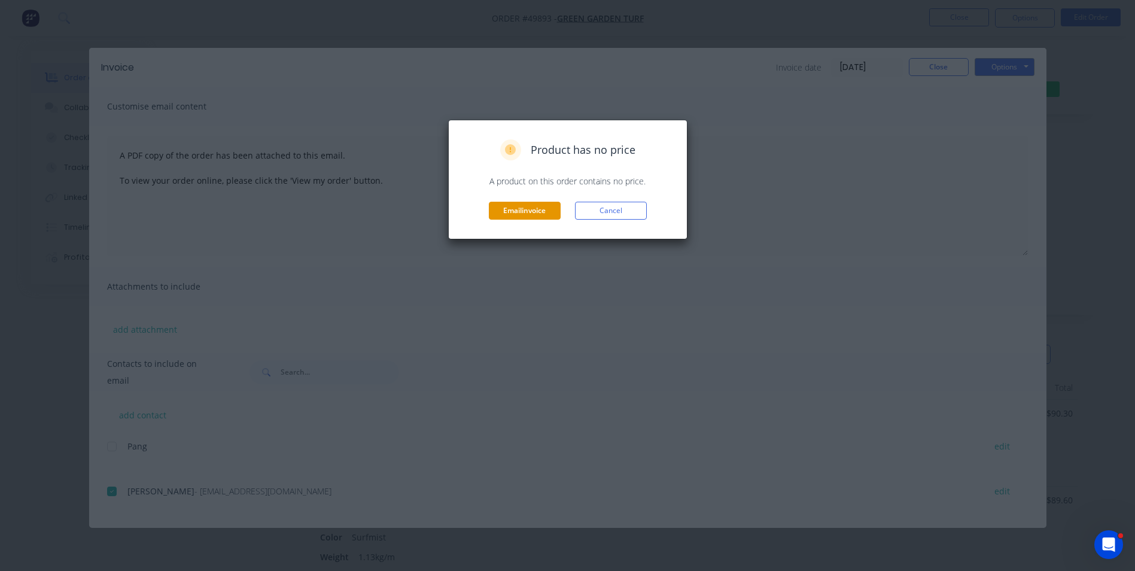
click at [550, 217] on button "Email invoice" at bounding box center [525, 211] width 72 height 18
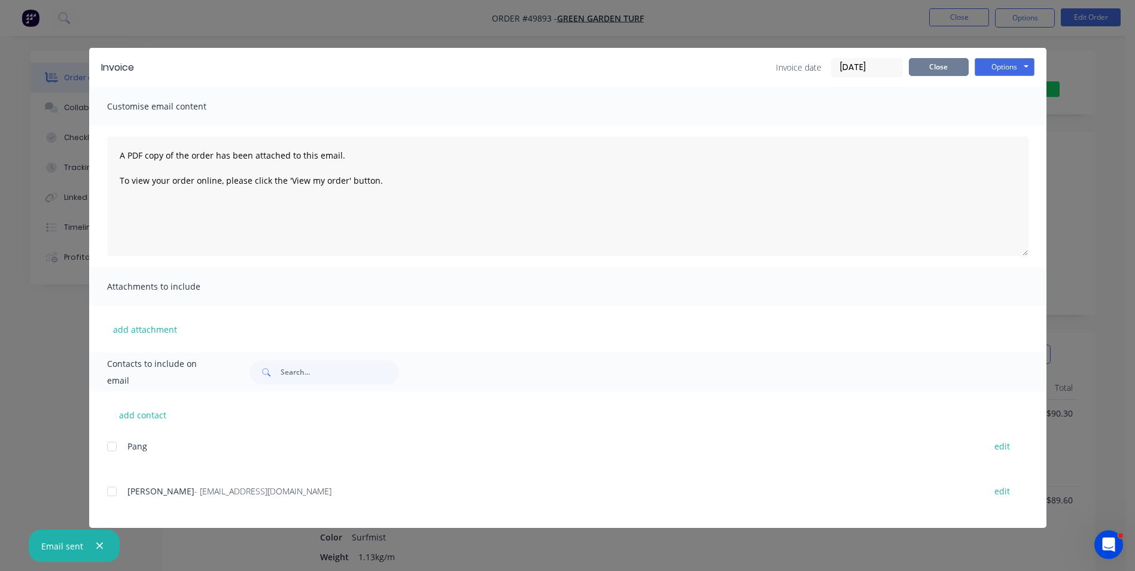
click at [926, 63] on button "Close" at bounding box center [938, 67] width 60 height 18
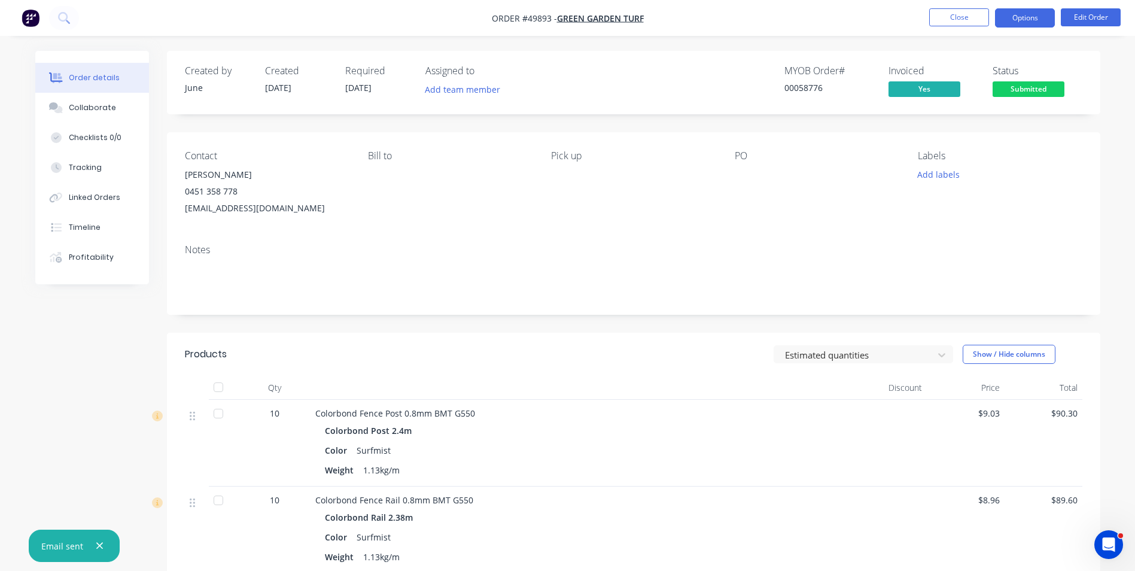
click at [1036, 19] on button "Options" at bounding box center [1025, 17] width 60 height 19
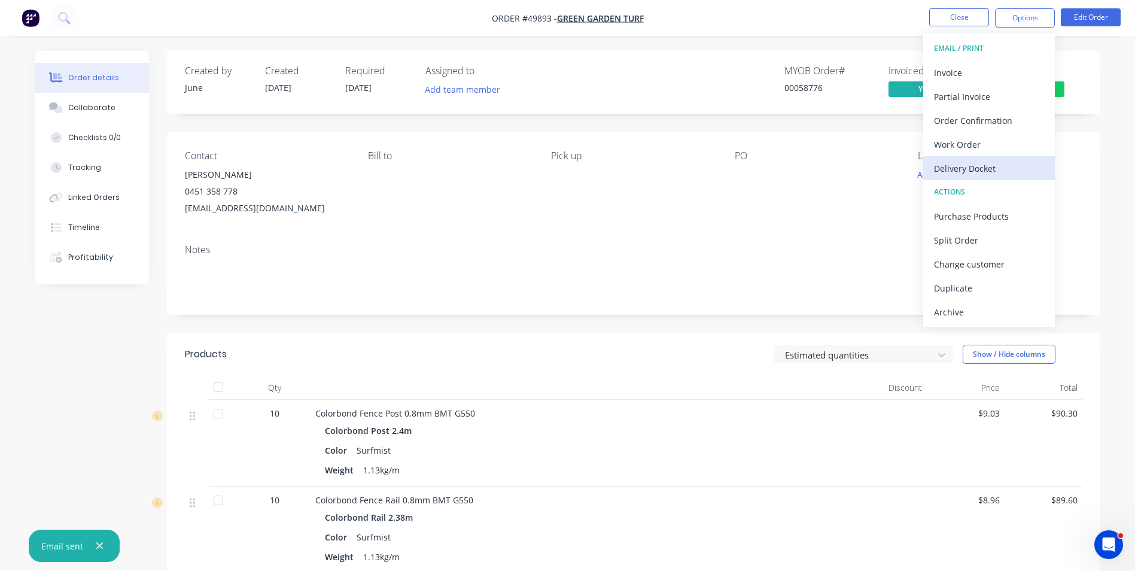
click at [985, 163] on div "Delivery Docket" at bounding box center [989, 168] width 110 height 17
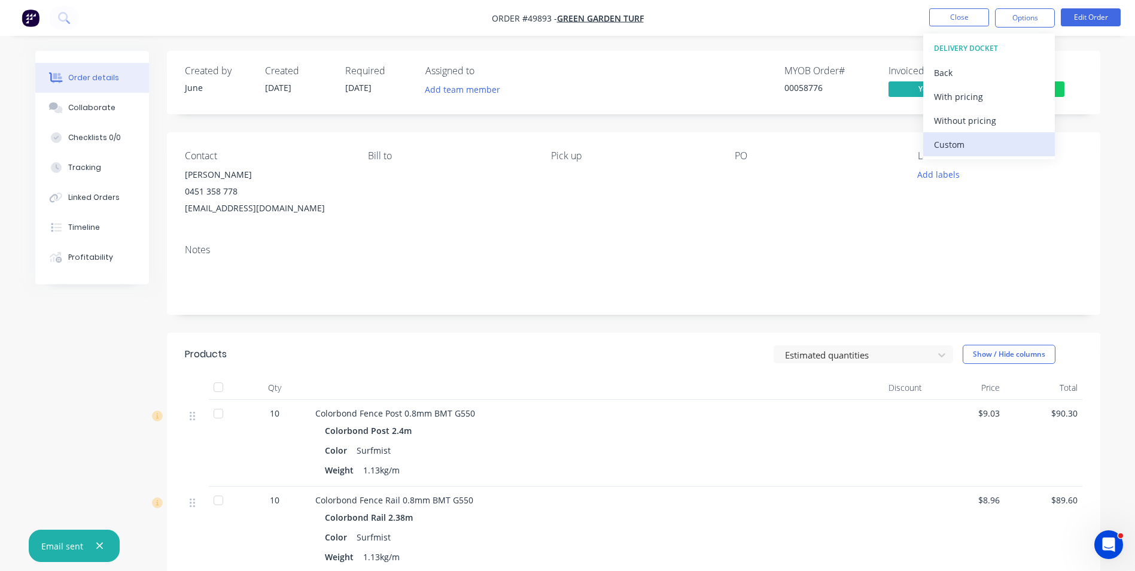
click at [984, 148] on div "Custom" at bounding box center [989, 144] width 110 height 17
click at [965, 71] on div "Back" at bounding box center [989, 72] width 110 height 17
click at [965, 112] on div "Without pricing" at bounding box center [989, 120] width 110 height 17
click at [715, 193] on div "Contact Vivian 0451 358 778 494736661@qq.com Bill to Pick up PO Labels Add labe…" at bounding box center [633, 183] width 933 height 102
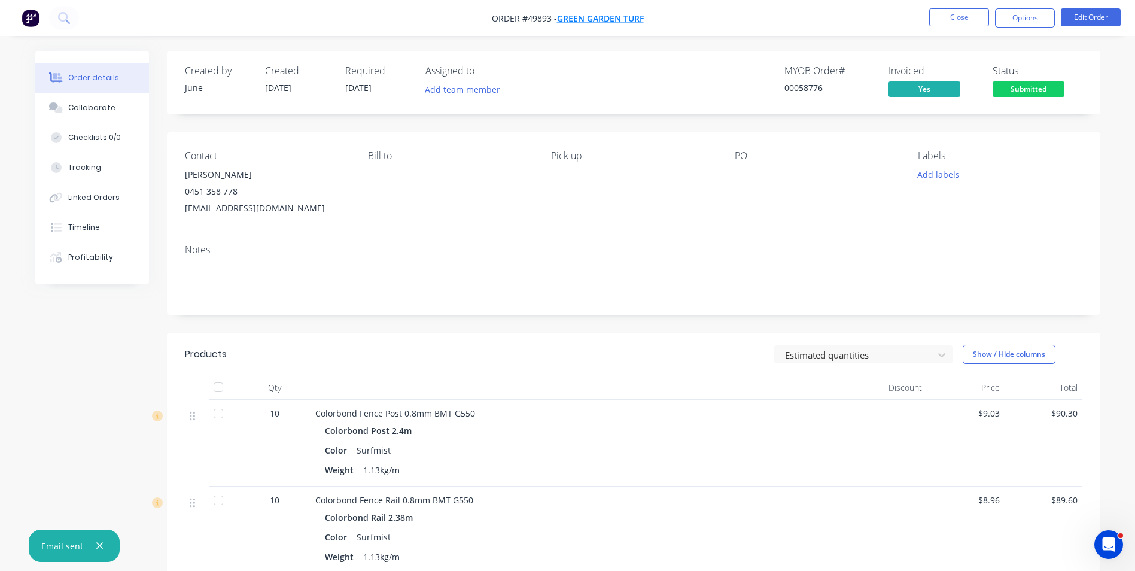
click at [621, 17] on span "Green Garden Turf" at bounding box center [600, 18] width 87 height 11
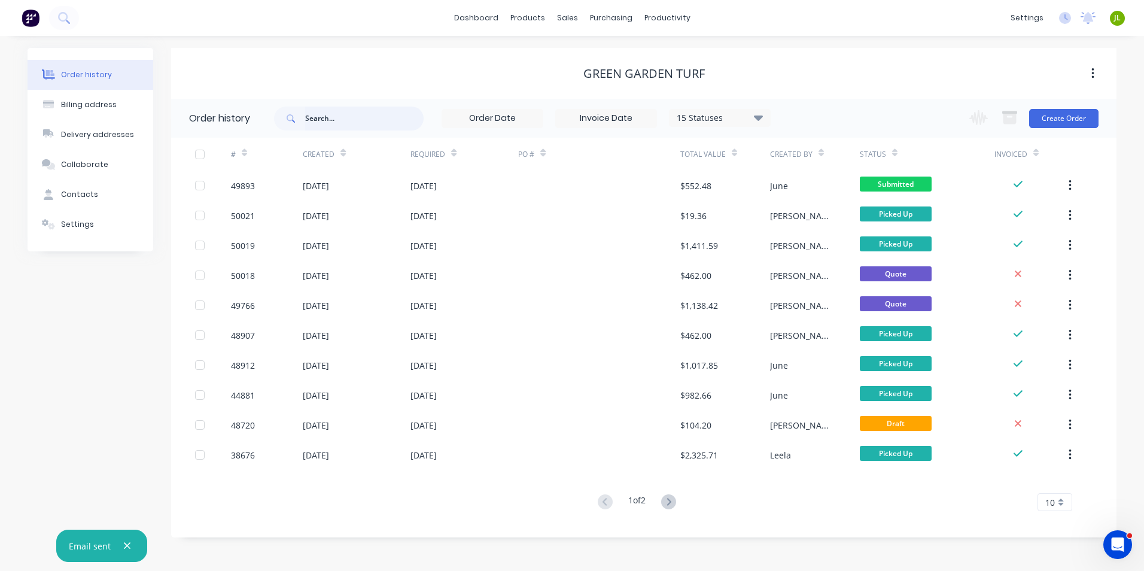
click at [358, 124] on input "text" at bounding box center [364, 118] width 118 height 24
type input "49766"
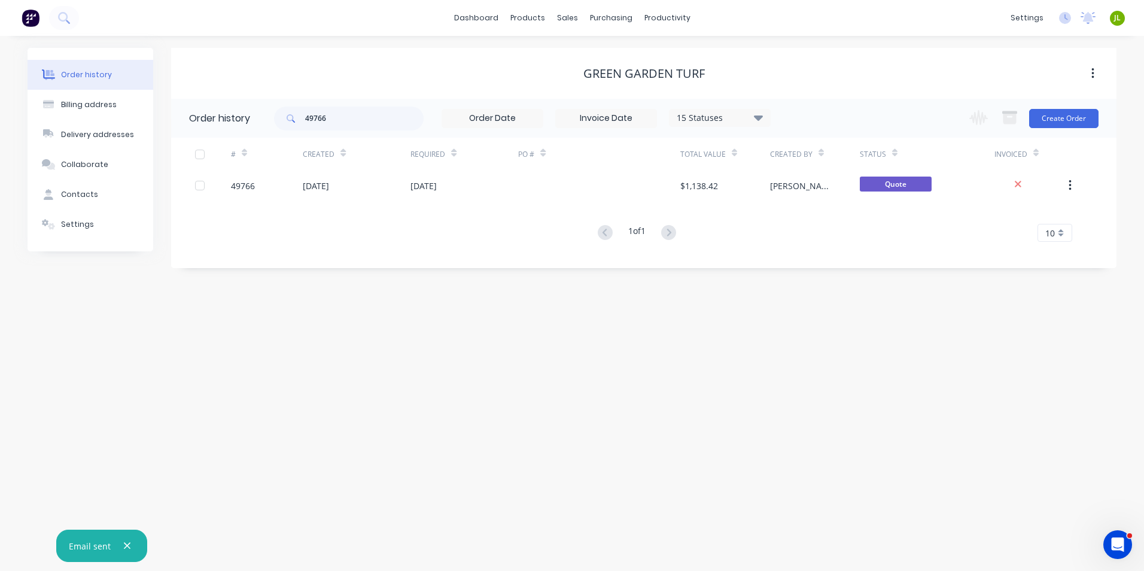
click at [477, 182] on div "26 Sep 2025" at bounding box center [464, 185] width 108 height 30
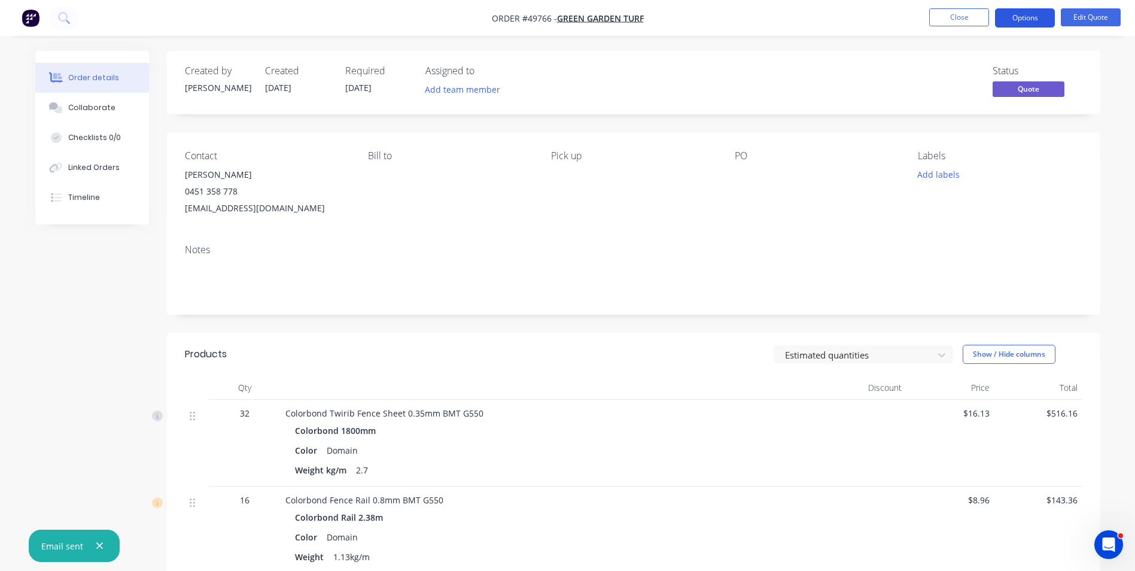
click at [1048, 22] on button "Options" at bounding box center [1025, 17] width 60 height 19
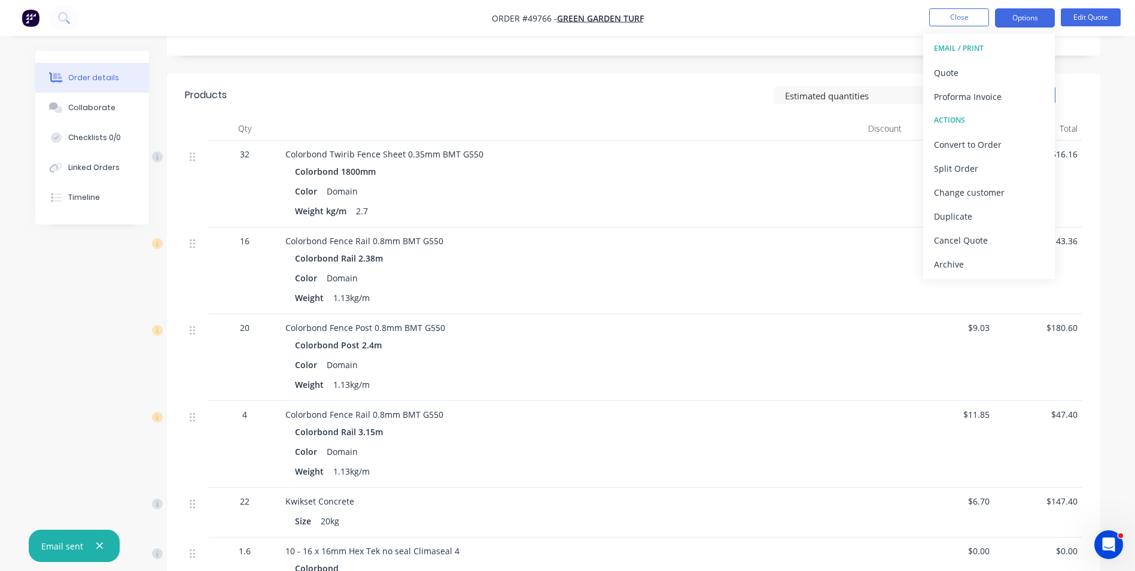
scroll to position [419, 0]
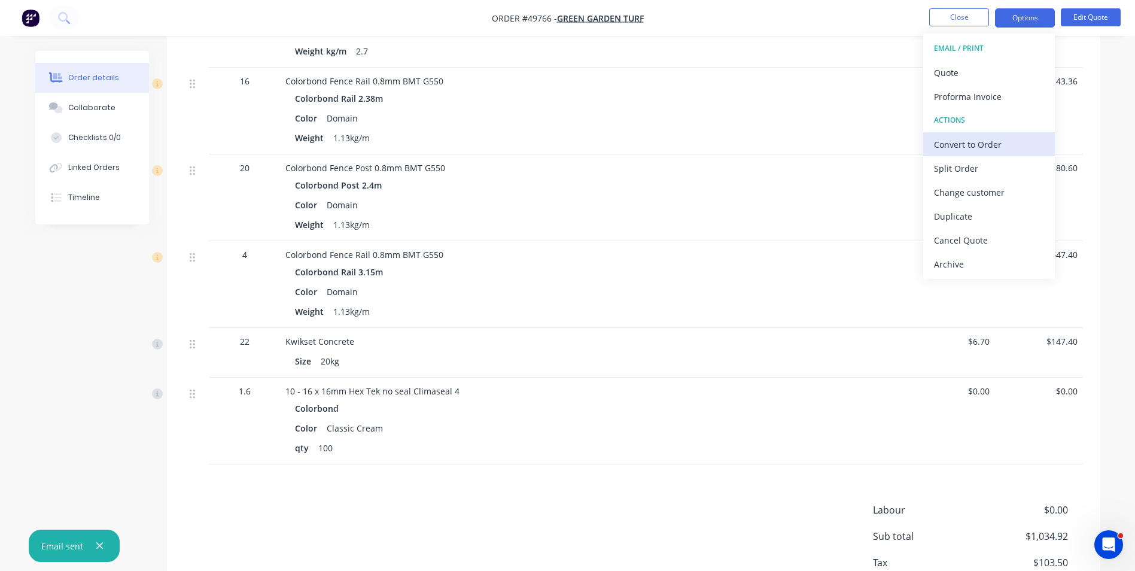
click at [966, 138] on div "Convert to Order" at bounding box center [989, 144] width 110 height 17
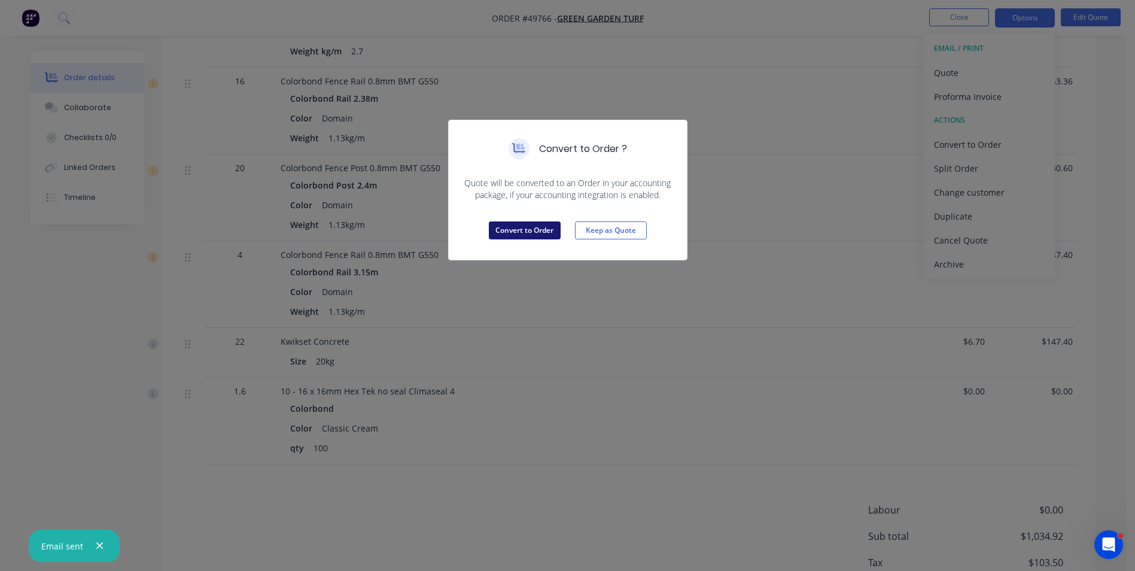
click at [529, 227] on button "Convert to Order" at bounding box center [525, 230] width 72 height 18
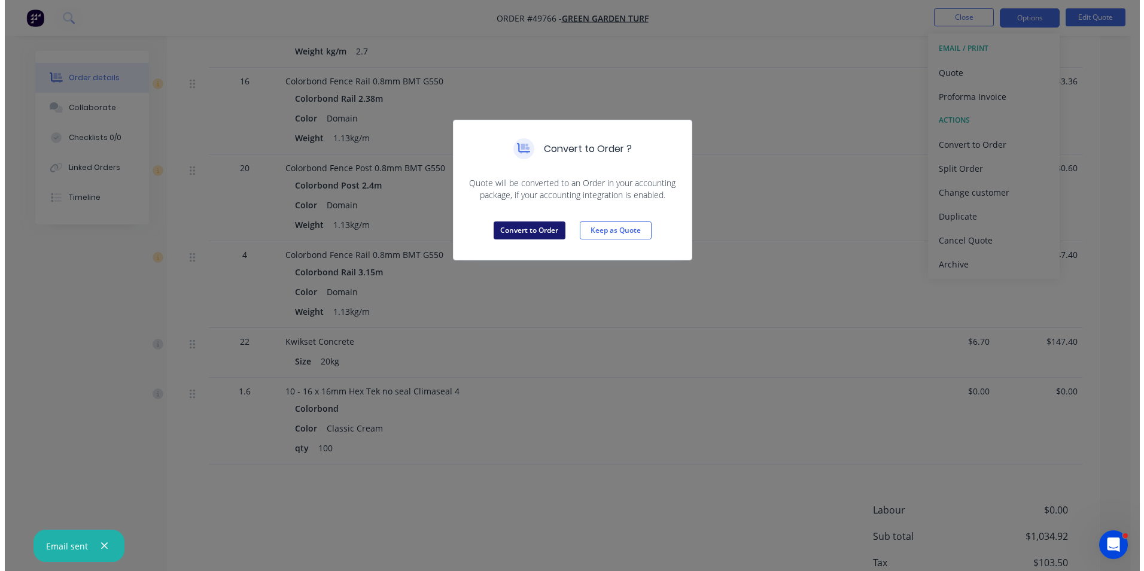
scroll to position [0, 0]
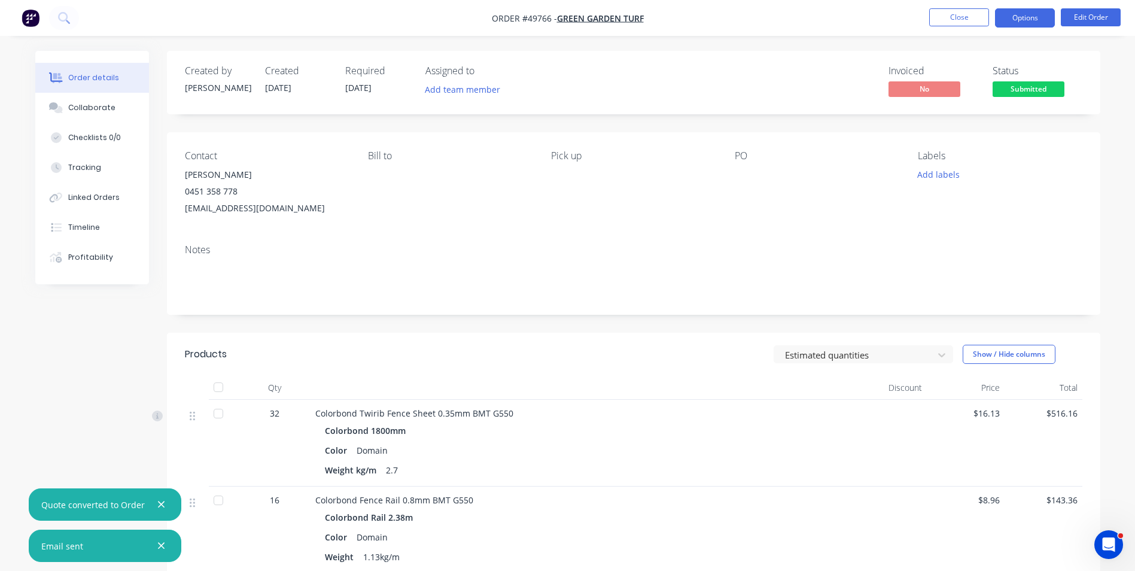
click at [1030, 16] on button "Options" at bounding box center [1025, 17] width 60 height 19
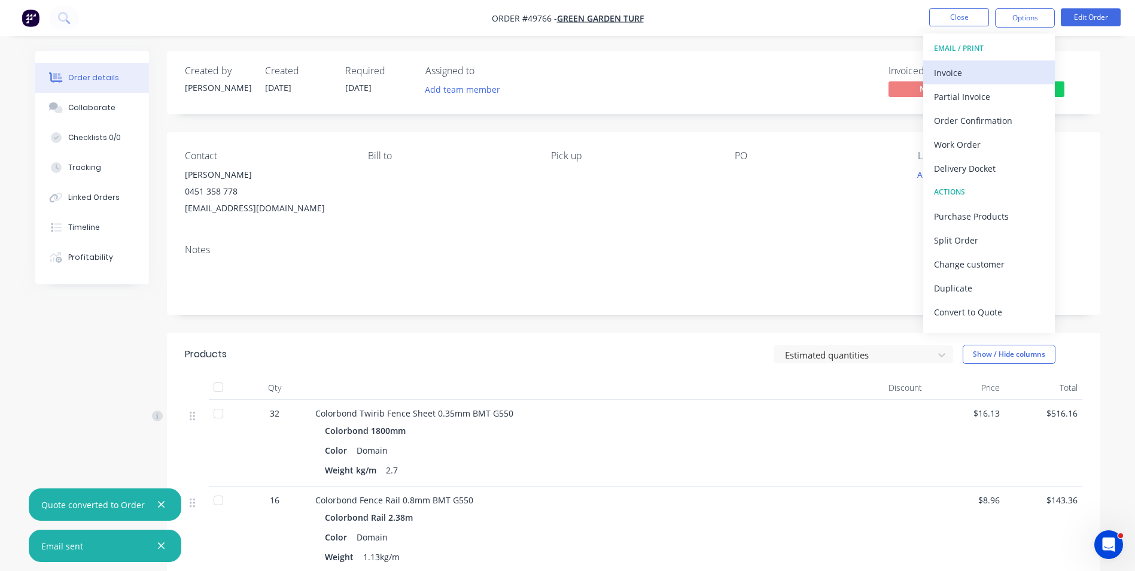
click at [1013, 72] on div "Invoice" at bounding box center [989, 72] width 110 height 17
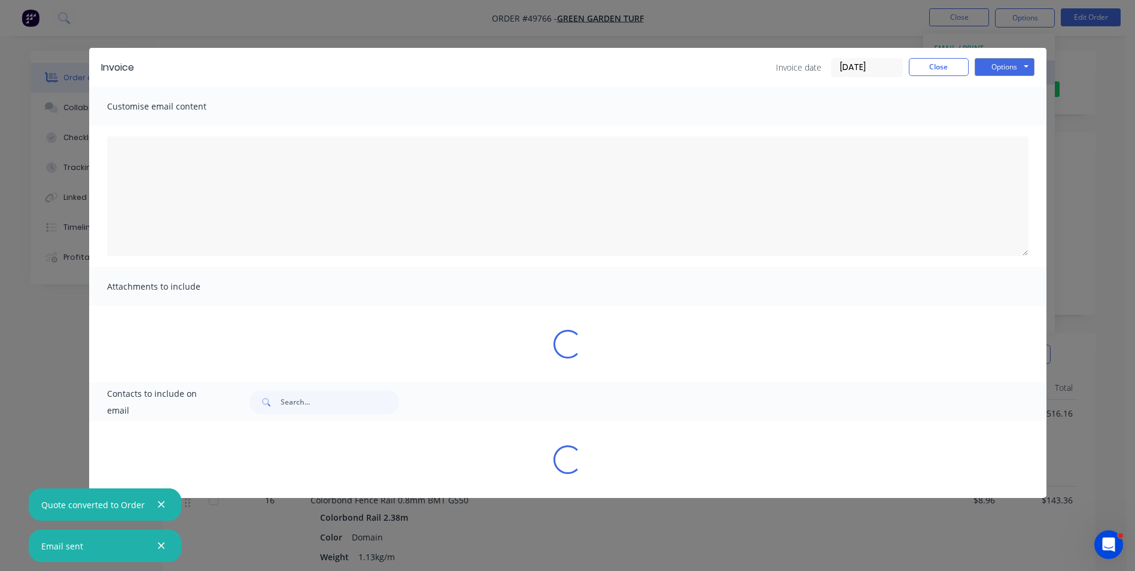
type textarea "A PDF copy of the order has been attached to this email. To view your order onl…"
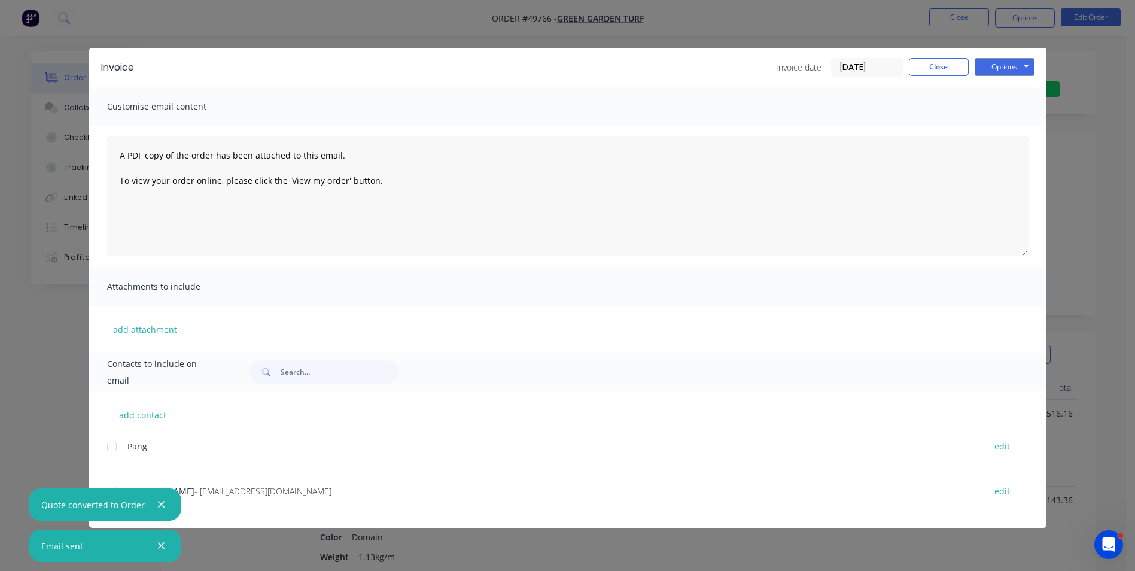
click at [214, 492] on span "- 494736661@qq.com" at bounding box center [262, 490] width 137 height 11
click at [159, 501] on icon "button" at bounding box center [161, 504] width 8 height 11
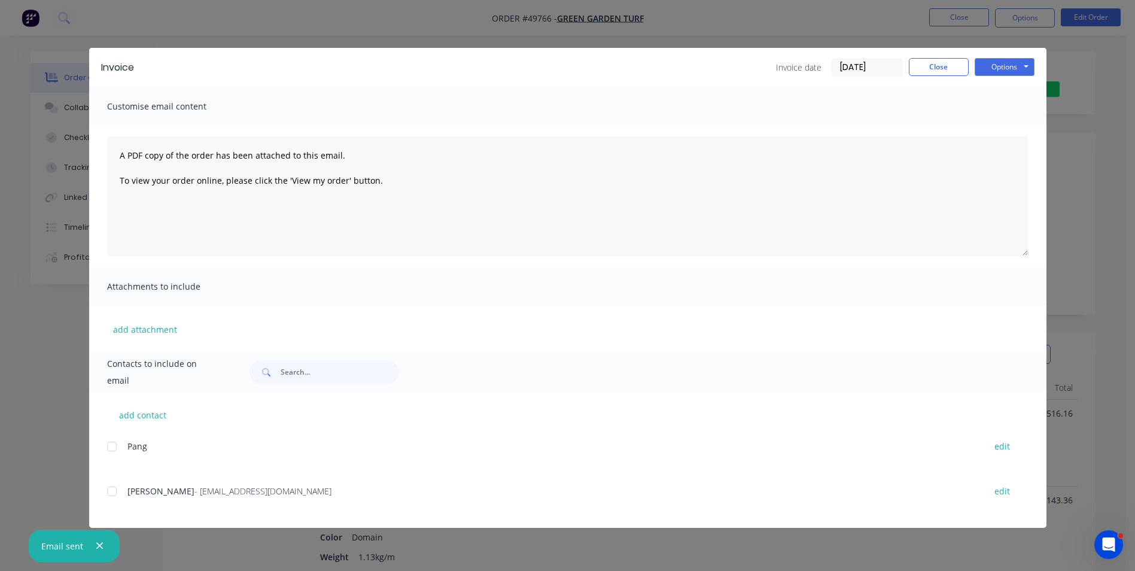
click at [118, 489] on div at bounding box center [112, 491] width 24 height 24
click at [1025, 71] on button "Options" at bounding box center [1004, 67] width 60 height 18
click at [1007, 120] on button "Email" at bounding box center [1012, 128] width 77 height 20
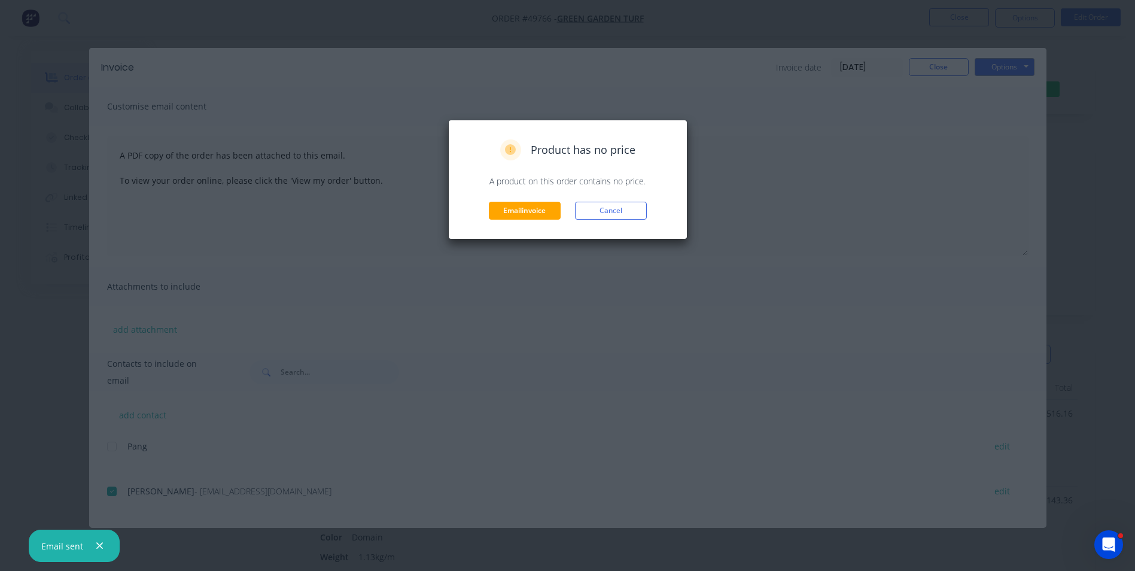
click at [533, 224] on div "Product has no price A product on this order contains no price. Email invoice C…" at bounding box center [567, 180] width 239 height 120
click at [554, 199] on div "Product has no price A product on this order contains no price. Email invoice C…" at bounding box center [568, 179] width 214 height 80
click at [552, 204] on button "Email invoice" at bounding box center [525, 211] width 72 height 18
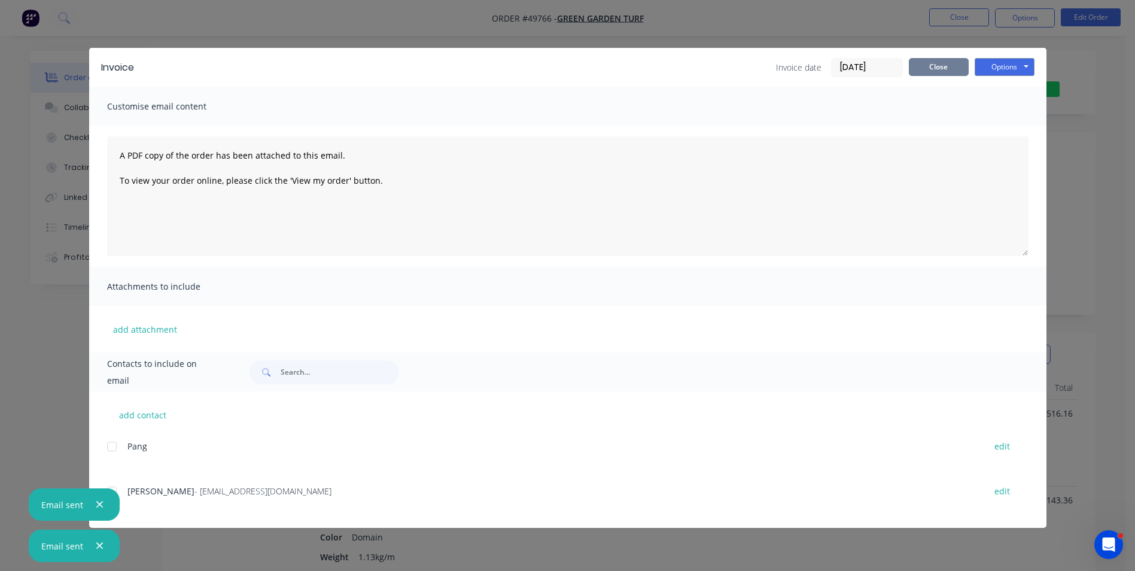
click at [911, 72] on button "Close" at bounding box center [938, 67] width 60 height 18
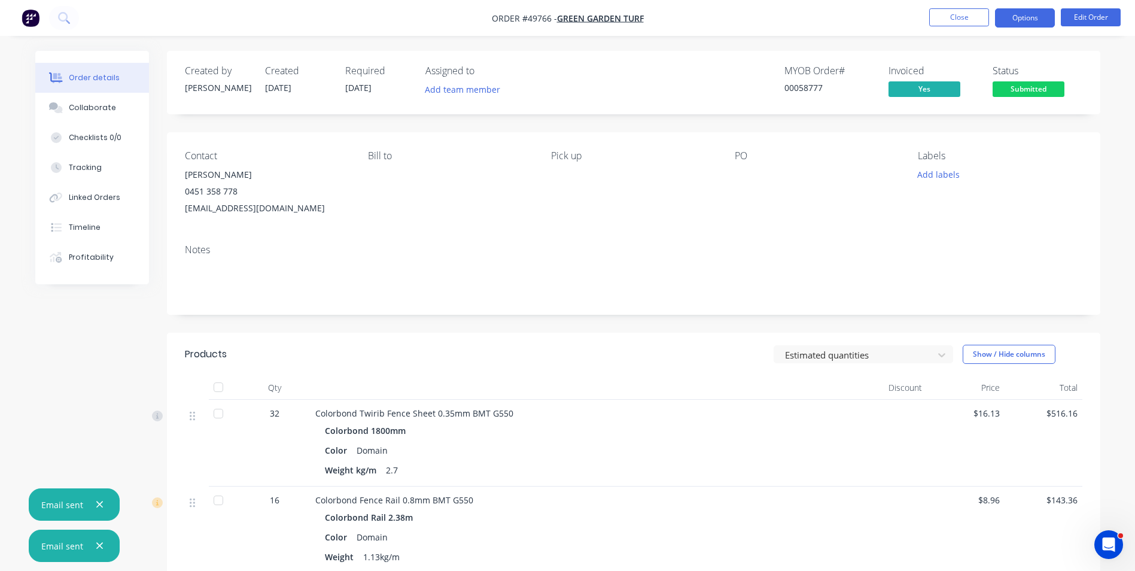
click at [1019, 15] on button "Options" at bounding box center [1025, 17] width 60 height 19
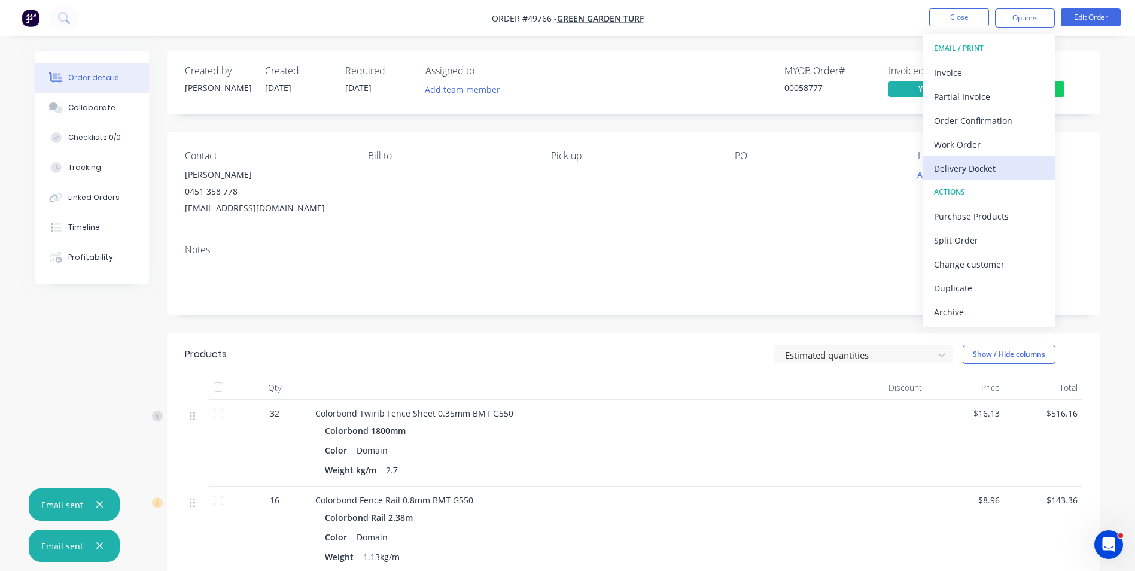
click at [994, 173] on div "Delivery Docket" at bounding box center [989, 168] width 110 height 17
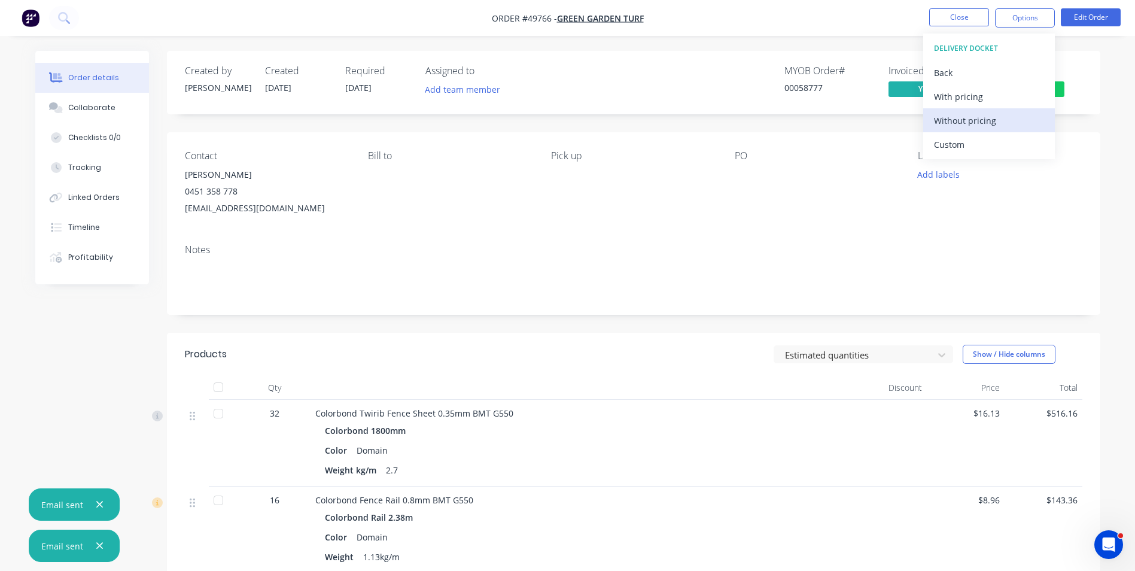
click at [976, 130] on button "Without pricing" at bounding box center [989, 120] width 132 height 24
click at [795, 244] on div "Notes" at bounding box center [633, 249] width 897 height 11
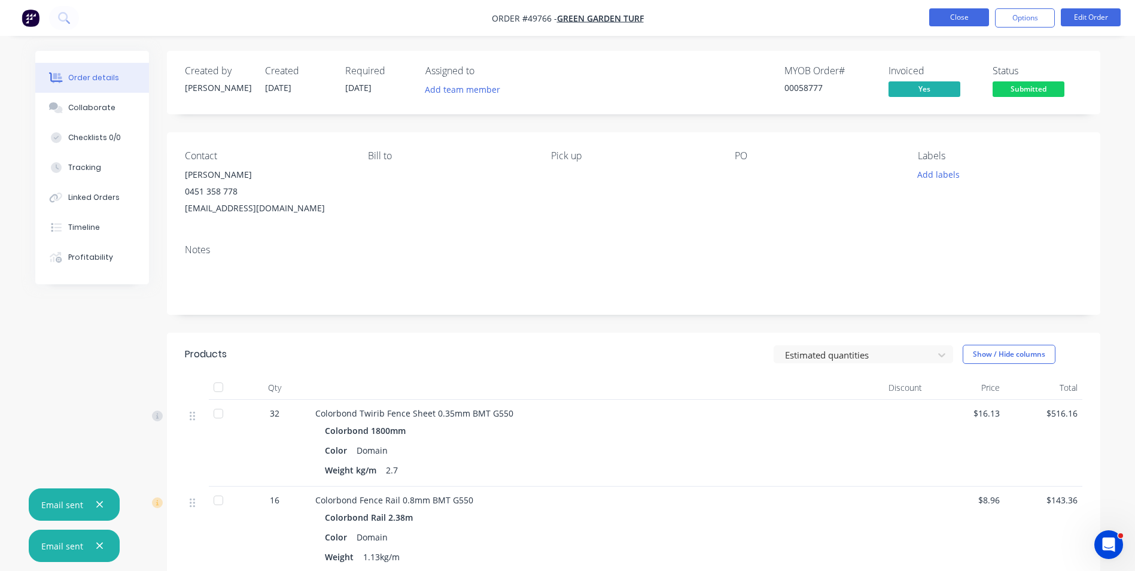
drag, startPoint x: 927, startPoint y: 25, endPoint x: 934, endPoint y: 20, distance: 8.1
click at [928, 25] on ul "Close Options Edit Order" at bounding box center [1024, 17] width 220 height 19
click at [942, 15] on button "Close" at bounding box center [959, 17] width 60 height 18
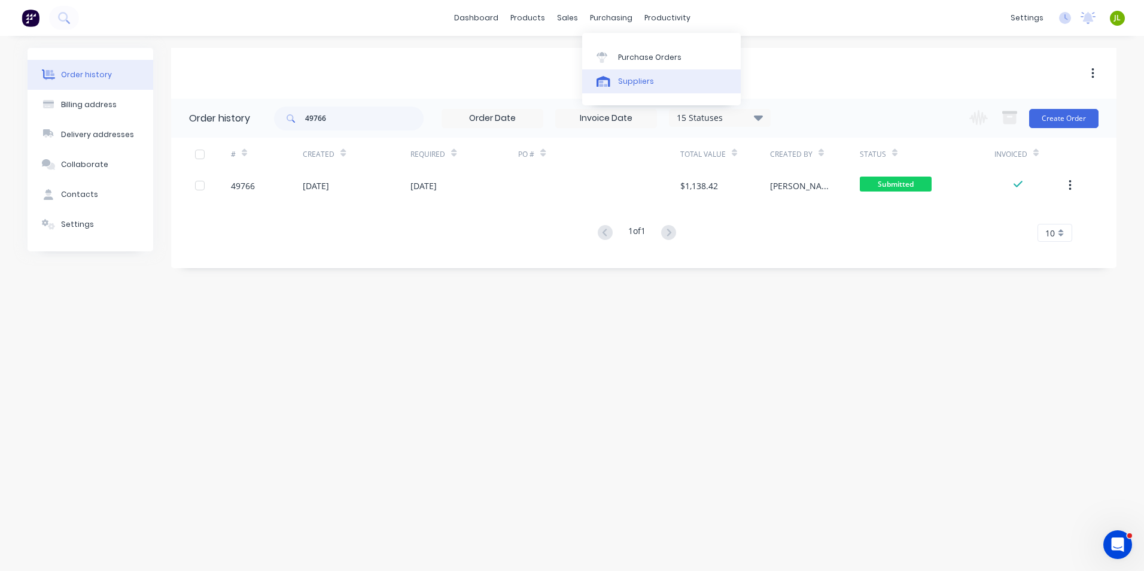
click at [609, 78] on icon at bounding box center [603, 81] width 14 height 11
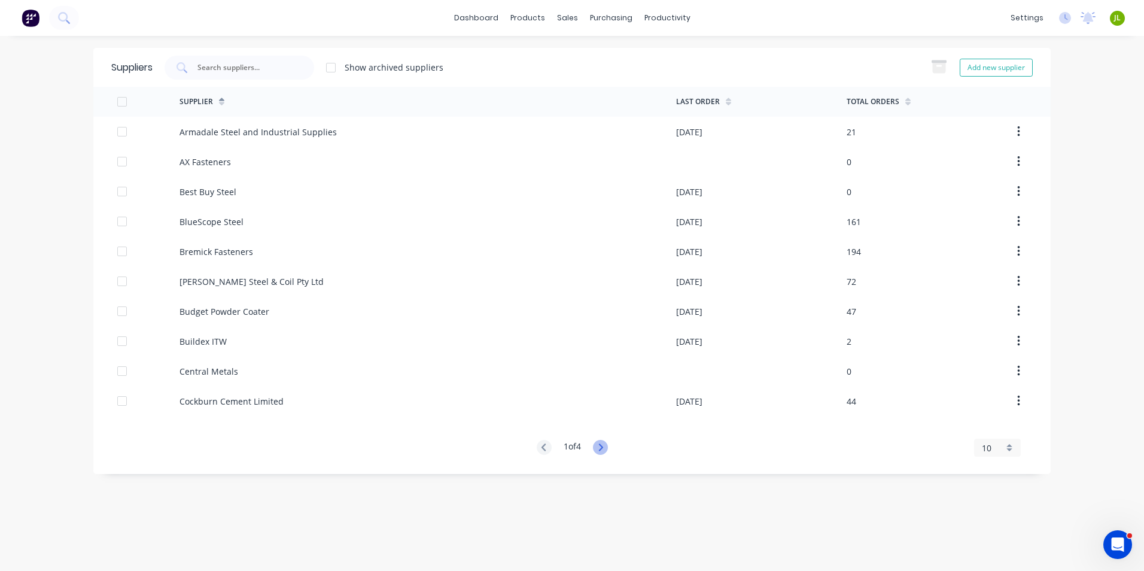
click at [596, 448] on icon at bounding box center [600, 447] width 15 height 15
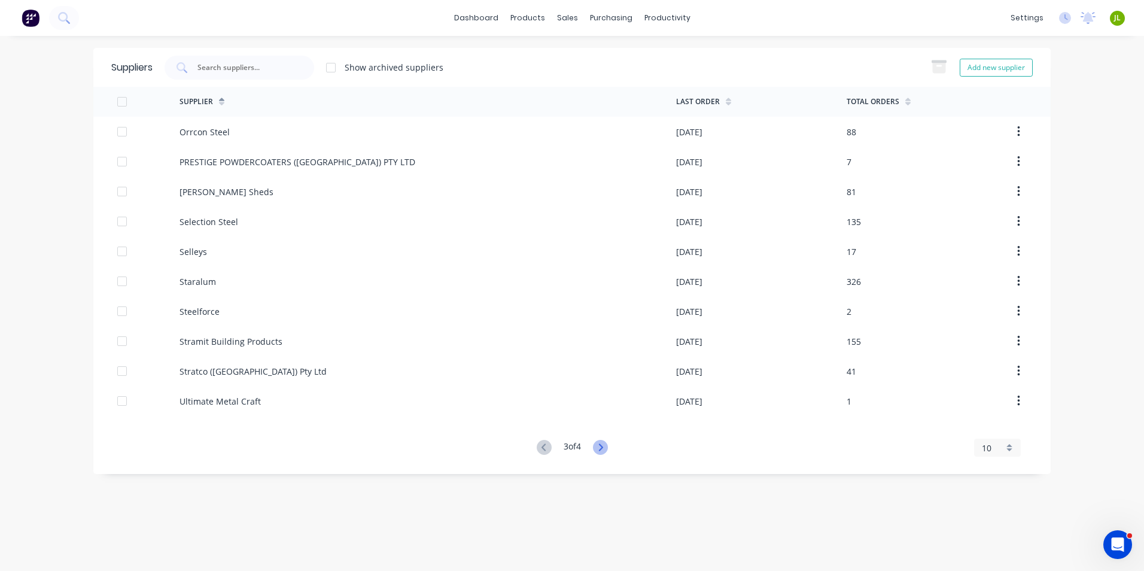
click at [596, 448] on icon at bounding box center [600, 447] width 15 height 15
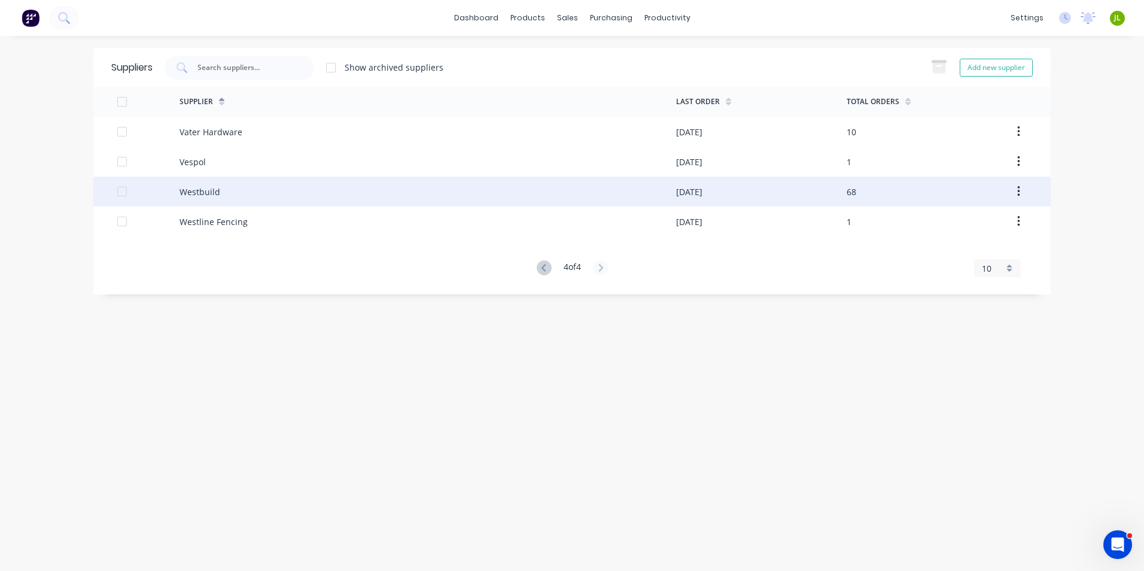
click at [279, 188] on div "Westbuild" at bounding box center [427, 191] width 496 height 30
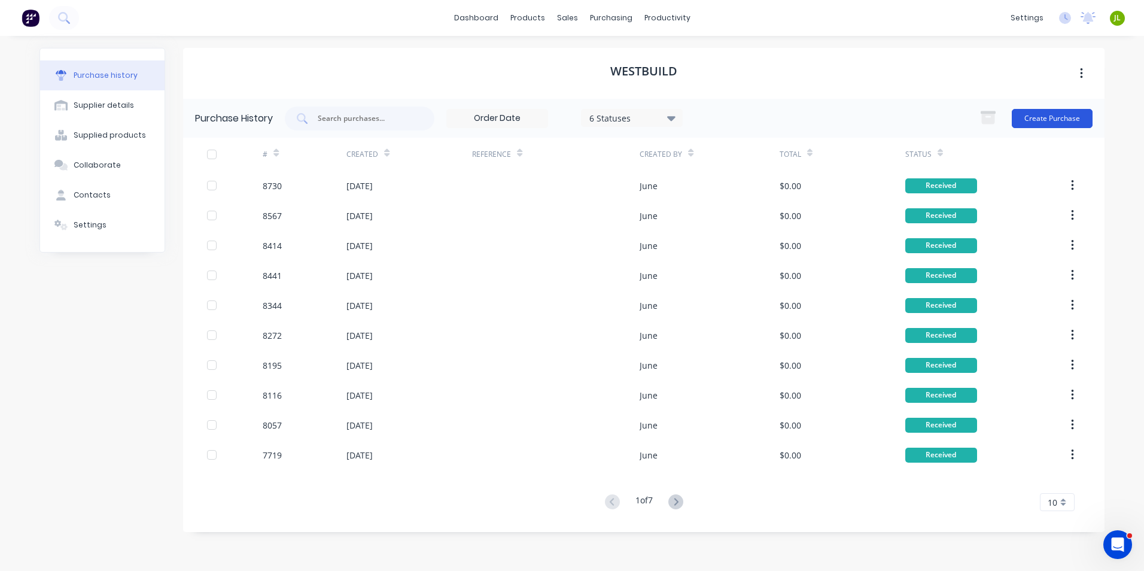
click at [1019, 117] on button "Create Purchase" at bounding box center [1051, 118] width 81 height 19
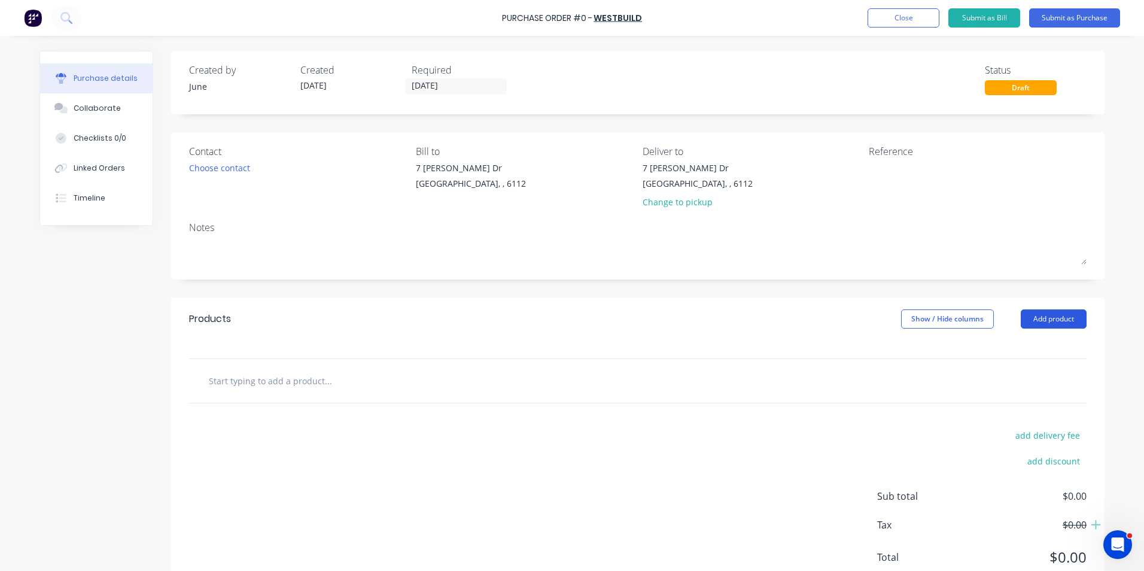
click at [1051, 315] on button "Add product" at bounding box center [1053, 318] width 66 height 19
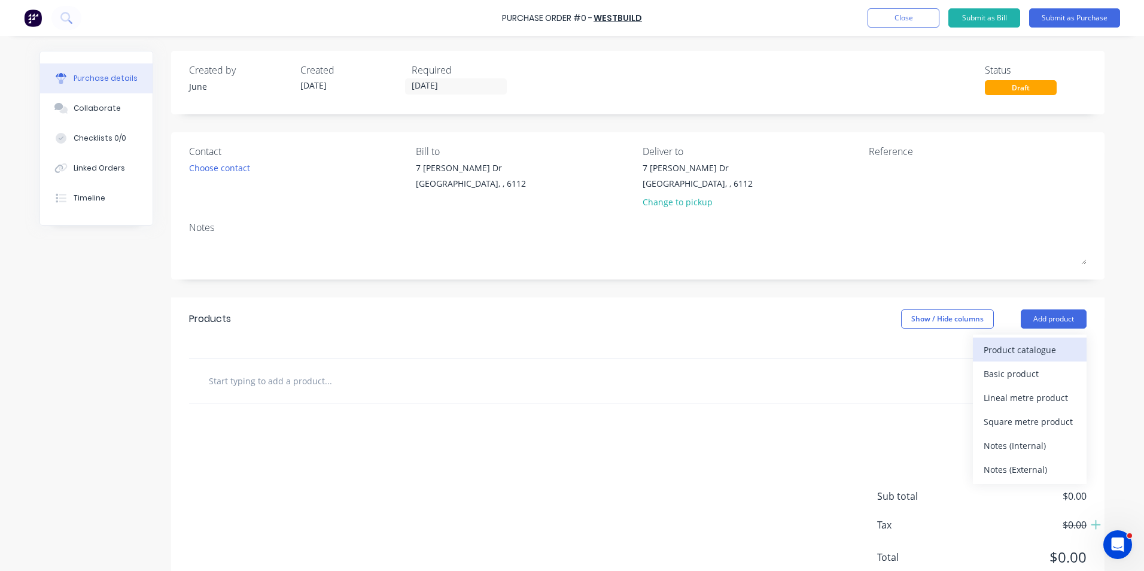
click at [1002, 345] on div "Product catalogue" at bounding box center [1029, 349] width 92 height 17
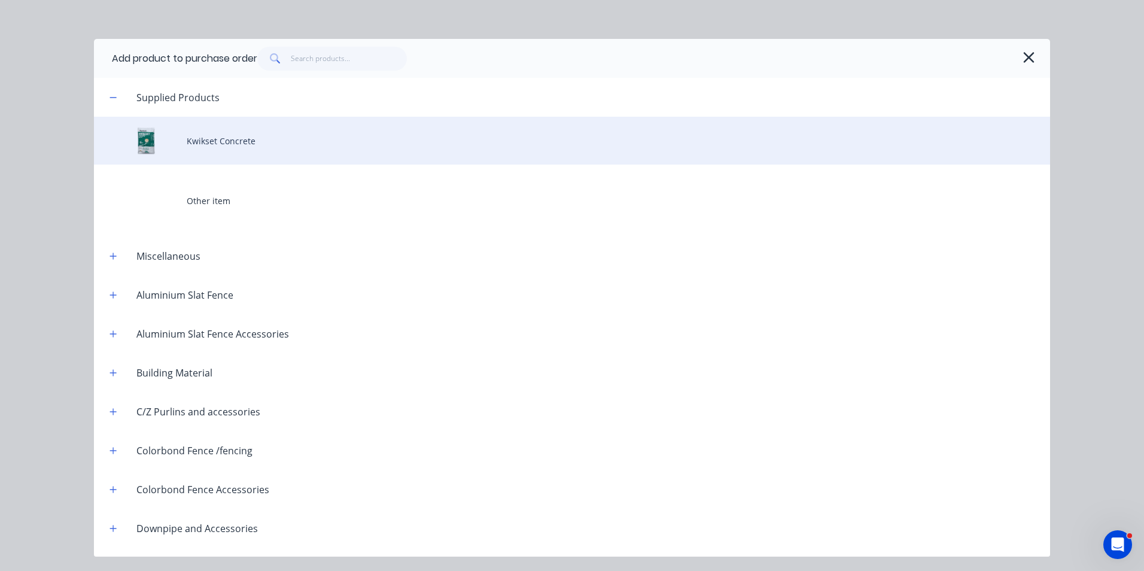
click at [222, 147] on div "Kwikset Concrete" at bounding box center [572, 141] width 956 height 48
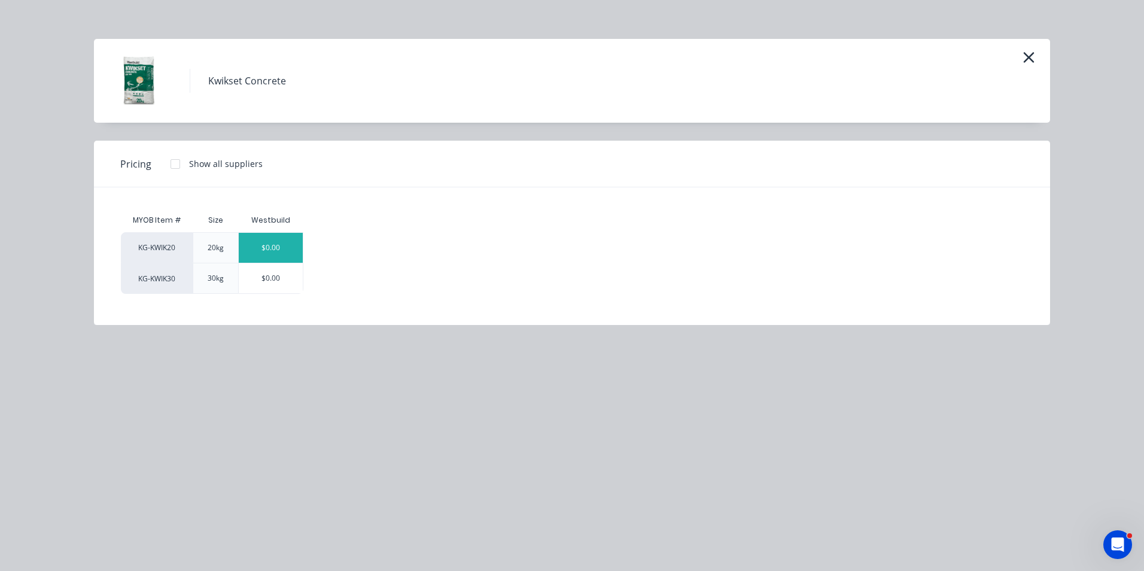
click at [267, 256] on div "$0.00" at bounding box center [271, 248] width 64 height 30
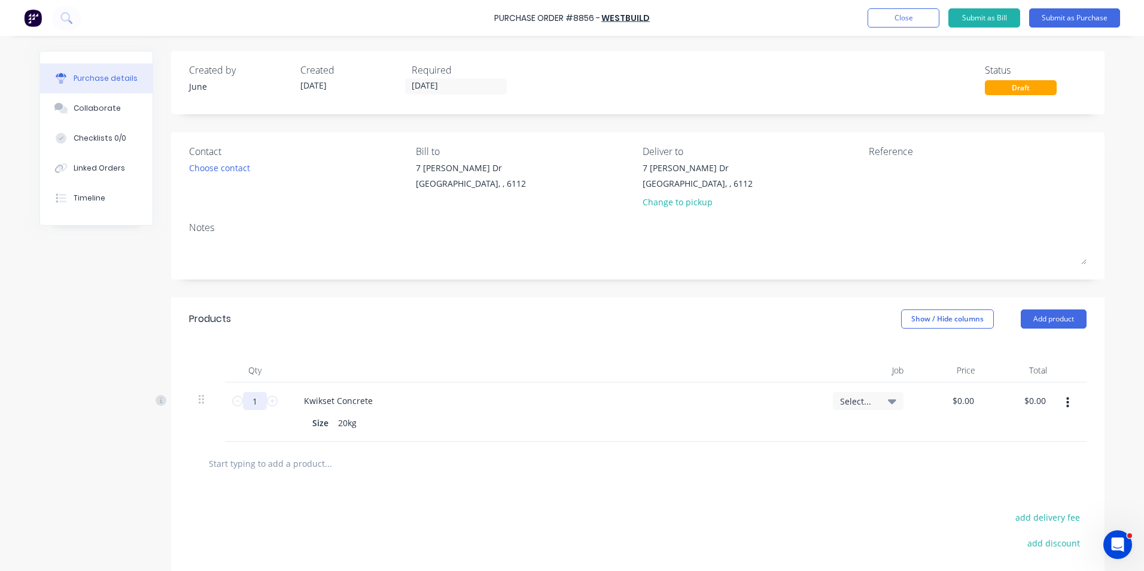
click at [243, 400] on input "1" at bounding box center [255, 401] width 24 height 18
type input "480"
click at [426, 84] on input "08/10/25" at bounding box center [455, 86] width 100 height 15
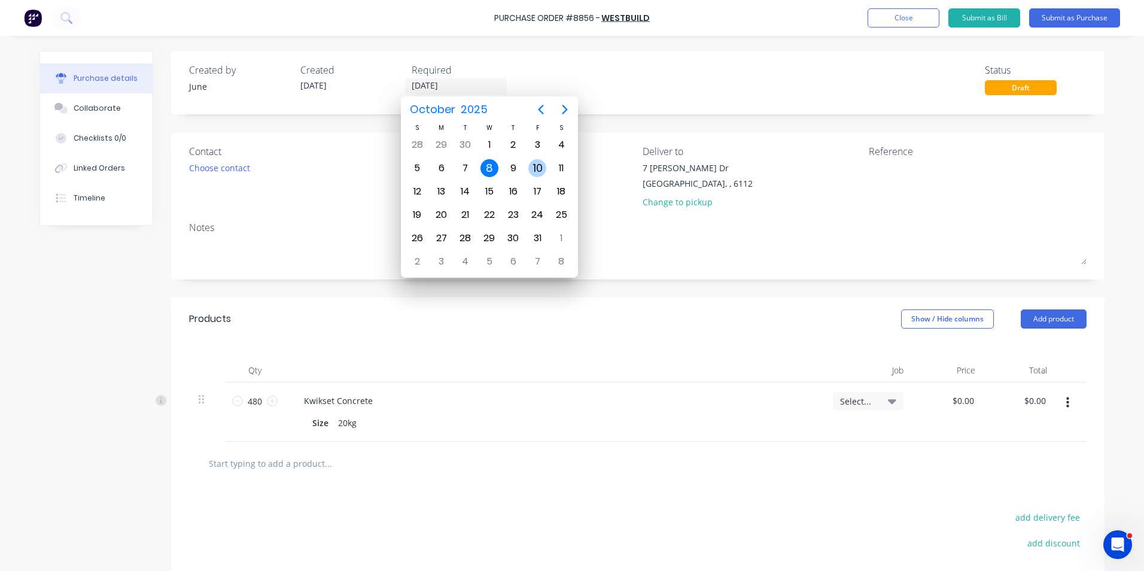
click at [530, 167] on div "10" at bounding box center [537, 168] width 18 height 18
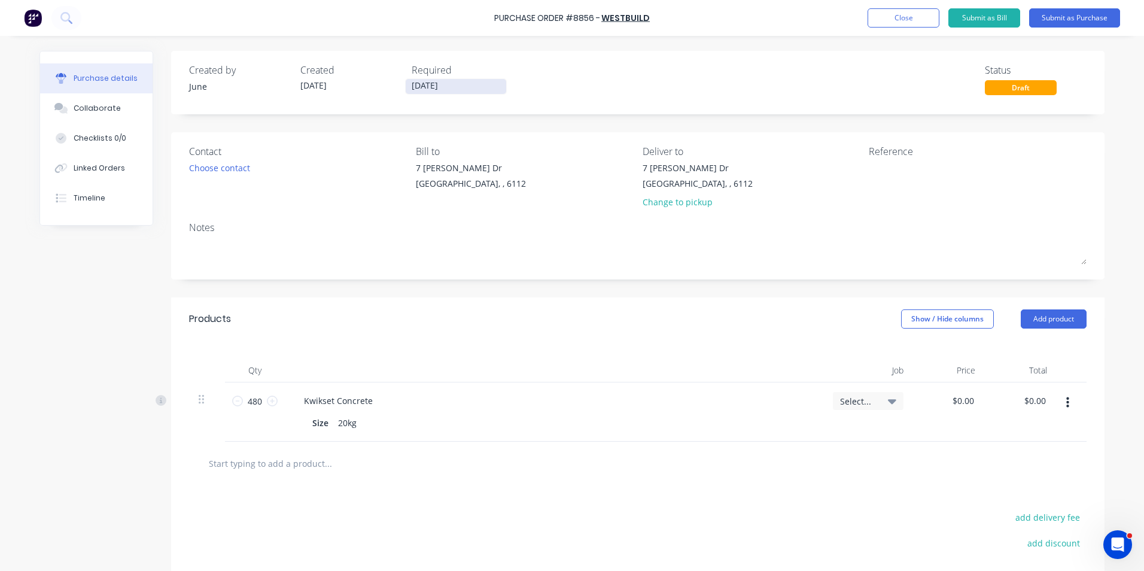
click at [431, 89] on input "[DATE]" at bounding box center [455, 86] width 100 height 15
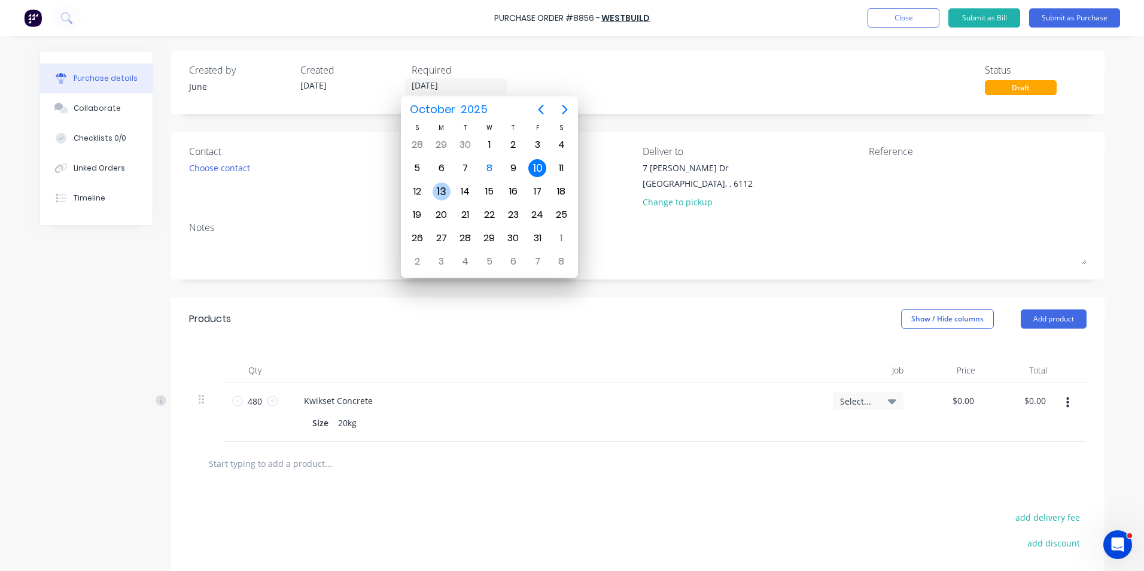
click at [436, 191] on div "13" at bounding box center [441, 191] width 18 height 18
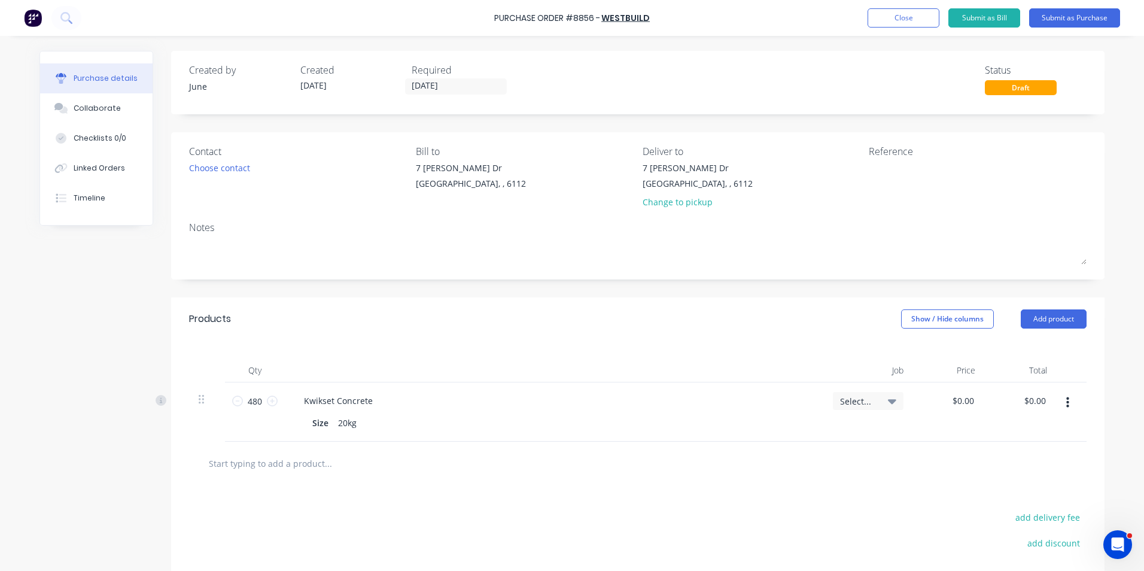
click at [515, 122] on div "Created by June Created 08/10/25 Required 13/10/25 Status Draft Contact Choose …" at bounding box center [637, 366] width 933 height 631
click at [457, 94] on div "Required 13/10/25" at bounding box center [462, 79] width 102 height 32
click at [468, 77] on div "Required" at bounding box center [462, 70] width 102 height 14
click at [469, 84] on input "[DATE]" at bounding box center [455, 86] width 100 height 15
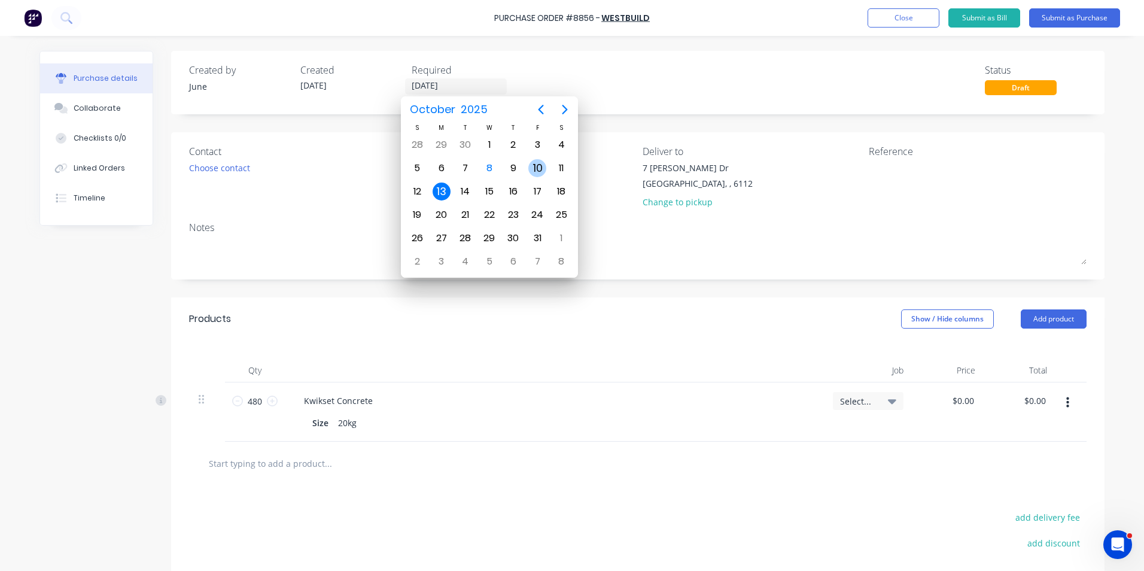
click at [538, 170] on div "10" at bounding box center [537, 168] width 18 height 18
type input "[DATE]"
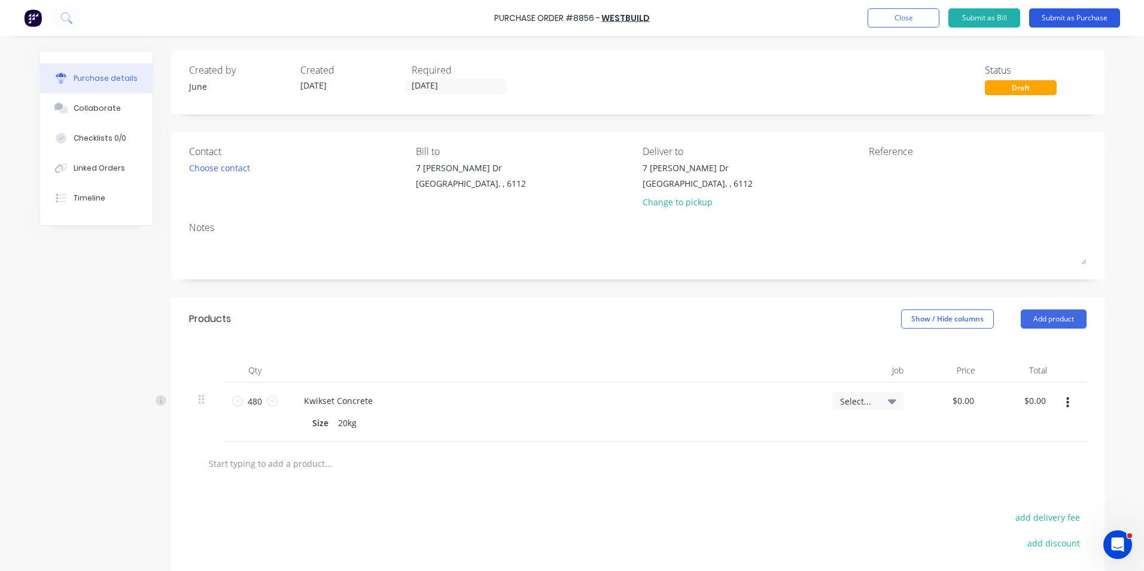
click at [1077, 21] on button "Submit as Purchase" at bounding box center [1074, 17] width 91 height 19
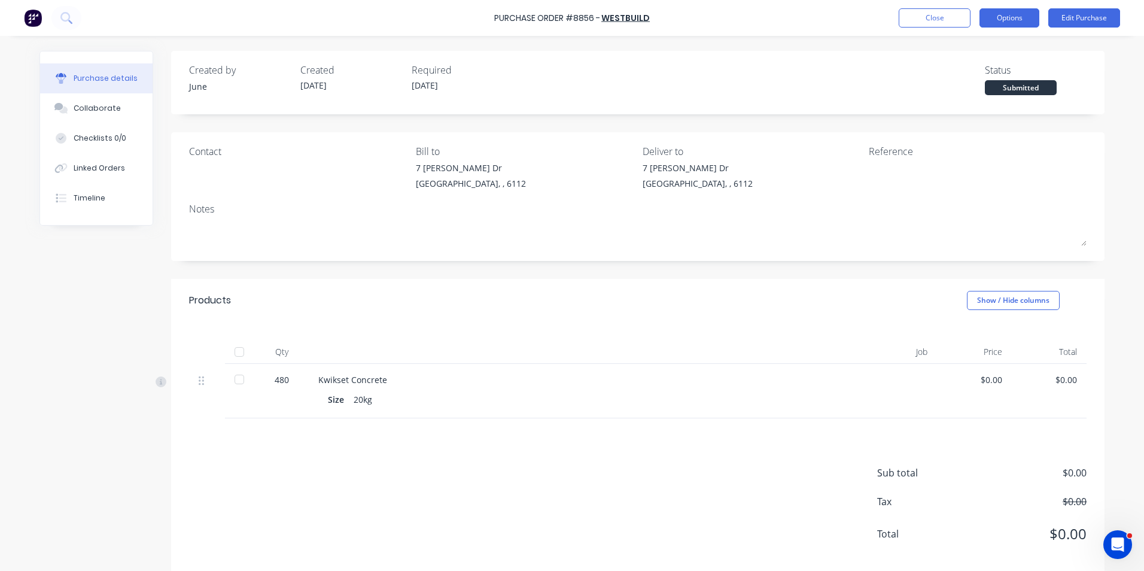
click at [1014, 19] on button "Options" at bounding box center [1009, 17] width 60 height 19
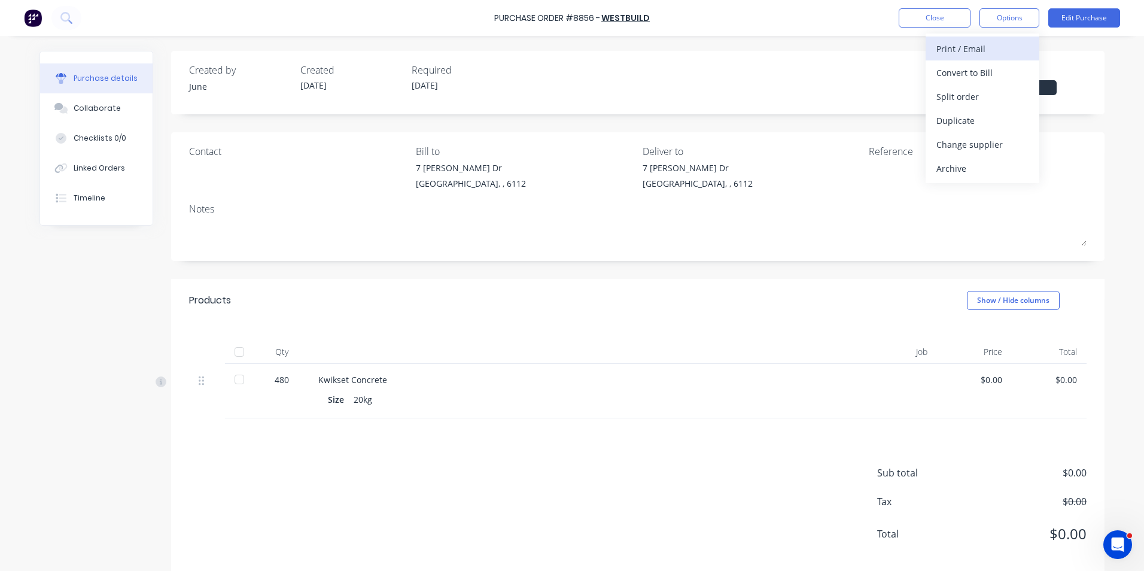
click at [993, 53] on div "Print / Email" at bounding box center [982, 48] width 92 height 17
click at [987, 92] on div "Without pricing" at bounding box center [982, 96] width 92 height 17
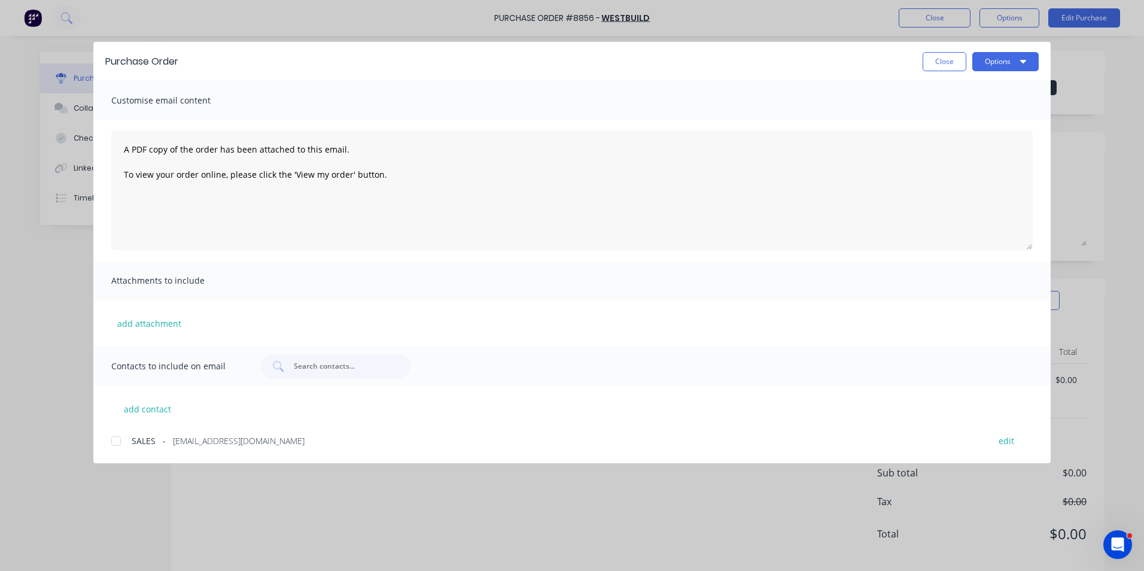
click at [120, 442] on div at bounding box center [116, 441] width 24 height 24
click at [1004, 59] on button "Options" at bounding box center [1005, 61] width 66 height 19
click at [957, 148] on div "Email" at bounding box center [981, 139] width 92 height 17
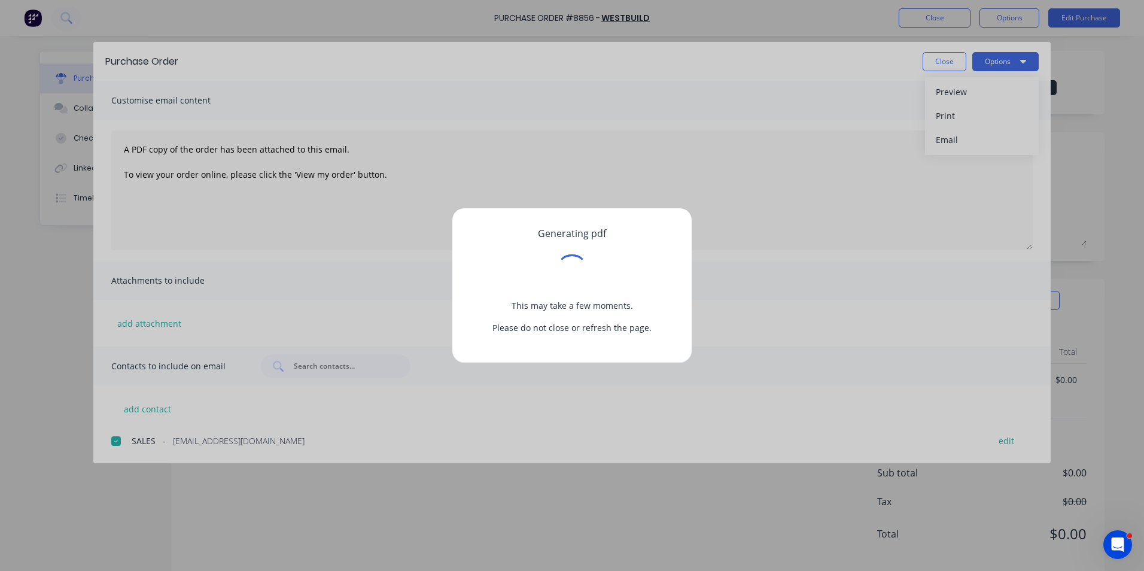
click at [653, 543] on div "Generating pdf This may take a few moments. Please do not close or refresh the …" at bounding box center [572, 285] width 1144 height 571
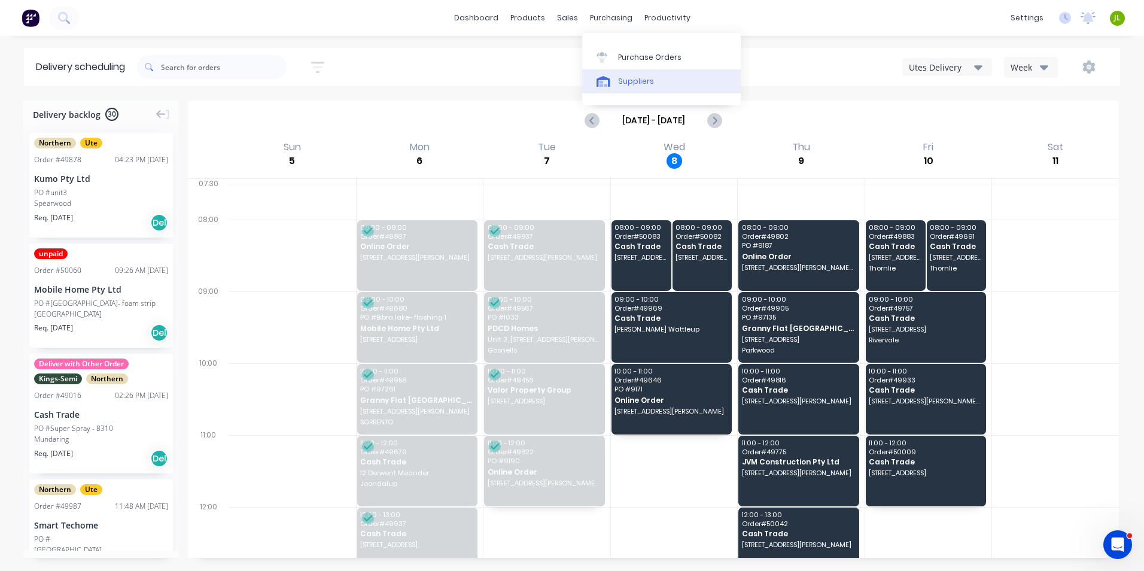
click at [638, 80] on div "Suppliers" at bounding box center [636, 81] width 36 height 11
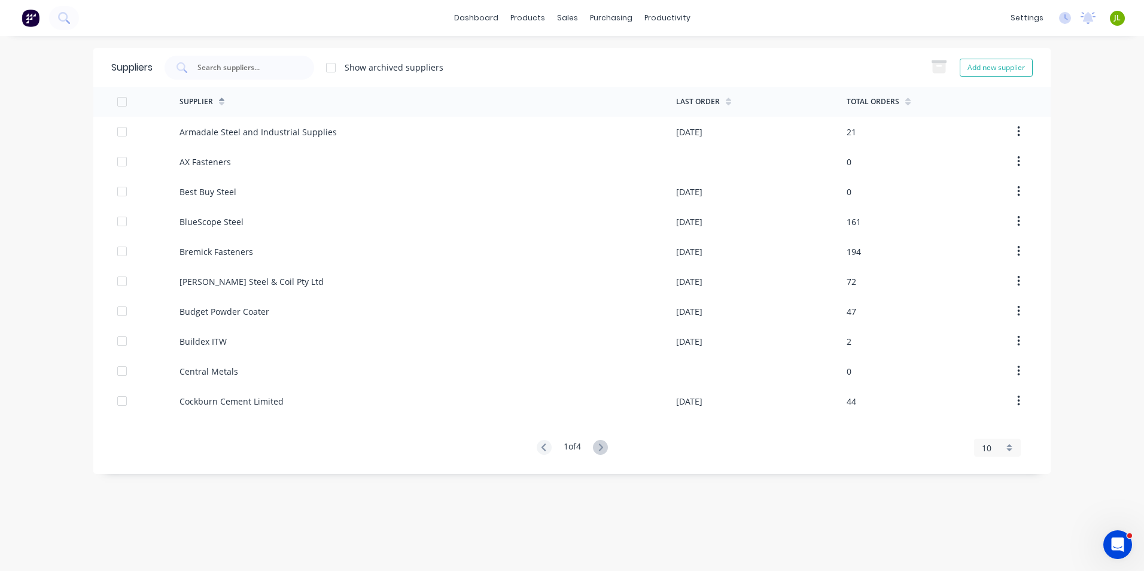
click at [611, 447] on div "1 of 4 10 5 10 15 20 25 30 35" at bounding box center [571, 448] width 957 height 16
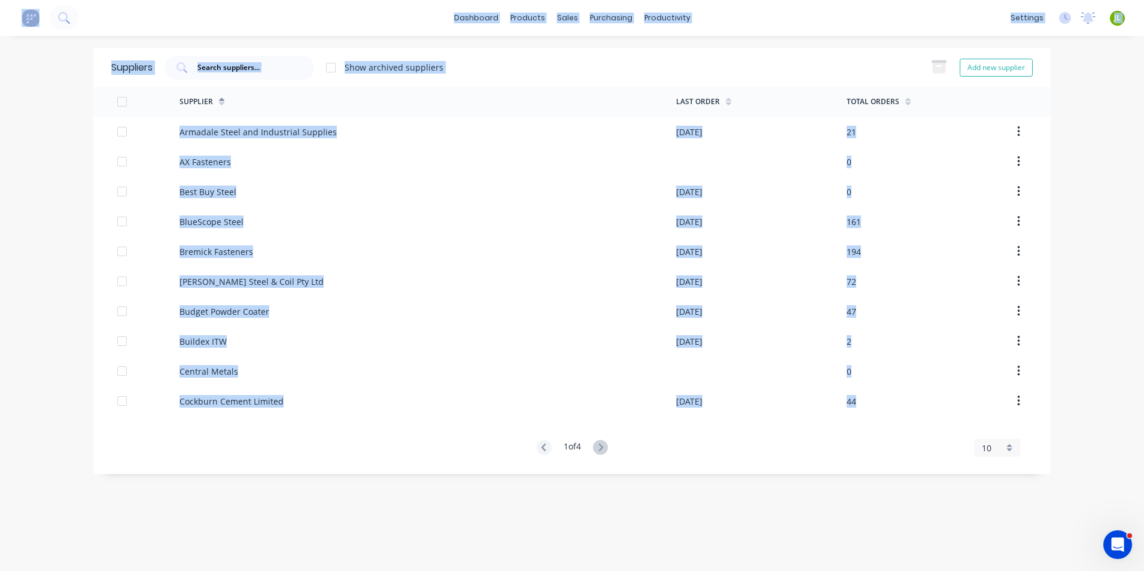
click at [611, 447] on div "1 of 4 10 5 10 15 20 25 30 35" at bounding box center [571, 448] width 957 height 16
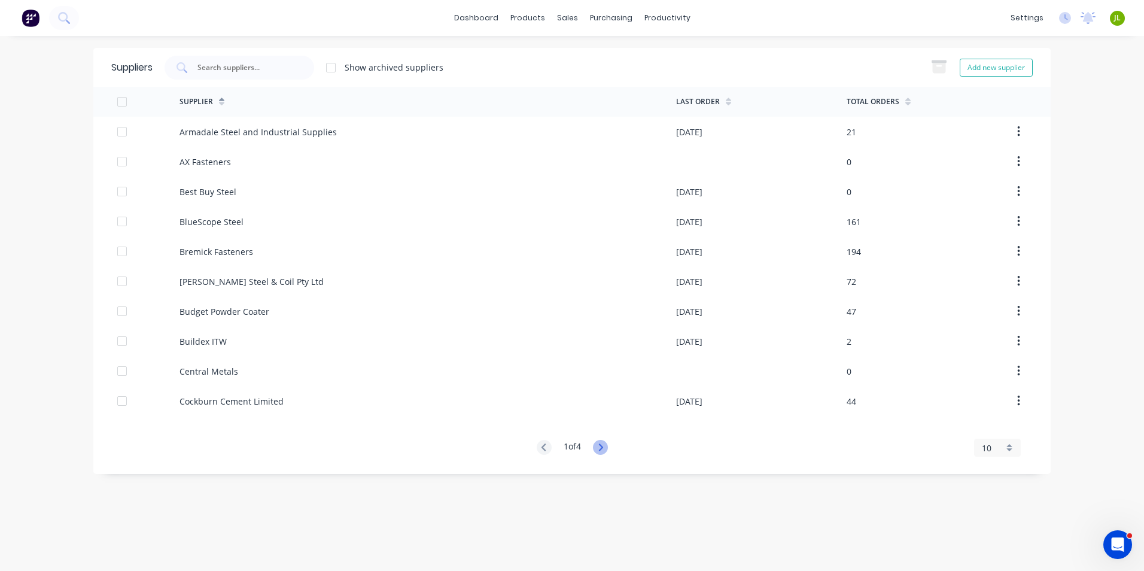
click at [596, 449] on icon at bounding box center [600, 447] width 15 height 15
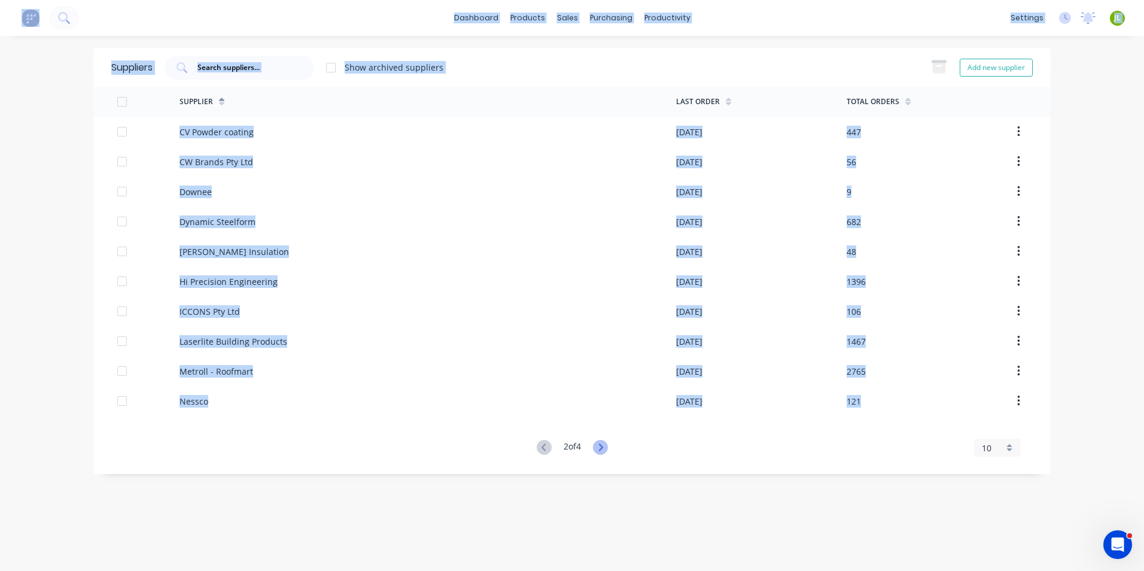
click at [596, 449] on icon at bounding box center [600, 447] width 15 height 15
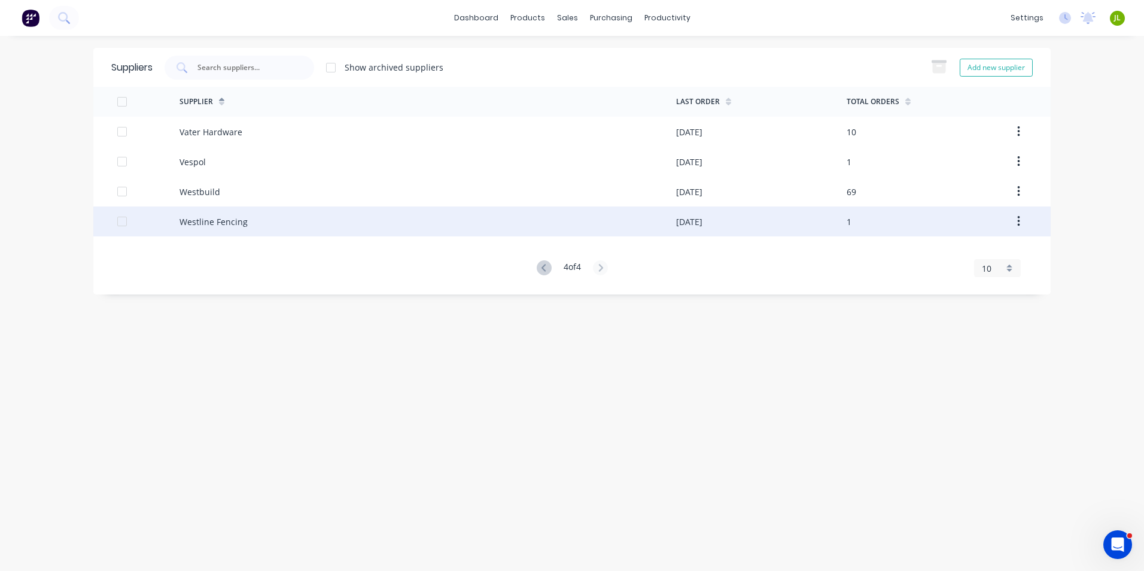
click at [267, 217] on div "Westline Fencing" at bounding box center [427, 221] width 496 height 30
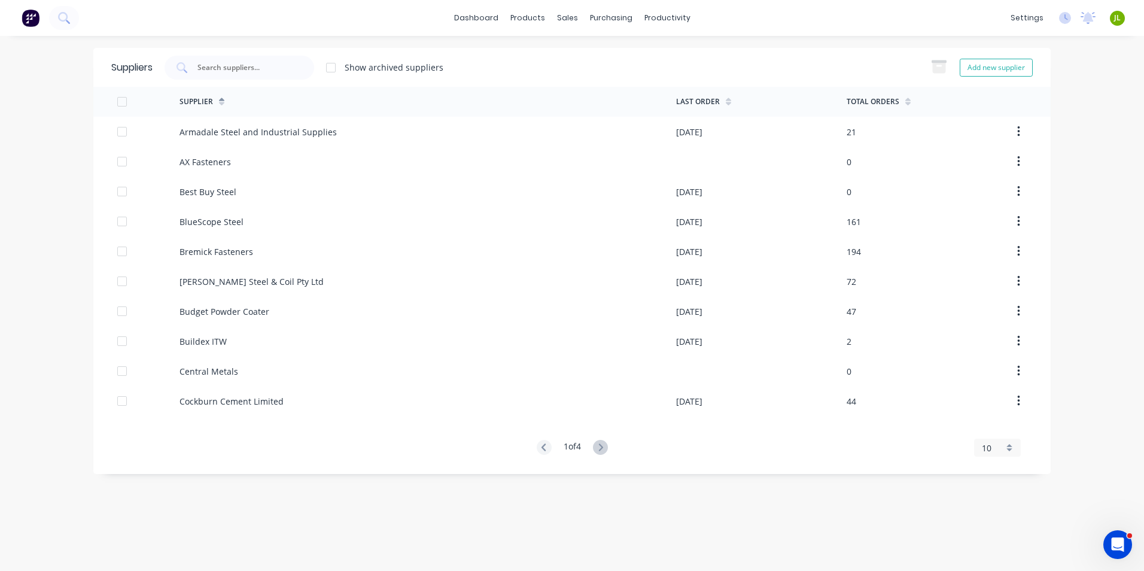
click at [606, 454] on div at bounding box center [600, 448] width 15 height 16
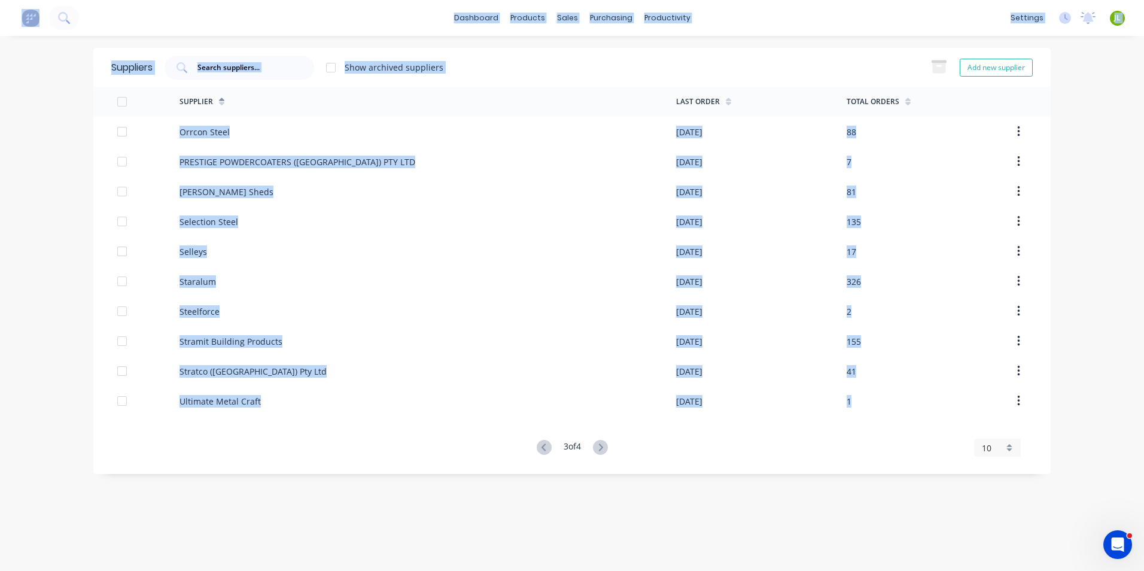
click at [606, 454] on div at bounding box center [600, 448] width 15 height 16
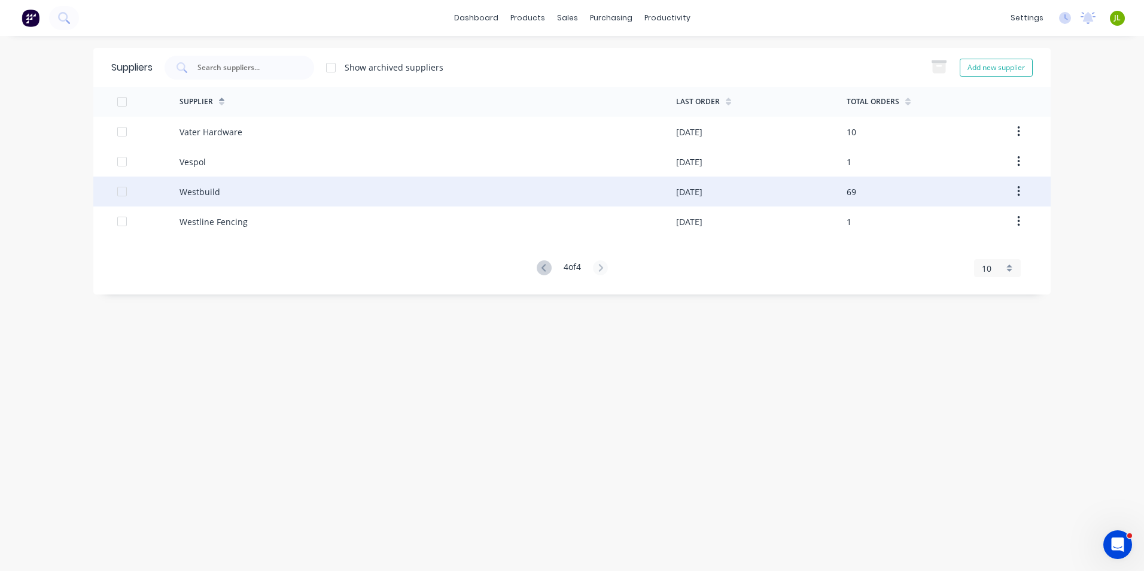
click at [269, 191] on div "Westbuild" at bounding box center [427, 191] width 496 height 30
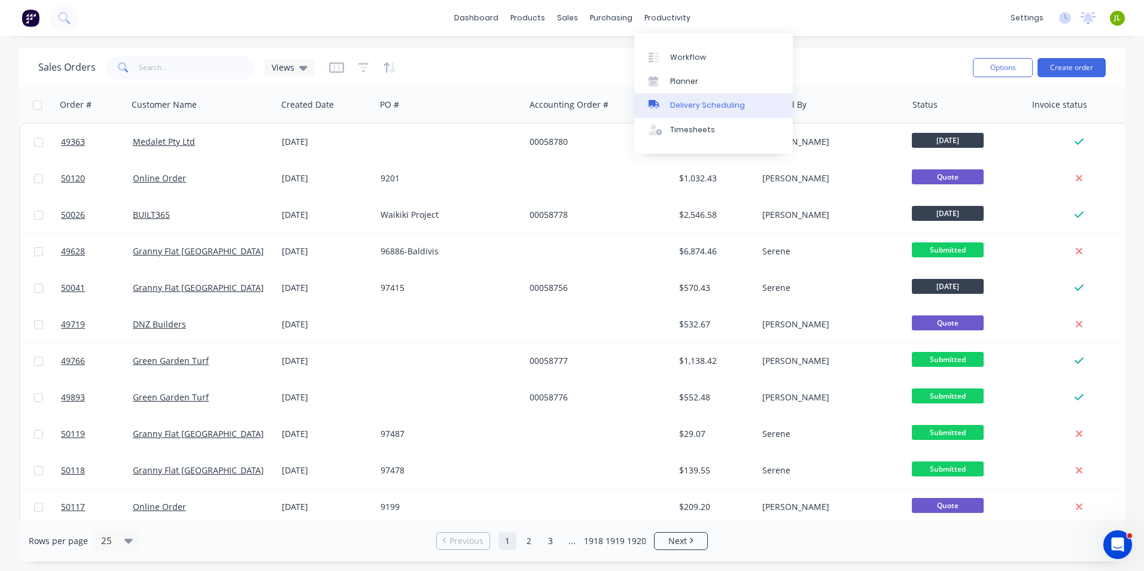
click at [682, 100] on div "Delivery Scheduling" at bounding box center [707, 105] width 75 height 11
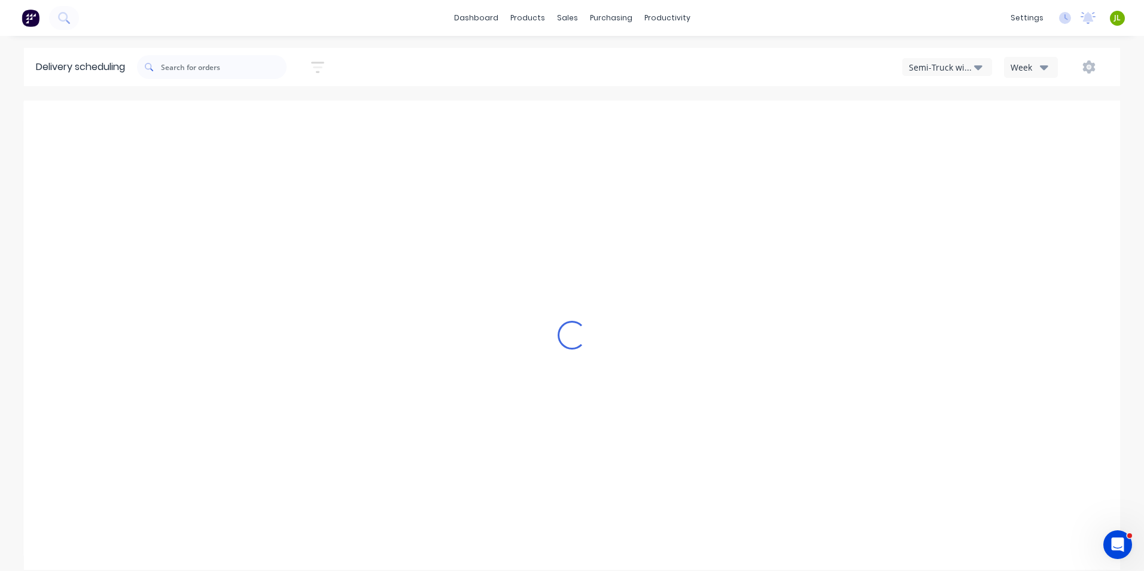
click at [980, 74] on button "Semi-Truck with Hiab" at bounding box center [947, 67] width 90 height 18
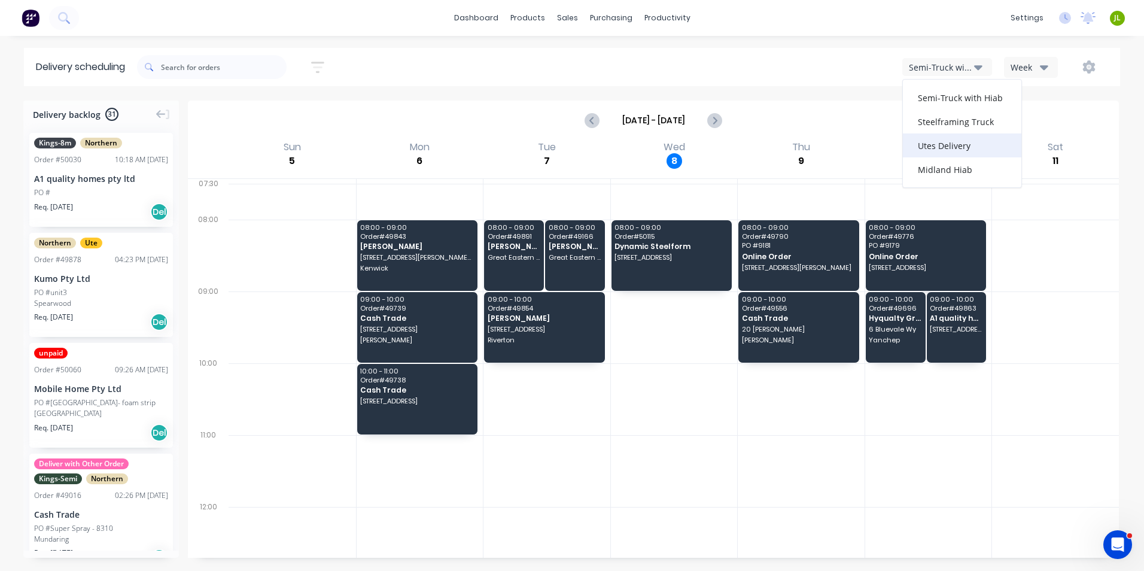
click at [958, 153] on div "Utes Delivery" at bounding box center [961, 145] width 118 height 24
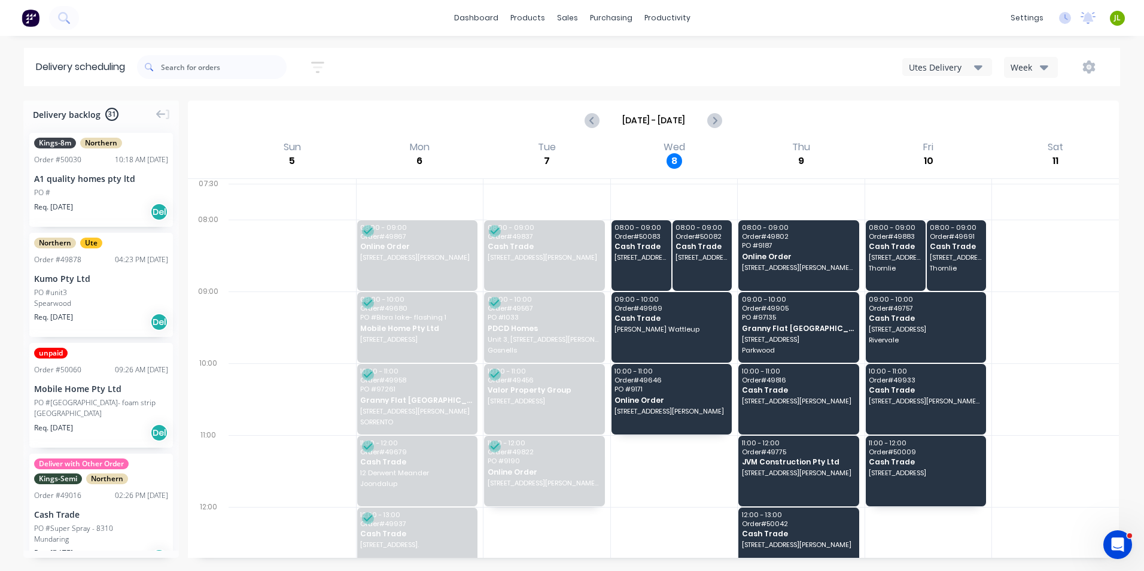
click at [1016, 65] on div "Week" at bounding box center [1027, 67] width 35 height 13
click at [777, 44] on div "dashboard products sales purchasing productivity dashboard products Product Cat…" at bounding box center [572, 285] width 1144 height 571
click at [1096, 66] on button "button" at bounding box center [1088, 67] width 38 height 22
click at [1072, 93] on div "Run Sheet" at bounding box center [1051, 98] width 92 height 17
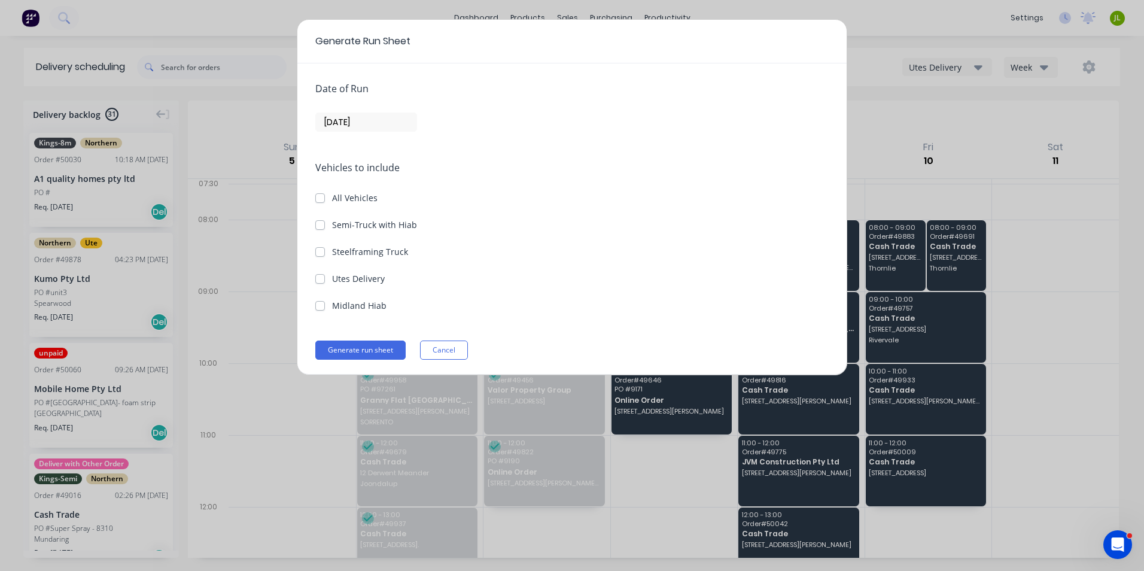
click at [354, 279] on label "Utes Delivery" at bounding box center [358, 278] width 53 height 13
click at [325, 279] on Delivery "Utes Delivery" at bounding box center [320, 277] width 10 height 11
checkbox Delivery "true"
click at [382, 127] on input "[DATE]" at bounding box center [366, 122] width 100 height 18
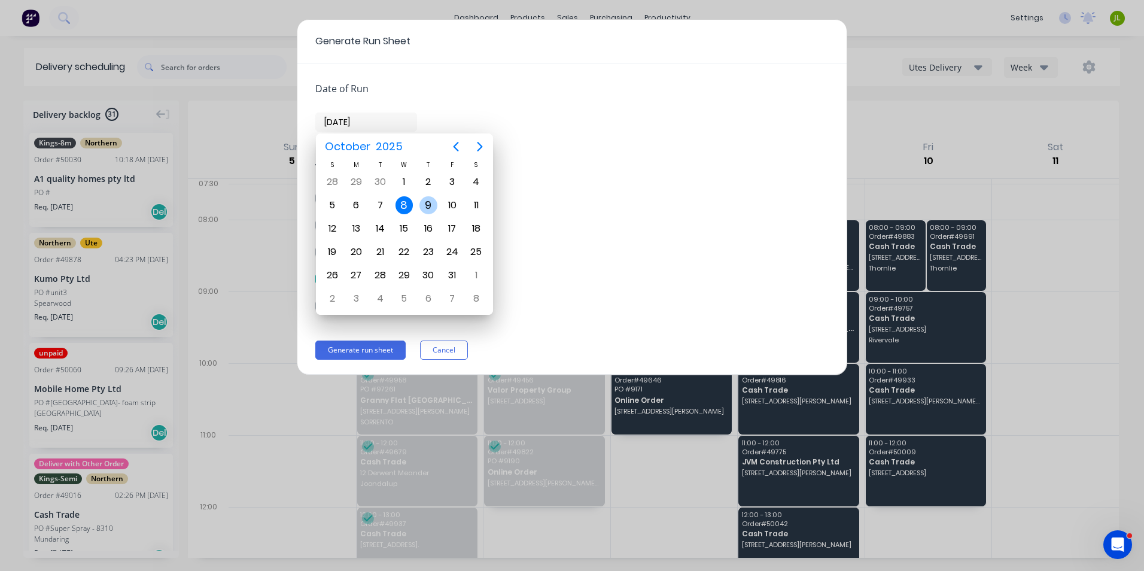
click at [434, 205] on div "9" at bounding box center [428, 205] width 18 height 18
type input "[DATE]"
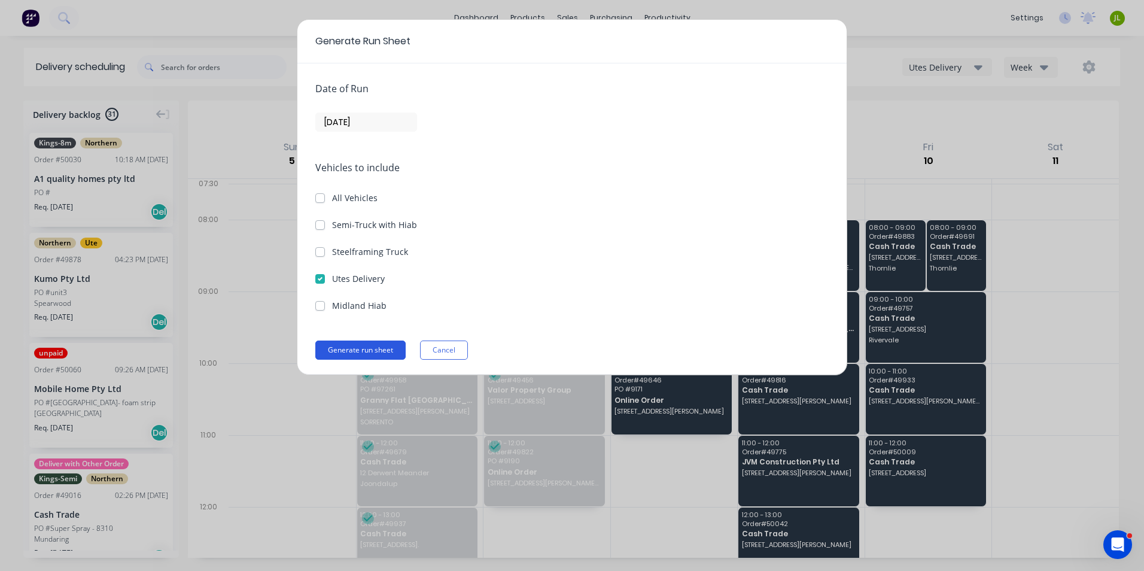
click at [385, 358] on button "Generate run sheet" at bounding box center [360, 349] width 90 height 19
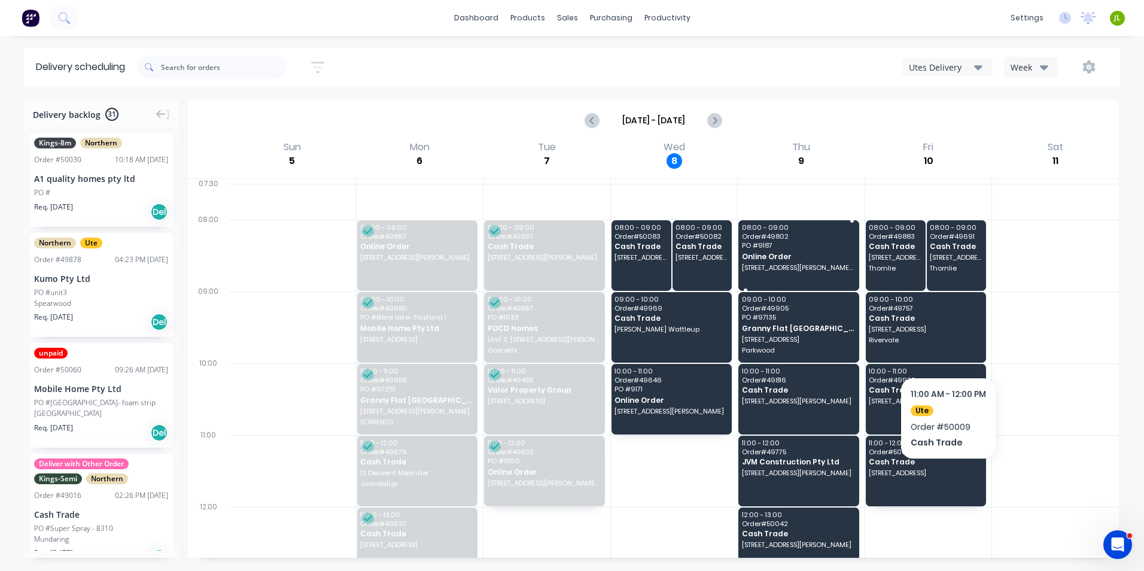
click at [815, 240] on div "08:00 - 09:00 Order # 49802 PO # 9187 Online Order [STREET_ADDRESS][PERSON_NAME…" at bounding box center [798, 255] width 121 height 71
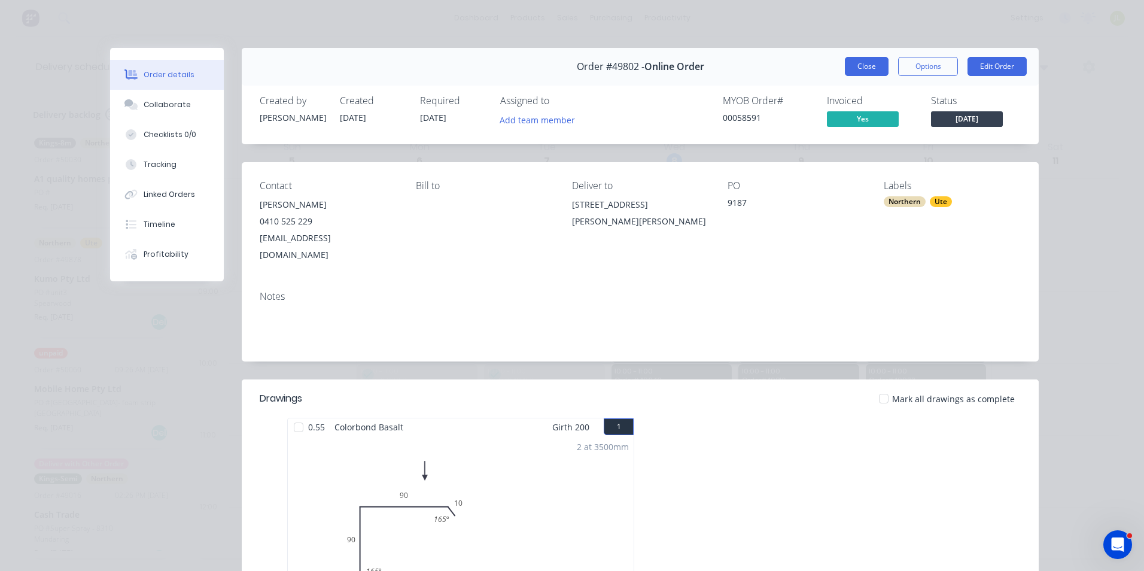
click at [865, 69] on button "Close" at bounding box center [866, 66] width 44 height 19
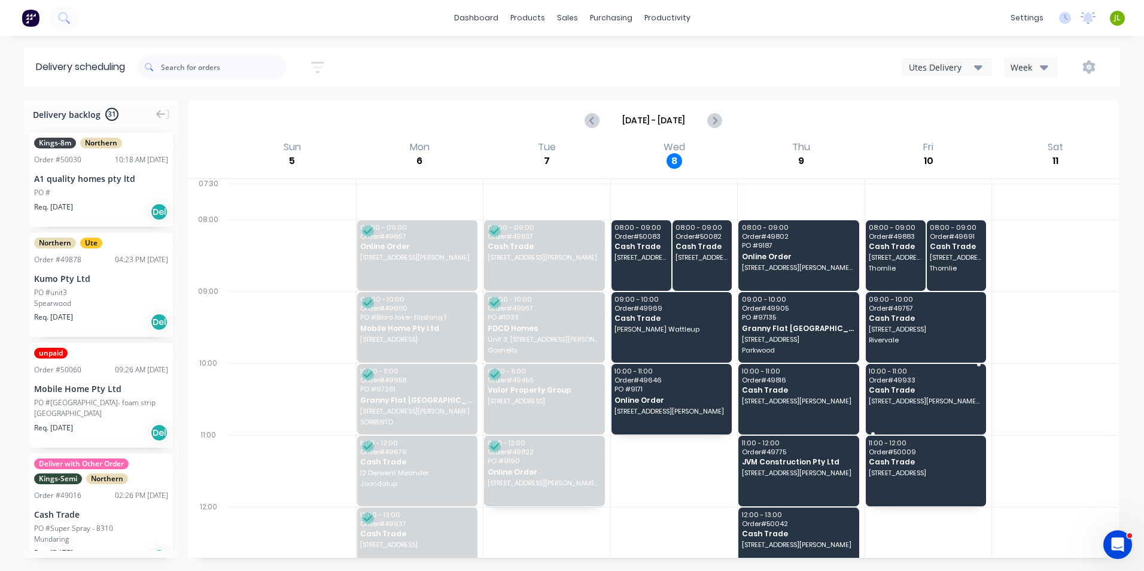
click at [933, 404] on span "[STREET_ADDRESS][PERSON_NAME][PERSON_NAME]" at bounding box center [924, 400] width 112 height 7
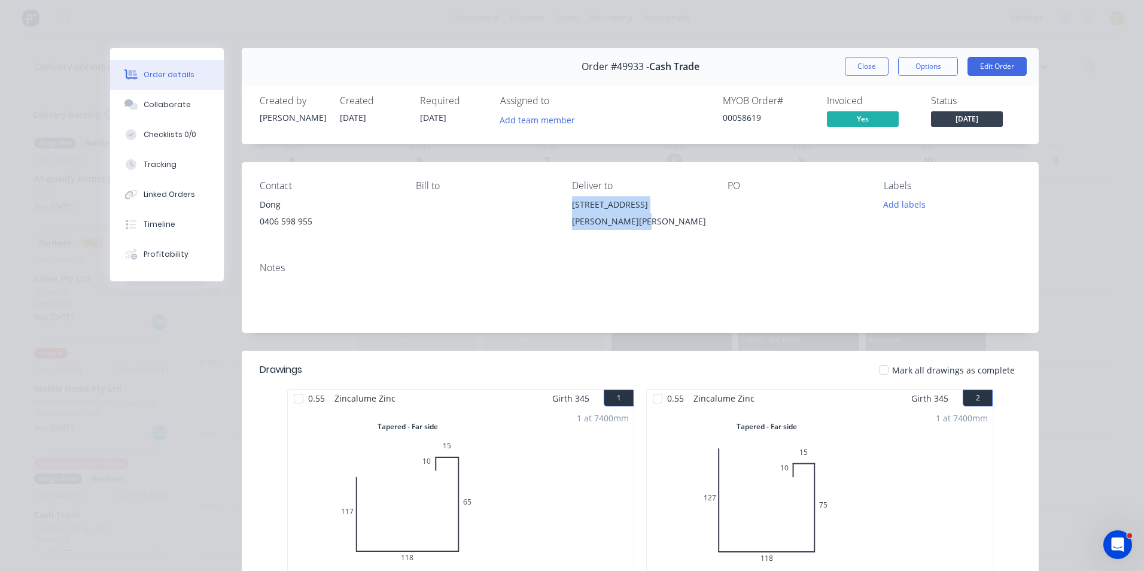
drag, startPoint x: 711, startPoint y: 205, endPoint x: 562, endPoint y: 206, distance: 149.5
click at [562, 206] on div "Contact Dong 0406 598 955 Bill to Deliver to 130 Lyon Rd, Aubin Grove WA 6164 P…" at bounding box center [640, 207] width 797 height 90
copy div "[STREET_ADDRESS][PERSON_NAME][PERSON_NAME]"
click at [870, 66] on button "Close" at bounding box center [866, 66] width 44 height 19
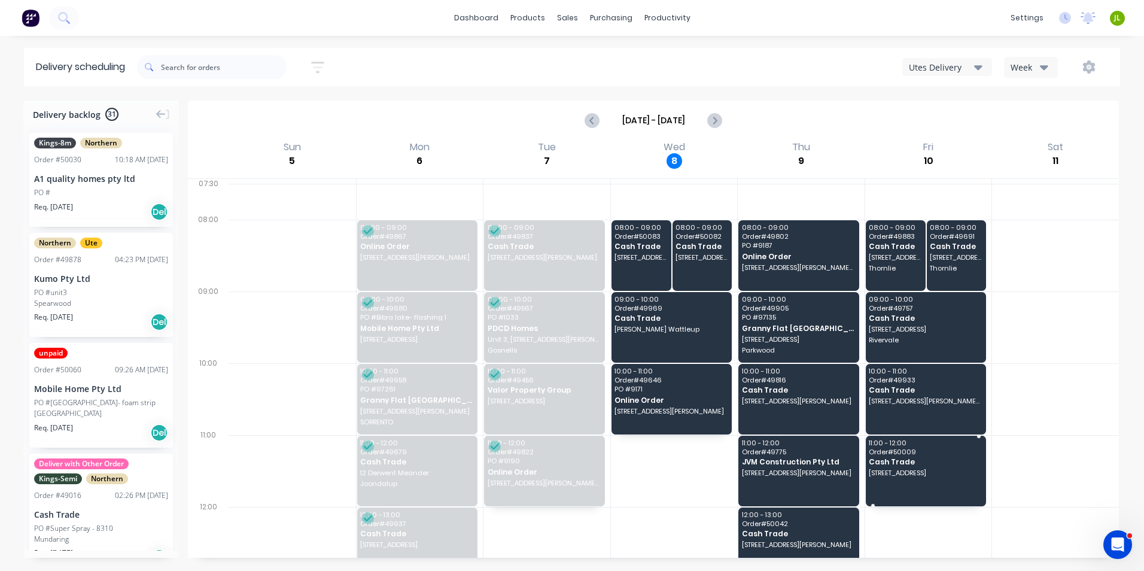
click at [959, 497] on div "11:00 - 12:00 Order # 50009 Cash Trade 151 Weaponess Rd, Wembley Downs WA 6019" at bounding box center [925, 470] width 121 height 71
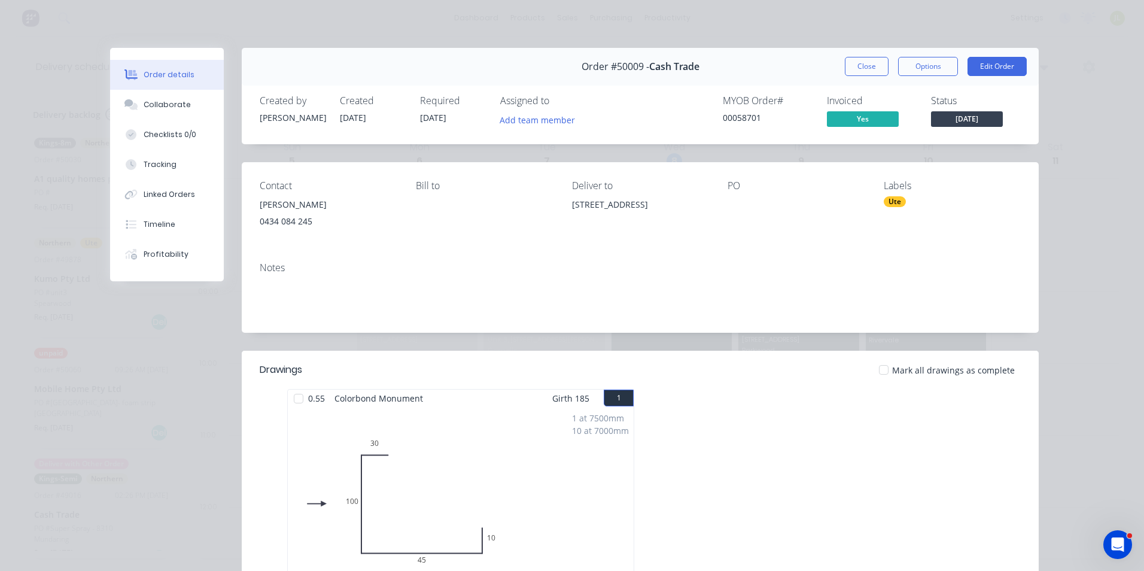
drag, startPoint x: 630, startPoint y: 221, endPoint x: 568, endPoint y: 208, distance: 63.6
click at [572, 208] on div "[STREET_ADDRESS]" at bounding box center [640, 204] width 137 height 17
copy div "[STREET_ADDRESS]"
click at [868, 66] on button "Close" at bounding box center [866, 66] width 44 height 19
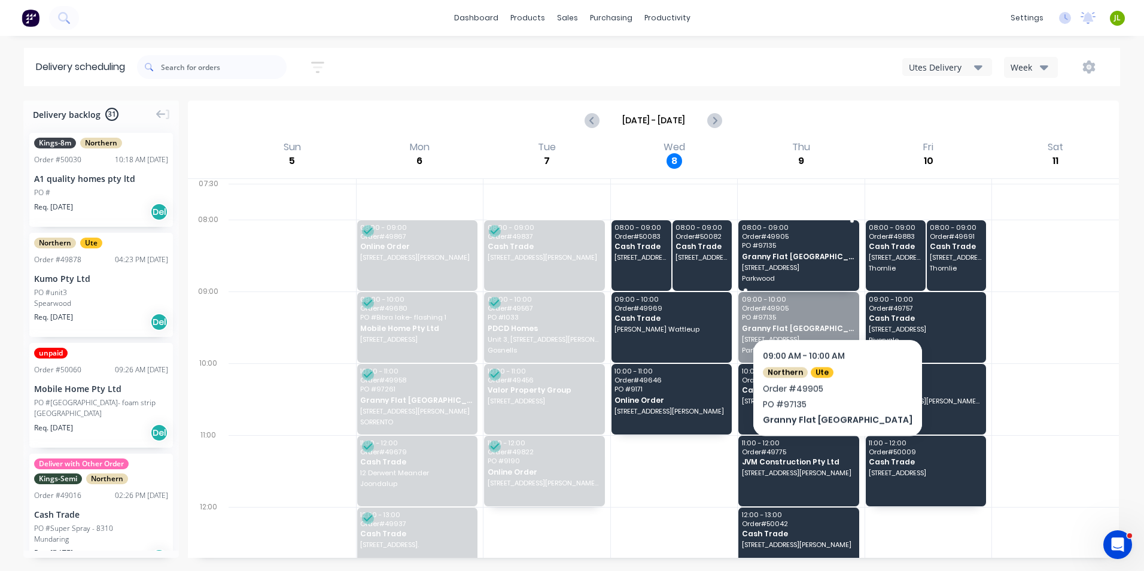
drag, startPoint x: 804, startPoint y: 316, endPoint x: 795, endPoint y: 248, distance: 69.4
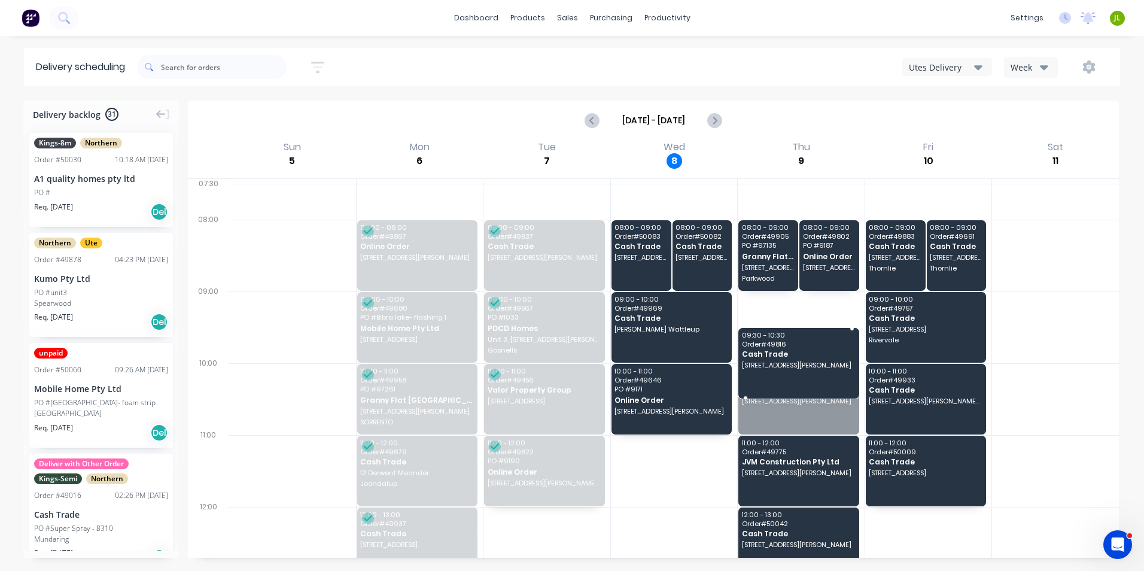
drag, startPoint x: 780, startPoint y: 389, endPoint x: 780, endPoint y: 337, distance: 52.0
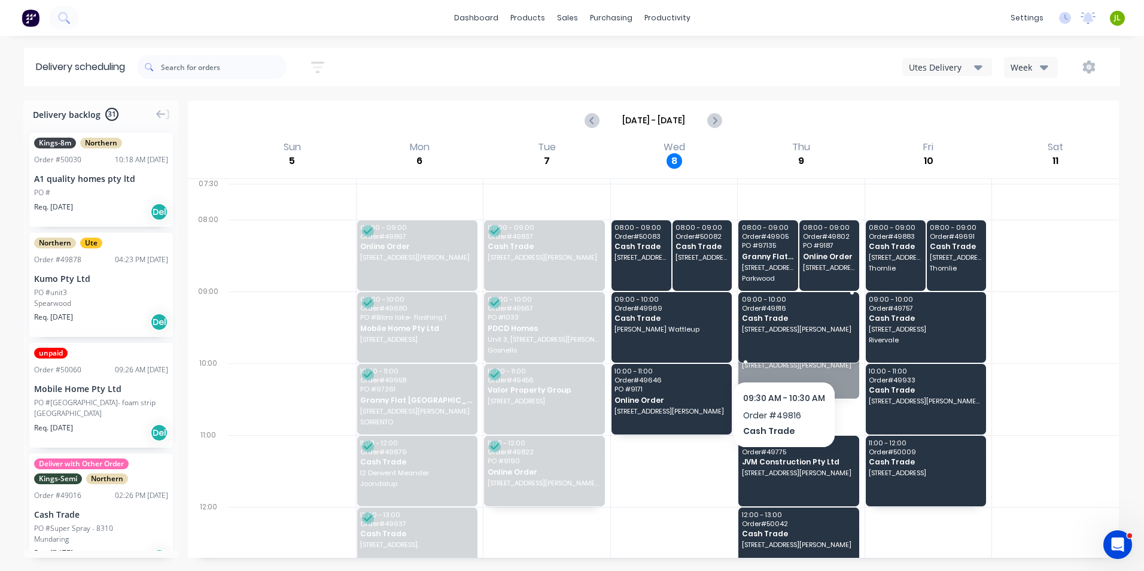
drag, startPoint x: 780, startPoint y: 365, endPoint x: 783, endPoint y: 355, distance: 10.4
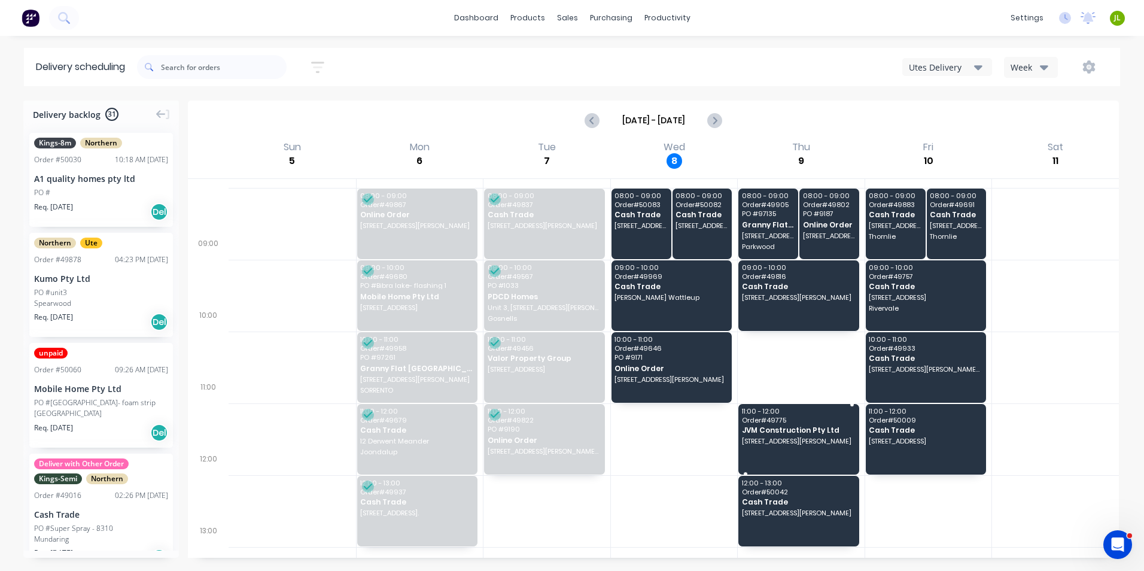
scroll to position [60, 0]
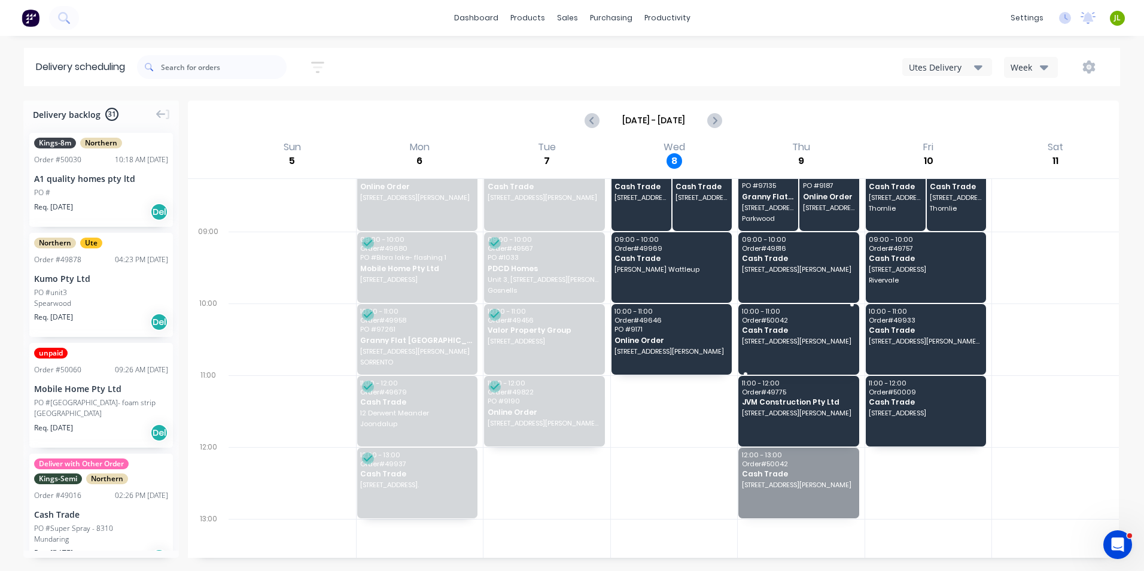
drag, startPoint x: 782, startPoint y: 471, endPoint x: 776, endPoint y: 333, distance: 137.7
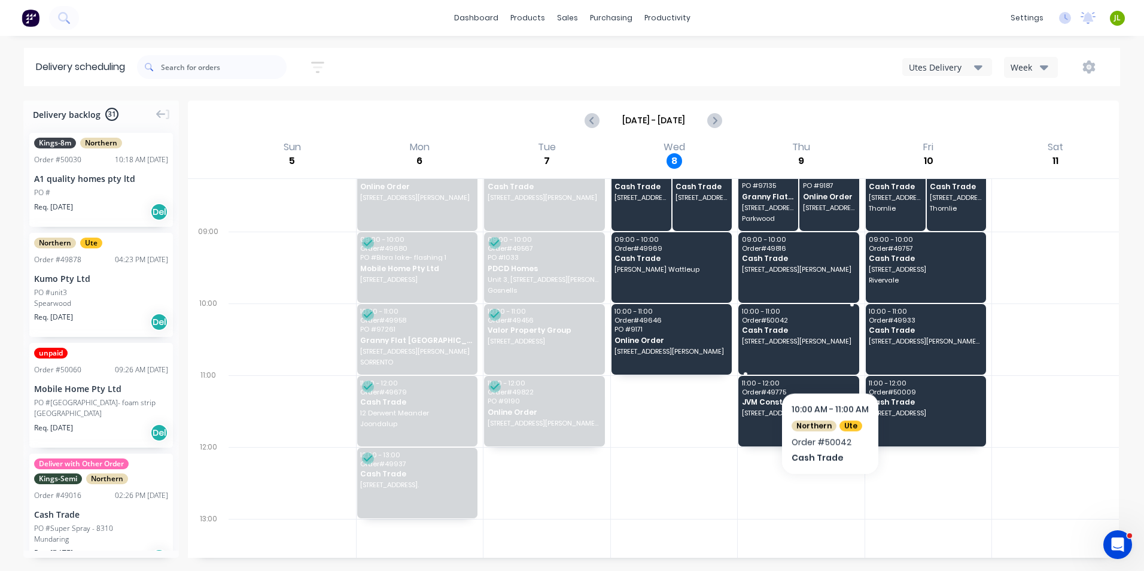
scroll to position [0, 0]
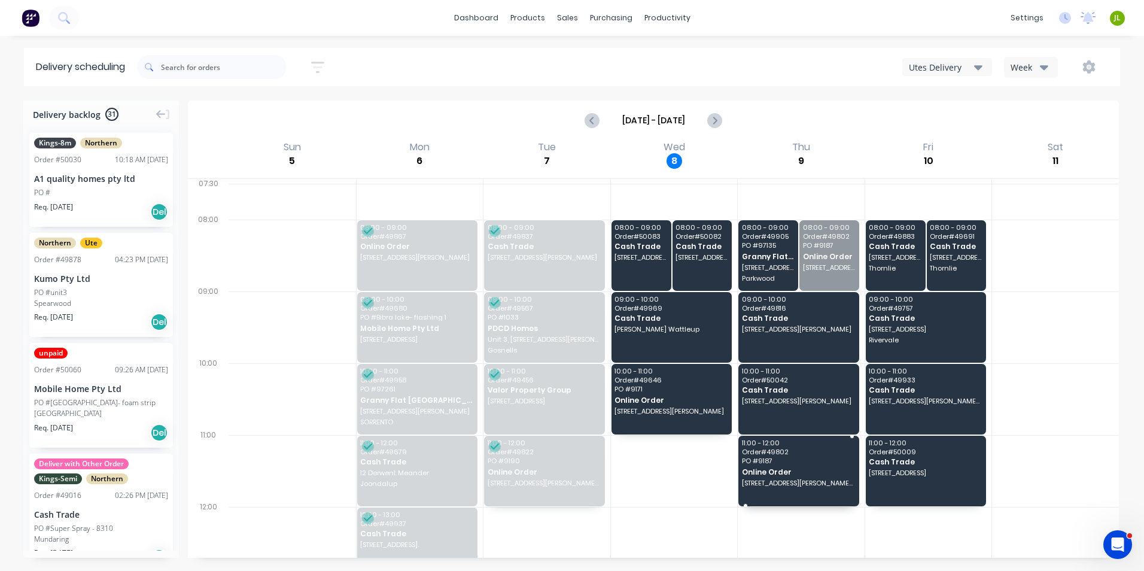
drag, startPoint x: 840, startPoint y: 260, endPoint x: 815, endPoint y: 465, distance: 206.0
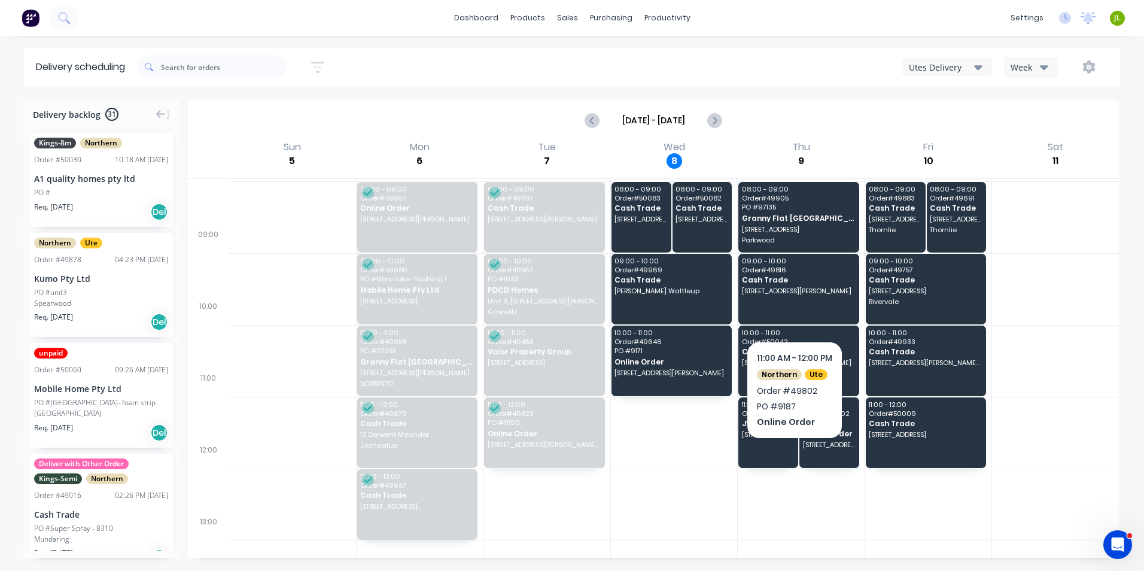
scroll to position [60, 0]
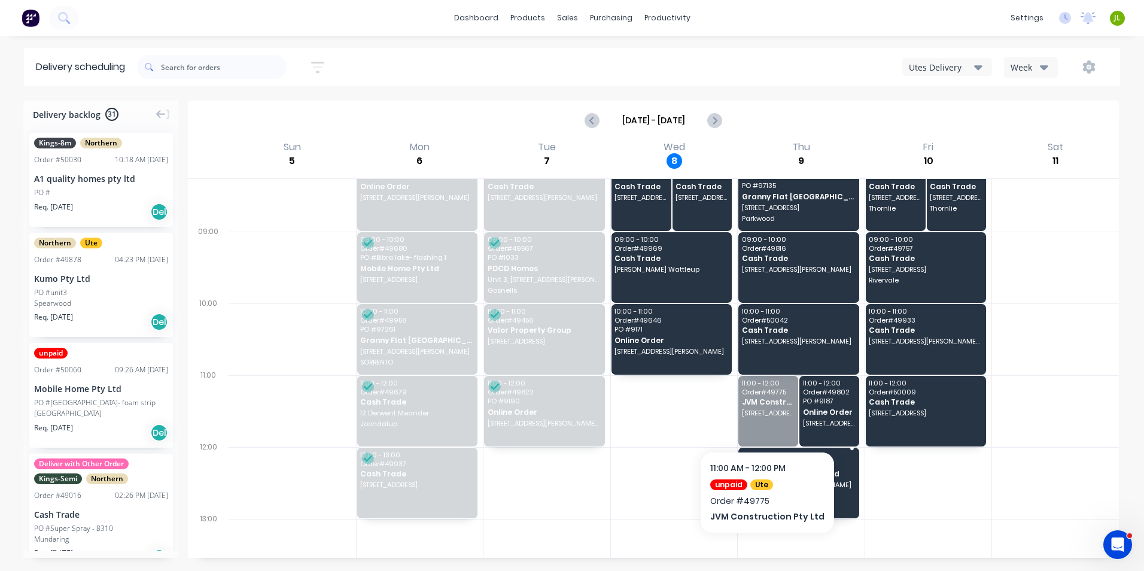
drag, startPoint x: 758, startPoint y: 426, endPoint x: 759, endPoint y: 480, distance: 53.8
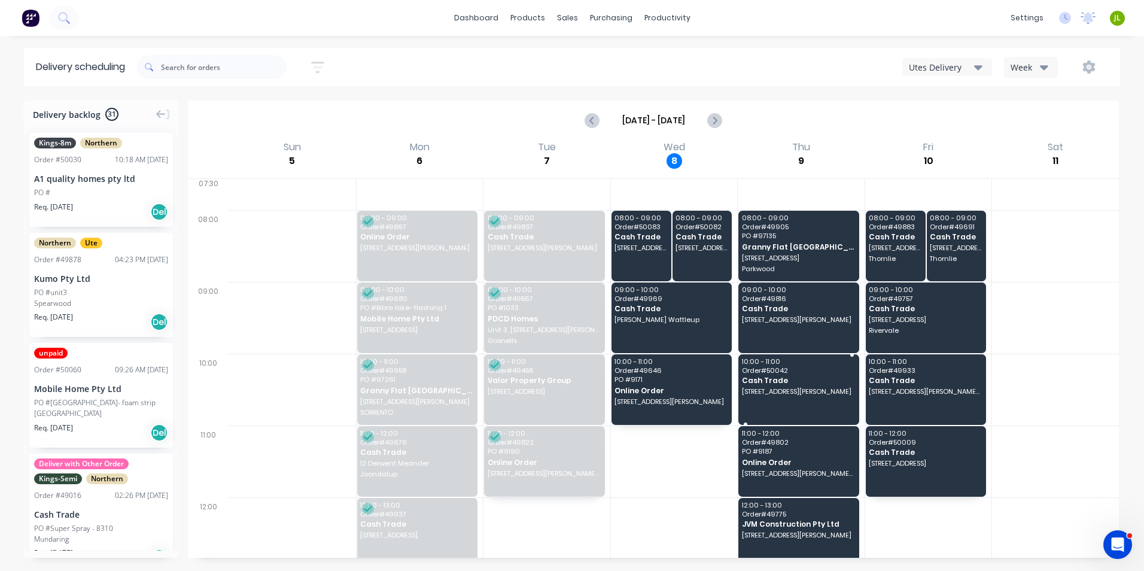
scroll to position [0, 0]
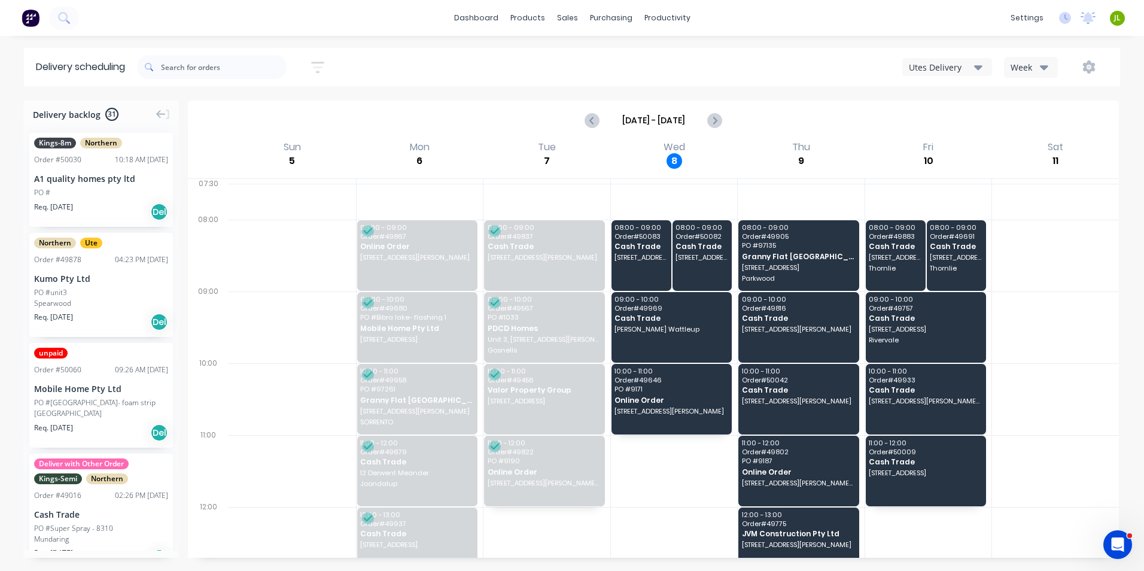
click at [969, 112] on div "[DATE] - [DATE]" at bounding box center [653, 120] width 928 height 37
click at [1007, 72] on button "Week" at bounding box center [1031, 67] width 54 height 21
click at [1087, 74] on button "button" at bounding box center [1088, 67] width 38 height 22
click at [1064, 100] on div "Run Sheet" at bounding box center [1051, 98] width 92 height 17
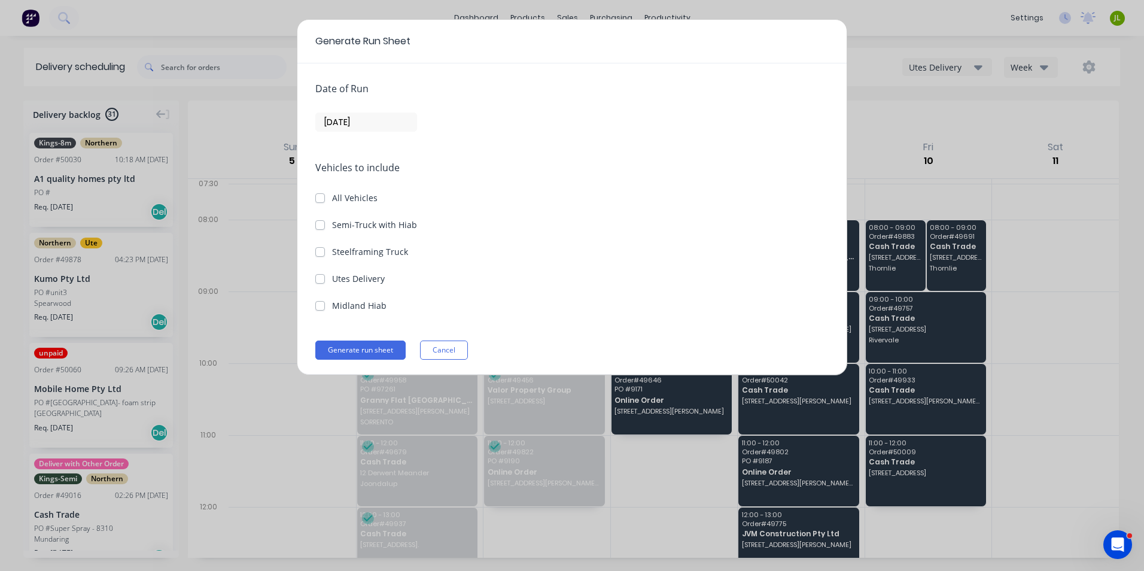
drag, startPoint x: 375, startPoint y: 282, endPoint x: 395, endPoint y: 230, distance: 55.9
click at [376, 282] on label "Utes Delivery" at bounding box center [358, 278] width 53 height 13
click at [325, 282] on Delivery "Utes Delivery" at bounding box center [320, 277] width 10 height 11
checkbox Delivery "true"
click at [386, 123] on input "08/10/25" at bounding box center [366, 122] width 100 height 18
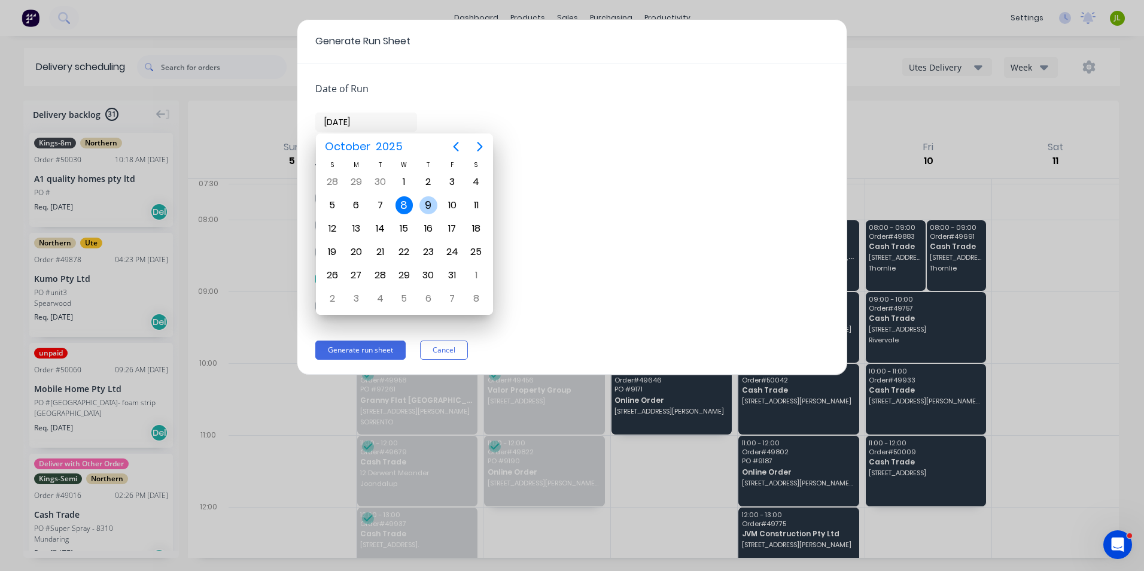
click at [432, 207] on div "9" at bounding box center [428, 205] width 18 height 18
type input "09/10/25"
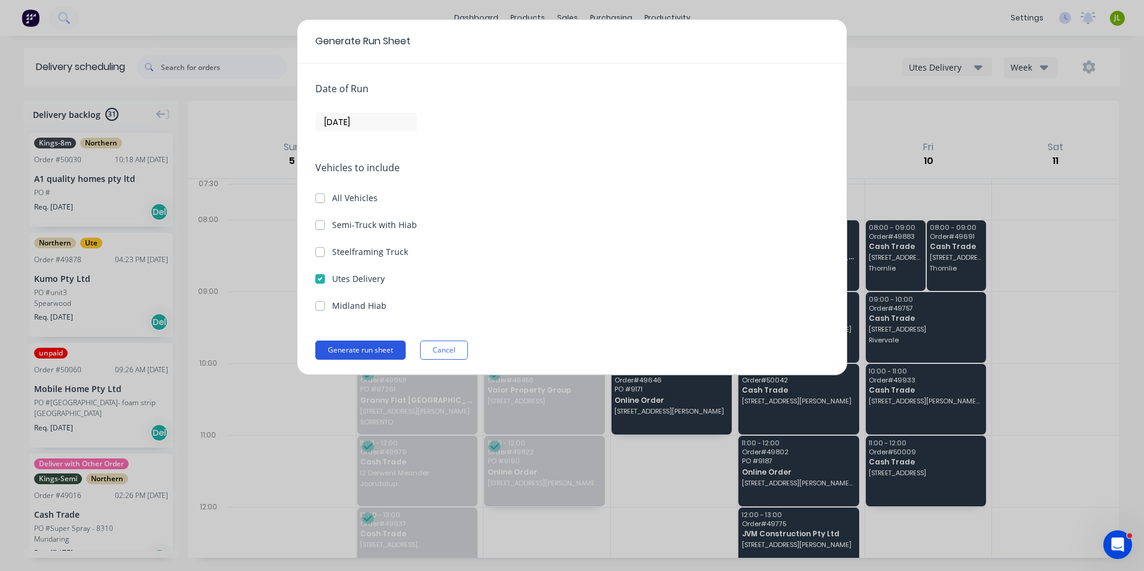
click at [395, 348] on button "Generate run sheet" at bounding box center [360, 349] width 90 height 19
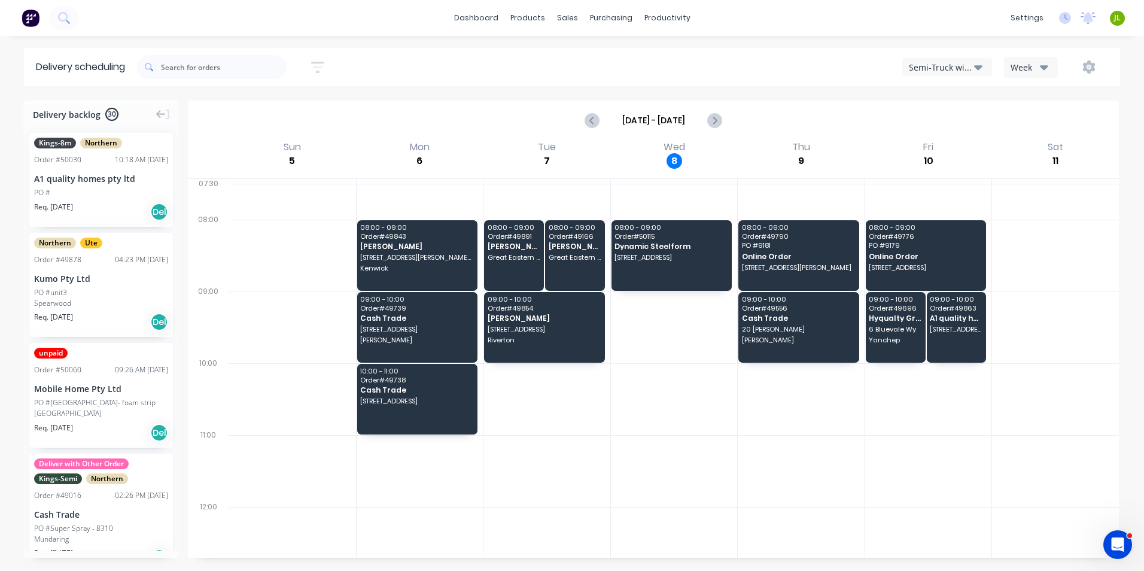
click at [972, 66] on div "Semi-Truck with Hiab" at bounding box center [940, 67] width 65 height 13
click at [952, 151] on div "Utes Delivery" at bounding box center [961, 145] width 118 height 24
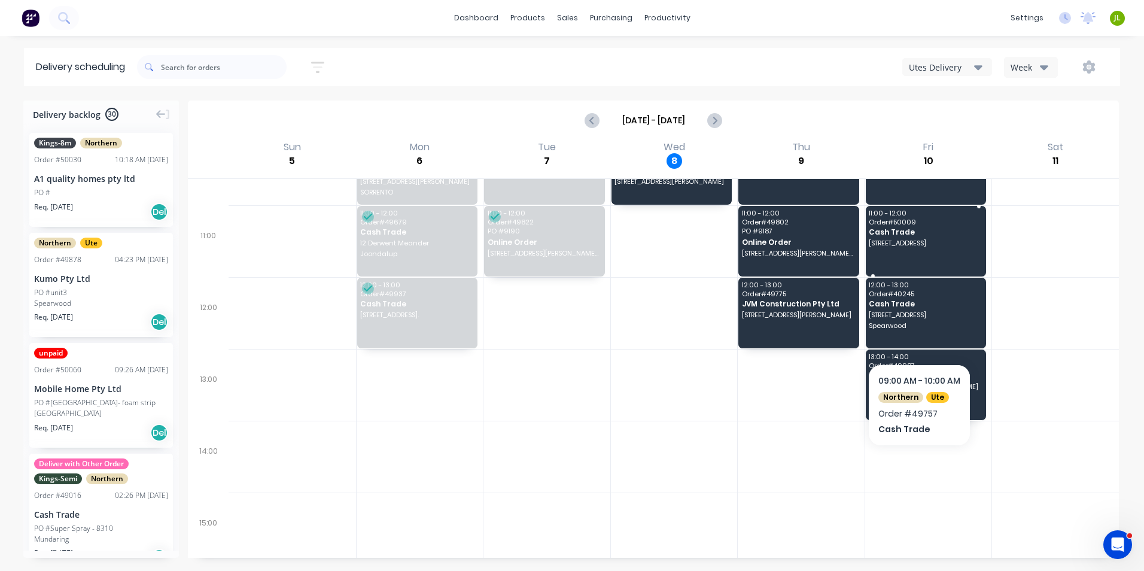
scroll to position [239, 0]
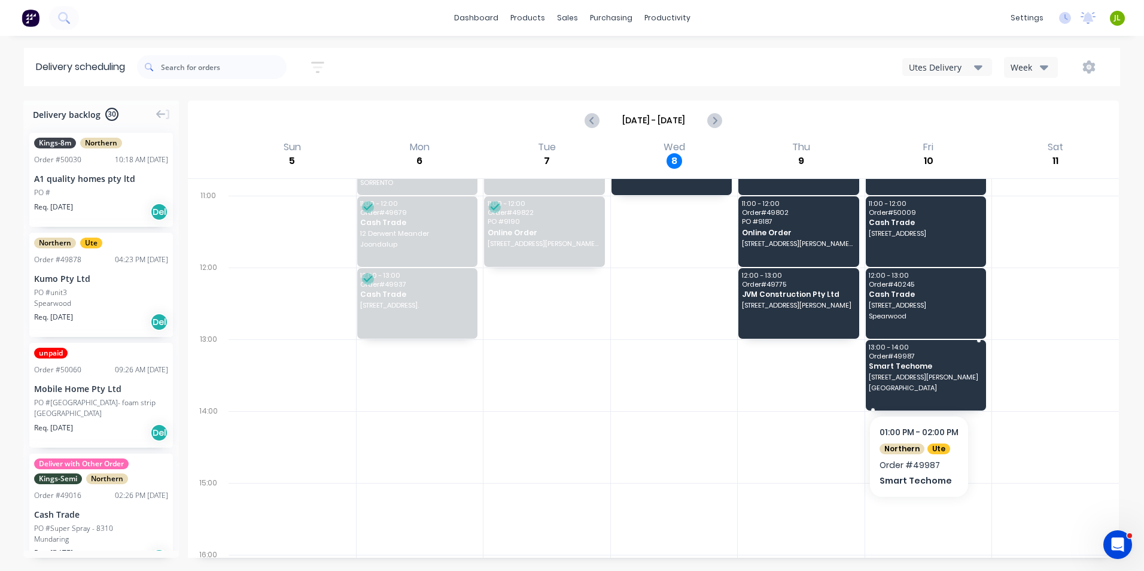
click at [967, 391] on span "[GEOGRAPHIC_DATA]" at bounding box center [924, 387] width 112 height 7
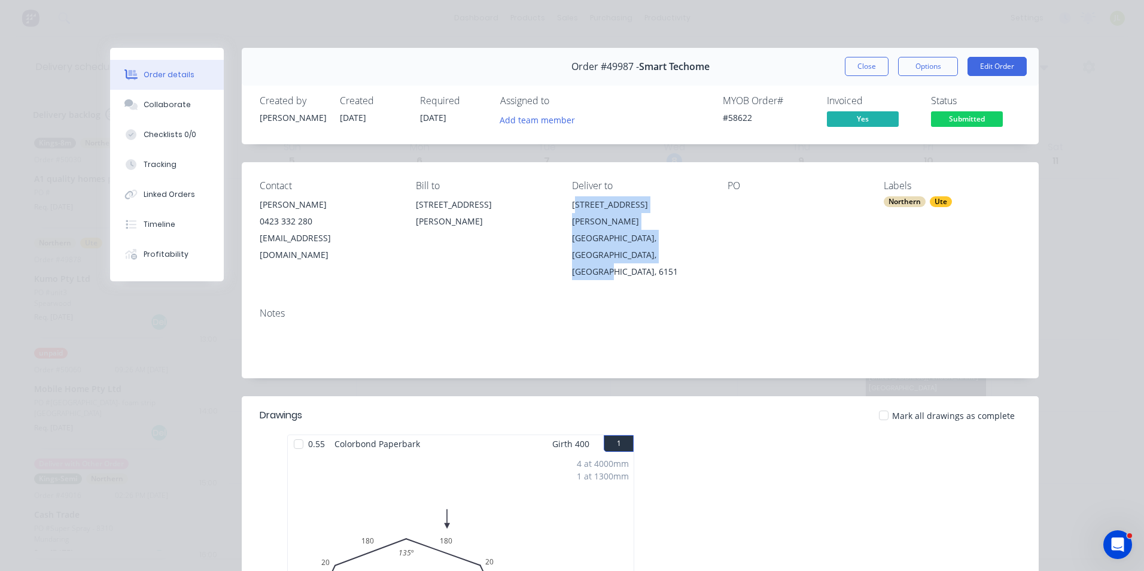
drag, startPoint x: 628, startPoint y: 240, endPoint x: 571, endPoint y: 206, distance: 66.8
click at [572, 206] on div "[STREET_ADDRESS][PERSON_NAME]" at bounding box center [640, 238] width 137 height 84
click at [659, 257] on div "Contact [PERSON_NAME] [PHONE_NUMBER] [EMAIL_ADDRESS][DOMAIN_NAME] Bill to [STRE…" at bounding box center [640, 230] width 797 height 136
drag, startPoint x: 632, startPoint y: 241, endPoint x: 560, endPoint y: 199, distance: 82.9
click at [560, 199] on div "Contact [PERSON_NAME] [PHONE_NUMBER] [EMAIL_ADDRESS][DOMAIN_NAME] Bill to [STRE…" at bounding box center [640, 230] width 797 height 136
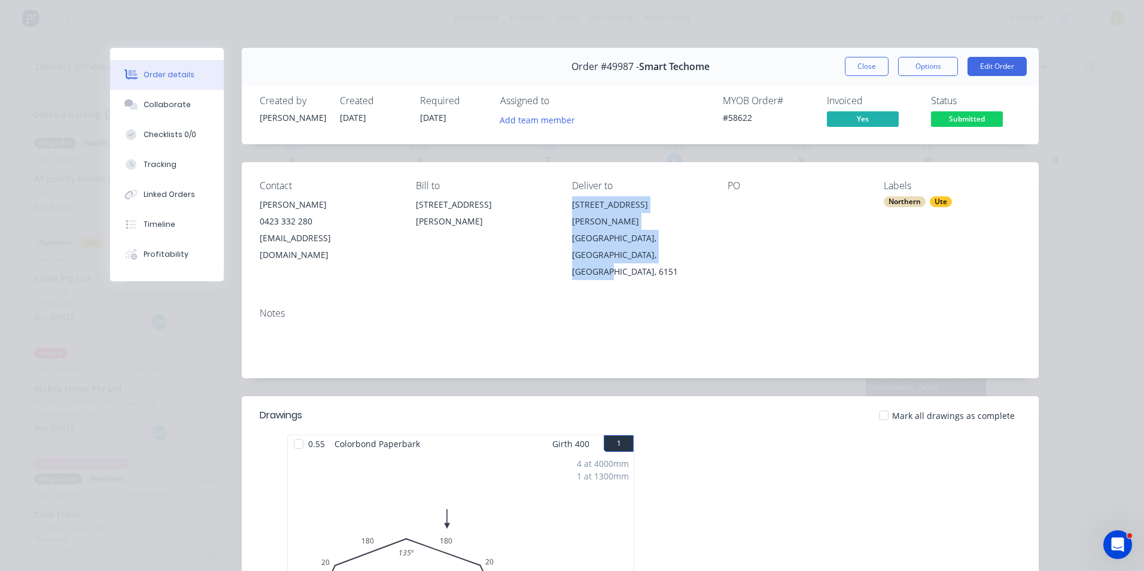
copy div "[STREET_ADDRESS][PERSON_NAME]"
click at [149, 170] on button "Tracking" at bounding box center [167, 165] width 114 height 30
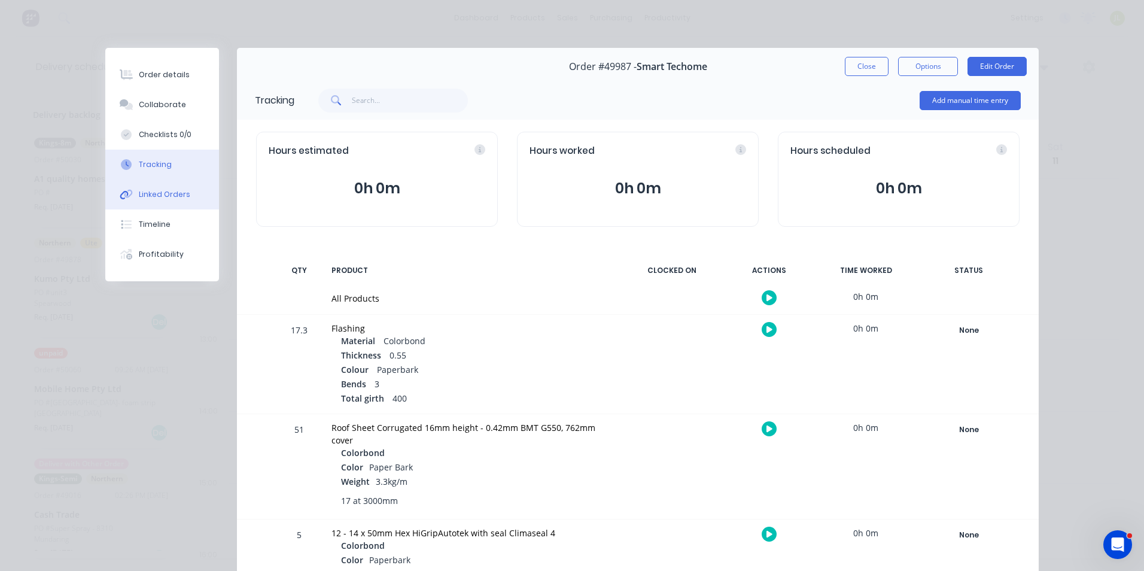
click at [175, 199] on div "Linked Orders" at bounding box center [164, 194] width 51 height 11
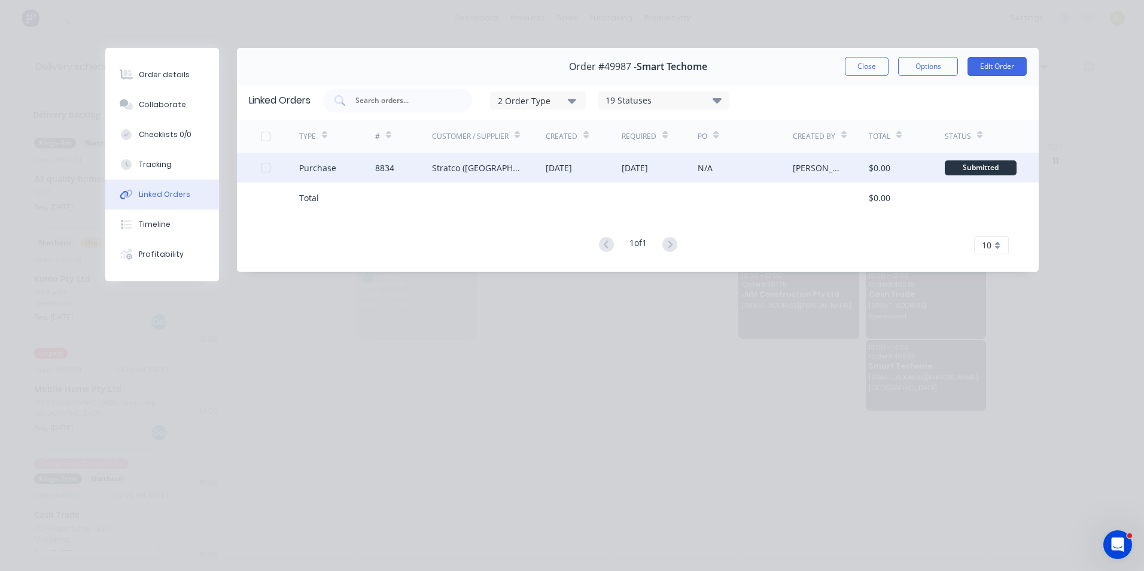
click at [520, 176] on div "Stratco ([GEOGRAPHIC_DATA]) Pty Ltd" at bounding box center [489, 168] width 114 height 30
